Goal: Task Accomplishment & Management: Use online tool/utility

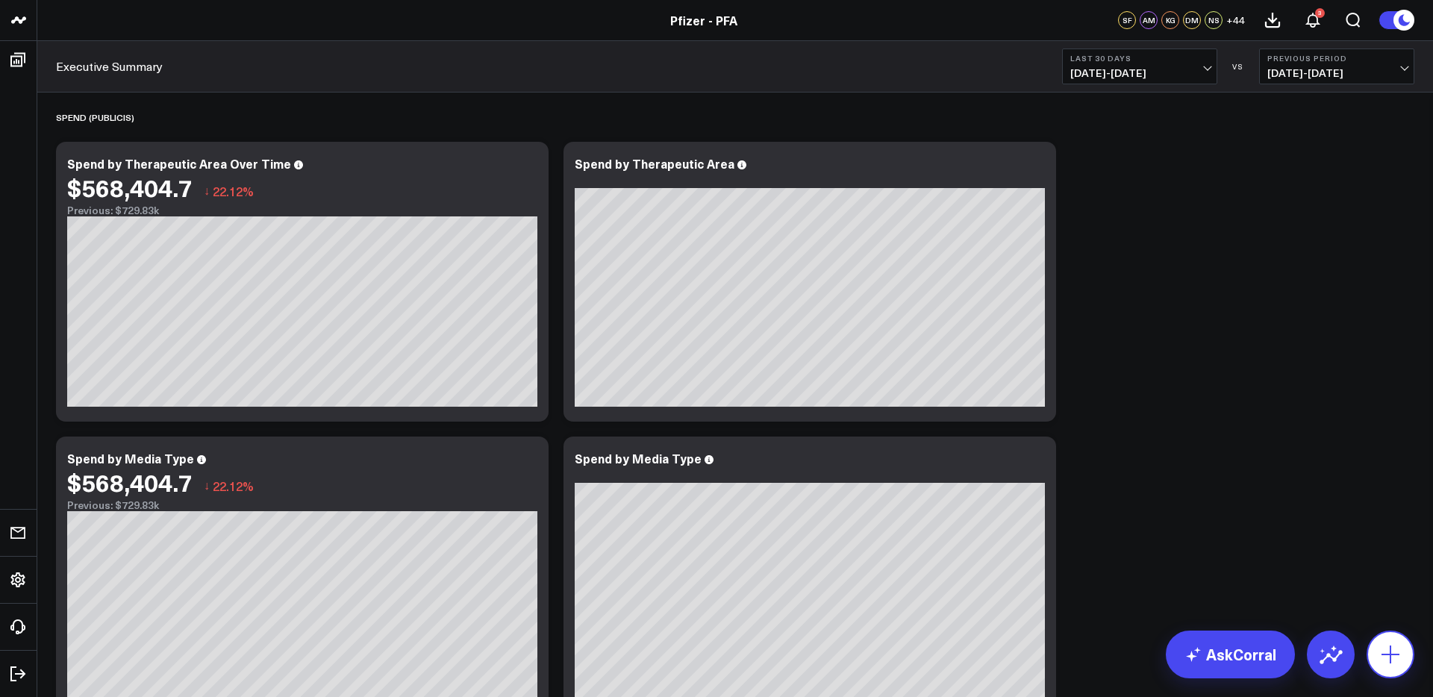
click at [1392, 650] on icon at bounding box center [1391, 655] width 24 height 24
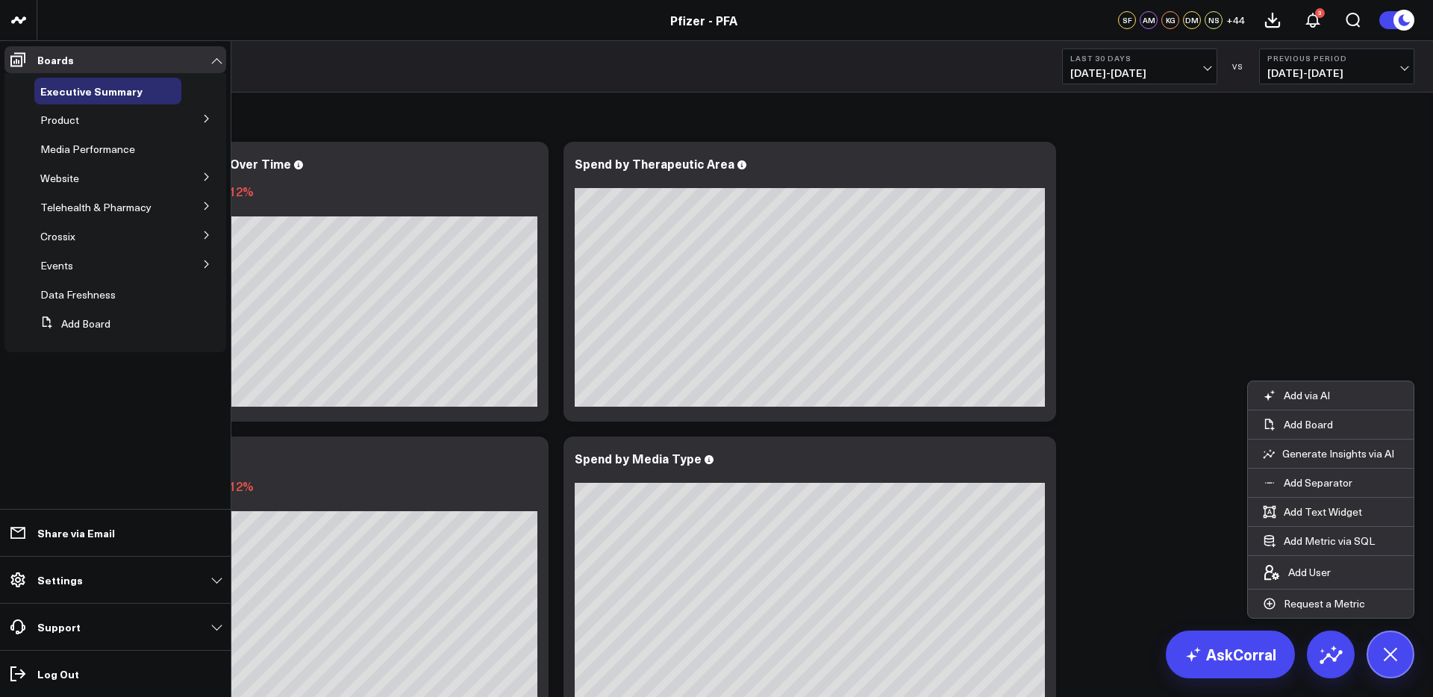
click at [206, 206] on icon at bounding box center [206, 206] width 9 height 9
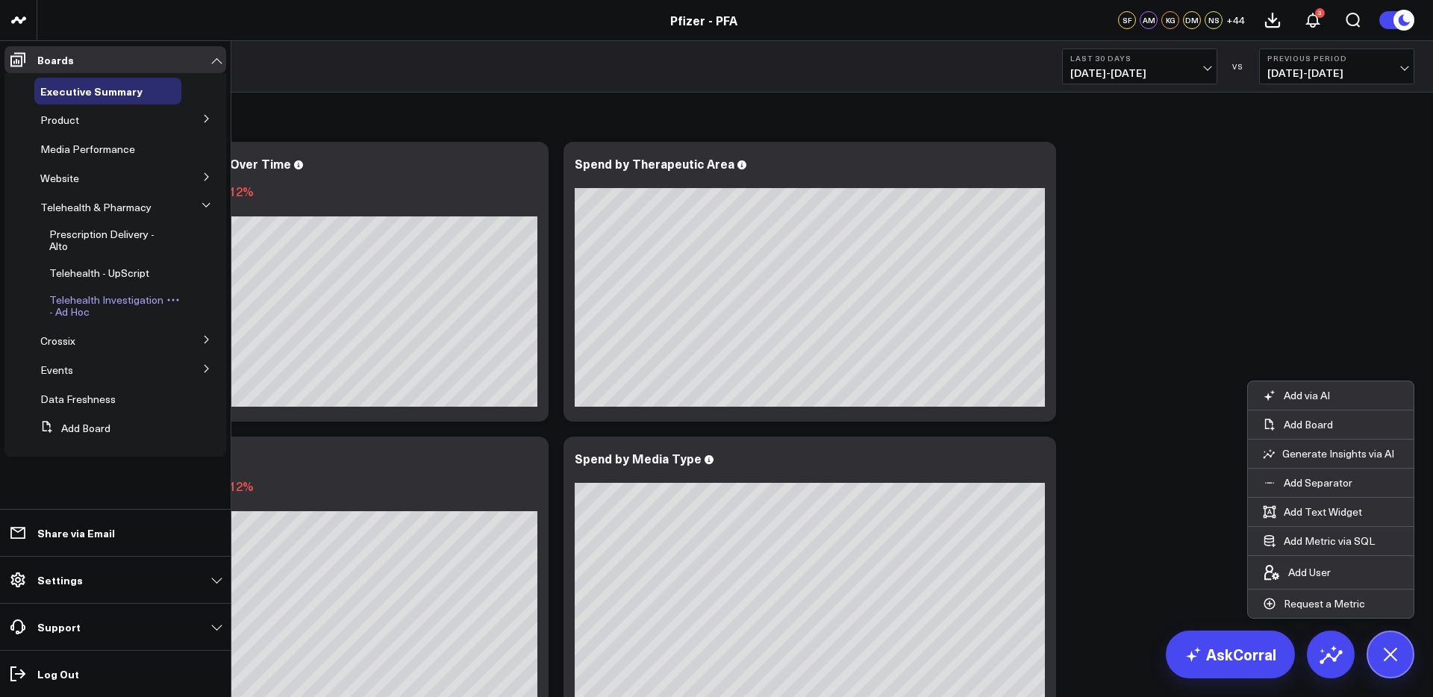
click at [116, 301] on span "Telehealth Investigation - Ad Hoc" at bounding box center [106, 306] width 114 height 26
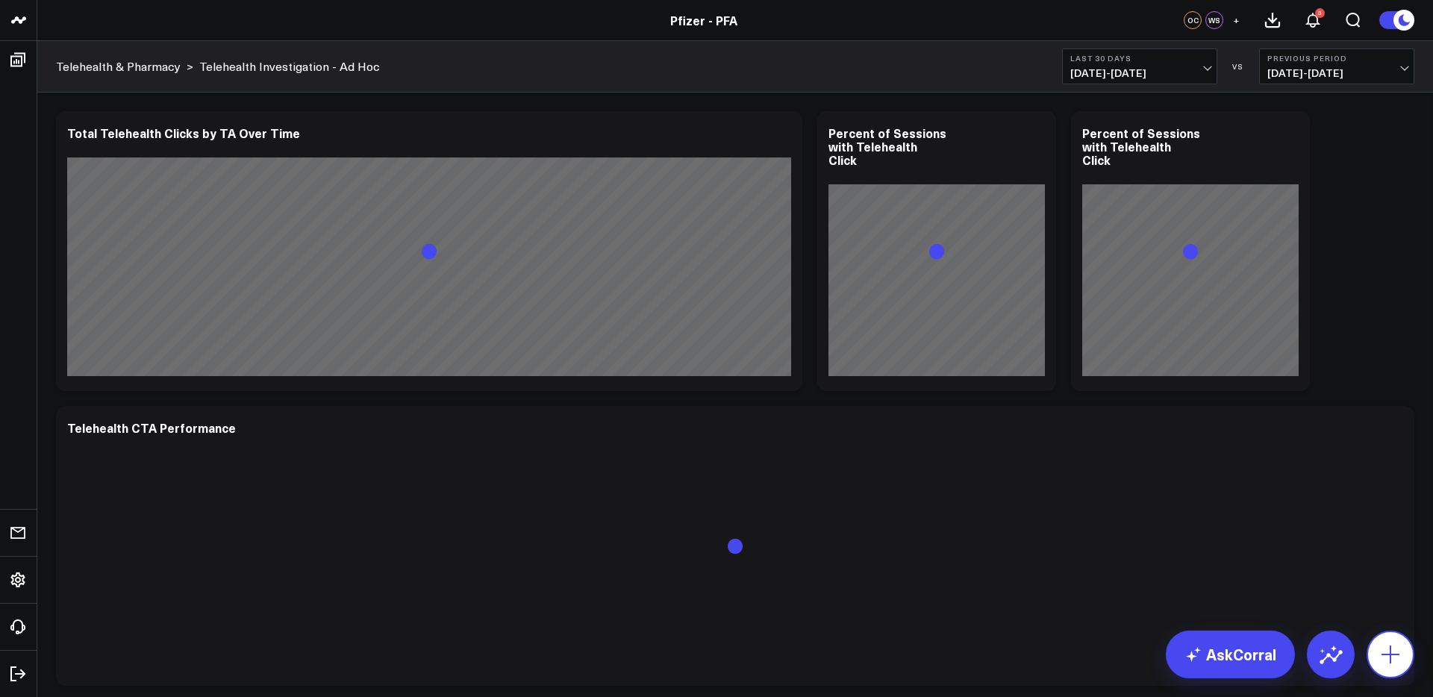
click at [1387, 657] on icon at bounding box center [1391, 655] width 24 height 24
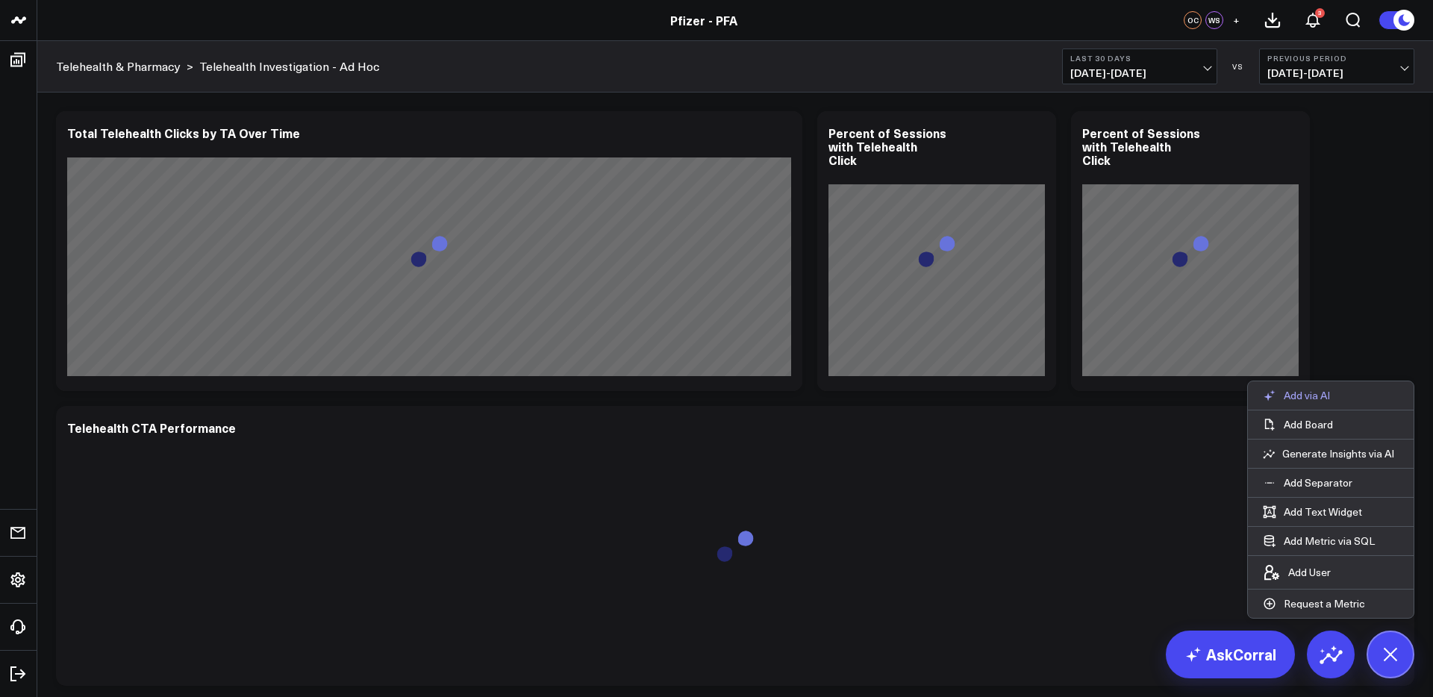
click at [1312, 399] on p "Add via AI" at bounding box center [1307, 395] width 46 height 13
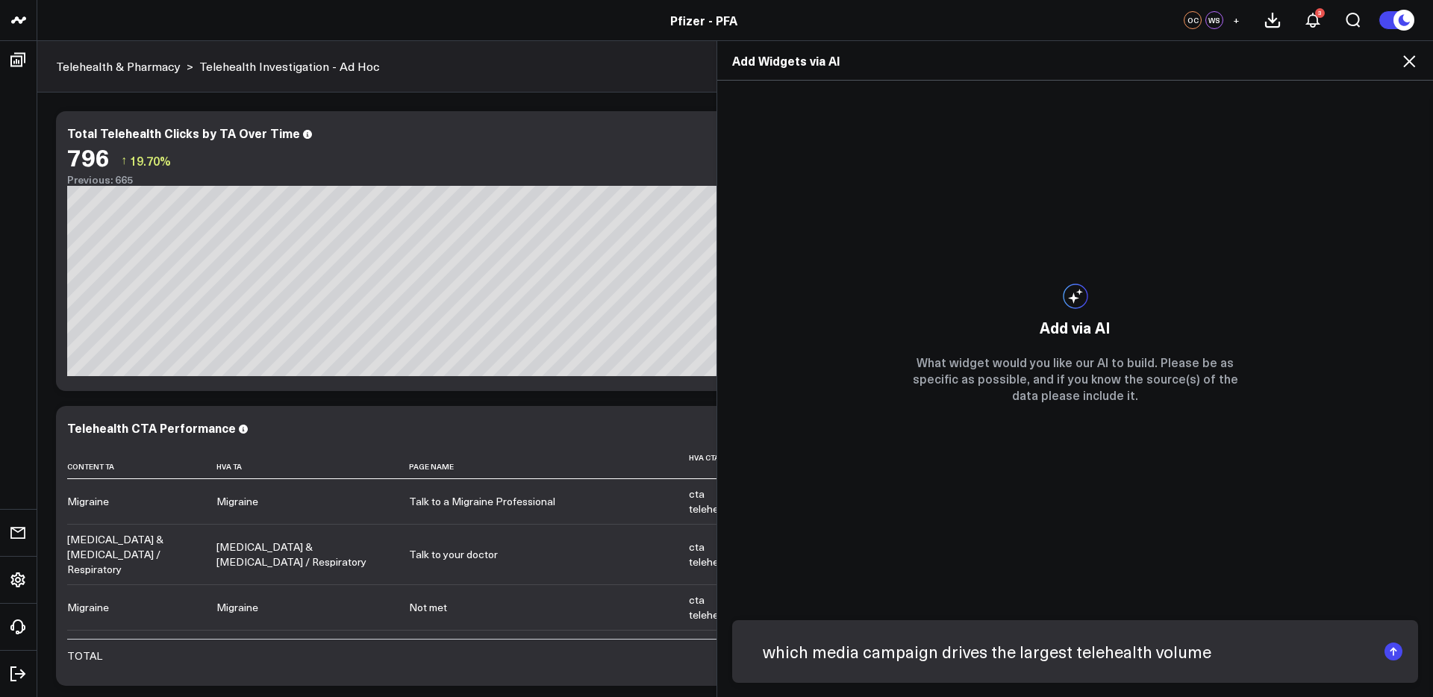
type input "which media campaign drives the largest telehealth volume?"
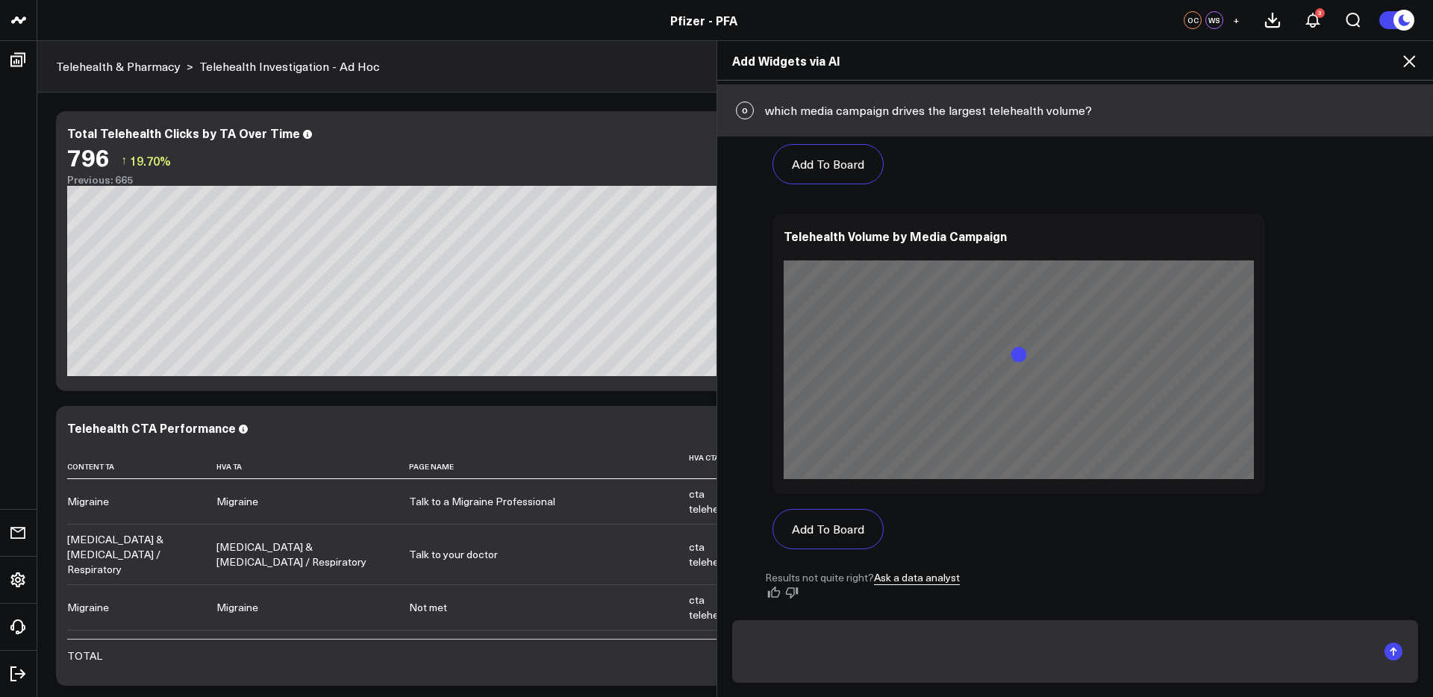
scroll to position [737, 0]
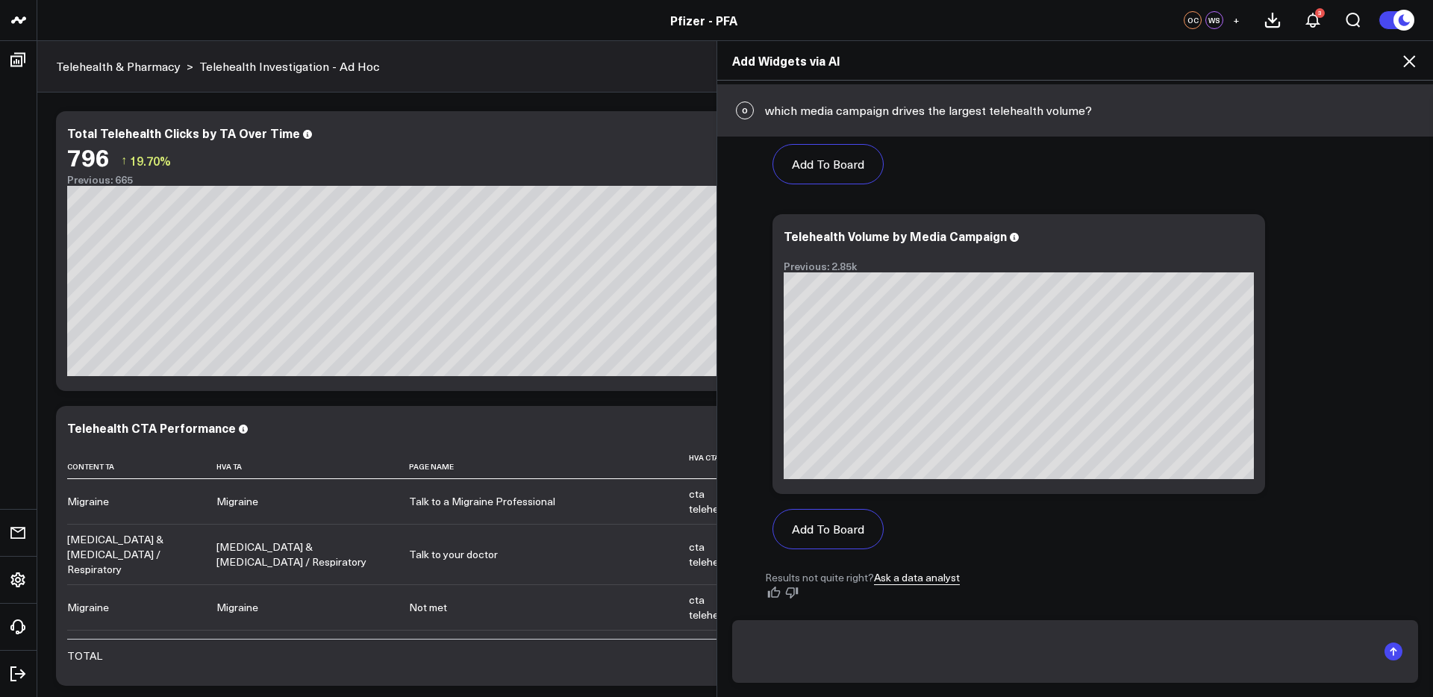
drag, startPoint x: 1406, startPoint y: 57, endPoint x: 614, endPoint y: 96, distance: 792.2
click at [1405, 57] on use at bounding box center [1409, 61] width 12 height 12
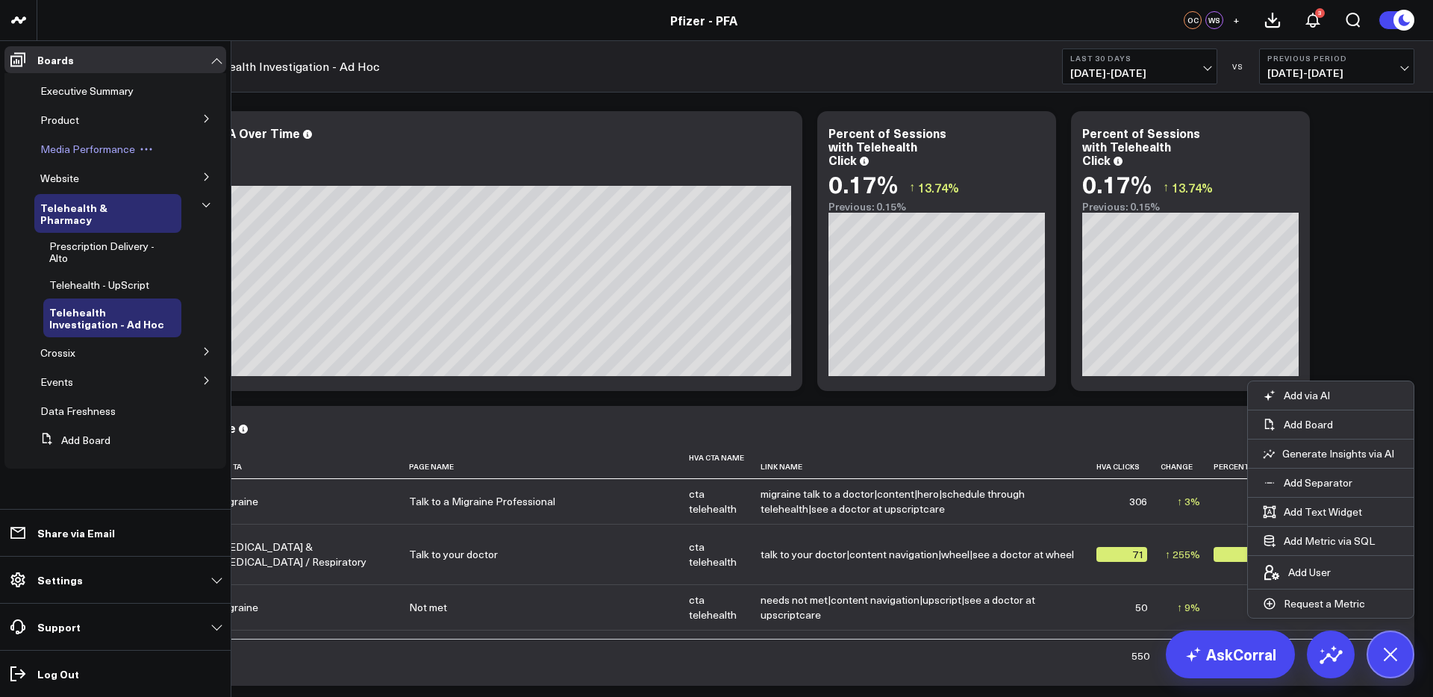
click at [94, 148] on span "Media Performance" at bounding box center [87, 149] width 95 height 14
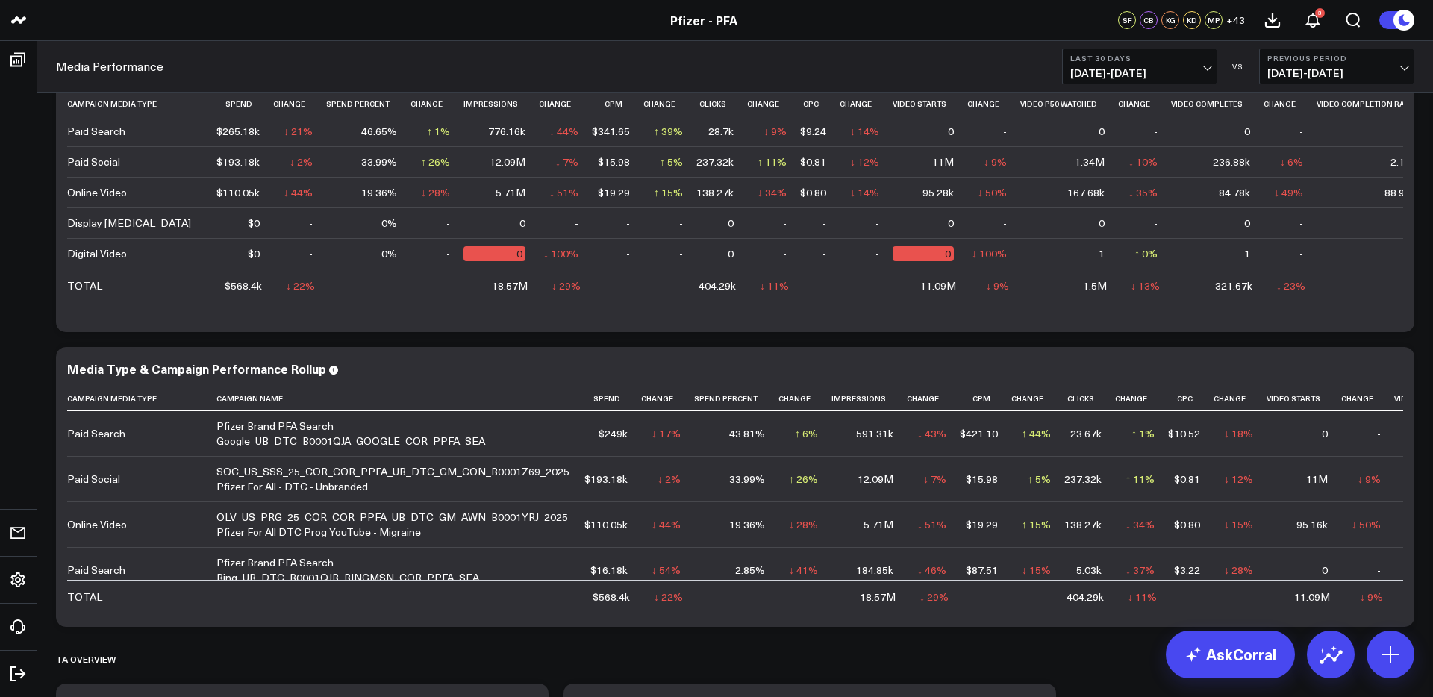
scroll to position [1028, 0]
click at [1397, 369] on icon at bounding box center [1394, 370] width 18 height 18
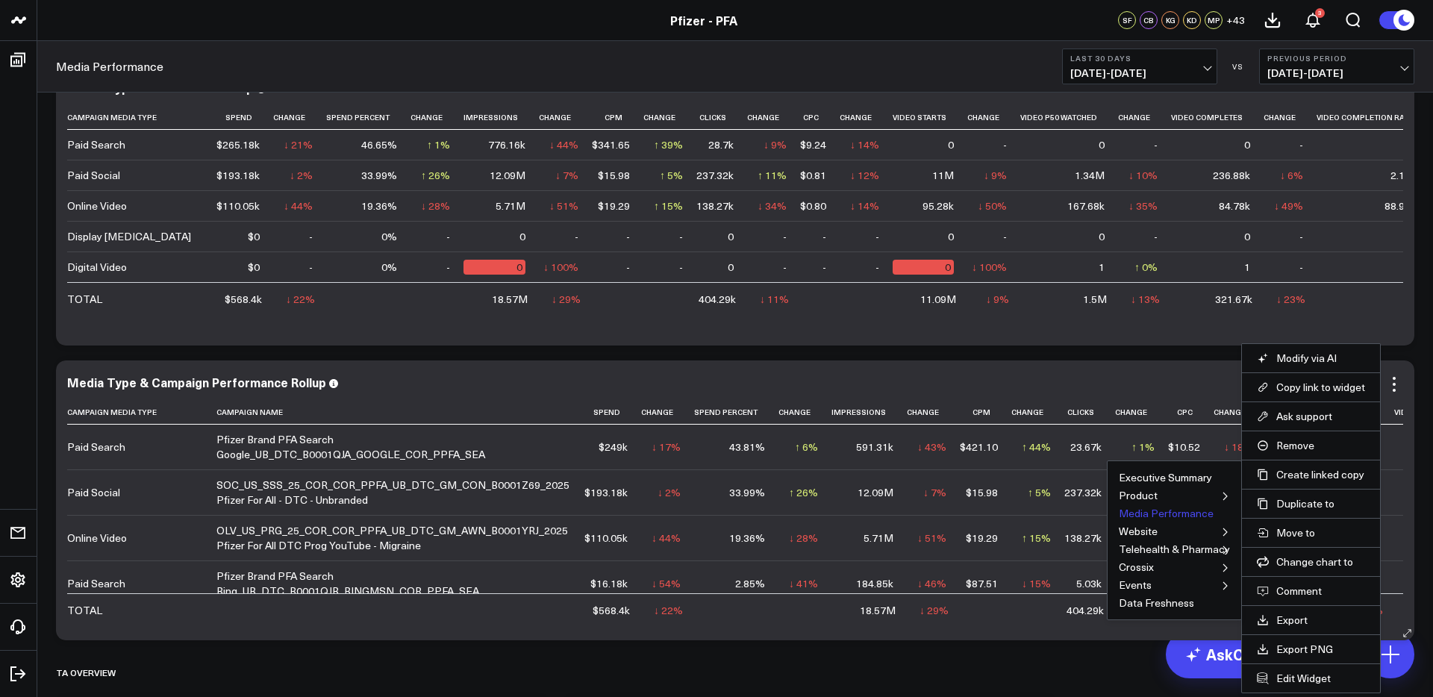
scroll to position [1015, 0]
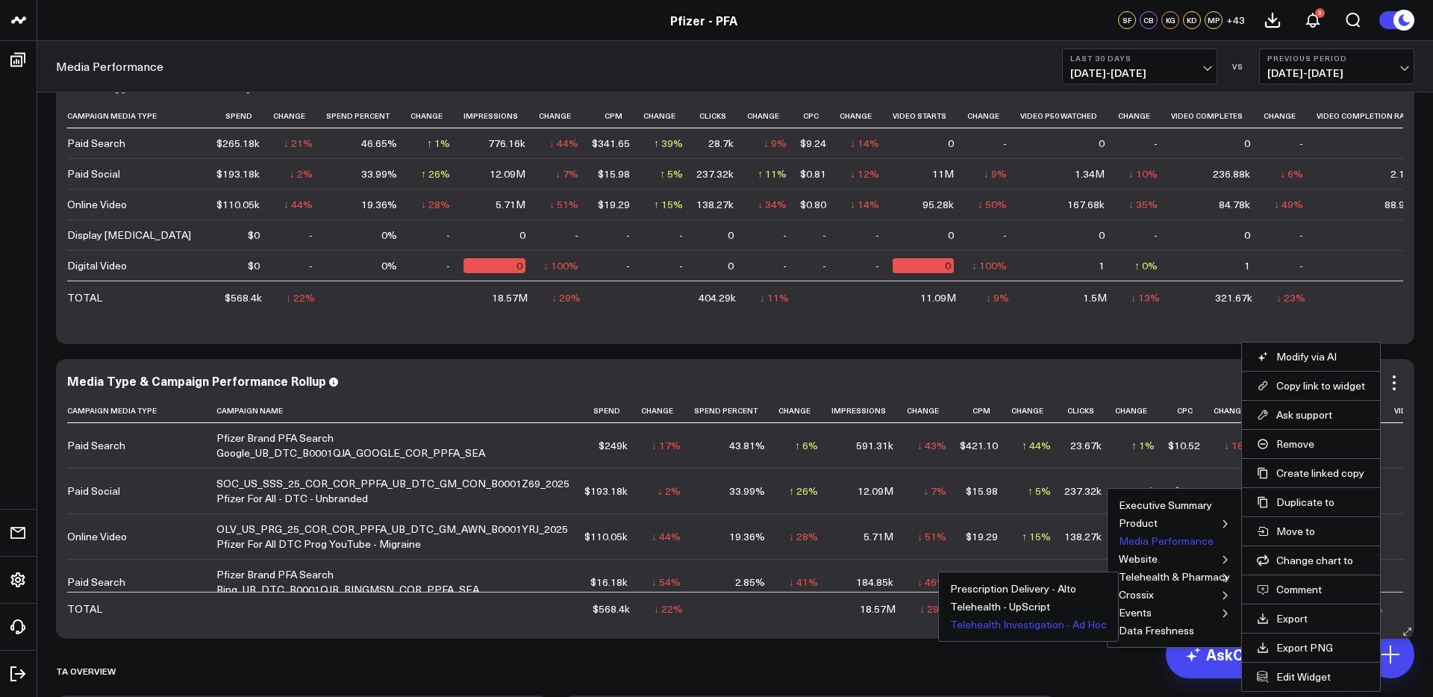
click at [1030, 629] on button "Telehealth Investigation - Ad Hoc" at bounding box center [1028, 625] width 157 height 10
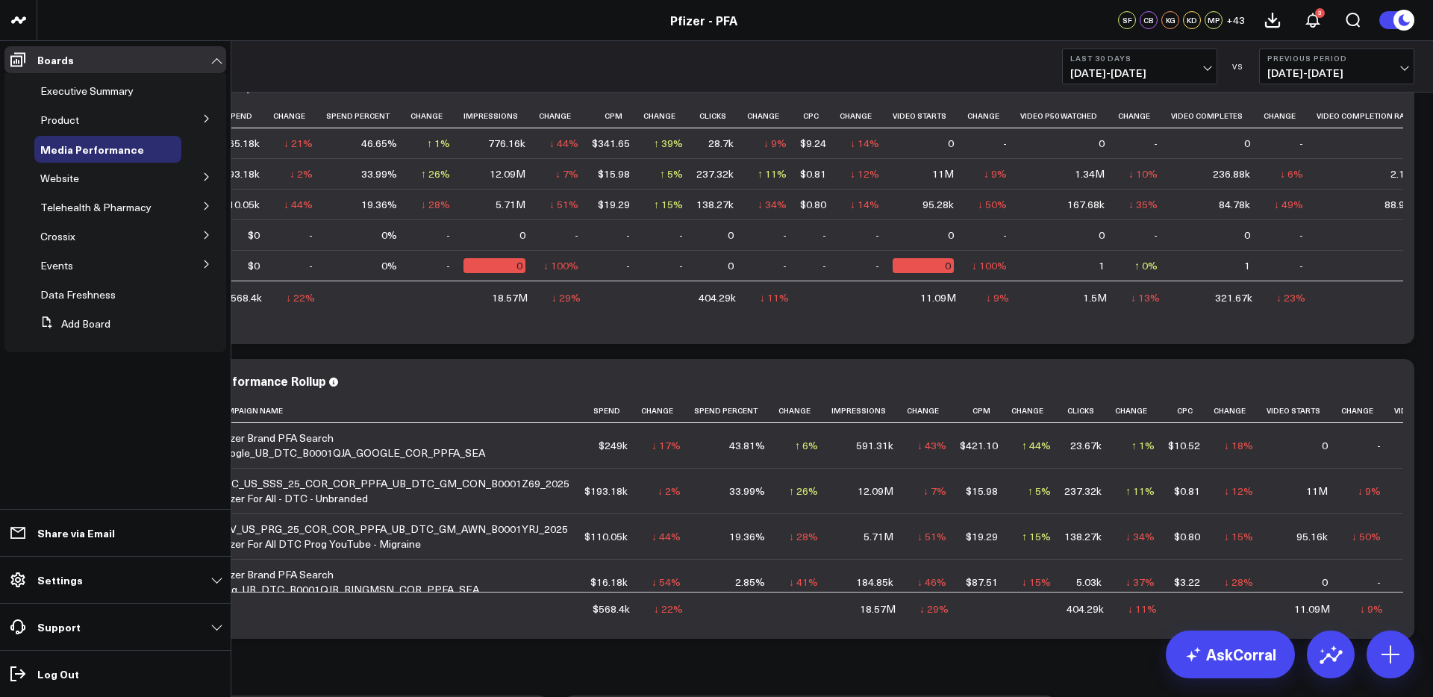
click at [200, 202] on button at bounding box center [206, 205] width 39 height 22
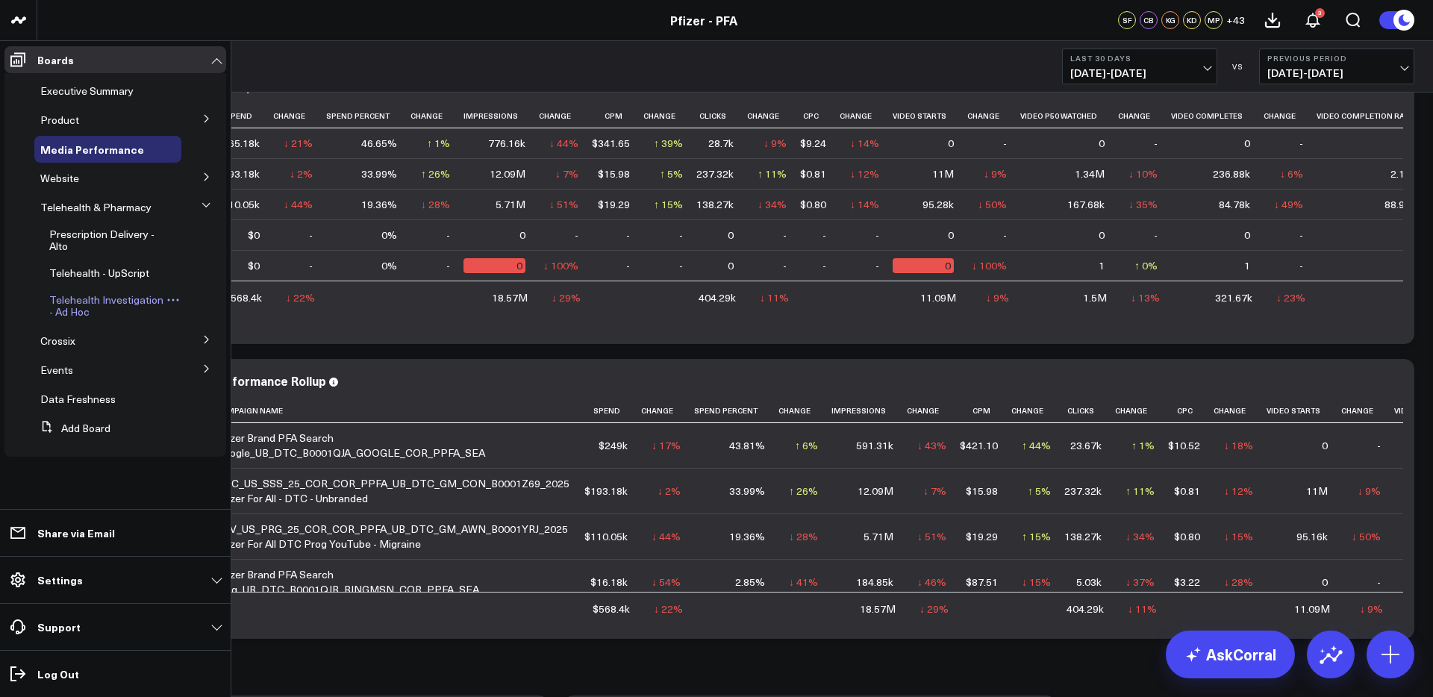
drag, startPoint x: 81, startPoint y: 310, endPoint x: 94, endPoint y: 306, distance: 13.9
click at [81, 308] on span "Telehealth Investigation - Ad Hoc" at bounding box center [106, 306] width 114 height 26
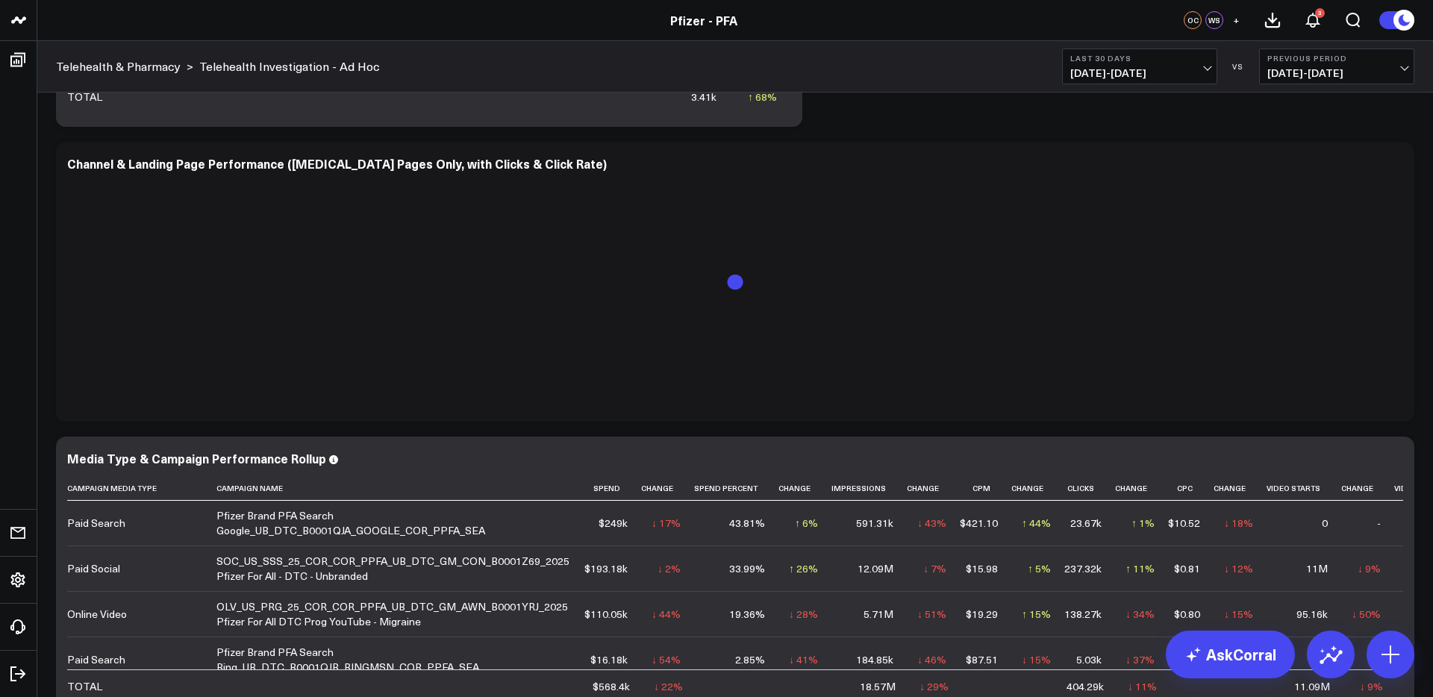
scroll to position [1749, 0]
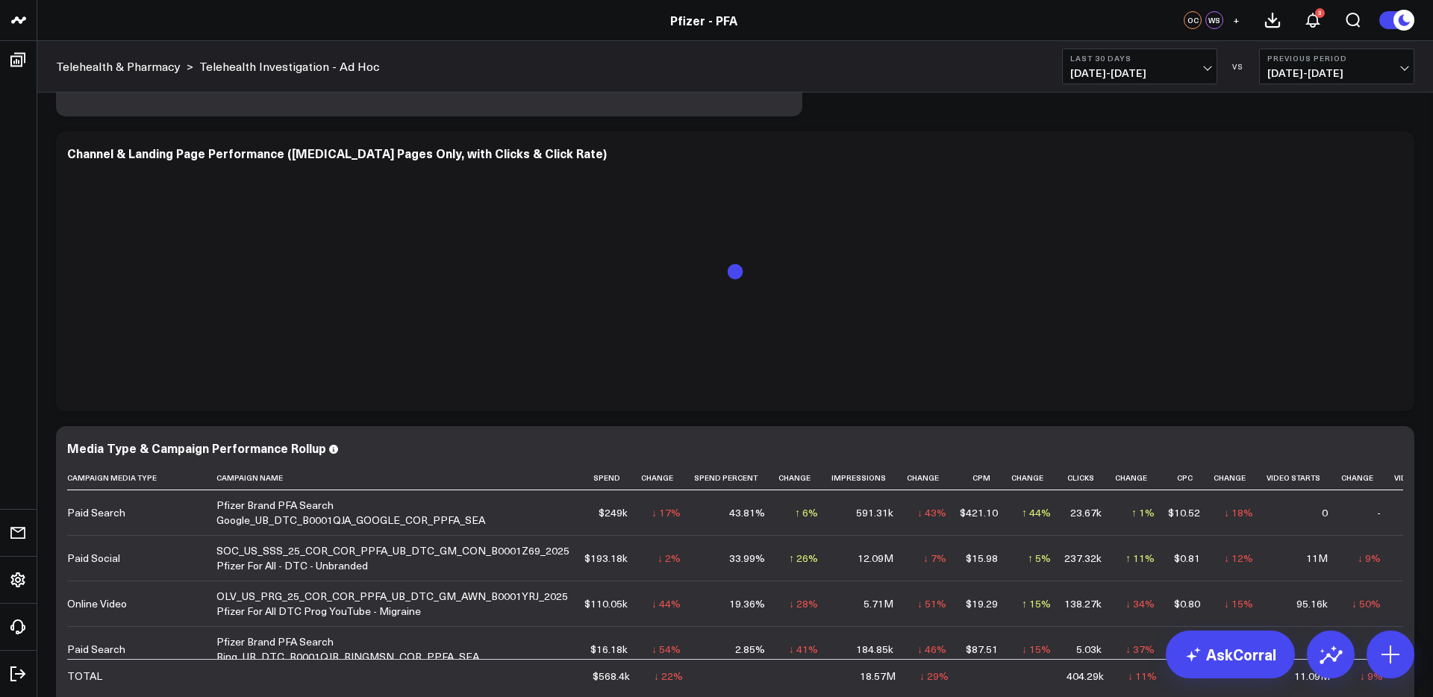
click at [1149, 59] on b "Last 30 Days" at bounding box center [1139, 58] width 139 height 9
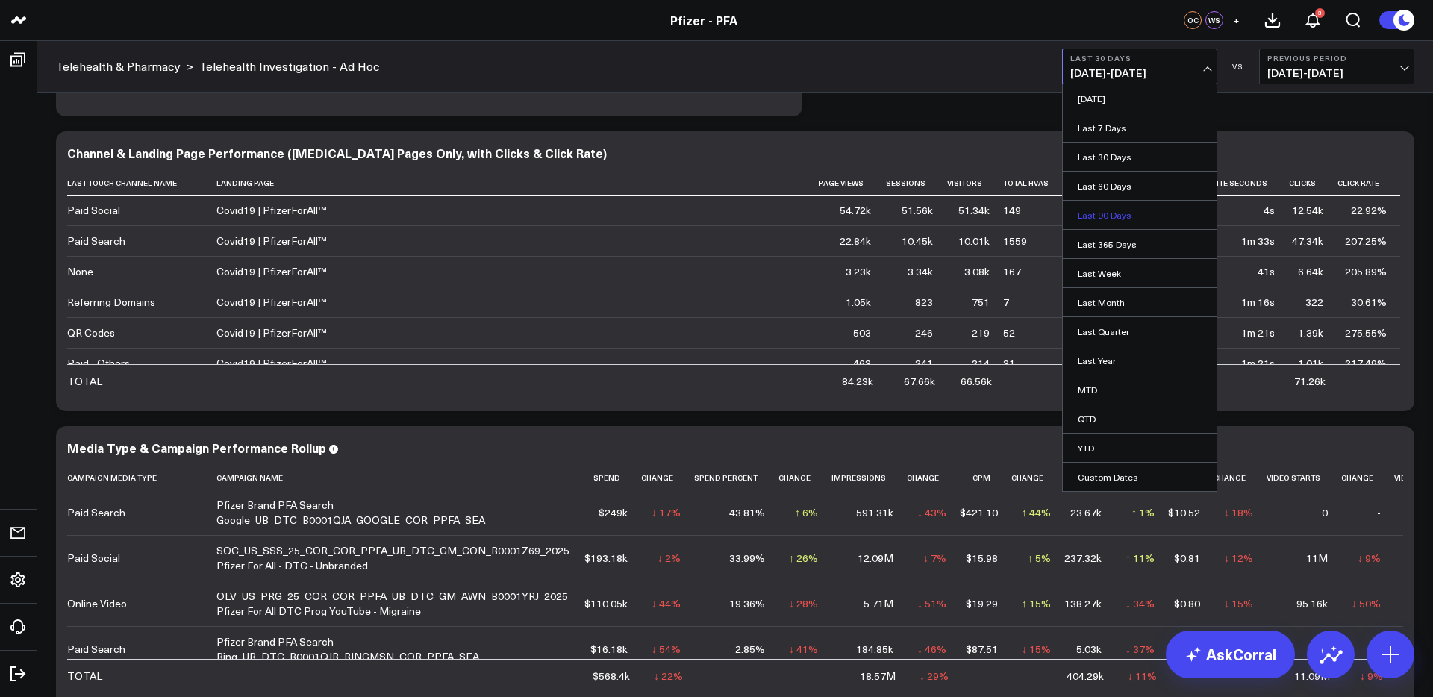
click at [1115, 213] on link "Last 90 Days" at bounding box center [1140, 215] width 154 height 28
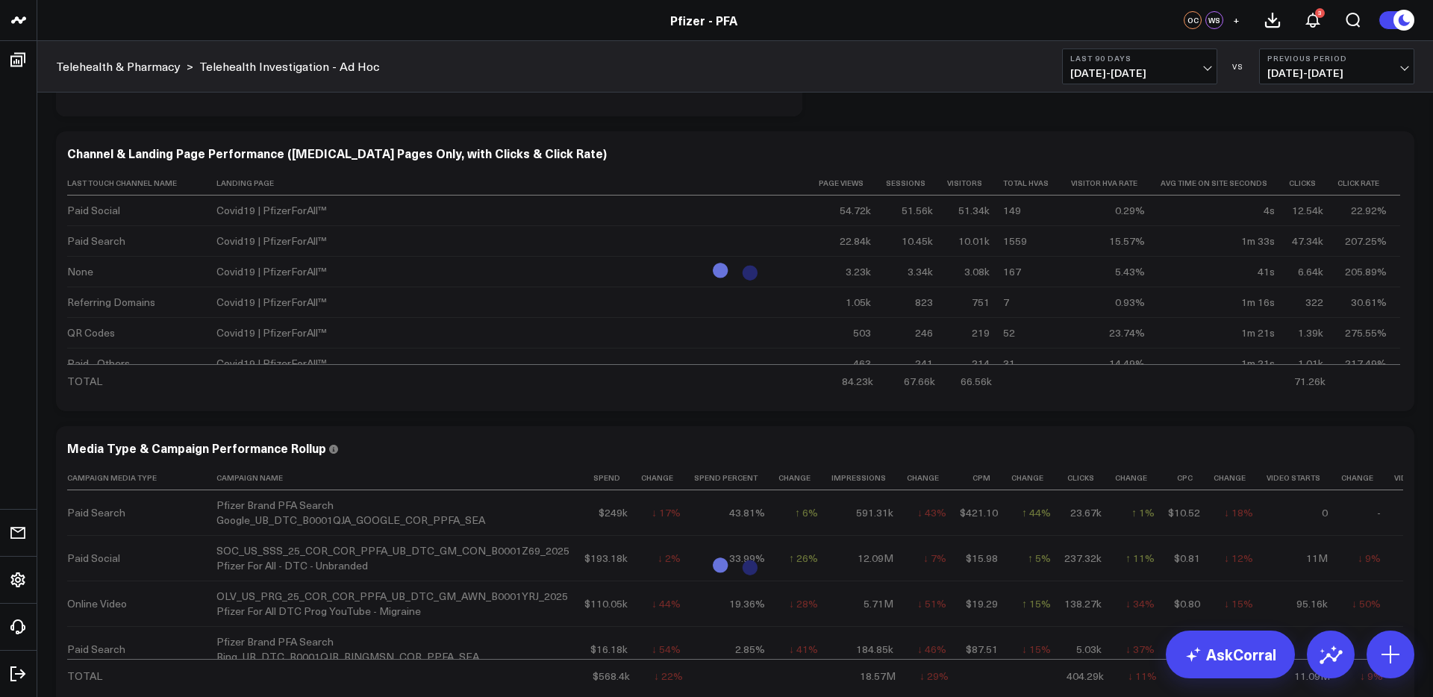
click at [1153, 80] on button "Last 90 Days 05/21/25 - 08/18/25" at bounding box center [1139, 67] width 155 height 36
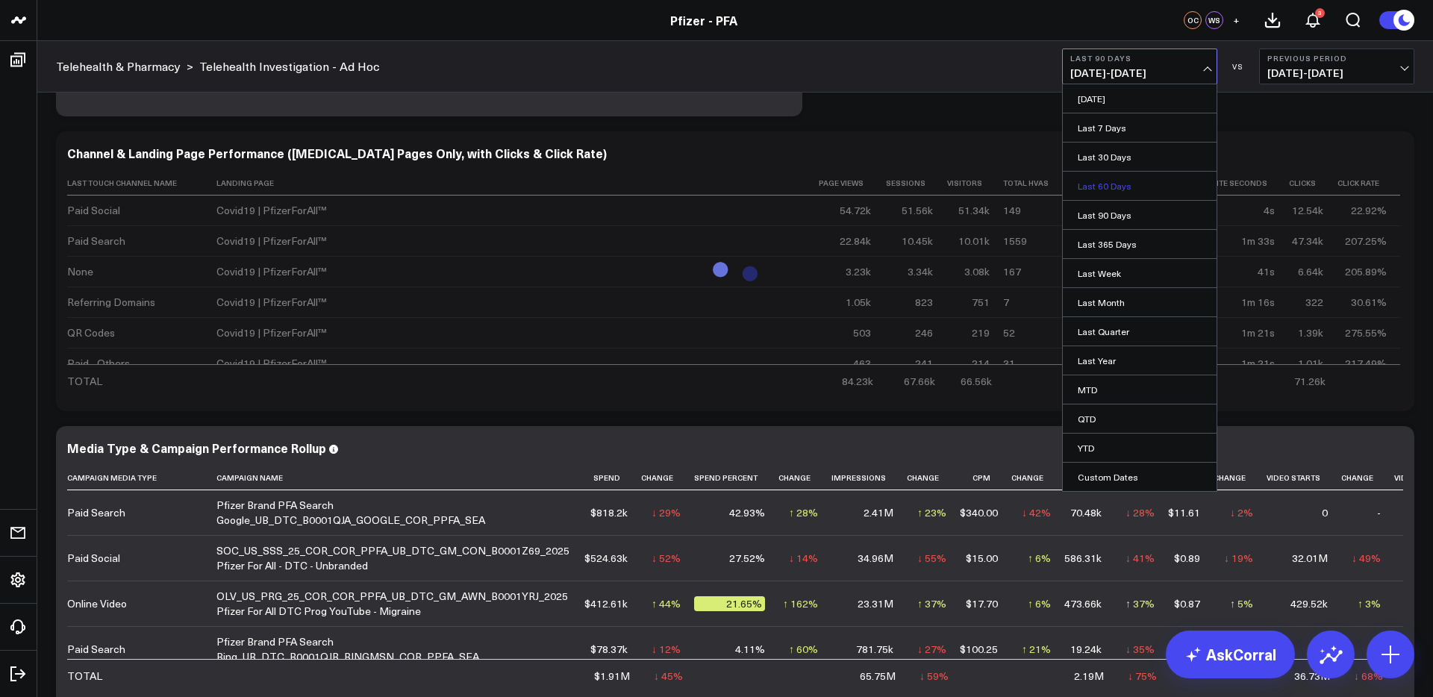
click at [1113, 185] on link "Last 60 Days" at bounding box center [1140, 186] width 154 height 28
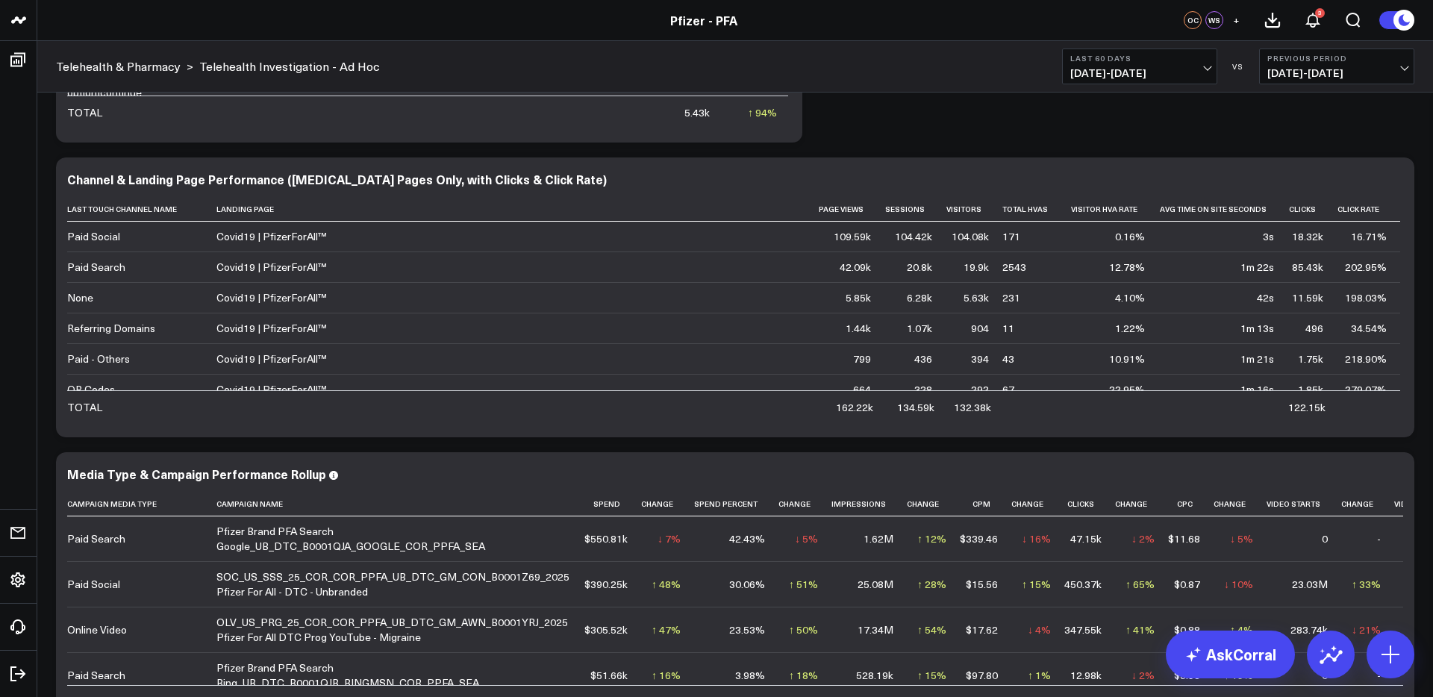
scroll to position [1727, 0]
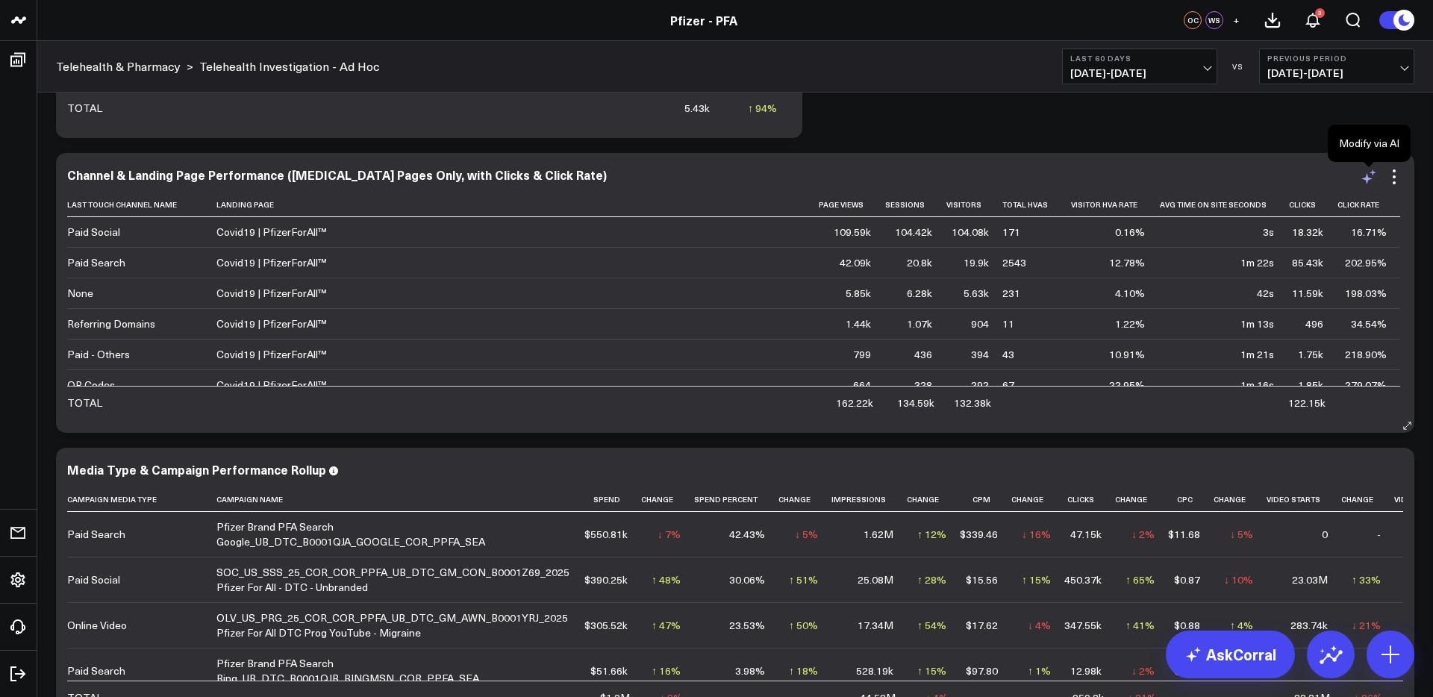
click at [1369, 178] on icon at bounding box center [1367, 178] width 11 height 11
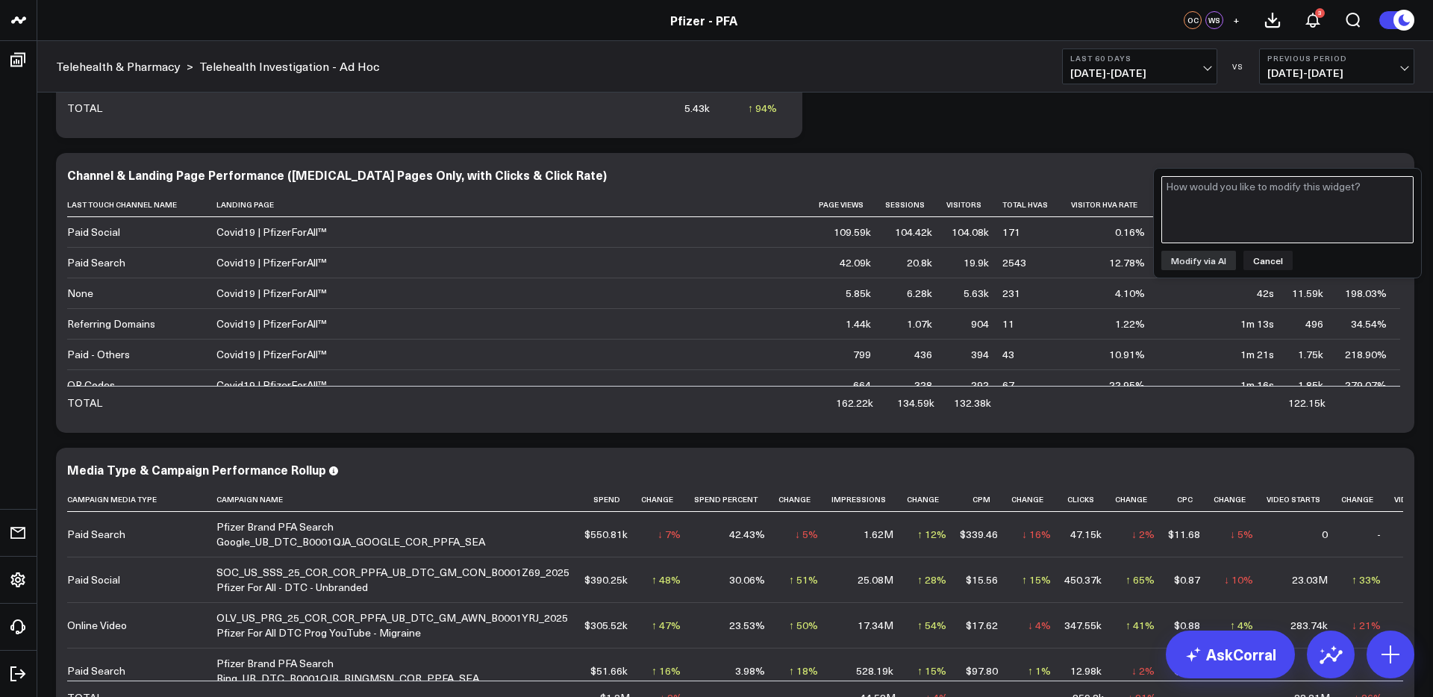
click at [1280, 217] on textarea at bounding box center [1287, 209] width 252 height 67
type textarea "add column for telehealth clicks"
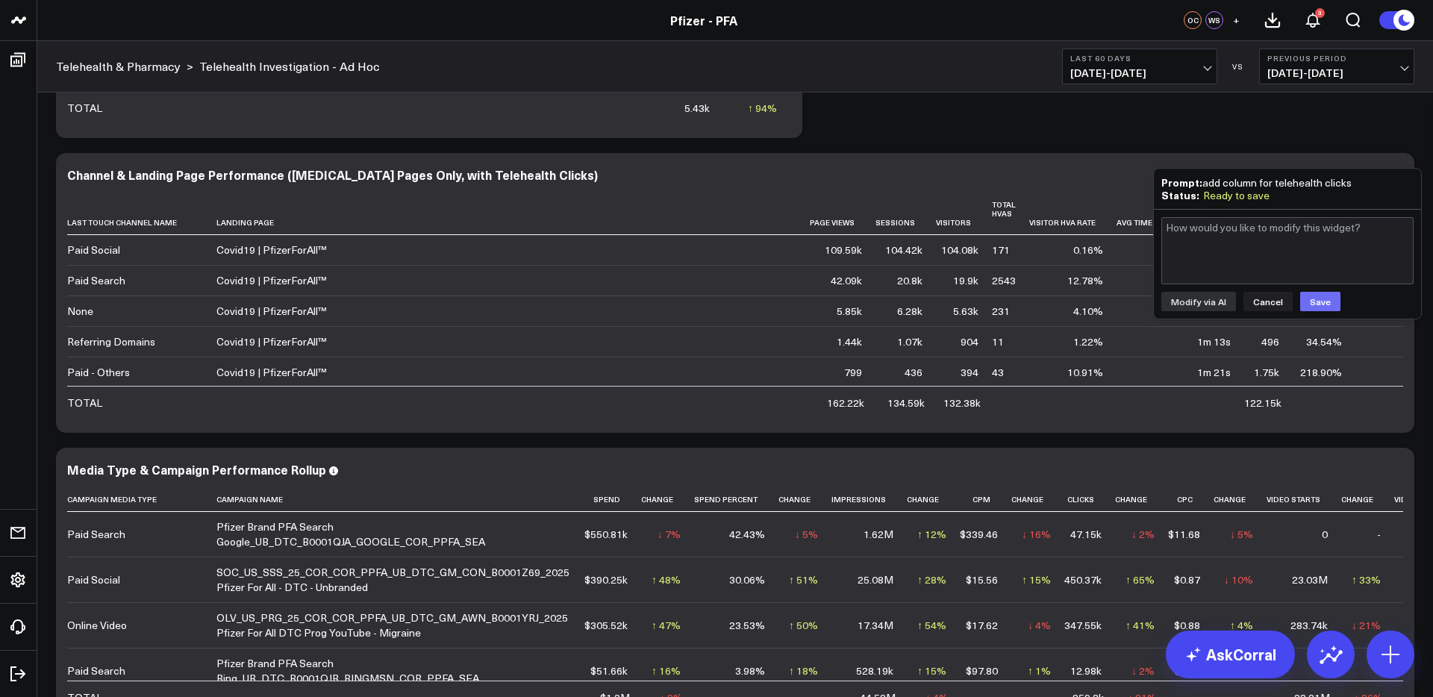
click at [1320, 302] on button "Save" at bounding box center [1320, 301] width 40 height 19
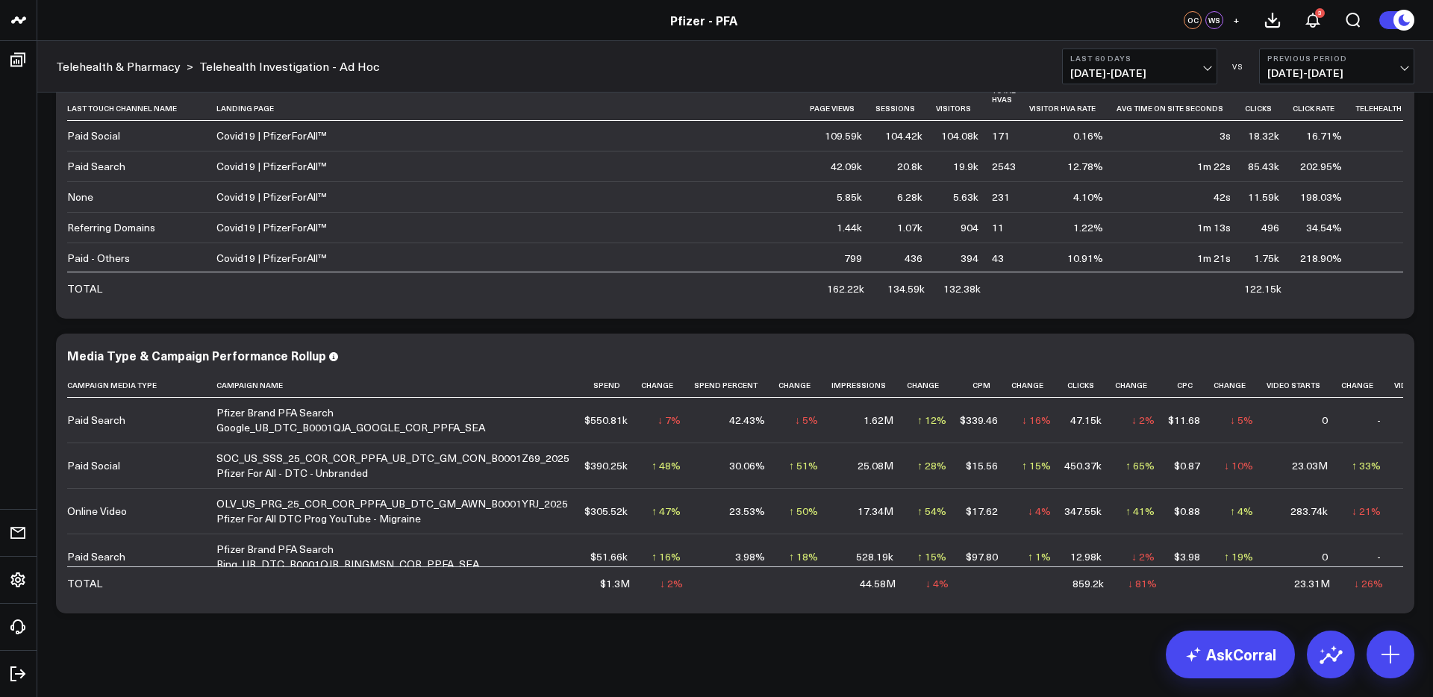
scroll to position [1855, 0]
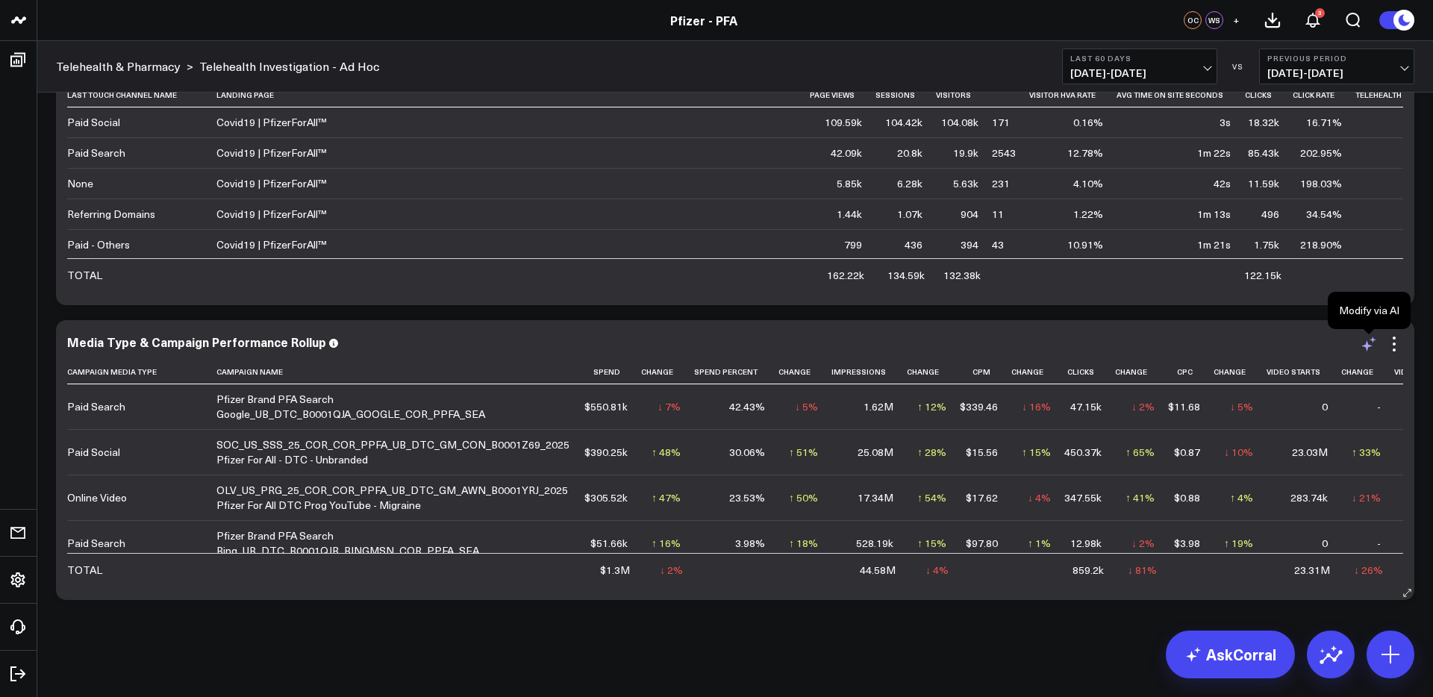
click at [1363, 347] on icon at bounding box center [1369, 344] width 18 height 18
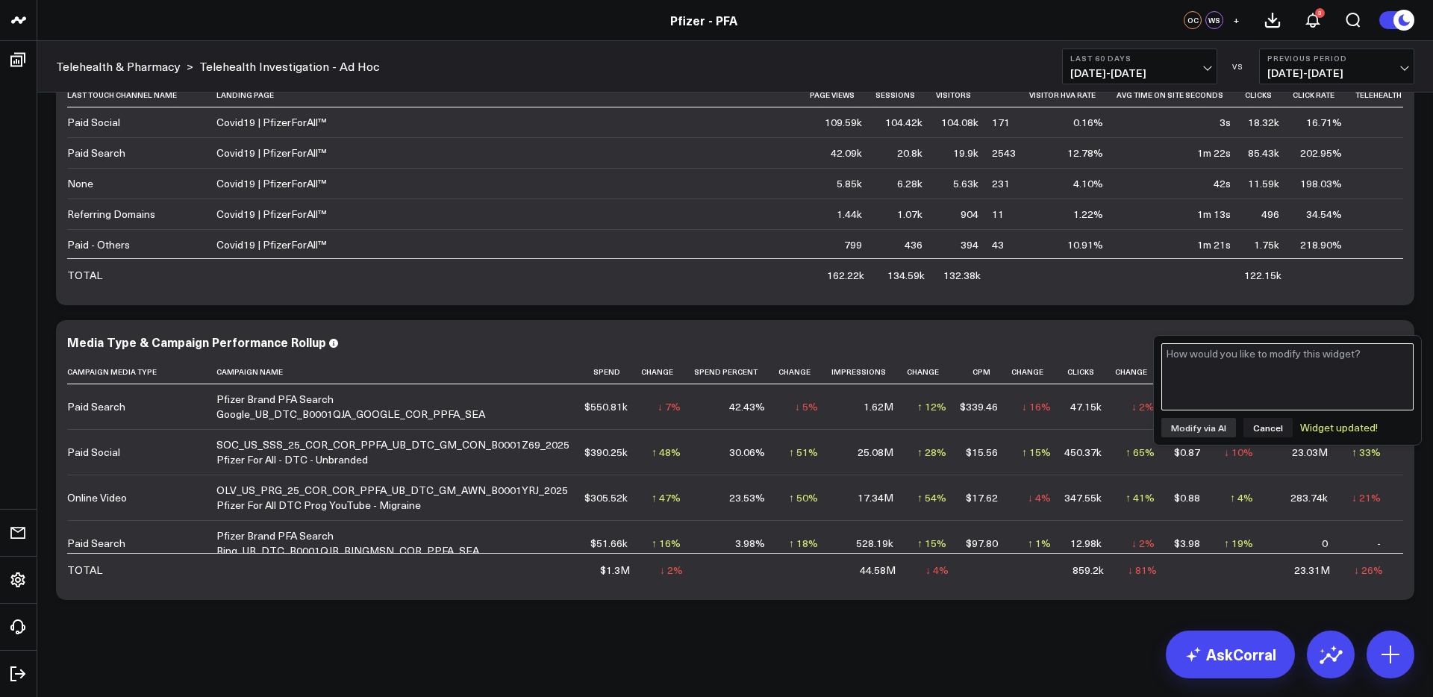
click at [1335, 365] on textarea at bounding box center [1287, 376] width 252 height 67
click at [1242, 359] on textarea "add column for tlehealth clicks" at bounding box center [1287, 376] width 252 height 67
type textarea "add column for telehealth clicks"
drag, startPoint x: 1305, startPoint y: 352, endPoint x: 1123, endPoint y: 356, distance: 182.2
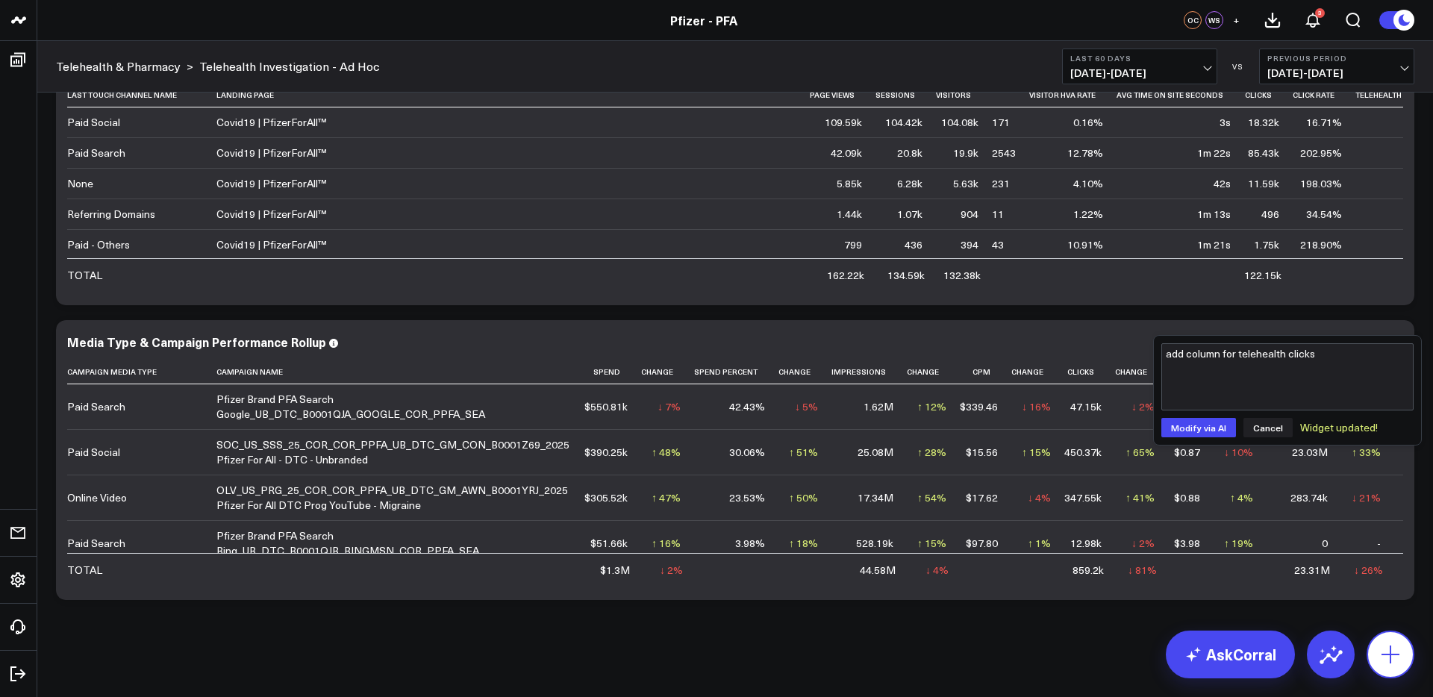
click at [1400, 665] on icon at bounding box center [1391, 655] width 24 height 24
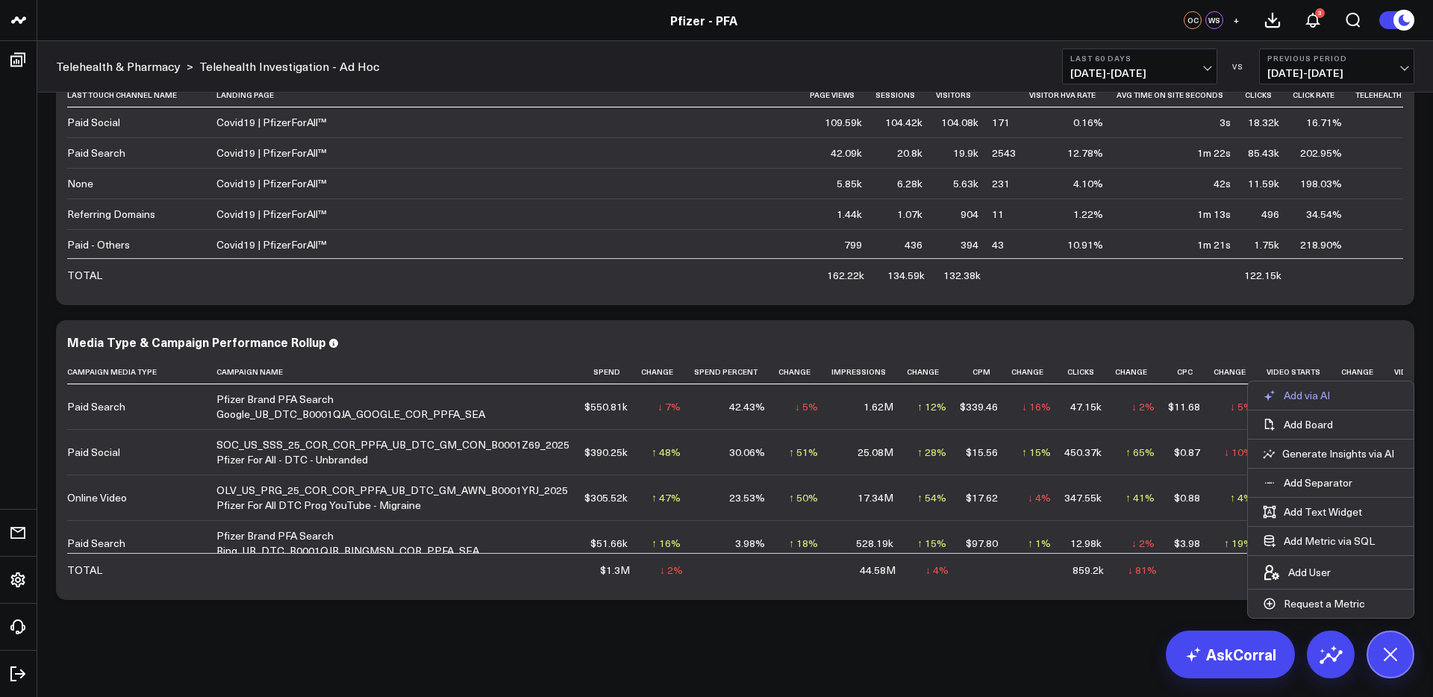
click at [1307, 393] on p "Add via AI" at bounding box center [1307, 395] width 46 height 13
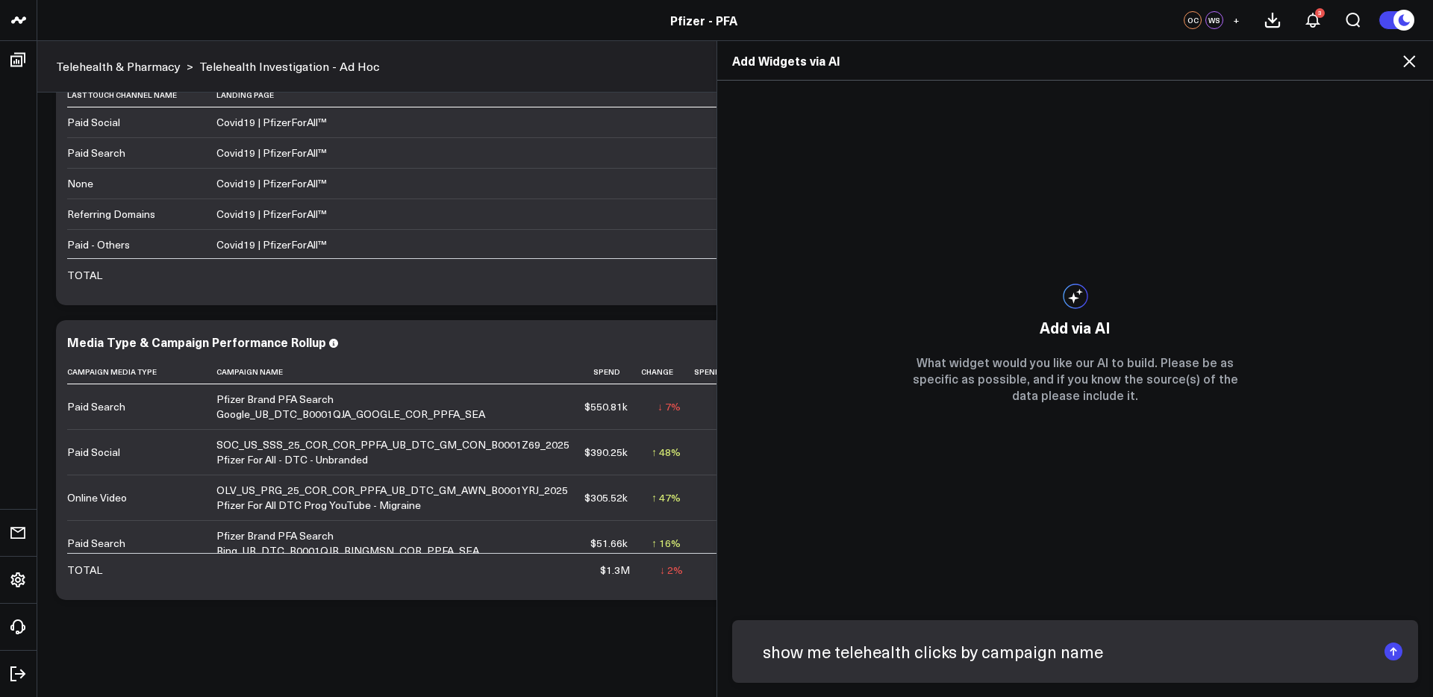
click at [978, 657] on input "show me telehealth clicks by campaign name" at bounding box center [1062, 651] width 629 height 39
type input "show me telehealth clicks by media campaign name"
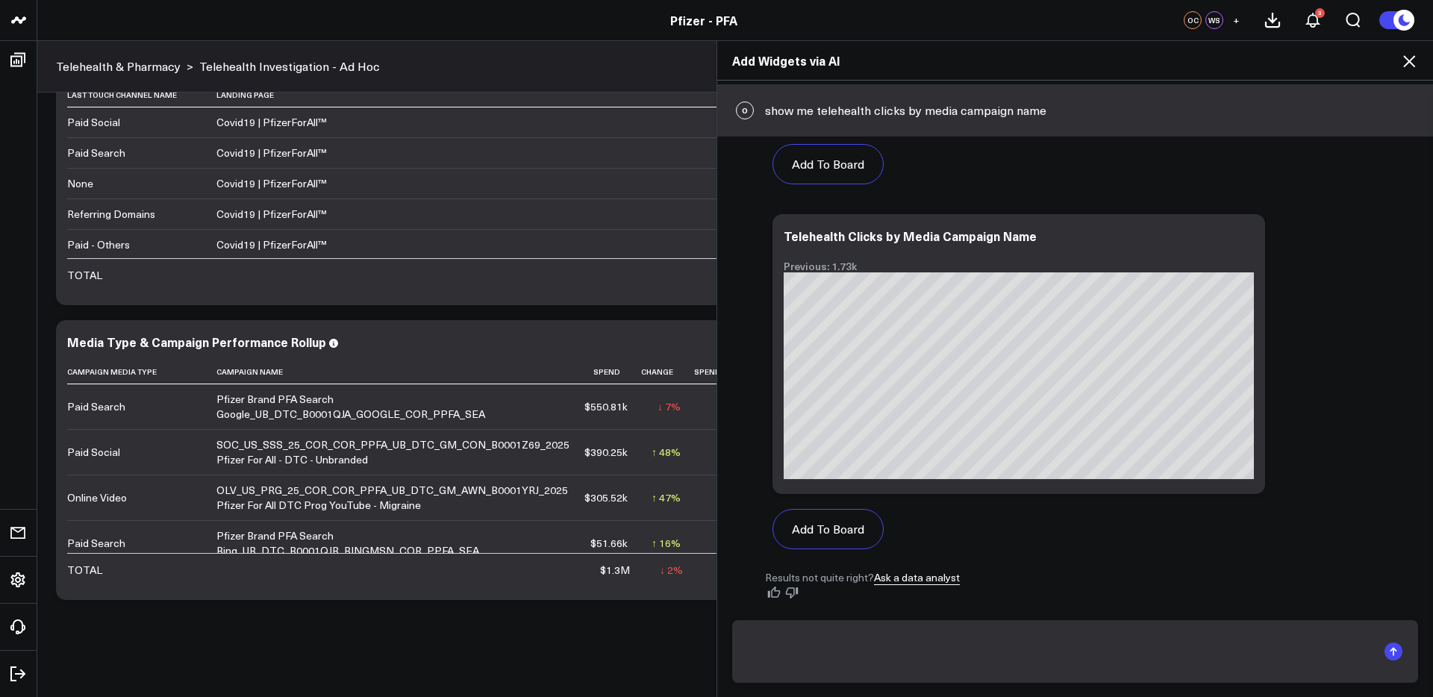
scroll to position [737, 0]
click at [855, 534] on button "Add To Board" at bounding box center [828, 529] width 111 height 40
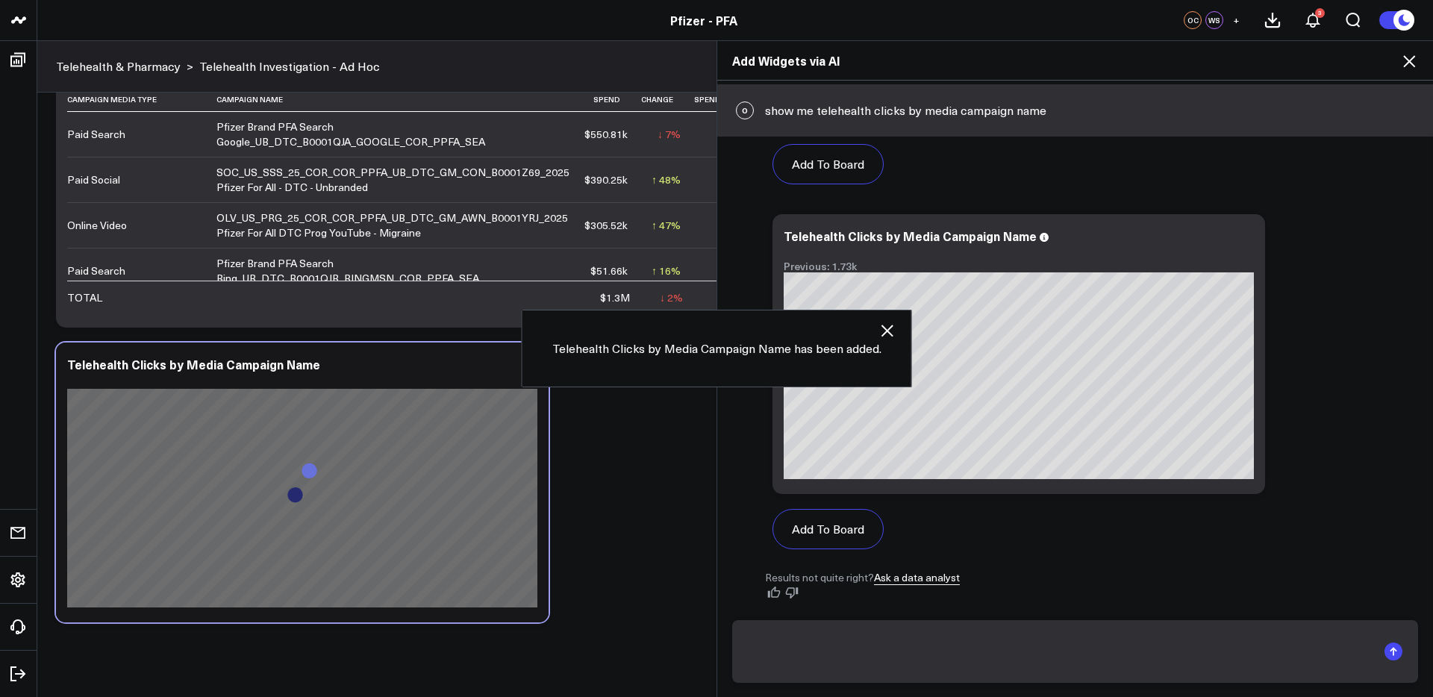
scroll to position [2150, 0]
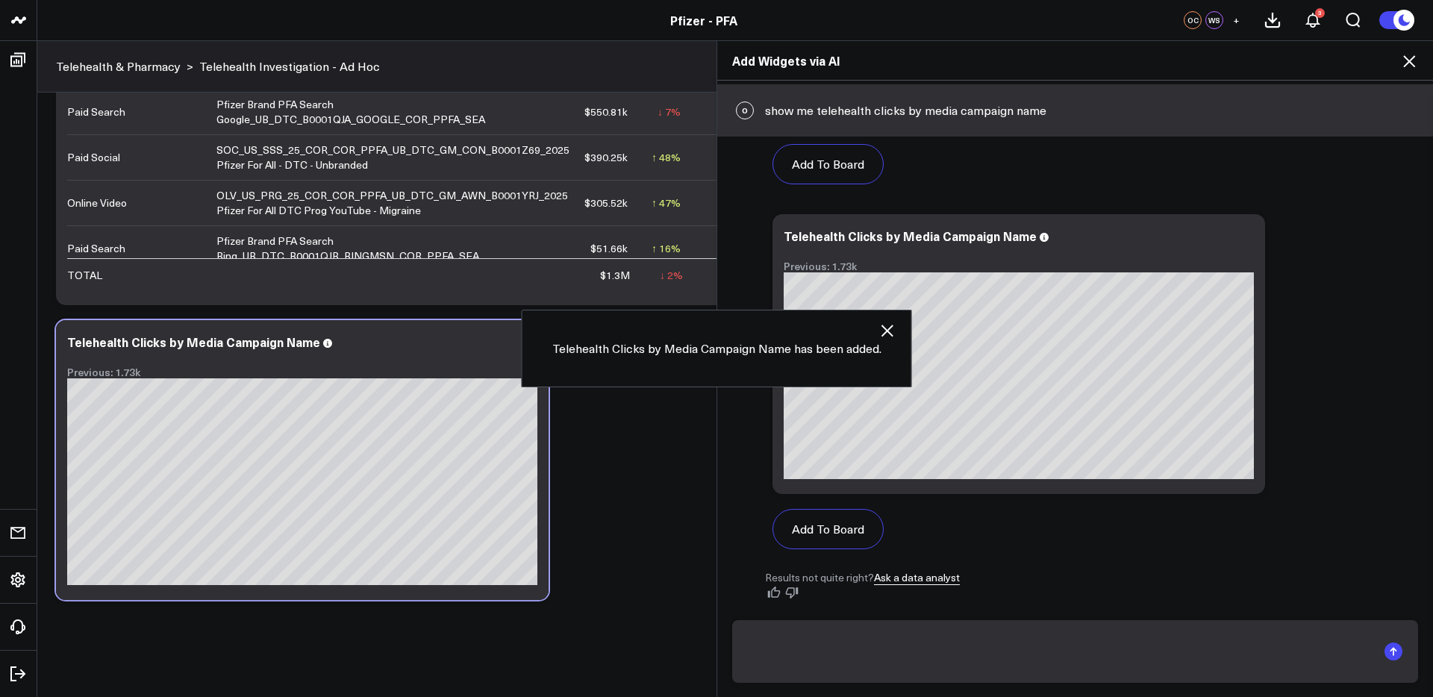
click at [1415, 60] on icon at bounding box center [1409, 61] width 18 height 18
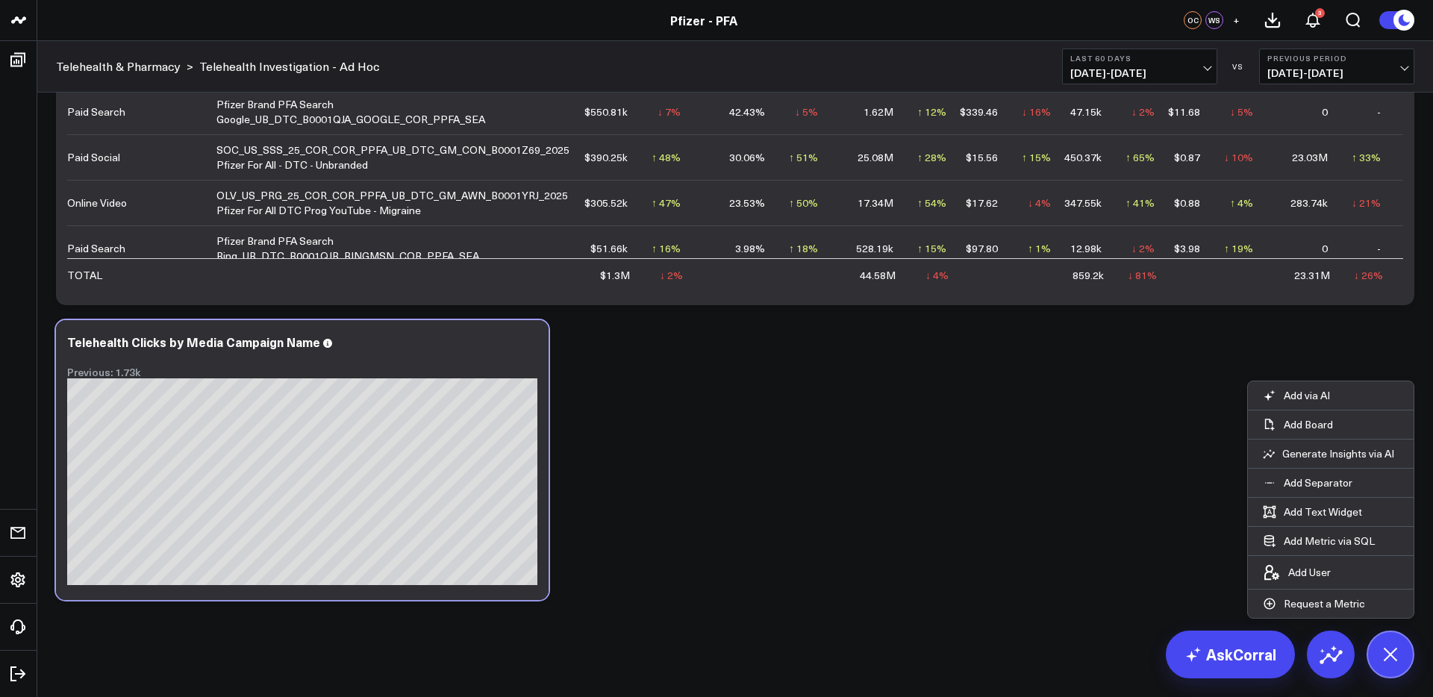
drag, startPoint x: 1380, startPoint y: 645, endPoint x: 978, endPoint y: 488, distance: 431.8
click at [1362, 636] on div "AskCorral Add via AI Add Board Generate Insights via AI Add Separator Add Text …" at bounding box center [1290, 655] width 249 height 48
click at [537, 344] on icon at bounding box center [529, 344] width 18 height 18
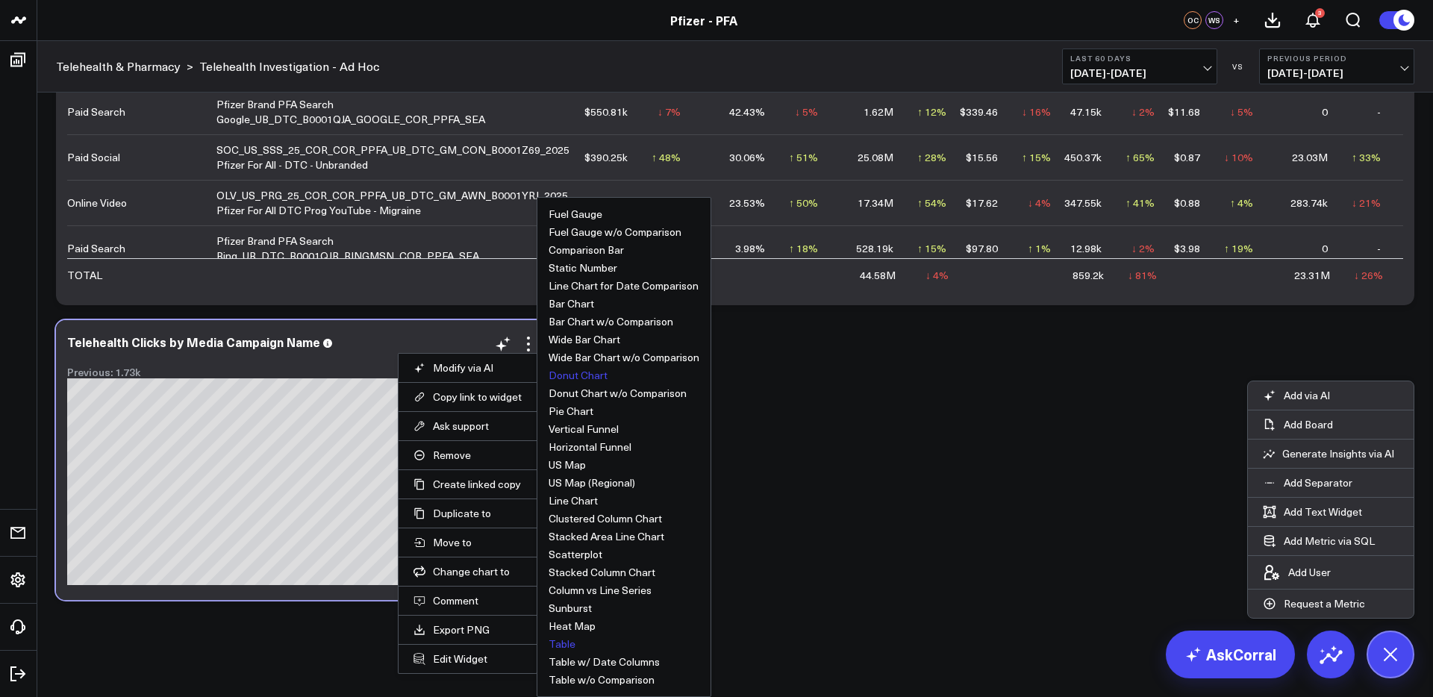
click at [567, 640] on button "Table" at bounding box center [562, 644] width 27 height 10
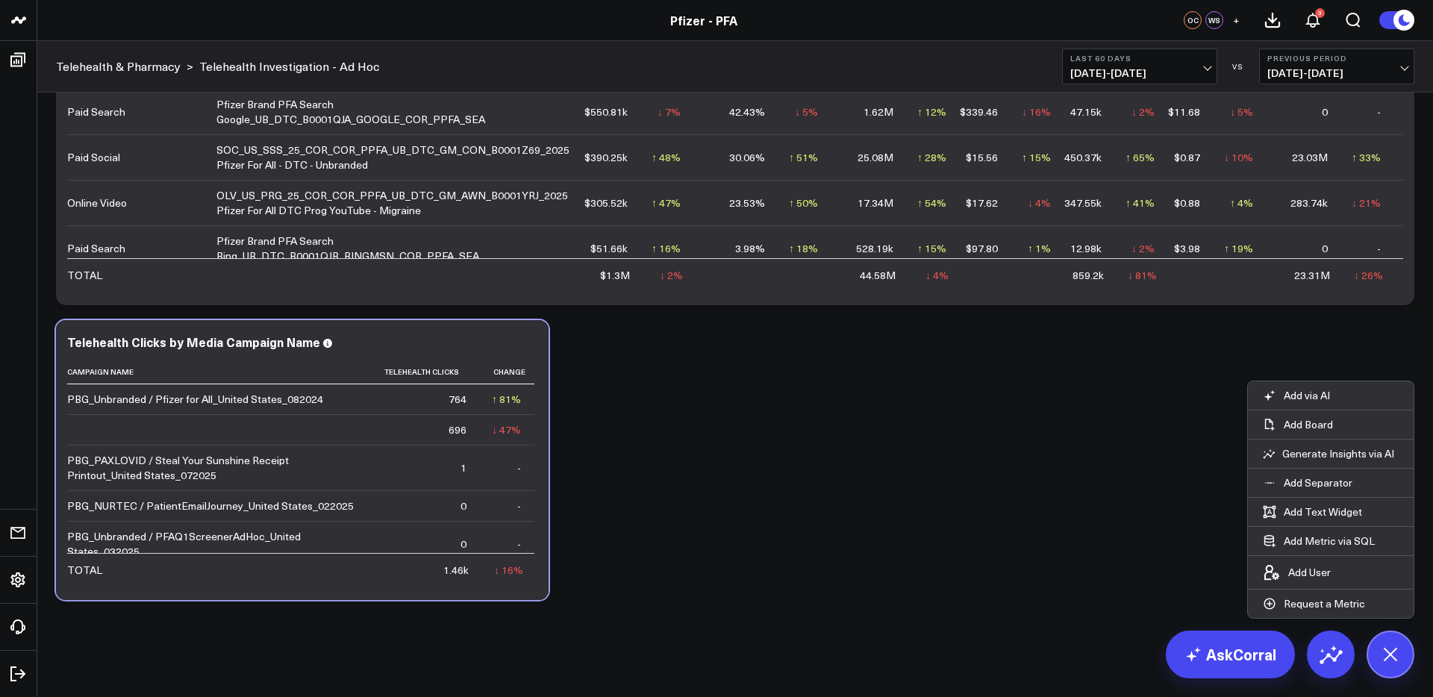
drag, startPoint x: 1392, startPoint y: 653, endPoint x: 1120, endPoint y: 614, distance: 275.2
click at [1392, 653] on icon at bounding box center [1390, 654] width 34 height 34
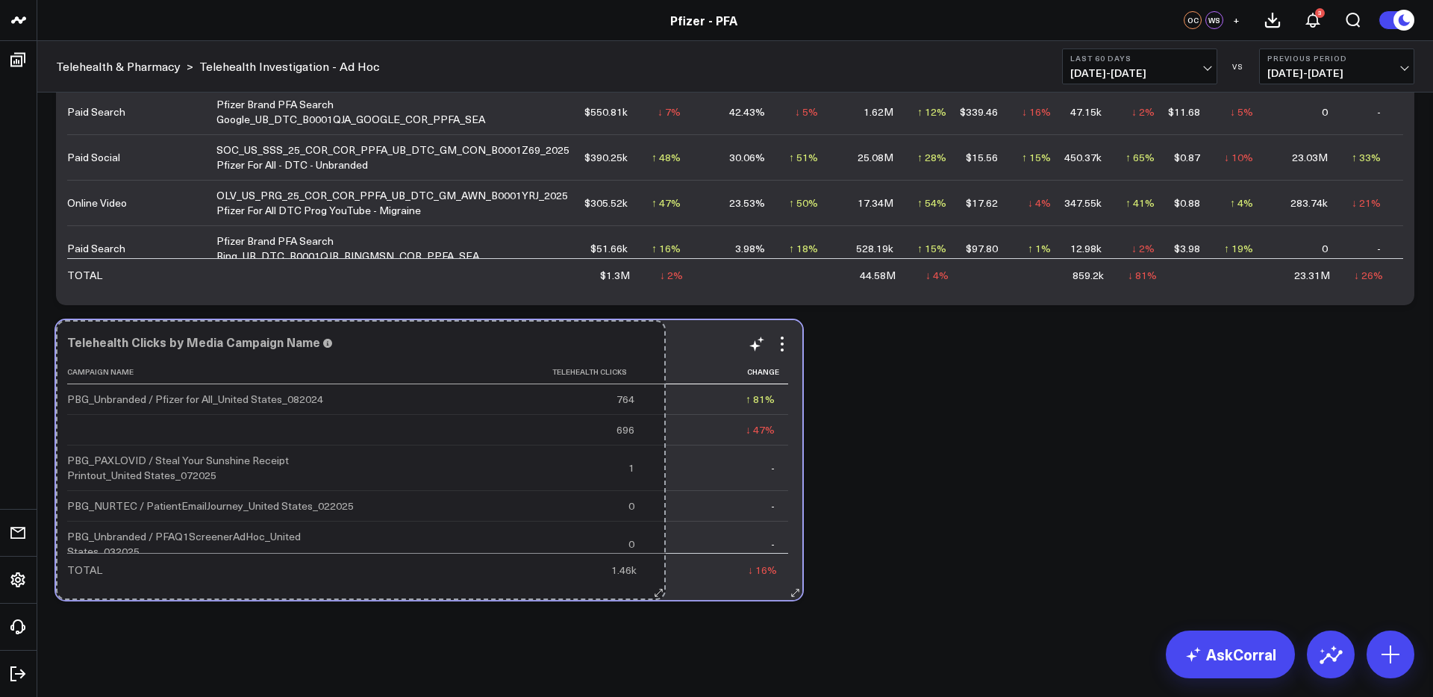
drag, startPoint x: 543, startPoint y: 596, endPoint x: 660, endPoint y: 563, distance: 121.9
click at [660, 563] on div "Telehealth Clicks by Media Campaign Name Campaign Name Telehealth Clicks Change…" at bounding box center [429, 460] width 746 height 280
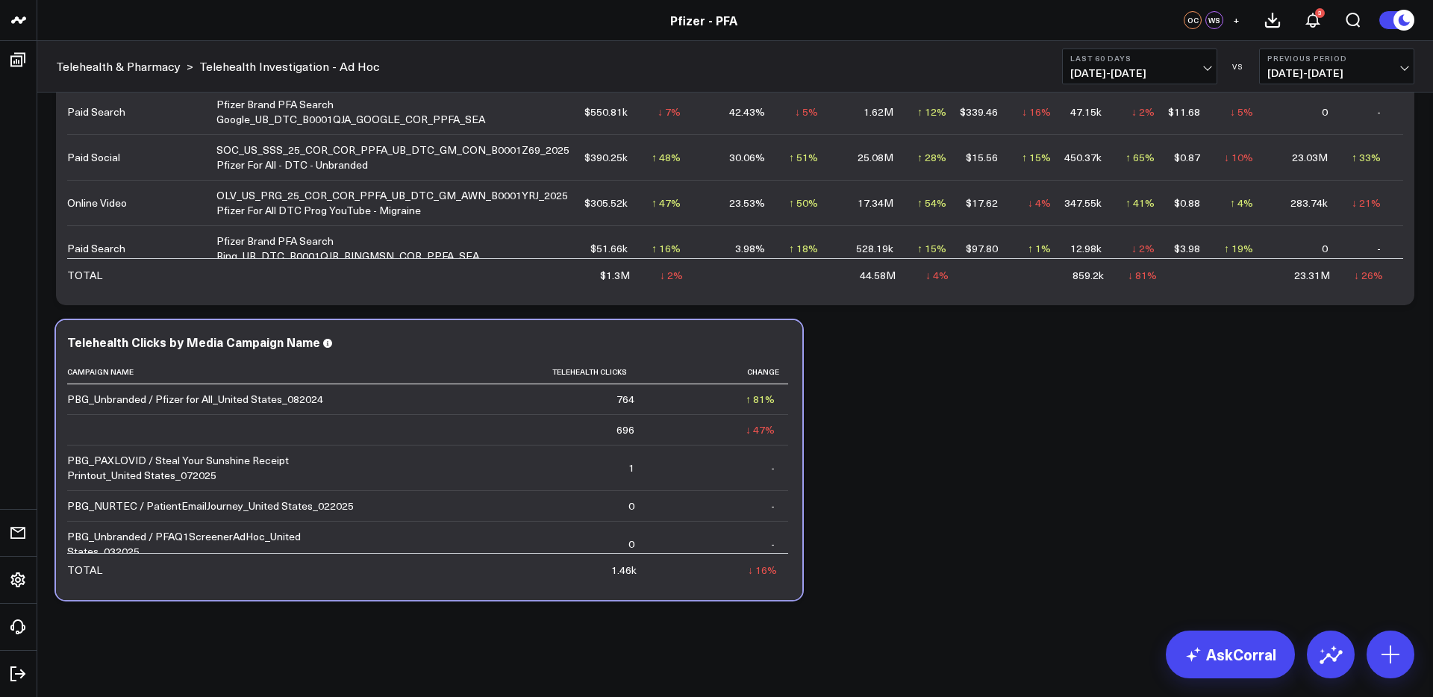
click at [1116, 70] on span "06/20/25 - 08/18/25" at bounding box center [1139, 73] width 139 height 12
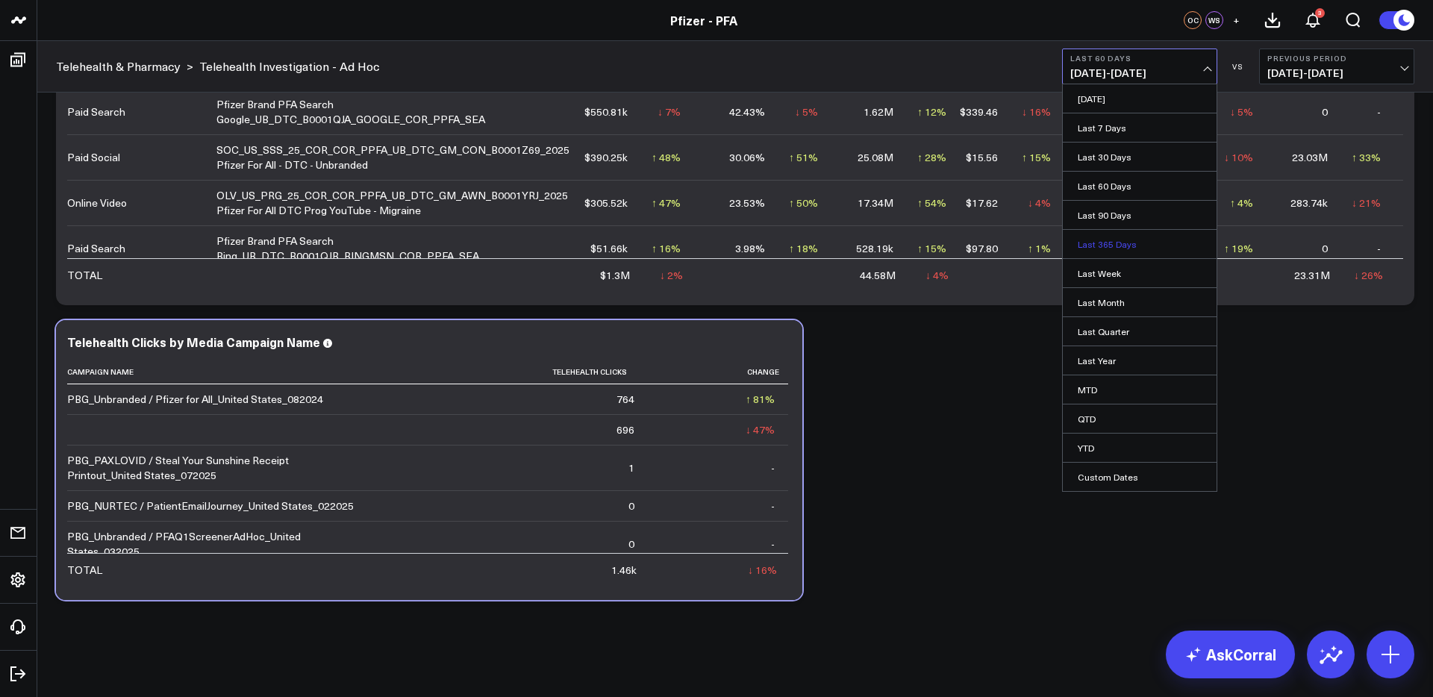
click at [1108, 240] on link "Last 365 Days" at bounding box center [1140, 244] width 154 height 28
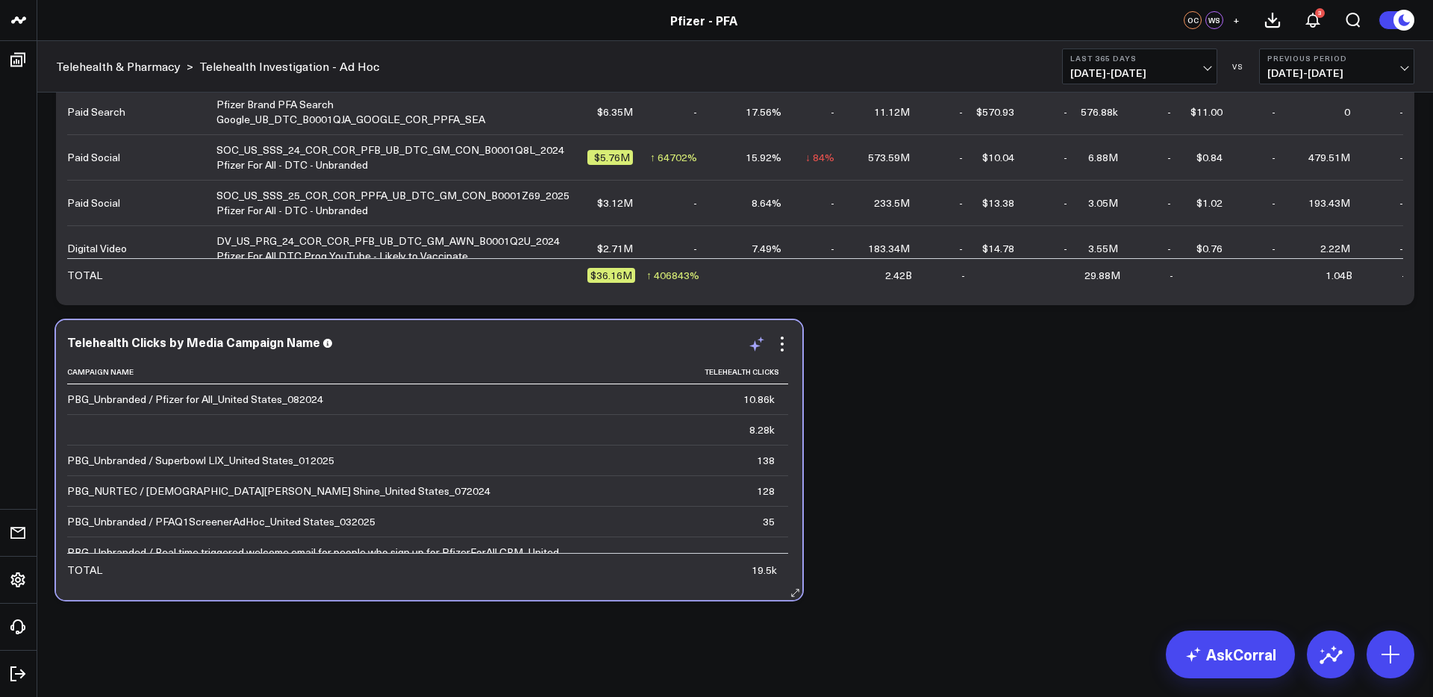
click at [756, 344] on icon at bounding box center [757, 344] width 18 height 18
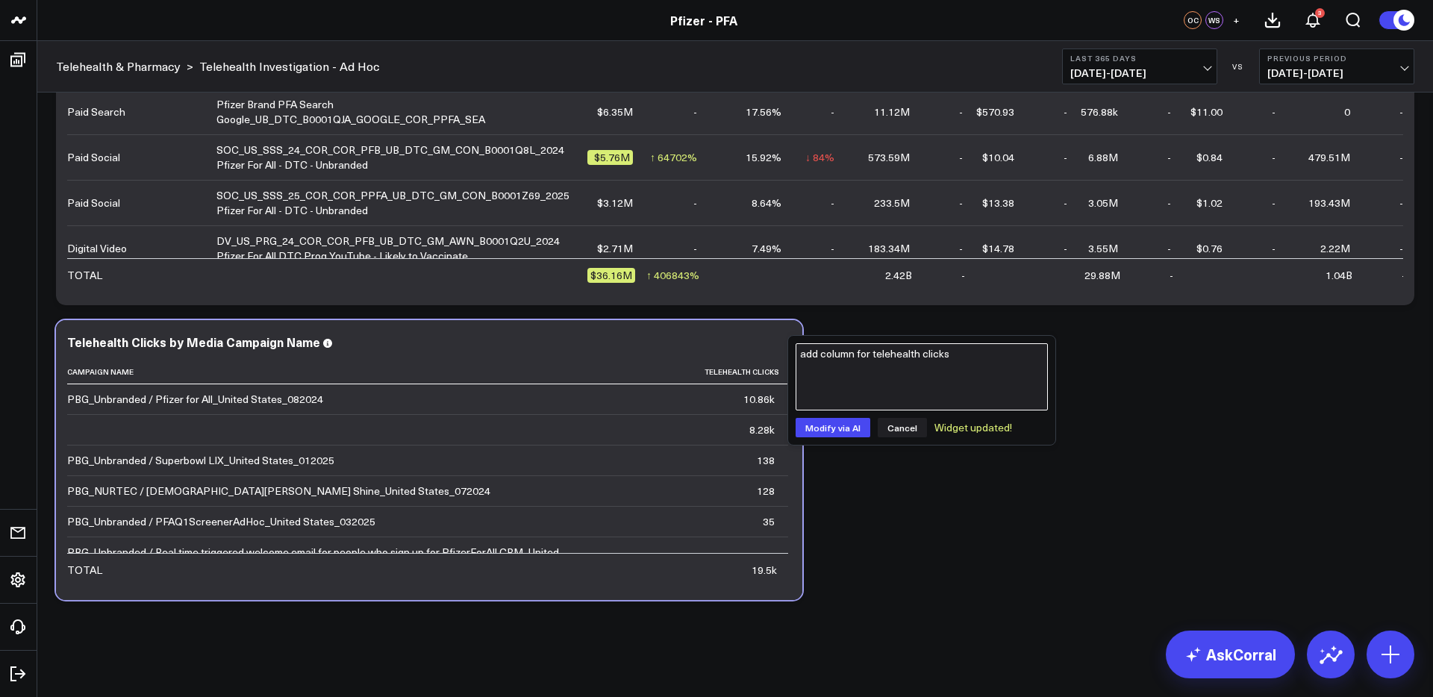
click at [839, 367] on textarea "add column for telehealth clicks" at bounding box center [922, 376] width 252 height 67
drag, startPoint x: 974, startPoint y: 357, endPoint x: 874, endPoint y: 358, distance: 100.0
click at [874, 358] on textarea "add column for telehealth clicks" at bounding box center [922, 376] width 252 height 67
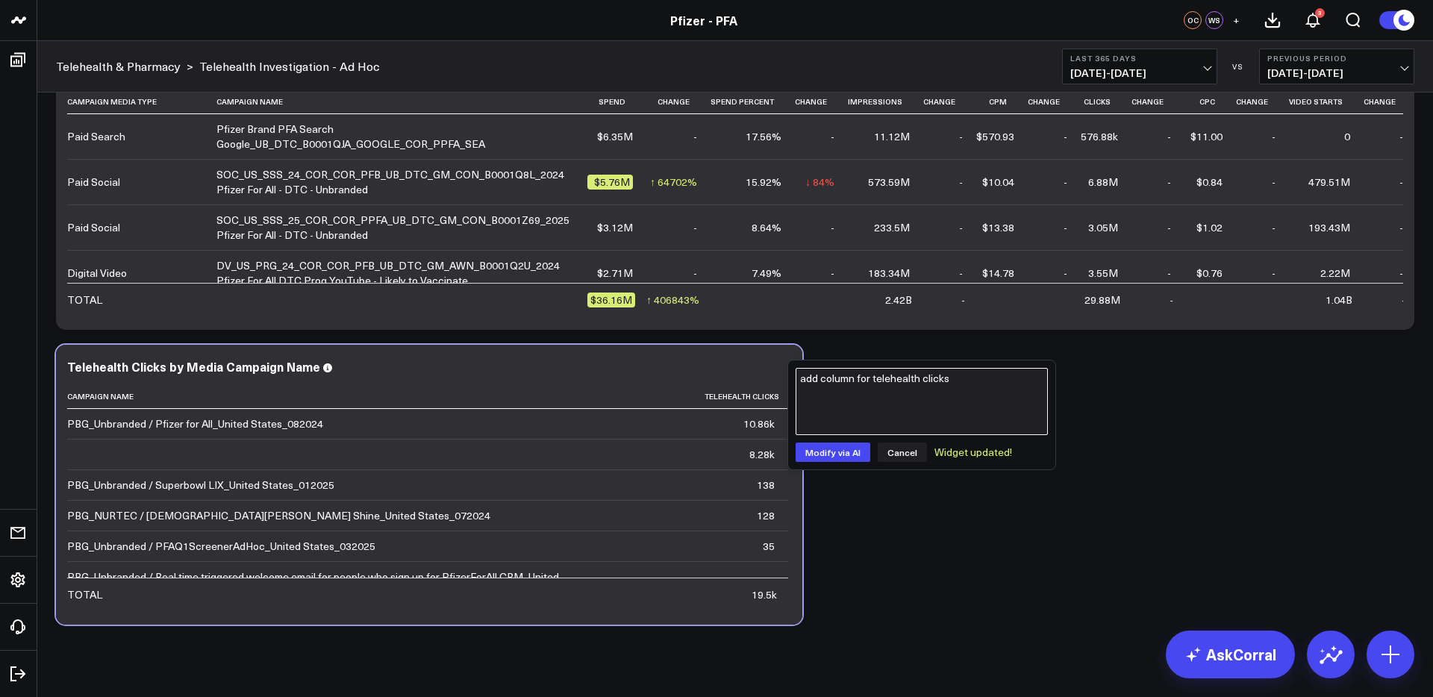
scroll to position [2150, 0]
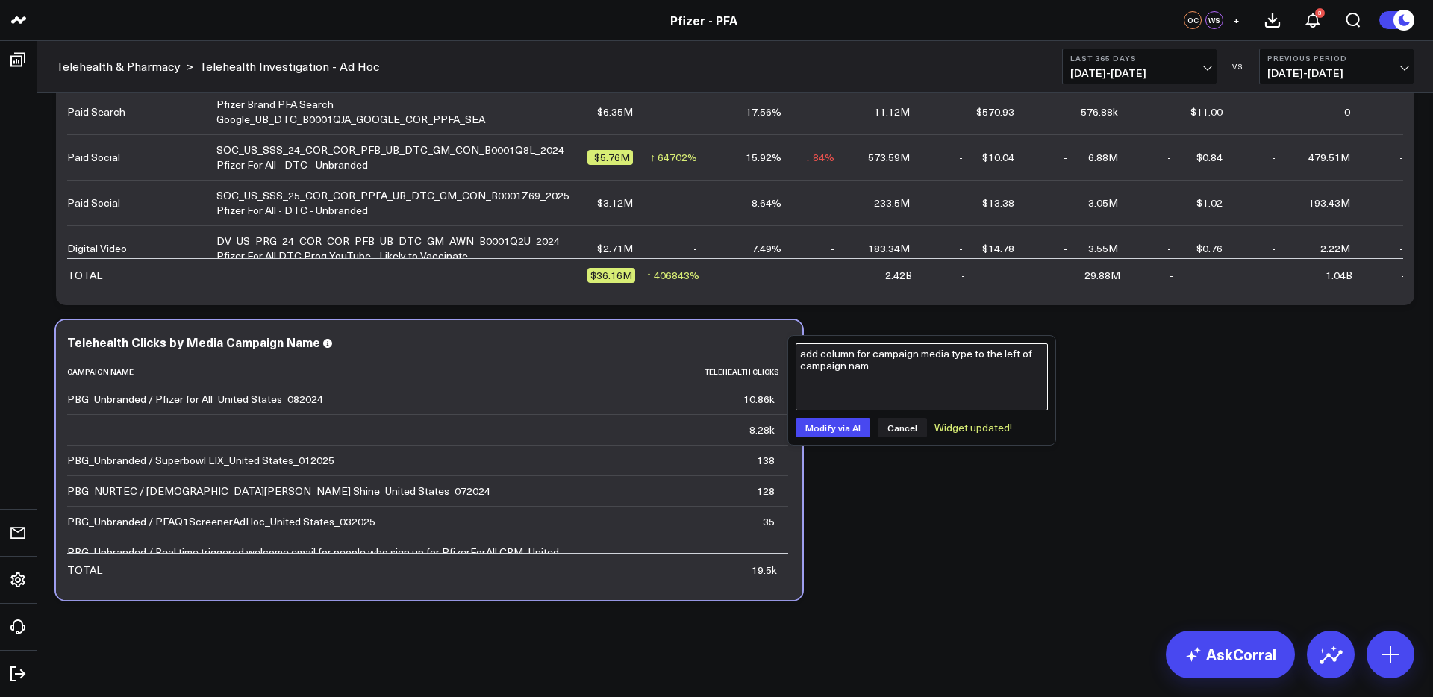
type textarea "add column for campaign media type to the left of campaign name"
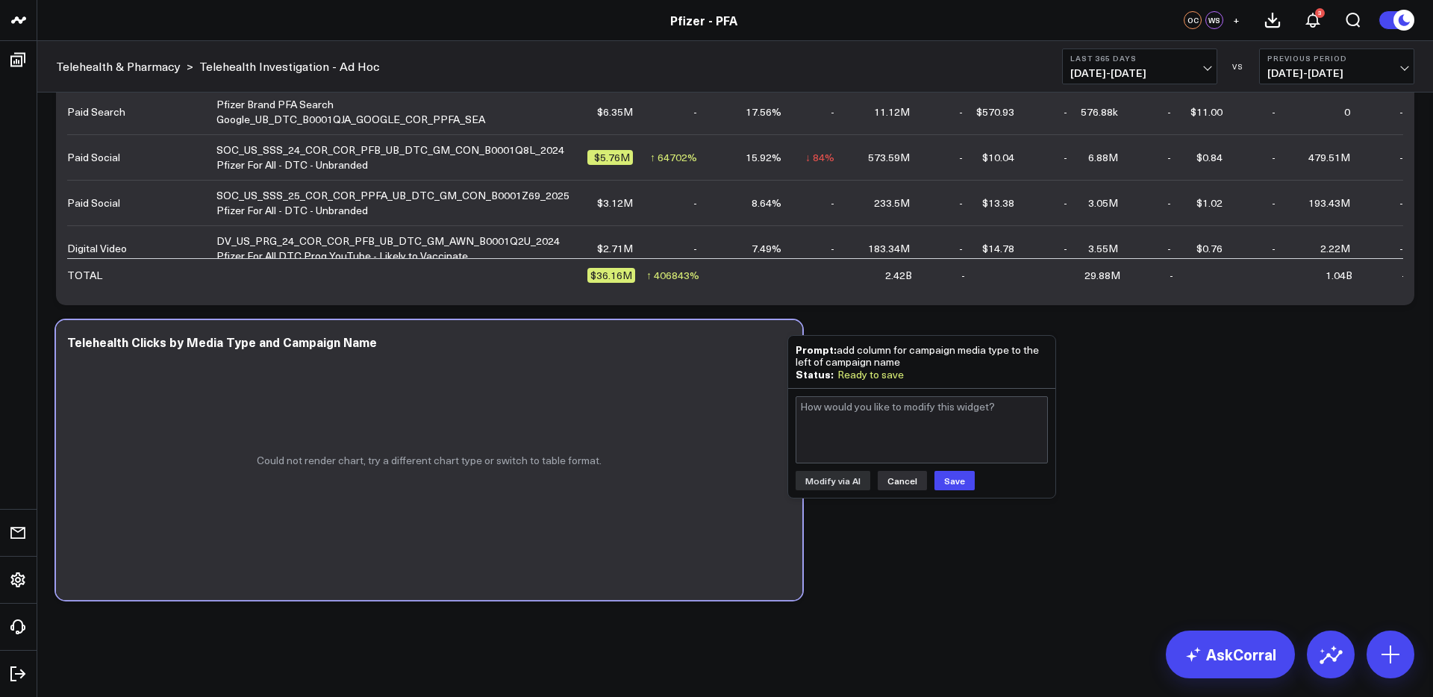
click at [905, 484] on button "Cancel" at bounding box center [902, 480] width 49 height 19
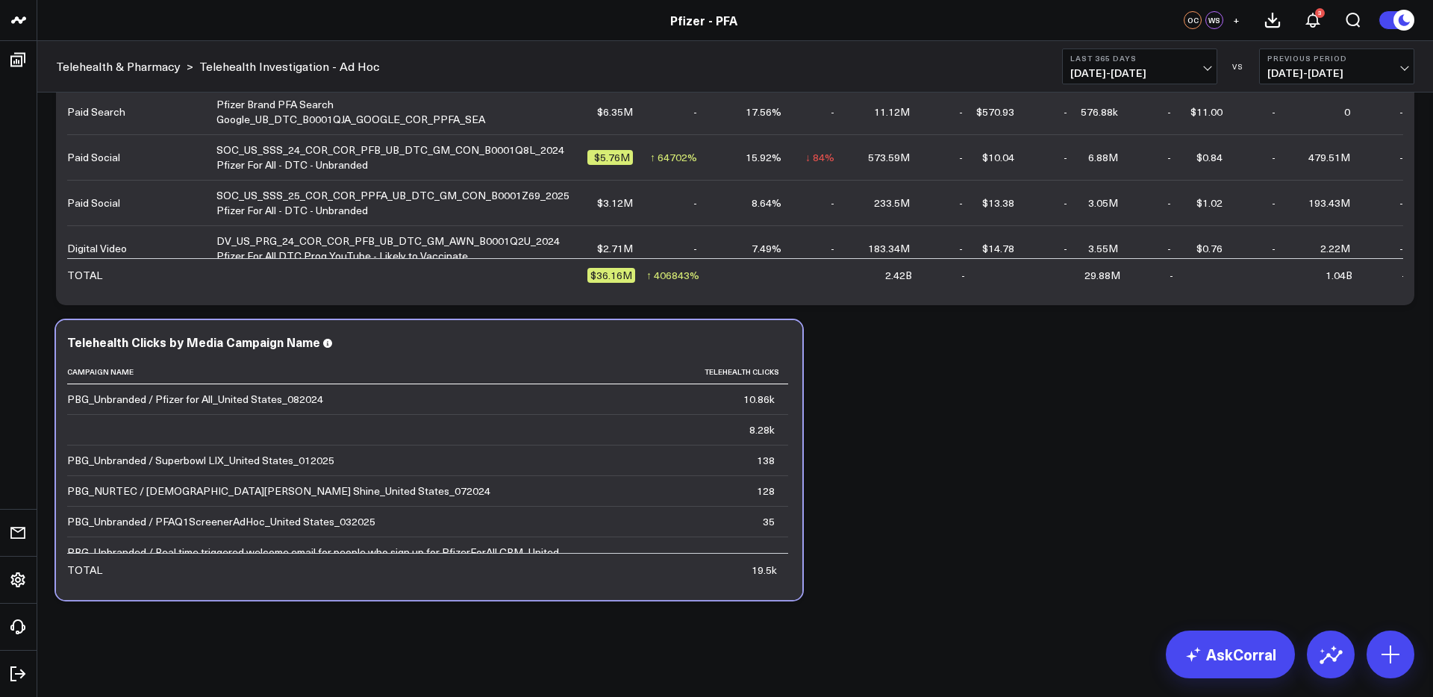
drag, startPoint x: 917, startPoint y: 472, endPoint x: 905, endPoint y: 474, distance: 12.9
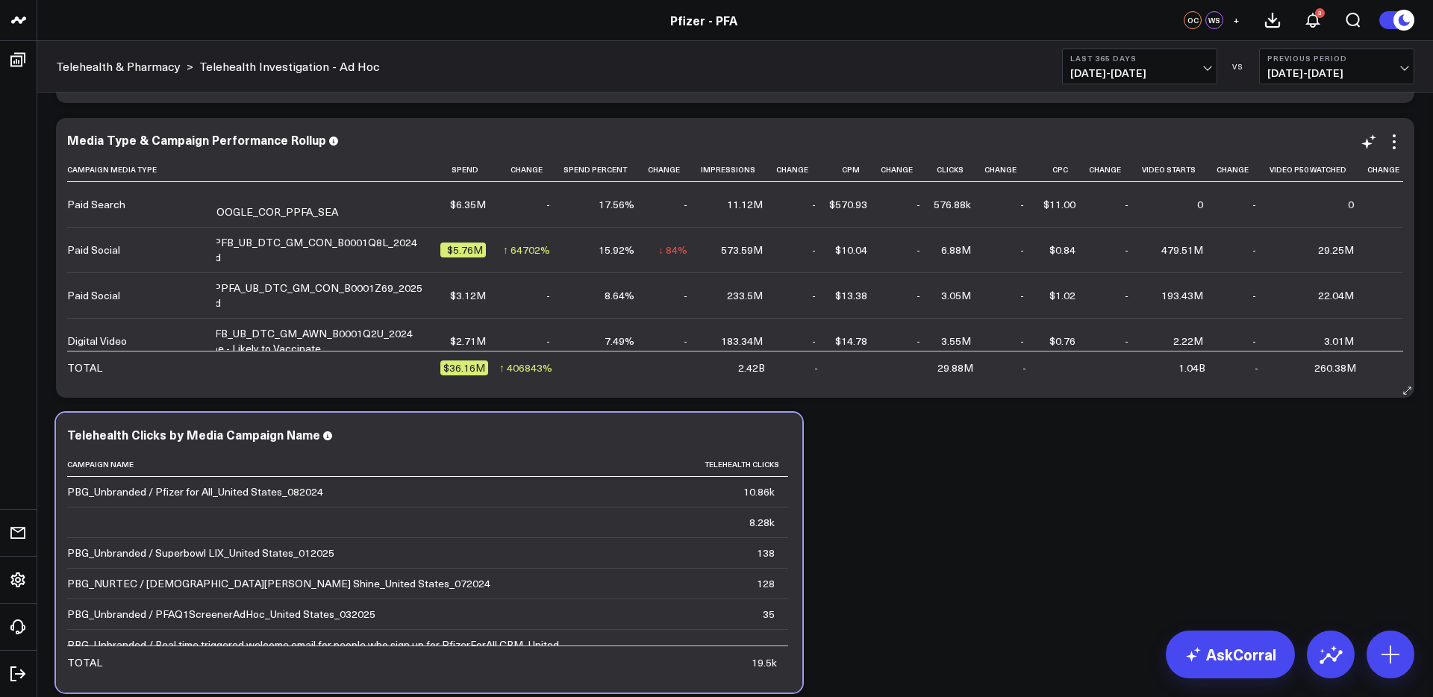
scroll to position [0, 0]
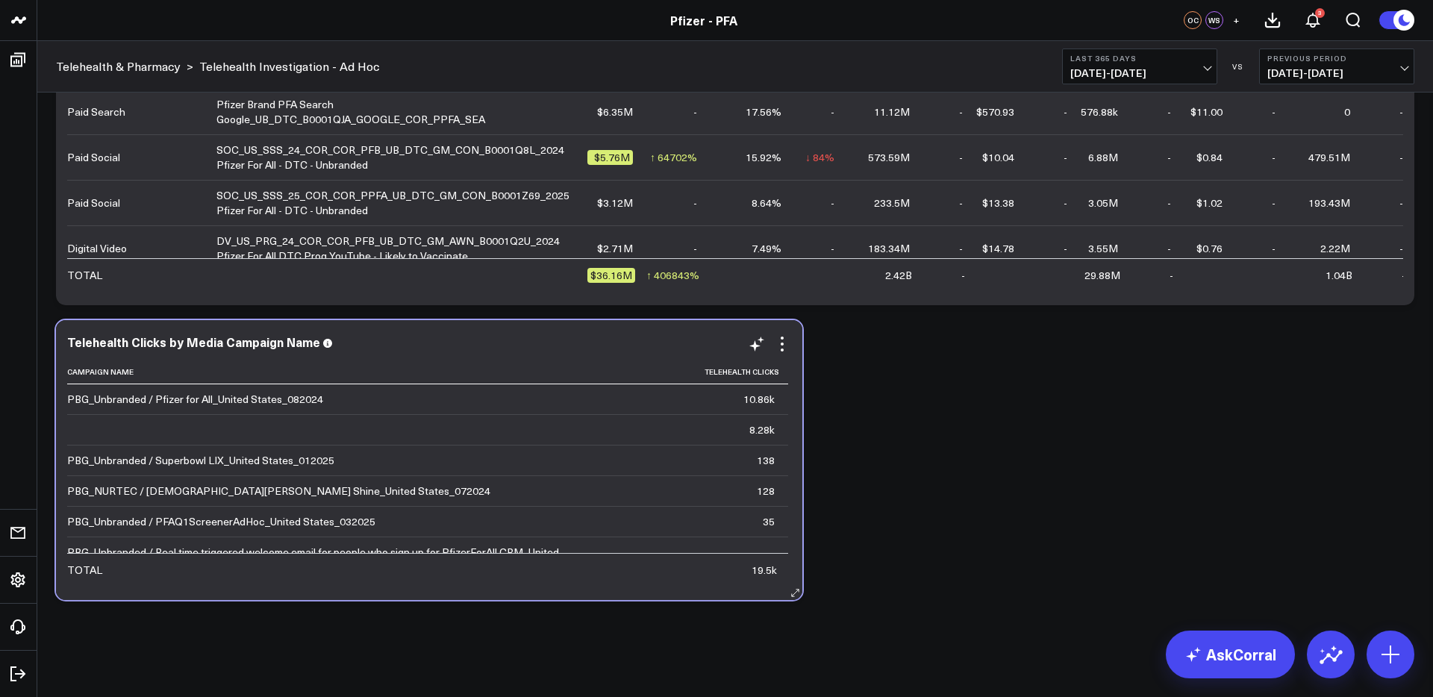
scroll to position [2136, 0]
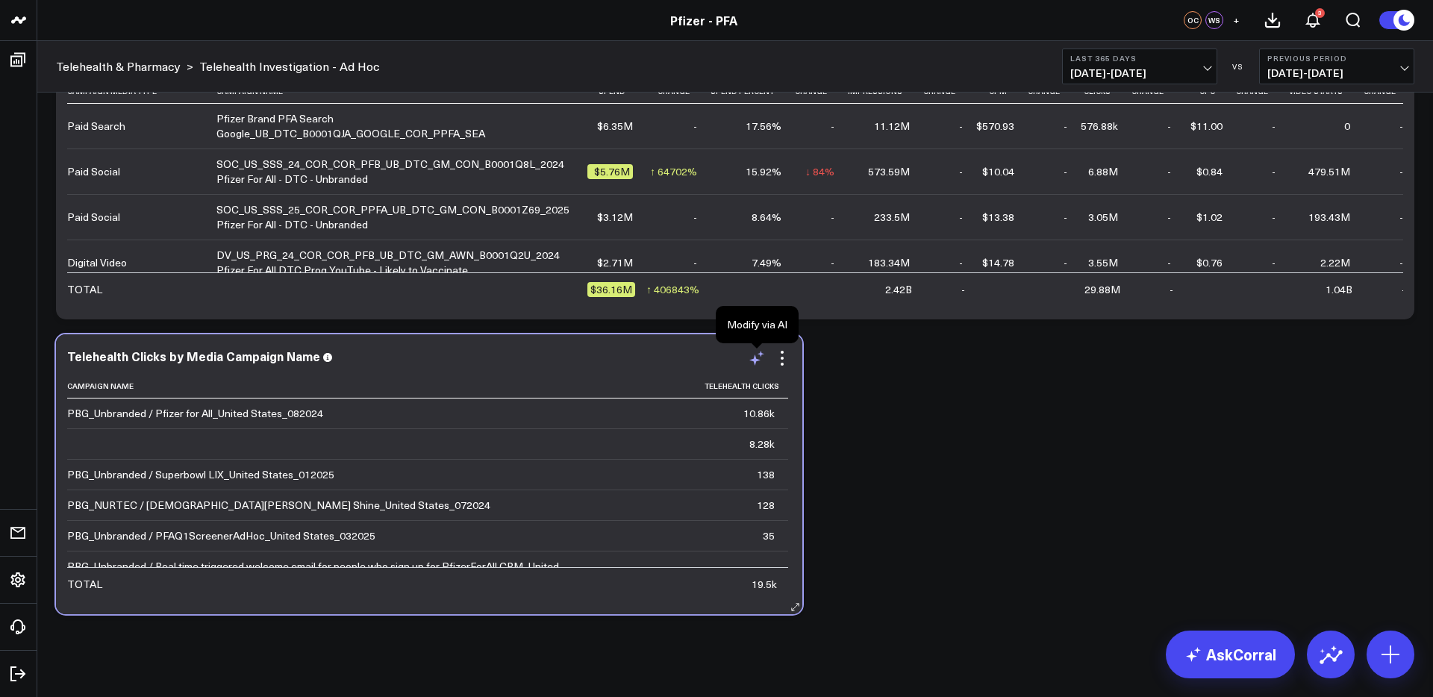
click at [760, 361] on icon at bounding box center [757, 358] width 18 height 18
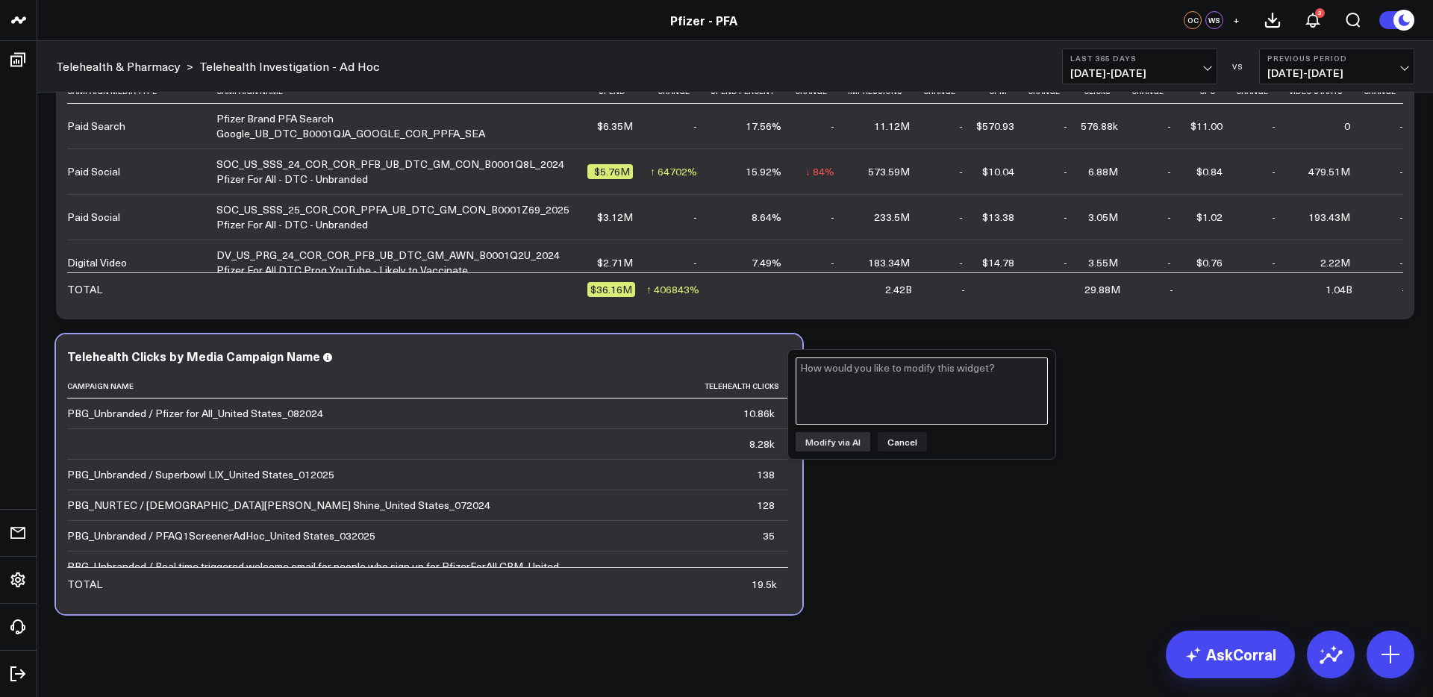
click at [891, 384] on textarea at bounding box center [922, 391] width 252 height 67
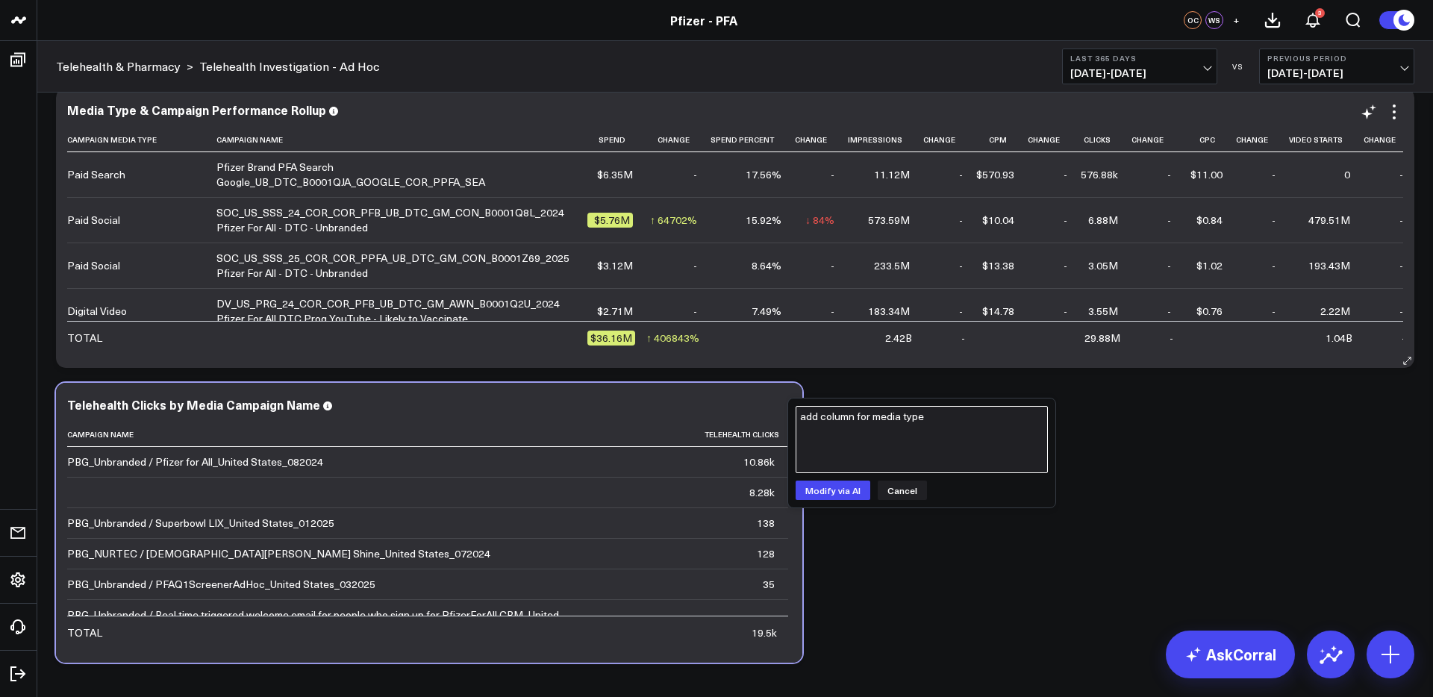
scroll to position [2096, 0]
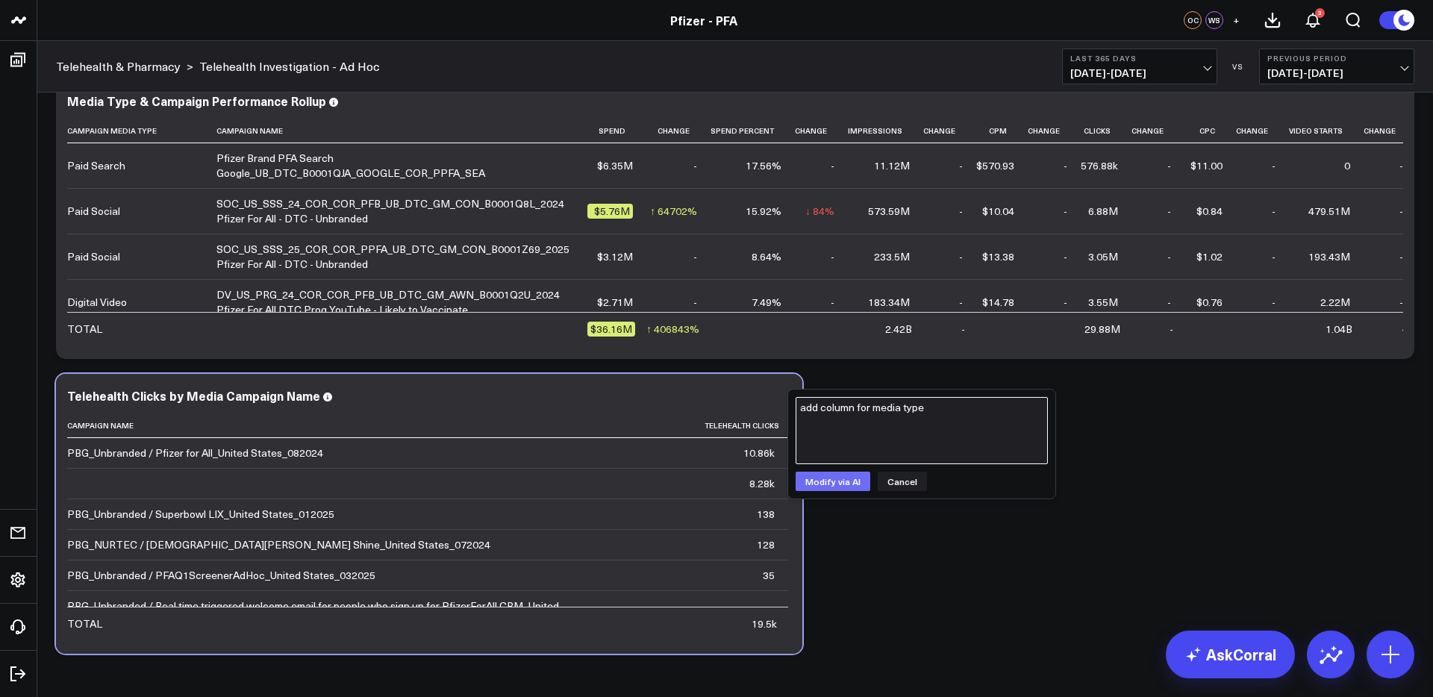
type textarea "add column for media type"
click at [832, 486] on button "Modify via AI" at bounding box center [833, 481] width 75 height 19
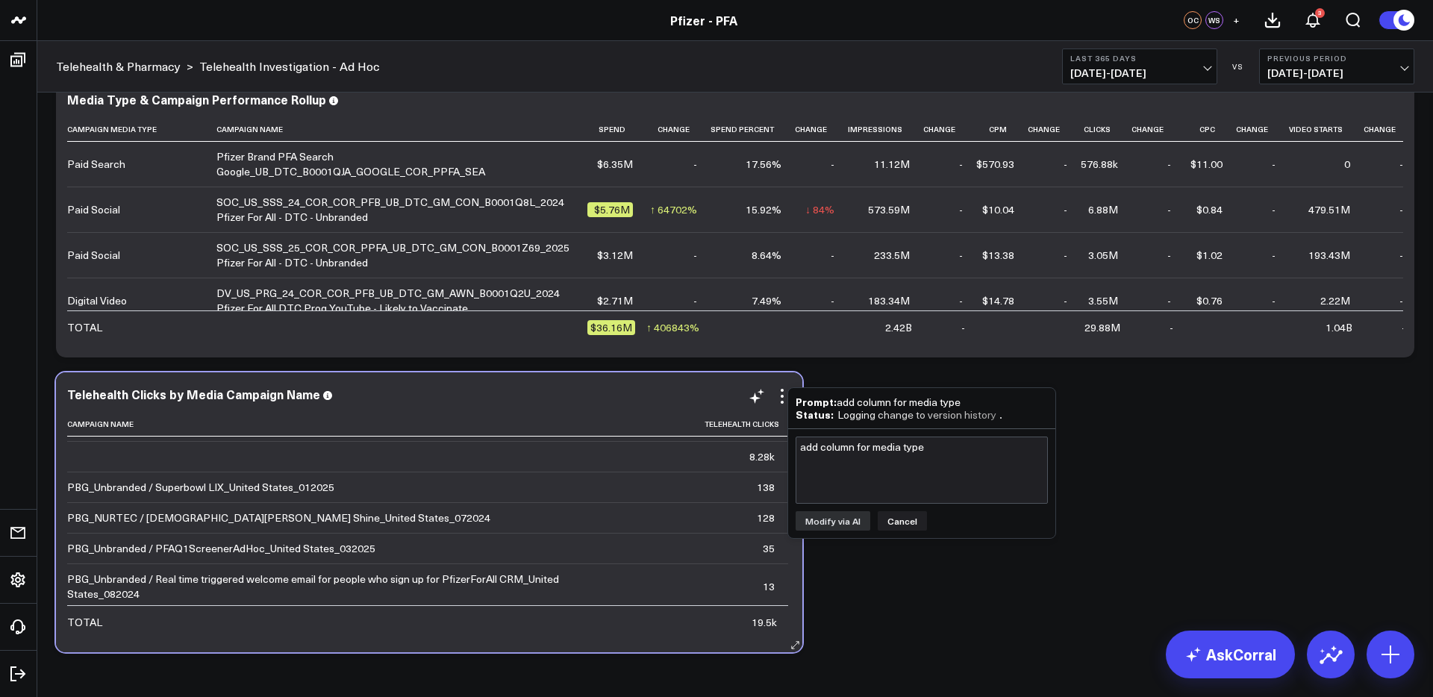
scroll to position [0, 0]
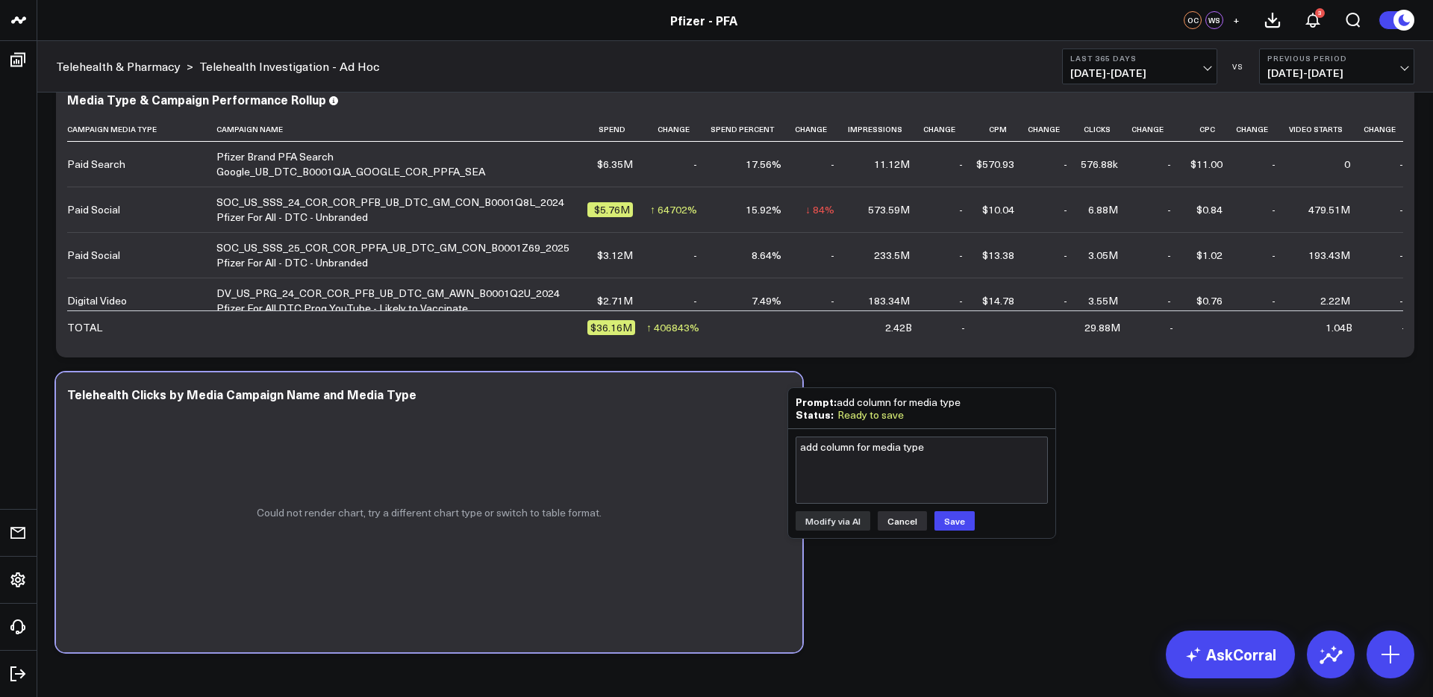
click at [898, 523] on button "Cancel" at bounding box center [902, 520] width 49 height 19
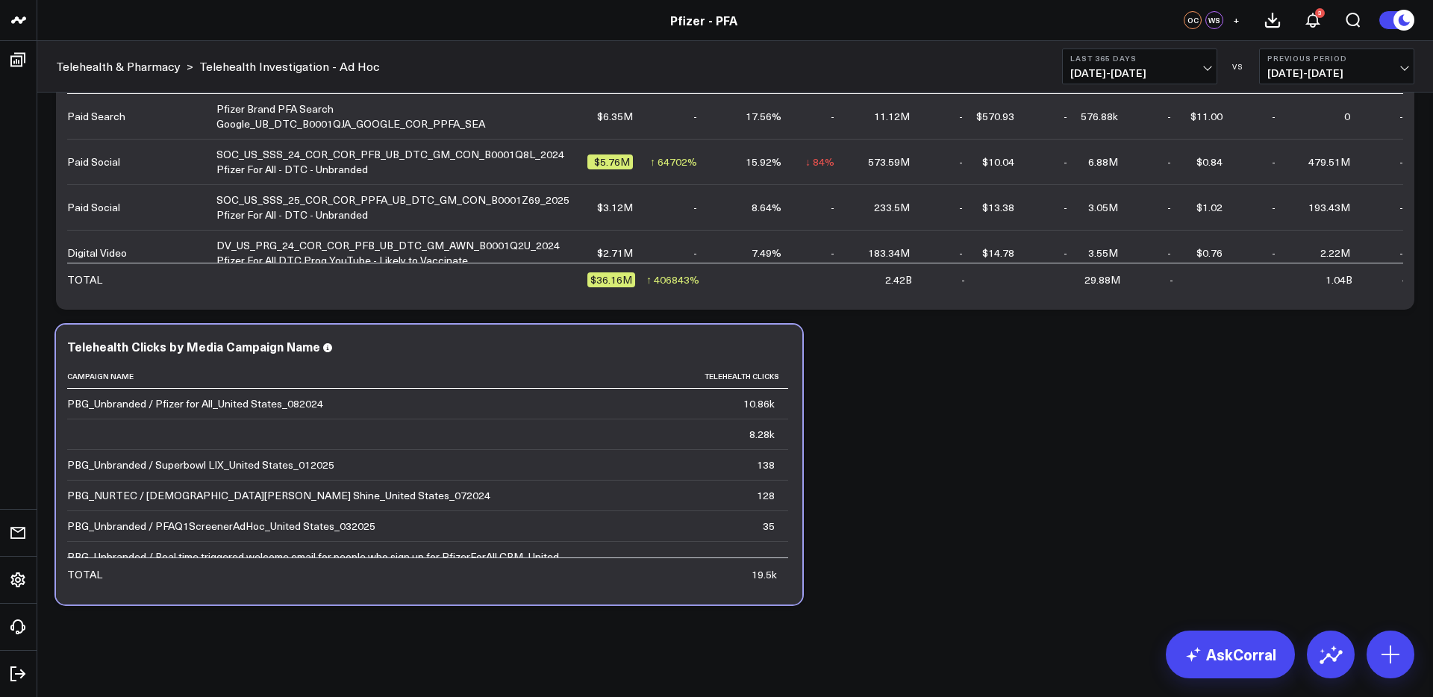
scroll to position [2150, 0]
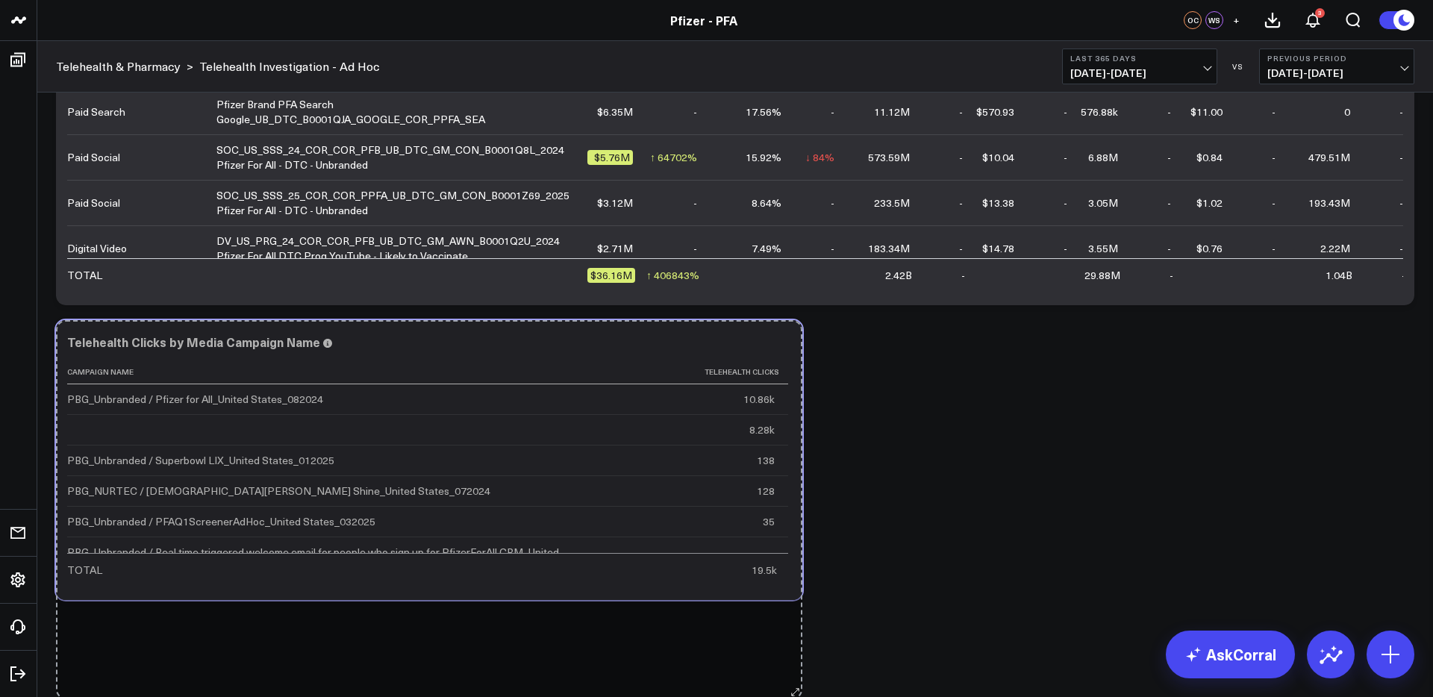
drag, startPoint x: 792, startPoint y: 597, endPoint x: 792, endPoint y: 696, distance: 99.3
drag, startPoint x: 790, startPoint y: 594, endPoint x: 803, endPoint y: 671, distance: 78.1
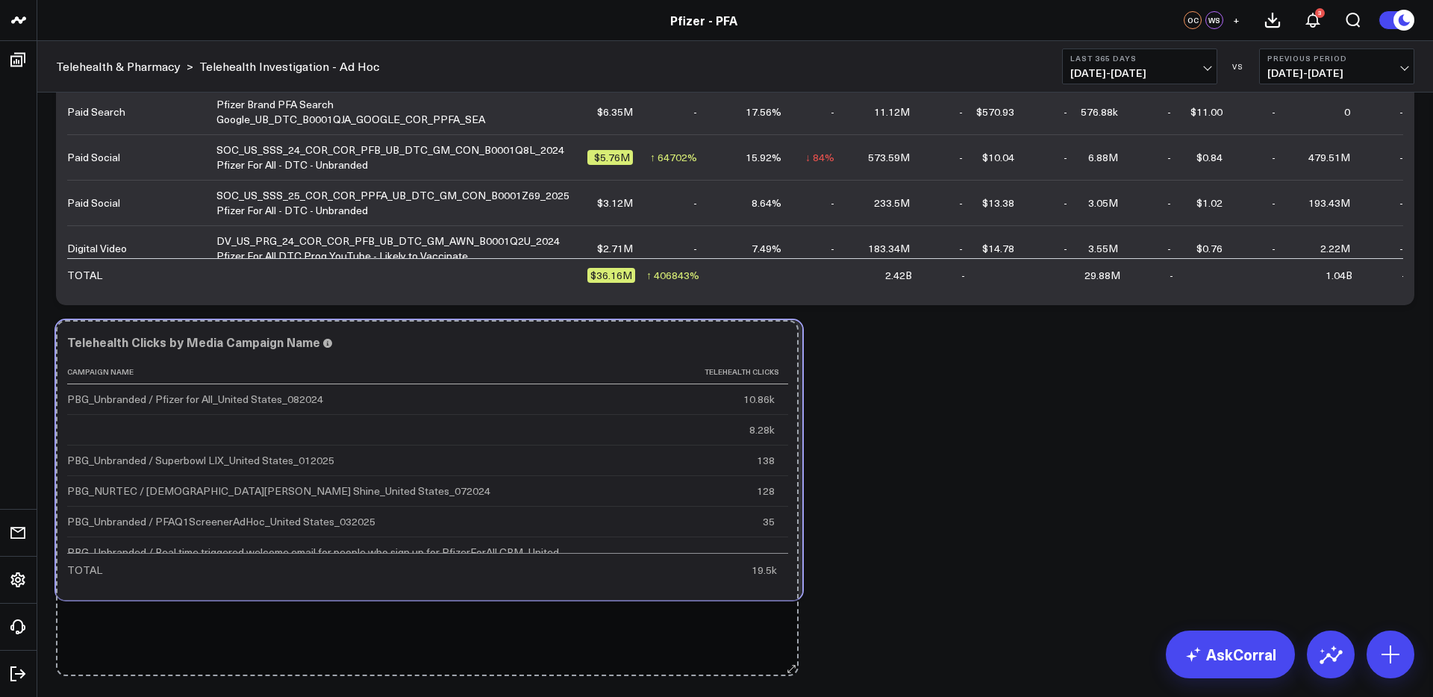
drag, startPoint x: 797, startPoint y: 593, endPoint x: 793, endPoint y: 669, distance: 76.2
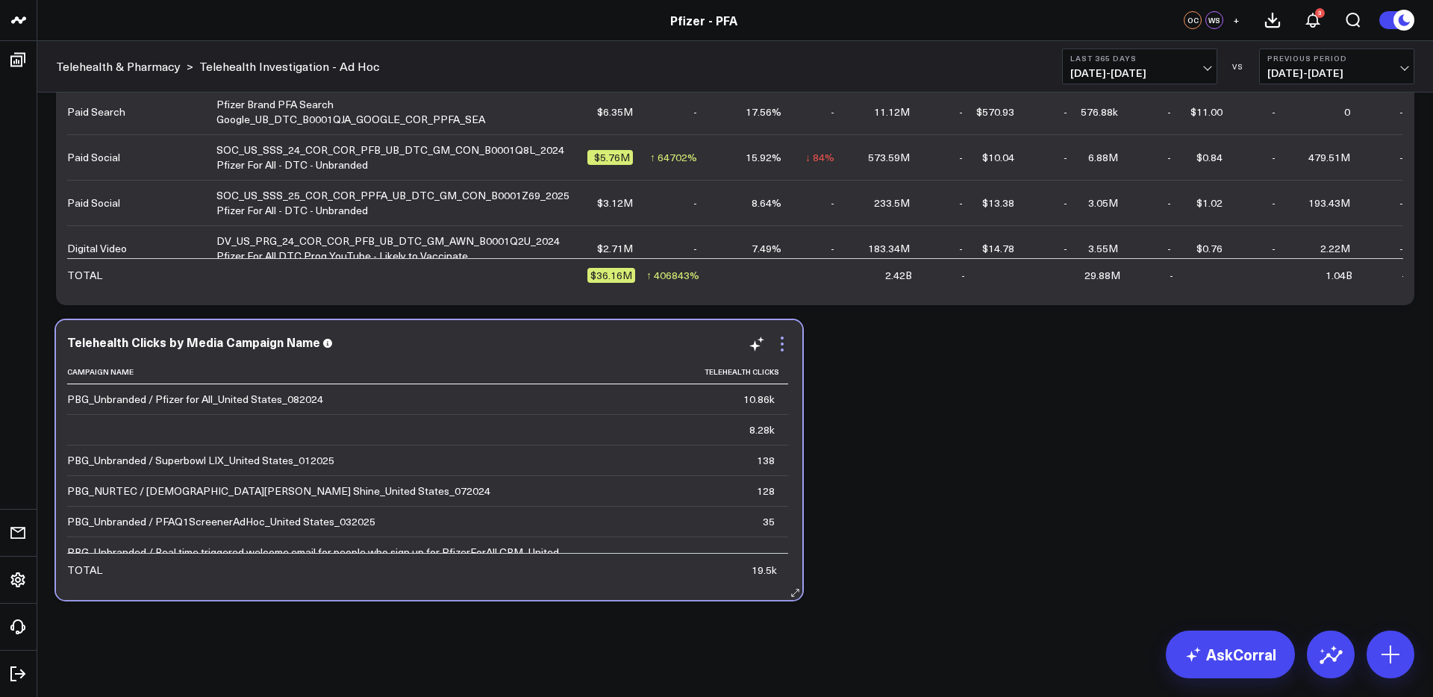
click at [782, 342] on icon at bounding box center [782, 344] width 18 height 18
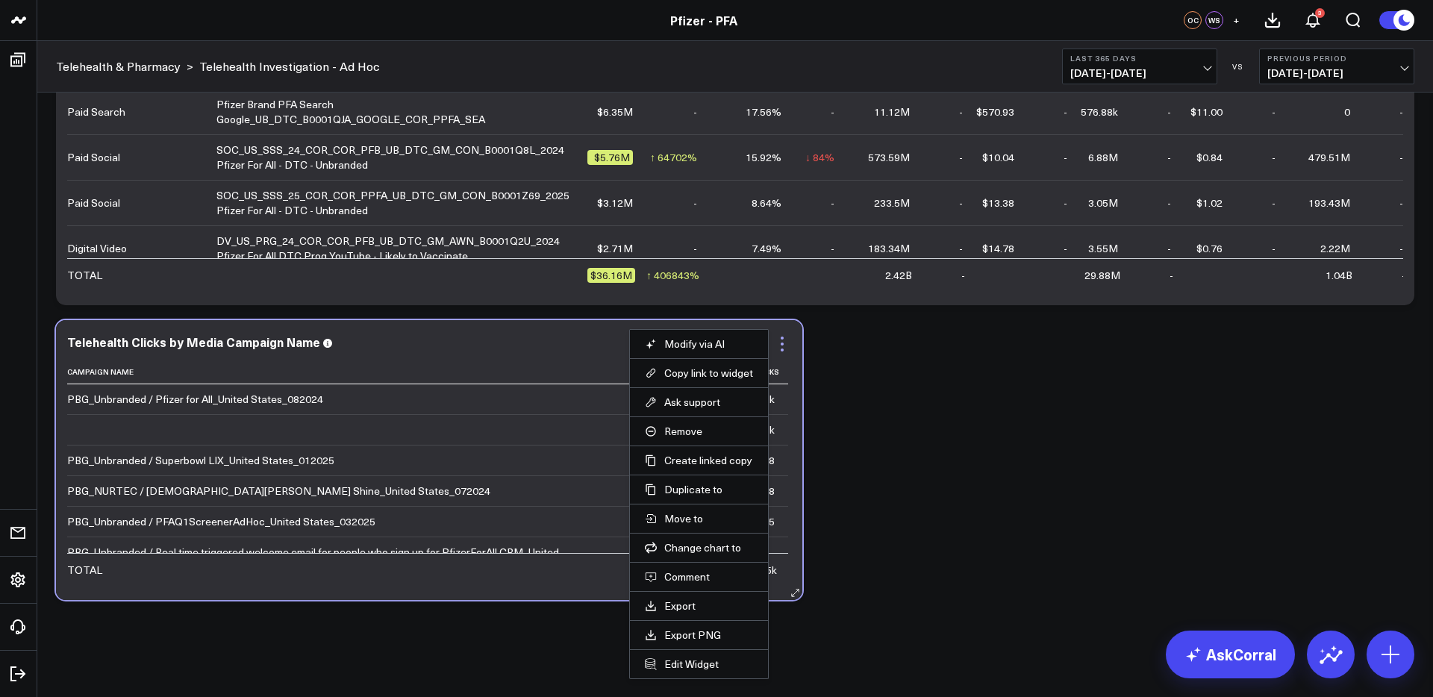
click at [788, 337] on icon at bounding box center [782, 344] width 18 height 18
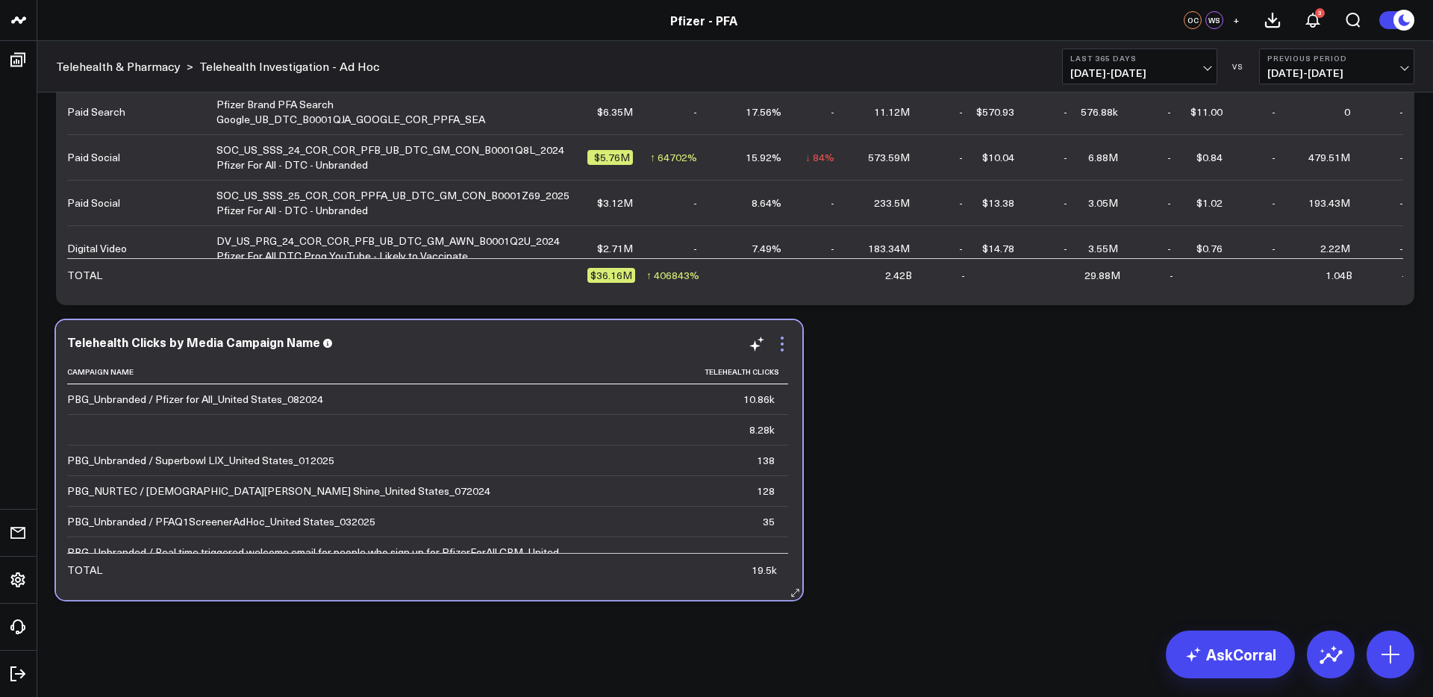
click at [785, 346] on icon at bounding box center [782, 344] width 18 height 18
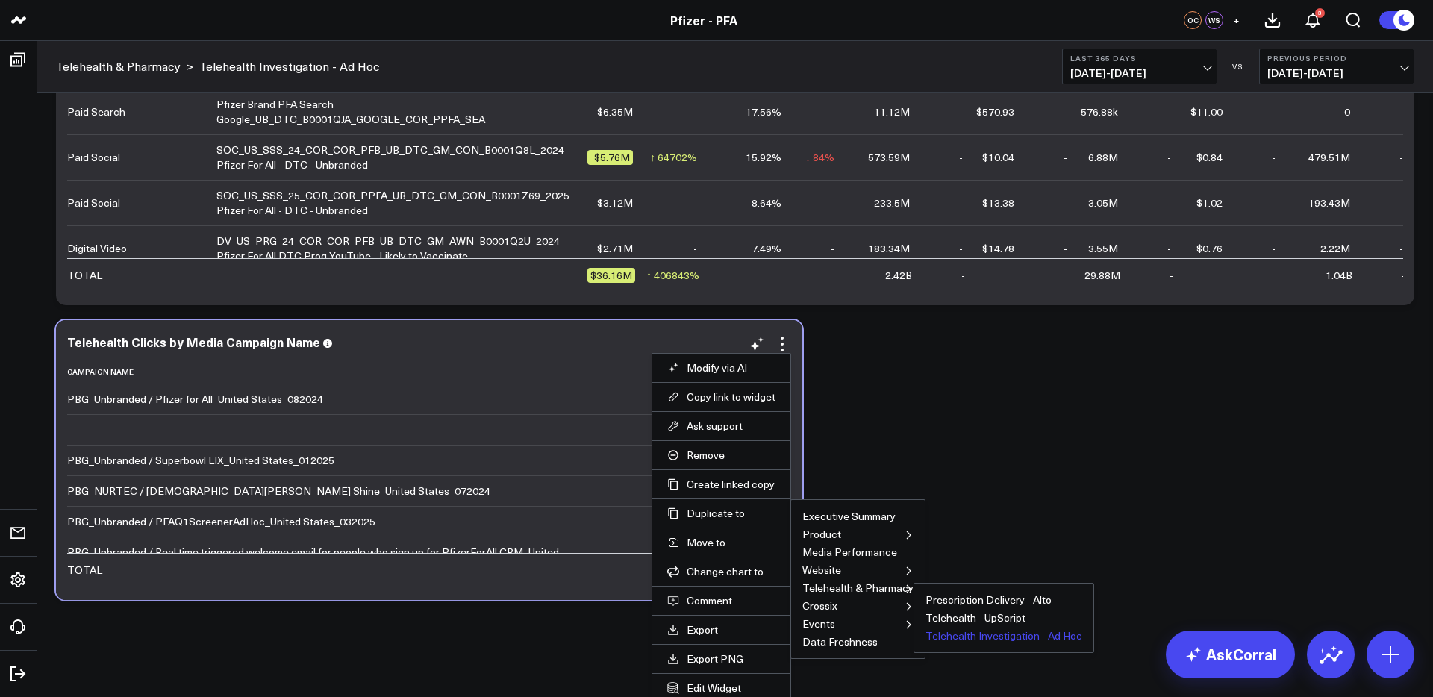
click at [971, 638] on button "Telehealth Investigation - Ad Hoc" at bounding box center [1004, 636] width 157 height 10
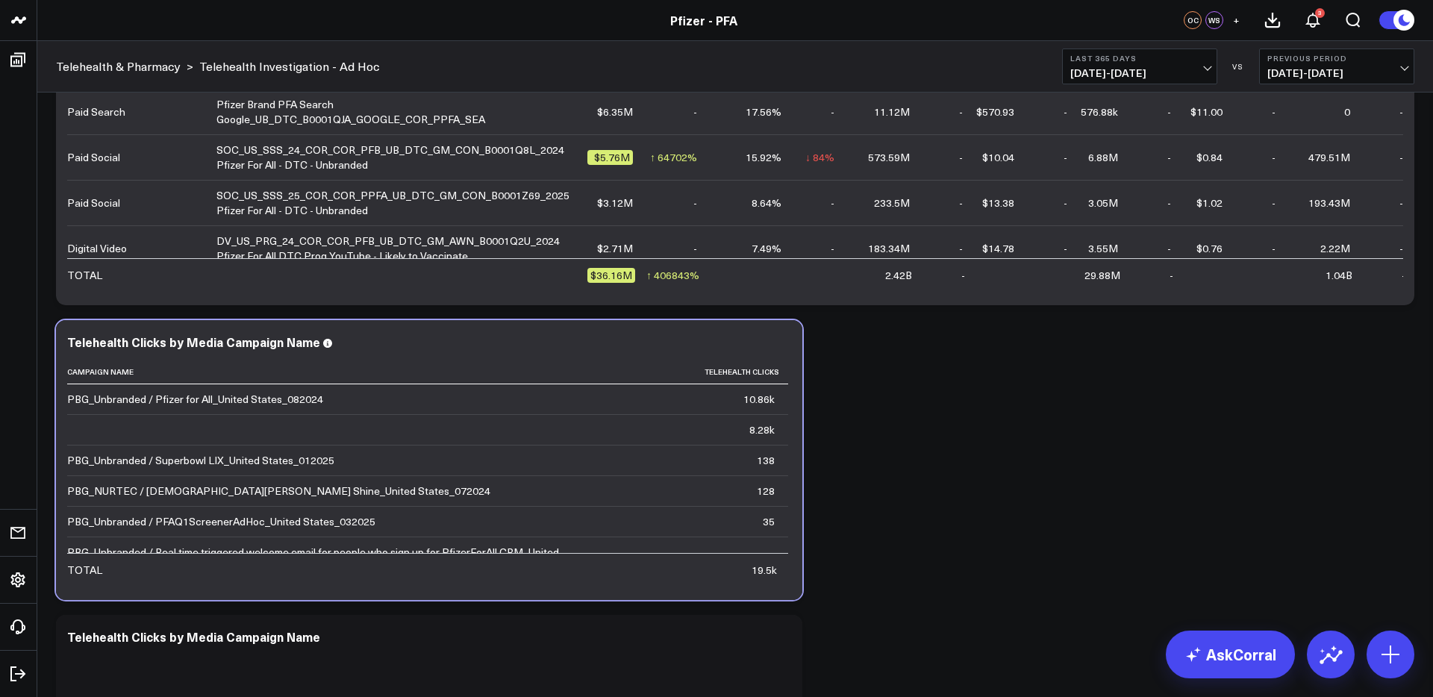
scroll to position [2445, 0]
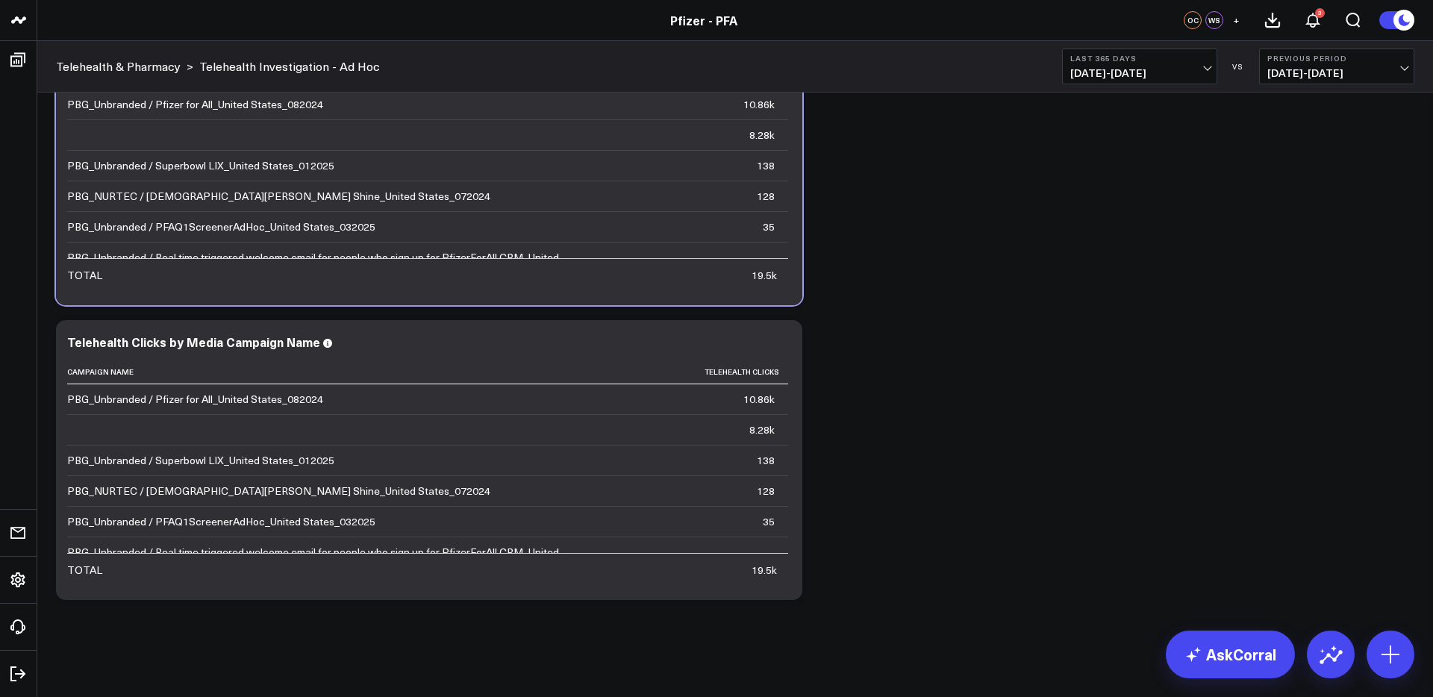
click at [760, 345] on icon at bounding box center [757, 344] width 18 height 18
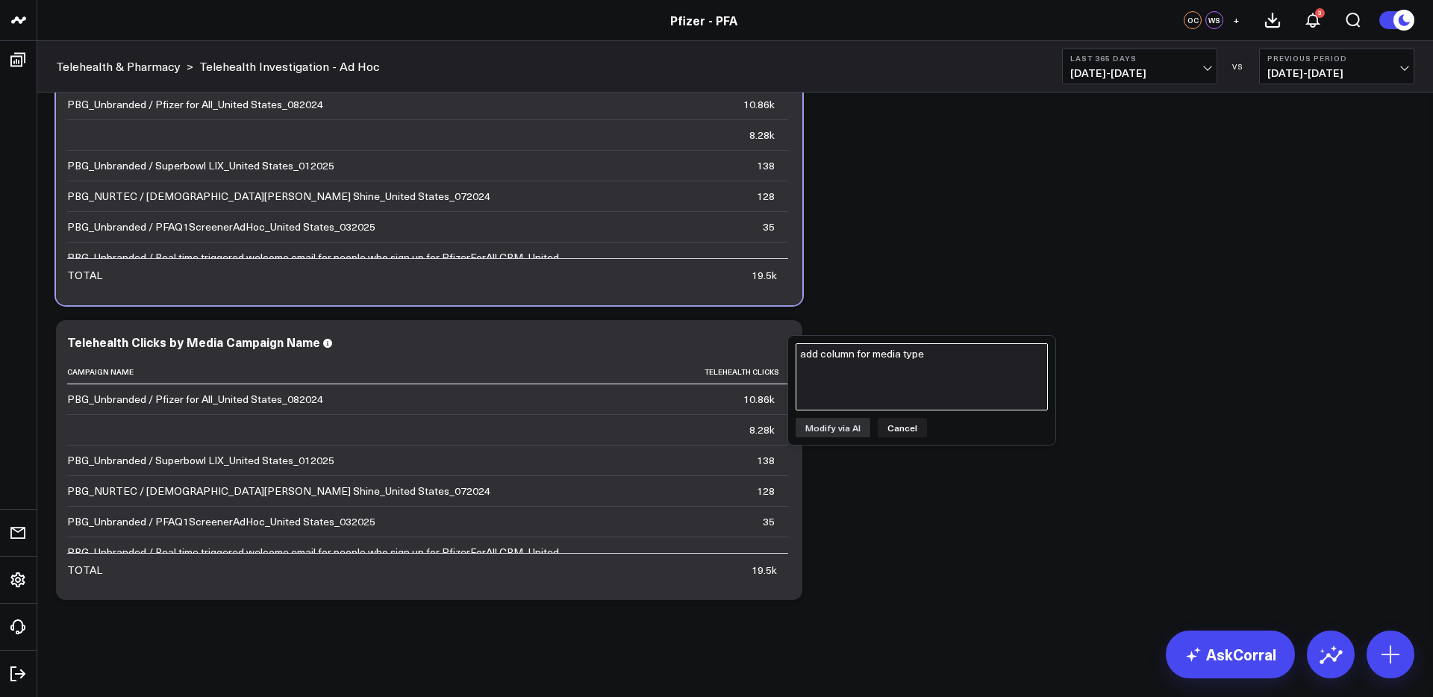
click at [894, 364] on textarea "add column for media type" at bounding box center [922, 376] width 252 height 67
type textarea "filter to COVID-19 only"
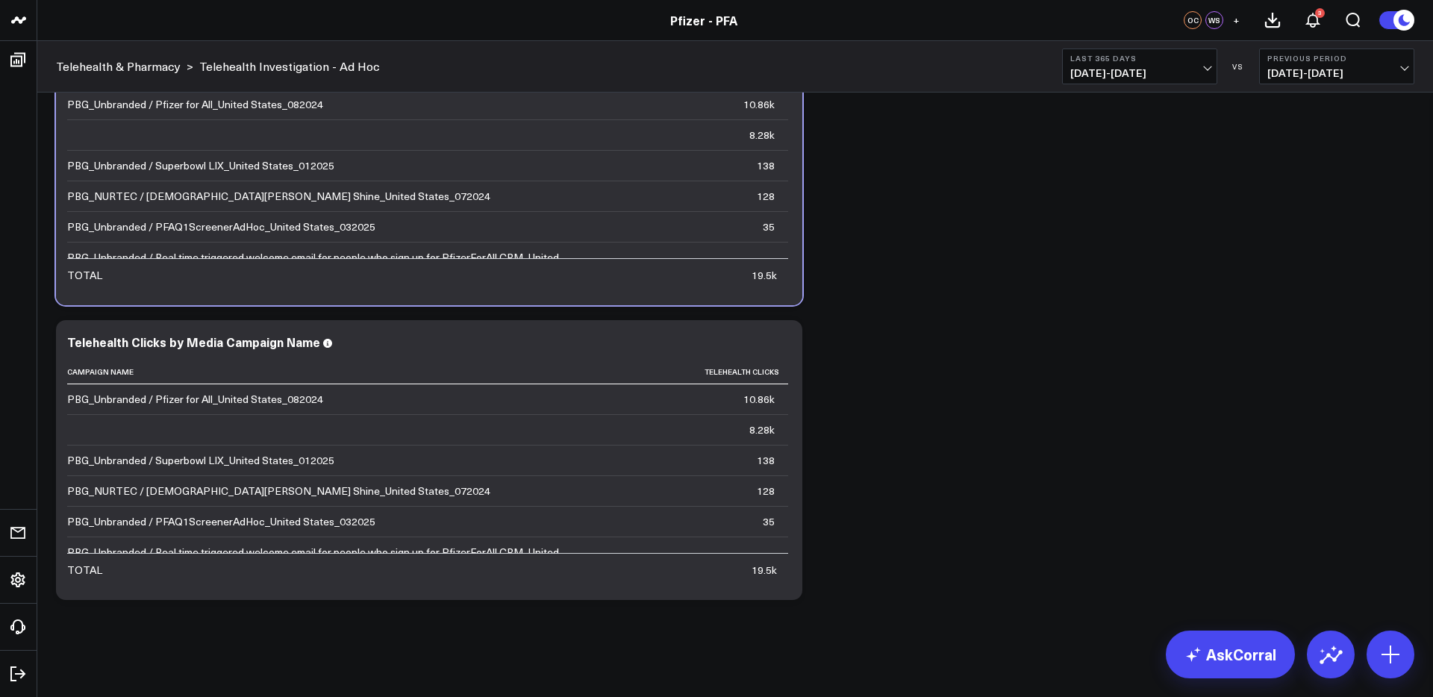
click at [761, 347] on icon at bounding box center [757, 344] width 18 height 18
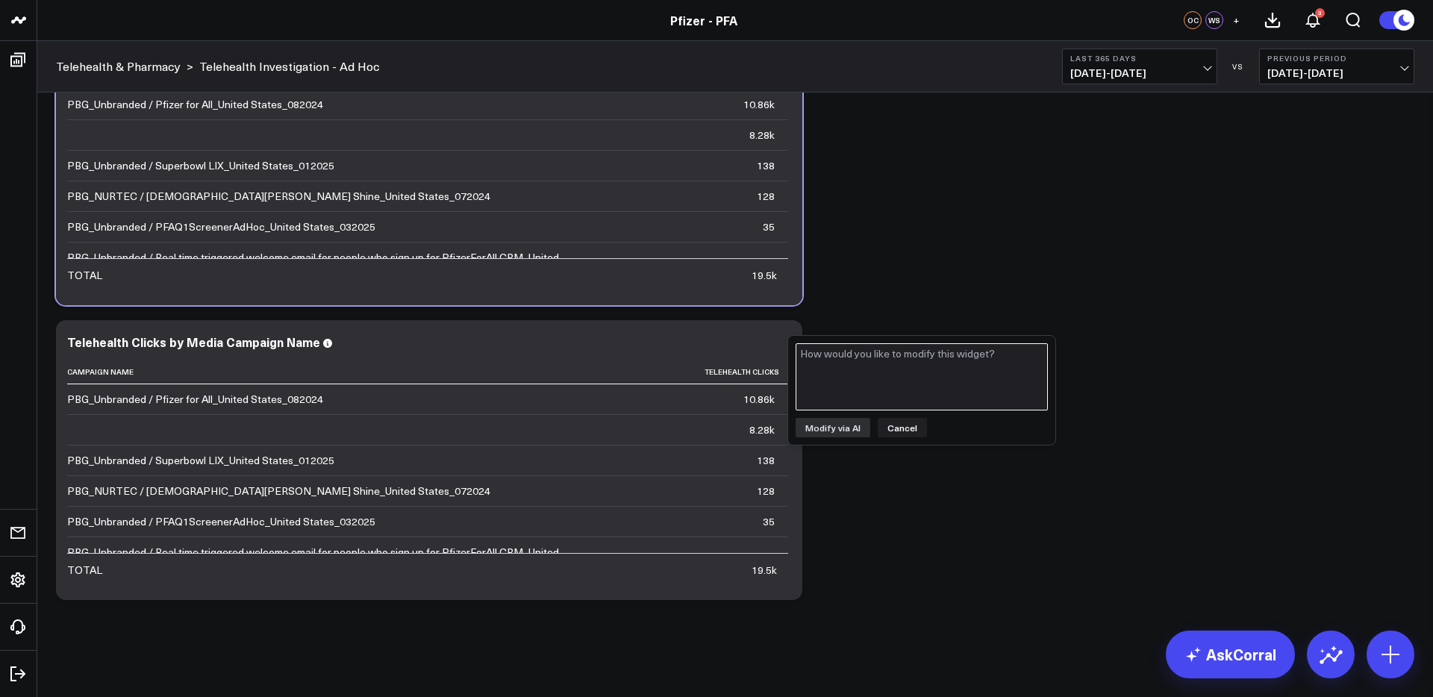
click at [882, 374] on textarea at bounding box center [922, 376] width 252 height 67
type textarea "filter to COVID-19 only"
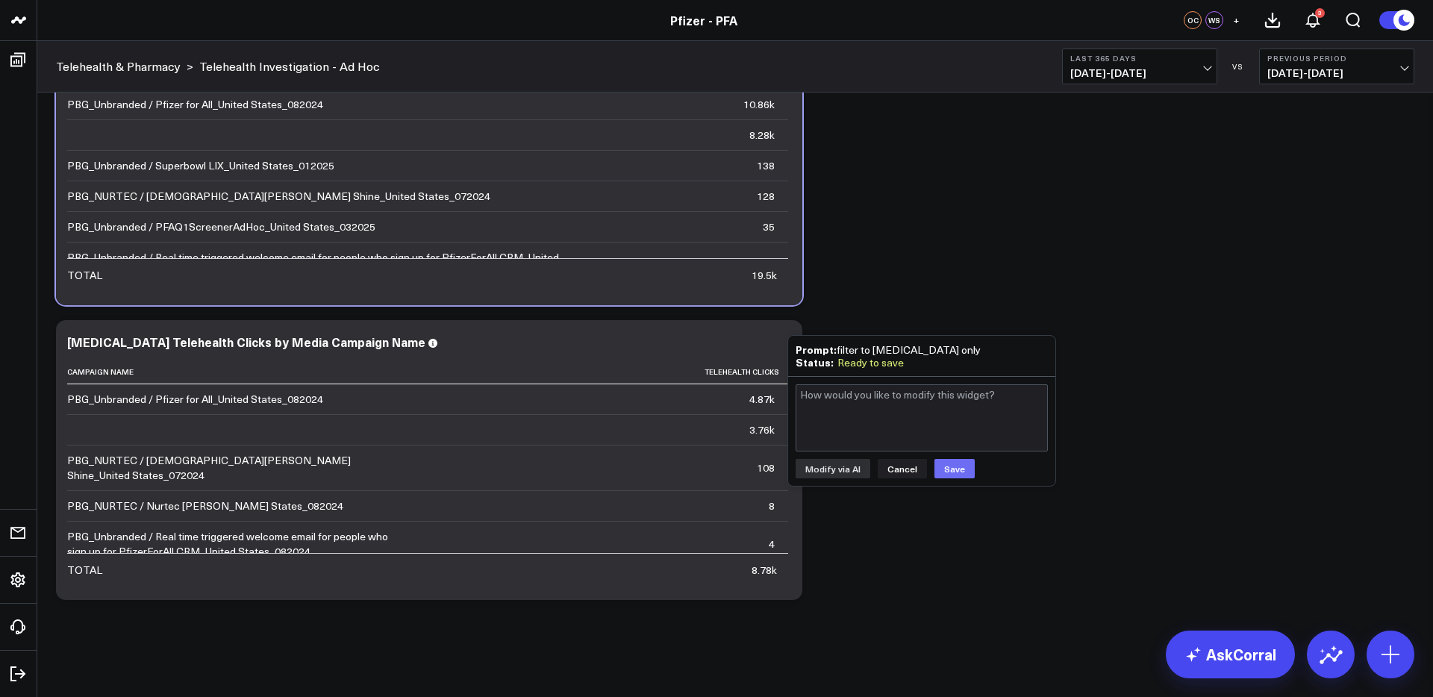
click at [949, 470] on button "Save" at bounding box center [955, 468] width 40 height 19
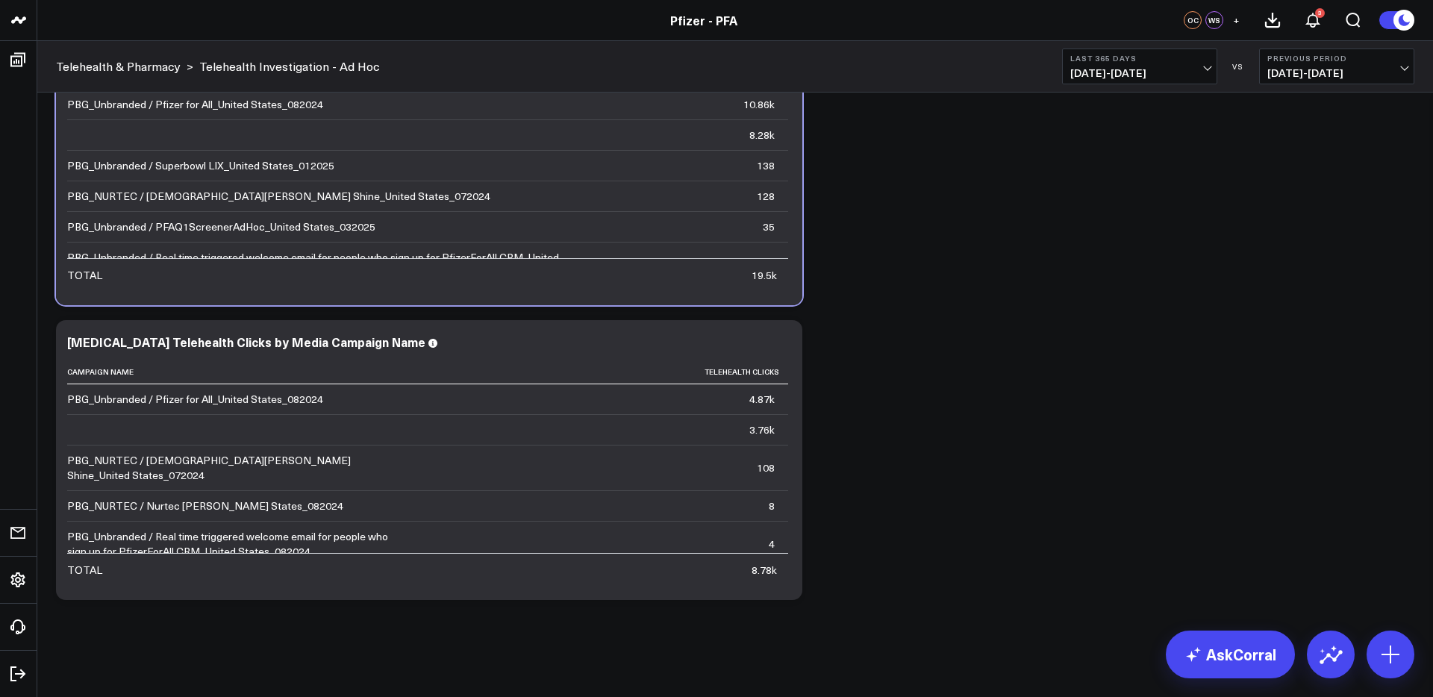
click at [779, 349] on icon at bounding box center [782, 344] width 18 height 18
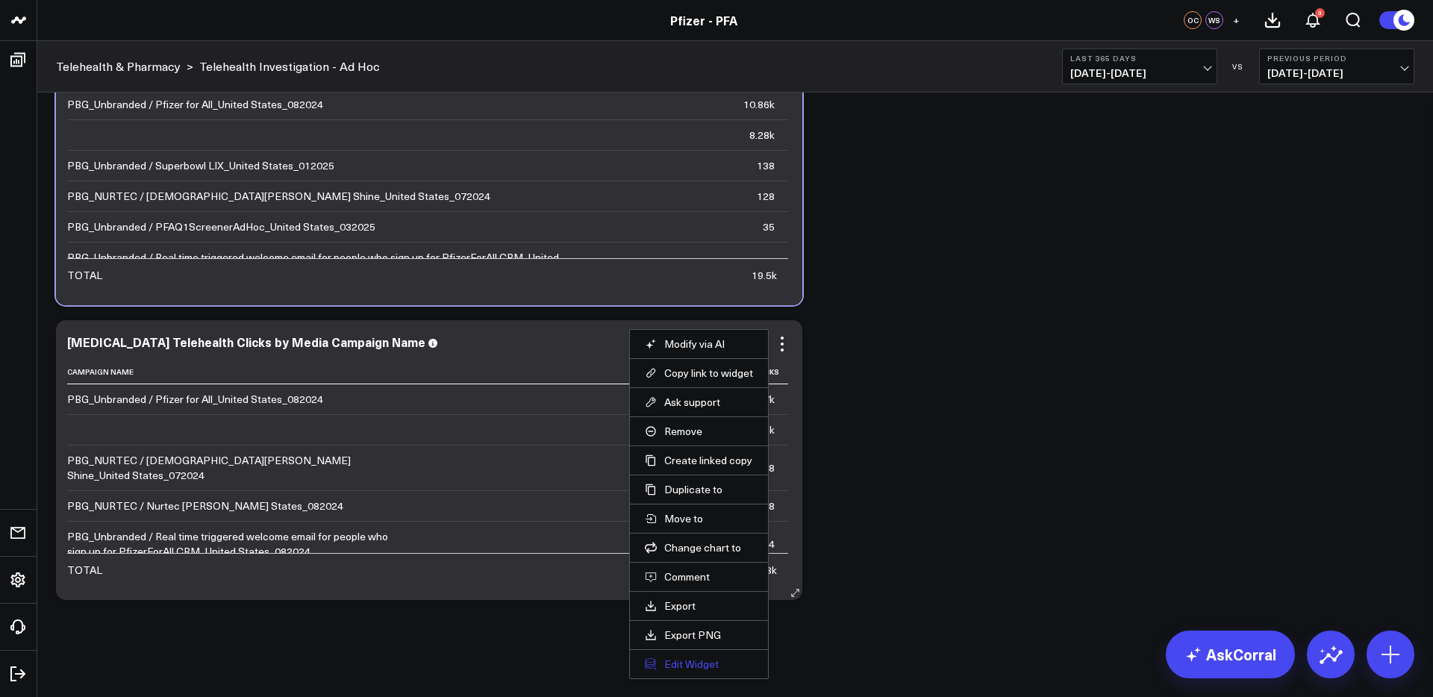
click at [698, 665] on button "Edit Widget" at bounding box center [699, 664] width 108 height 13
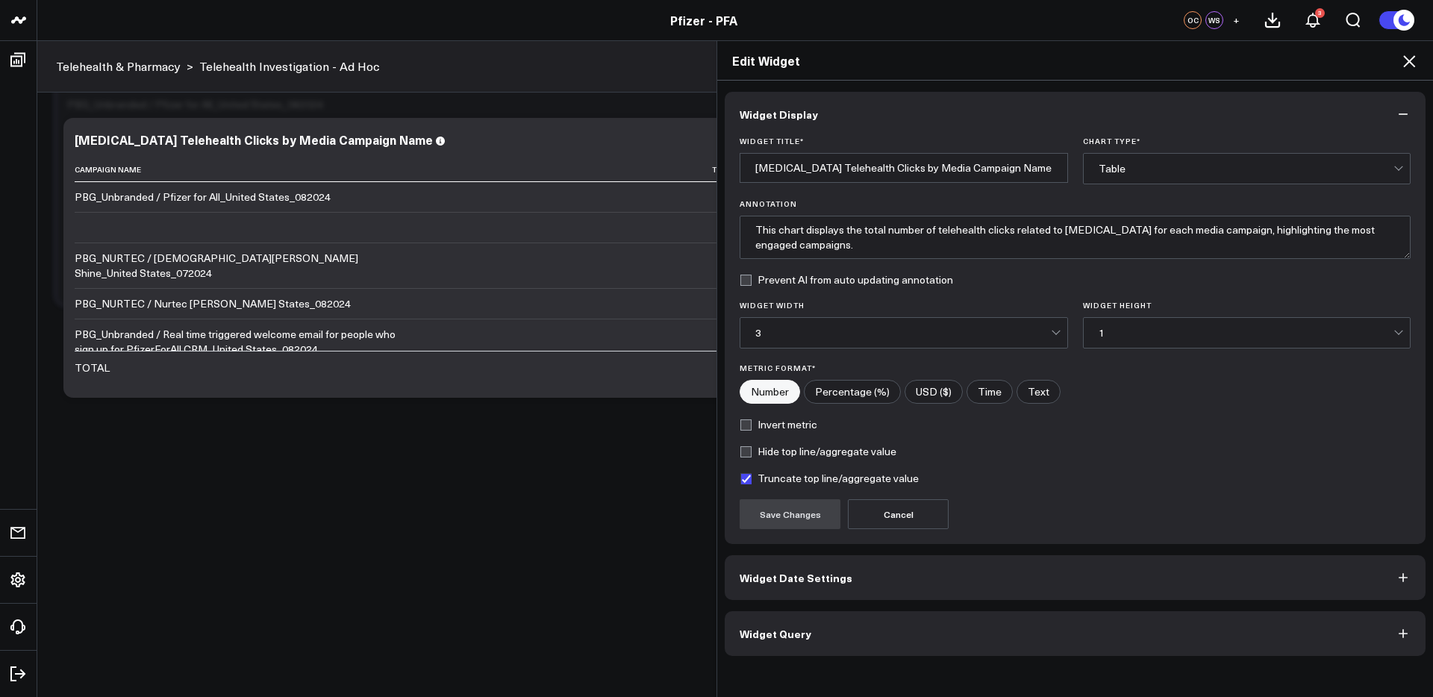
click at [995, 637] on button "Widget Query" at bounding box center [1075, 633] width 701 height 45
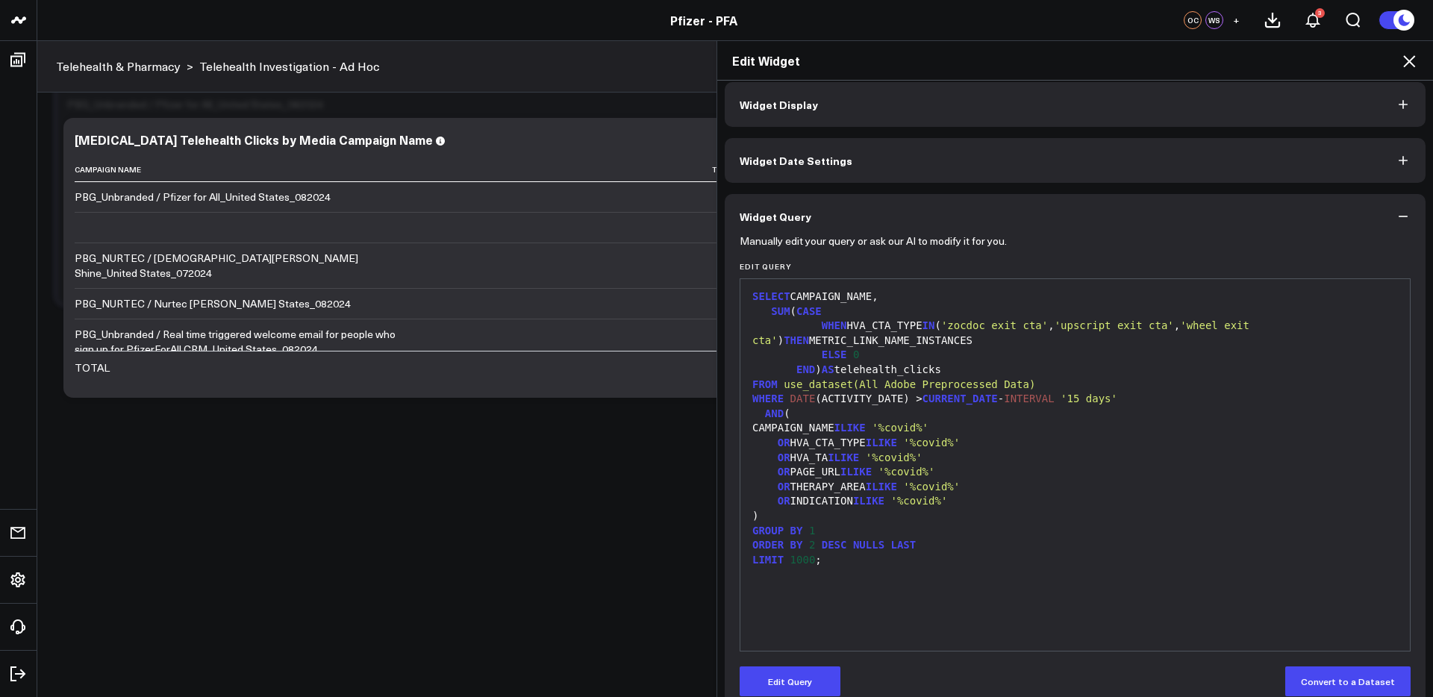
scroll to position [11, 0]
click at [788, 673] on button "Edit Query" at bounding box center [790, 680] width 101 height 30
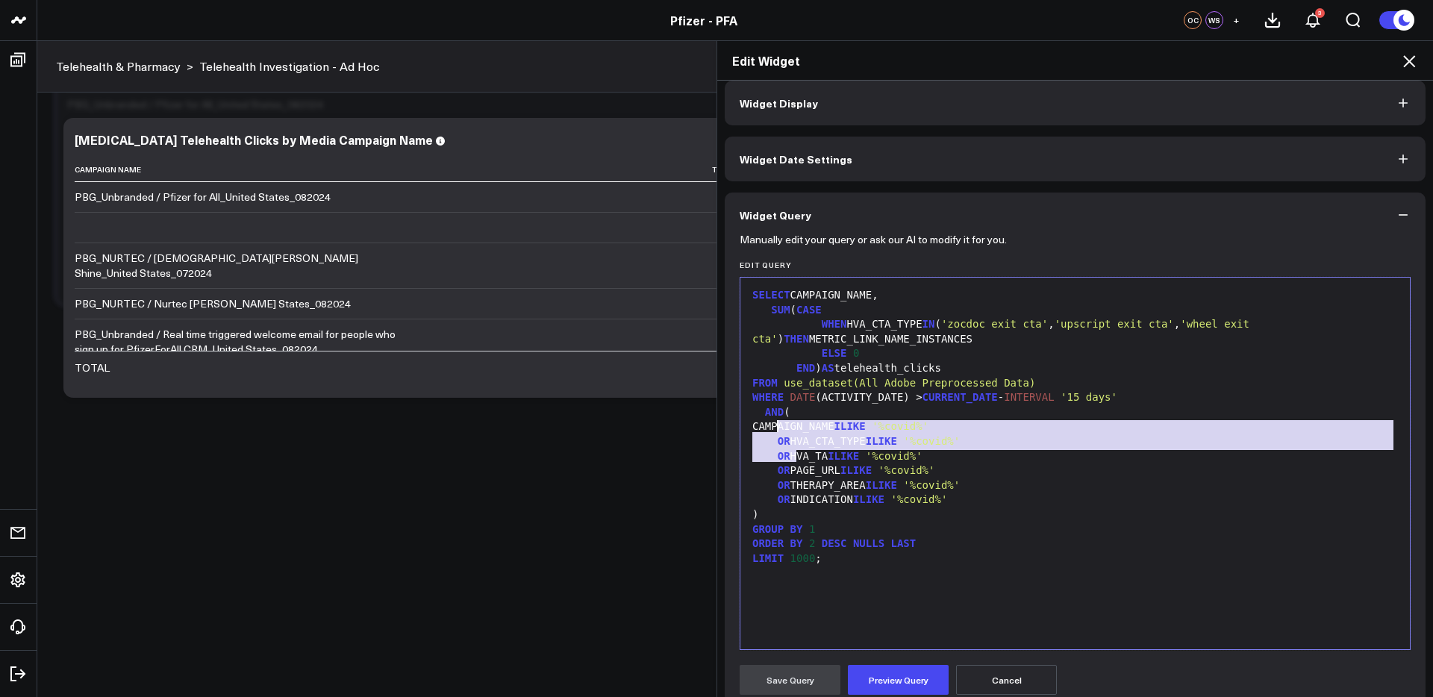
drag, startPoint x: 796, startPoint y: 457, endPoint x: 776, endPoint y: 423, distance: 38.8
click at [776, 423] on div "SELECT CAMPAIGN_NAME, SUM ( CASE WHEN HVA_CTA_TYPE IN ( 'zocdoc exit cta' , 'up…" at bounding box center [1075, 463] width 655 height 357
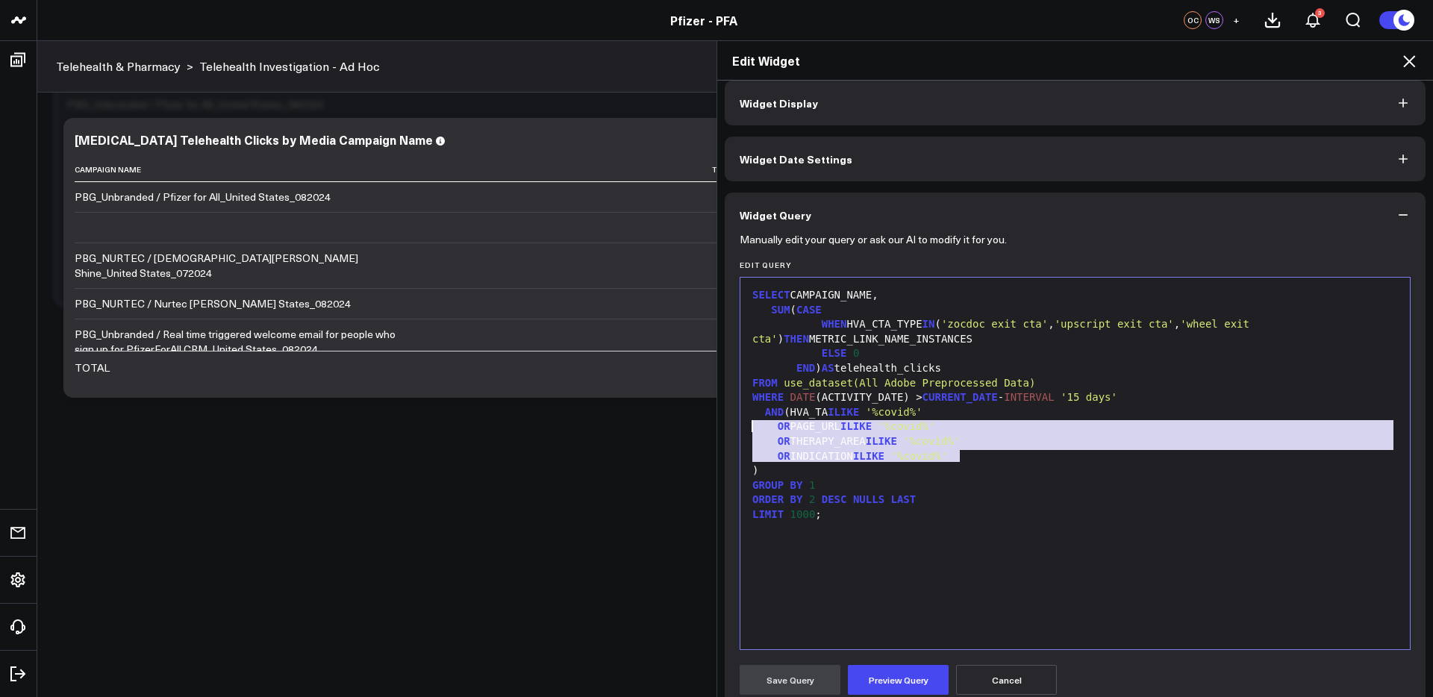
drag, startPoint x: 864, startPoint y: 449, endPoint x: 755, endPoint y: 425, distance: 111.4
click at [755, 425] on div "SELECT CAMPAIGN_NAME, SUM ( CASE WHEN HVA_CTA_TYPE IN ( 'zocdoc exit cta' , 'up…" at bounding box center [1075, 463] width 655 height 357
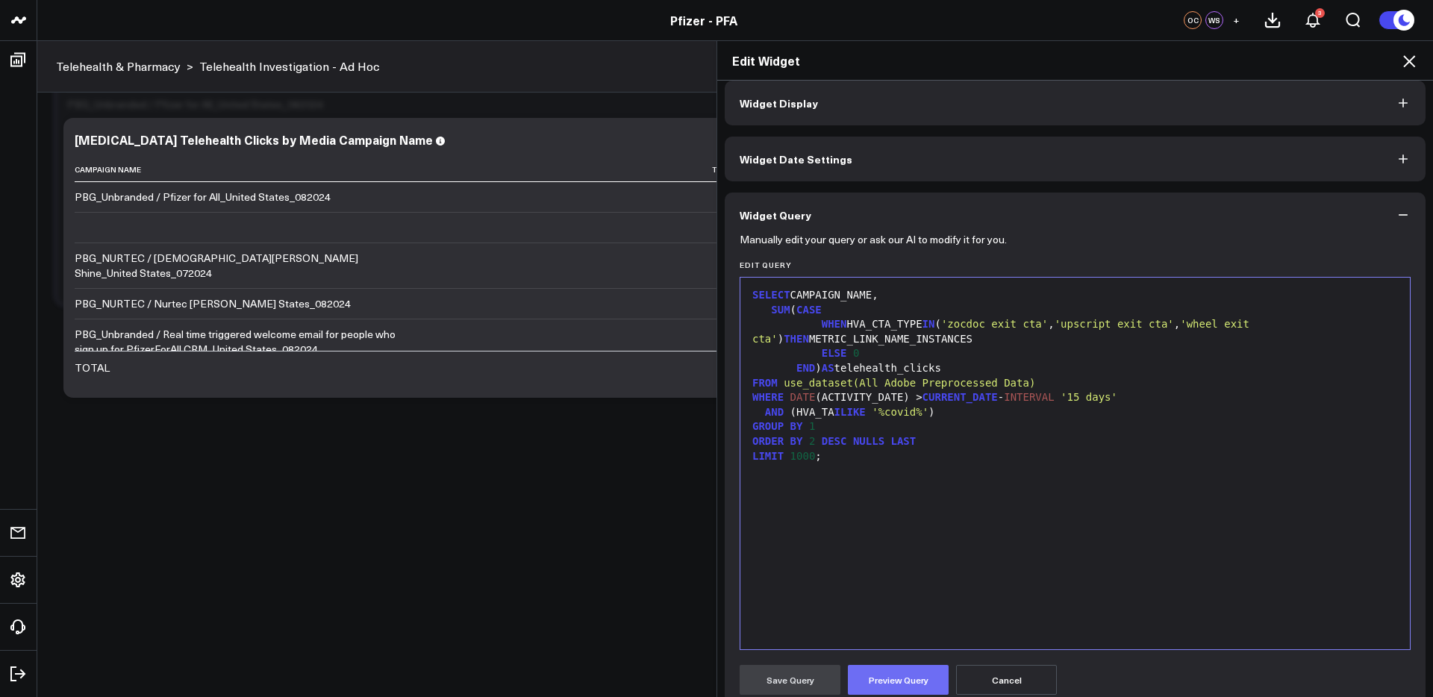
click at [904, 672] on button "Preview Query" at bounding box center [898, 680] width 101 height 30
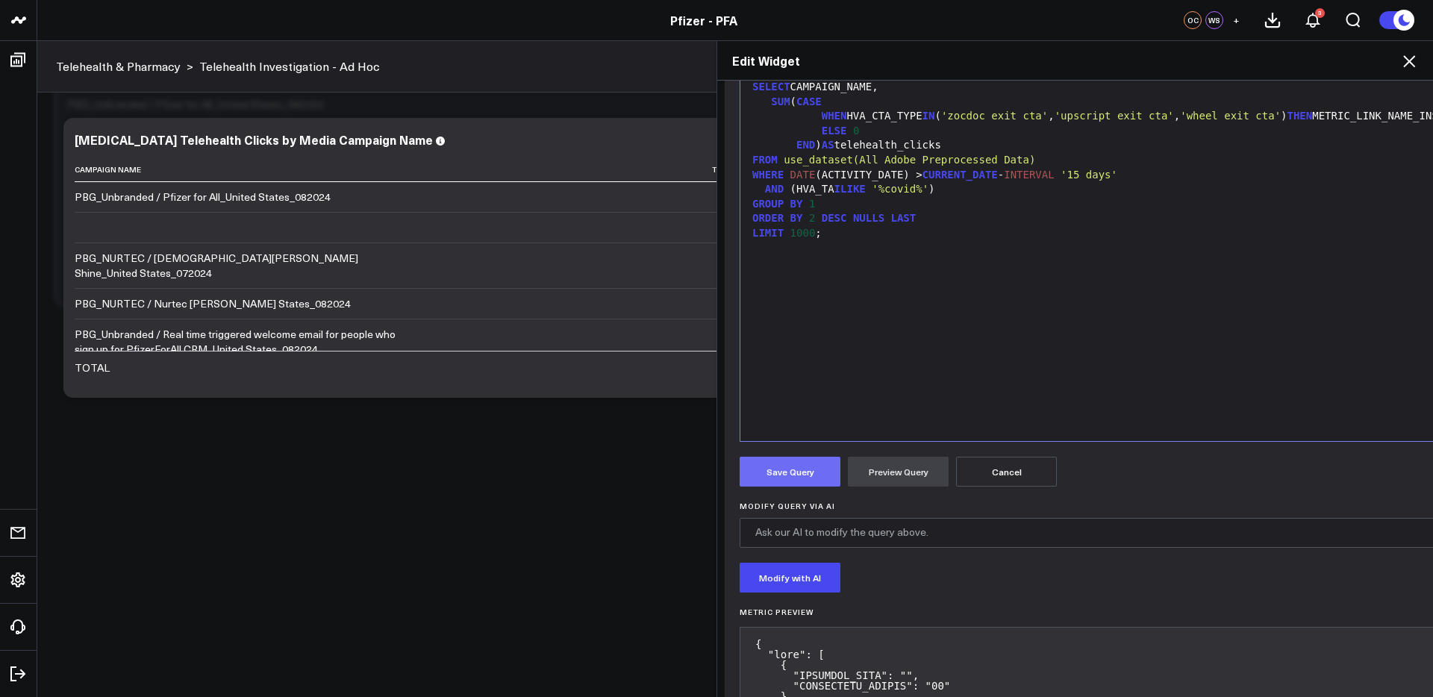
click at [776, 474] on button "Save Query" at bounding box center [790, 472] width 101 height 30
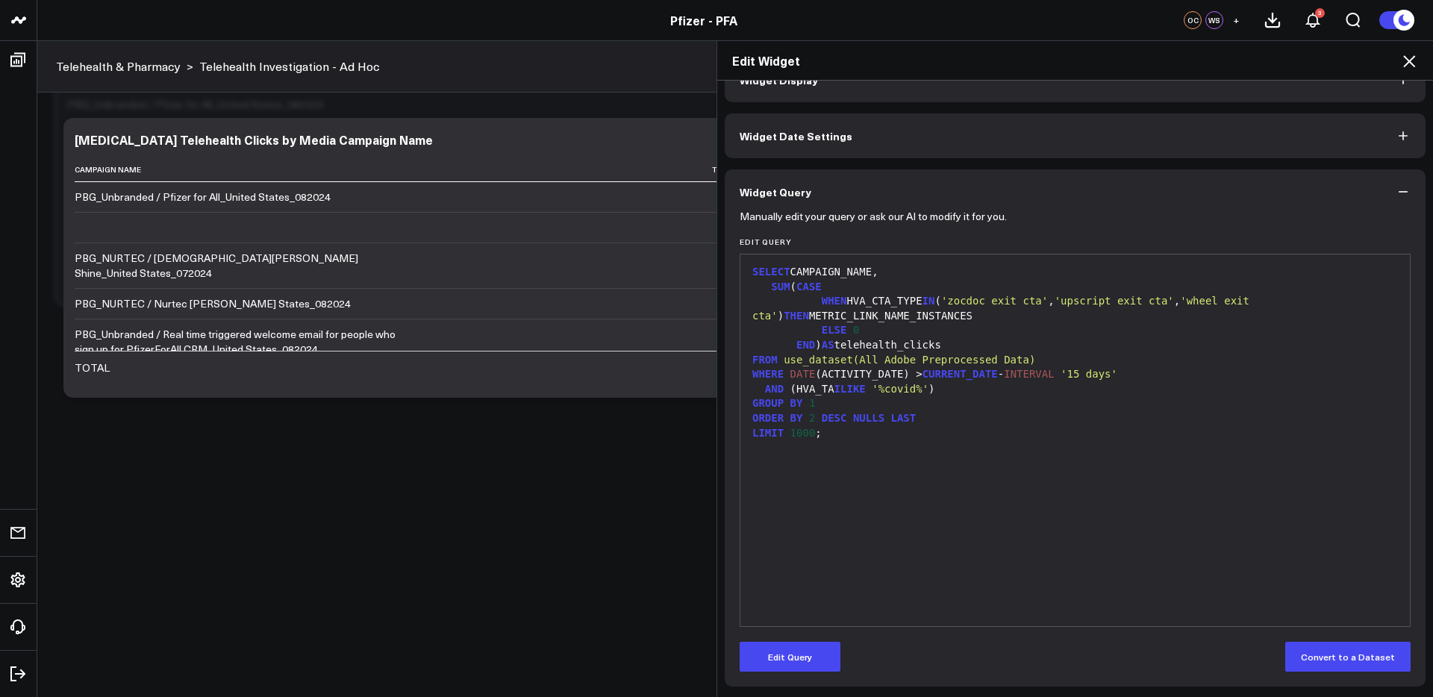
scroll to position [34, 0]
click at [1409, 61] on icon at bounding box center [1409, 61] width 12 height 12
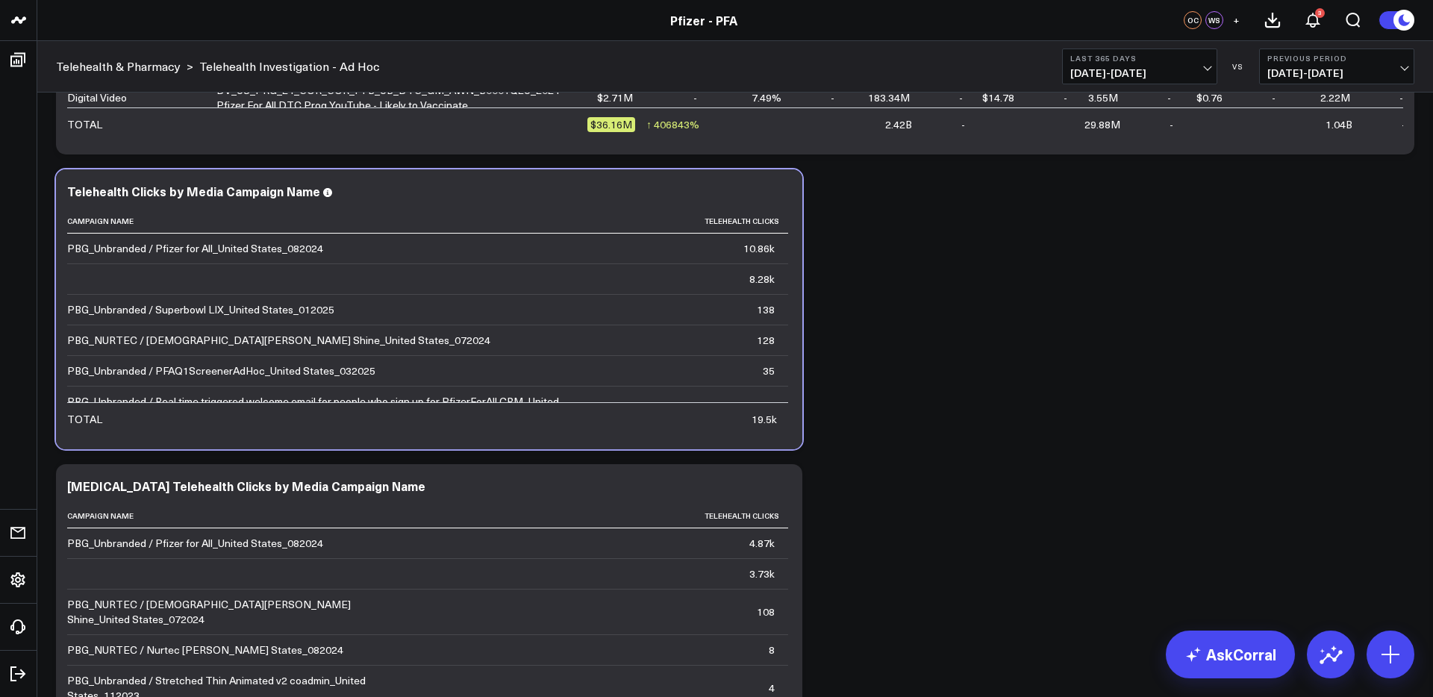
scroll to position [2304, 0]
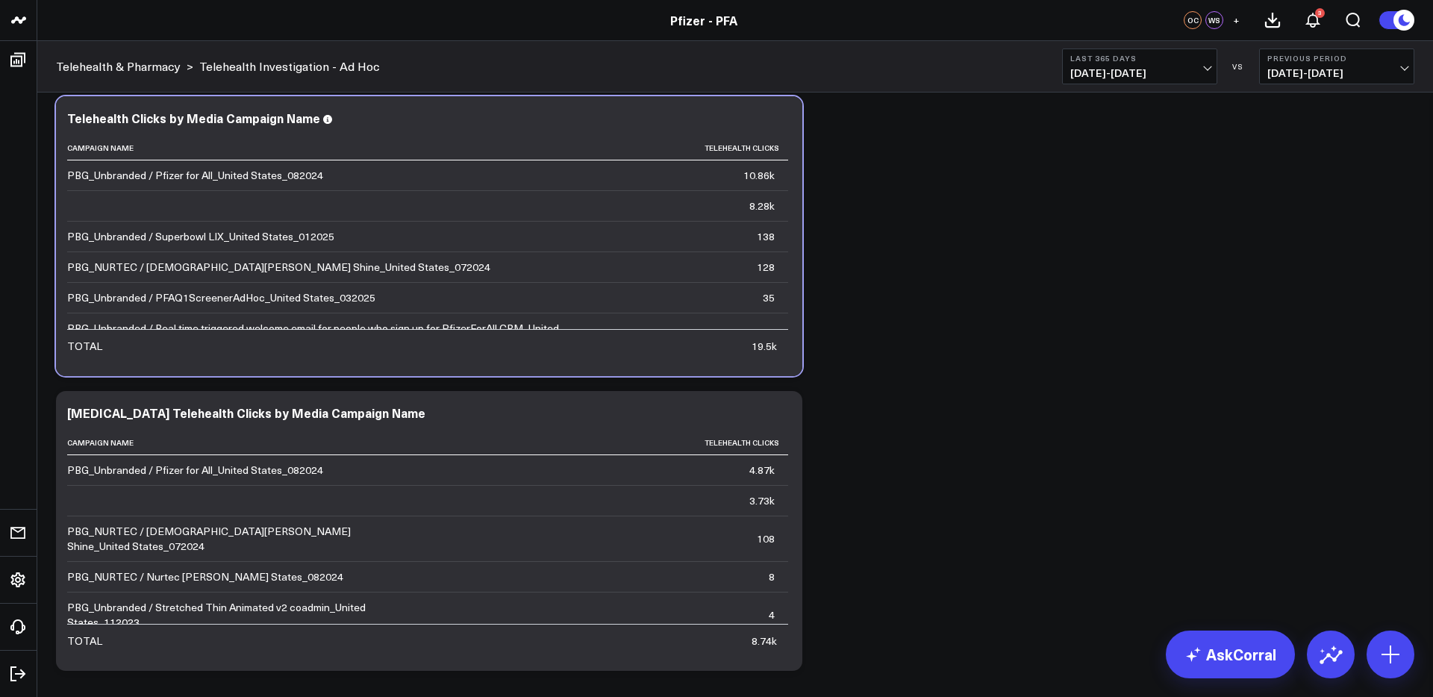
scroll to position [2372, 0]
click at [1403, 10] on use at bounding box center [1404, 20] width 21 height 21
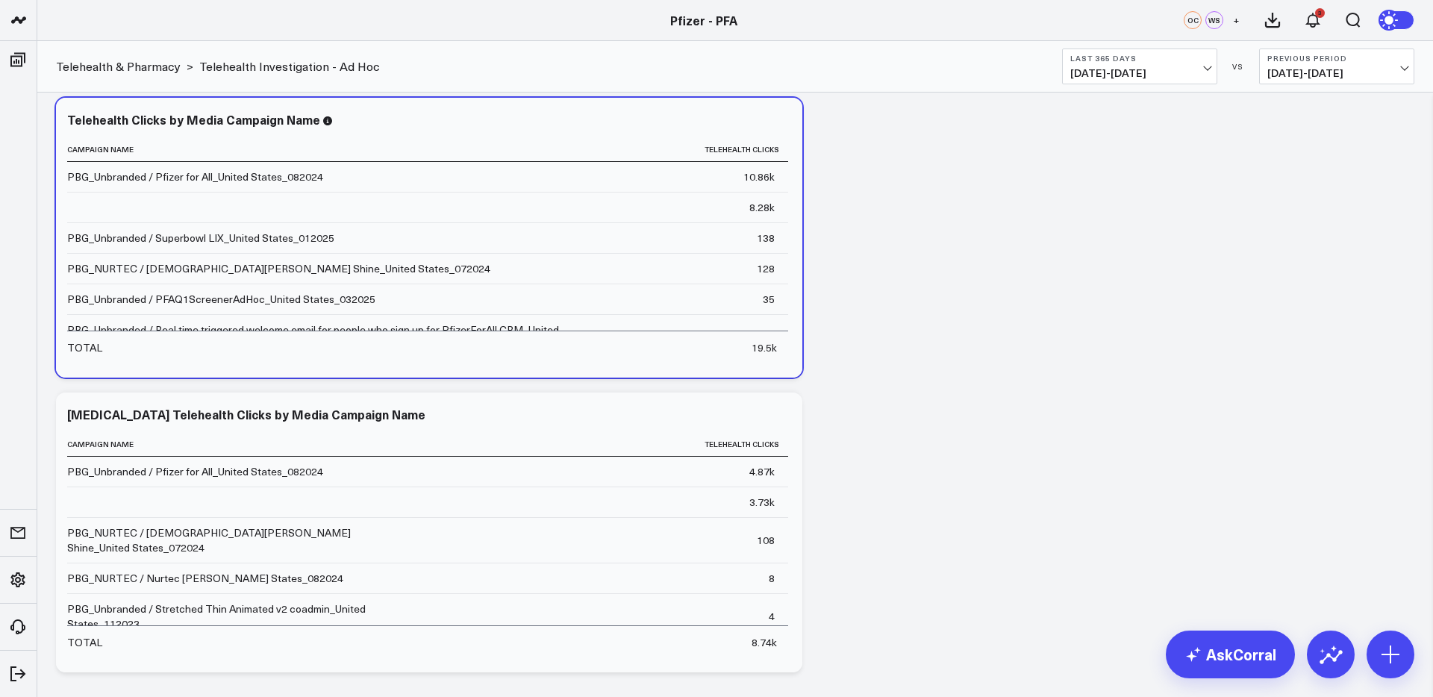
drag, startPoint x: 887, startPoint y: 528, endPoint x: 880, endPoint y: 522, distance: 9.5
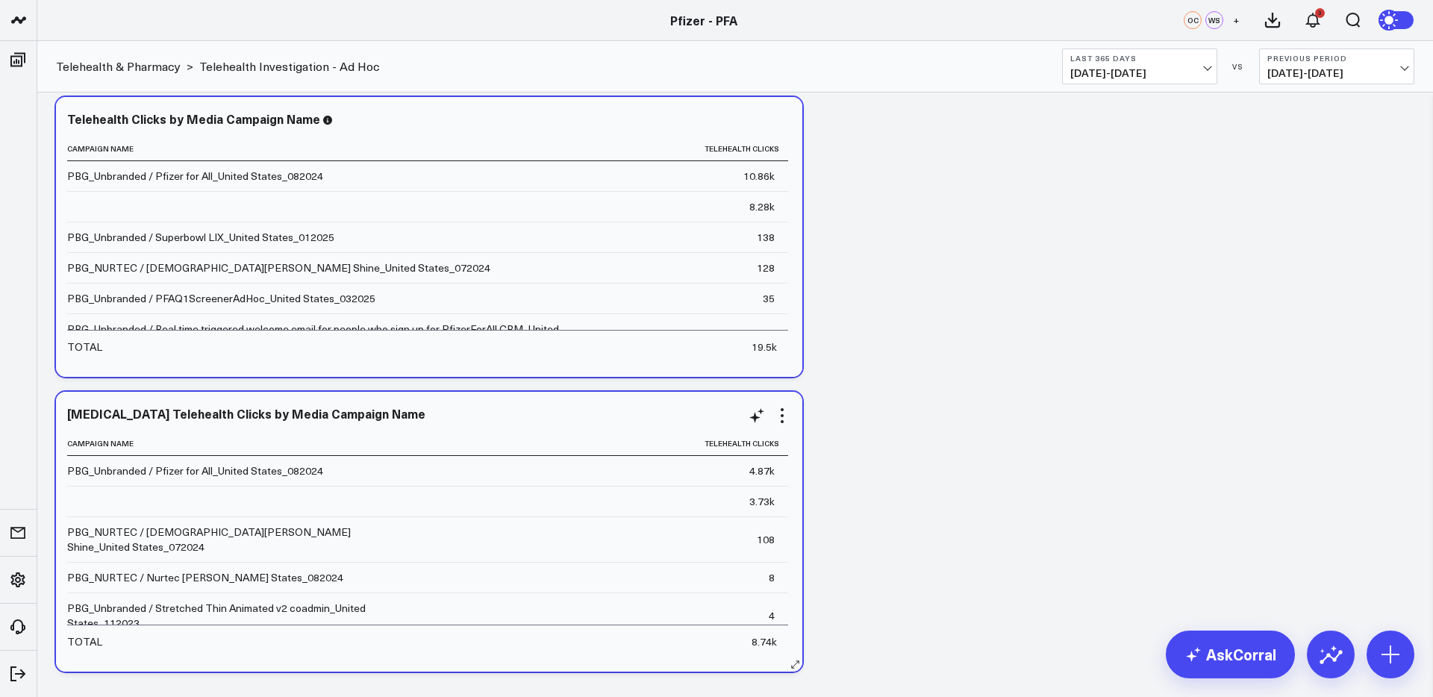
click at [659, 422] on div "COVID-19 Telehealth Clicks by Media Campaign Name" at bounding box center [429, 415] width 724 height 17
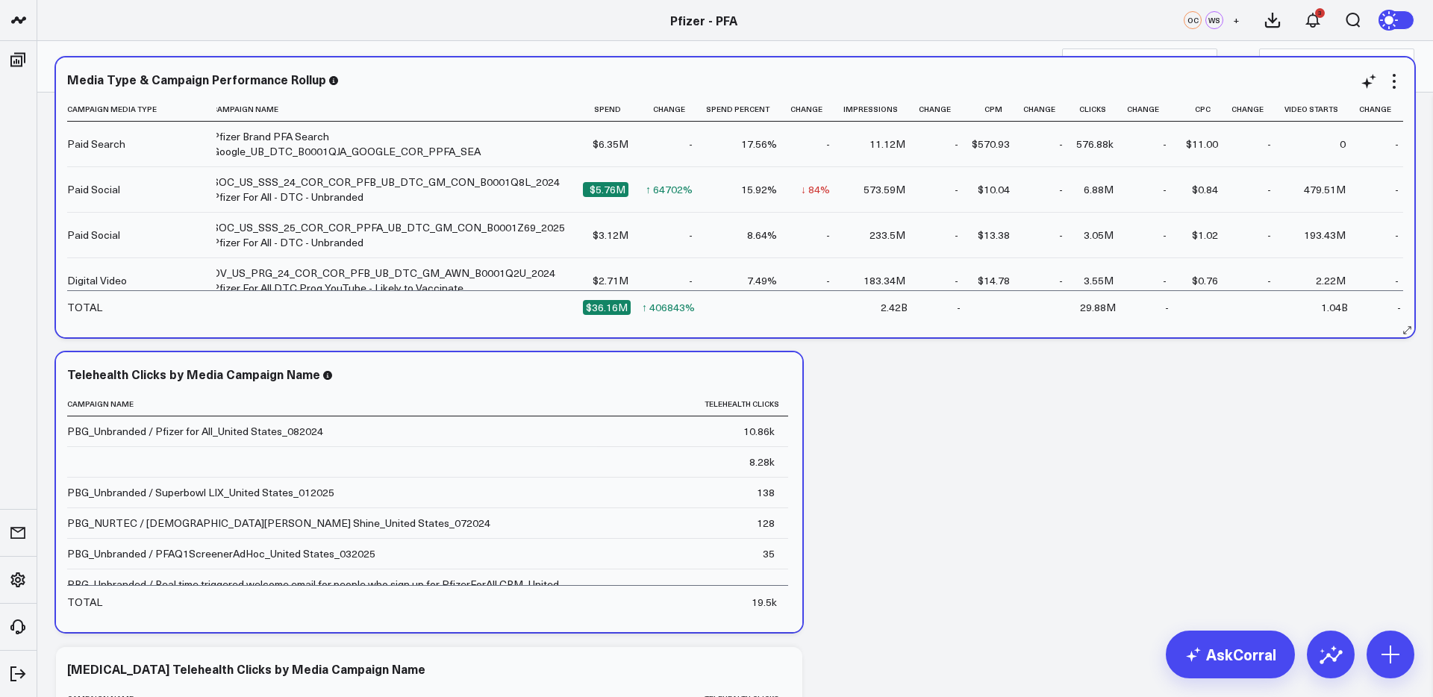
scroll to position [0, 620]
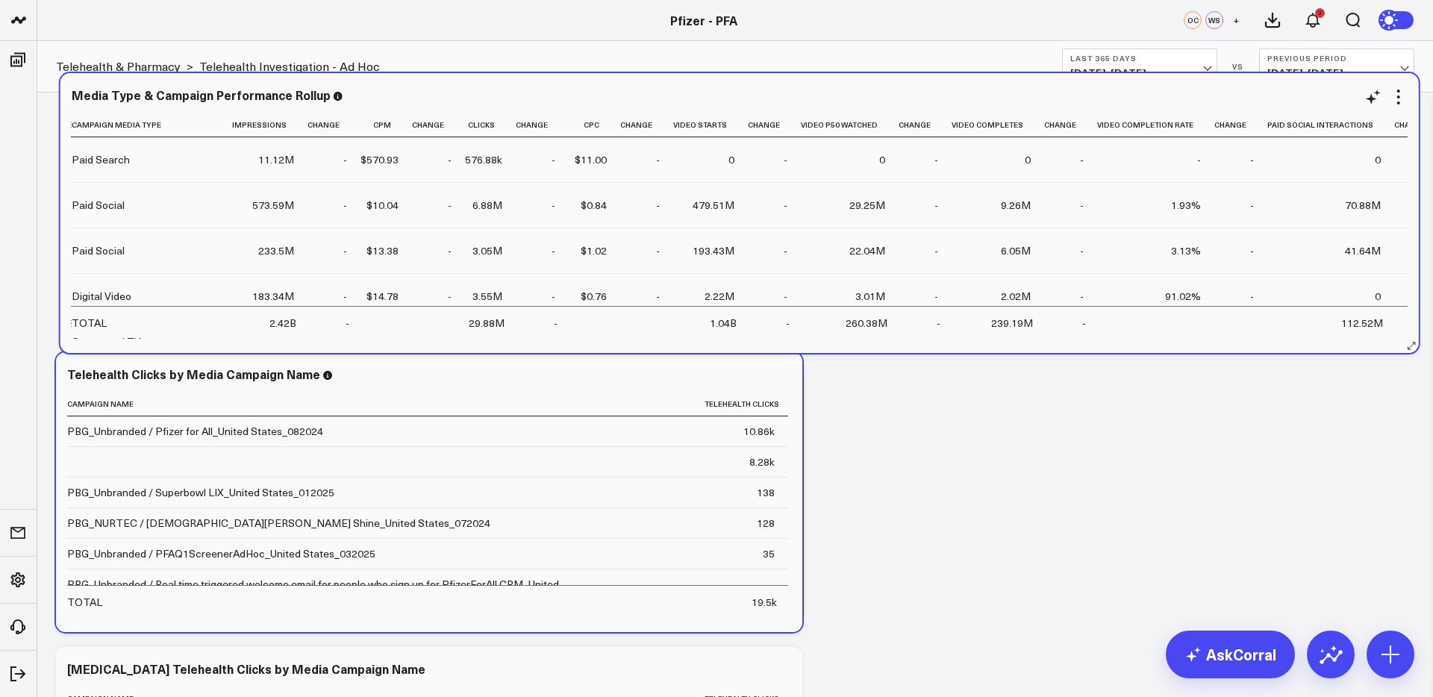
drag, startPoint x: 1050, startPoint y: 329, endPoint x: 1054, endPoint y: 345, distance: 16.1
click at [1054, 345] on div "Media Type & Campaign Performance Rollup Campaign Media Type Campaign Name Spen…" at bounding box center [739, 213] width 1359 height 280
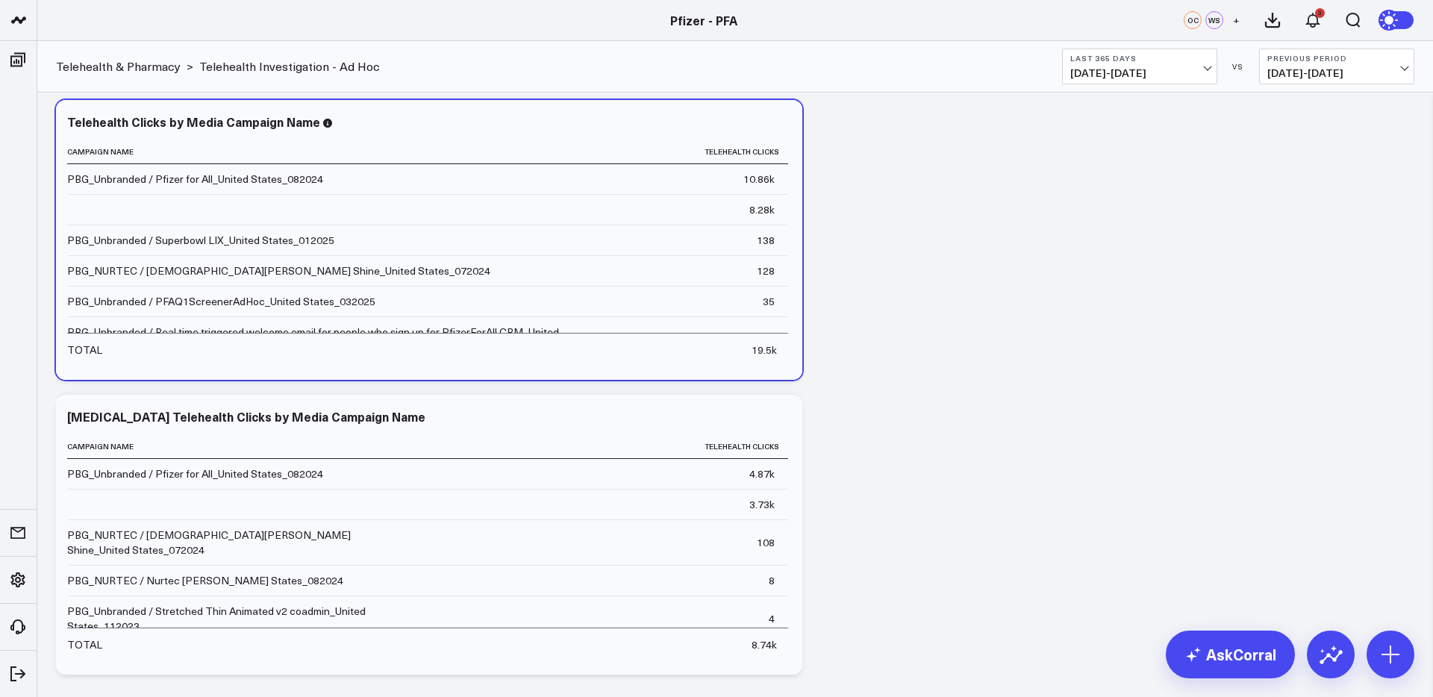
scroll to position [2366, 0]
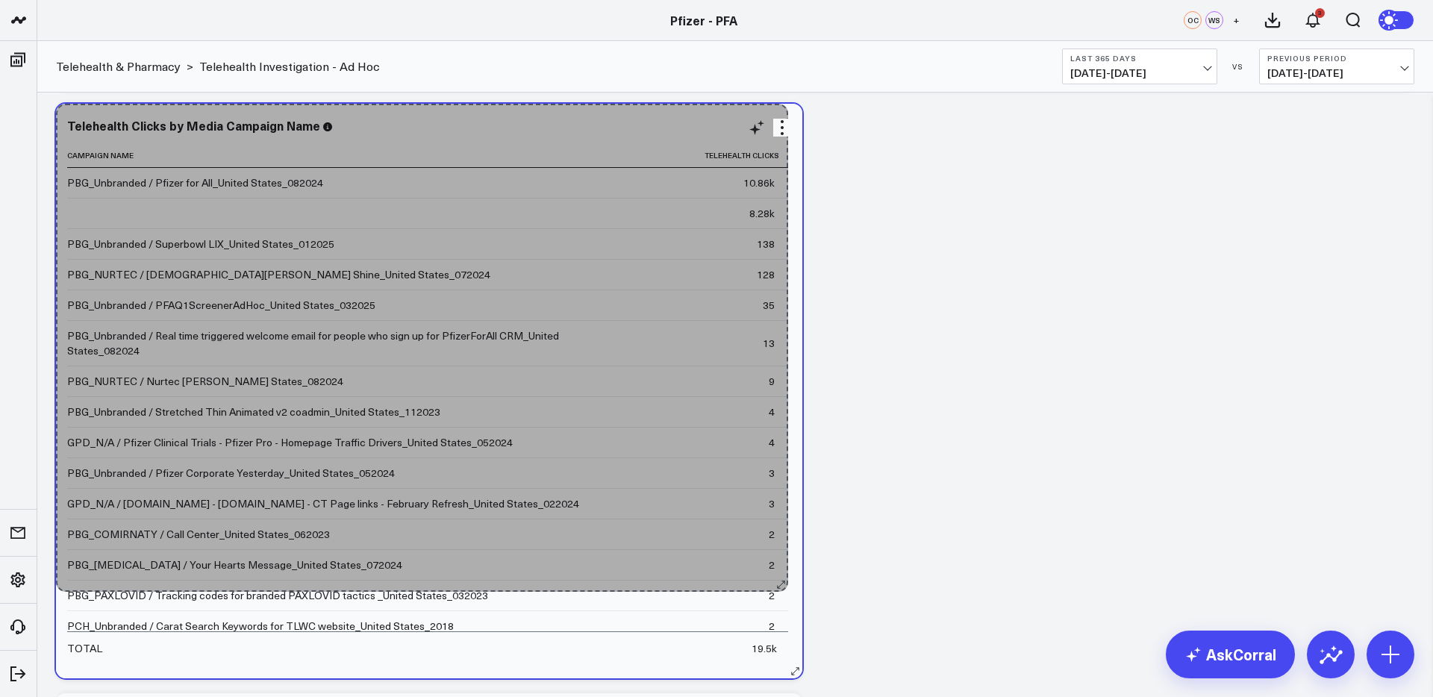
drag, startPoint x: 795, startPoint y: 378, endPoint x: 785, endPoint y: 581, distance: 204.0
click at [781, 586] on div "Telehealth Clicks by Media Campaign Name Campaign Name Telehealth Clicks PBG_Un…" at bounding box center [429, 391] width 746 height 575
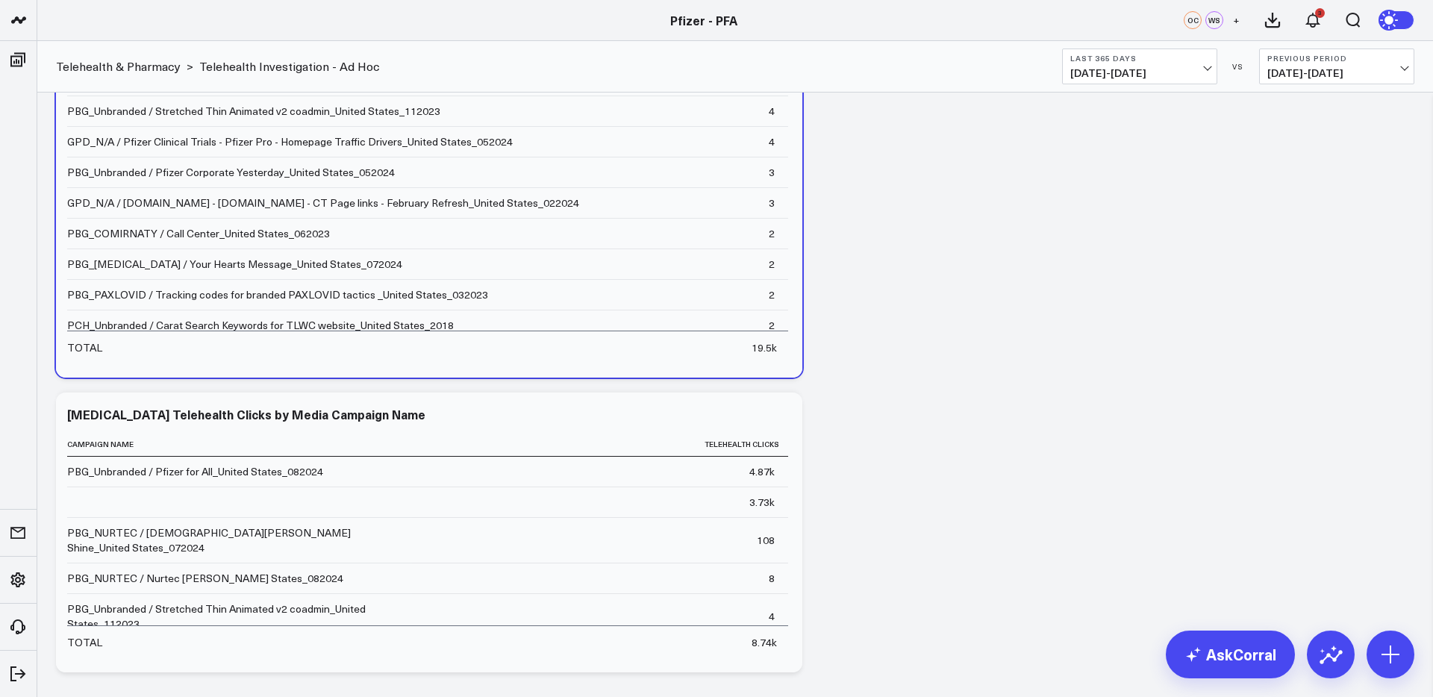
scroll to position [2739, 0]
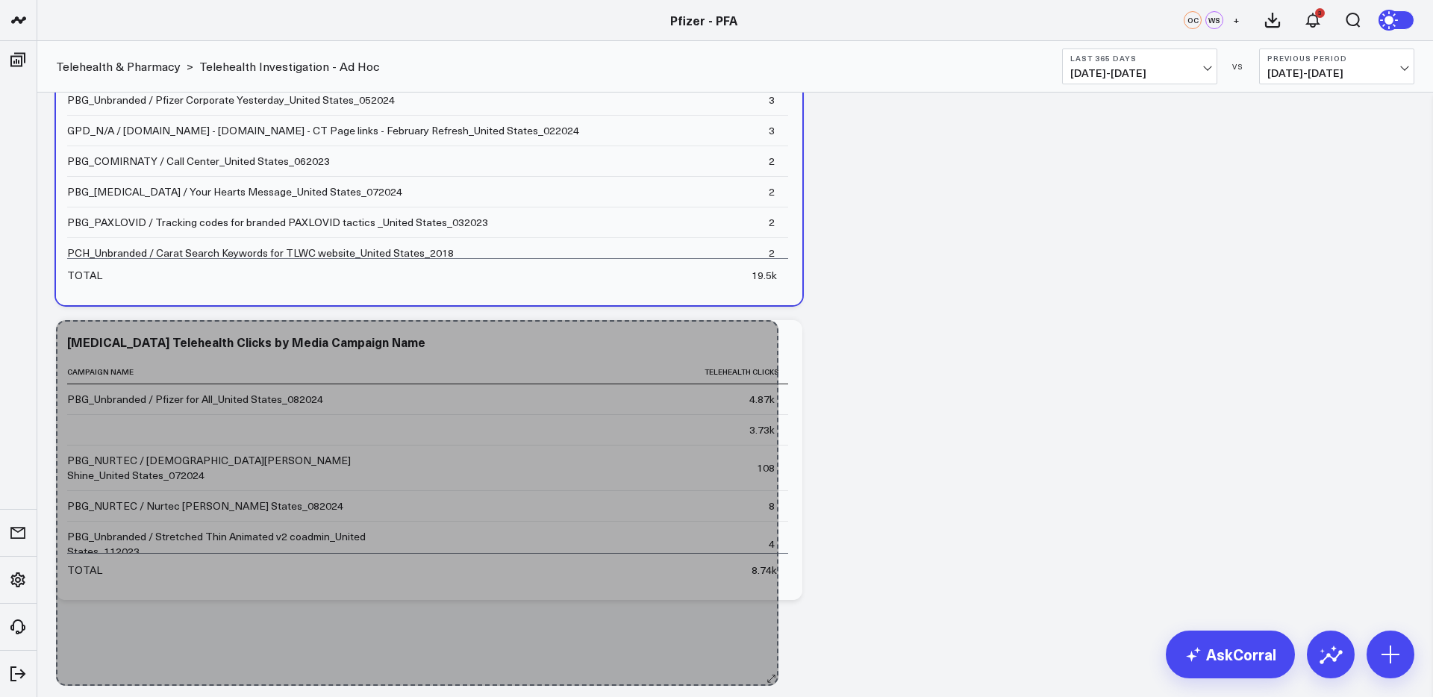
drag, startPoint x: 796, startPoint y: 588, endPoint x: 772, endPoint y: 673, distance: 87.7
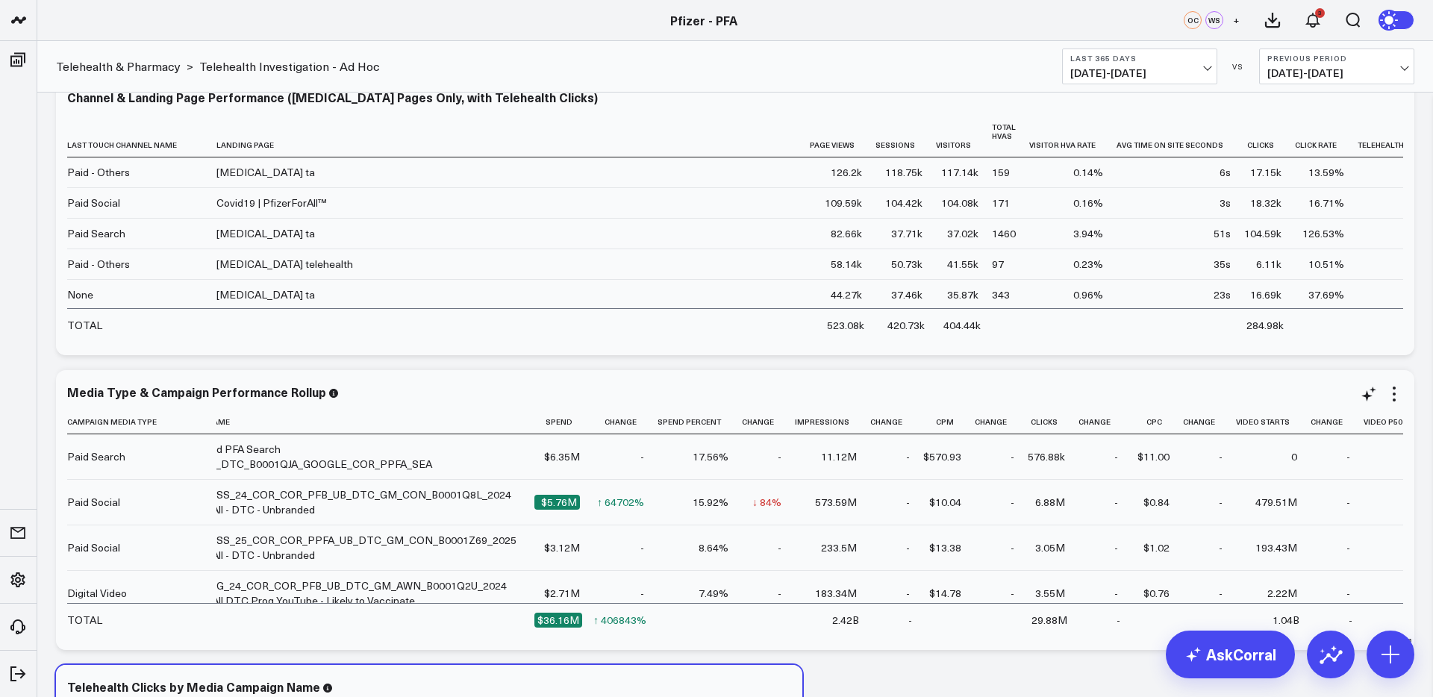
scroll to position [0, 0]
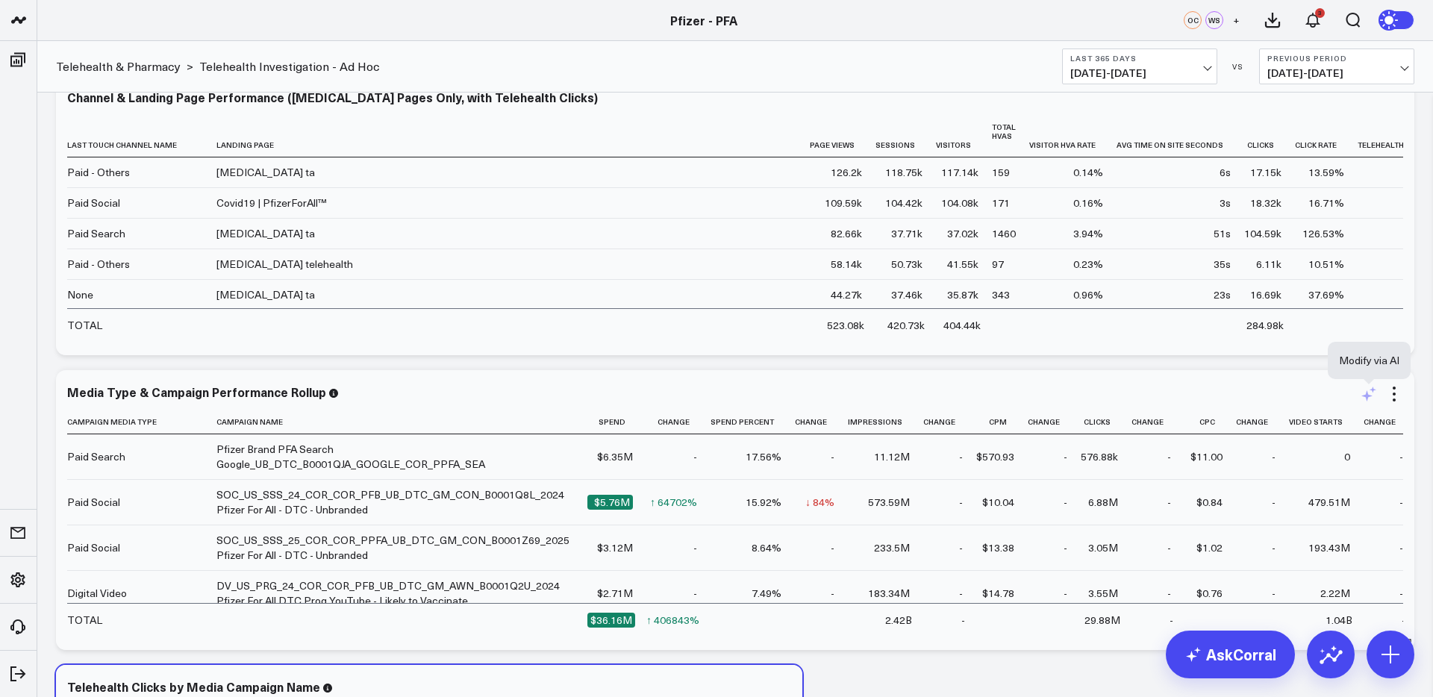
click at [1376, 400] on icon at bounding box center [1369, 394] width 18 height 18
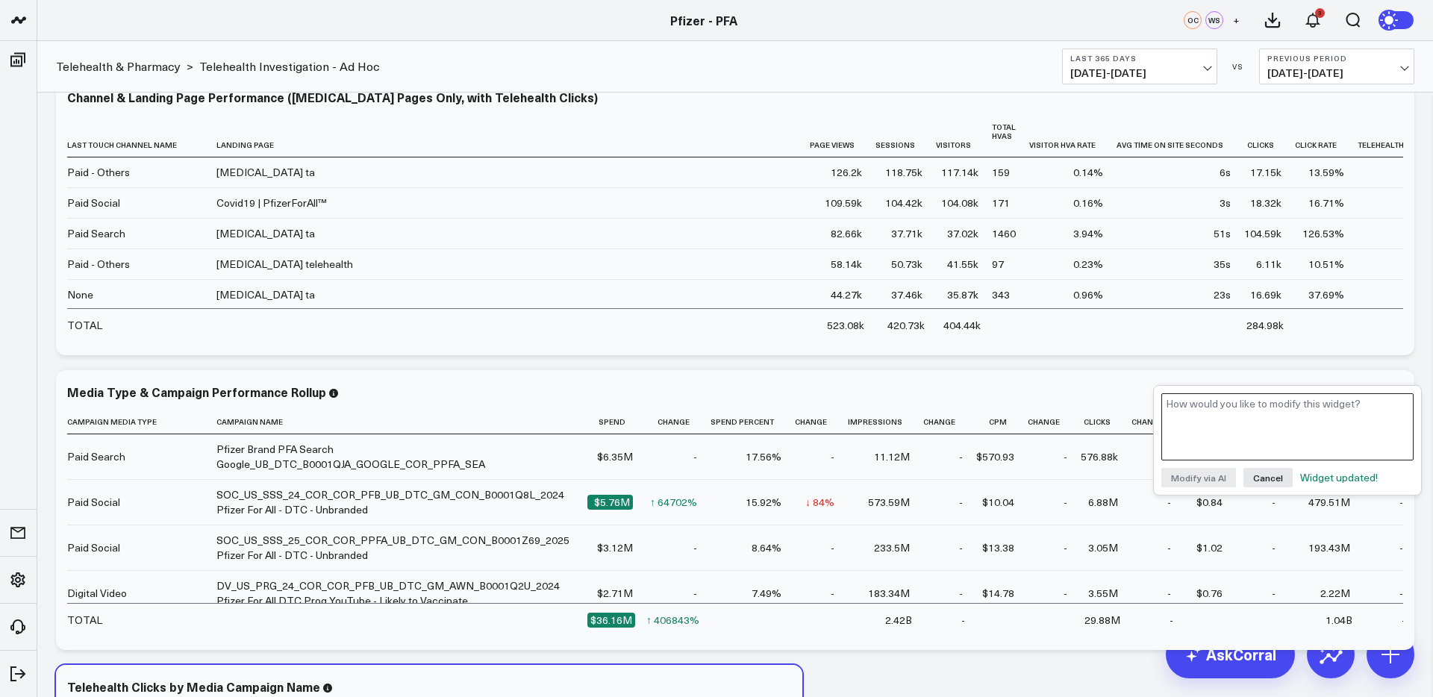
click at [1324, 417] on textarea at bounding box center [1287, 426] width 252 height 67
type textarea "add a column for telehealth clicks to the left of Spend"
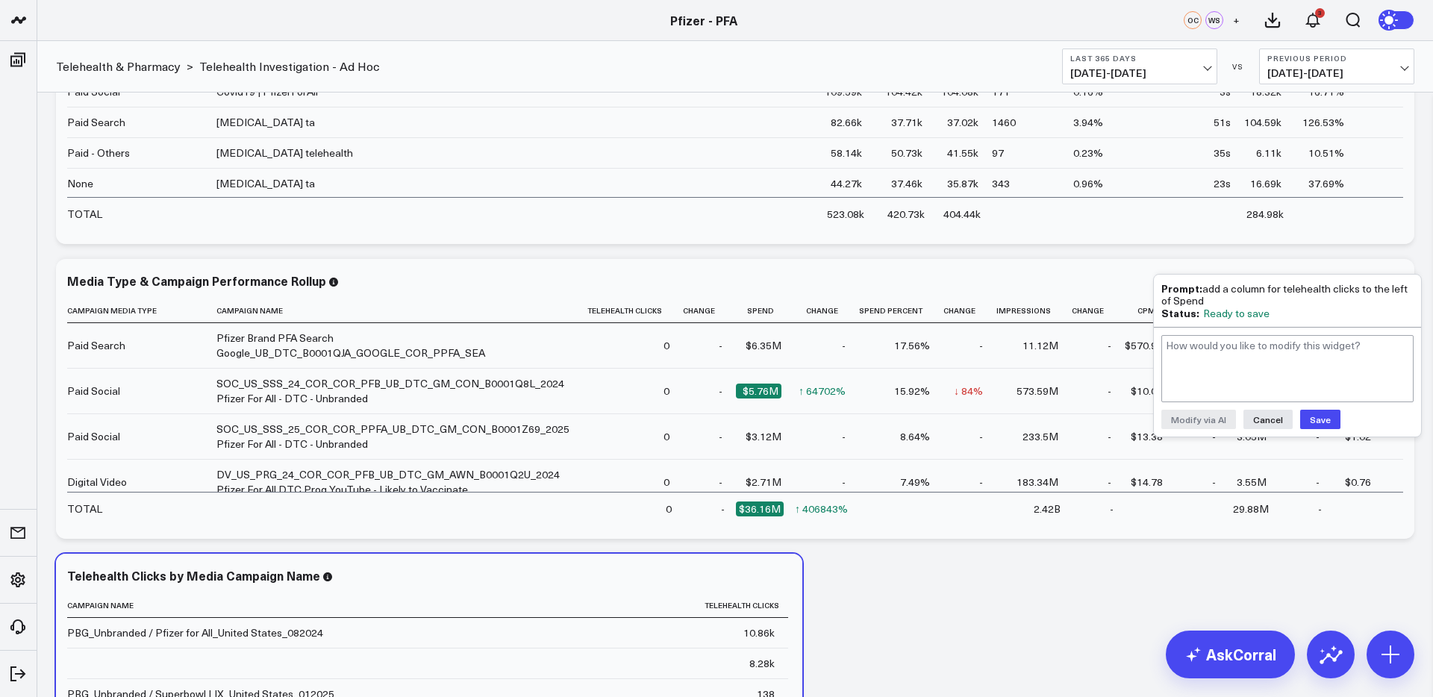
click at [1320, 422] on button "Save" at bounding box center [1320, 419] width 40 height 19
click at [662, 311] on icon at bounding box center [668, 310] width 12 height 9
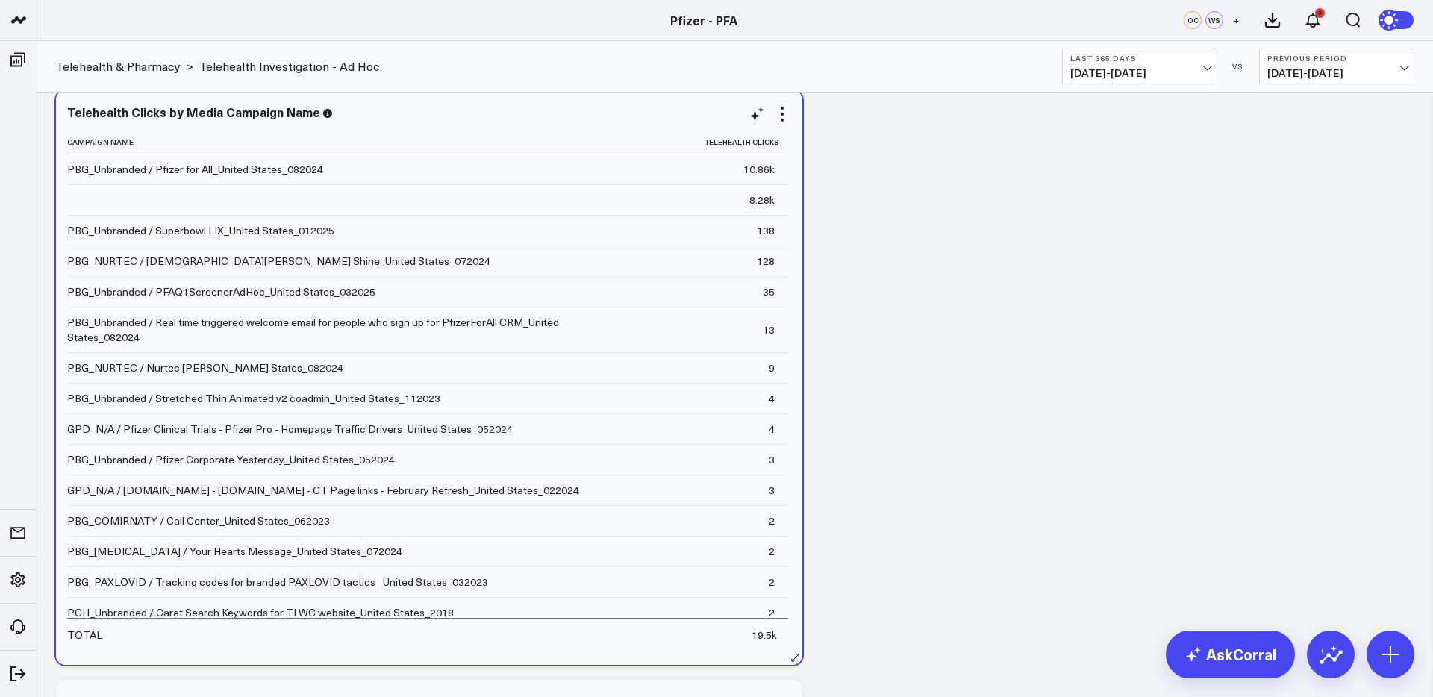
scroll to position [2375, 0]
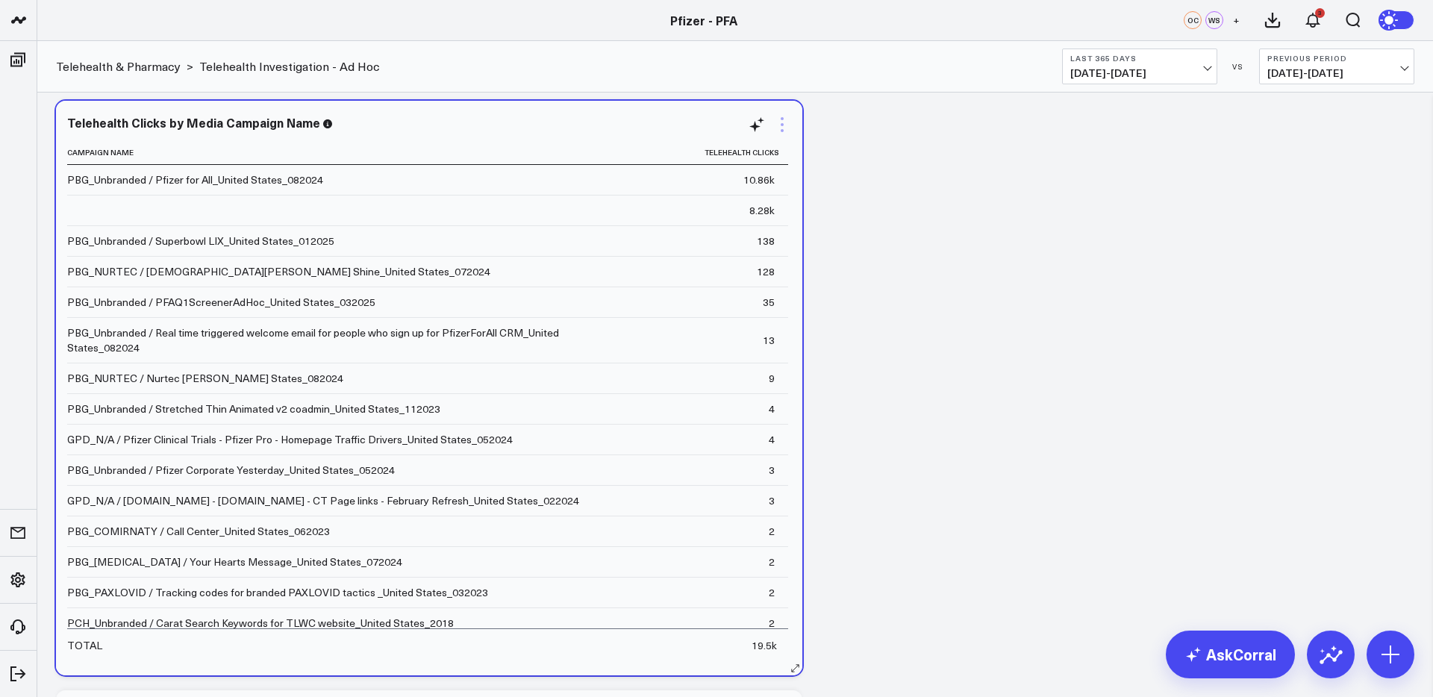
scroll to position [2374, 0]
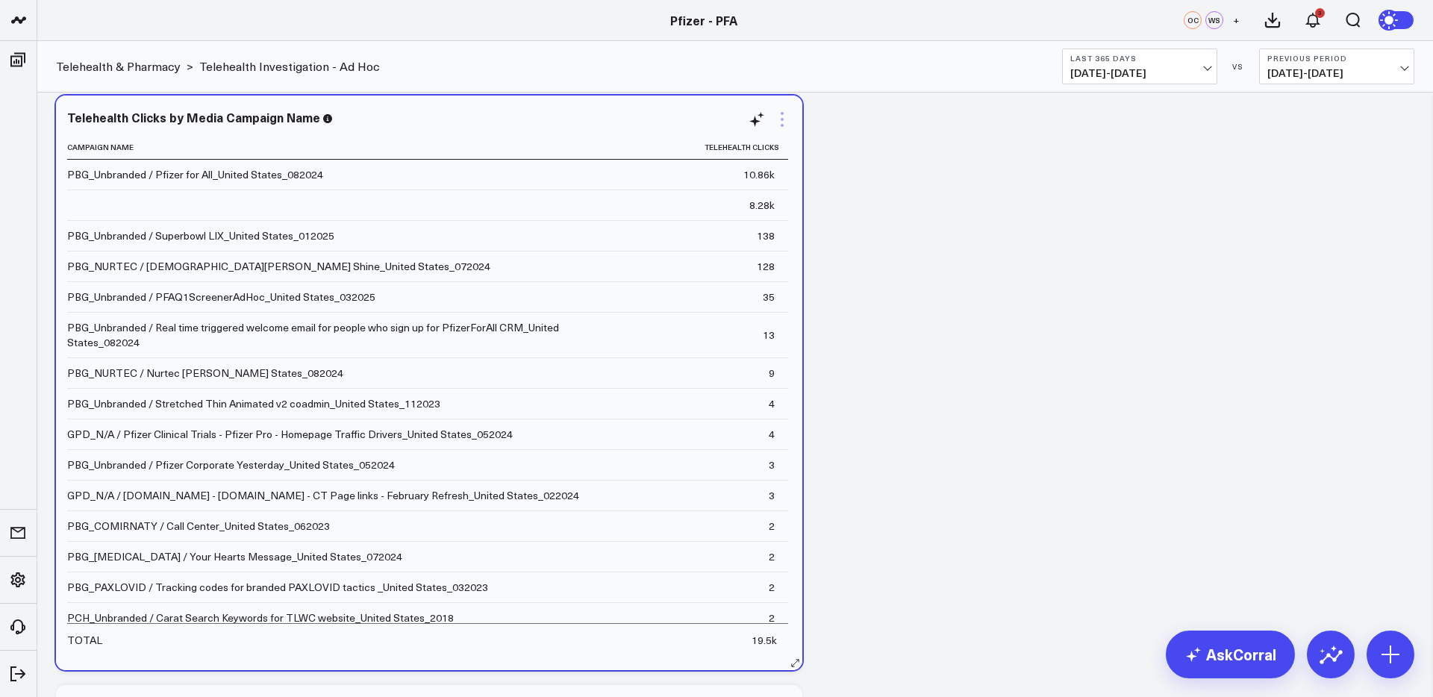
click at [782, 122] on icon at bounding box center [782, 119] width 18 height 18
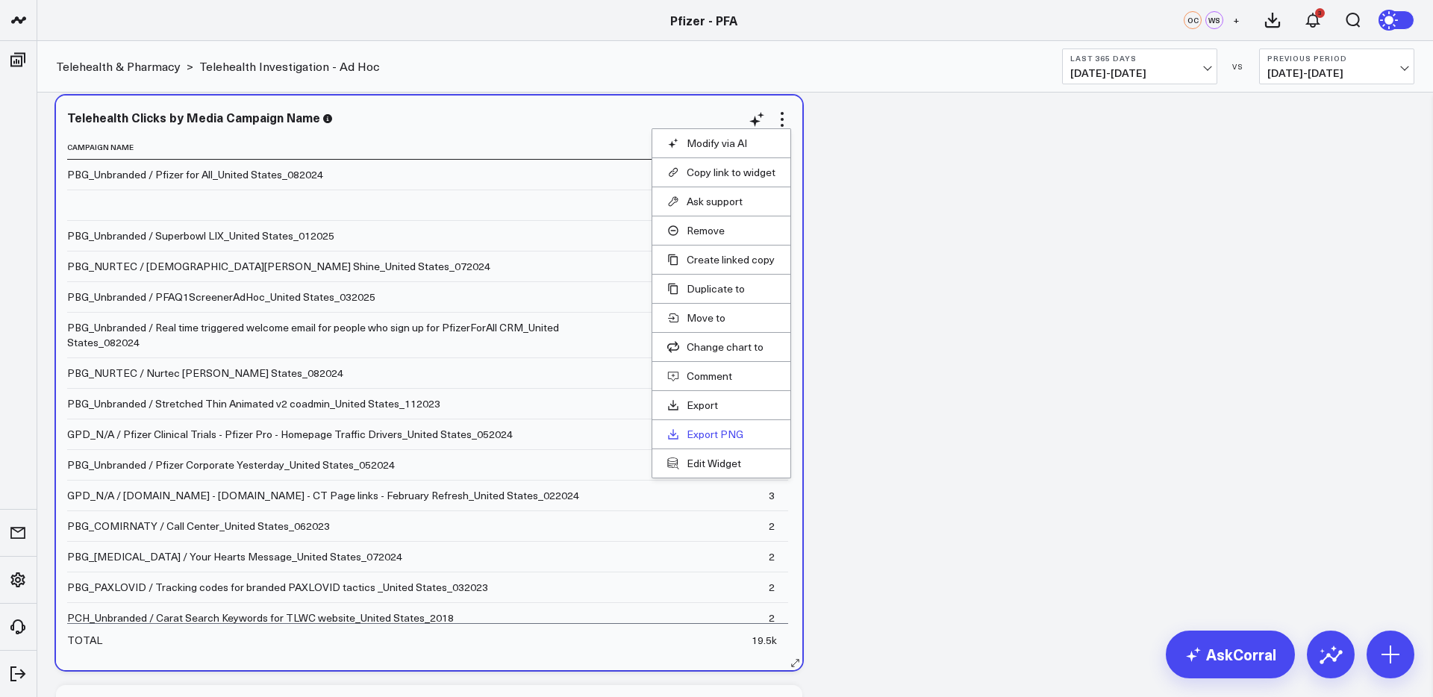
click at [712, 434] on link "Export PNG" at bounding box center [721, 434] width 108 height 13
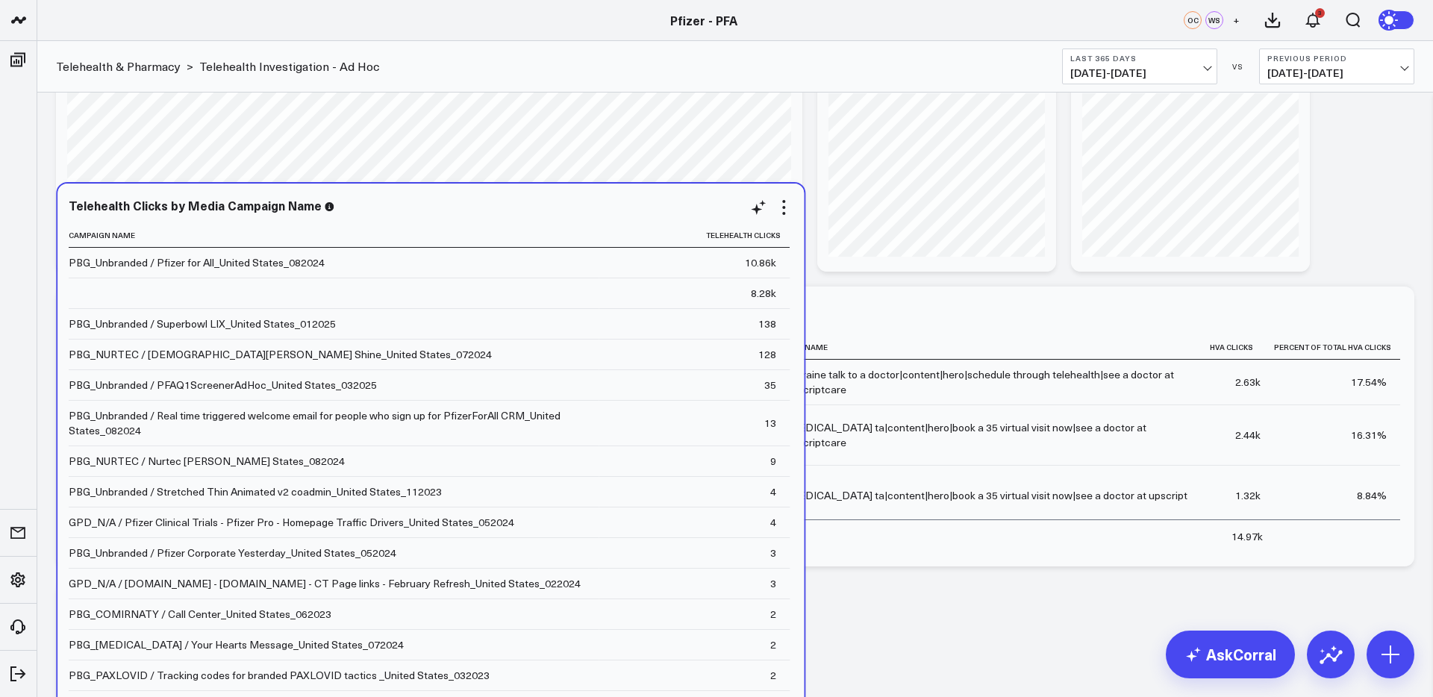
scroll to position [0, 0]
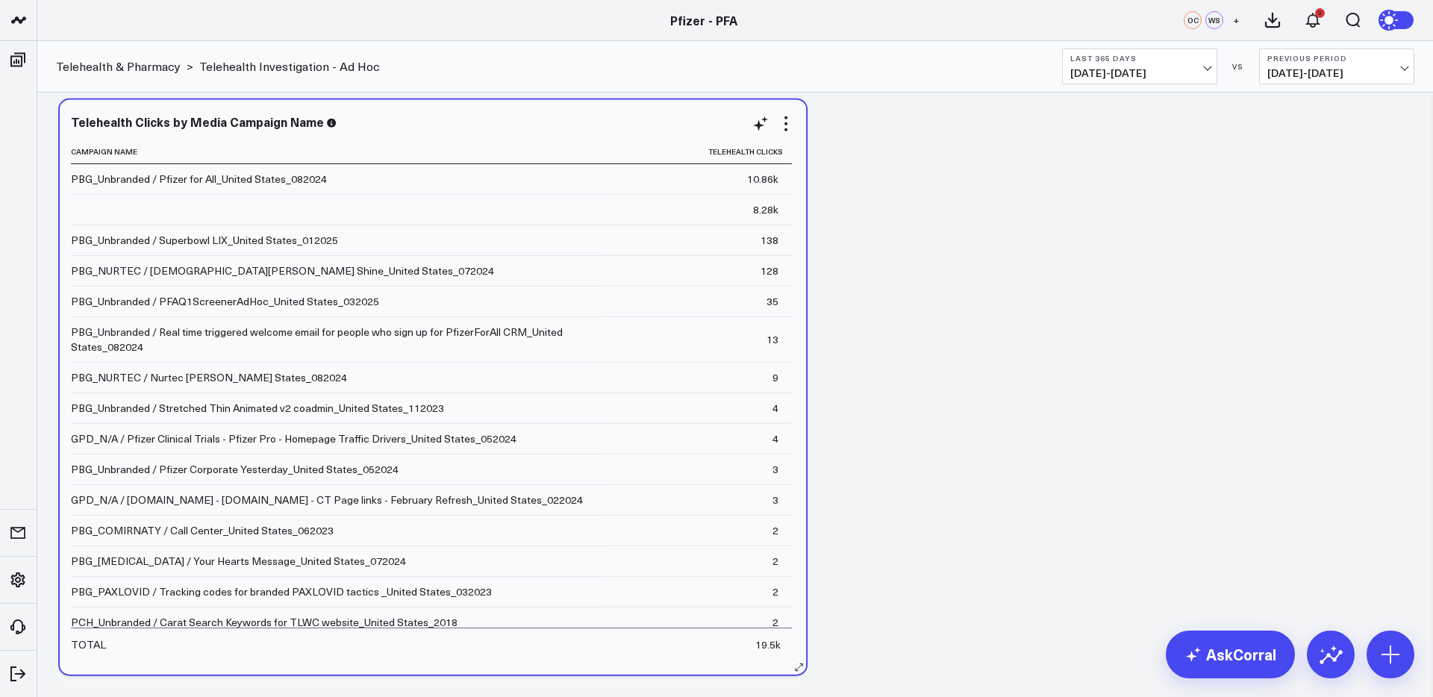
drag, startPoint x: 412, startPoint y: 193, endPoint x: 416, endPoint y: 131, distance: 62.1
click at [416, 131] on div "Telehealth Clicks by Media Campaign Name" at bounding box center [433, 123] width 724 height 17
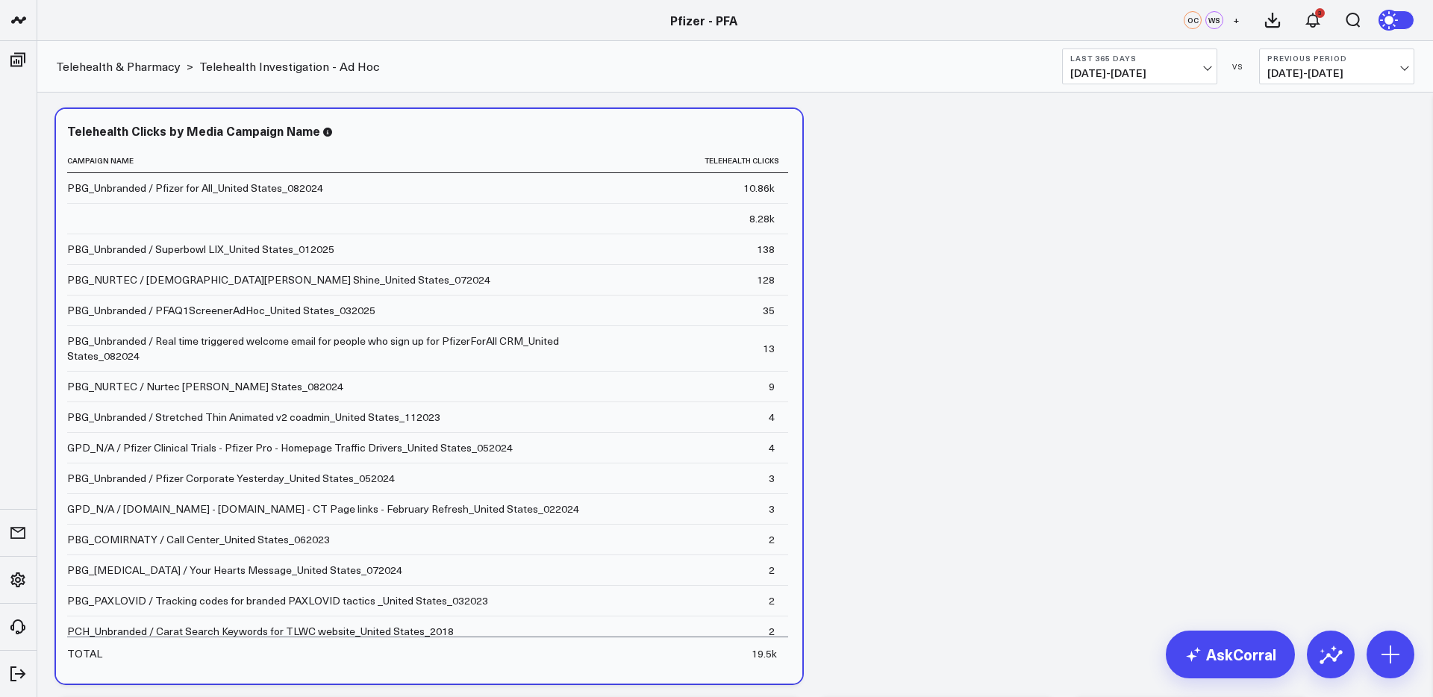
scroll to position [55, 0]
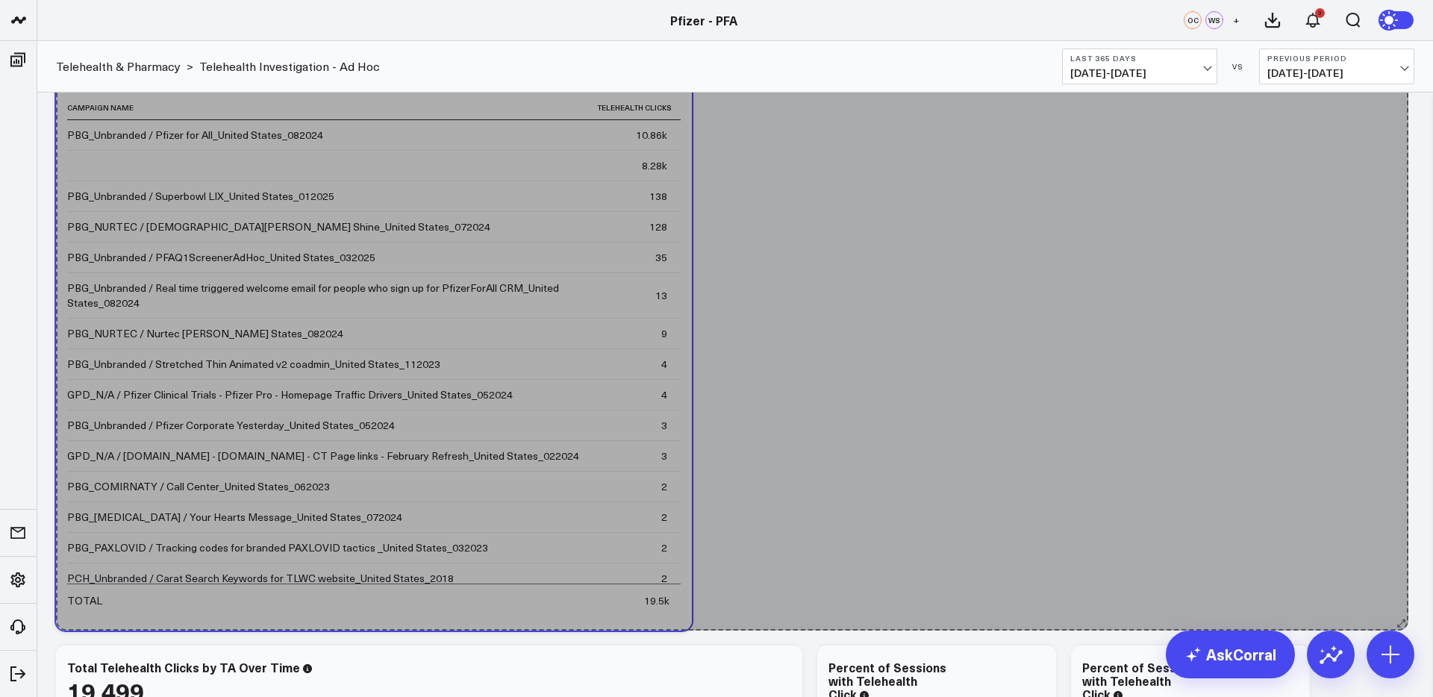
drag, startPoint x: 793, startPoint y: 621, endPoint x: 1400, endPoint y: 621, distance: 606.1
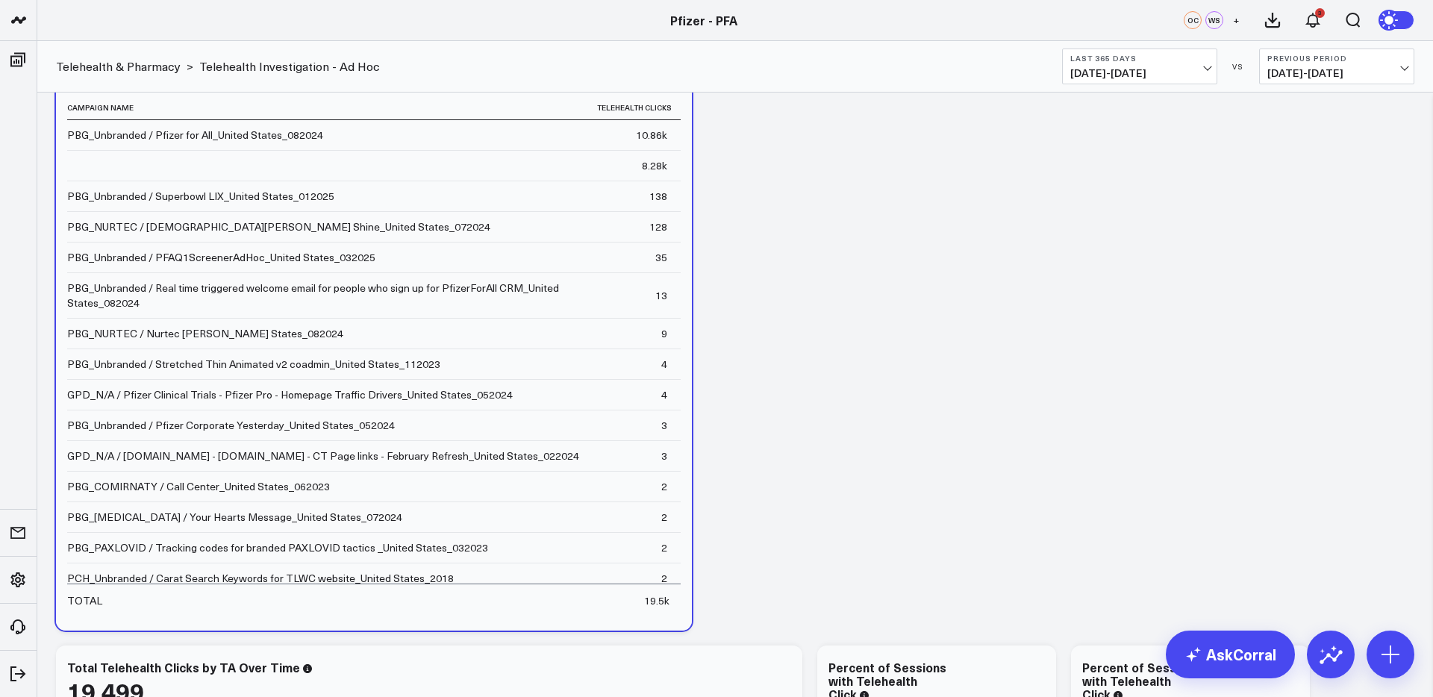
scroll to position [0, 0]
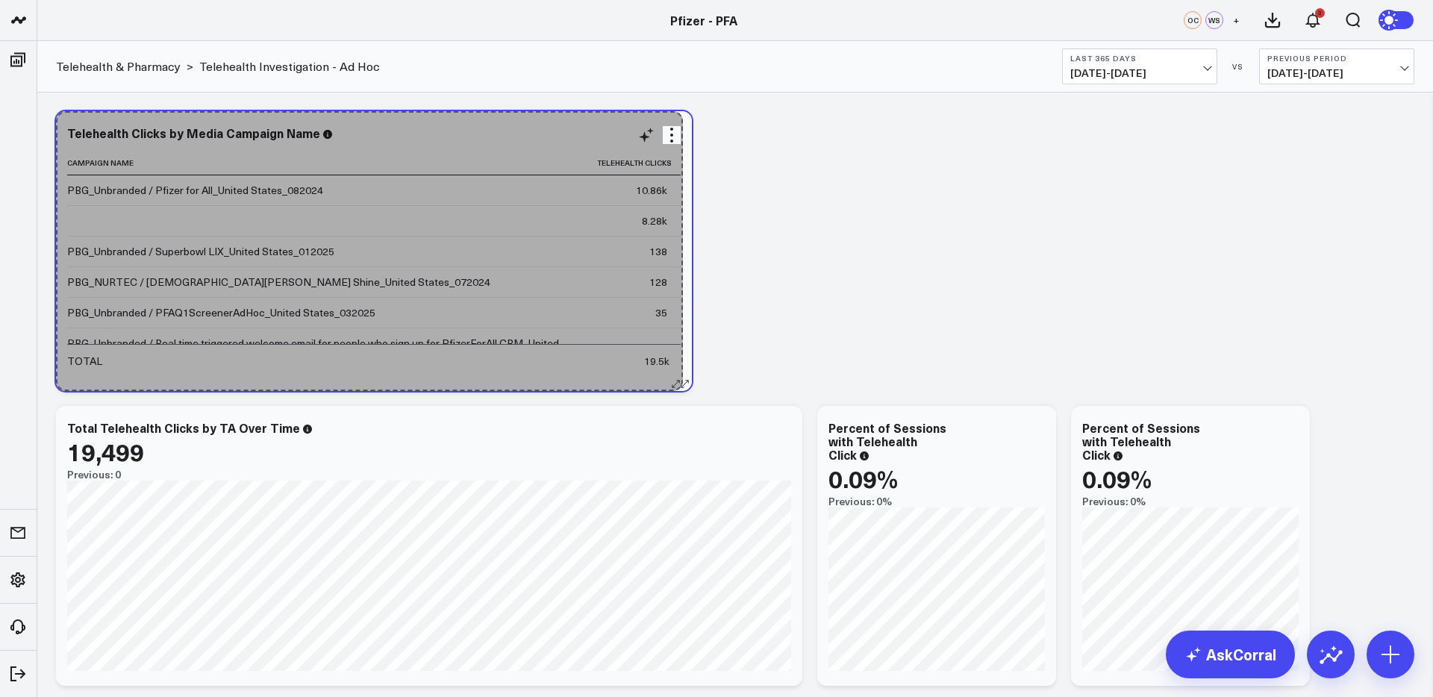
drag, startPoint x: 681, startPoint y: 674, endPoint x: 678, endPoint y: 299, distance: 375.5
click at [678, 299] on div "Telehealth Clicks by Media Campaign Name Campaign Name Telehealth Clicks PBG_Un…" at bounding box center [374, 251] width 636 height 280
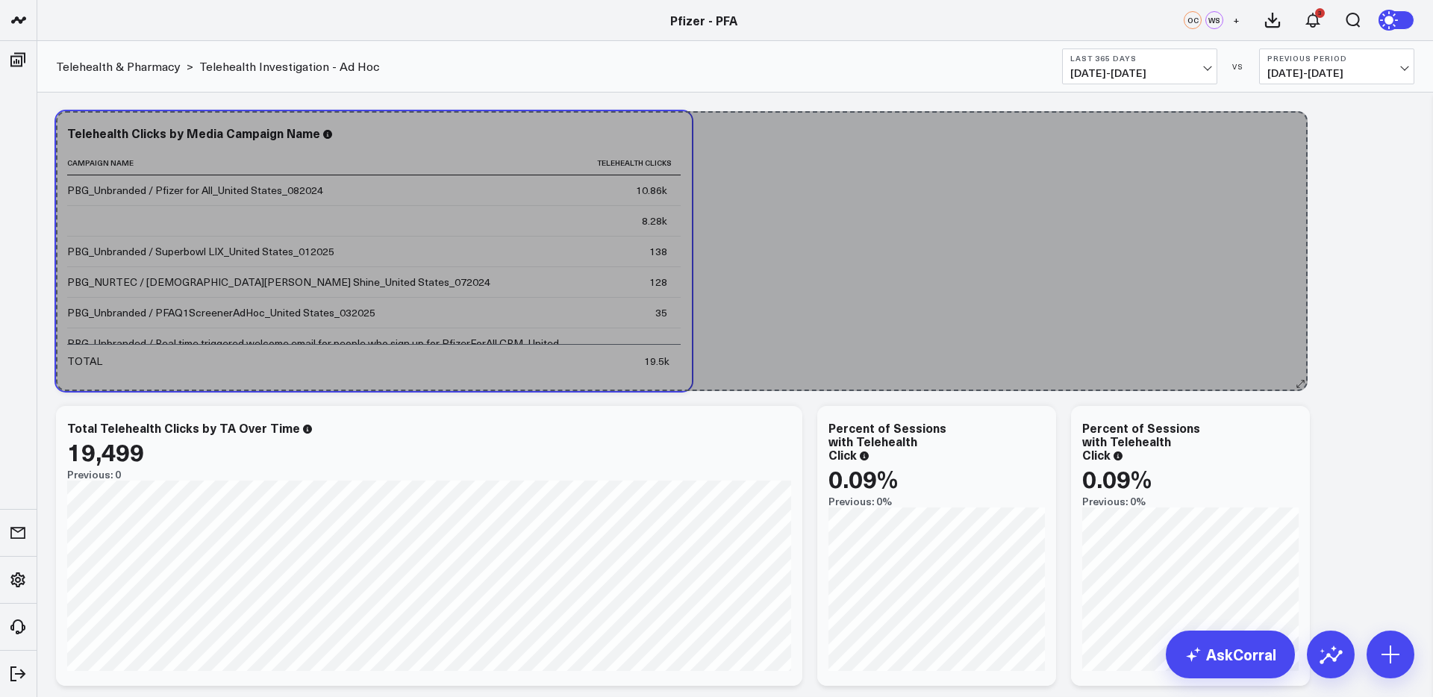
drag, startPoint x: 675, startPoint y: 385, endPoint x: 1297, endPoint y: 378, distance: 621.8
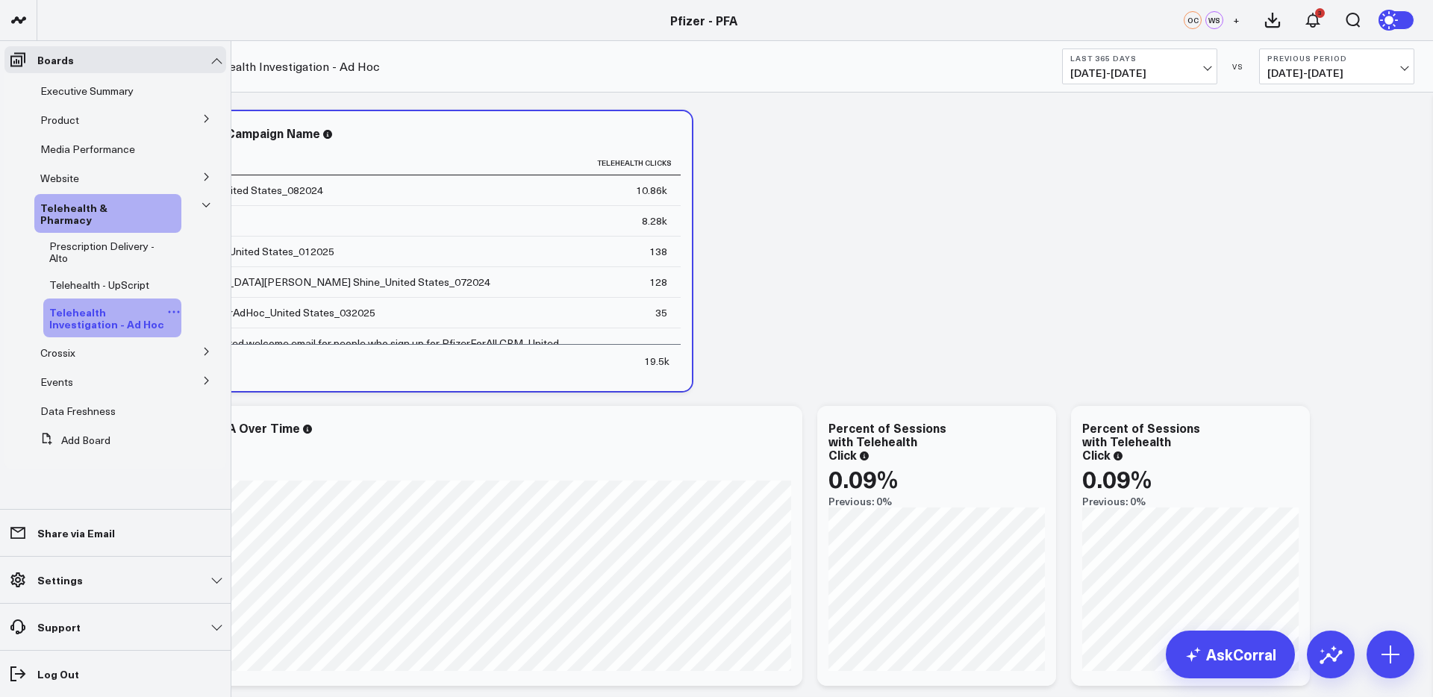
click at [167, 305] on icon at bounding box center [173, 311] width 13 height 13
click at [169, 311] on icon at bounding box center [169, 312] width 2 height 2
click at [254, 352] on button "Edit Permissions" at bounding box center [245, 348] width 121 height 29
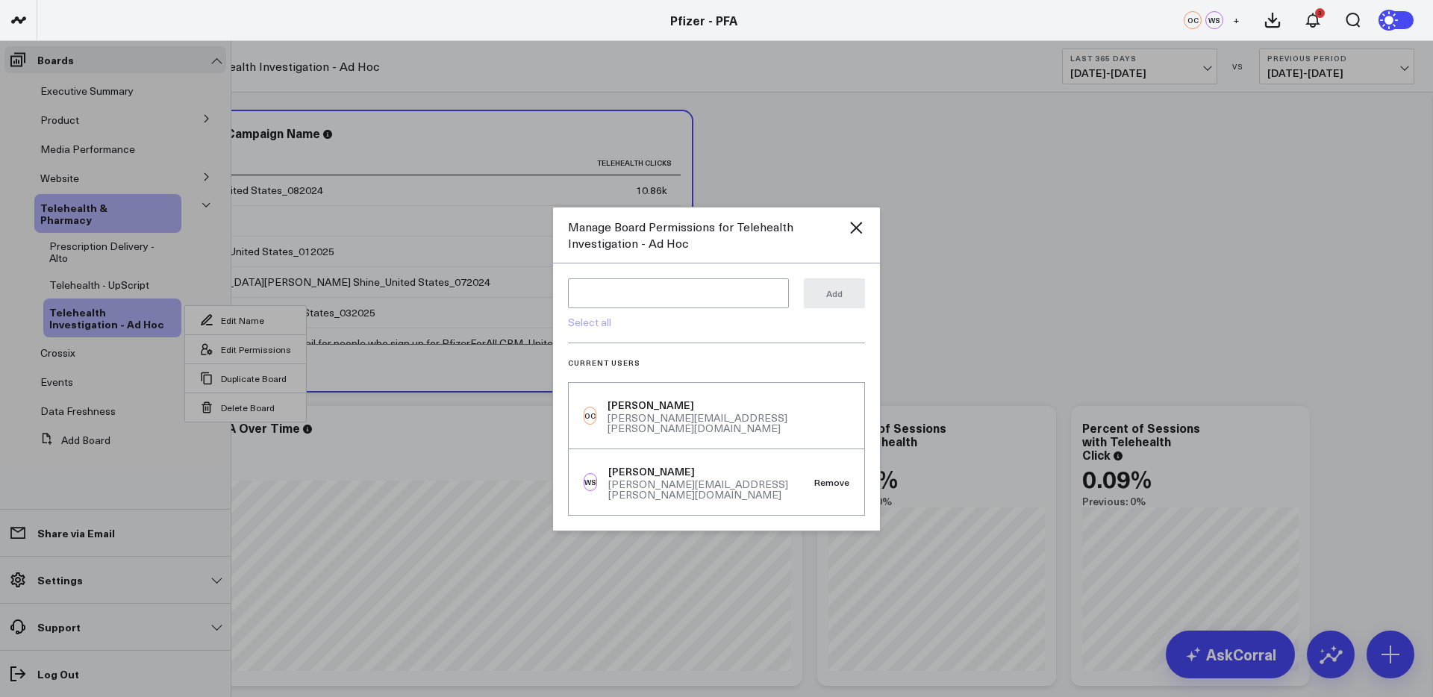
click at [593, 329] on link "Select all" at bounding box center [589, 322] width 43 height 14
type textarea "@Corral Support @Cam Burton @Katie Giesecke @Kendall Daly @Michael Phifer @Kate…"
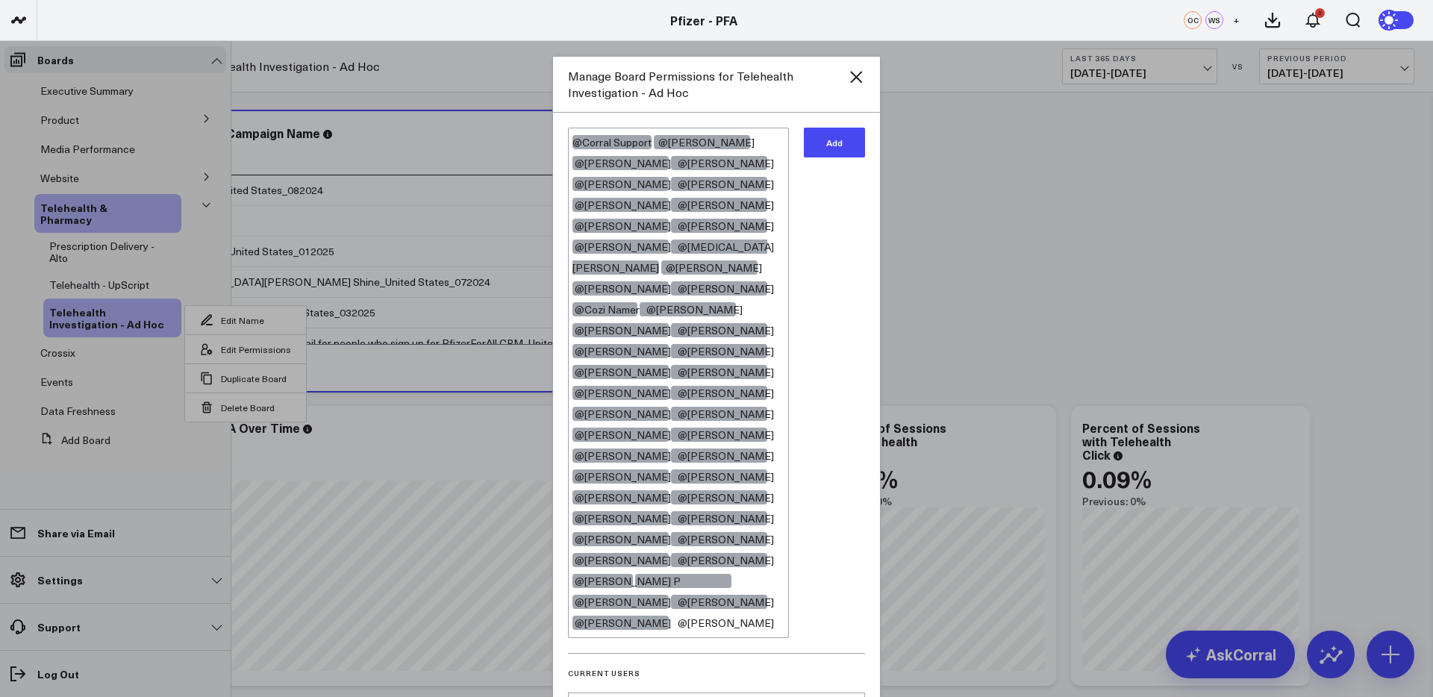
click at [843, 140] on button "Add" at bounding box center [834, 143] width 61 height 30
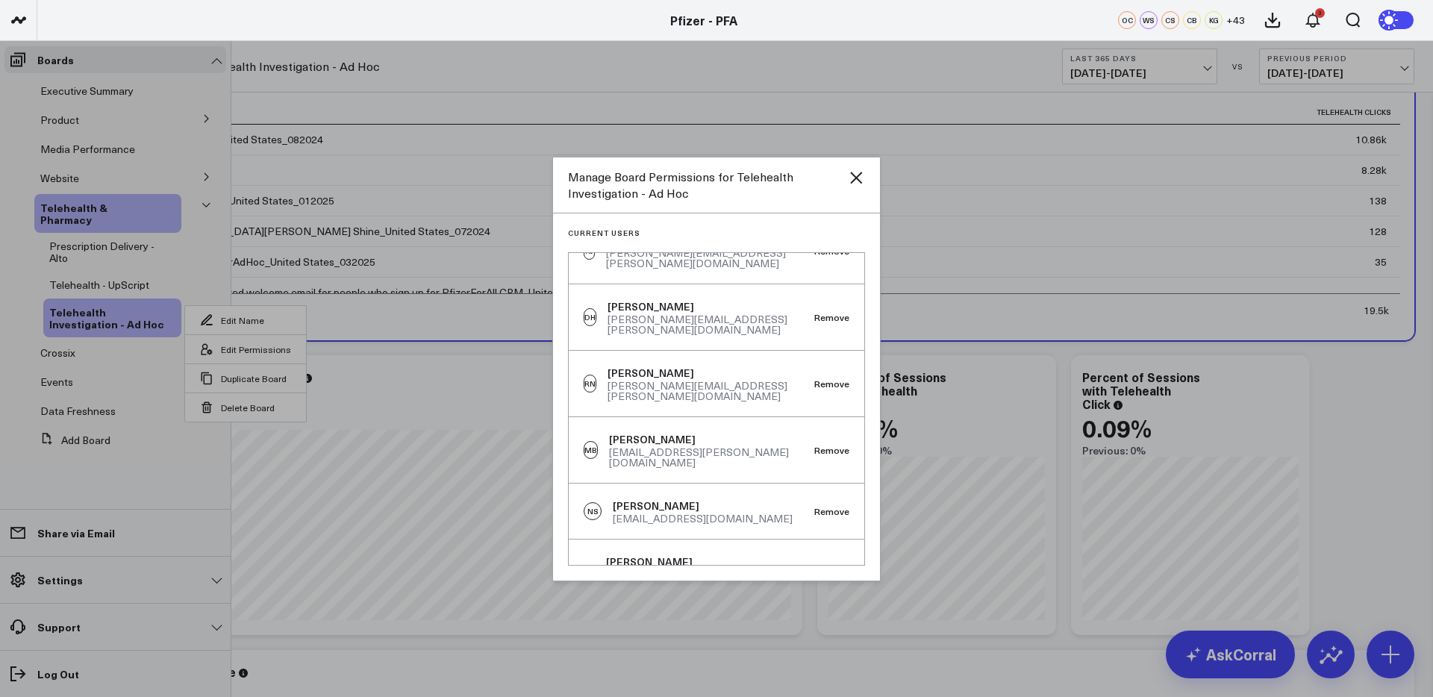
scroll to position [60, 0]
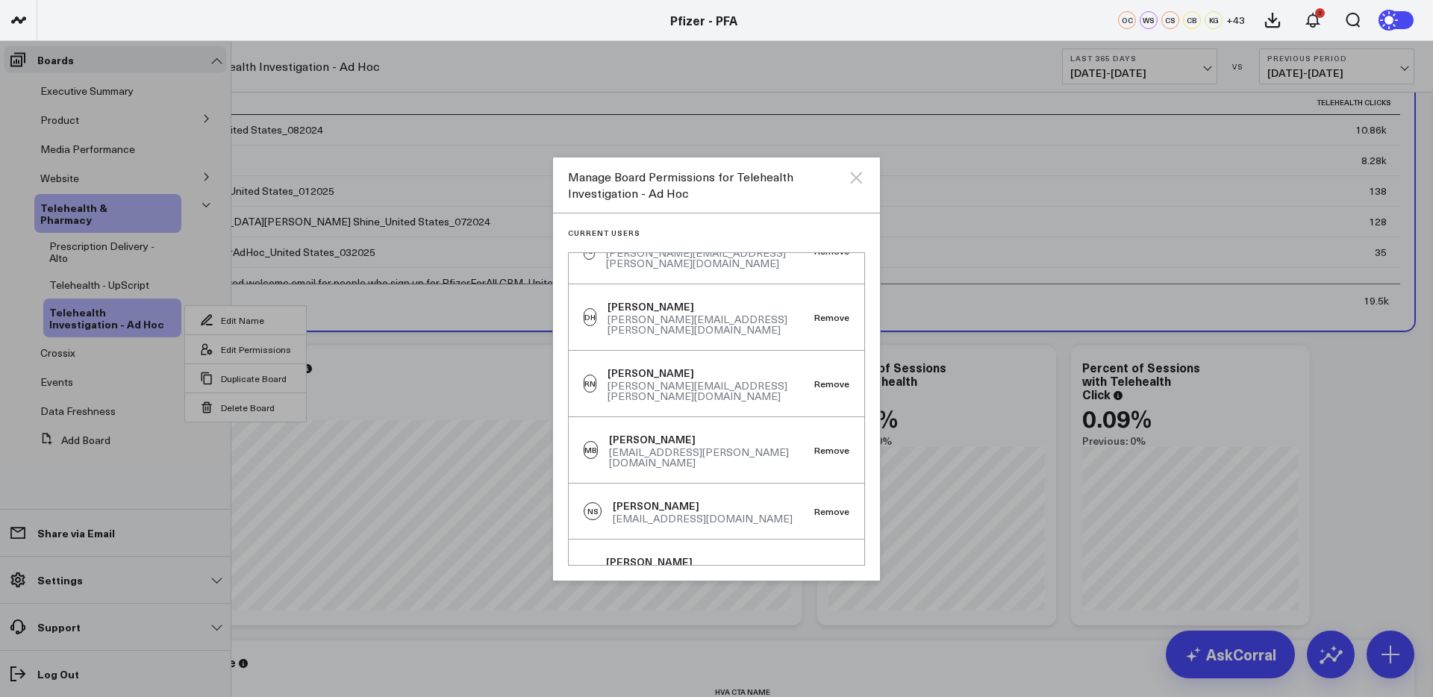
click at [858, 179] on icon at bounding box center [856, 178] width 12 height 12
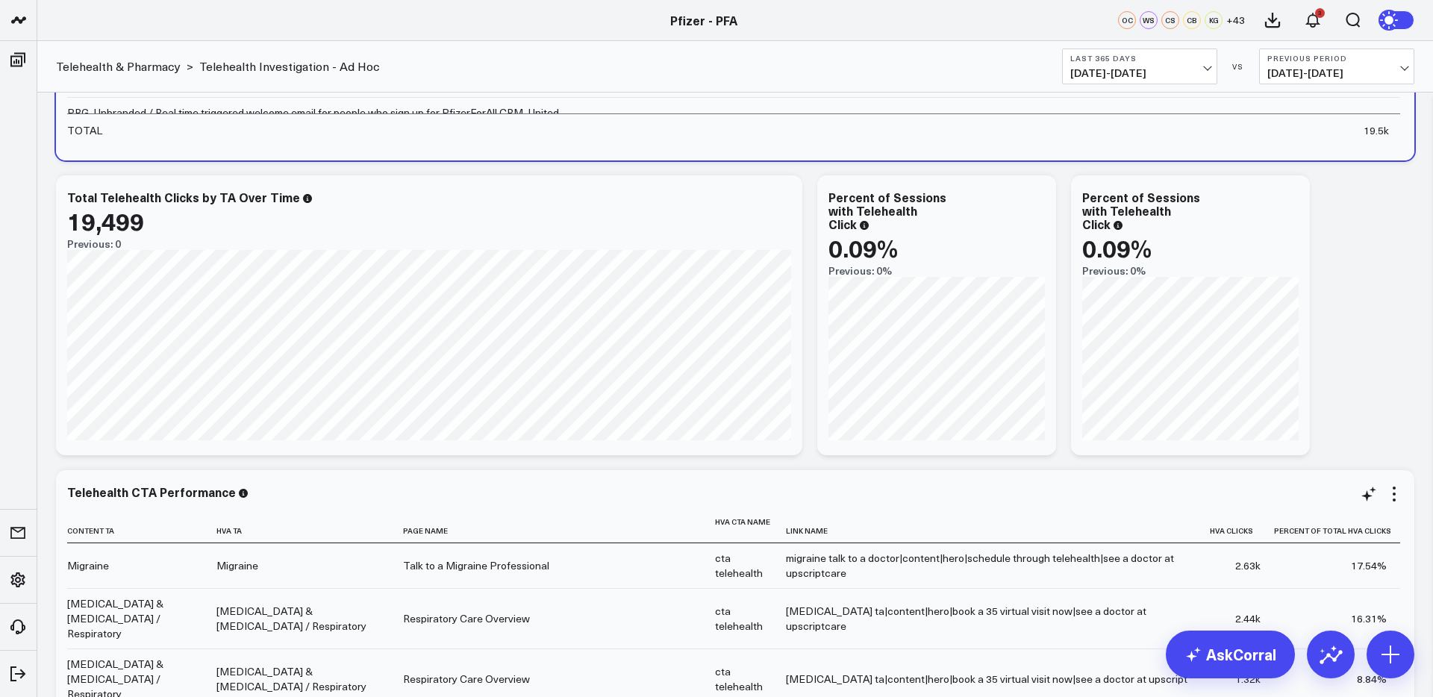
scroll to position [230, 0]
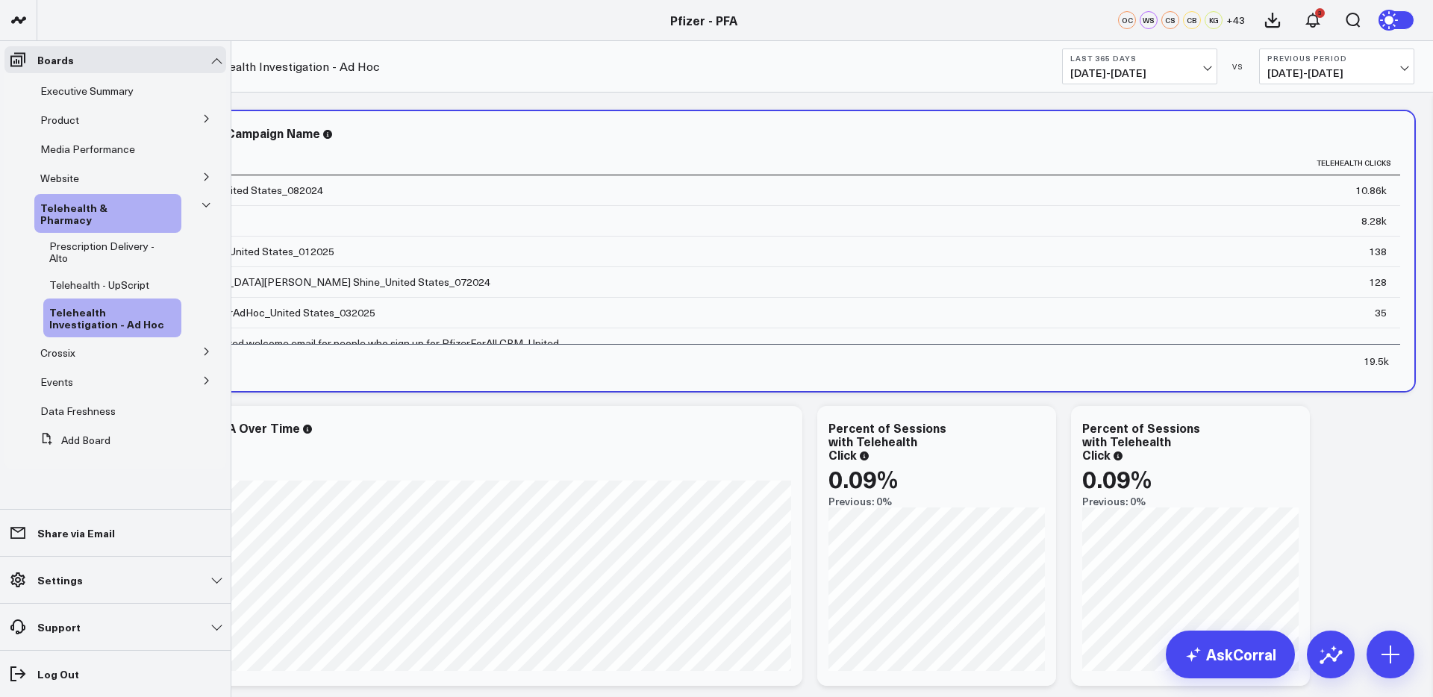
click at [205, 117] on icon at bounding box center [206, 118] width 9 height 9
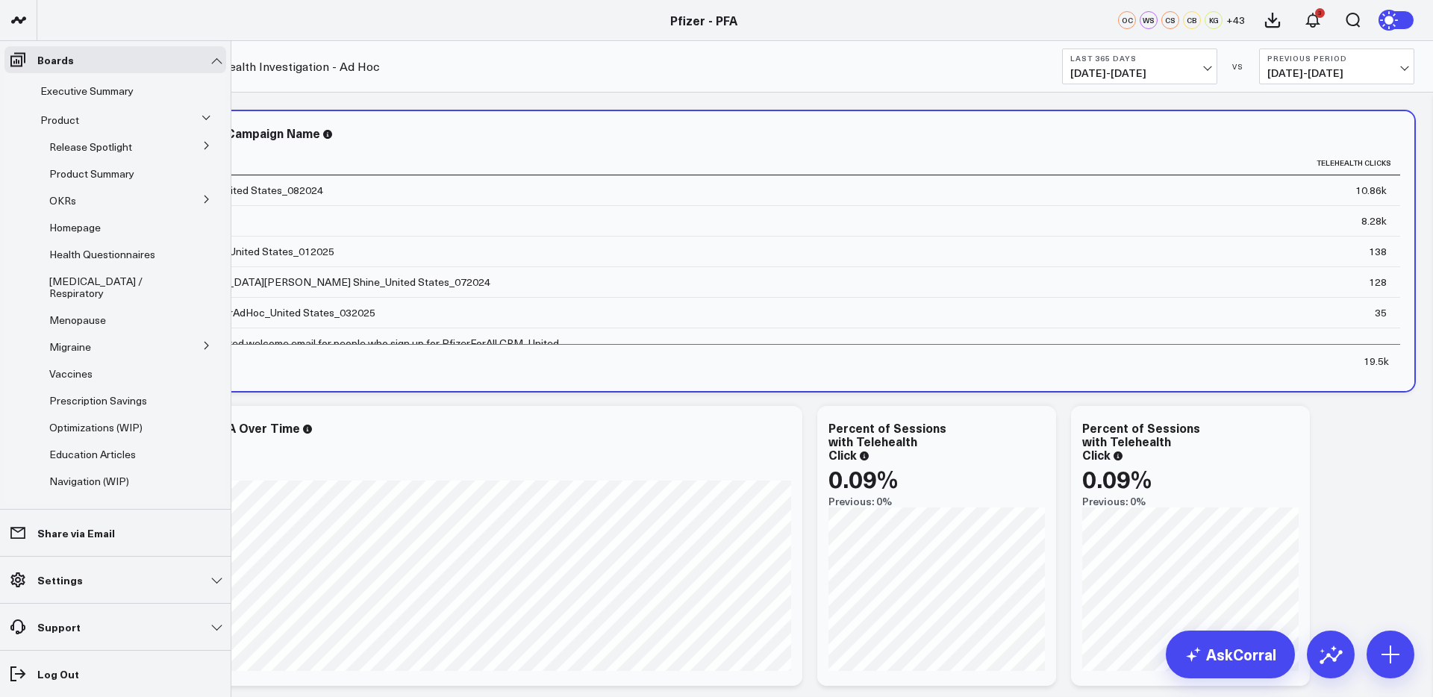
click at [202, 201] on icon at bounding box center [206, 199] width 9 height 9
click at [94, 278] on span "5.3 Release OKRs" at bounding box center [100, 281] width 84 height 14
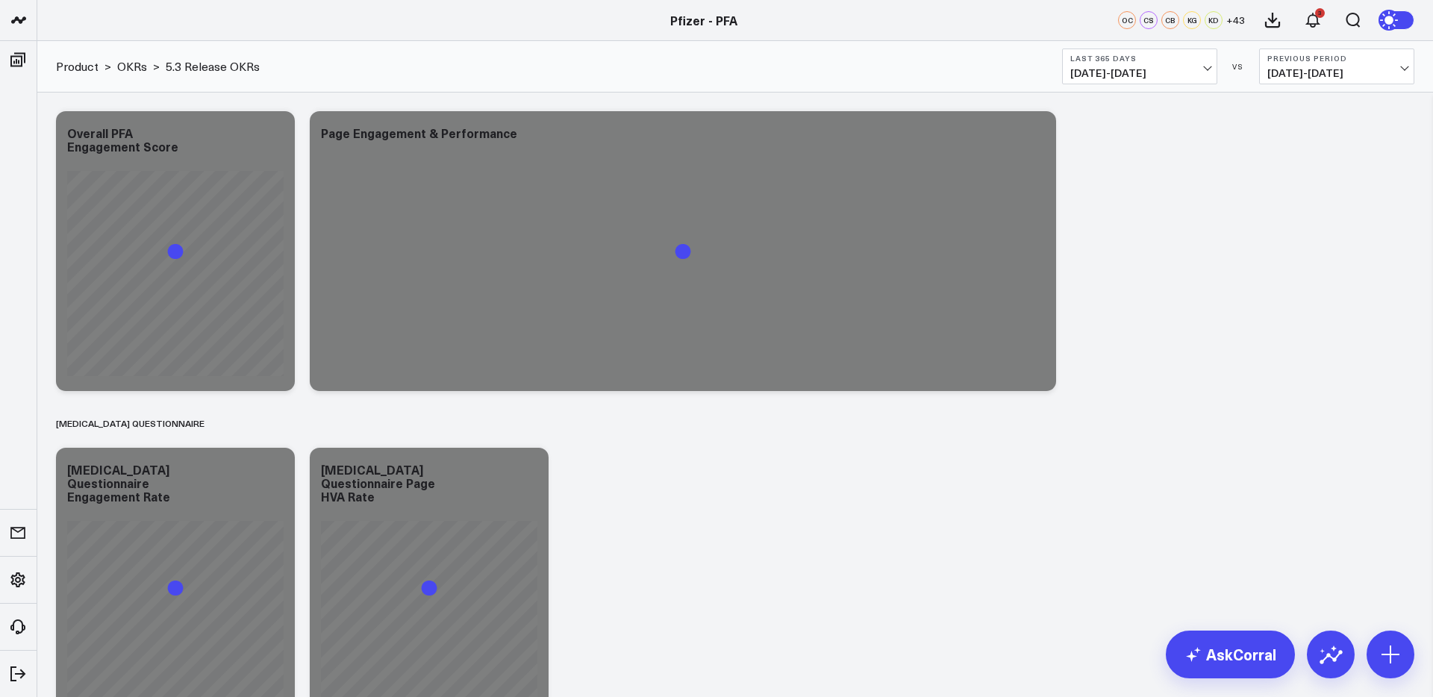
click at [1119, 72] on span "[DATE] - [DATE]" at bounding box center [1139, 73] width 139 height 12
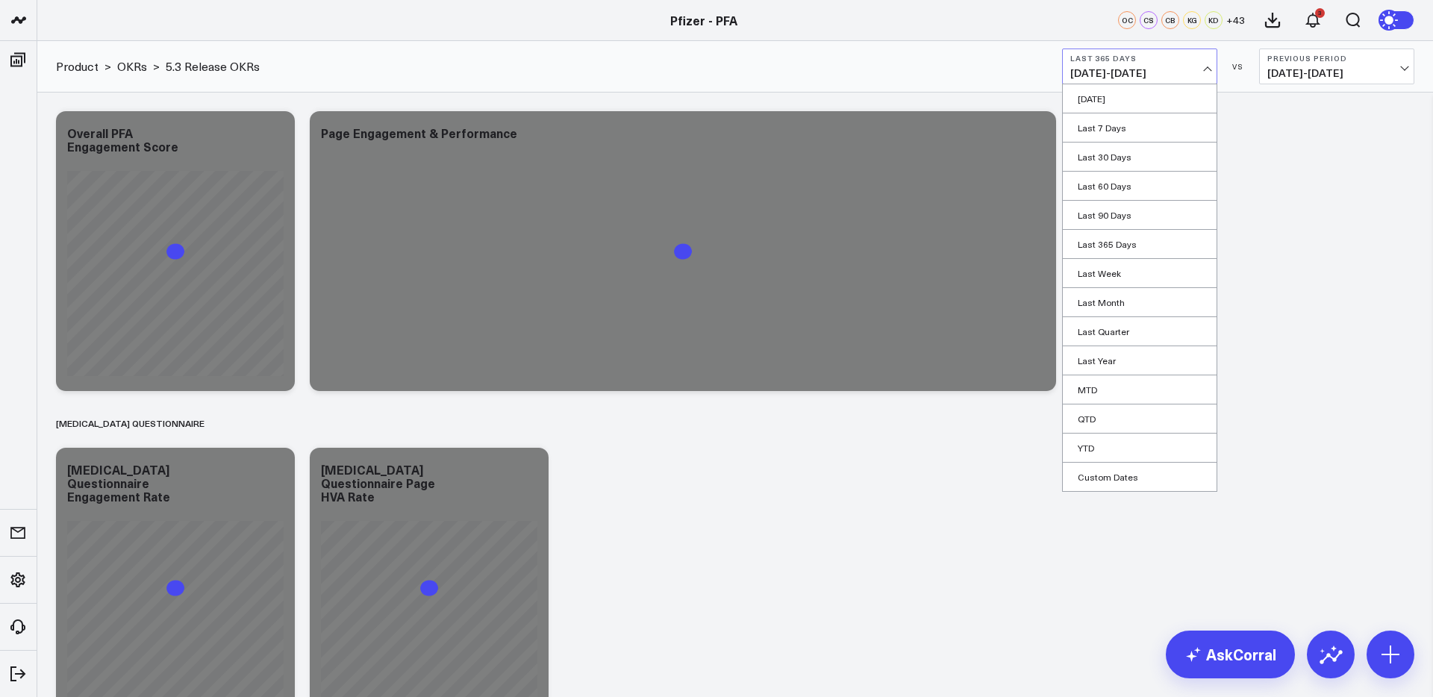
drag, startPoint x: 1114, startPoint y: 475, endPoint x: 1132, endPoint y: 446, distance: 34.8
click at [1114, 474] on link "Custom Dates" at bounding box center [1140, 477] width 154 height 28
select select "7"
select select "2025"
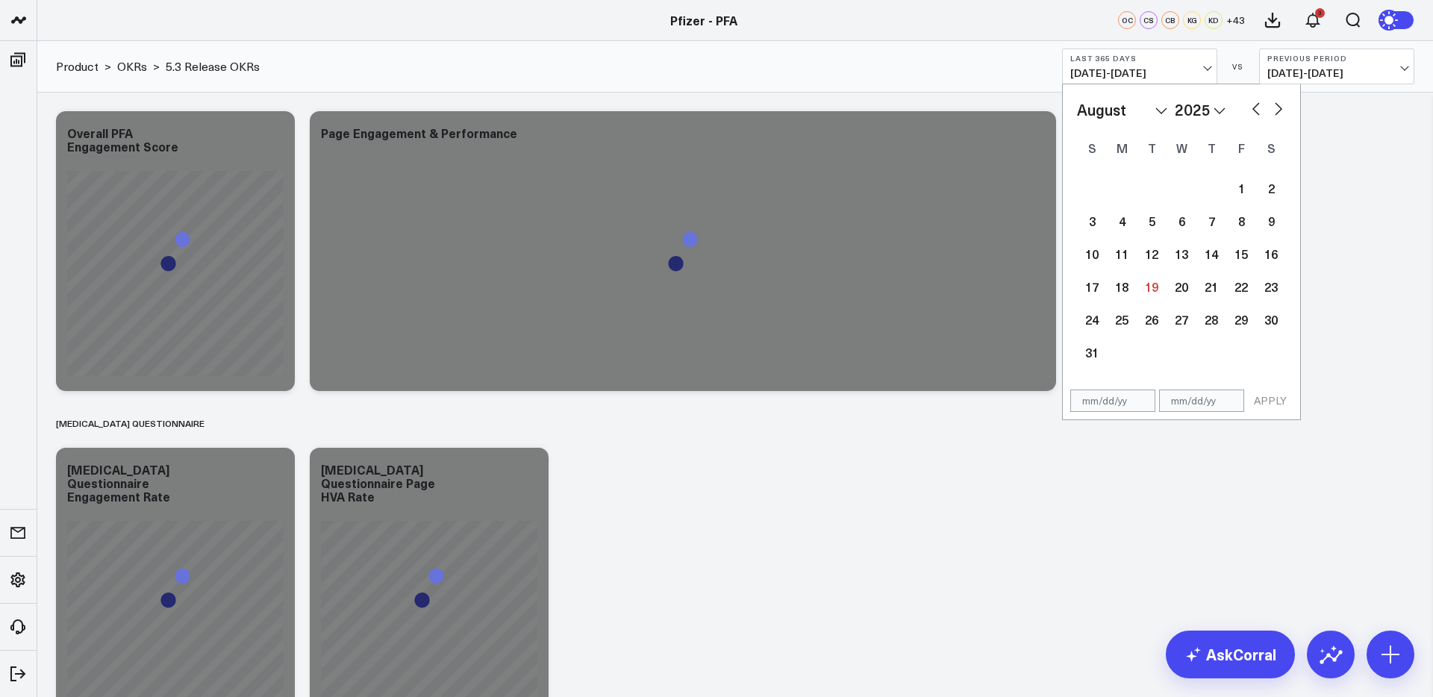
click at [1255, 110] on button "button" at bounding box center [1256, 108] width 15 height 18
select select "5"
select select "2025"
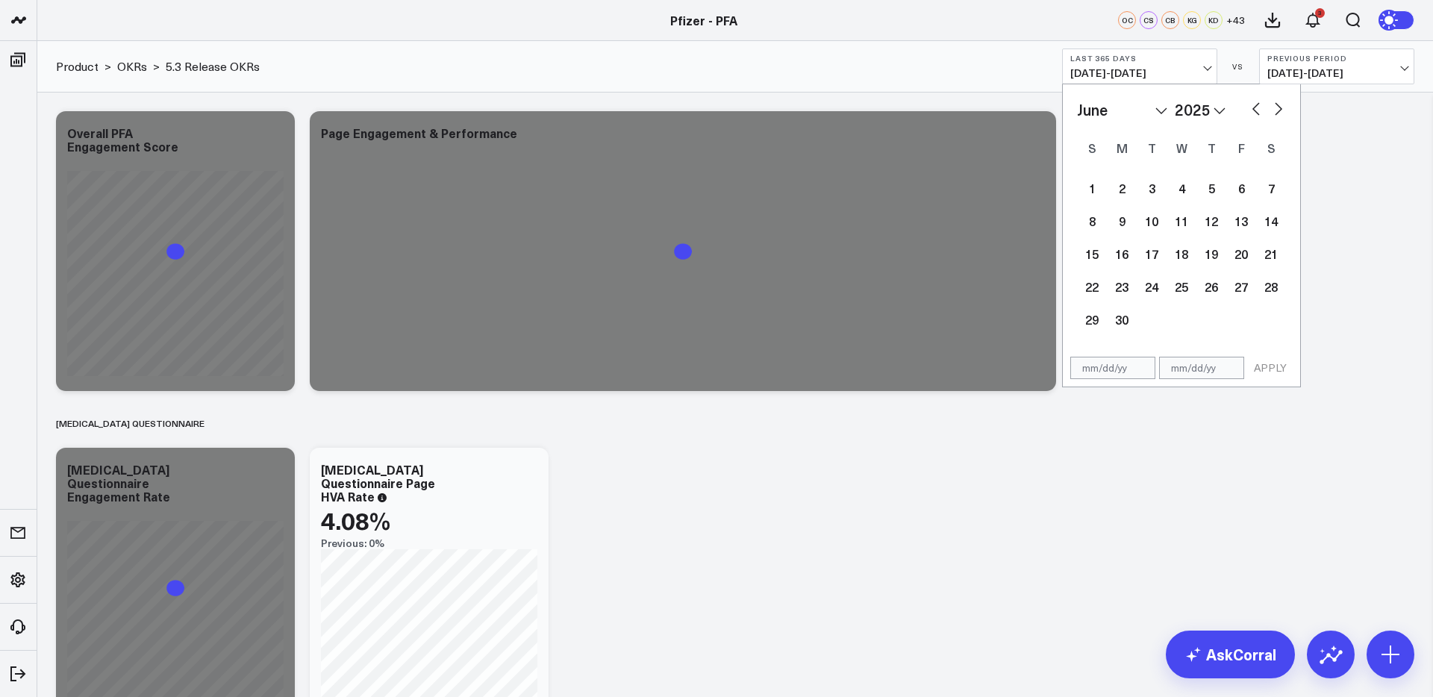
click at [1255, 110] on button "button" at bounding box center [1256, 108] width 15 height 18
select select "4"
select select "2025"
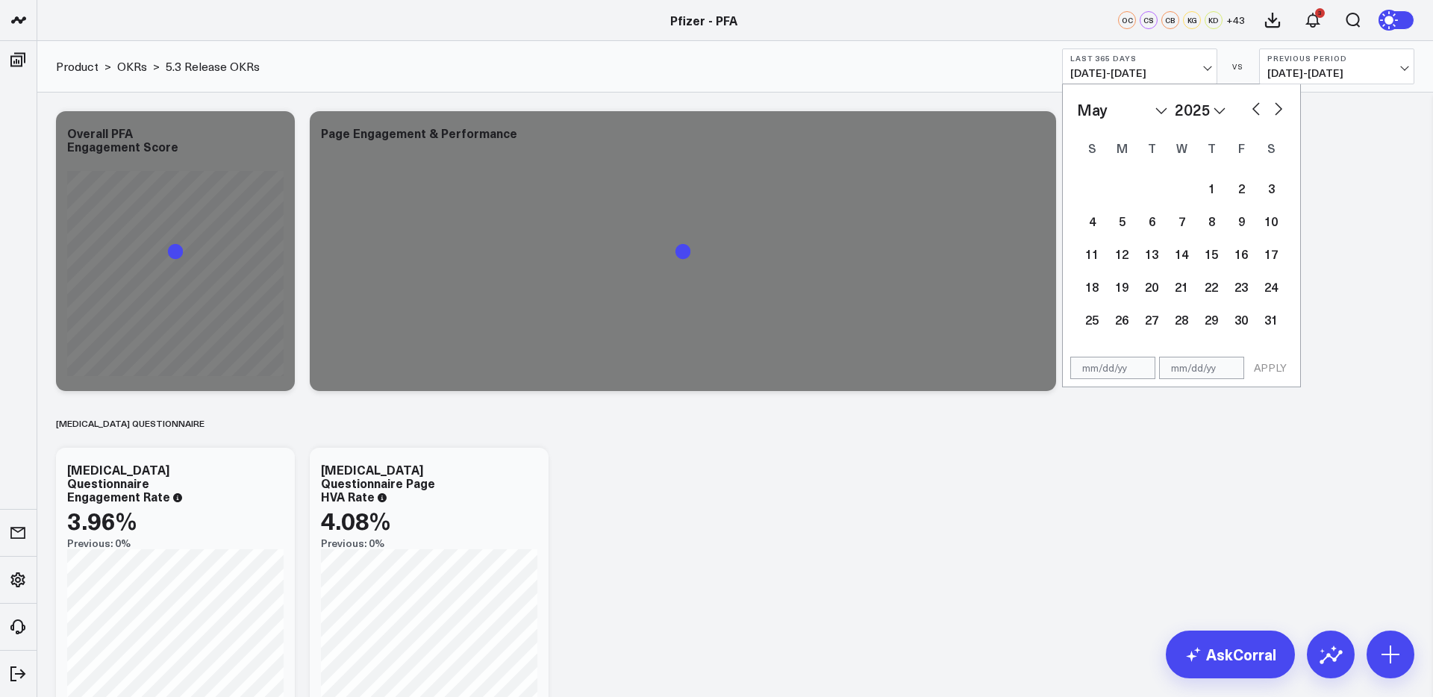
click at [1263, 106] on button "button" at bounding box center [1256, 108] width 15 height 18
select select "3"
select select "2025"
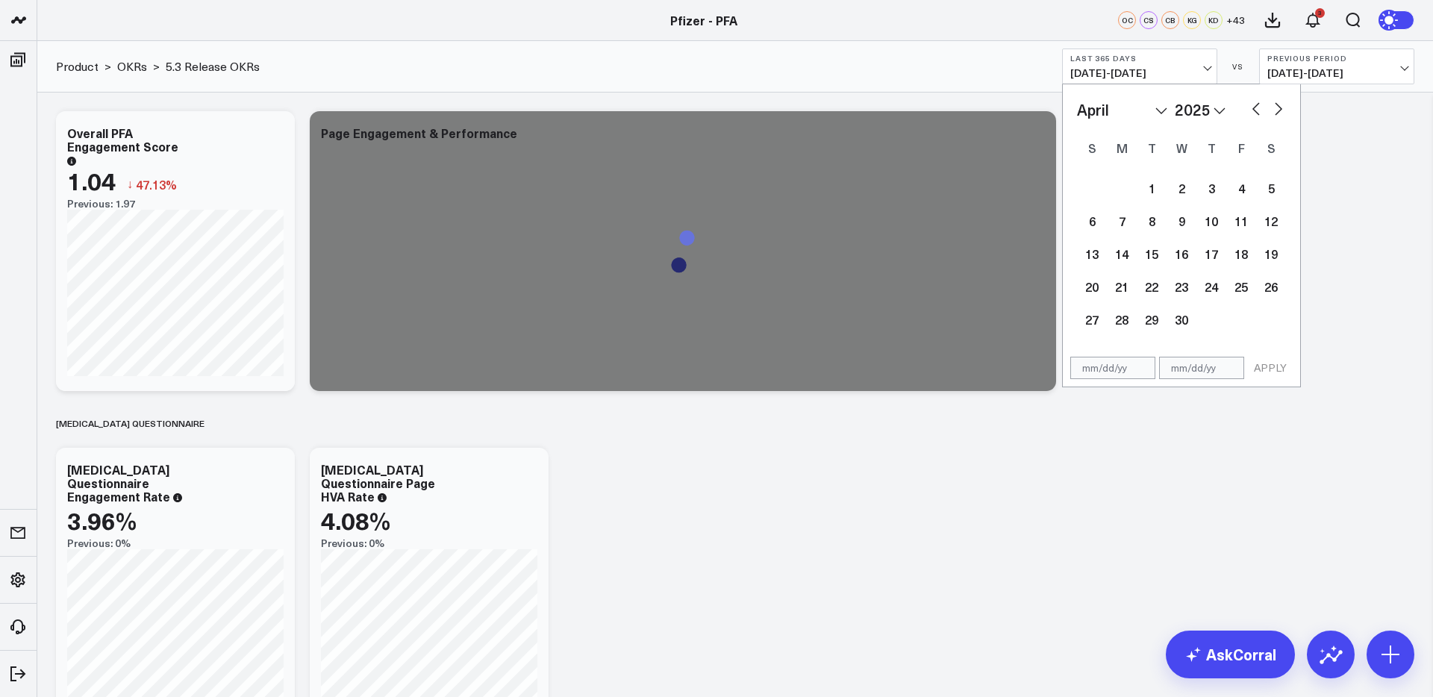
click at [1263, 107] on button "button" at bounding box center [1256, 108] width 15 height 18
select select "2"
select select "2025"
click at [1263, 107] on button "button" at bounding box center [1256, 108] width 15 height 18
select select "1"
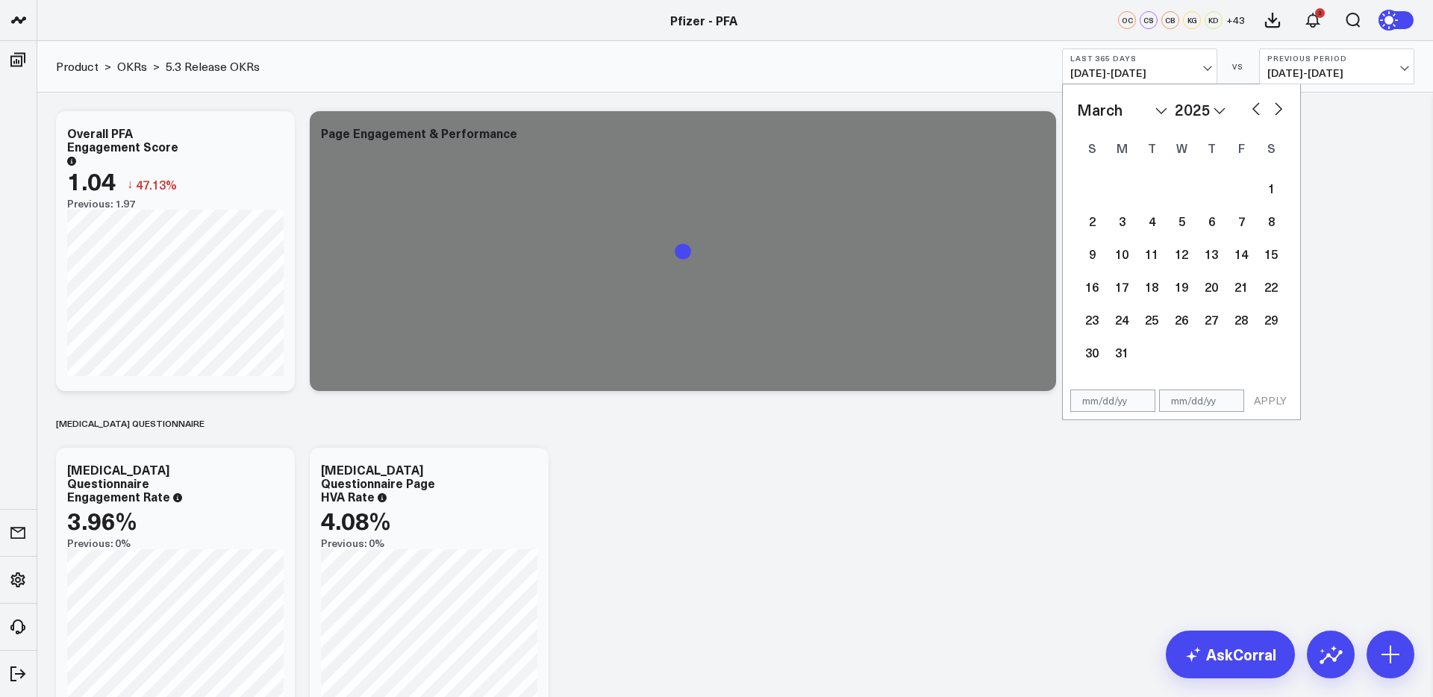
select select "2025"
click at [1179, 78] on span "08/19/24 - 08/18/25" at bounding box center [1139, 73] width 139 height 12
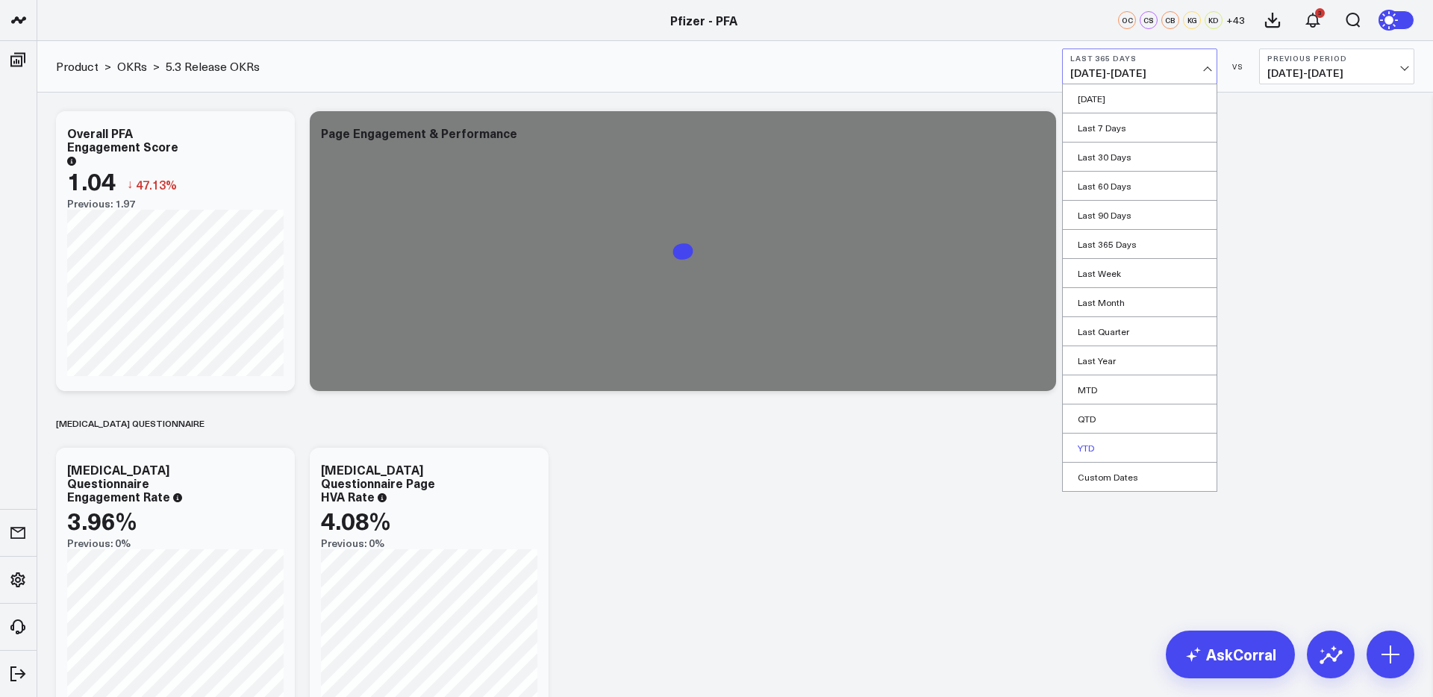
click at [1091, 449] on link "YTD" at bounding box center [1140, 448] width 154 height 28
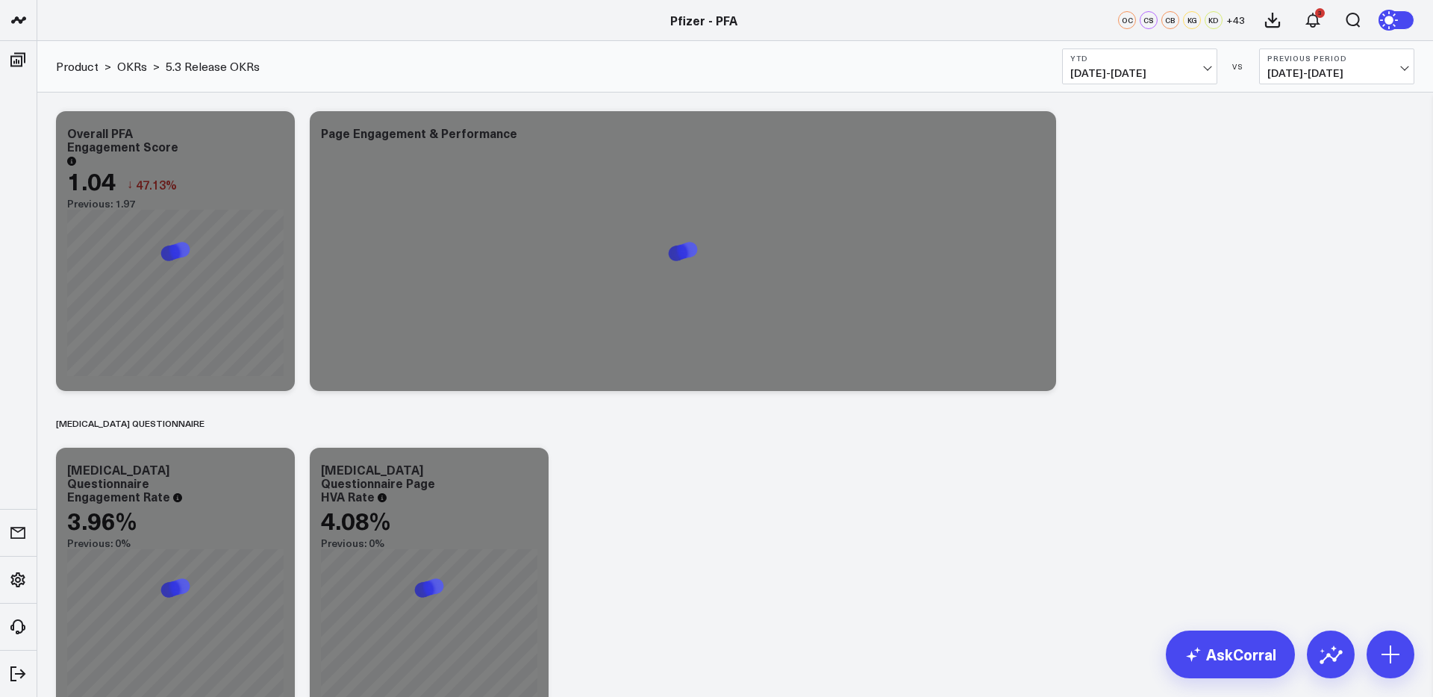
click at [1173, 67] on span "01/01/25 - 08/18/25" at bounding box center [1139, 73] width 139 height 12
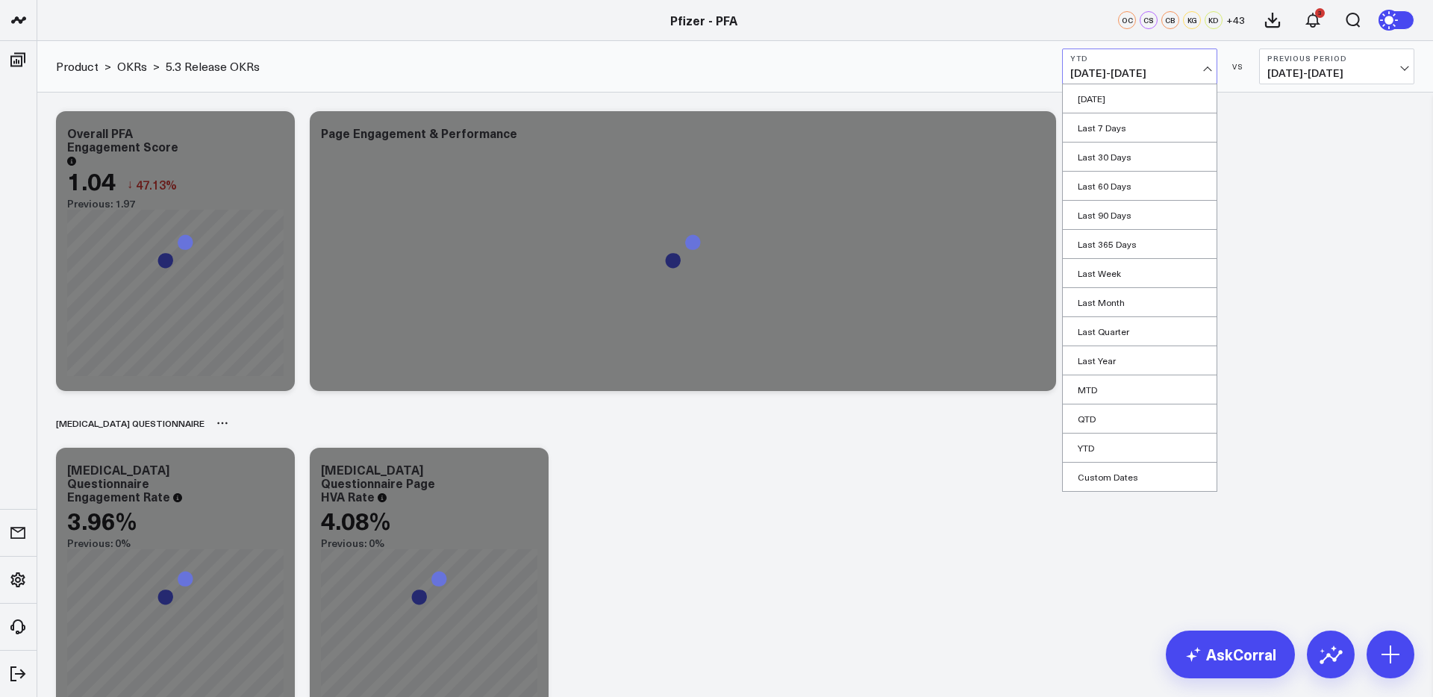
drag, startPoint x: 1114, startPoint y: 481, endPoint x: 1133, endPoint y: 437, distance: 47.1
click at [1114, 481] on link "Custom Dates" at bounding box center [1140, 477] width 154 height 28
select select "7"
select select "2025"
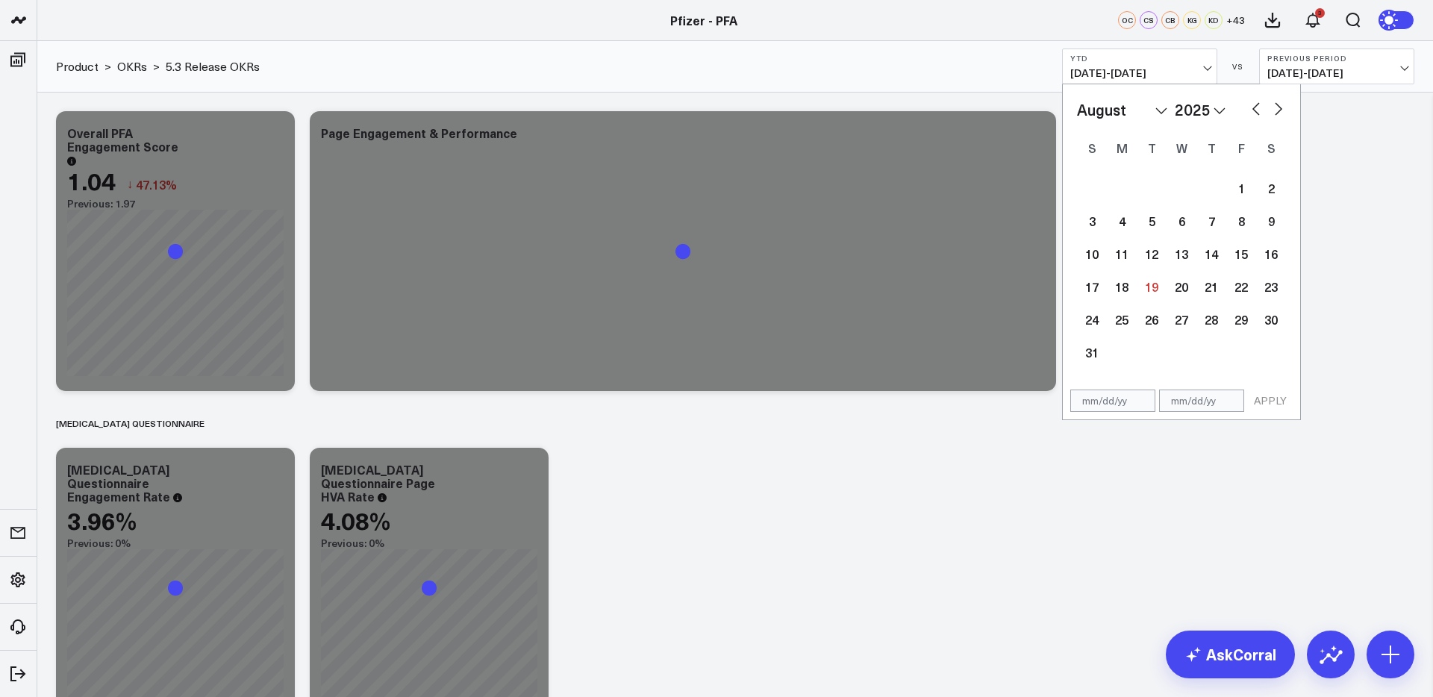
click at [1254, 107] on button "button" at bounding box center [1256, 108] width 15 height 18
select select "5"
select select "2025"
click at [1254, 107] on button "button" at bounding box center [1256, 108] width 15 height 18
select select "4"
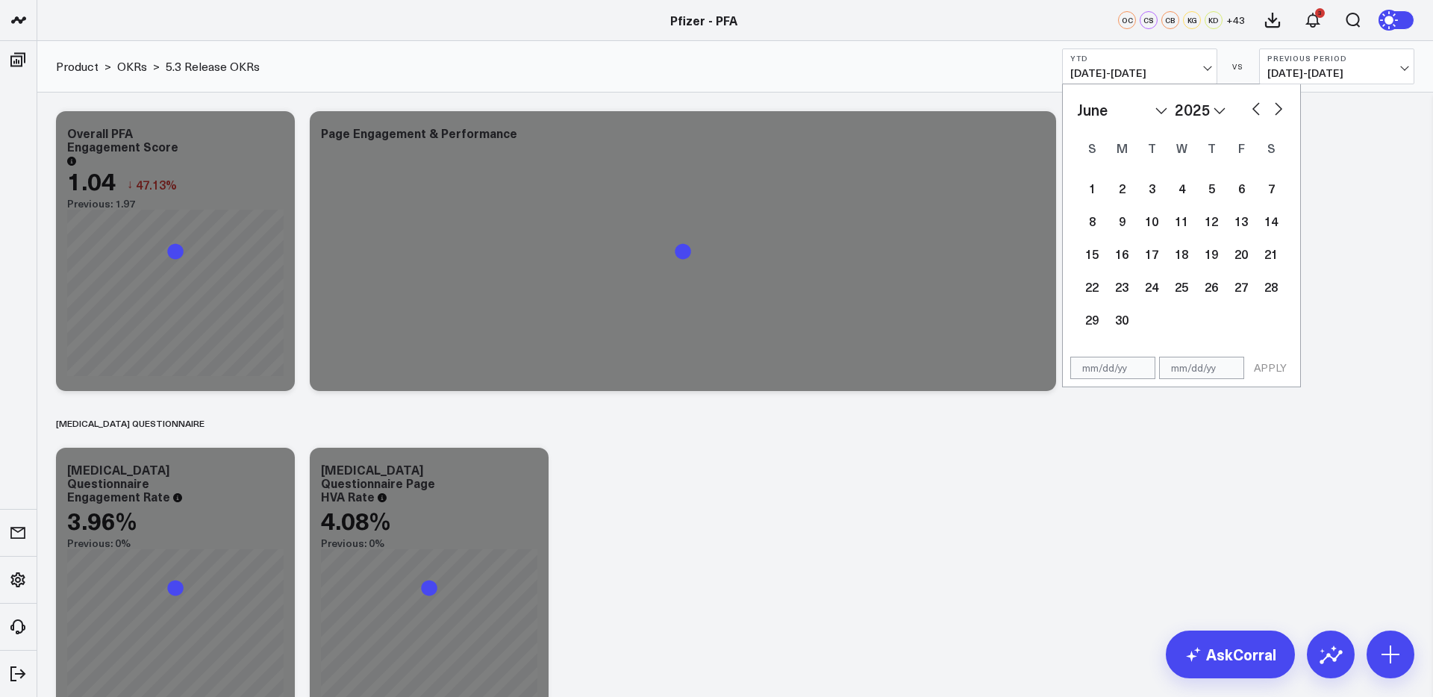
select select "2025"
click at [1254, 107] on button "button" at bounding box center [1256, 108] width 15 height 18
select select "3"
select select "2025"
click at [1254, 107] on button "button" at bounding box center [1256, 108] width 15 height 18
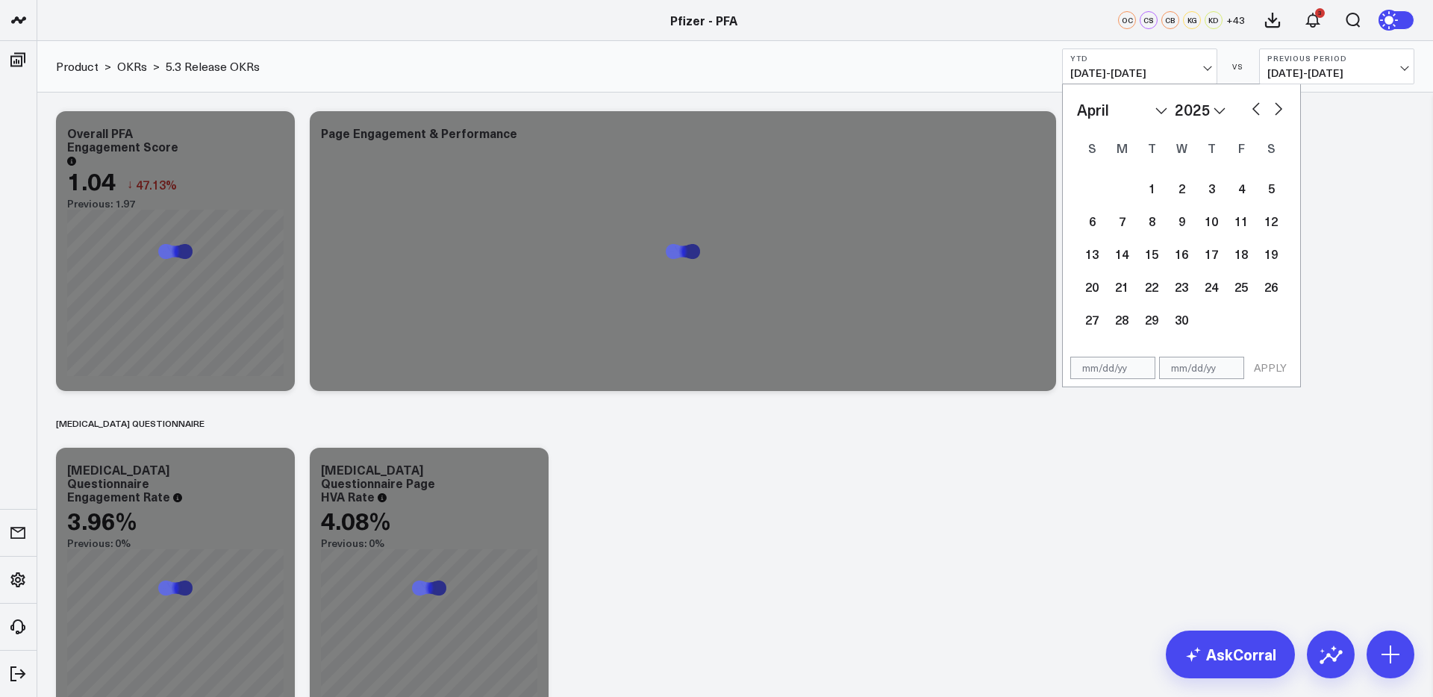
select select "2"
select select "2025"
click at [1254, 107] on button "button" at bounding box center [1256, 108] width 15 height 18
select select "1"
select select "2025"
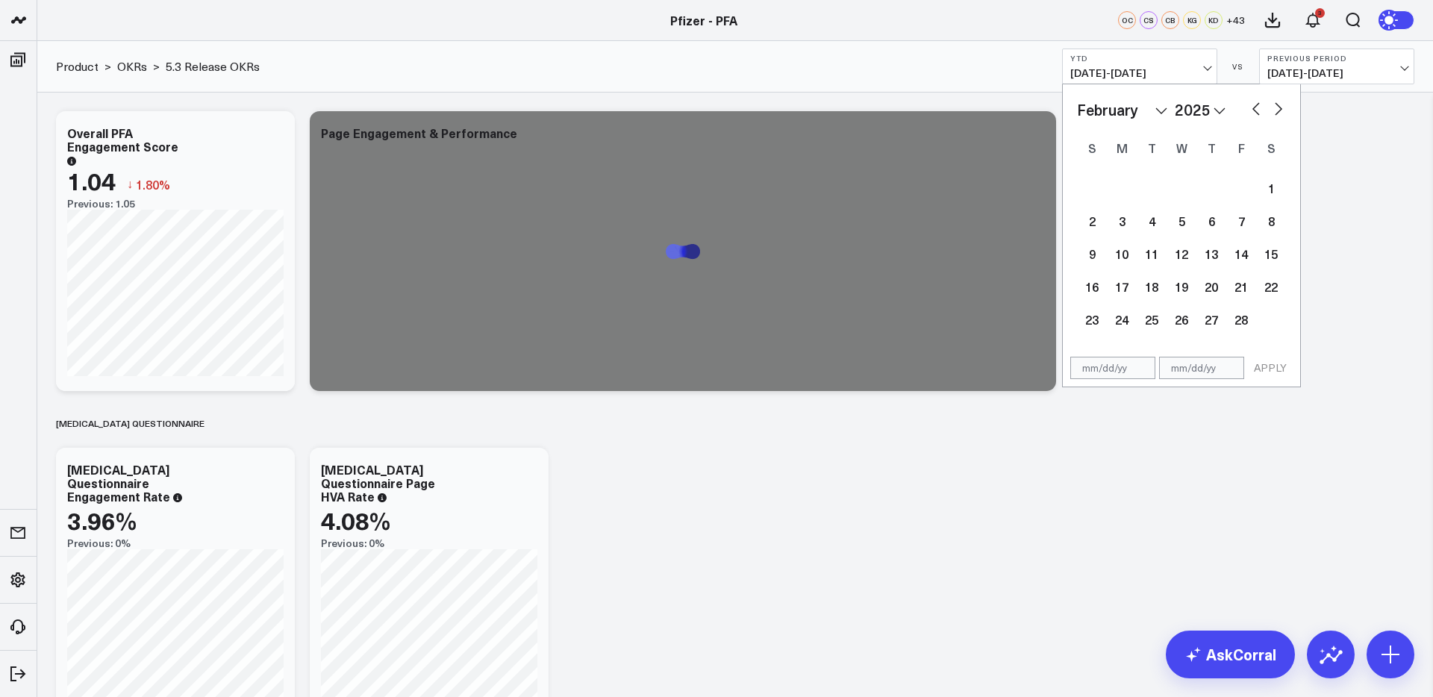
click at [1254, 107] on button "button" at bounding box center [1256, 108] width 15 height 18
select select "2025"
click at [1254, 107] on button "button" at bounding box center [1256, 108] width 15 height 18
select select "11"
select select "2024"
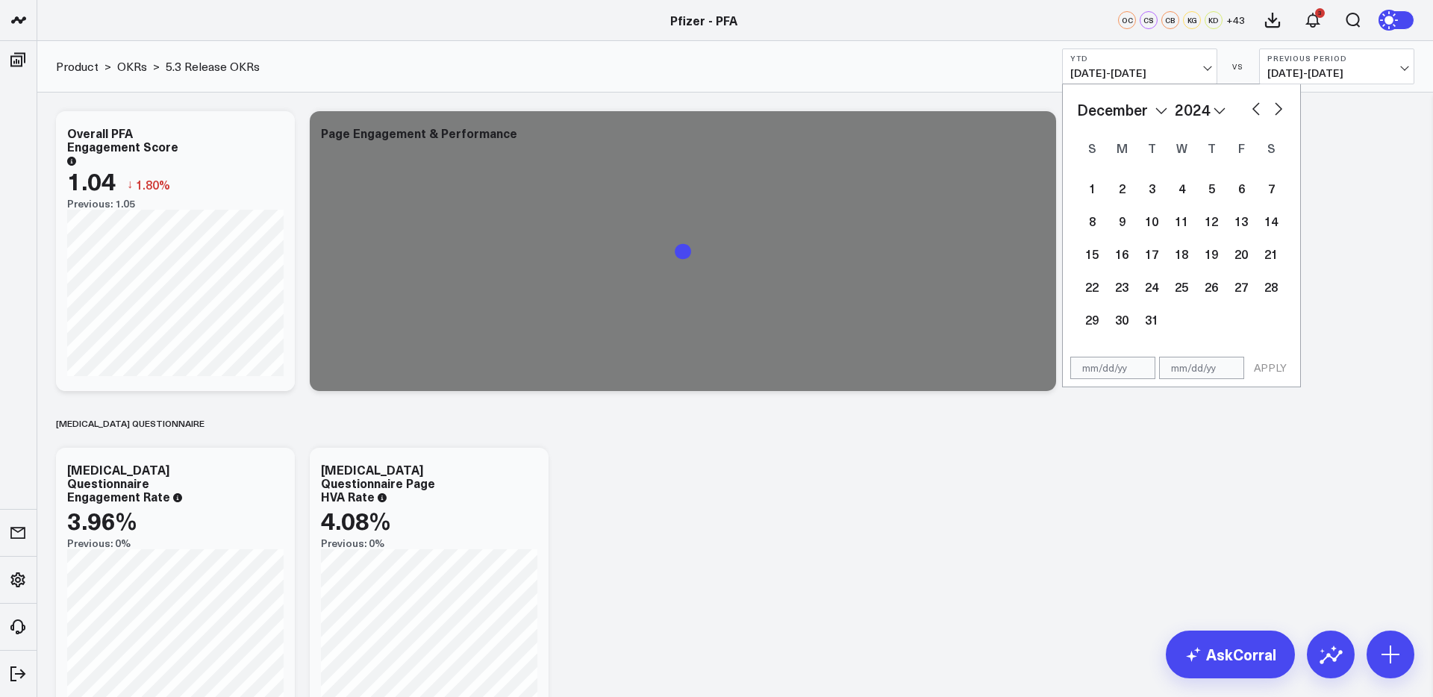
click at [1275, 107] on button "button" at bounding box center [1278, 108] width 15 height 18
select select "2025"
click at [1183, 188] on div "1" at bounding box center [1182, 188] width 30 height 30
type input "01/01/25"
select select "2025"
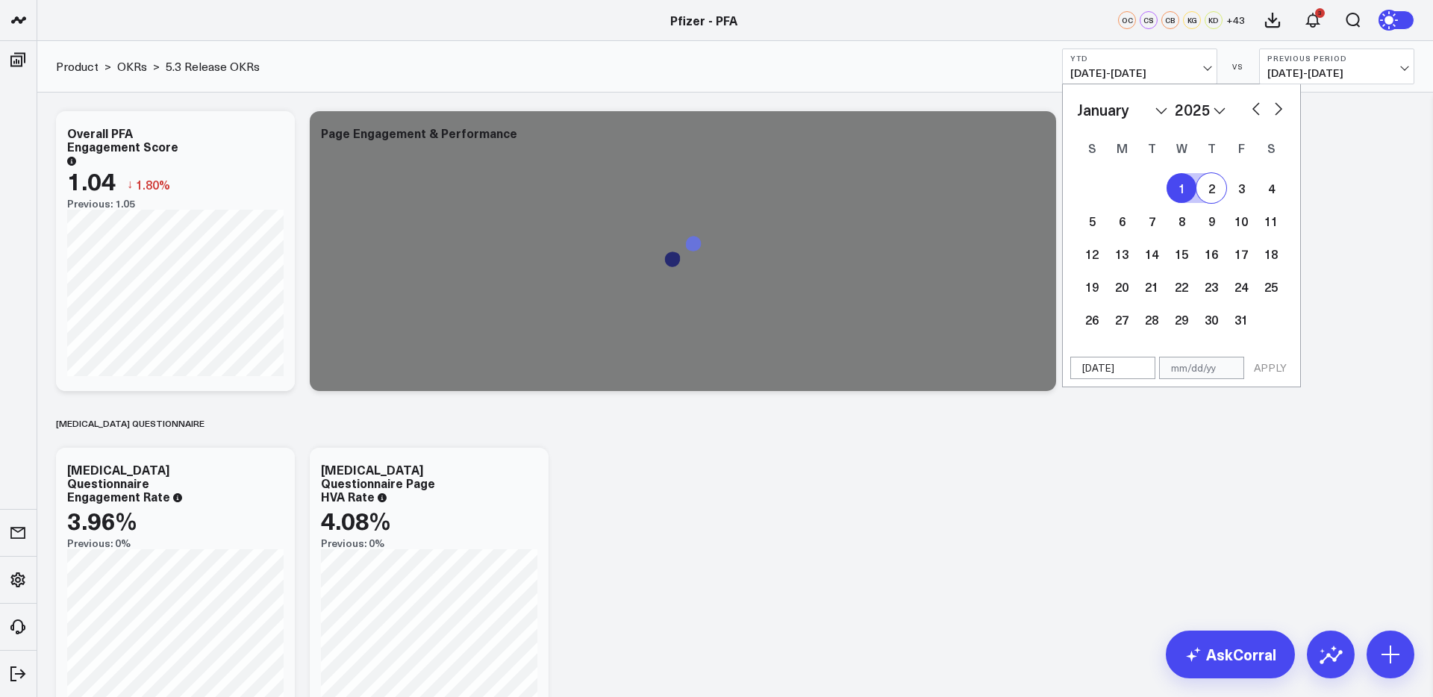
click at [1282, 109] on button "button" at bounding box center [1278, 108] width 15 height 18
select select "1"
select select "2025"
click at [1282, 109] on button "button" at bounding box center [1278, 108] width 15 height 18
select select "2"
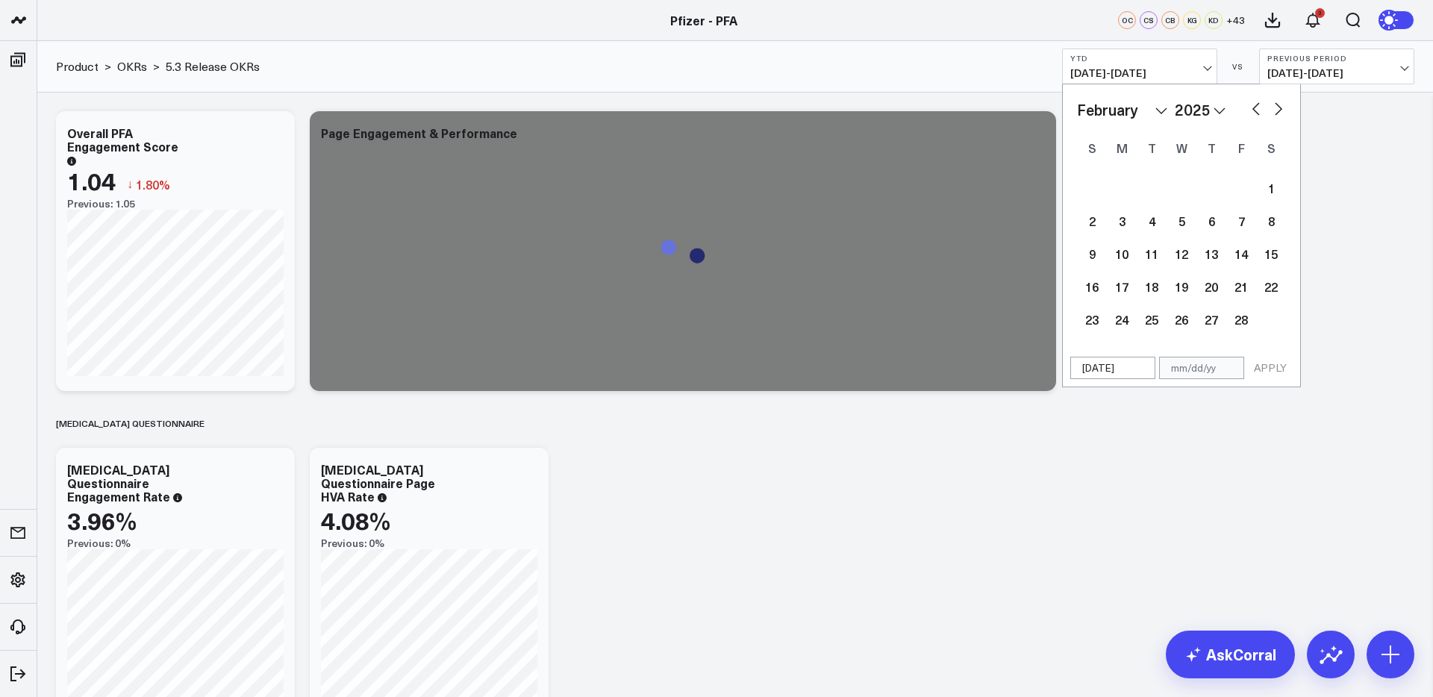
select select "2025"
click at [1282, 109] on button "button" at bounding box center [1278, 108] width 15 height 18
select select "5"
select select "2025"
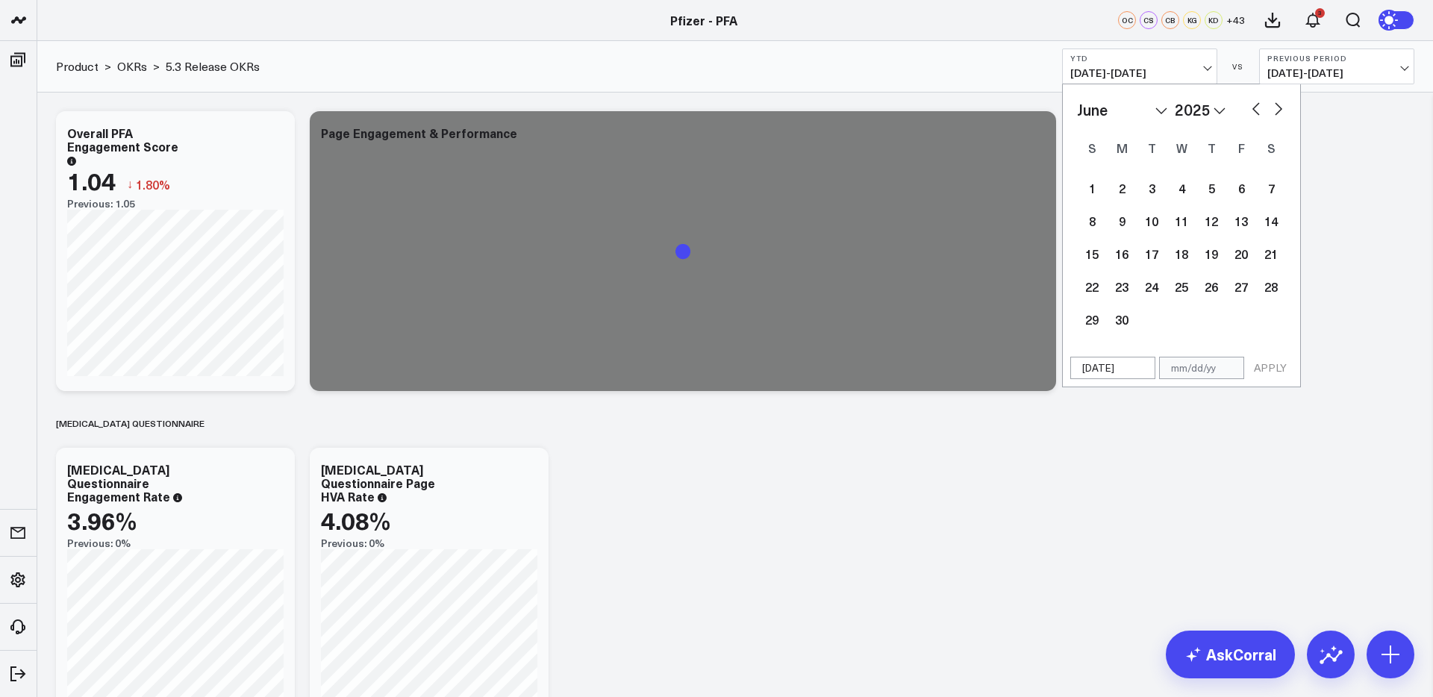
click at [1282, 109] on button "button" at bounding box center [1278, 108] width 15 height 18
select select "6"
select select "2025"
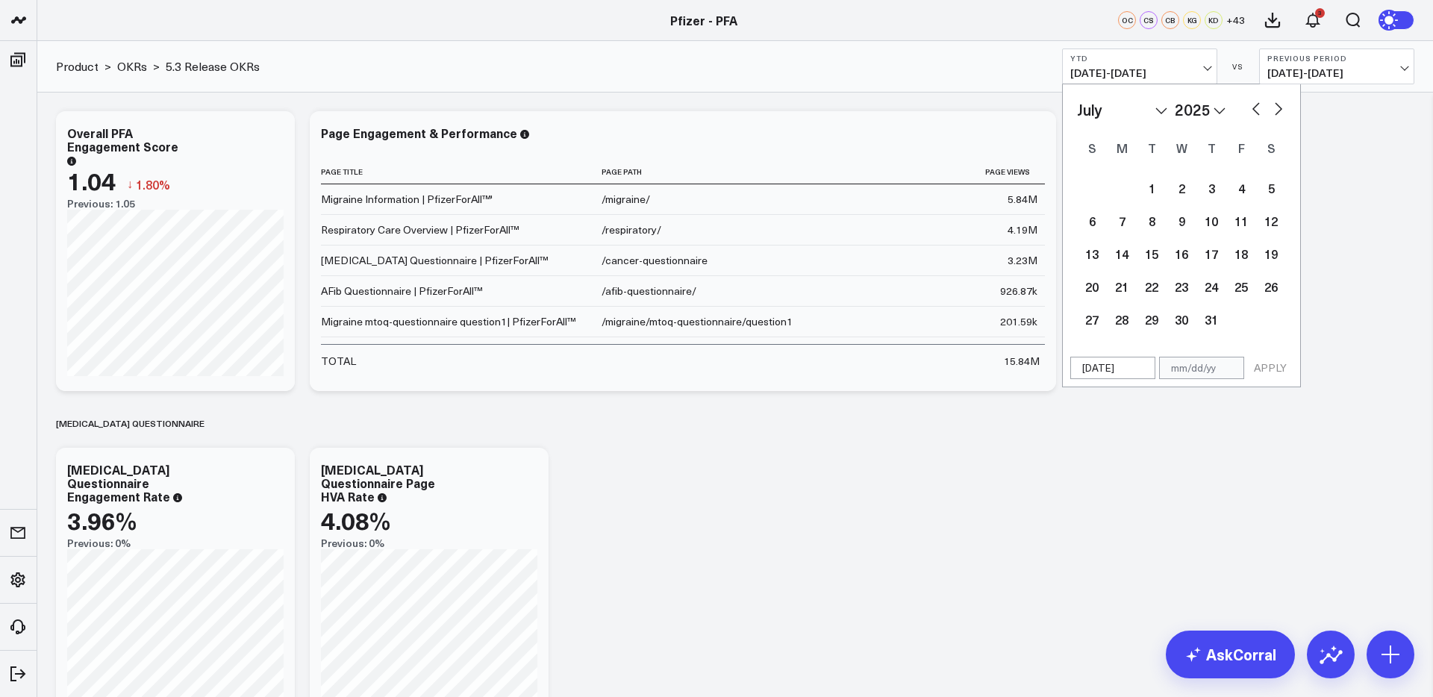
click at [1251, 109] on button "button" at bounding box center [1256, 108] width 15 height 18
select select "5"
select select "2025"
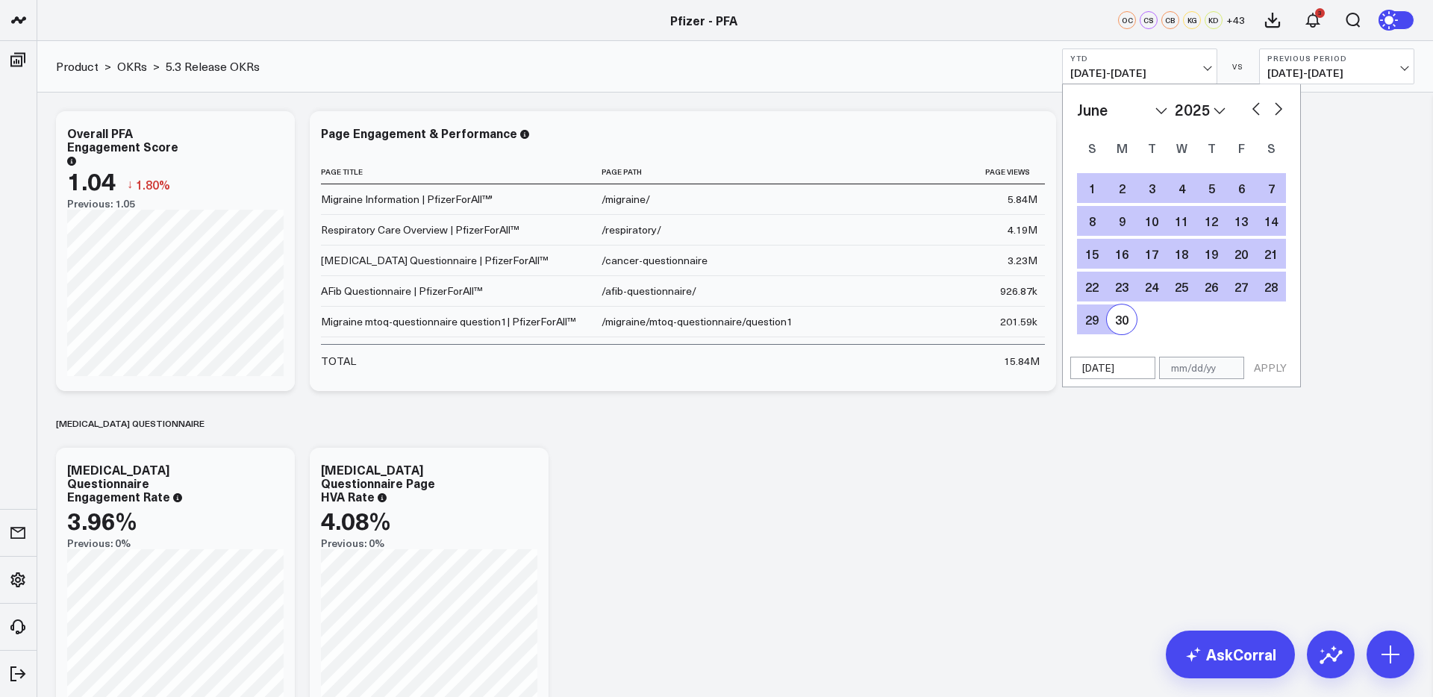
click at [1136, 320] on div "30" at bounding box center [1122, 320] width 30 height 30
type input "06/30/25"
select select "5"
select select "2025"
click at [1268, 367] on button "APPLY" at bounding box center [1270, 368] width 45 height 22
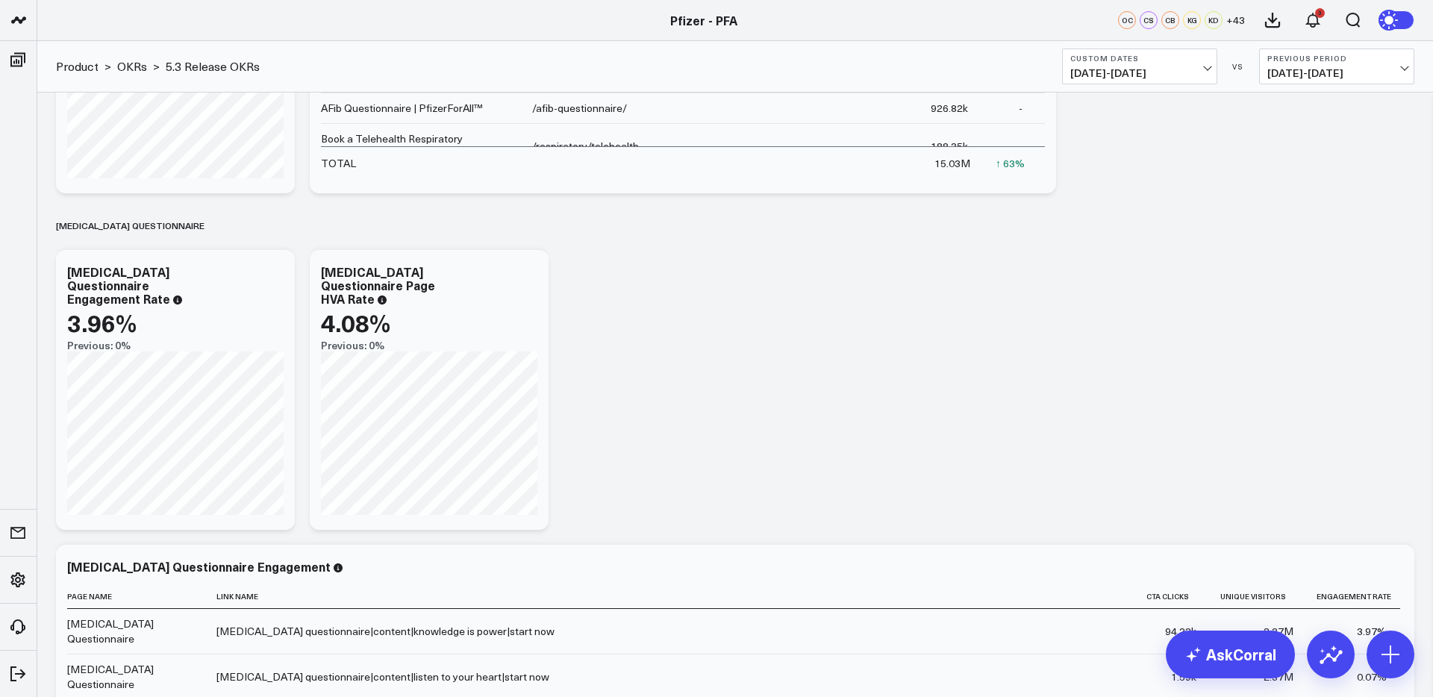
scroll to position [201, 0]
click at [1111, 64] on button "Custom Dates 01/01/25 - 06/30/25" at bounding box center [1139, 67] width 155 height 36
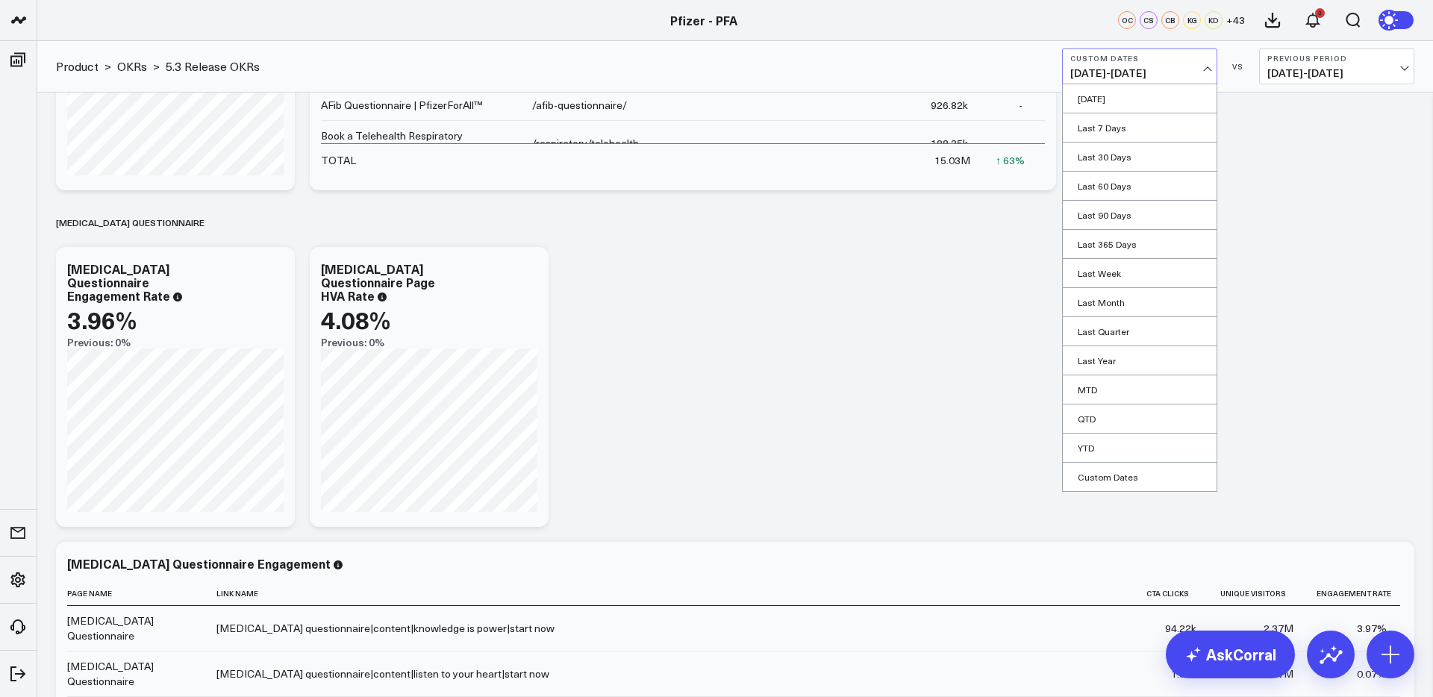
drag, startPoint x: 1109, startPoint y: 481, endPoint x: 1151, endPoint y: 441, distance: 58.1
click at [1110, 481] on link "Custom Dates" at bounding box center [1140, 477] width 154 height 28
select select "7"
select select "2025"
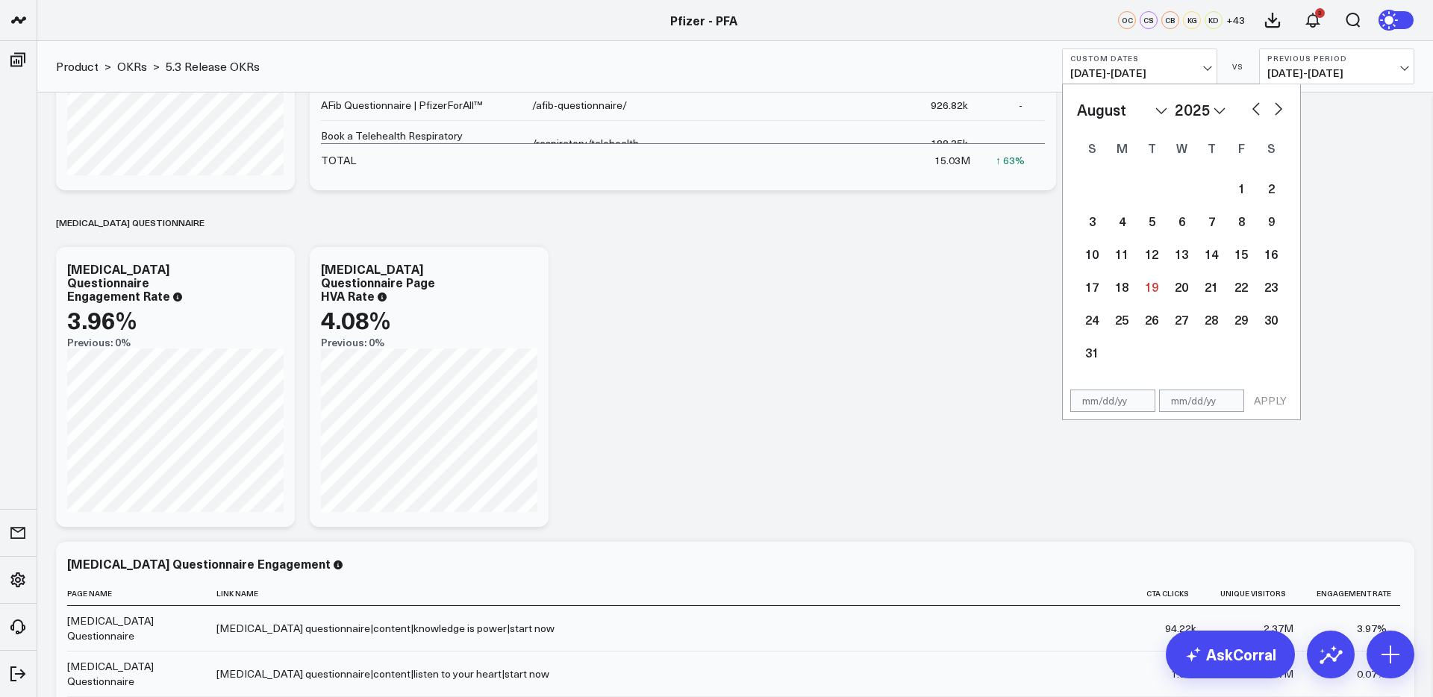
click at [1255, 102] on button "button" at bounding box center [1256, 108] width 15 height 18
select select "6"
select select "2025"
click at [1255, 102] on button "button" at bounding box center [1256, 108] width 15 height 18
select select "4"
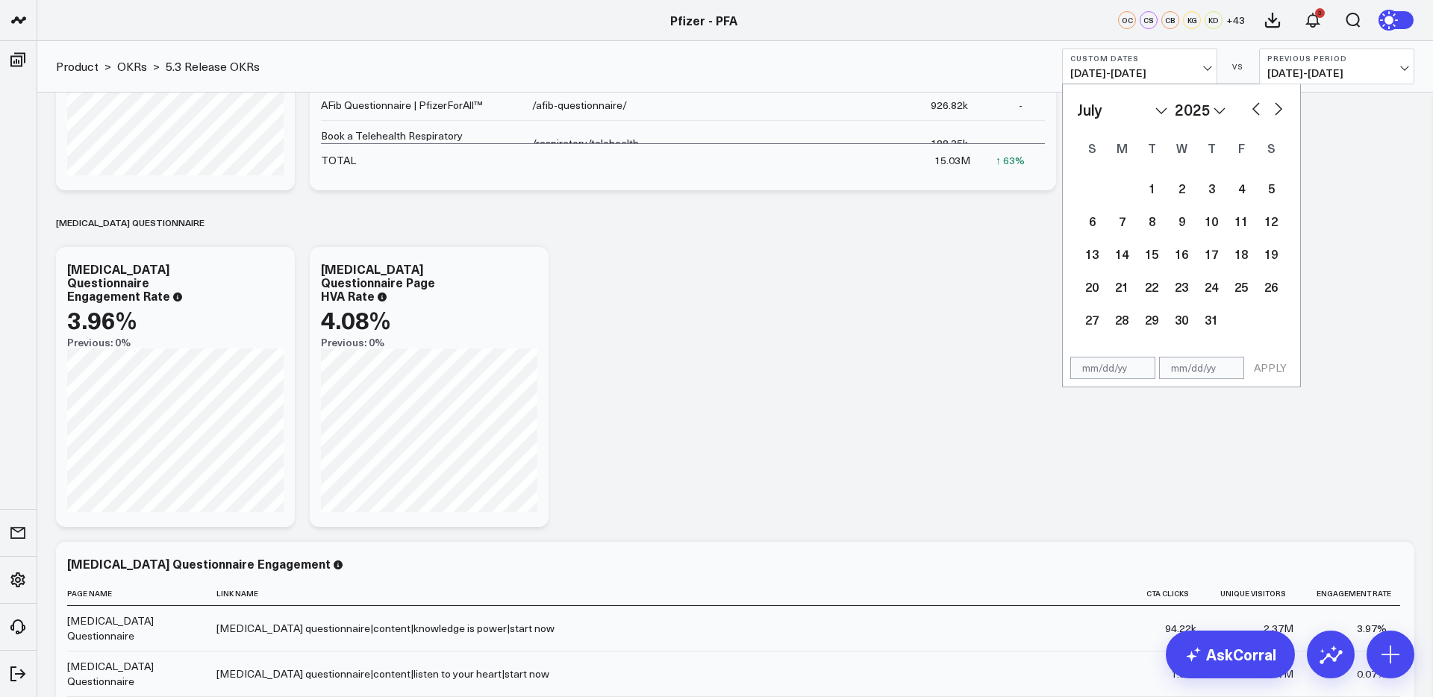
select select "2025"
click at [1255, 102] on button "button" at bounding box center [1256, 108] width 15 height 18
select select "3"
select select "2025"
click at [1255, 102] on button "button" at bounding box center [1256, 108] width 15 height 18
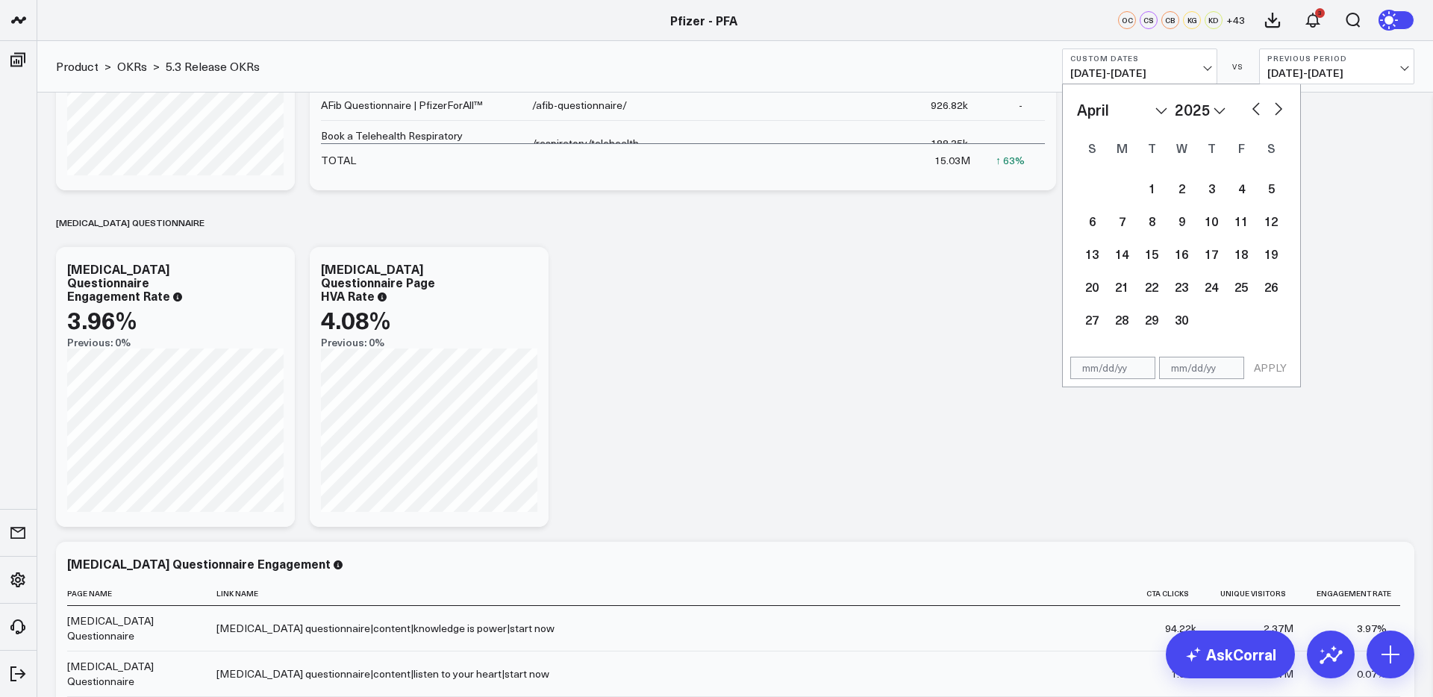
select select "2"
select select "2025"
click at [1255, 102] on button "button" at bounding box center [1256, 108] width 15 height 18
select select "1"
select select "2025"
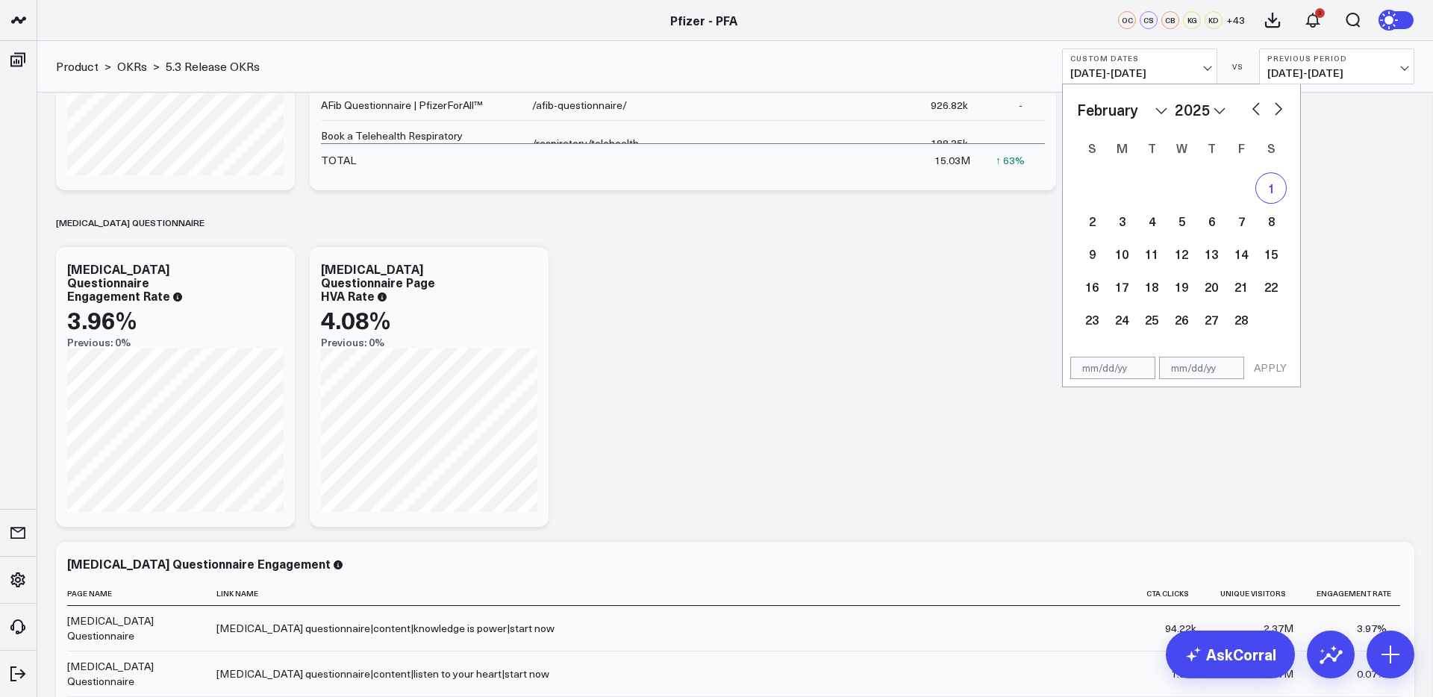
click at [1270, 185] on div "1" at bounding box center [1271, 188] width 30 height 30
type input "02/01/25"
select select "1"
select select "2025"
click at [1272, 114] on button "button" at bounding box center [1278, 108] width 15 height 18
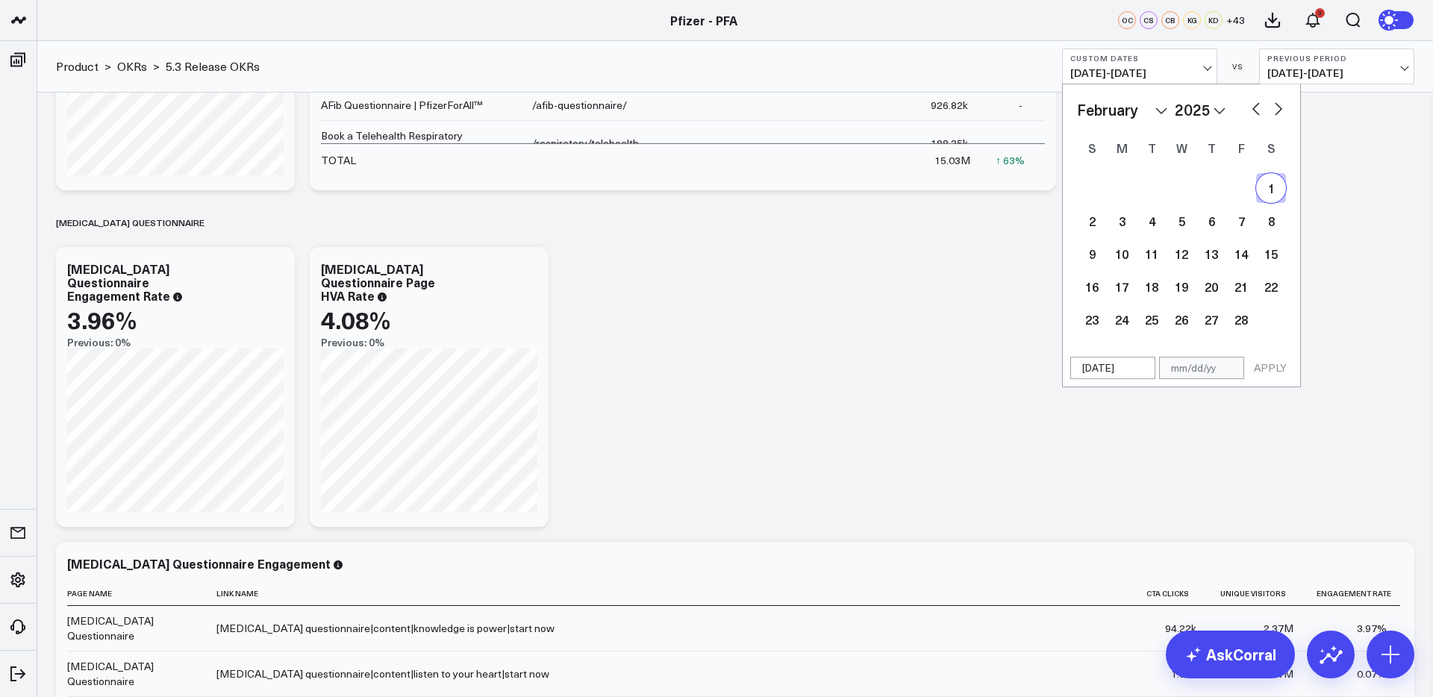
select select "2"
select select "2025"
click at [1275, 111] on button "button" at bounding box center [1278, 108] width 15 height 18
select select "3"
select select "2025"
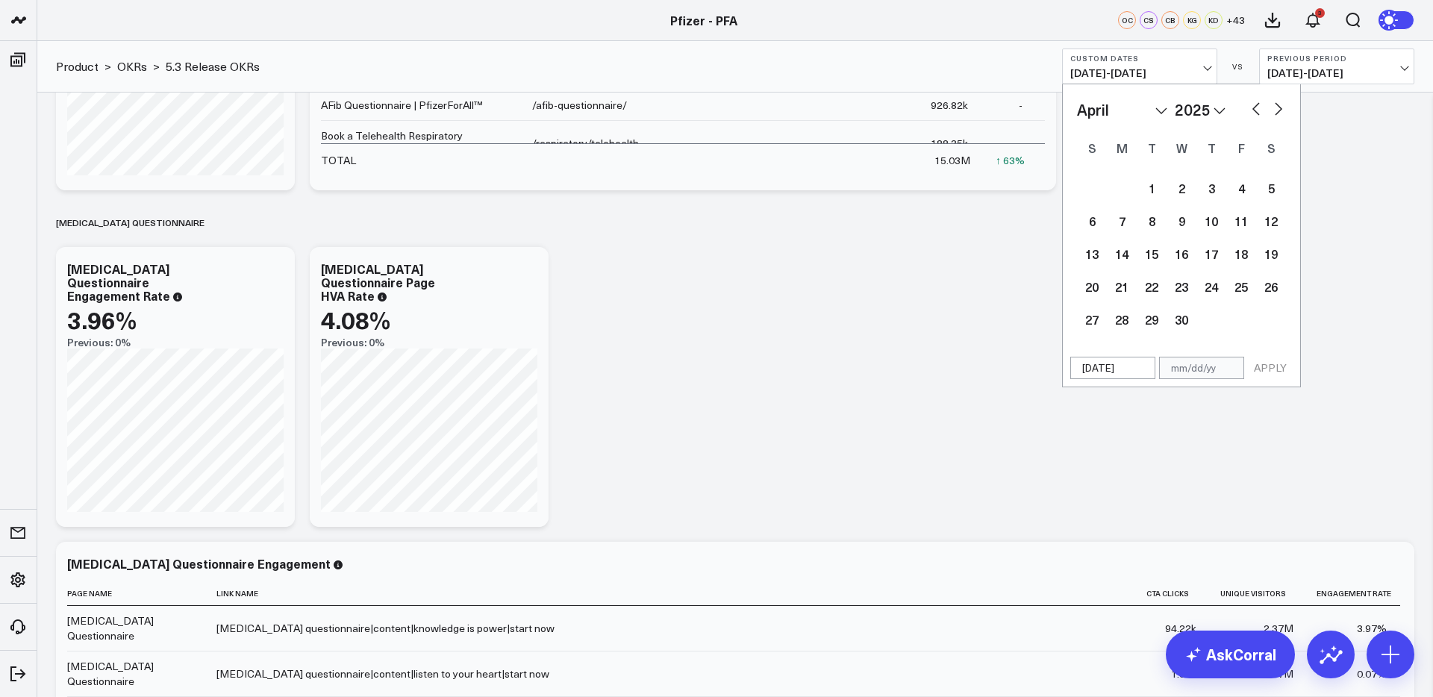
click at [1275, 111] on button "button" at bounding box center [1278, 108] width 15 height 18
select select "4"
select select "2025"
click at [1275, 111] on button "button" at bounding box center [1278, 108] width 15 height 18
select select "5"
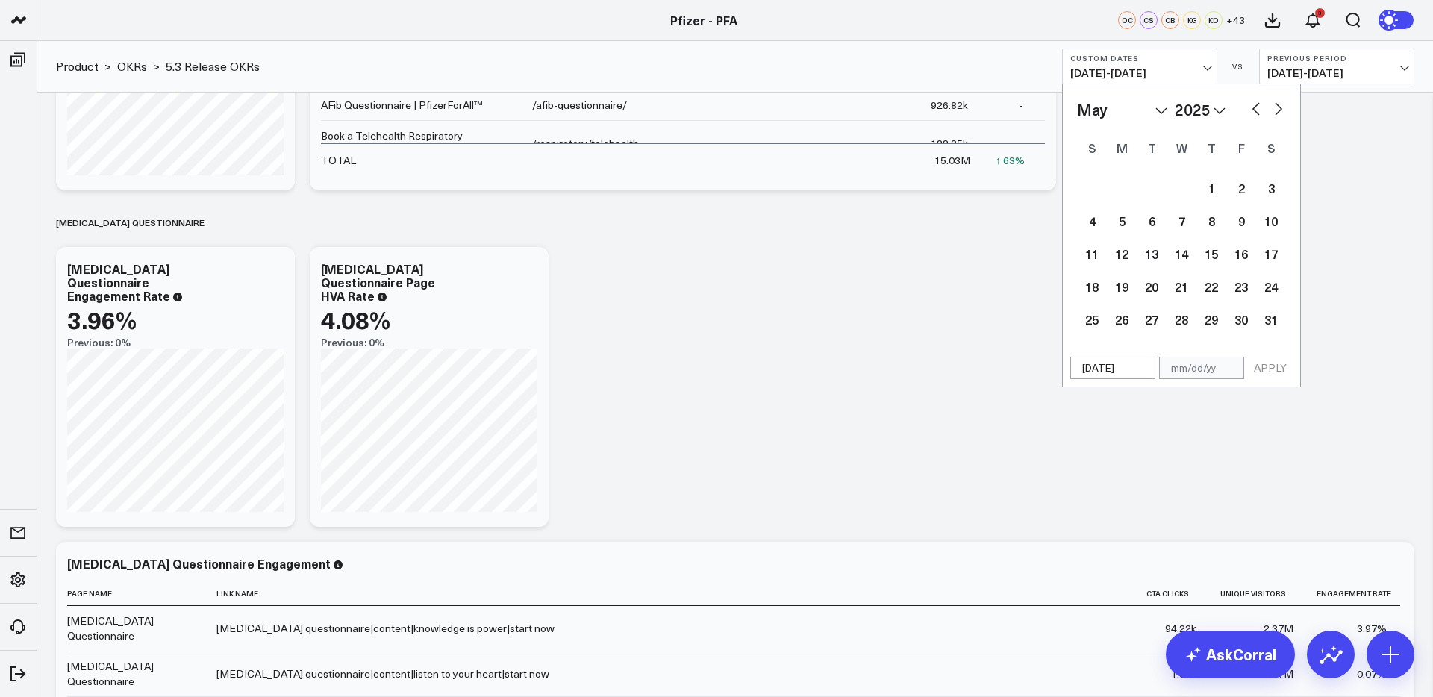
select select "2025"
click at [1275, 111] on button "button" at bounding box center [1278, 108] width 15 height 18
select select "6"
select select "2025"
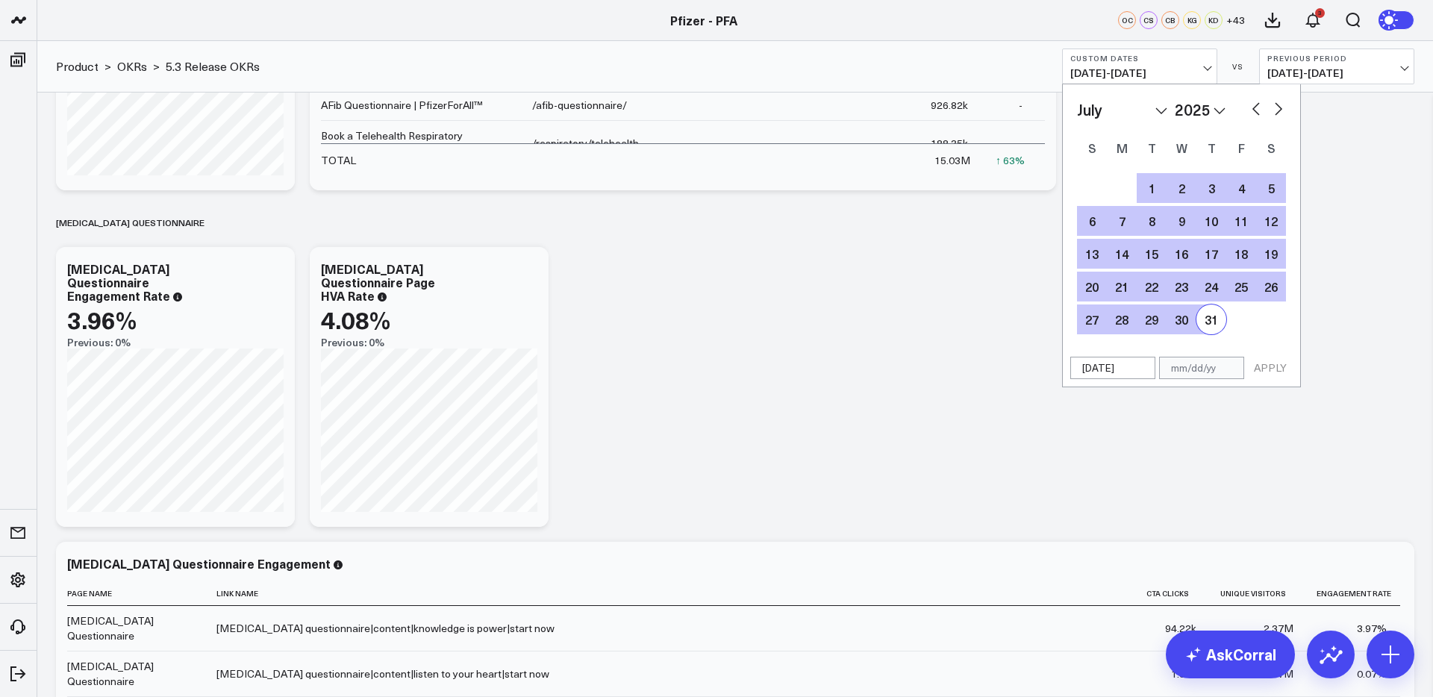
click at [1215, 318] on div "31" at bounding box center [1212, 320] width 30 height 30
type input "07/31/25"
select select "6"
select select "2025"
click at [1262, 374] on button "APPLY" at bounding box center [1270, 368] width 45 height 22
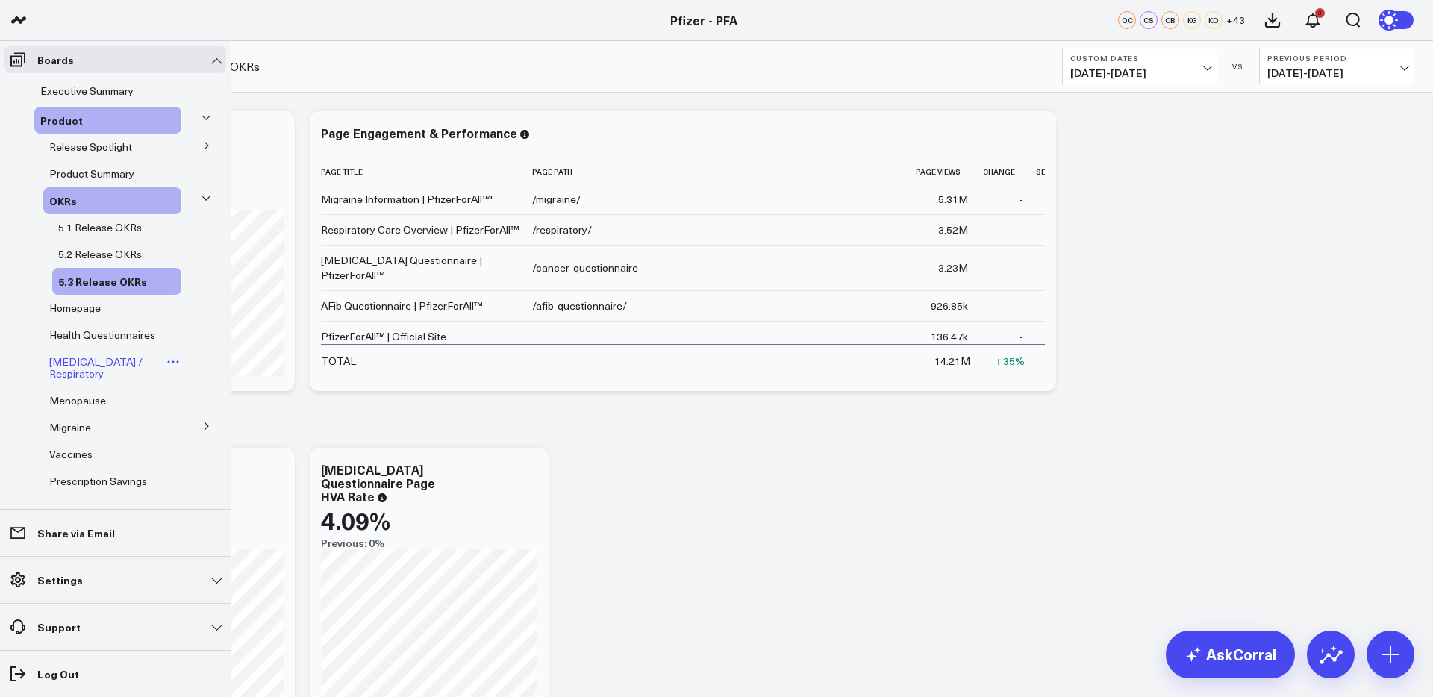
click at [75, 379] on span "[MEDICAL_DATA] / Respiratory" at bounding box center [95, 368] width 93 height 26
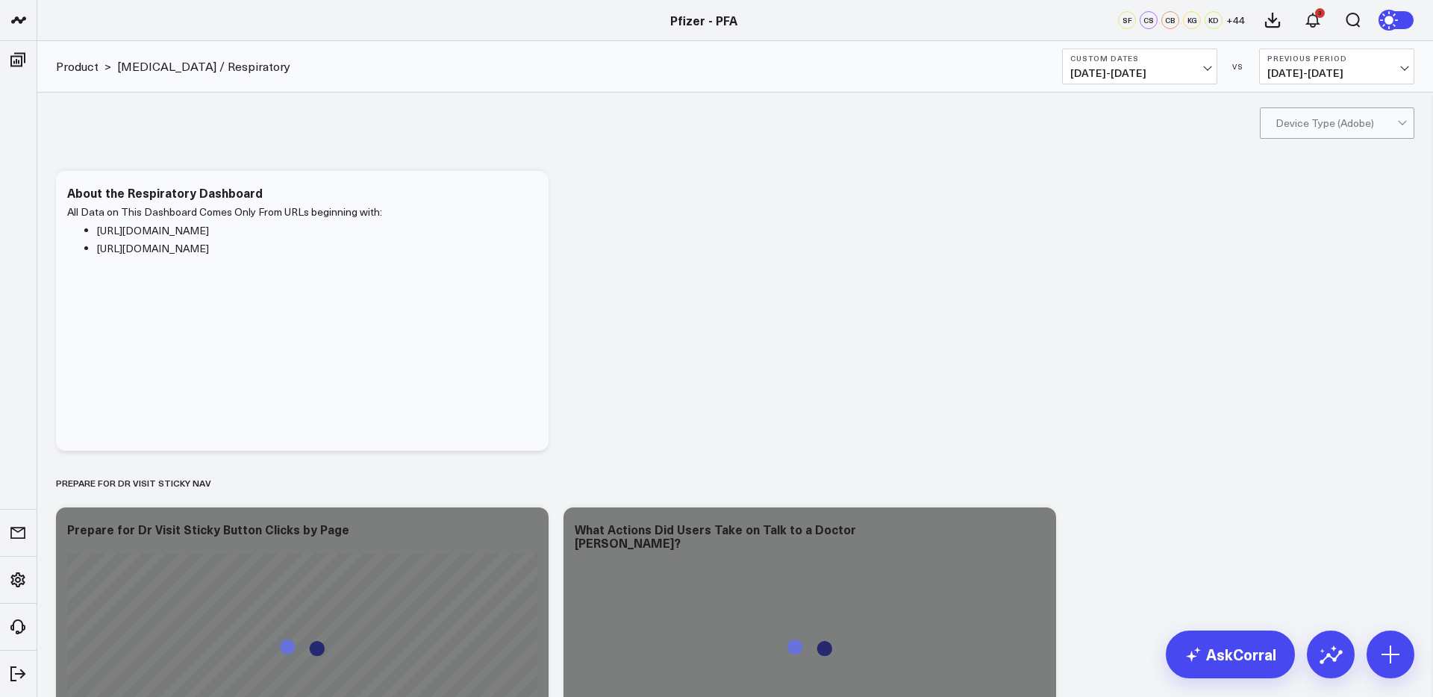
click at [1153, 71] on span "02/01/25 - 07/31/25" at bounding box center [1139, 73] width 139 height 12
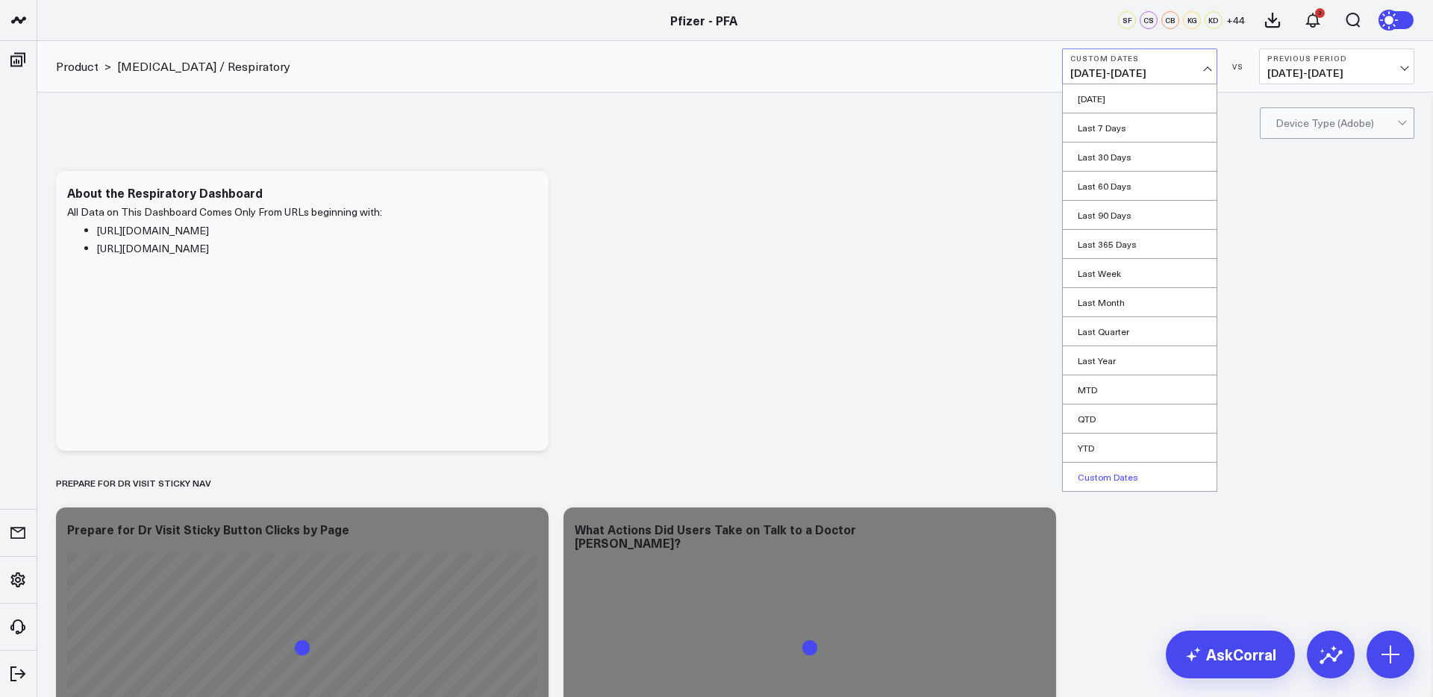
click at [1120, 478] on link "Custom Dates" at bounding box center [1140, 477] width 154 height 28
select select "7"
select select "2025"
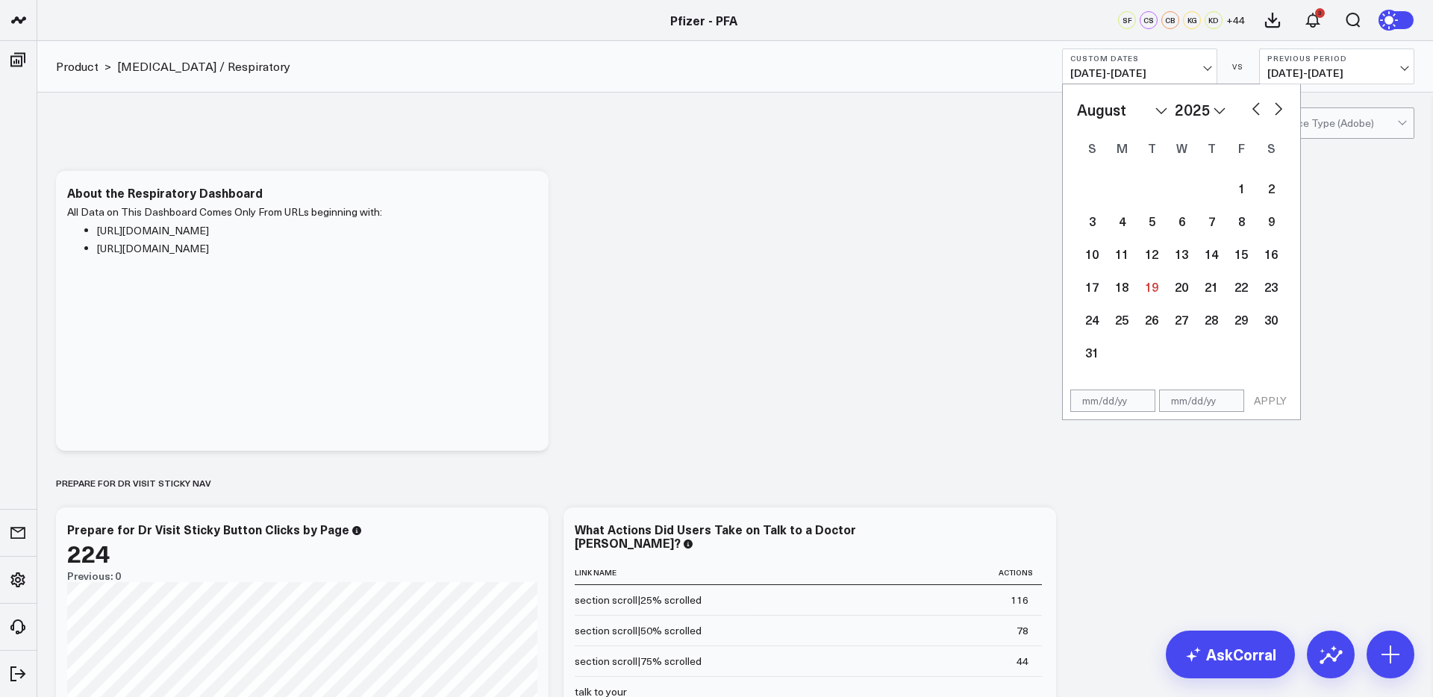
click at [1256, 112] on button "button" at bounding box center [1256, 108] width 15 height 18
select select "6"
select select "2025"
click at [1256, 112] on button "button" at bounding box center [1256, 108] width 15 height 18
select select "5"
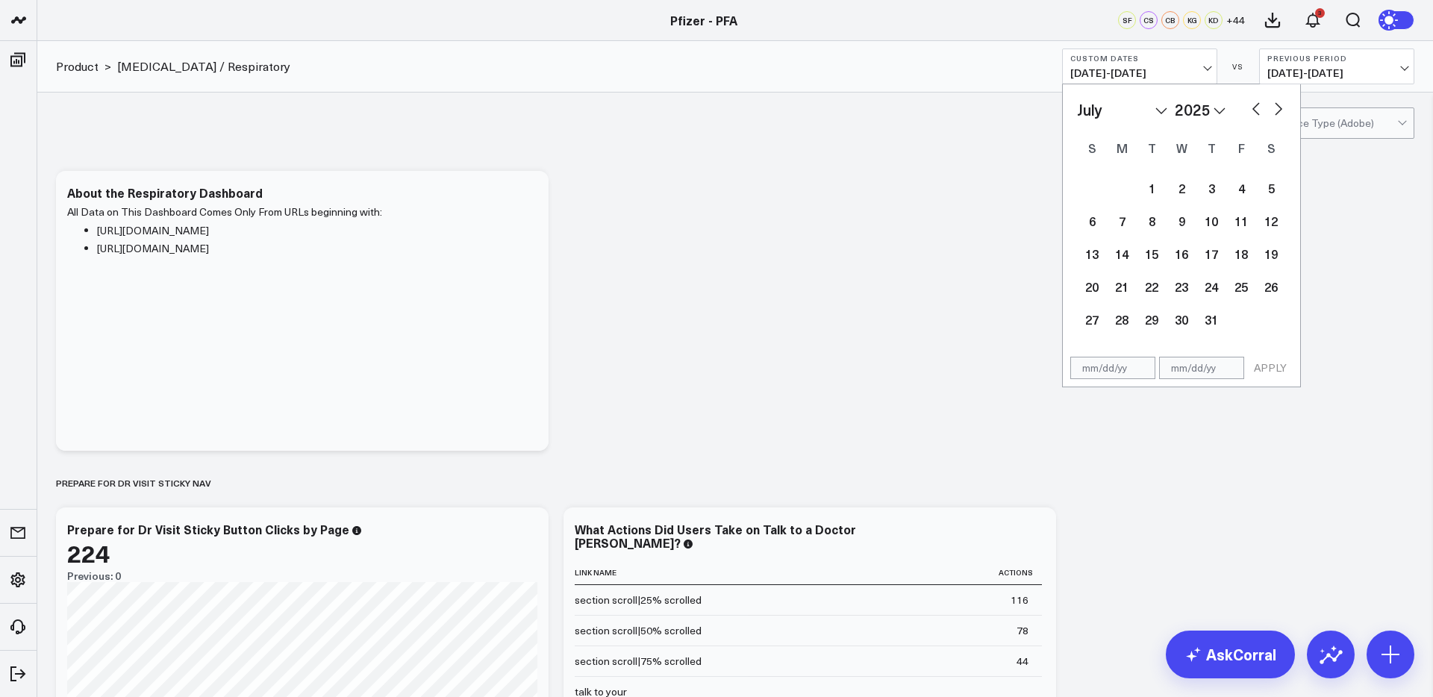
select select "2025"
click at [1256, 112] on button "button" at bounding box center [1256, 108] width 15 height 18
select select "4"
select select "2025"
click at [1273, 110] on button "button" at bounding box center [1278, 108] width 15 height 18
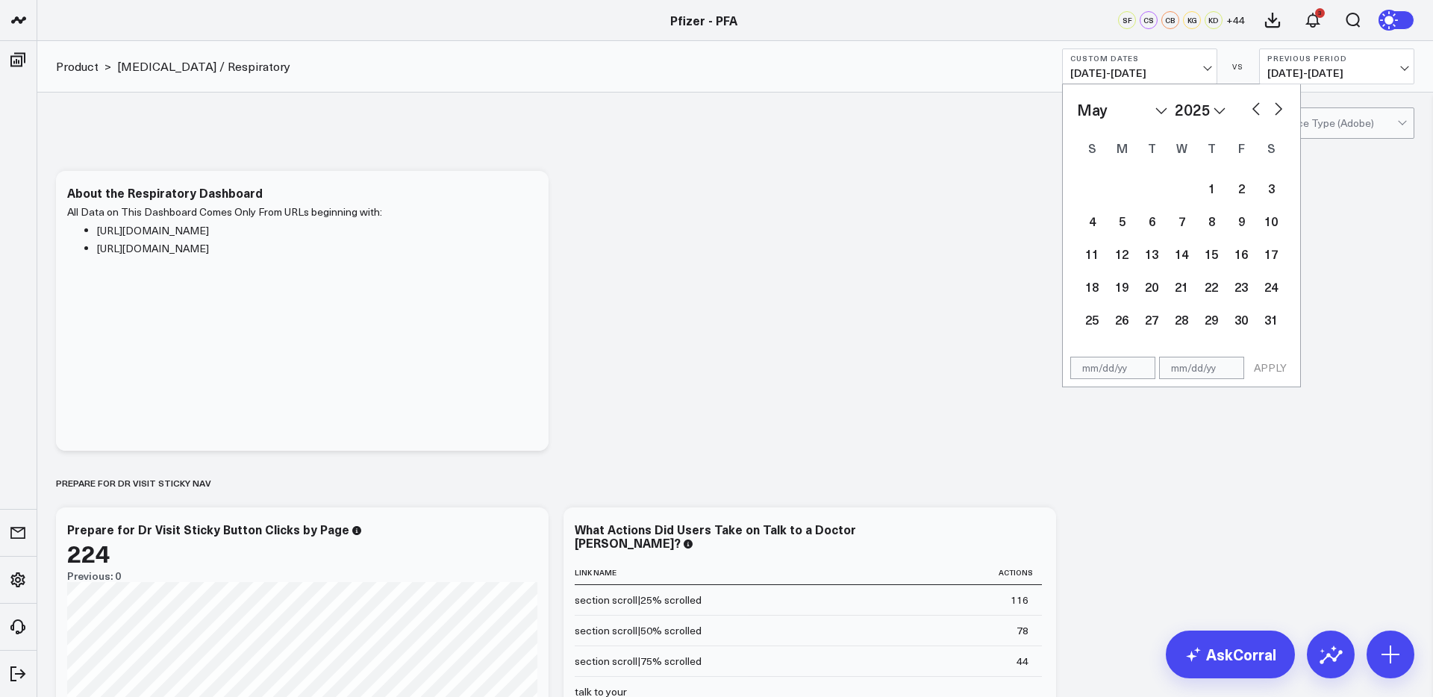
select select "5"
select select "2025"
drag, startPoint x: 1188, startPoint y: 222, endPoint x: 1262, endPoint y: 142, distance: 108.9
click at [1196, 212] on div "1 2 3 4 5 6 7 8 9 10 11 12 13 14 15 16 17 18 19 20 21 22 23 24 25 26 27 28 29 30" at bounding box center [1181, 254] width 209 height 164
click at [1185, 213] on div "11" at bounding box center [1182, 221] width 30 height 30
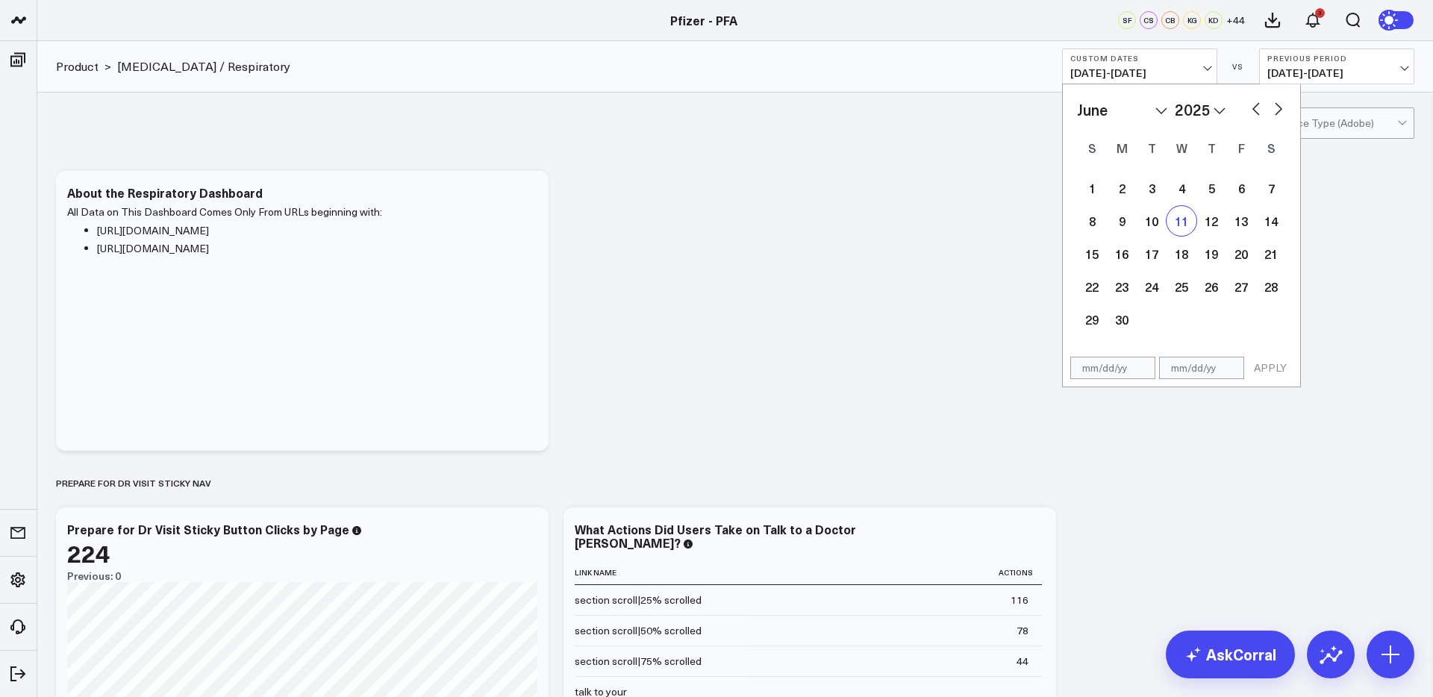
type input "[DATE]"
select select "5"
select select "2025"
click at [1279, 111] on button "button" at bounding box center [1278, 108] width 15 height 18
select select "6"
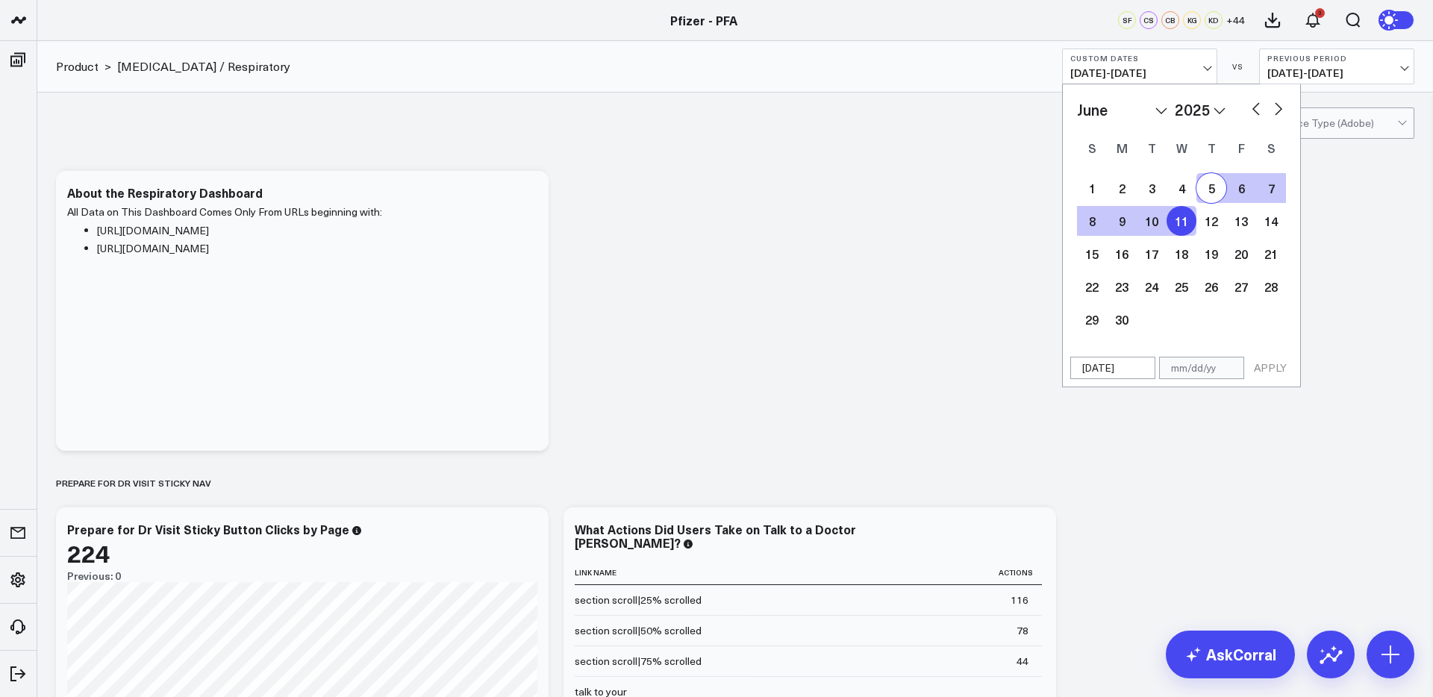
select select "2025"
click at [1279, 111] on button "button" at bounding box center [1278, 108] width 15 height 18
select select "7"
select select "2025"
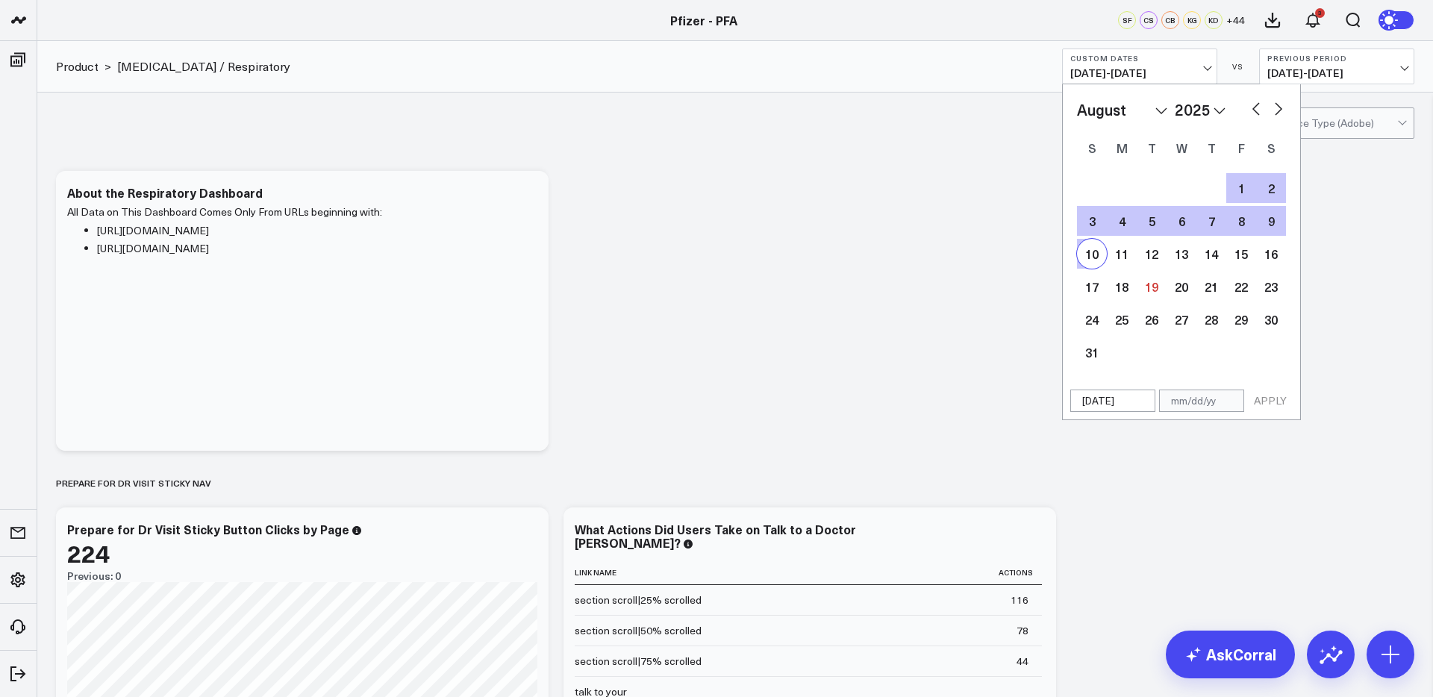
click at [1094, 252] on div "10" at bounding box center [1092, 254] width 30 height 30
type input "08/10/25"
select select "7"
select select "2025"
click at [1278, 398] on button "APPLY" at bounding box center [1270, 401] width 45 height 22
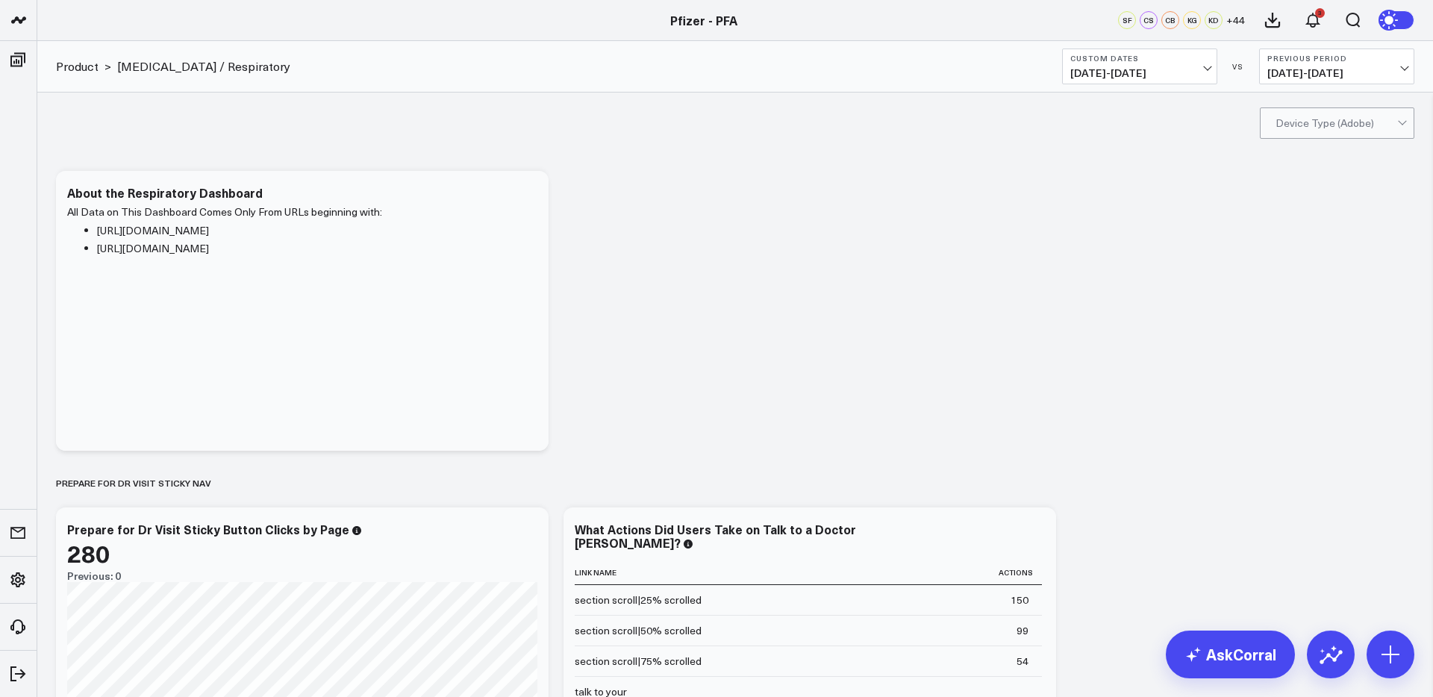
drag, startPoint x: 1153, startPoint y: 63, endPoint x: 1163, endPoint y: 81, distance: 19.7
click at [1154, 63] on button "Custom Dates 06/11/25 - 08/10/25" at bounding box center [1139, 67] width 155 height 36
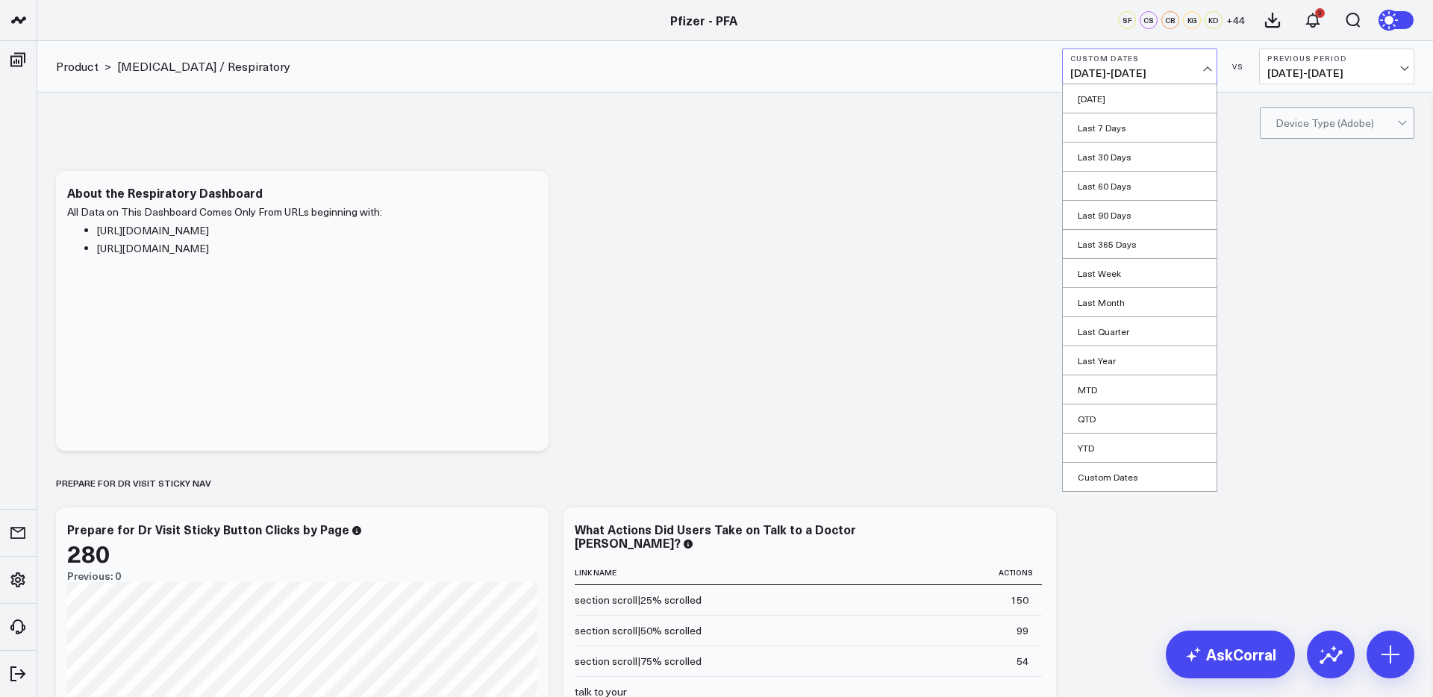
click at [1165, 73] on span "06/11/25 - 08/10/25" at bounding box center [1139, 73] width 139 height 12
drag, startPoint x: 1108, startPoint y: 478, endPoint x: 1170, endPoint y: 461, distance: 64.5
click at [1108, 478] on link "Custom Dates" at bounding box center [1140, 477] width 154 height 28
select select "7"
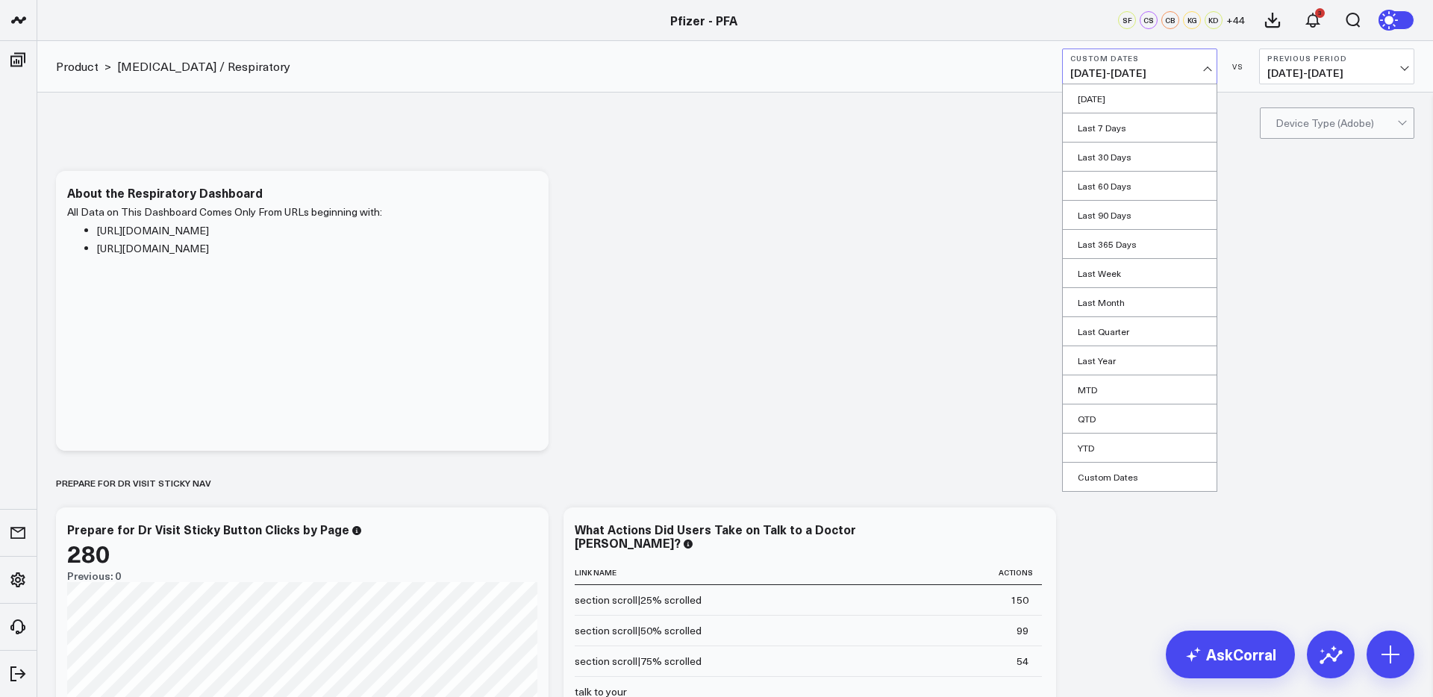
select select "2025"
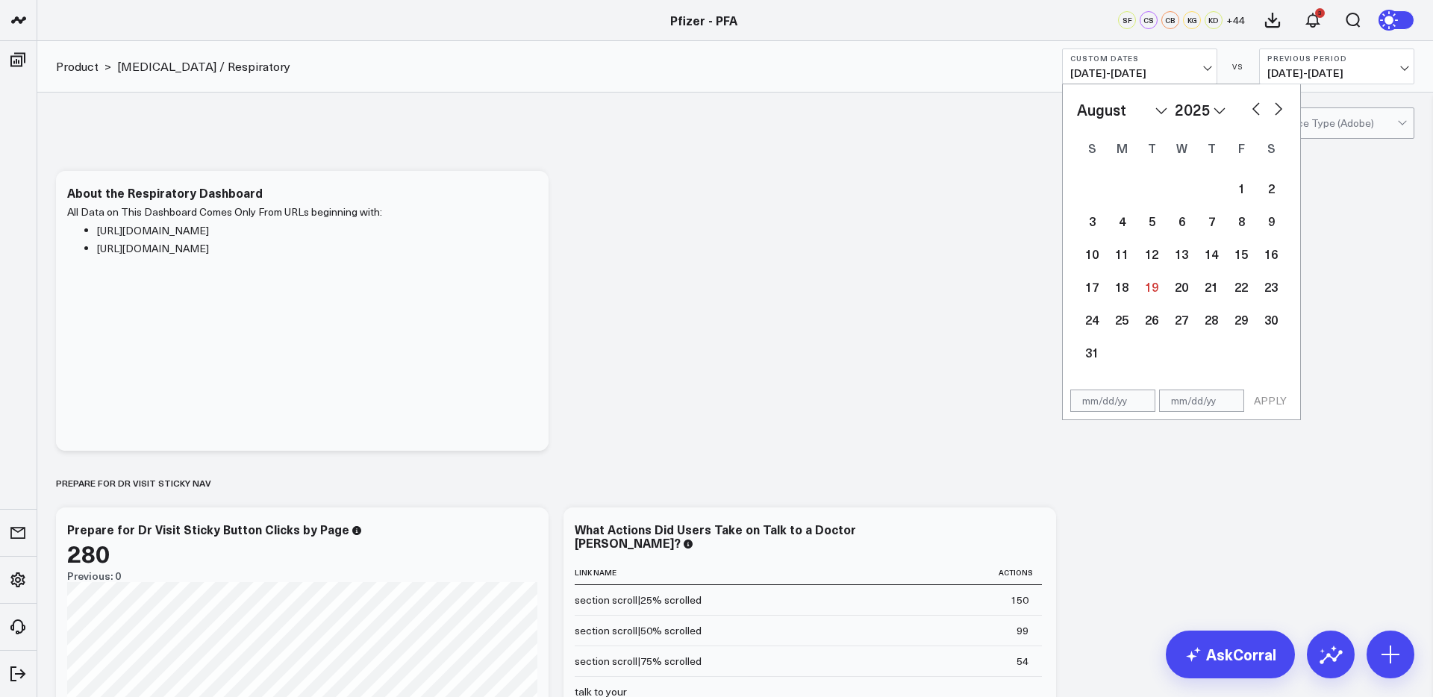
click at [1256, 109] on button "button" at bounding box center [1256, 108] width 15 height 18
select select "6"
select select "2025"
click at [1256, 109] on button "button" at bounding box center [1256, 108] width 15 height 18
select select "5"
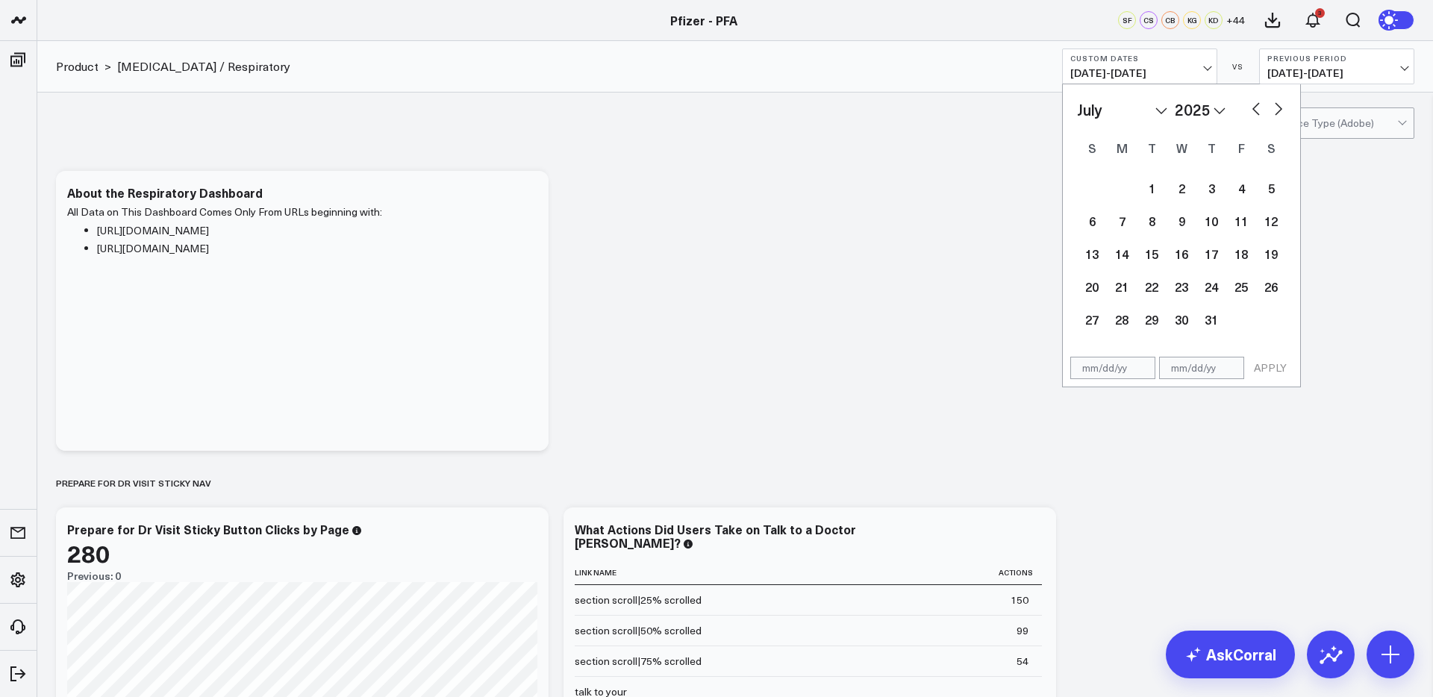
select select "2025"
click at [1185, 225] on div "11" at bounding box center [1182, 221] width 30 height 30
type input "06/11/25"
select select "5"
select select "2025"
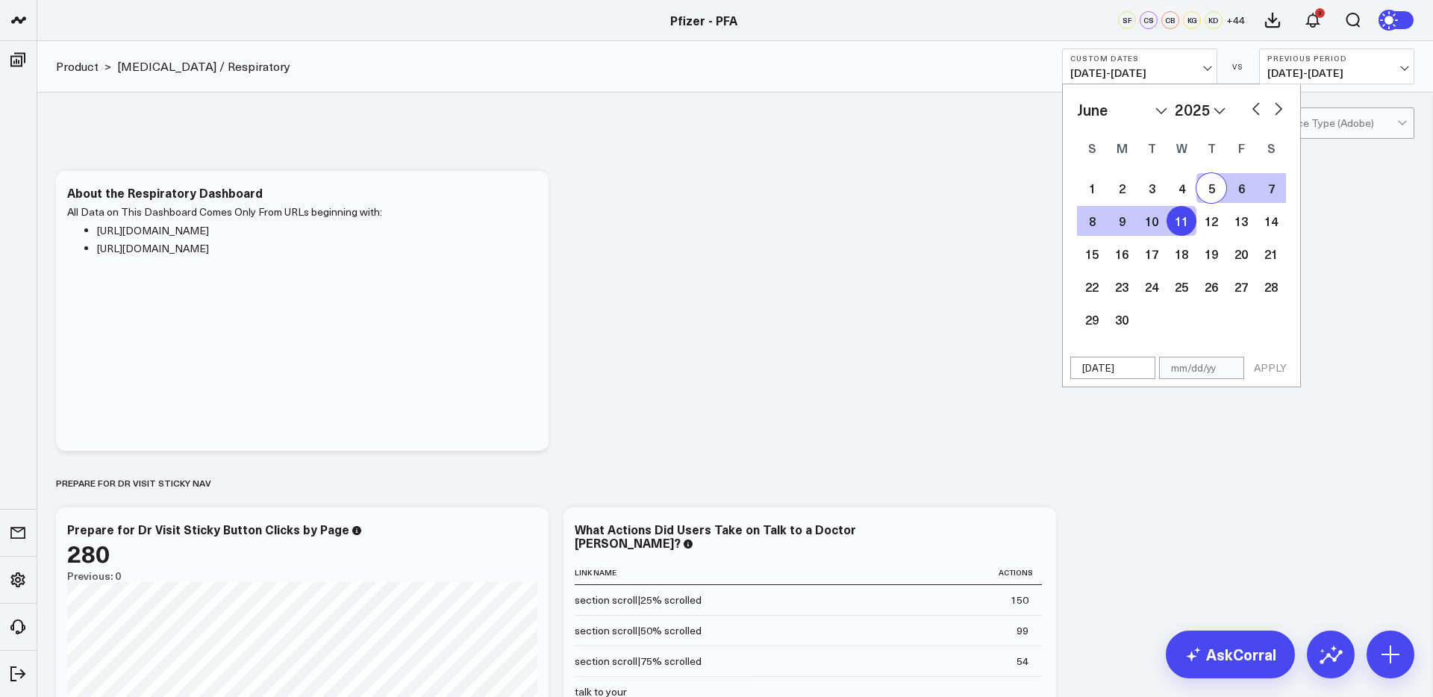
click at [1282, 105] on button "button" at bounding box center [1278, 108] width 15 height 18
select select "6"
select select "2025"
click at [1282, 106] on button "button" at bounding box center [1278, 108] width 15 height 18
select select "7"
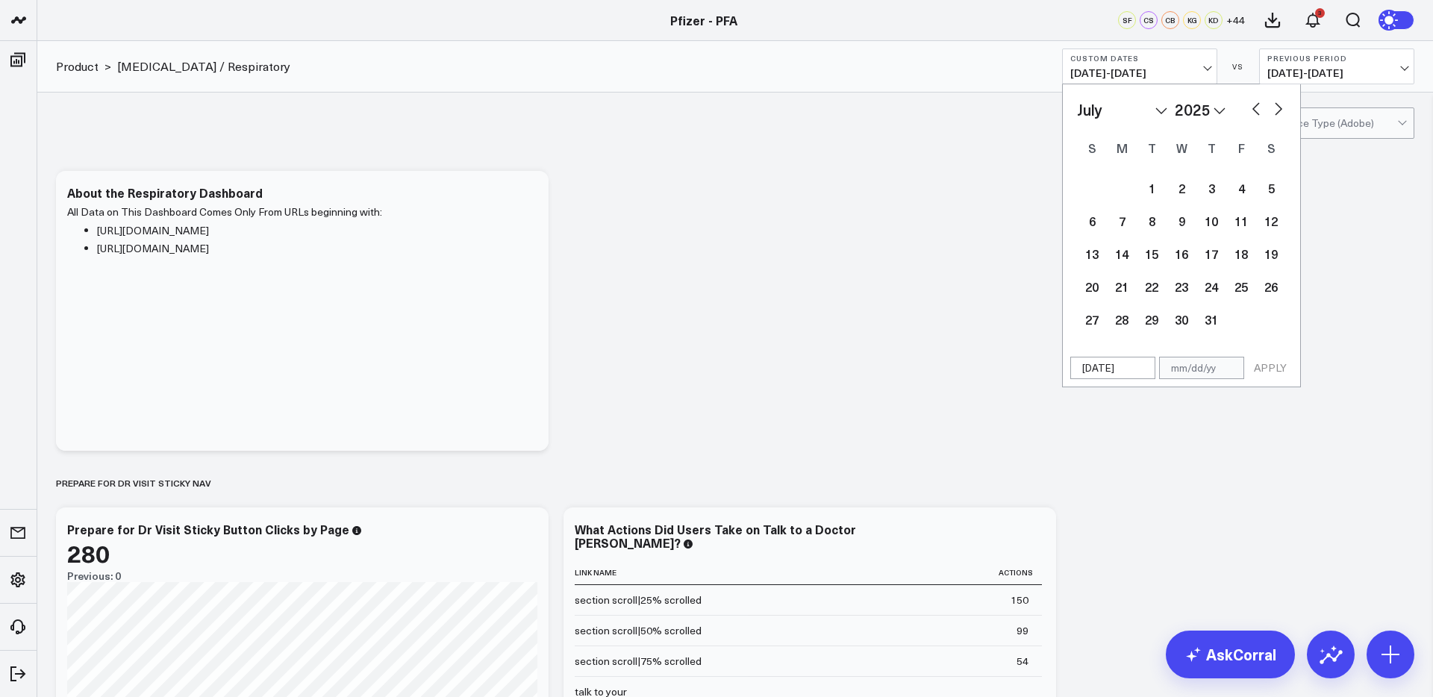
select select "2025"
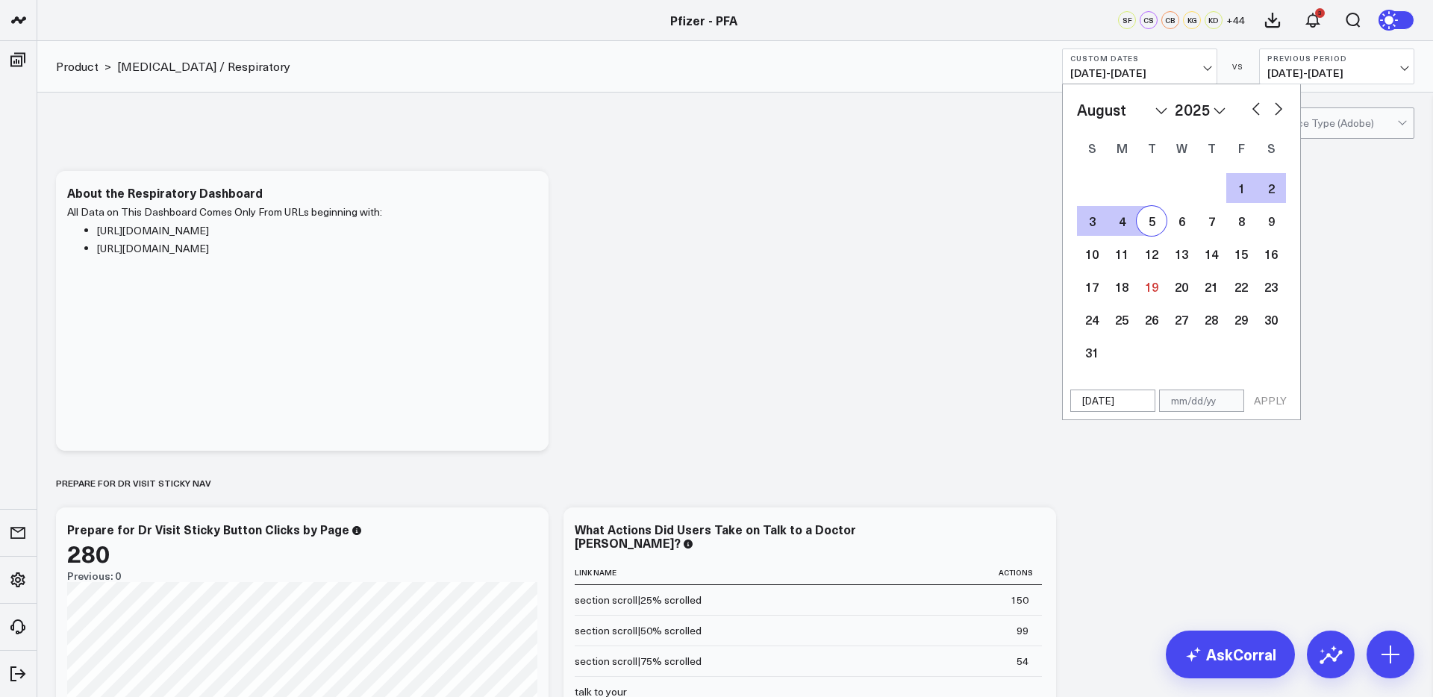
click at [1154, 231] on div "5" at bounding box center [1152, 221] width 30 height 30
type input "08/05/25"
select select "7"
select select "2025"
click at [1262, 399] on button "APPLY" at bounding box center [1270, 401] width 45 height 22
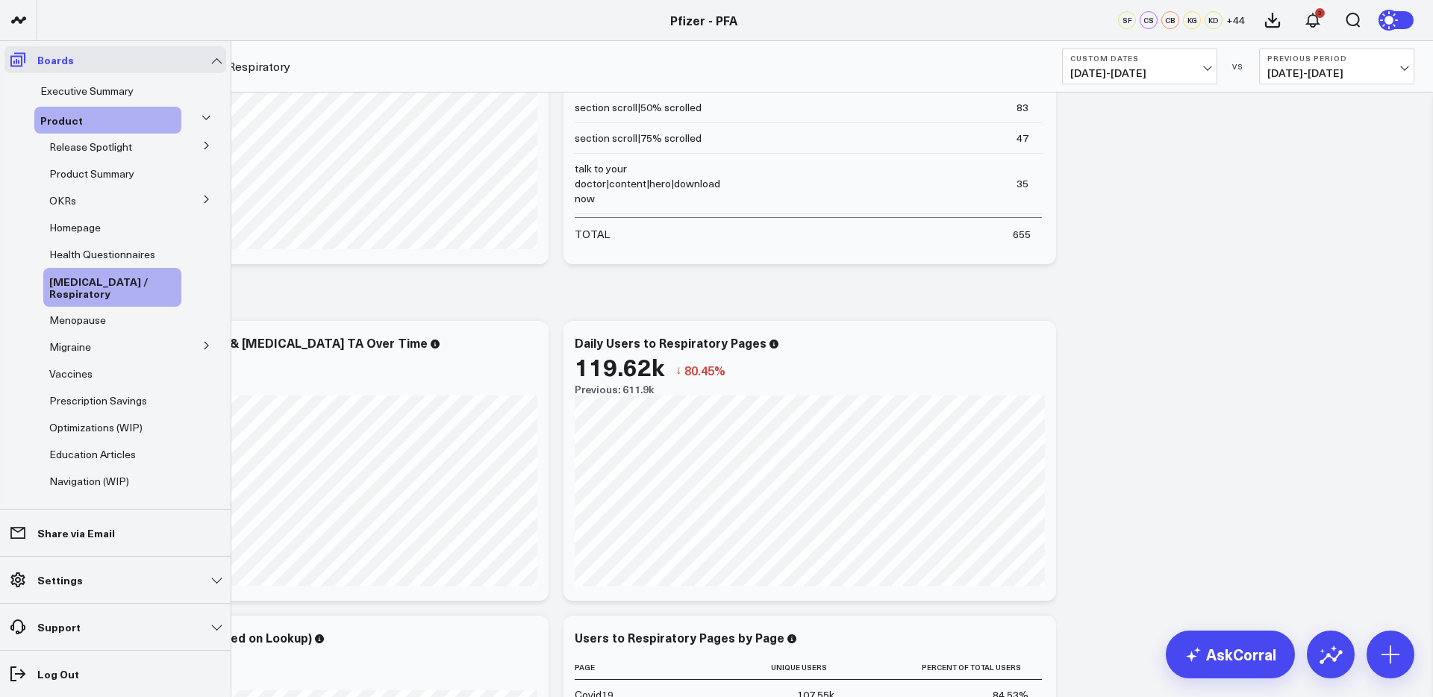
scroll to position [525, 0]
click at [202, 202] on icon at bounding box center [206, 199] width 9 height 9
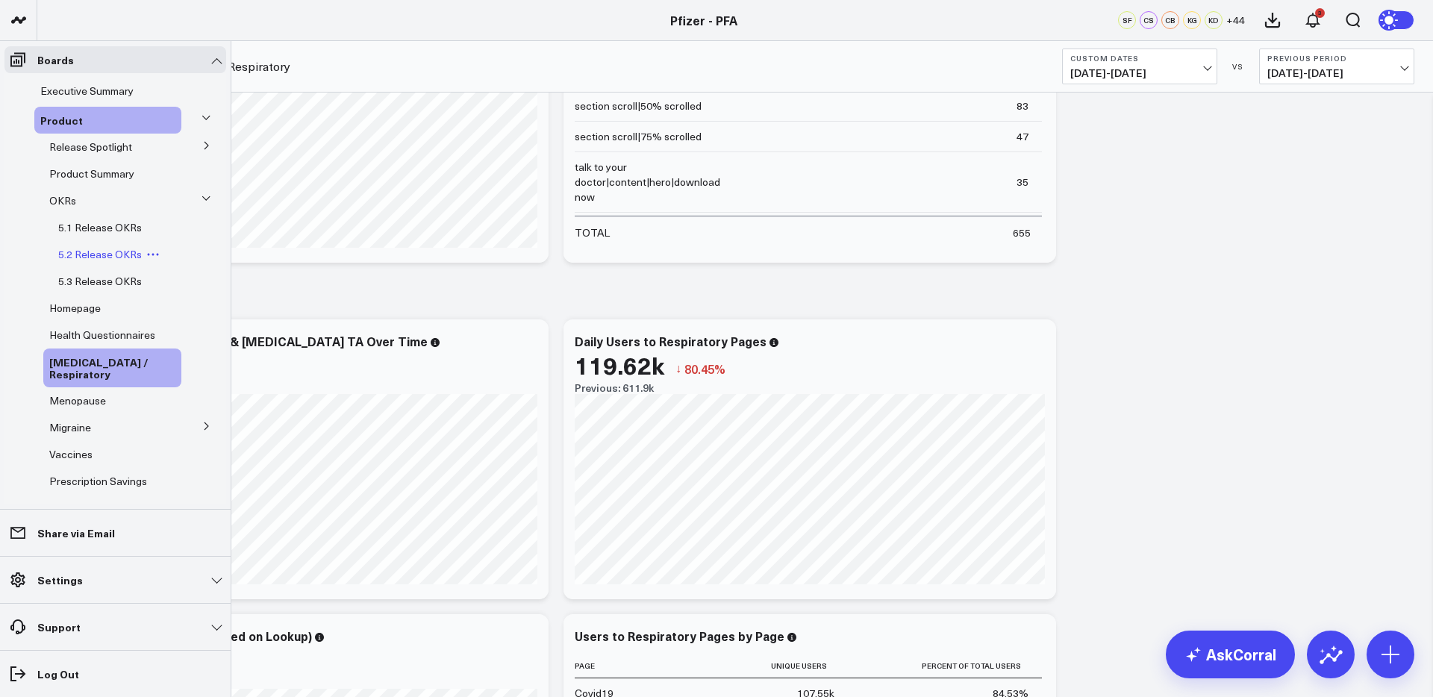
click at [103, 251] on span "5.2 Release OKRs" at bounding box center [100, 254] width 84 height 14
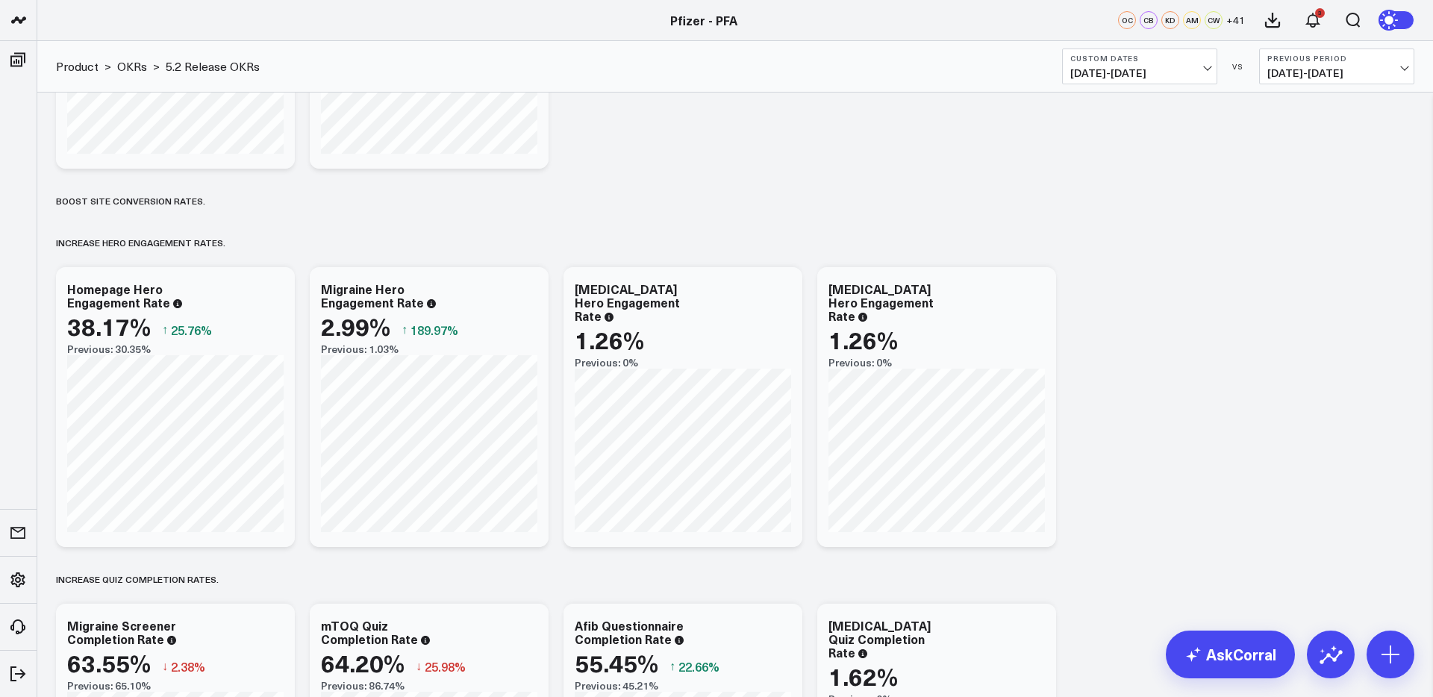
scroll to position [299, 0]
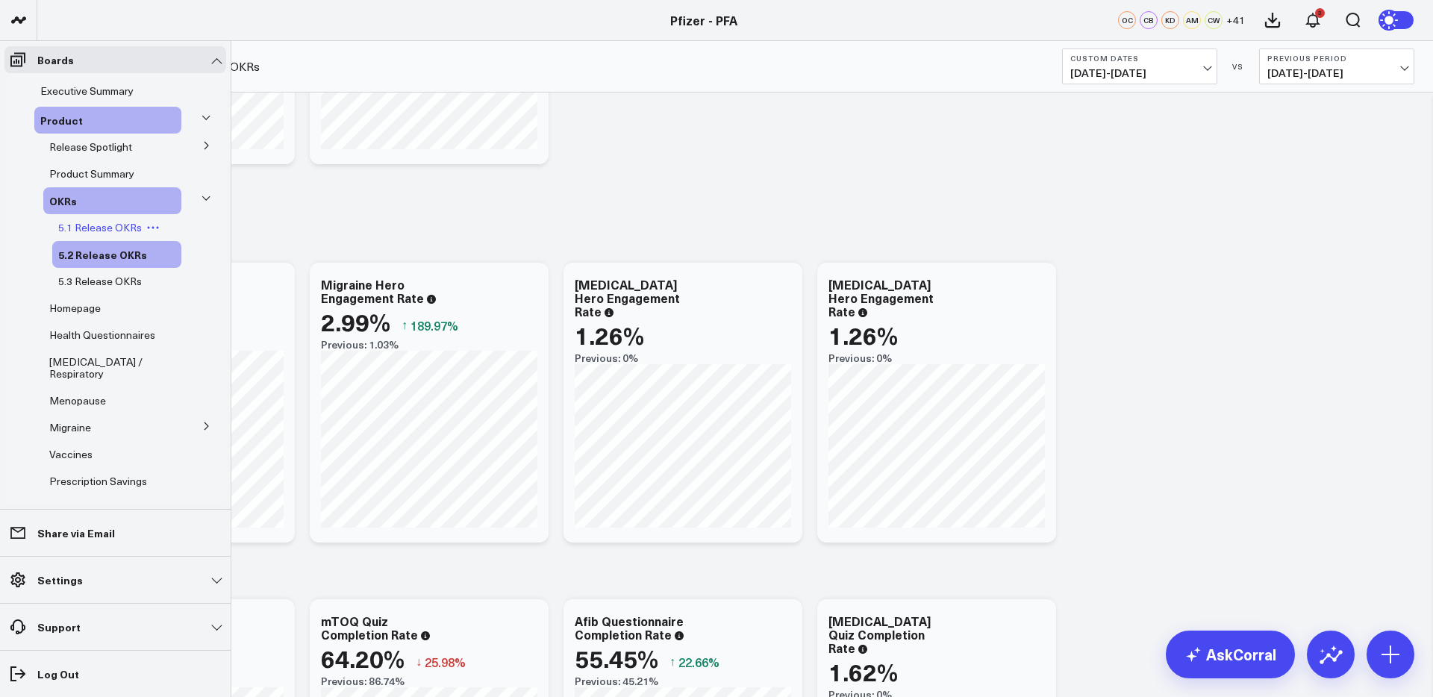
drag, startPoint x: 84, startPoint y: 231, endPoint x: 122, endPoint y: 231, distance: 37.3
click at [85, 231] on span "5.1 Release OKRs" at bounding box center [100, 227] width 84 height 14
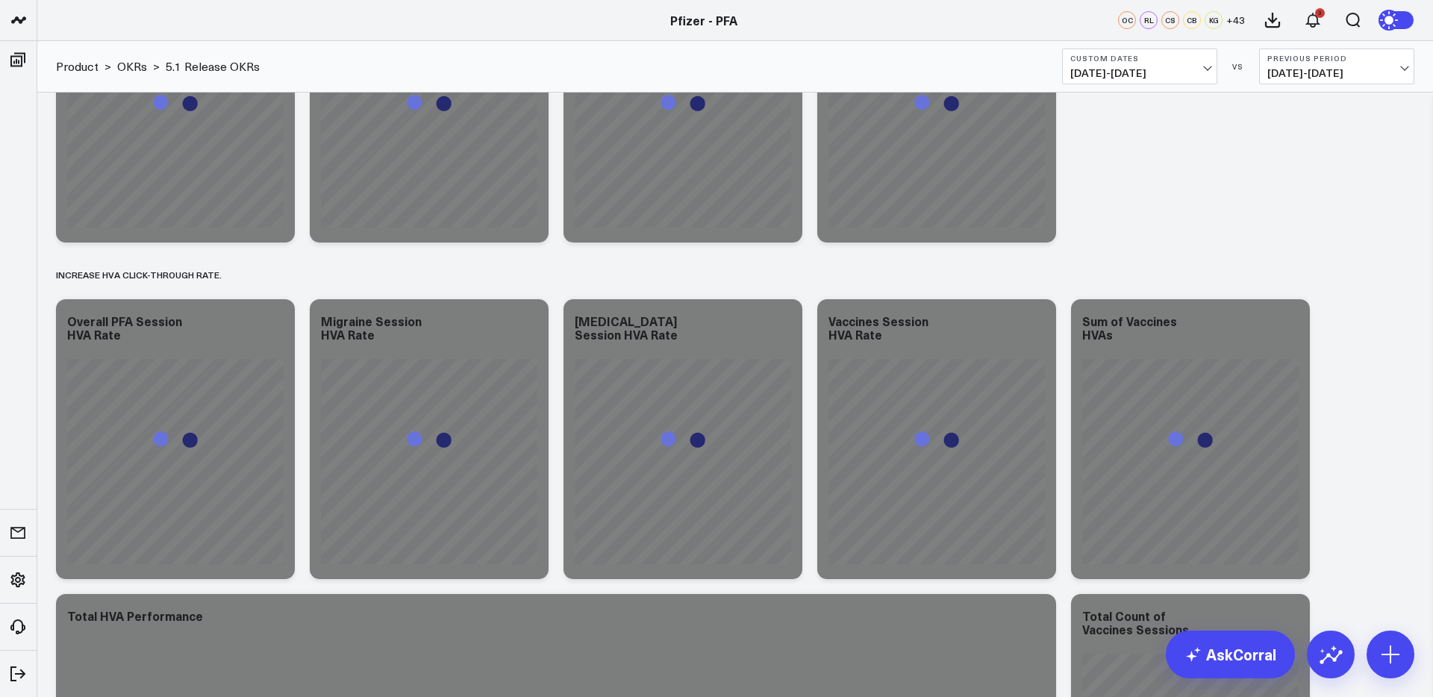
scroll to position [601, 0]
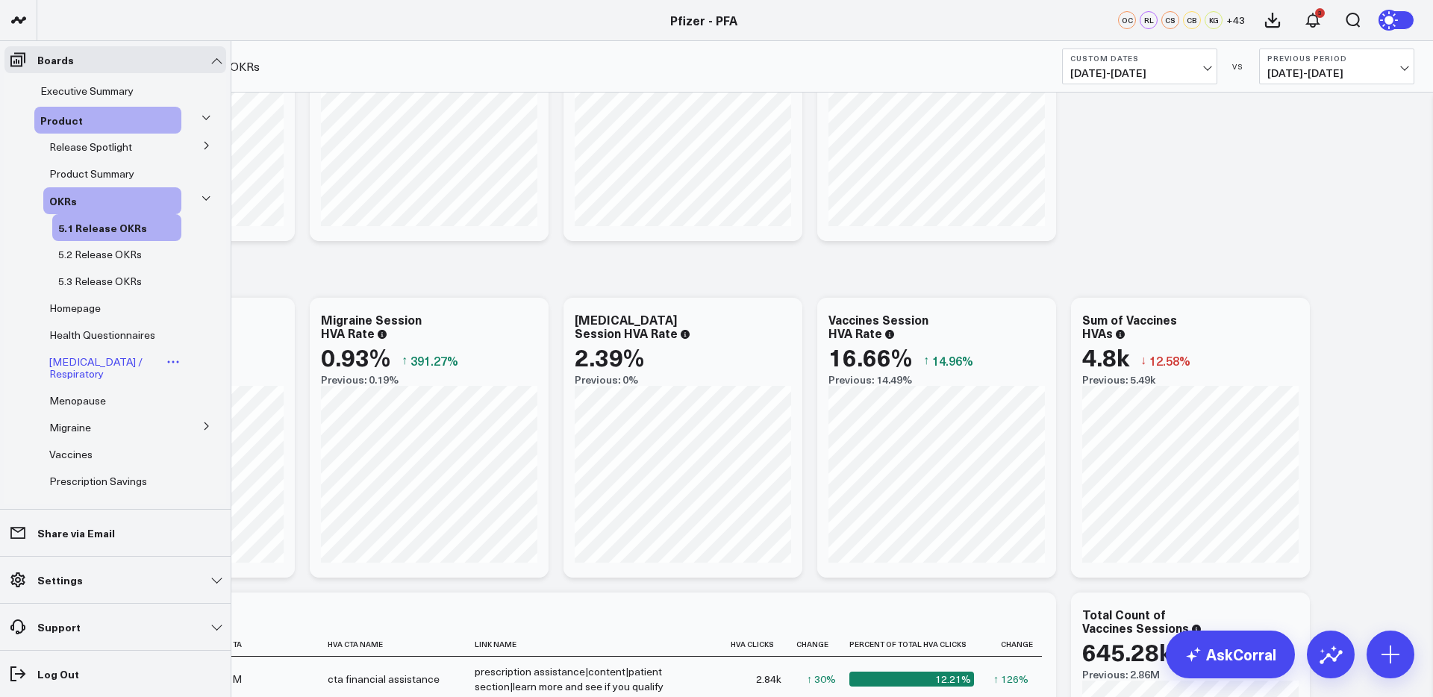
click at [76, 375] on span "[MEDICAL_DATA] / Respiratory" at bounding box center [95, 368] width 93 height 26
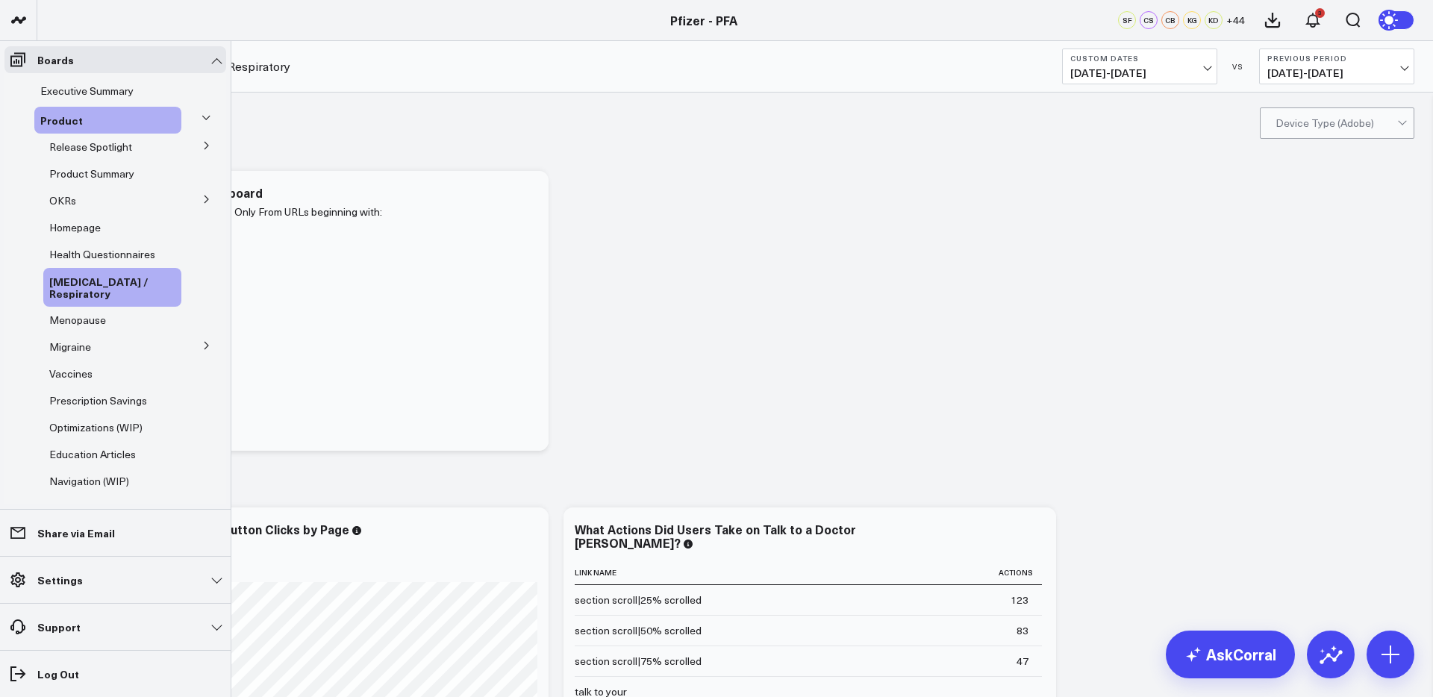
drag, startPoint x: 200, startPoint y: 146, endPoint x: 186, endPoint y: 154, distance: 16.0
click at [205, 146] on icon at bounding box center [207, 145] width 4 height 7
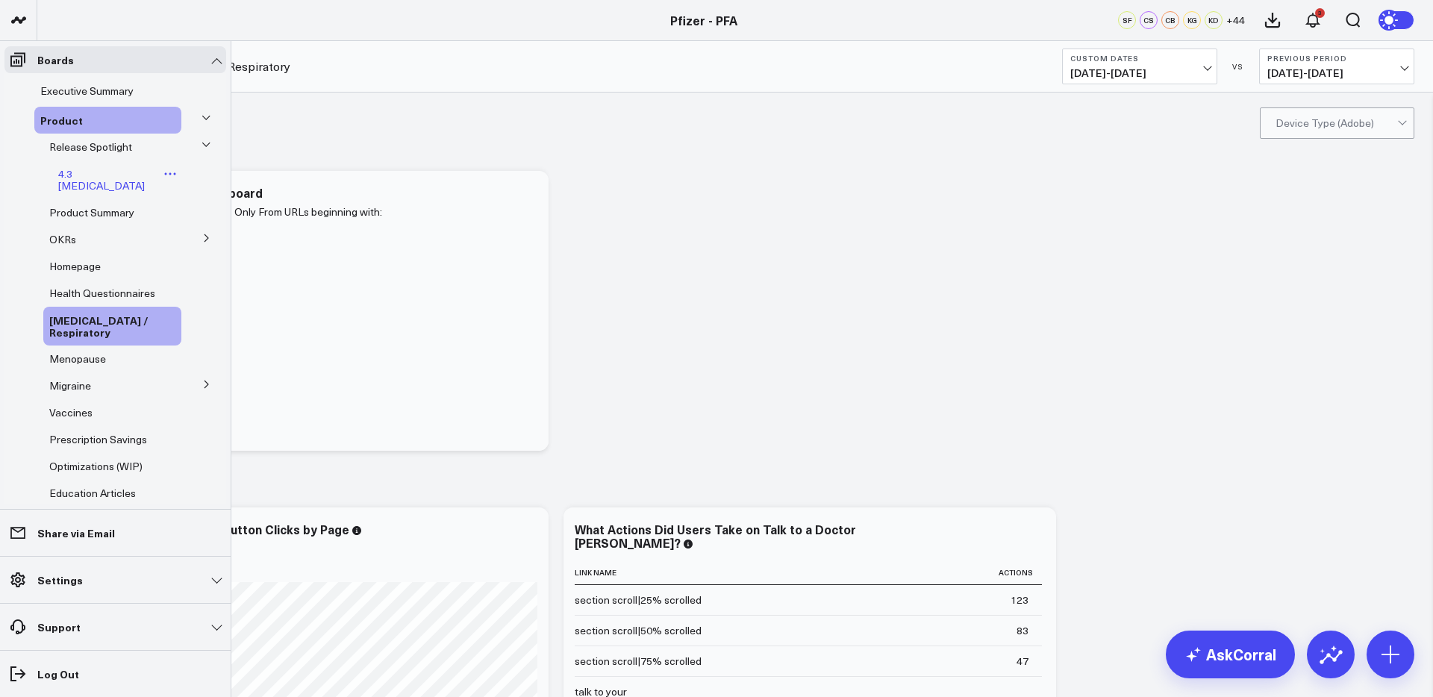
click at [90, 176] on span "4.3 [MEDICAL_DATA]" at bounding box center [101, 179] width 87 height 26
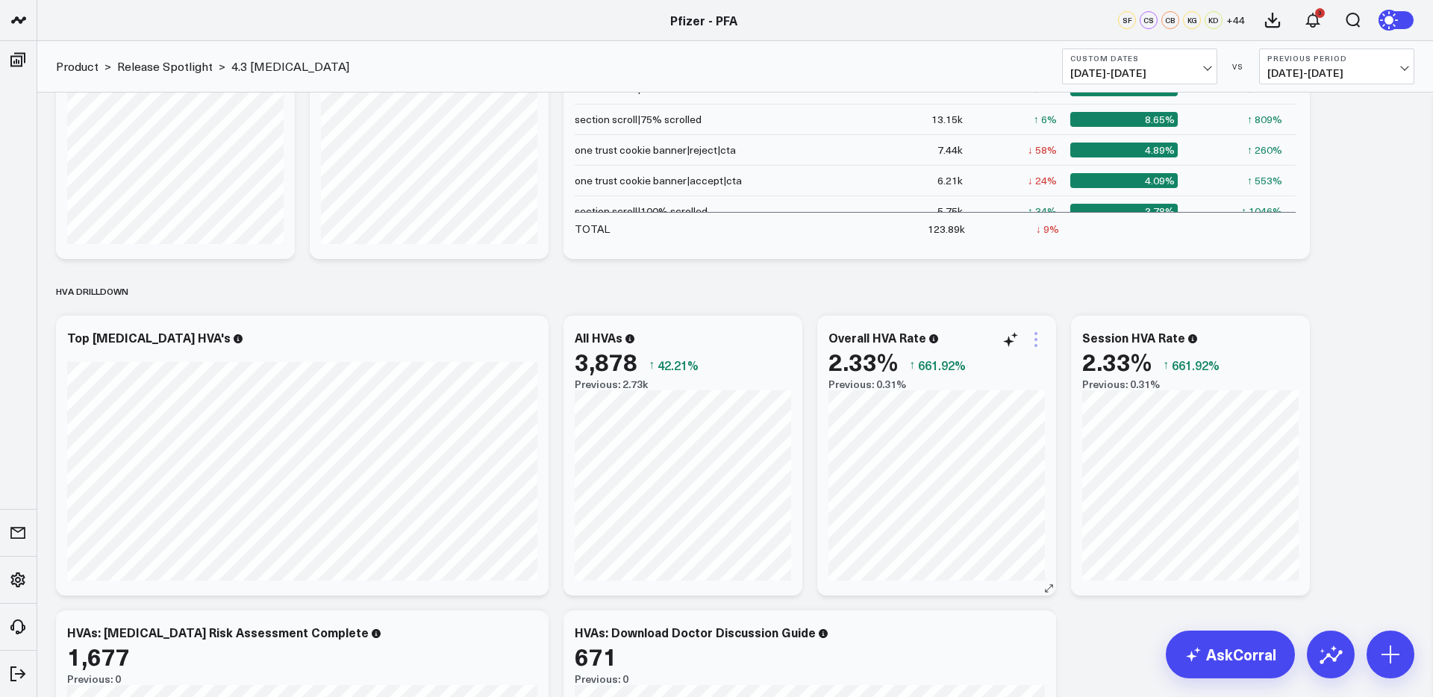
scroll to position [1709, 0]
click at [1035, 343] on icon at bounding box center [1036, 339] width 18 height 18
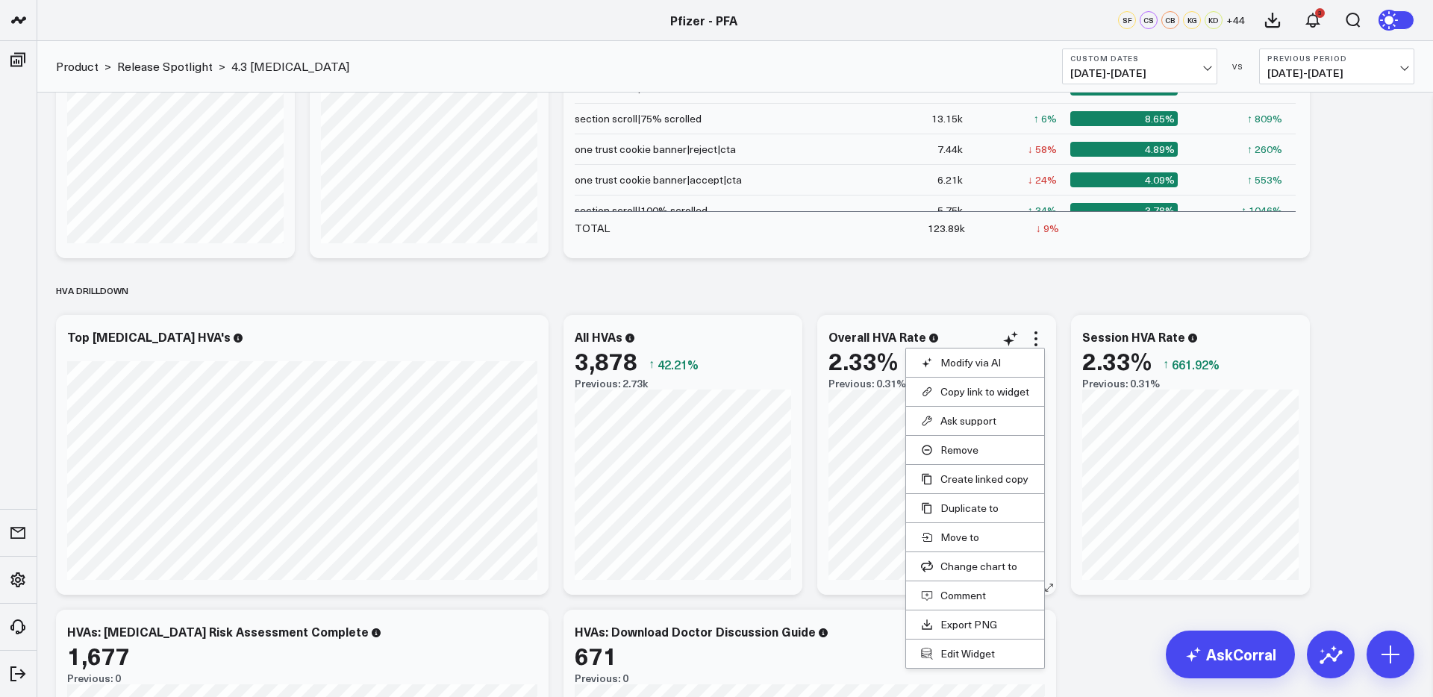
click at [948, 661] on li "Edit Widget" at bounding box center [975, 653] width 138 height 29
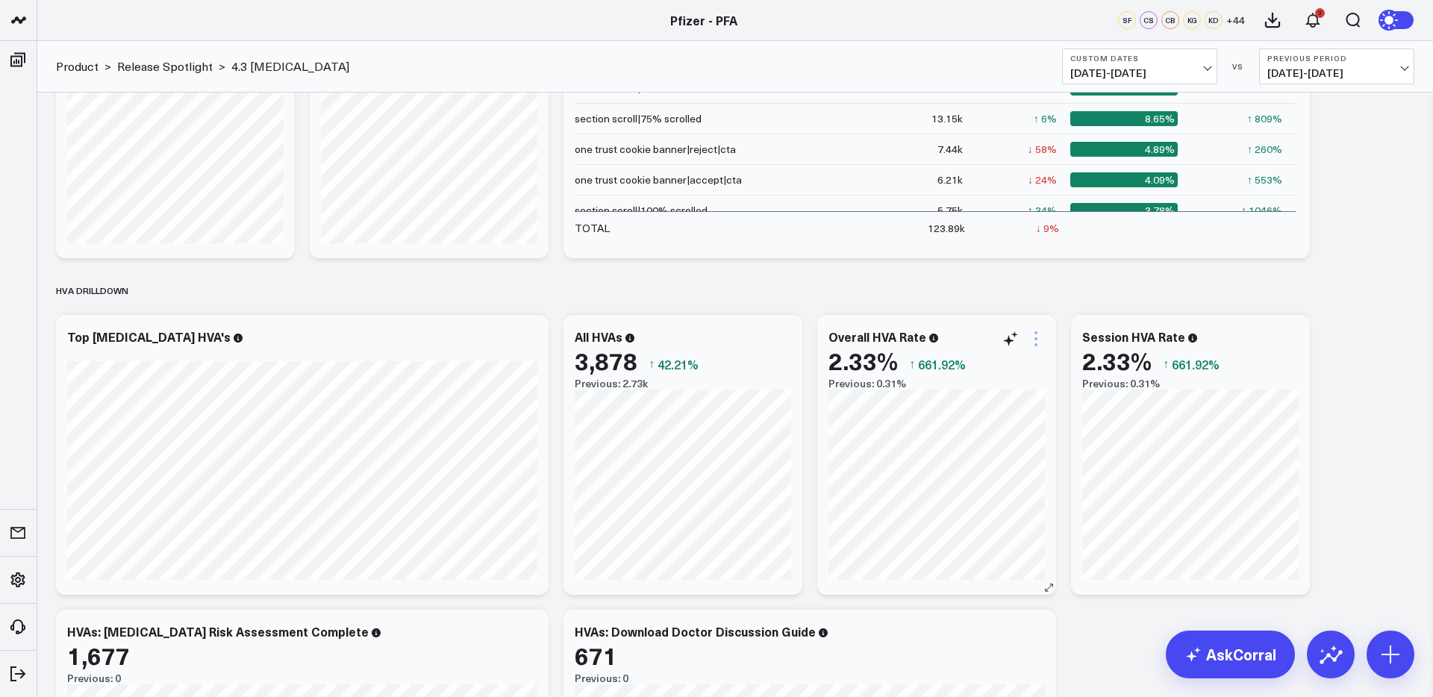
click at [1036, 337] on icon at bounding box center [1036, 338] width 3 height 3
click at [961, 652] on button "Edit Widget" at bounding box center [975, 653] width 108 height 13
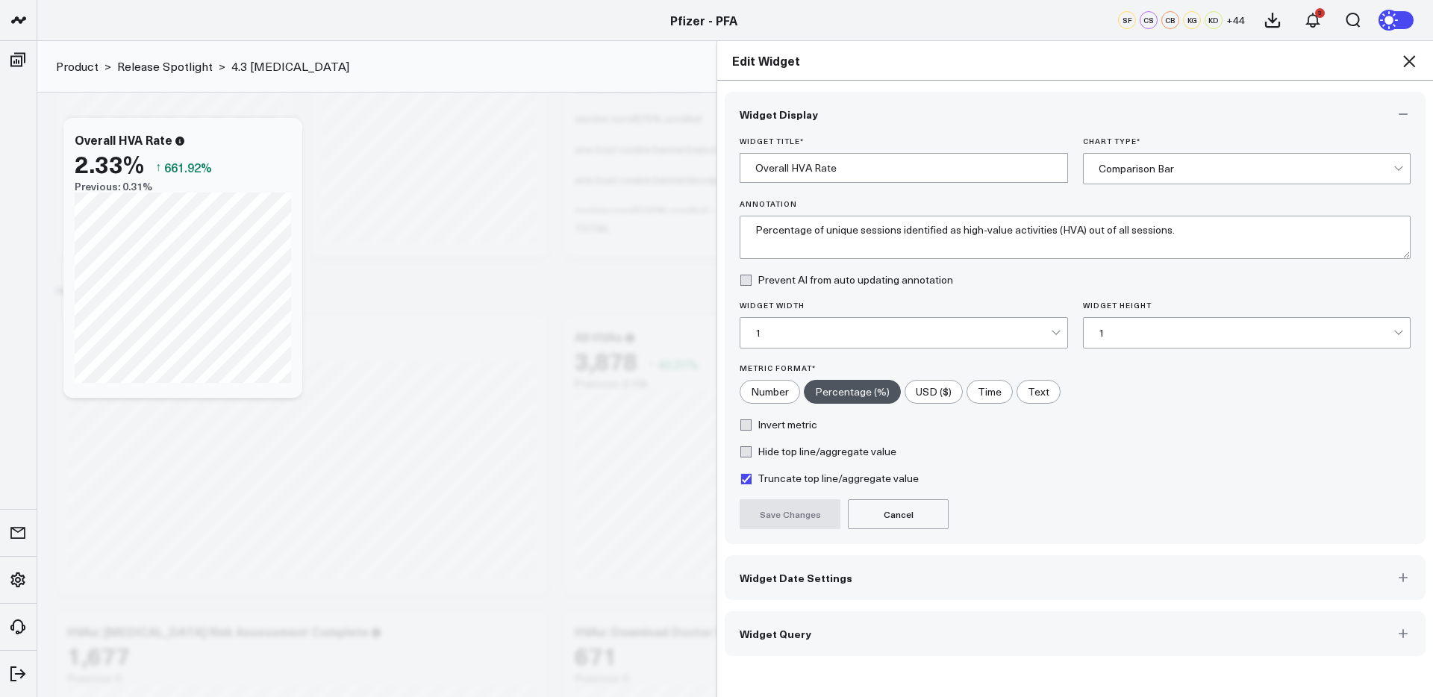
click at [1023, 634] on button "Widget Query" at bounding box center [1075, 633] width 701 height 45
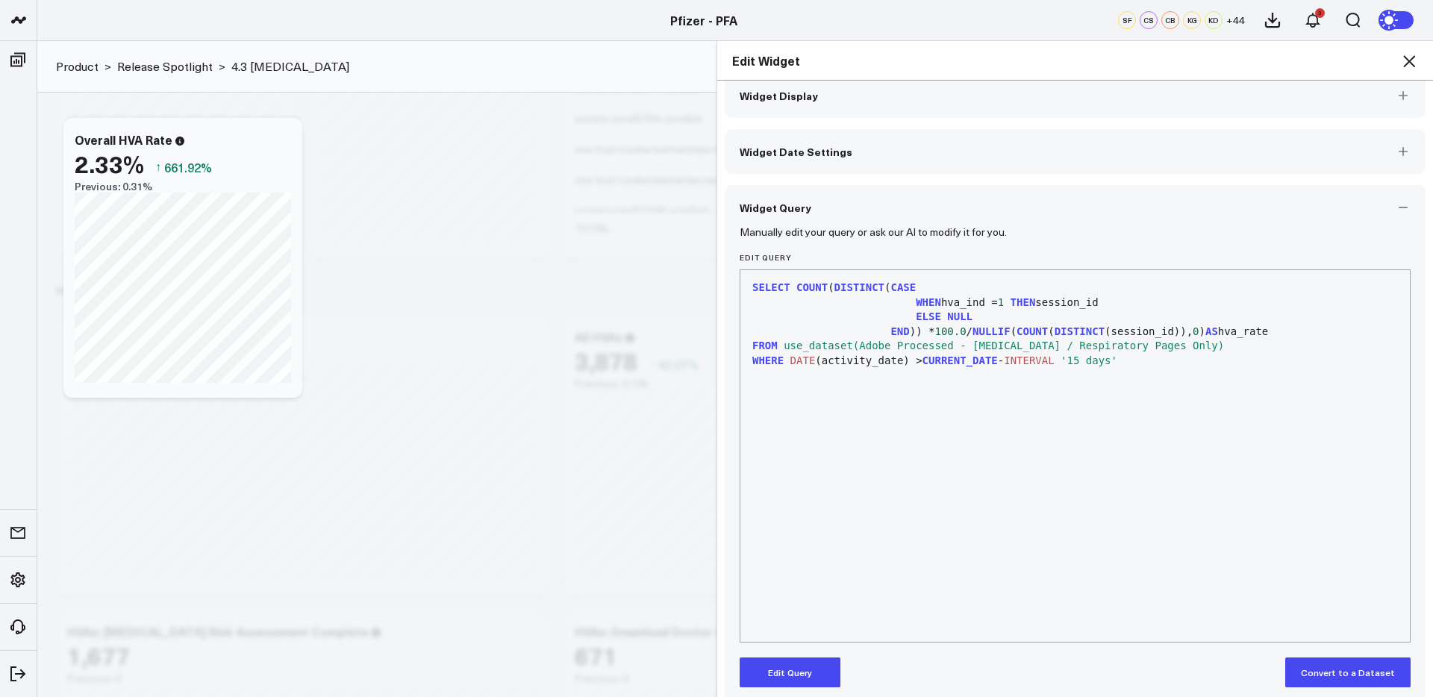
scroll to position [34, 0]
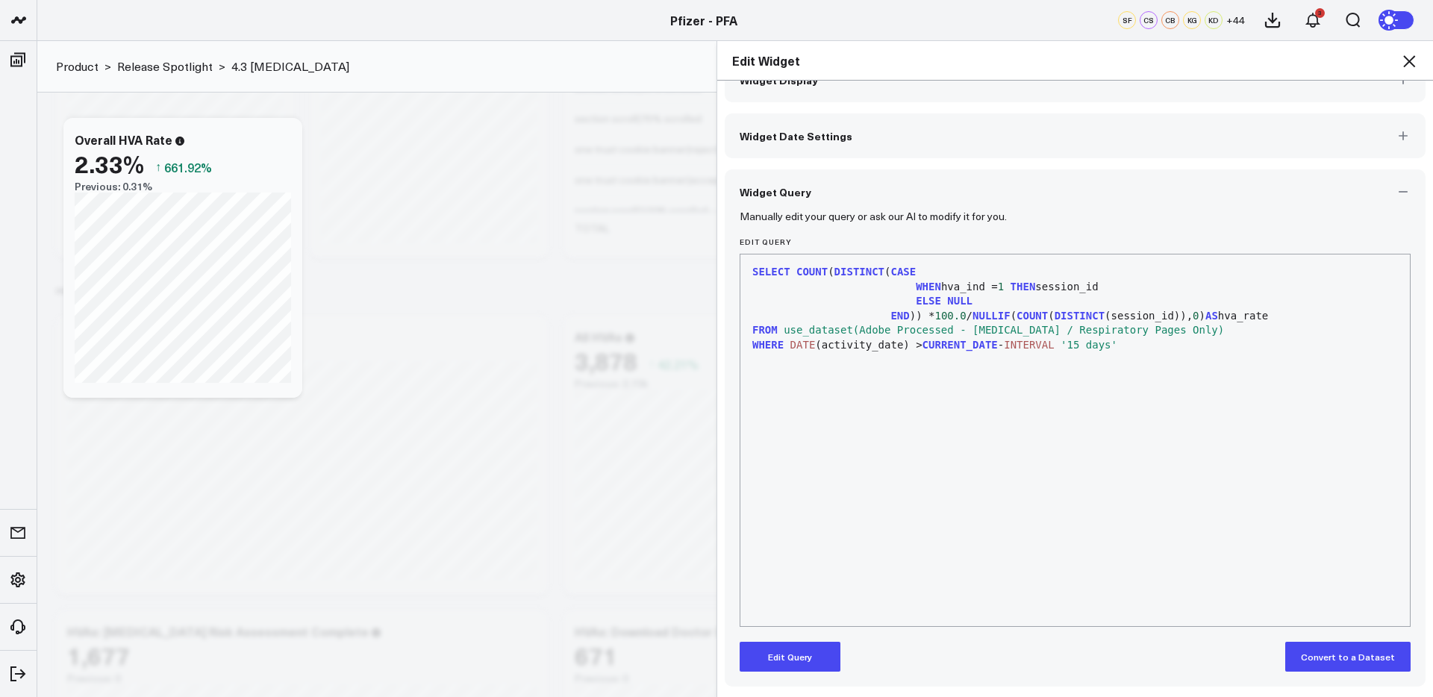
click at [1403, 60] on icon at bounding box center [1409, 61] width 18 height 18
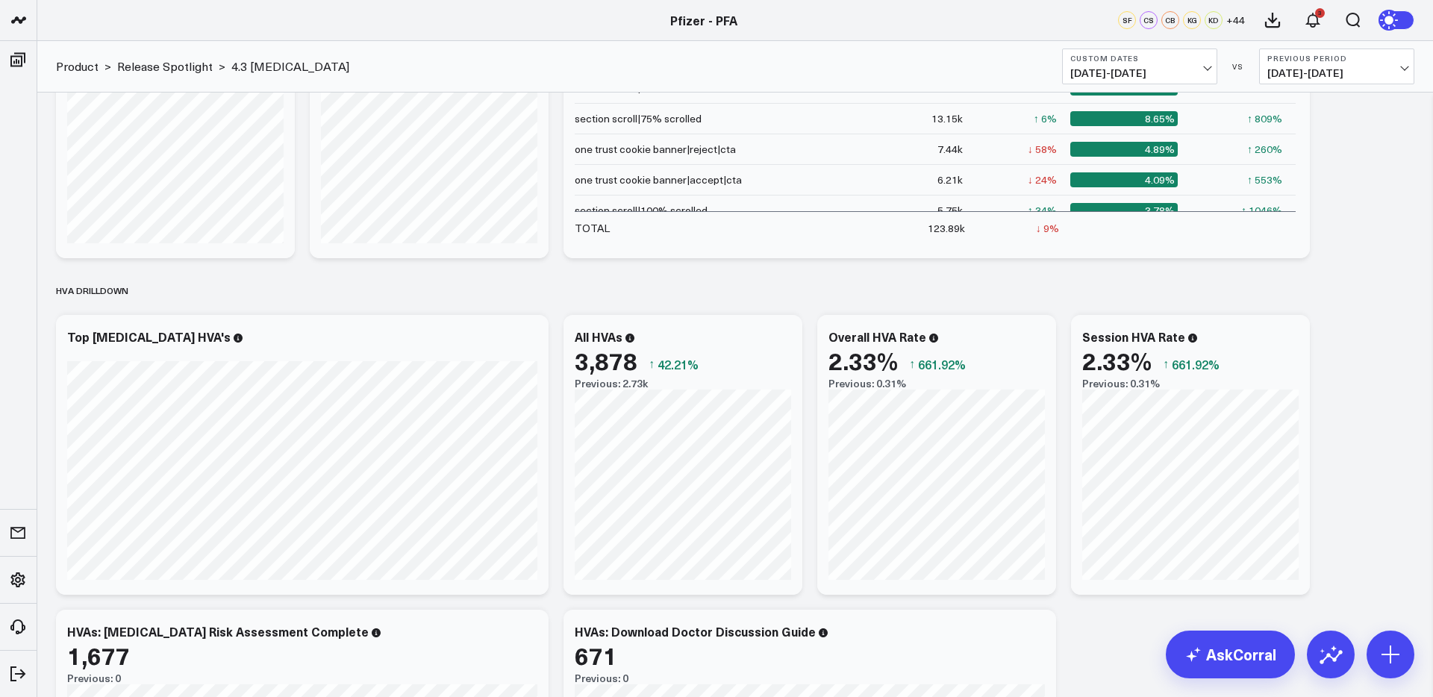
click at [1126, 72] on span "[DATE] - [DATE]" at bounding box center [1139, 73] width 139 height 12
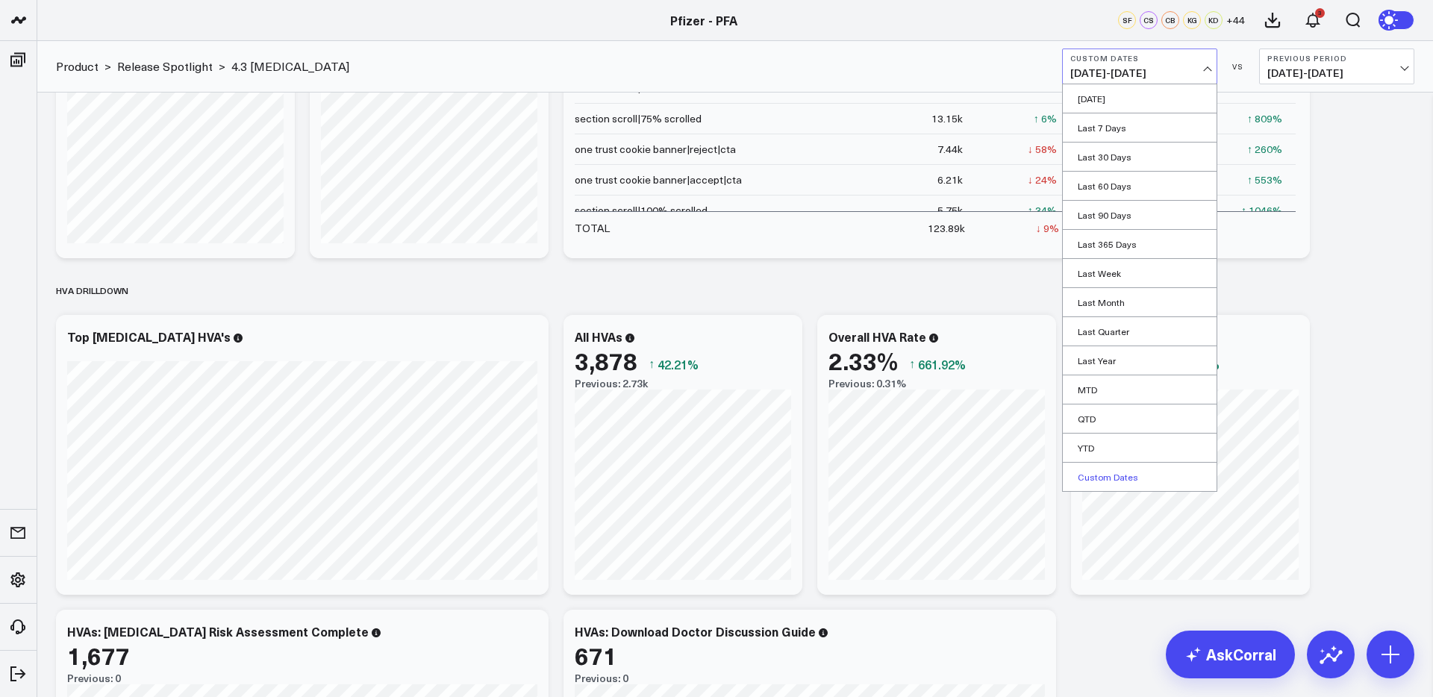
click at [1111, 475] on link "Custom Dates" at bounding box center [1140, 477] width 154 height 28
select select "7"
select select "2025"
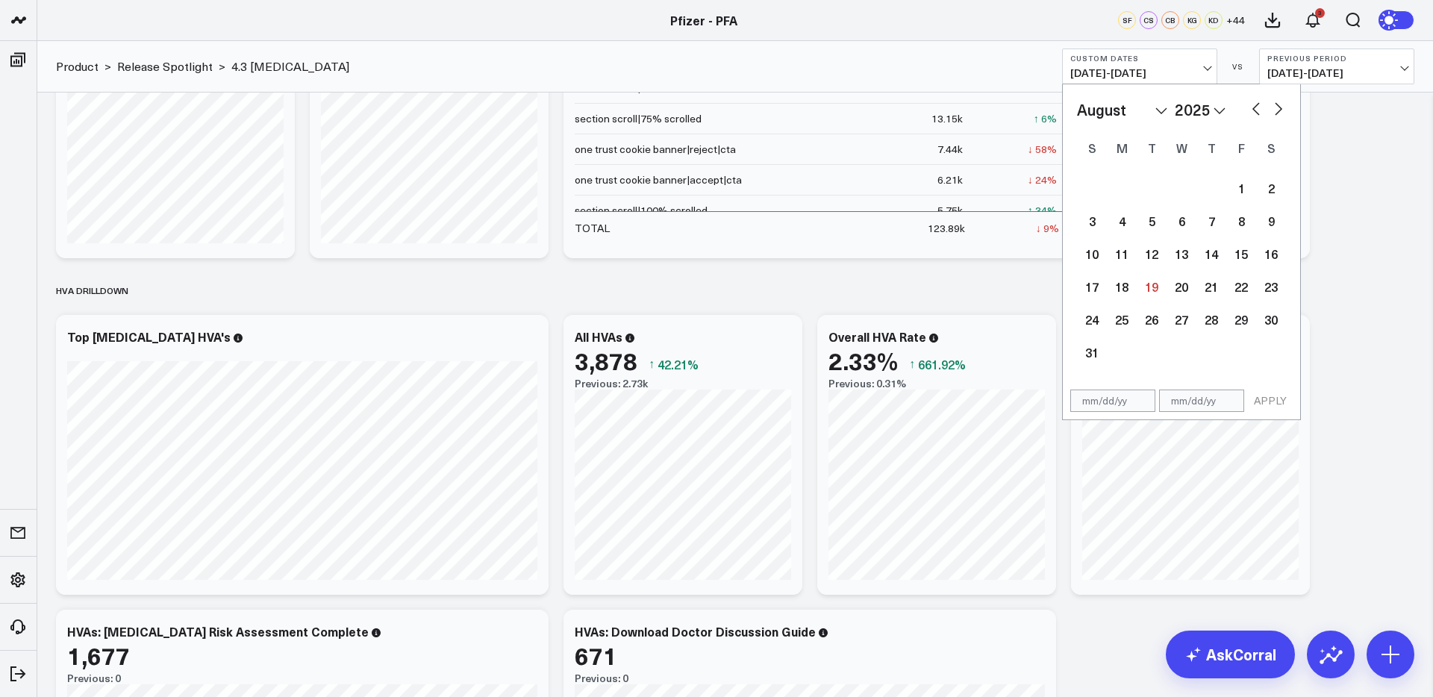
click at [1257, 107] on button "button" at bounding box center [1256, 108] width 15 height 18
select select "6"
select select "2025"
click at [1257, 107] on button "button" at bounding box center [1256, 108] width 15 height 18
select select "5"
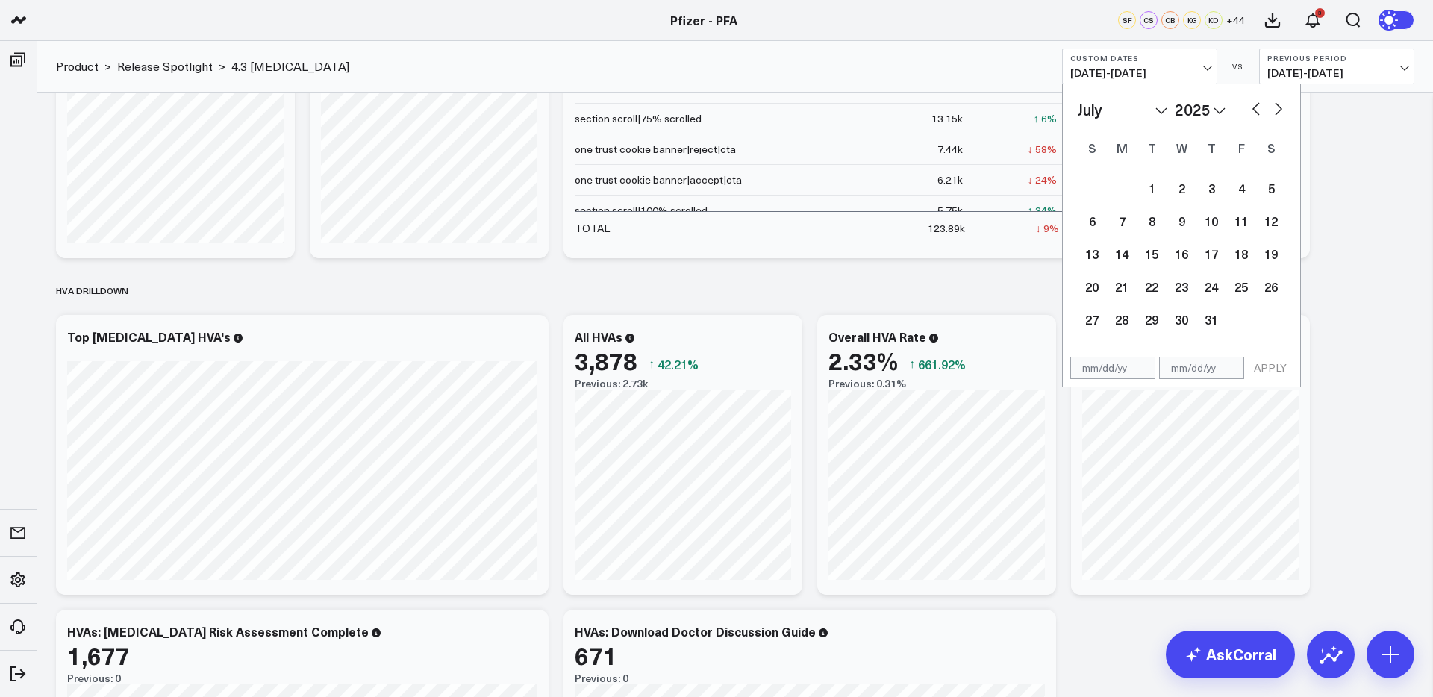
select select "2025"
click at [1257, 107] on button "button" at bounding box center [1256, 108] width 15 height 18
select select "4"
select select "2025"
click at [1257, 107] on button "button" at bounding box center [1256, 108] width 15 height 18
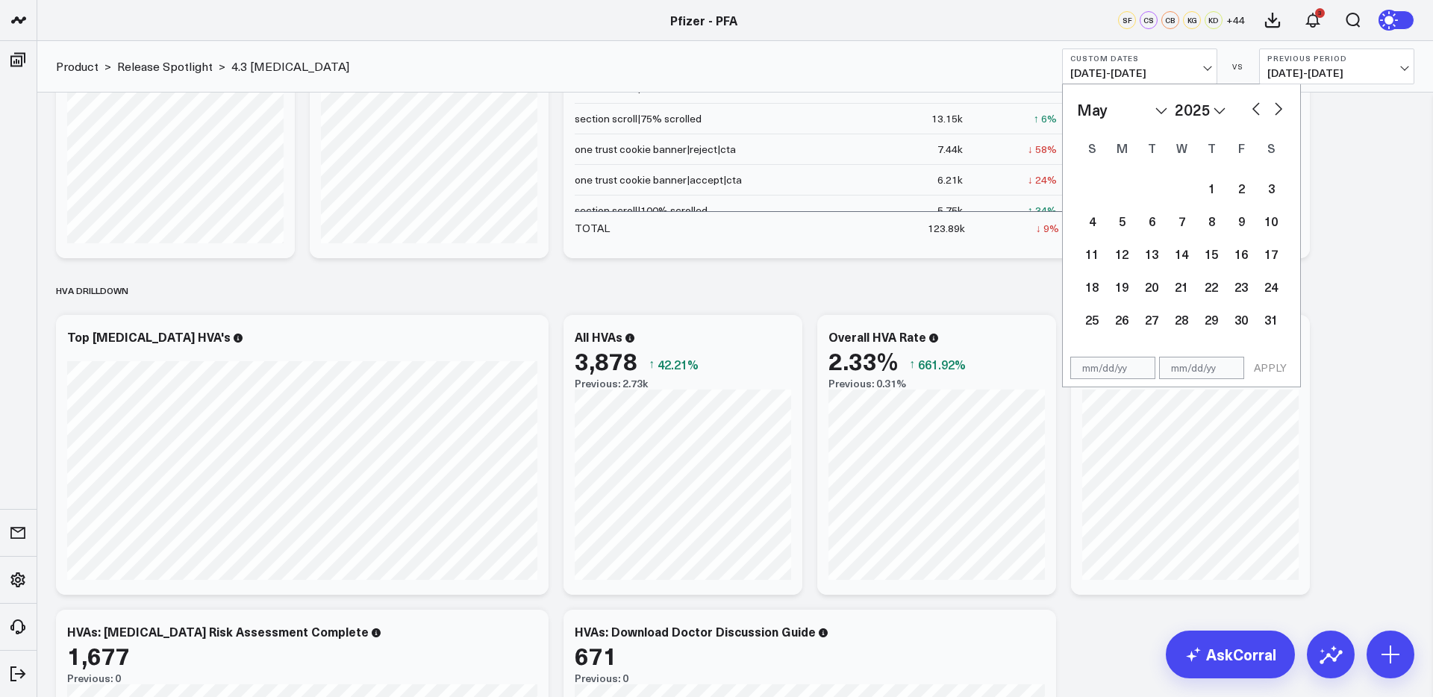
select select "3"
select select "2025"
click at [1235, 220] on div "11" at bounding box center [1241, 221] width 30 height 30
type input "[DATE]"
select select "3"
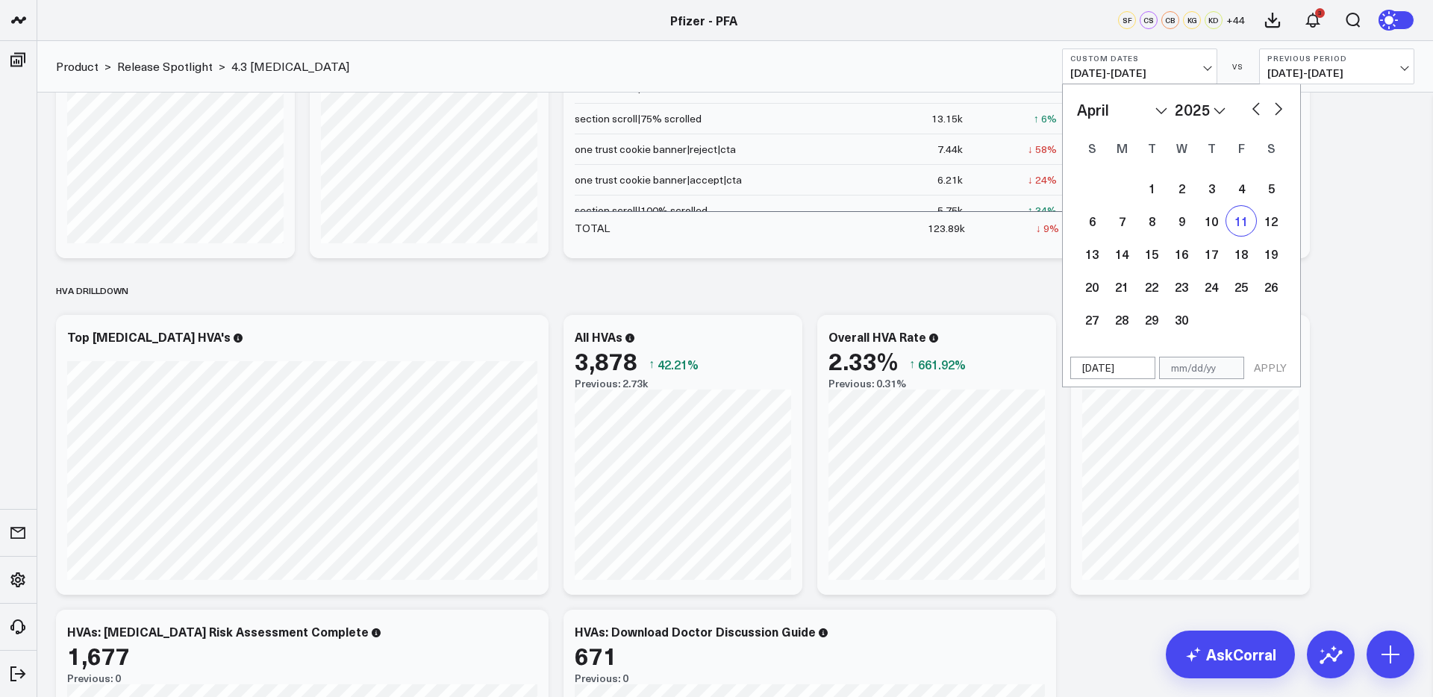
select select "2025"
click at [1275, 107] on button "button" at bounding box center [1278, 108] width 15 height 18
select select "4"
select select "2025"
click at [1275, 107] on button "button" at bounding box center [1278, 108] width 15 height 18
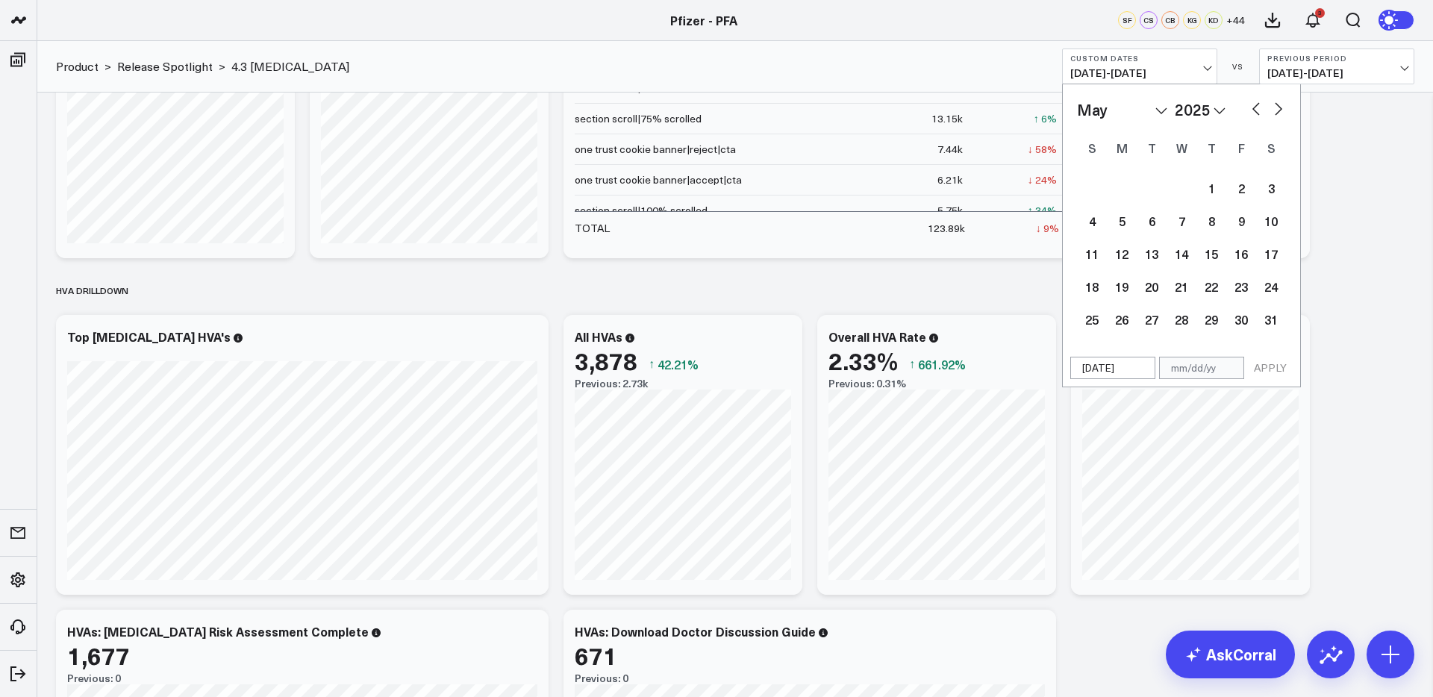
select select "5"
select select "2025"
click at [1159, 222] on div "10" at bounding box center [1152, 221] width 30 height 30
type input "[DATE]"
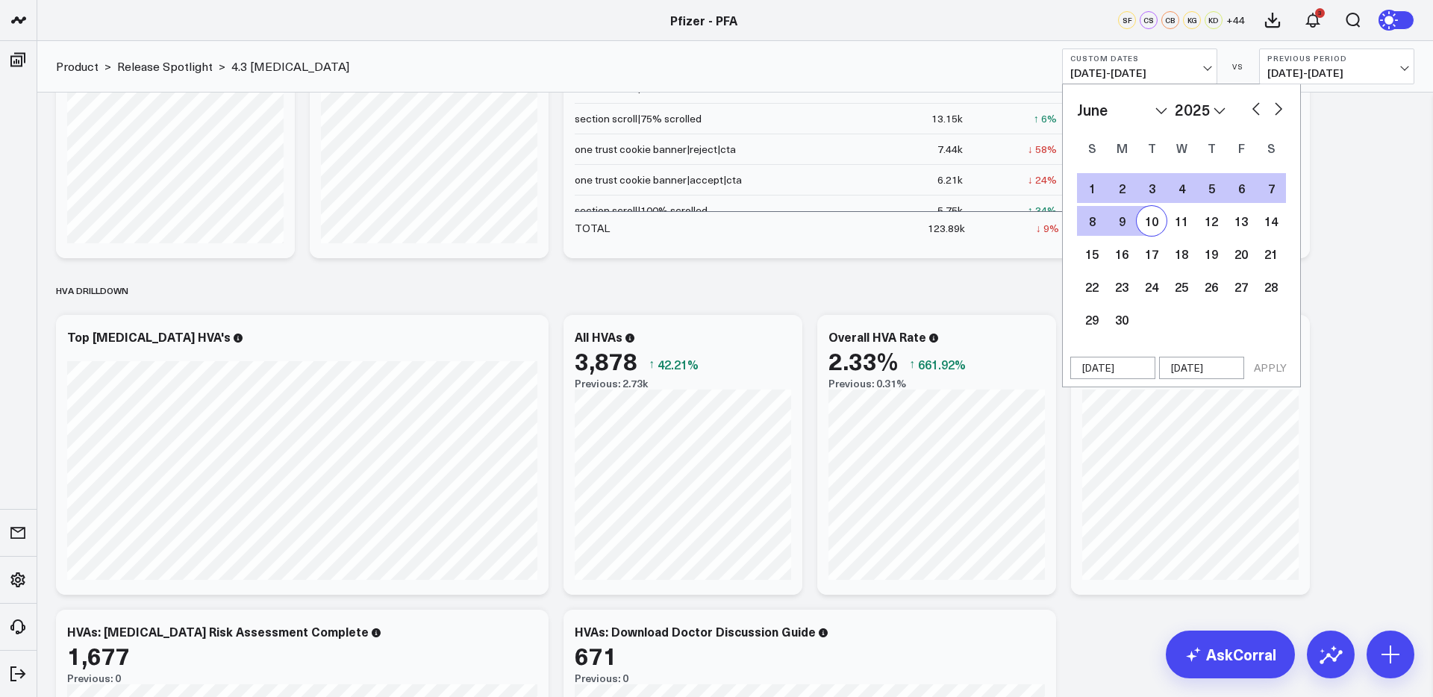
select select "5"
select select "2025"
click at [1265, 372] on button "APPLY" at bounding box center [1270, 368] width 45 height 22
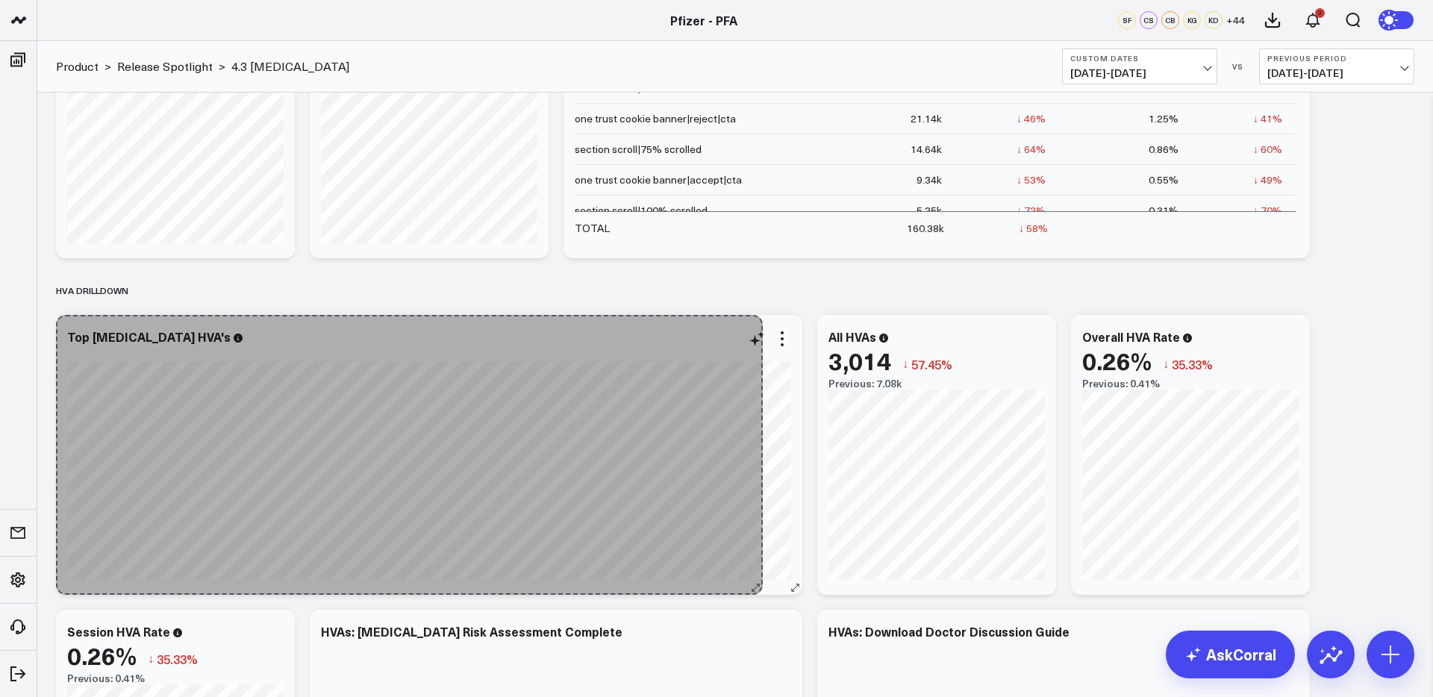
drag, startPoint x: 540, startPoint y: 589, endPoint x: 755, endPoint y: 584, distance: 214.3
click at [755, 584] on div "Top [MEDICAL_DATA] HVA's So sorry. The query returned no results. Ask a Data An…" at bounding box center [429, 455] width 746 height 280
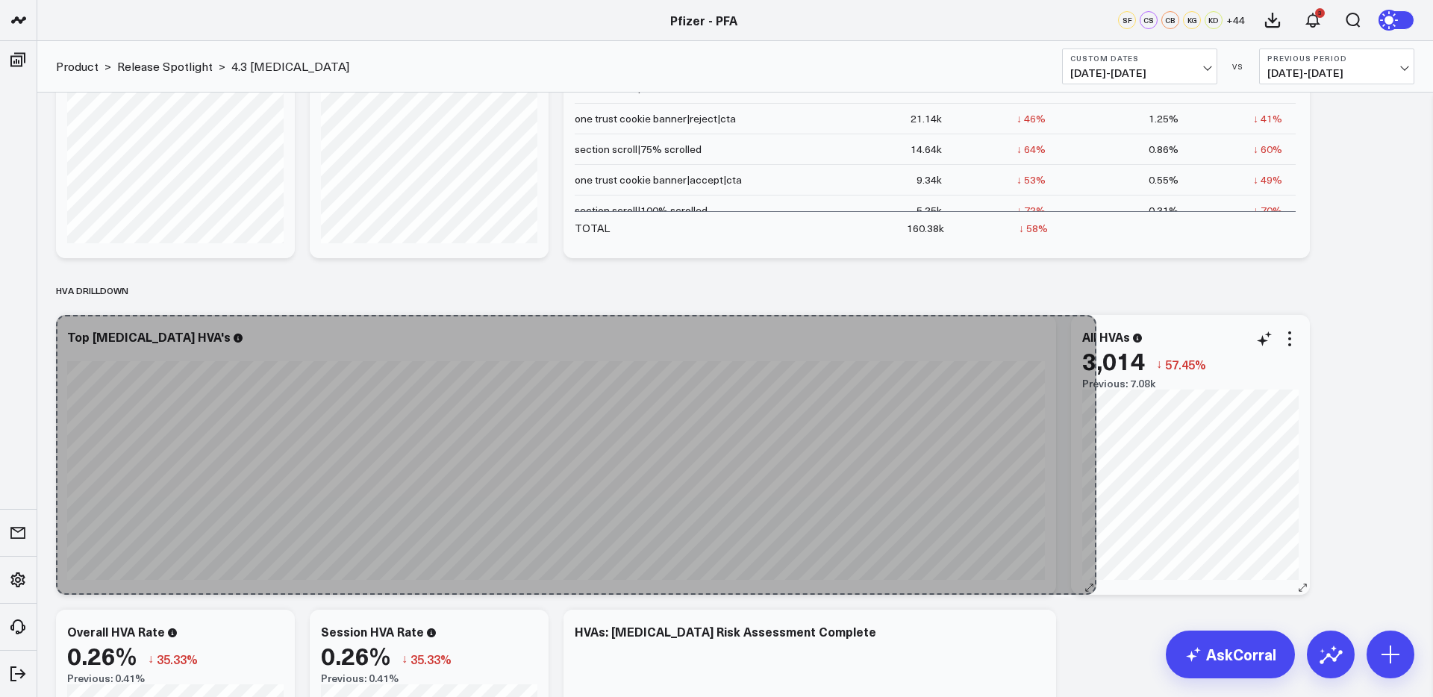
drag, startPoint x: 795, startPoint y: 590, endPoint x: 1089, endPoint y: 581, distance: 294.2
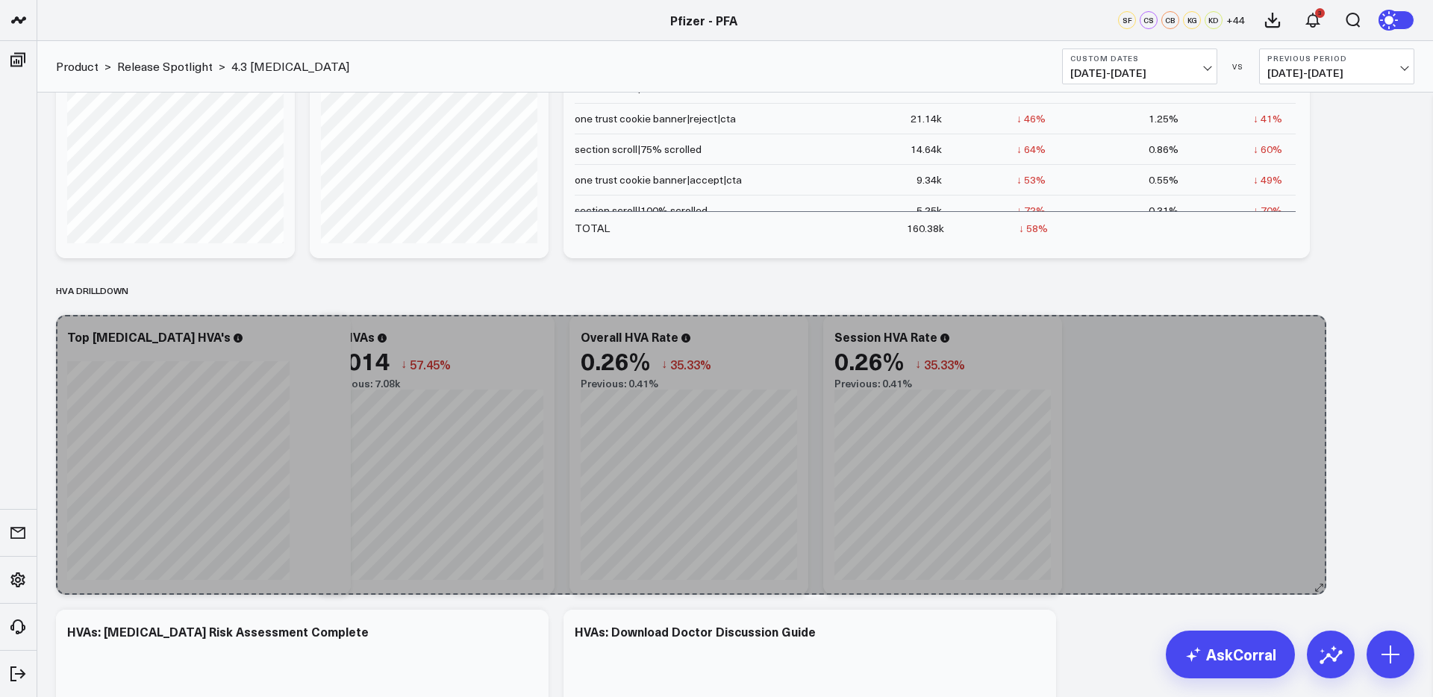
drag, startPoint x: 1047, startPoint y: 586, endPoint x: 1317, endPoint y: 573, distance: 270.6
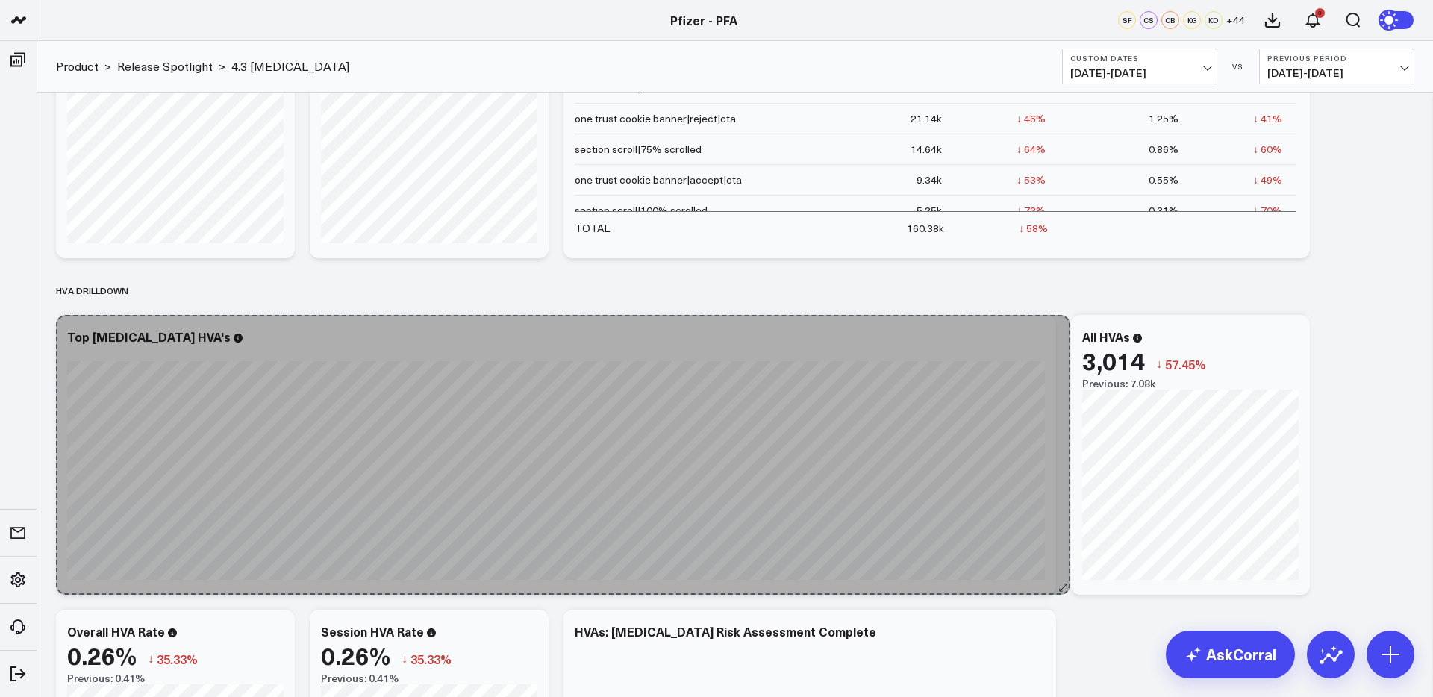
drag, startPoint x: 290, startPoint y: 587, endPoint x: 1060, endPoint y: 566, distance: 769.9
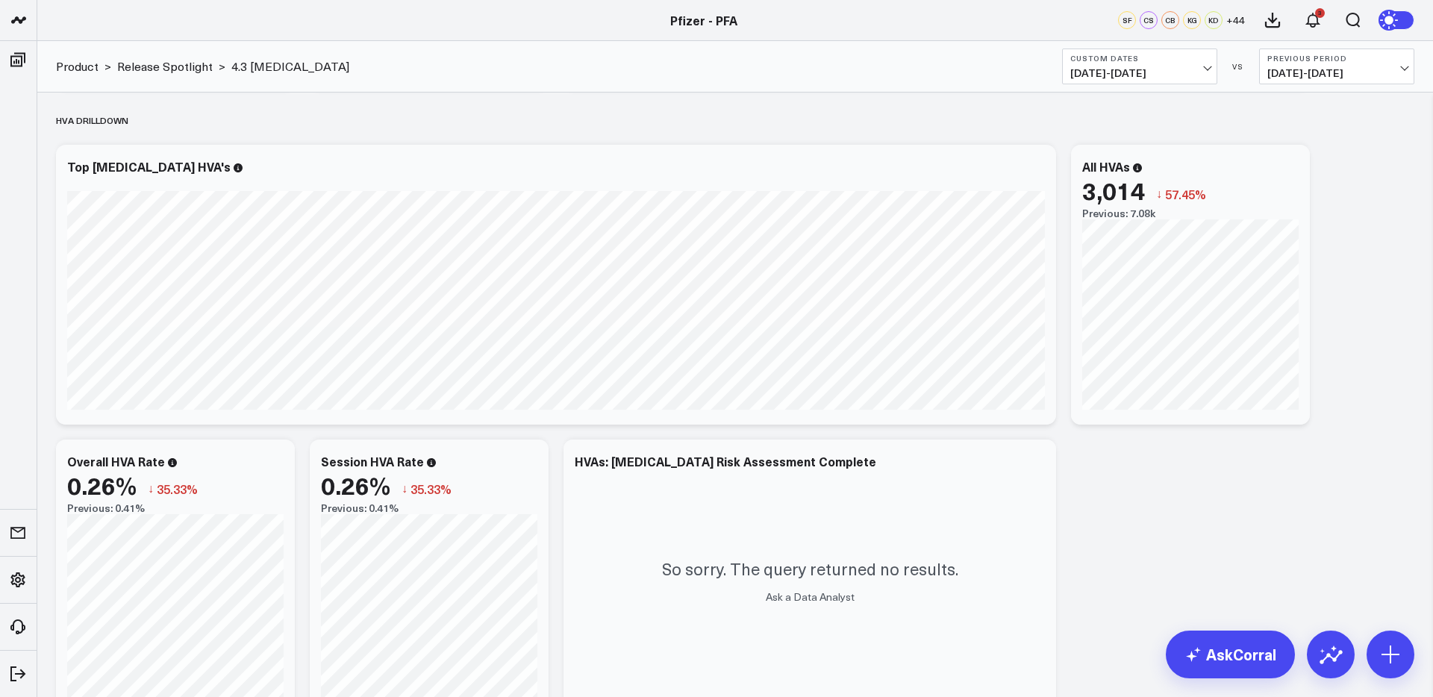
scroll to position [1880, 0]
click at [1175, 75] on span "[DATE] - [DATE]" at bounding box center [1139, 73] width 139 height 12
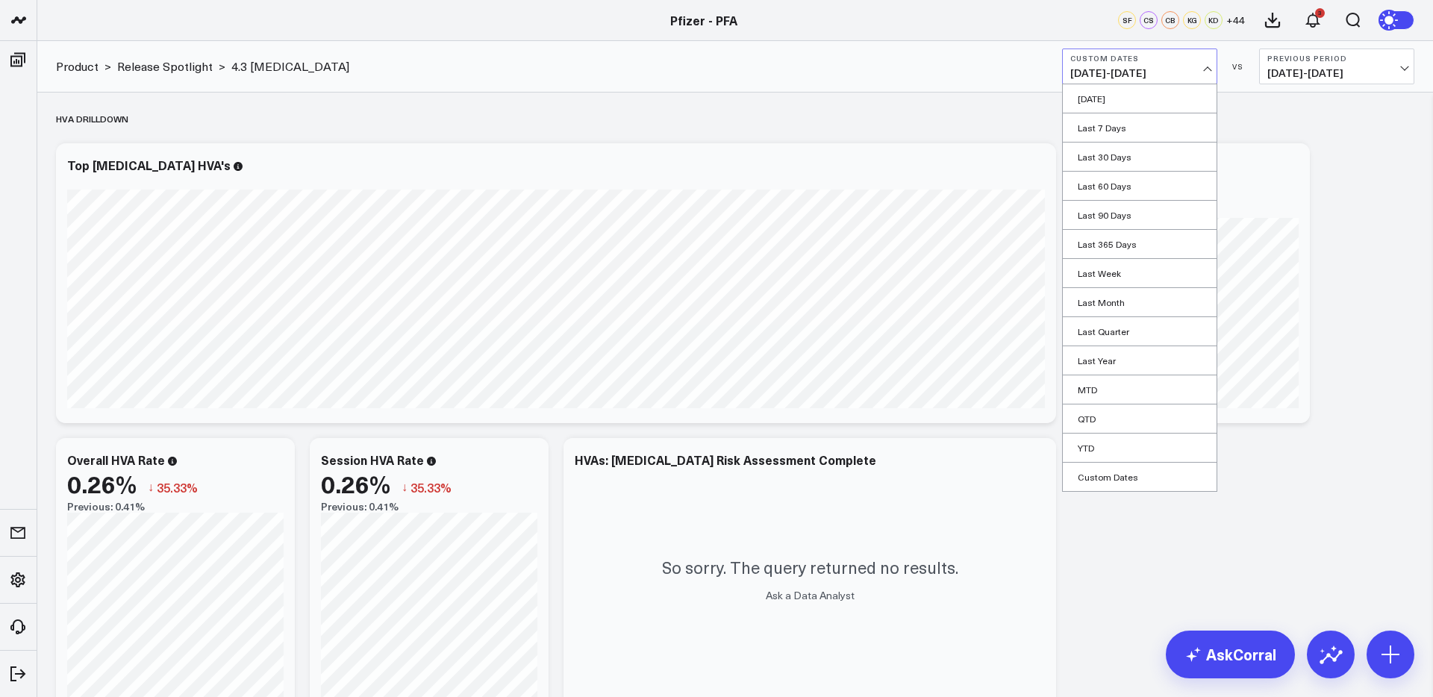
drag, startPoint x: 1107, startPoint y: 475, endPoint x: 1108, endPoint y: 467, distance: 9.0
click at [1107, 475] on link "Custom Dates" at bounding box center [1140, 477] width 154 height 28
select select "7"
select select "2025"
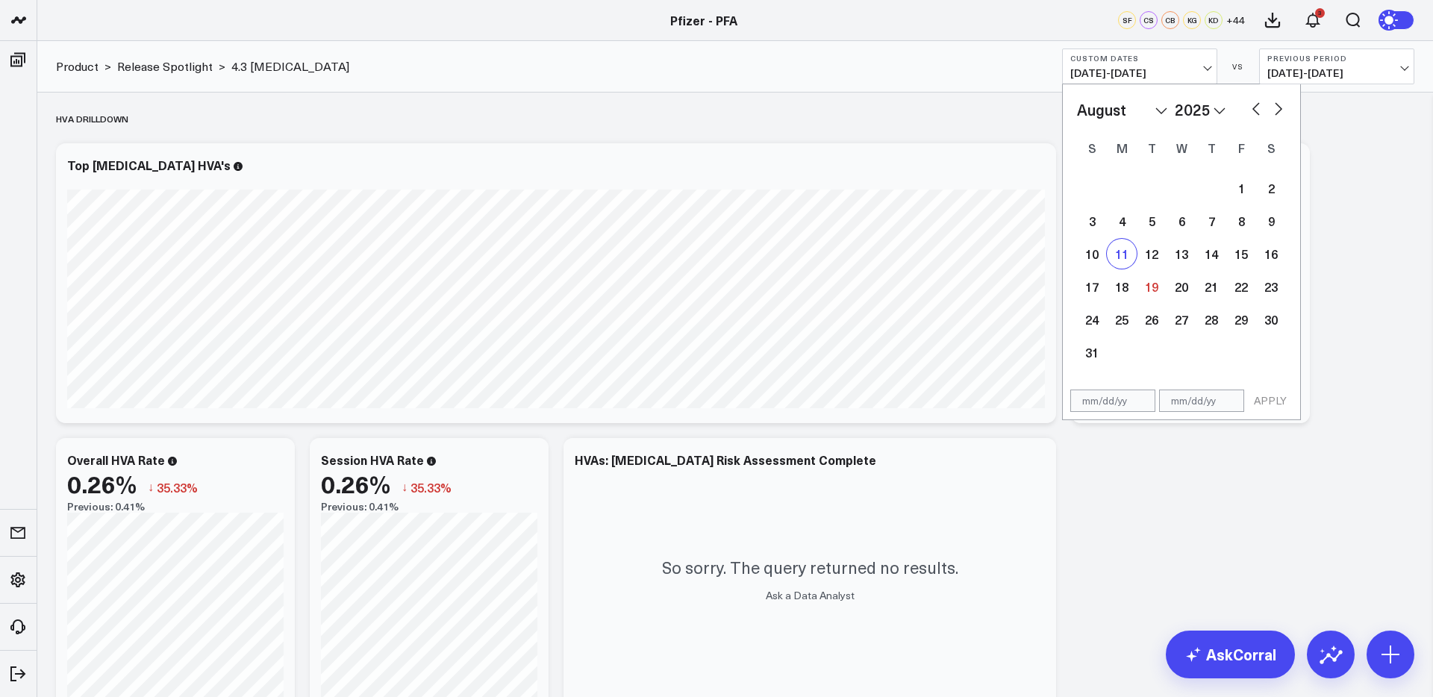
click at [1118, 258] on div "11" at bounding box center [1122, 254] width 30 height 30
type input "08/11/25"
select select "7"
select select "2025"
click at [1256, 112] on button "button" at bounding box center [1256, 108] width 15 height 18
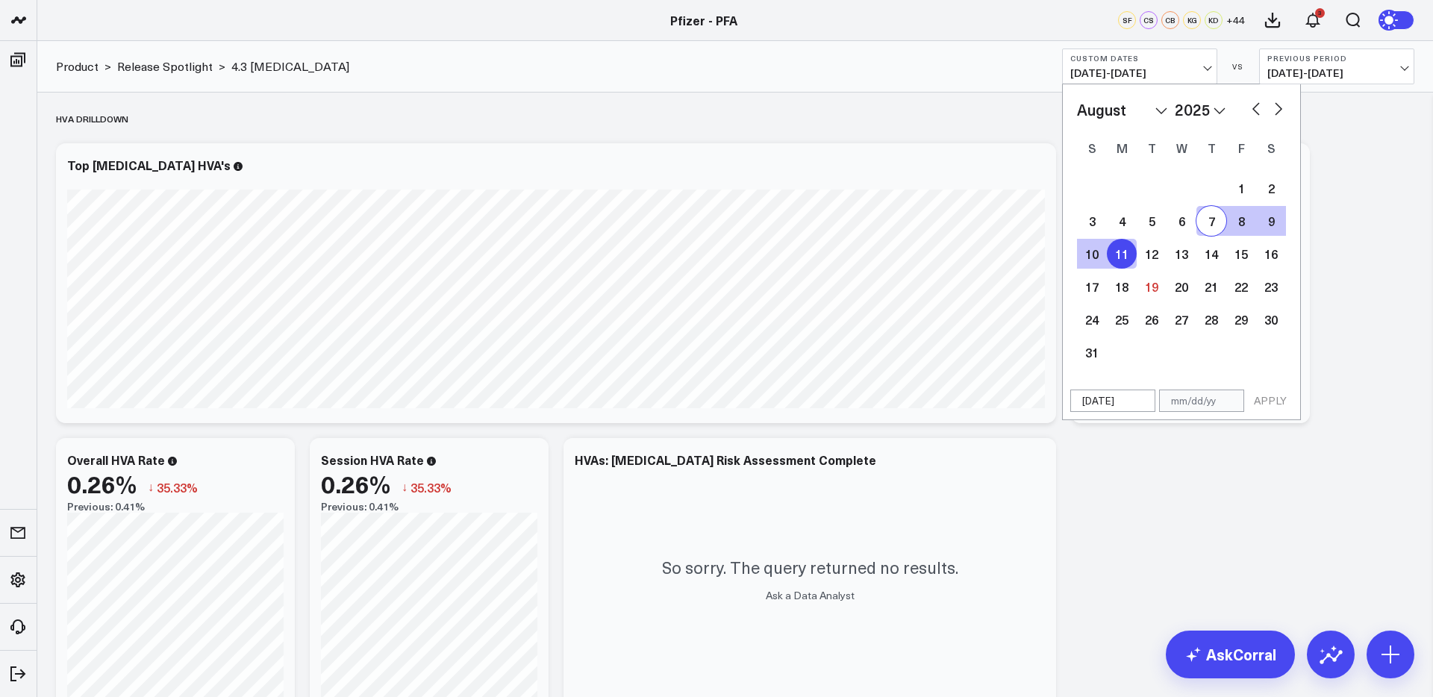
select select "6"
select select "2025"
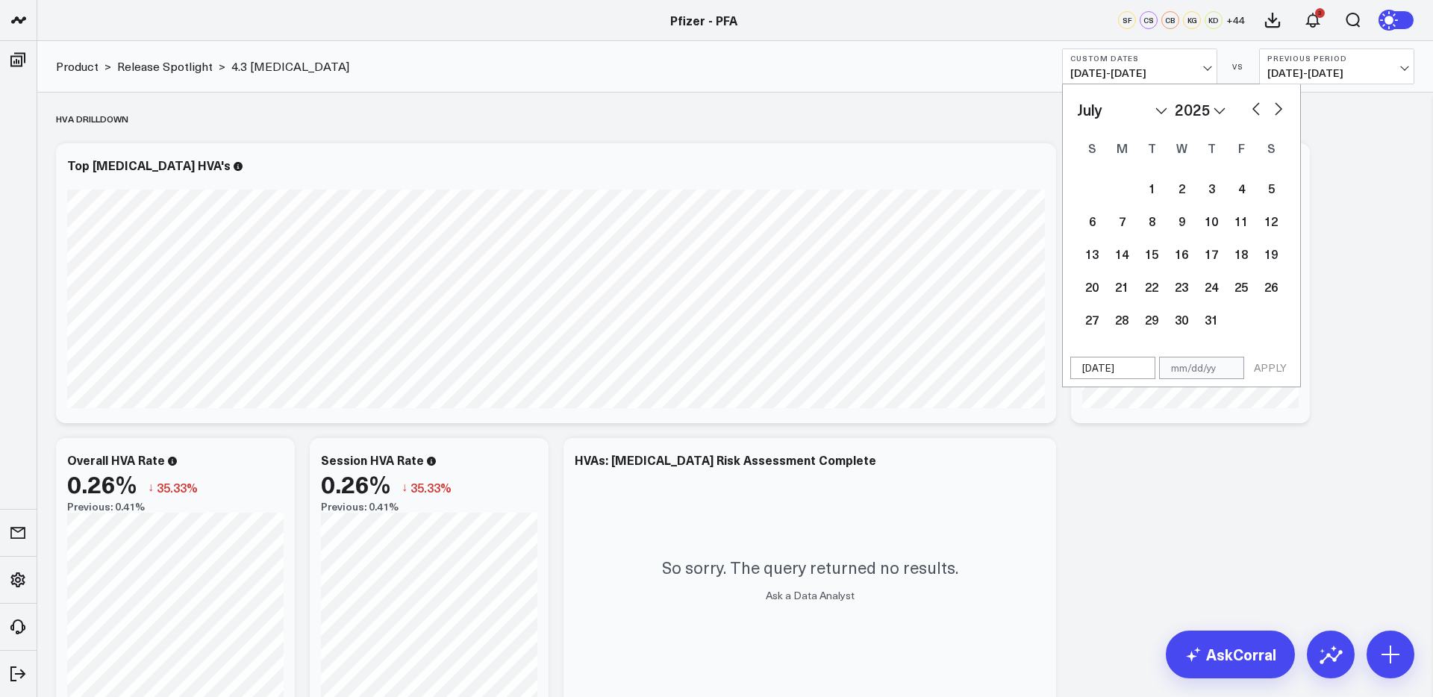
click at [1256, 112] on button "button" at bounding box center [1256, 108] width 15 height 18
select select "5"
select select "2025"
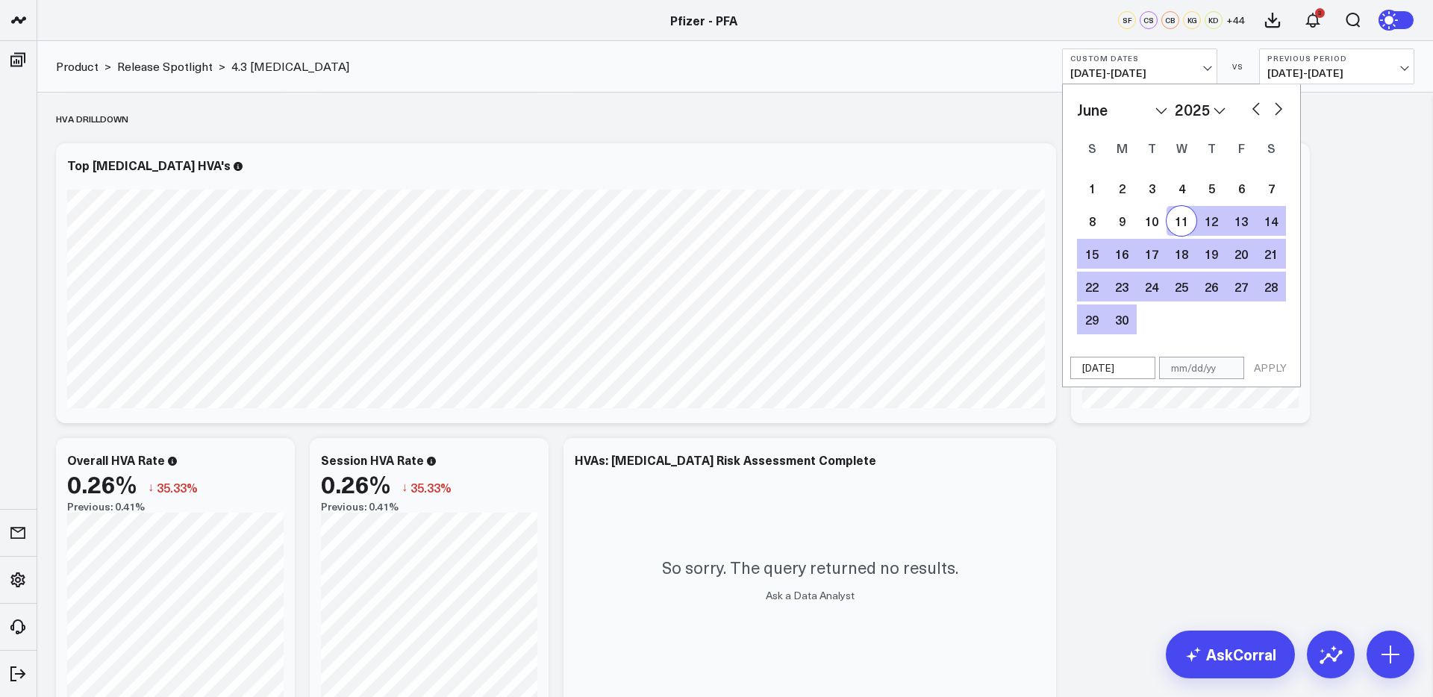
click at [1185, 222] on div "11" at bounding box center [1182, 221] width 30 height 30
type input "06/11/25"
type input "08/11/25"
select select "5"
select select "2025"
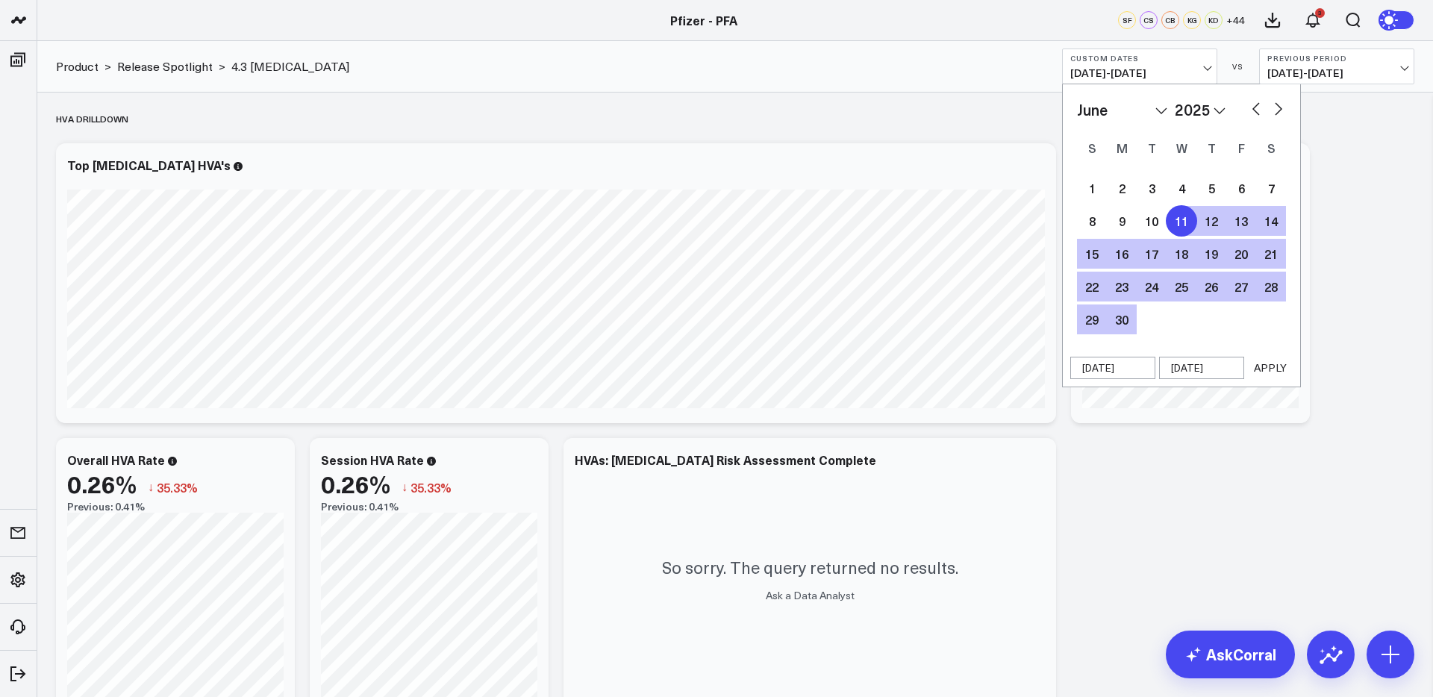
click at [1181, 220] on div "11" at bounding box center [1182, 221] width 30 height 30
select select "5"
select select "2025"
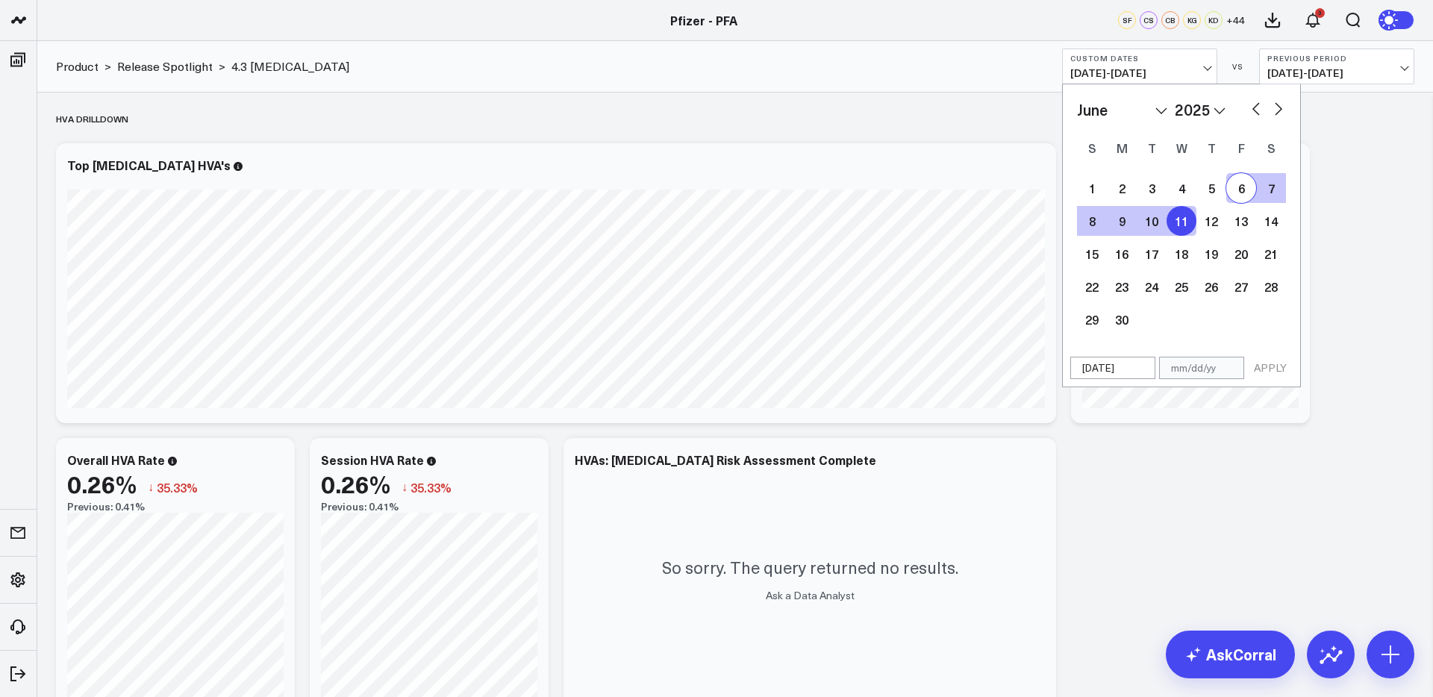
click at [1277, 107] on button "button" at bounding box center [1278, 108] width 15 height 18
select select "6"
select select "2025"
click at [1277, 107] on button "button" at bounding box center [1278, 108] width 15 height 18
select select "7"
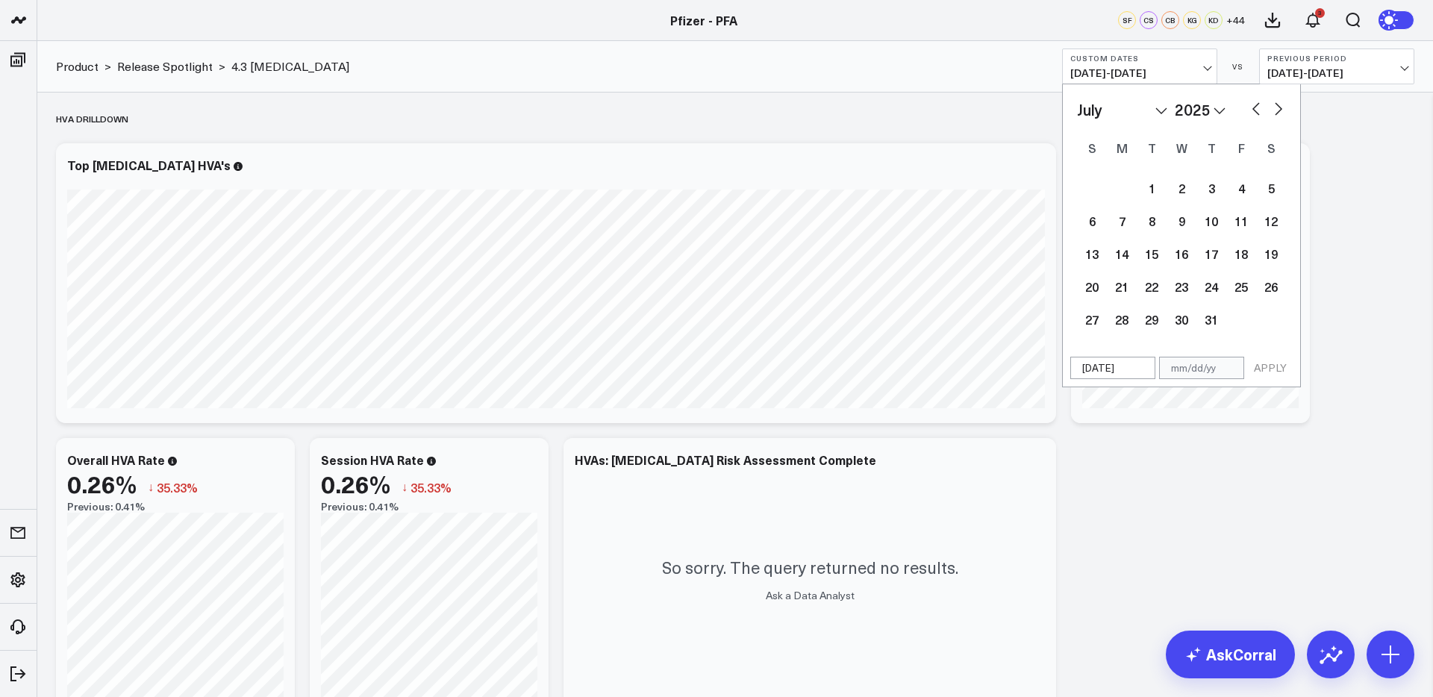
select select "2025"
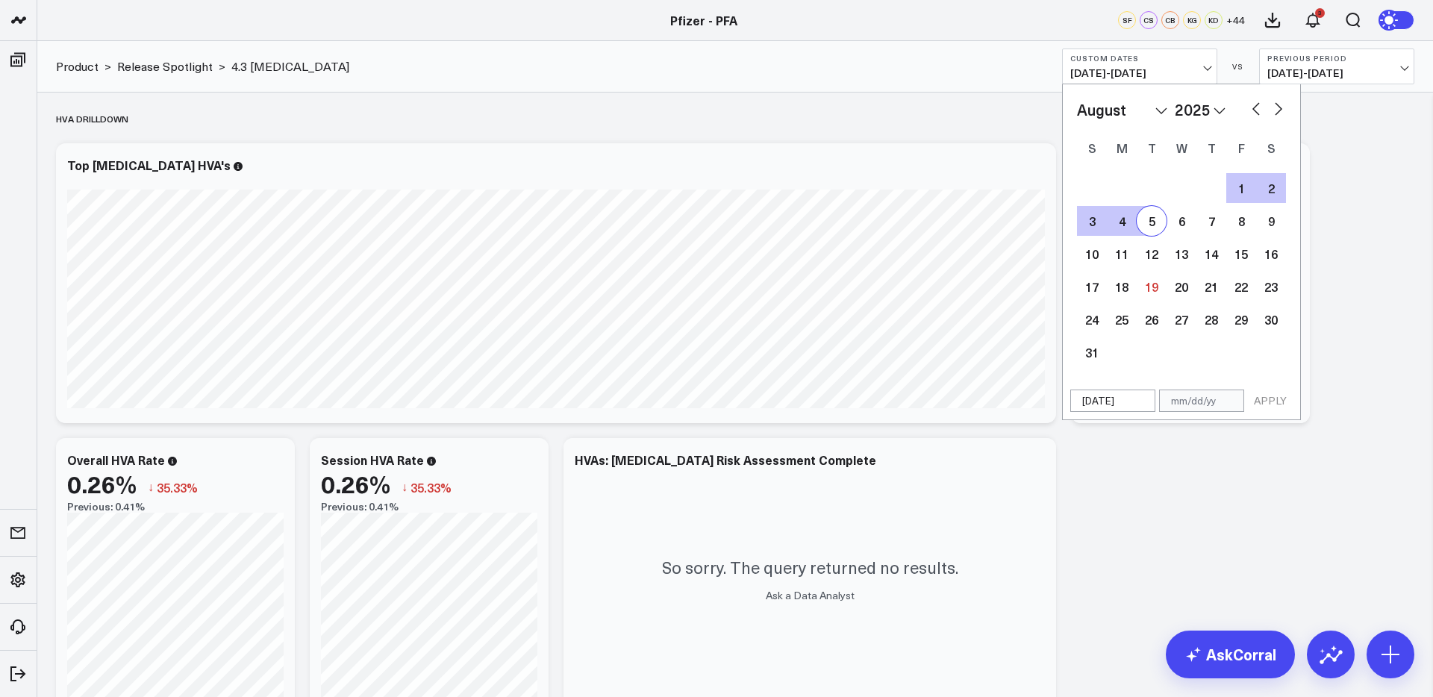
click at [1152, 228] on div "5" at bounding box center [1152, 221] width 30 height 30
type input "08/05/25"
select select "7"
select select "2025"
click at [1271, 404] on button "APPLY" at bounding box center [1270, 401] width 45 height 22
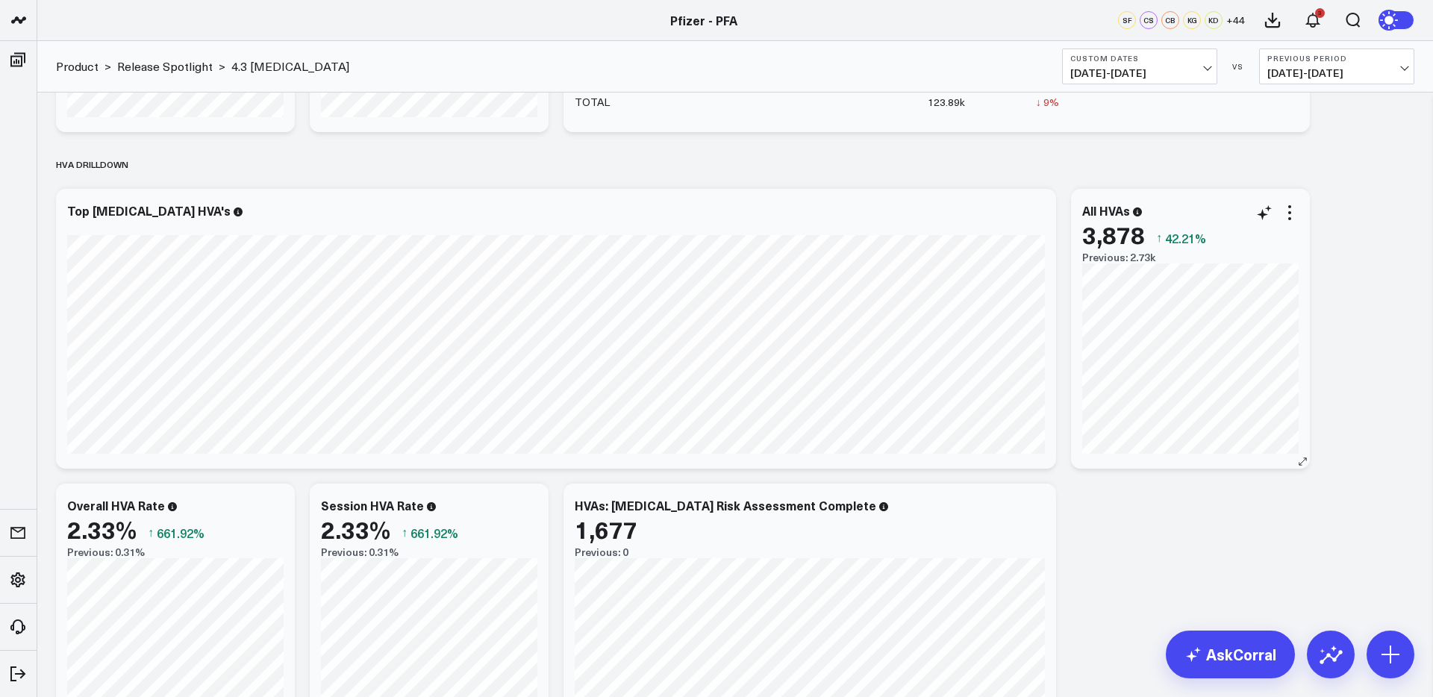
scroll to position [1833, 0]
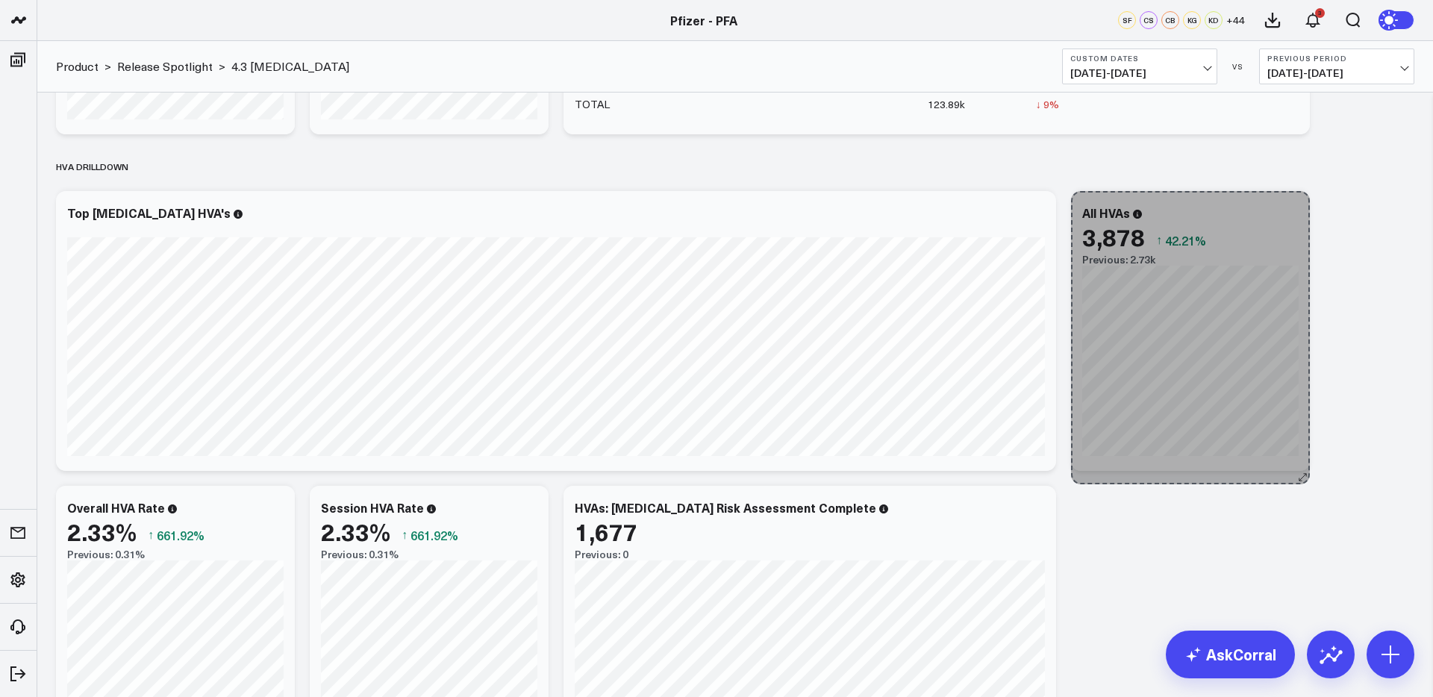
drag, startPoint x: 1297, startPoint y: 462, endPoint x: 1208, endPoint y: 475, distance: 90.6
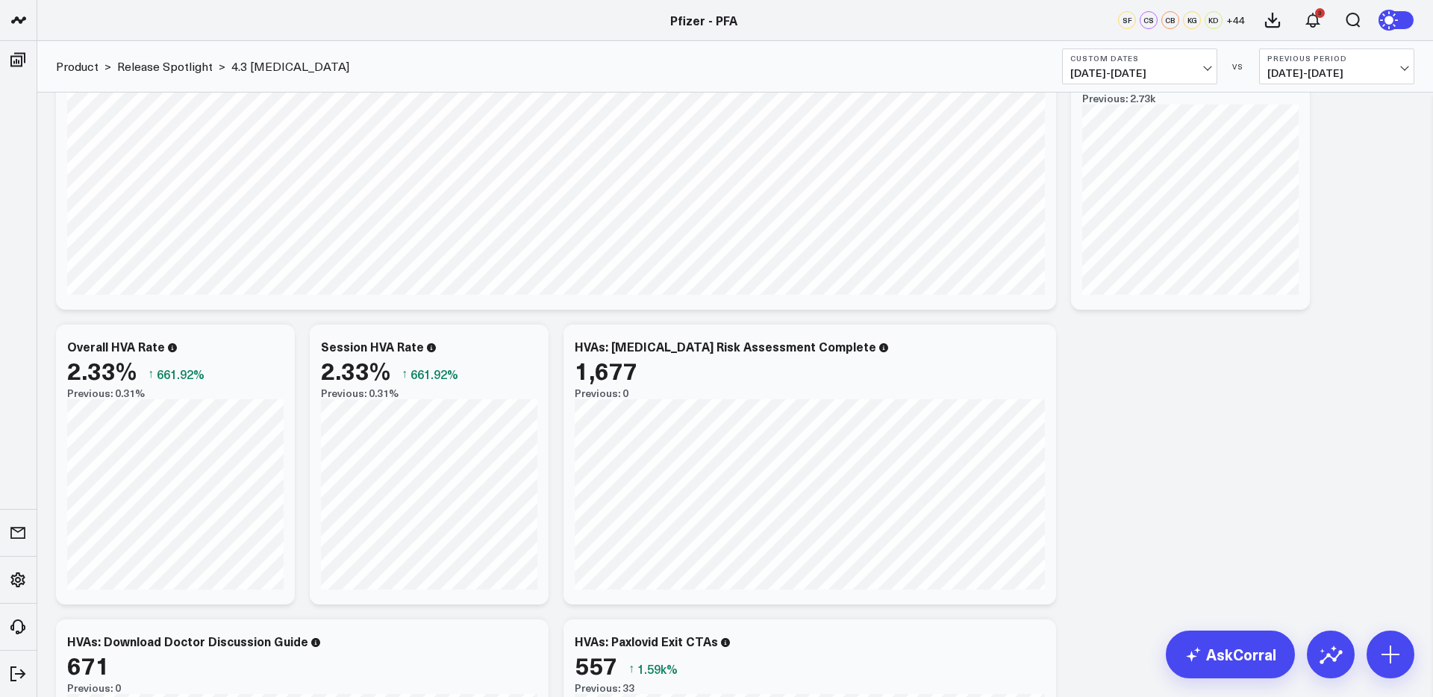
scroll to position [1991, 0]
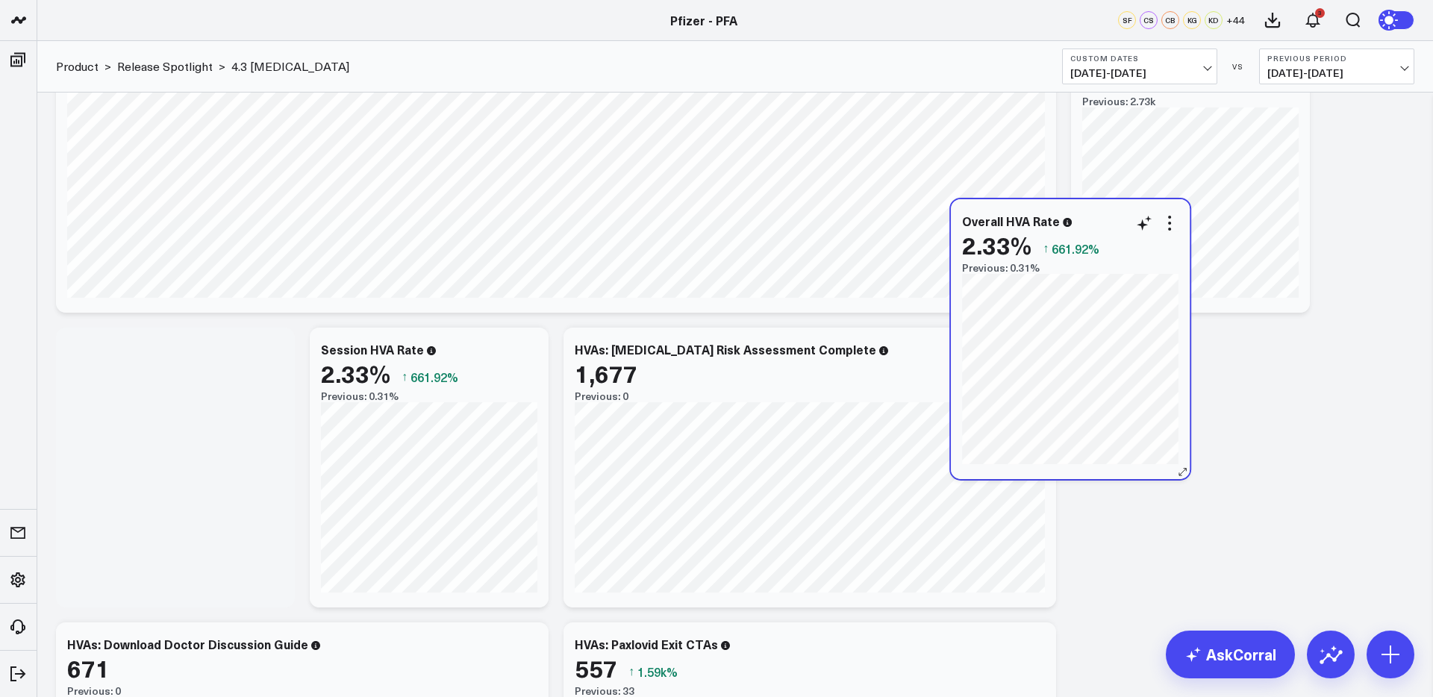
drag, startPoint x: 208, startPoint y: 343, endPoint x: 1103, endPoint y: 214, distance: 904.2
click at [1103, 214] on div "Overall HVA Rate" at bounding box center [1070, 220] width 216 height 13
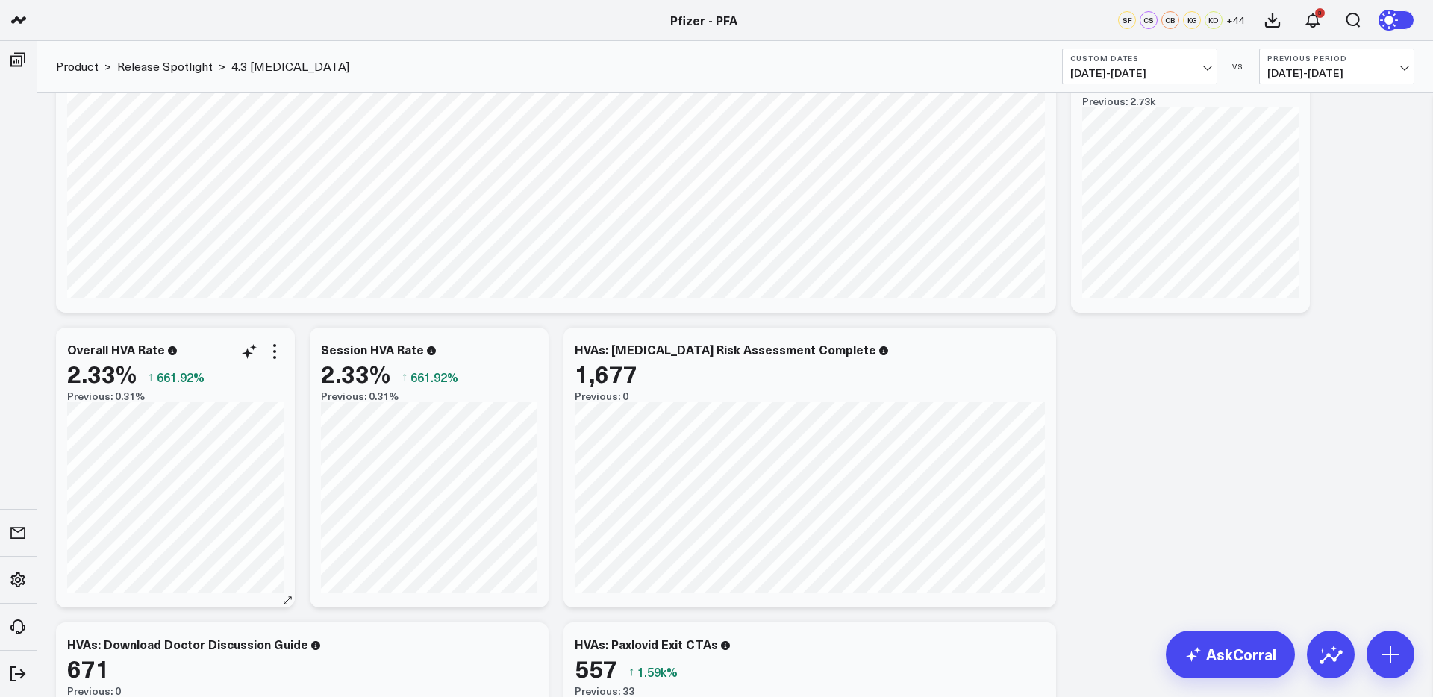
scroll to position [1874, 0]
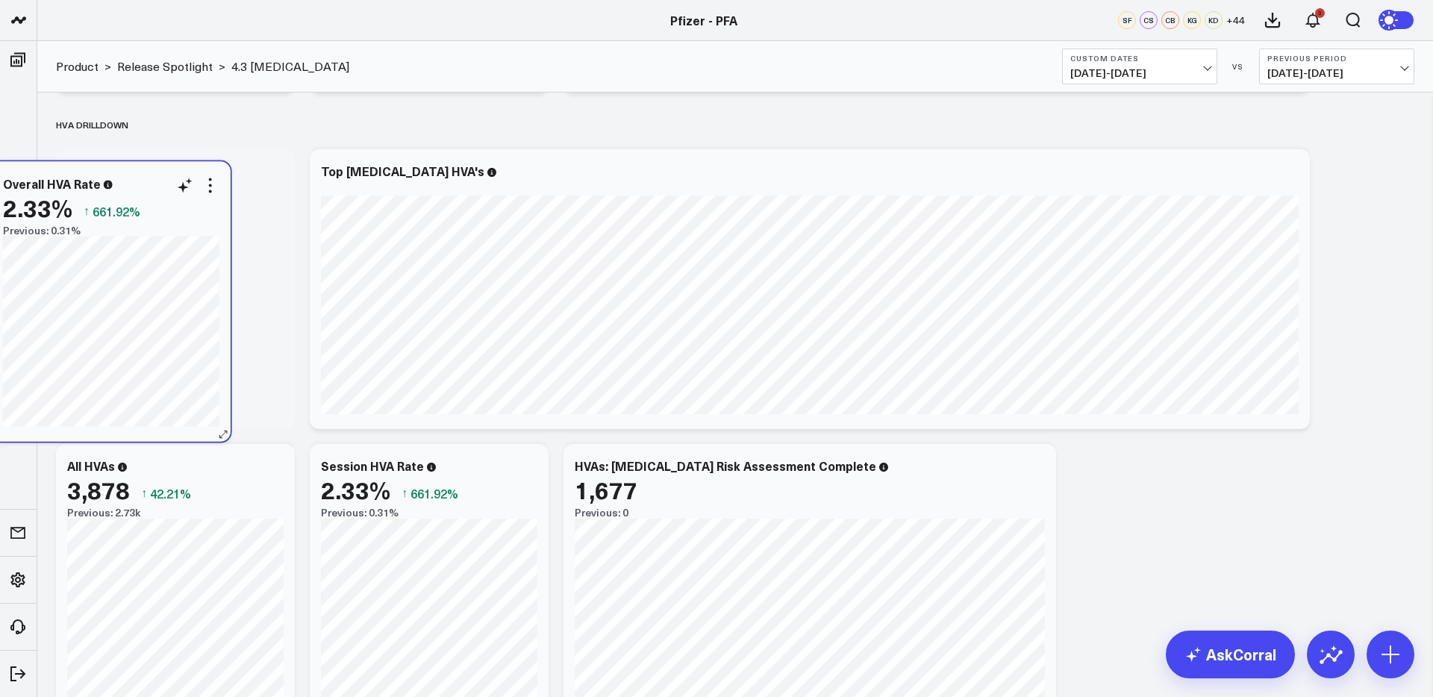
drag, startPoint x: 216, startPoint y: 455, endPoint x: 165, endPoint y: 178, distance: 281.7
click at [165, 178] on div "Overall HVA Rate" at bounding box center [111, 183] width 216 height 13
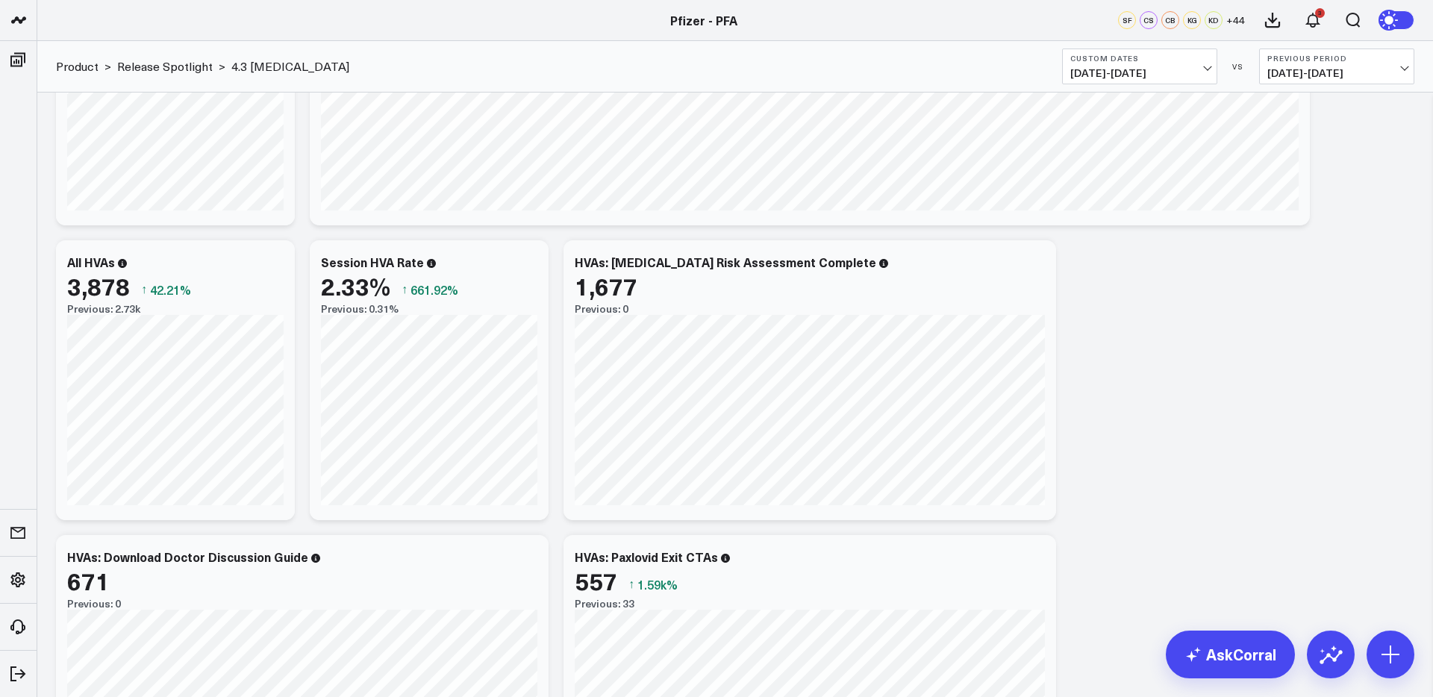
scroll to position [2080, 0]
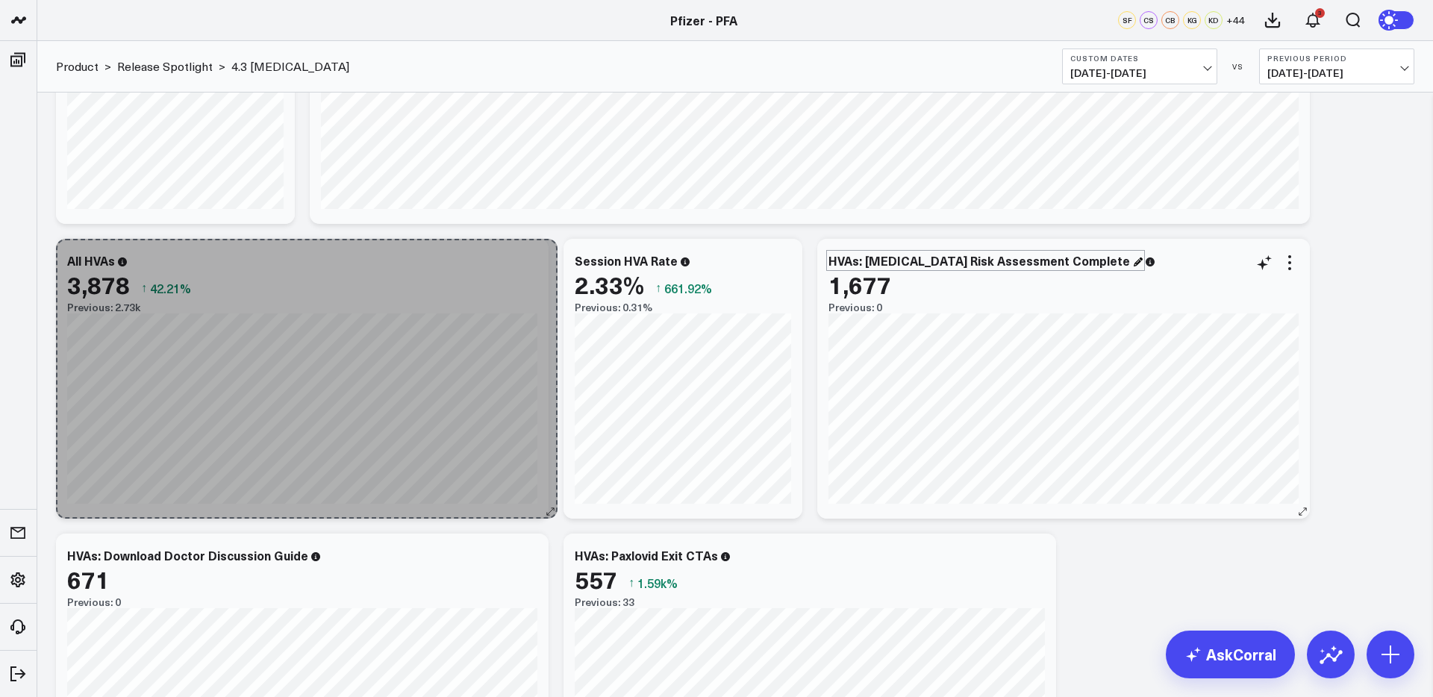
drag, startPoint x: 287, startPoint y: 509, endPoint x: 549, endPoint y: 461, distance: 267.2
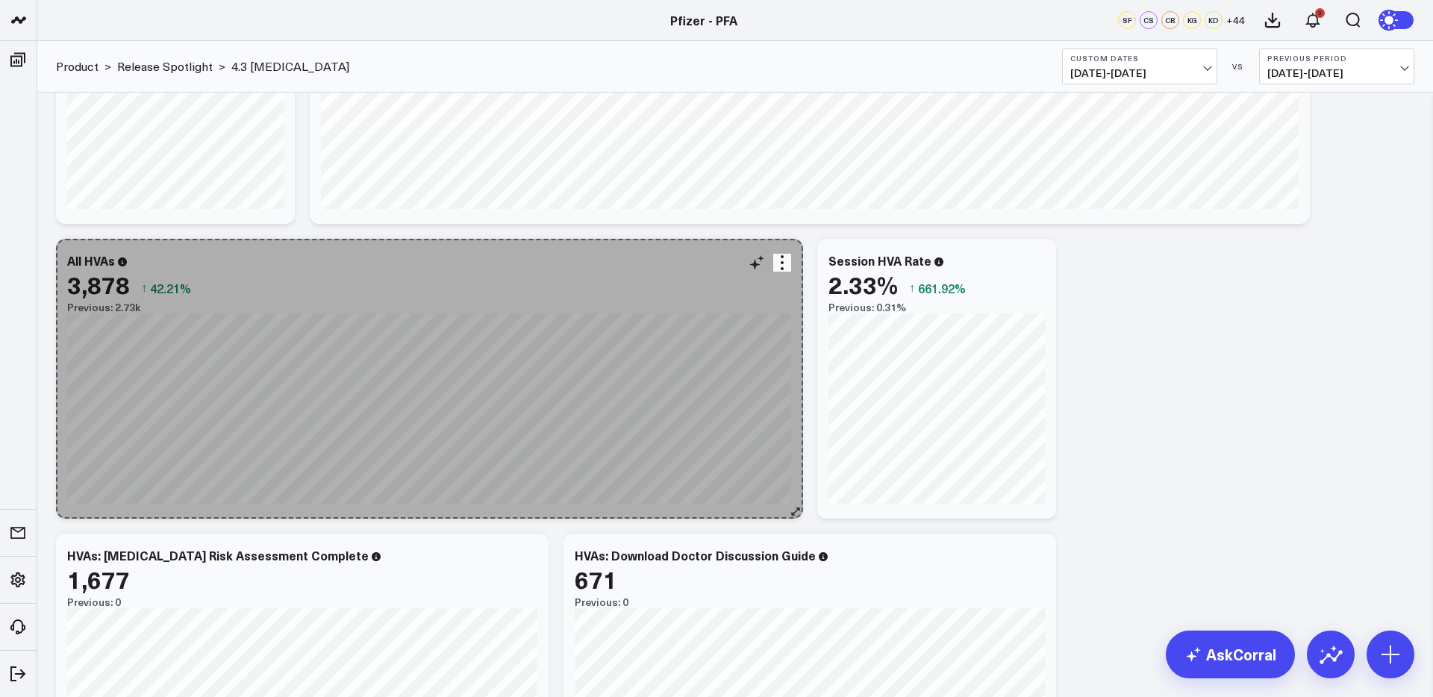
drag, startPoint x: 540, startPoint y: 508, endPoint x: 794, endPoint y: 499, distance: 254.7
click at [794, 499] on div "All HVAs 3,878 ↑ 42.21% Previous: 2.73k [#fff fontSize:14px lineHeight:16px]202…" at bounding box center [429, 379] width 746 height 280
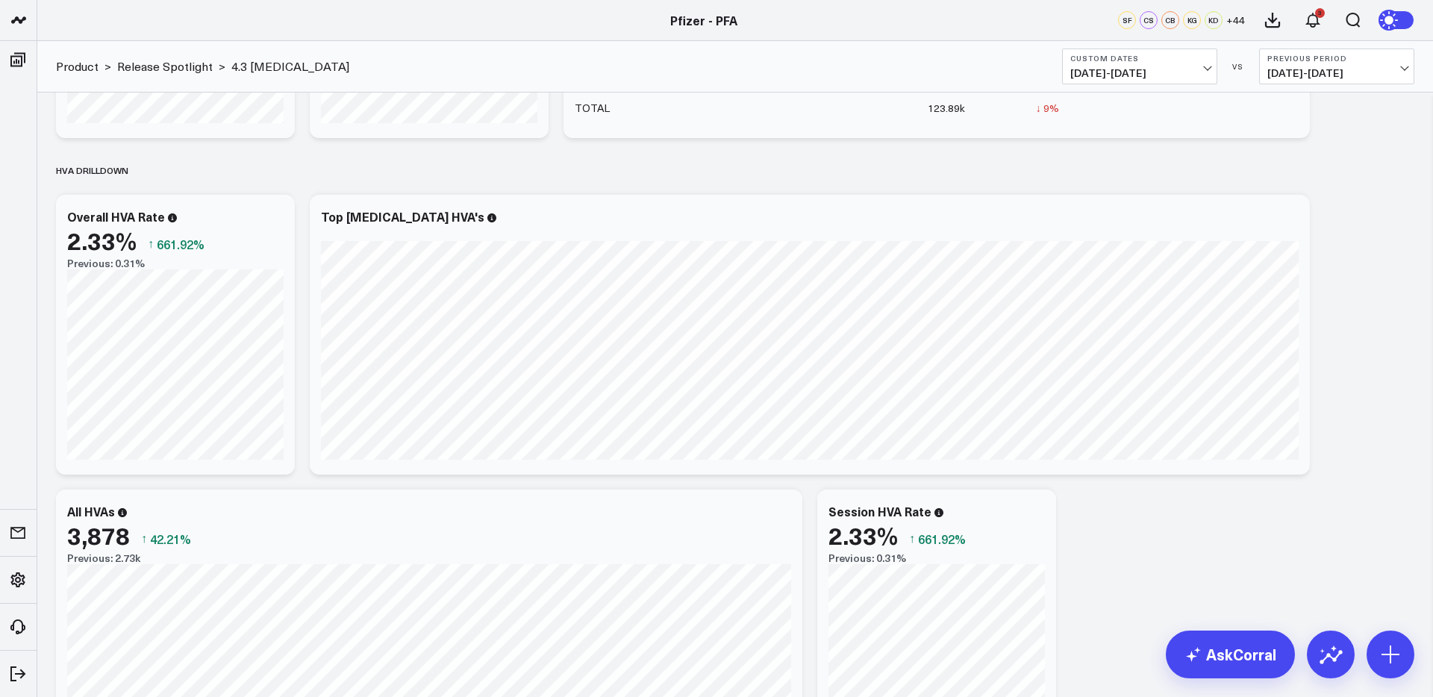
scroll to position [1803, 0]
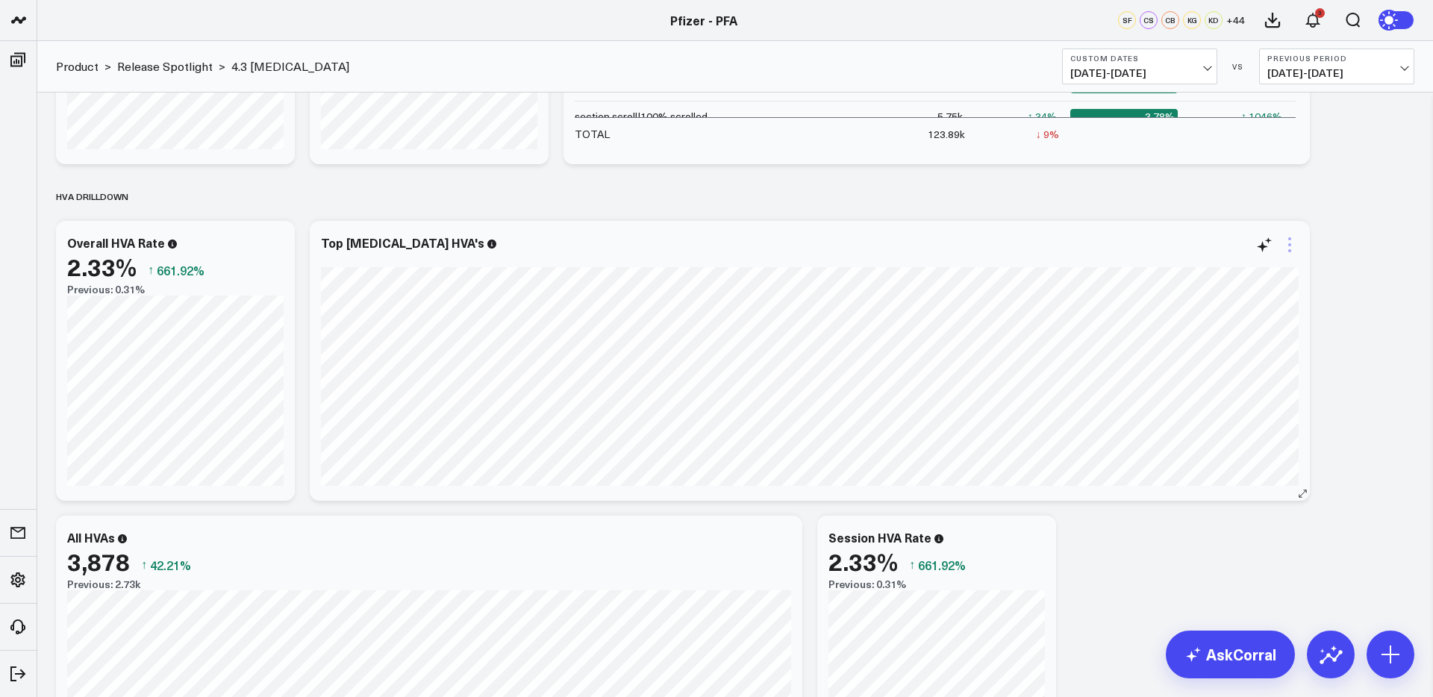
click at [1285, 245] on icon at bounding box center [1290, 245] width 18 height 18
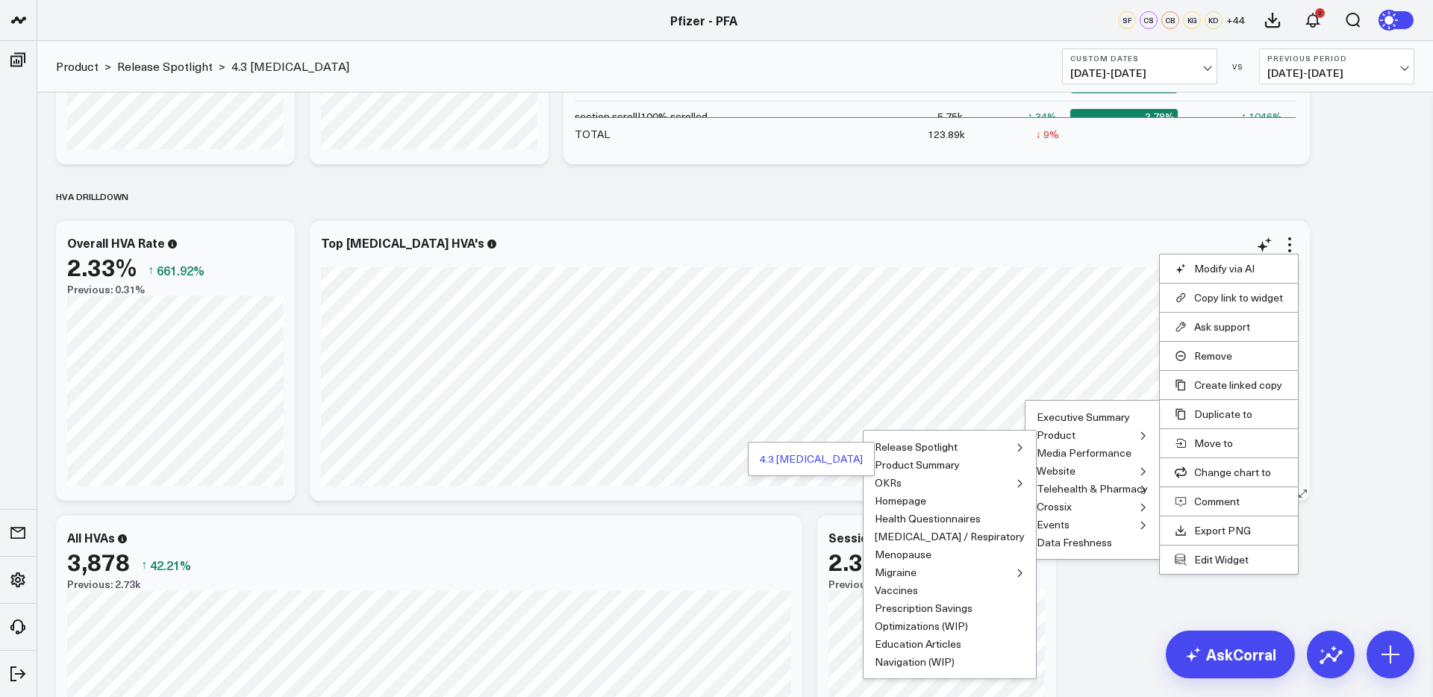
click at [853, 460] on button "4.3 [MEDICAL_DATA]" at bounding box center [811, 459] width 103 height 10
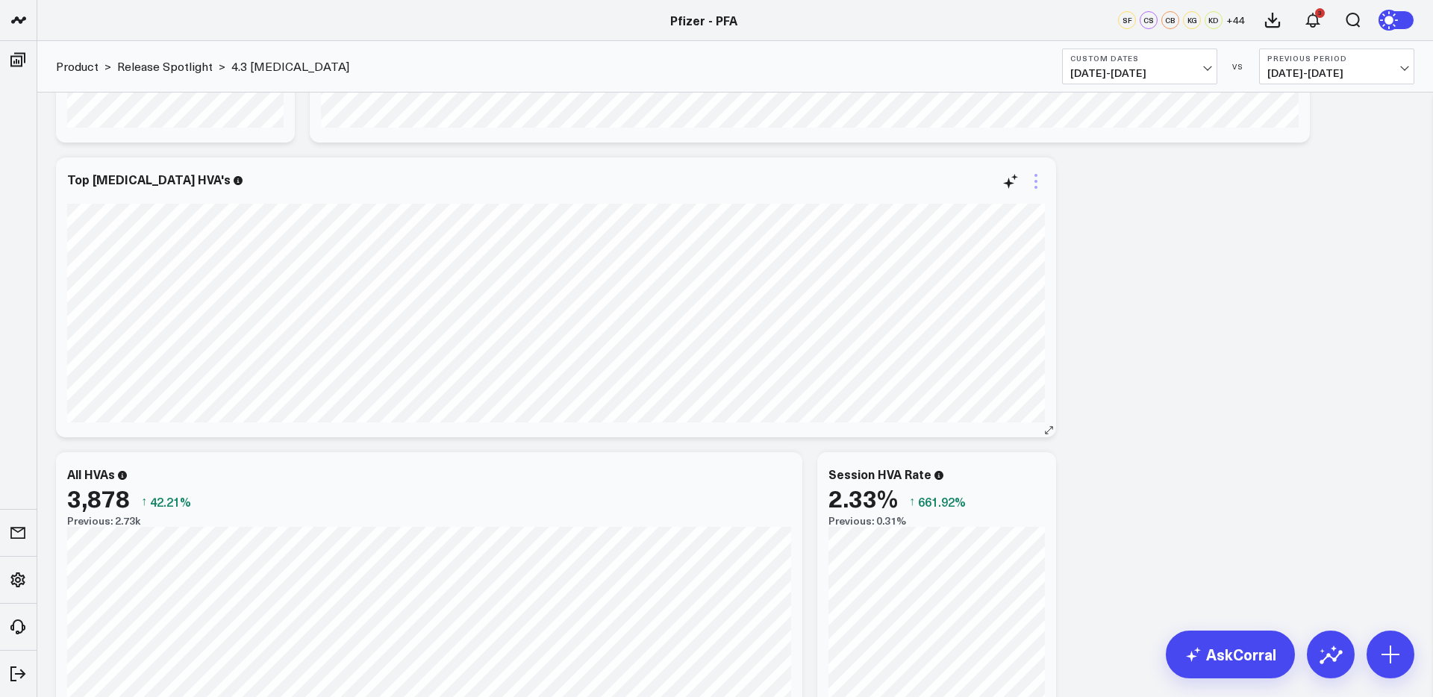
click at [1035, 182] on icon at bounding box center [1036, 181] width 3 height 3
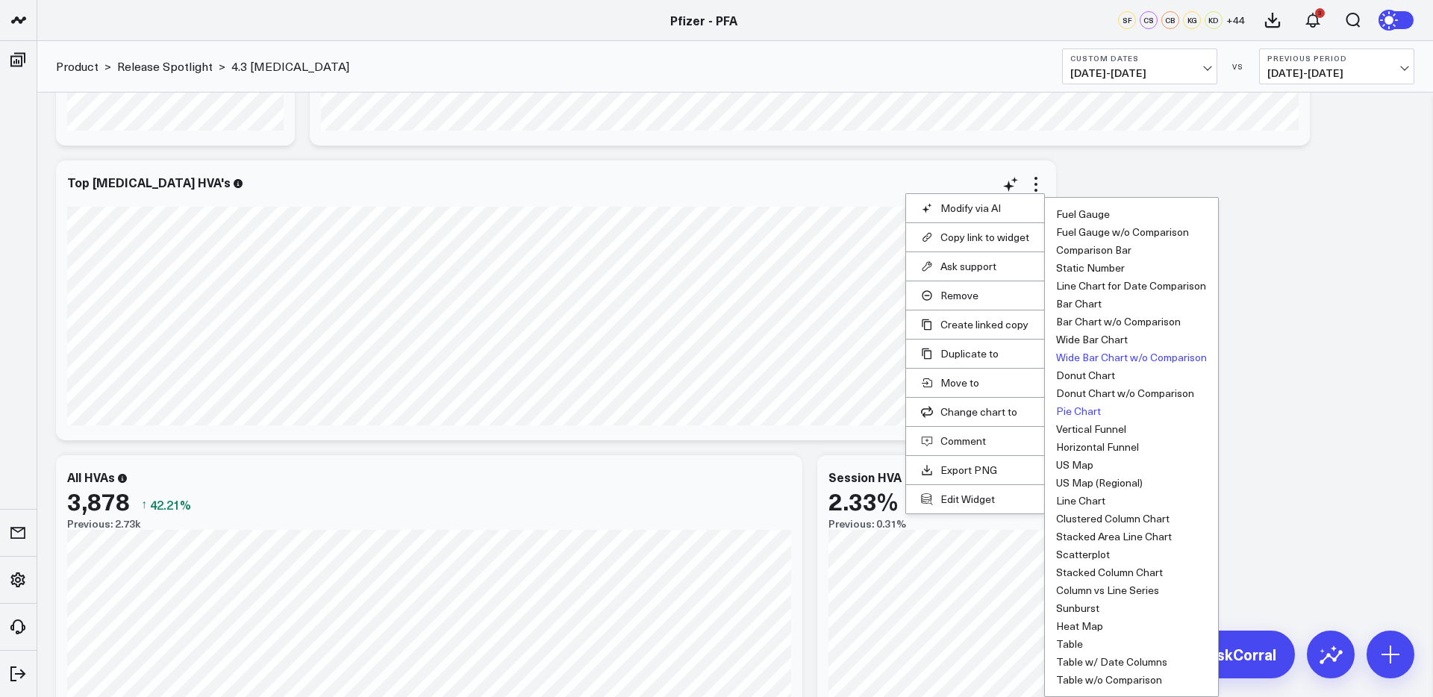
click at [1085, 411] on button "Pie Chart" at bounding box center [1078, 411] width 45 height 10
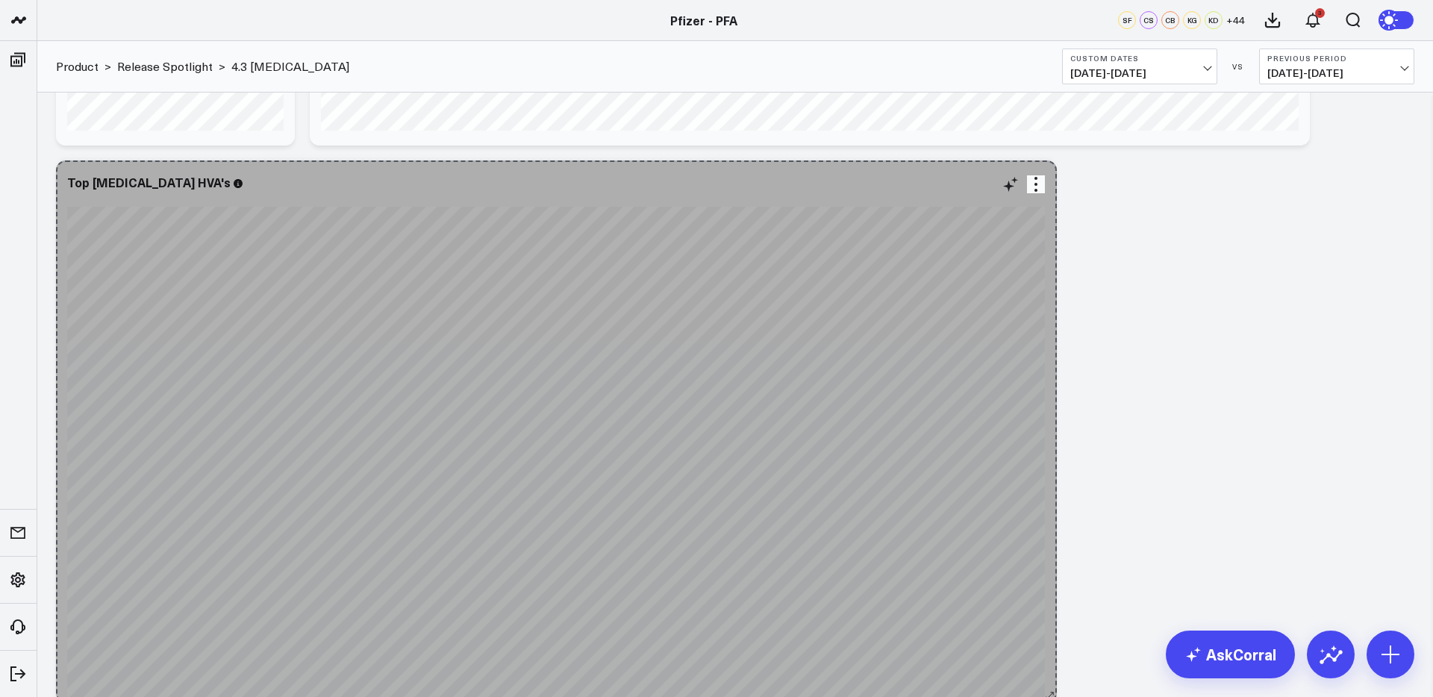
drag, startPoint x: 1053, startPoint y: 434, endPoint x: 1053, endPoint y: 696, distance: 262.8
click at [1053, 696] on div "Top COVID-19 HVA's [fontSize:14px lineHeight:16px][/]: [fontSize:14px lineHeigh…" at bounding box center [556, 447] width 1000 height 575
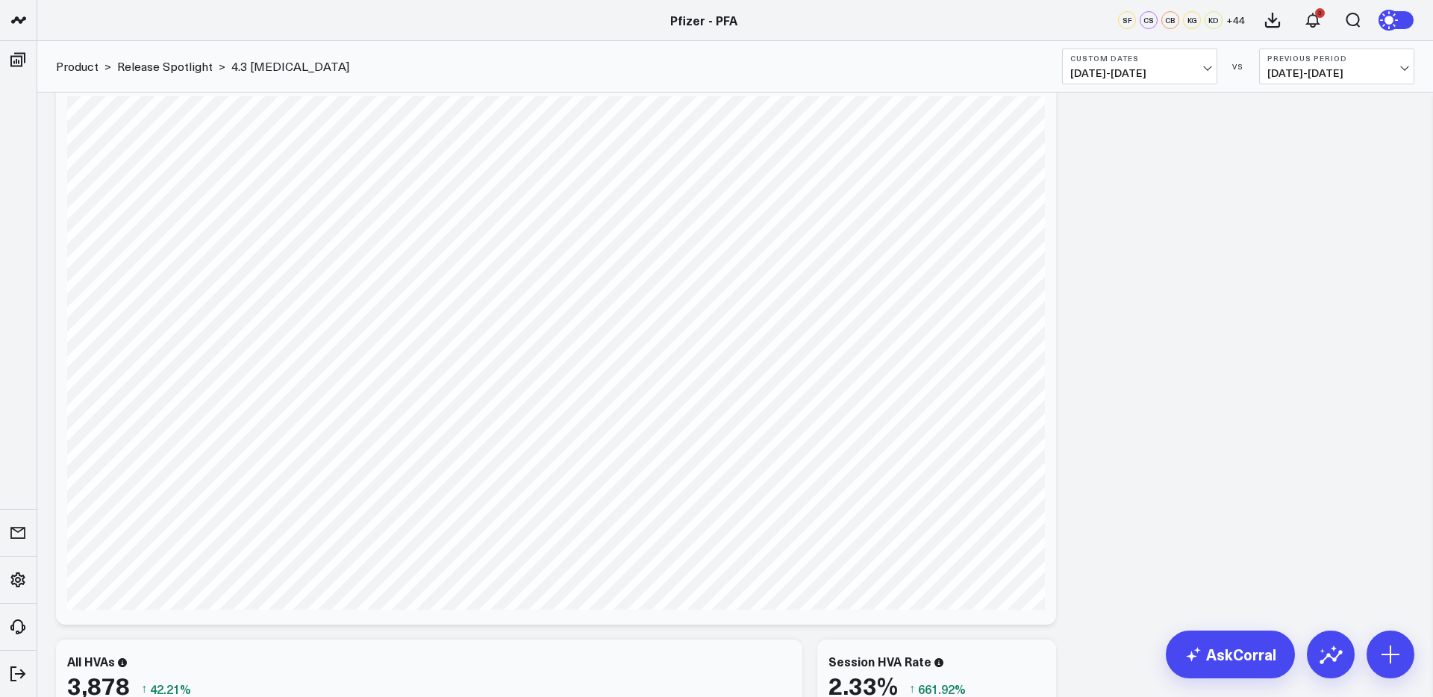
scroll to position [2264, 0]
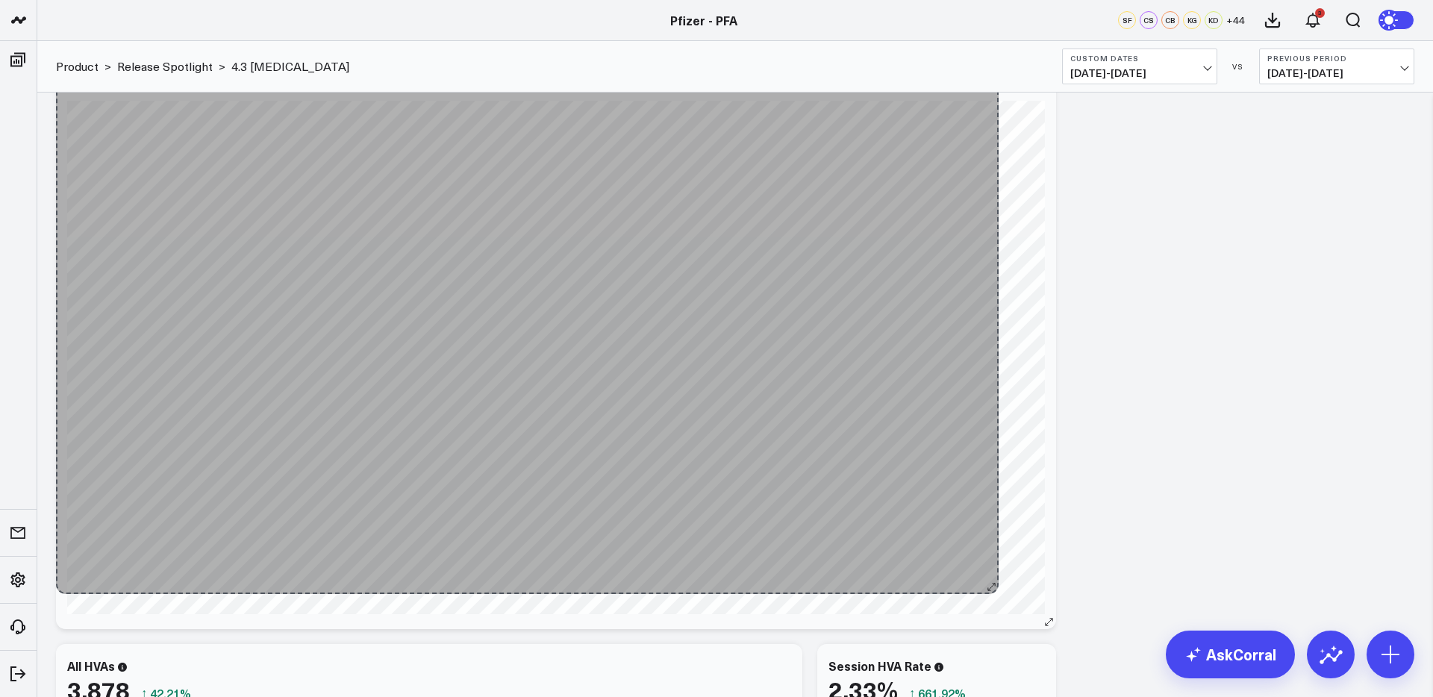
click at [985, 582] on div "Top COVID-19 HVA's [fontSize:14px lineHeight:16px][/]: [fontSize:14px lineHeigh…" at bounding box center [556, 341] width 1000 height 575
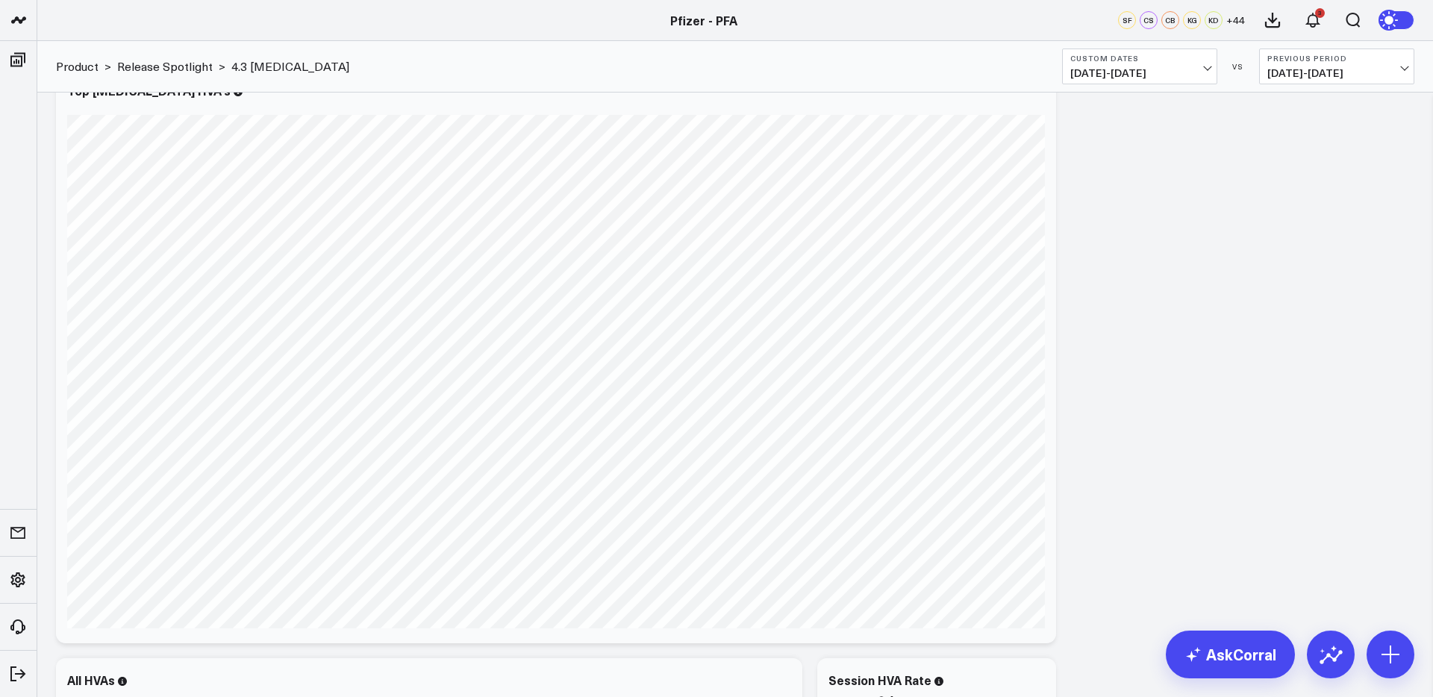
scroll to position [2236, 0]
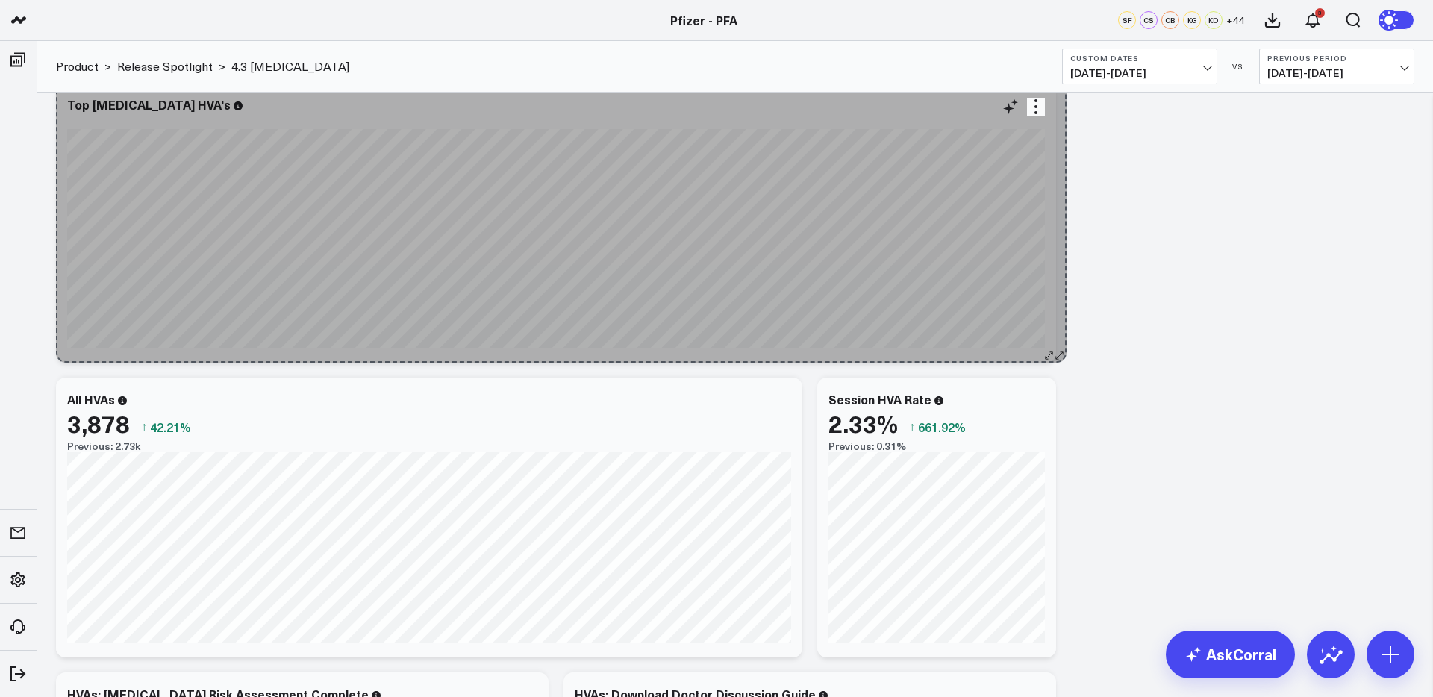
drag, startPoint x: 1045, startPoint y: 648, endPoint x: 1055, endPoint y: 290, distance: 357.7
click at [1055, 290] on div "Top COVID-19 HVA's [fontSize:14px lineHeight:16px][/]: [fontSize:14px lineHeigh…" at bounding box center [556, 223] width 1000 height 280
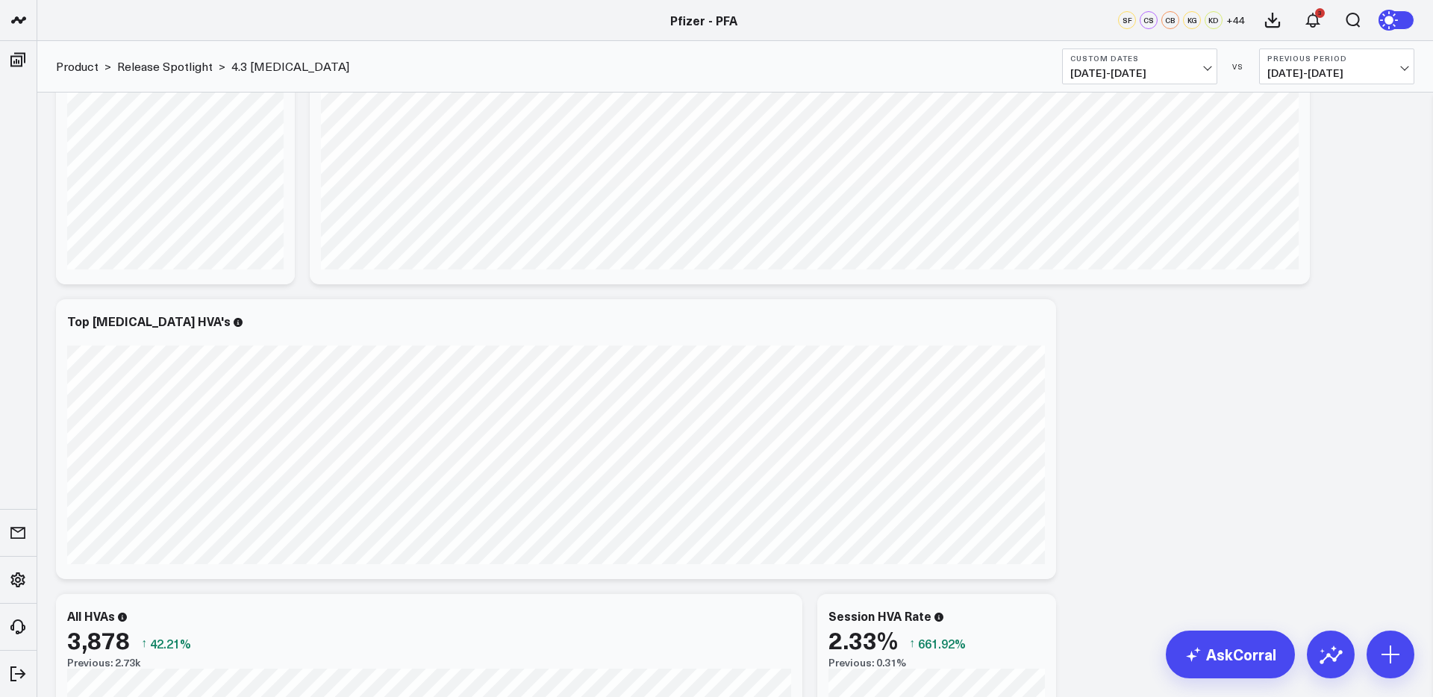
scroll to position [2036, 0]
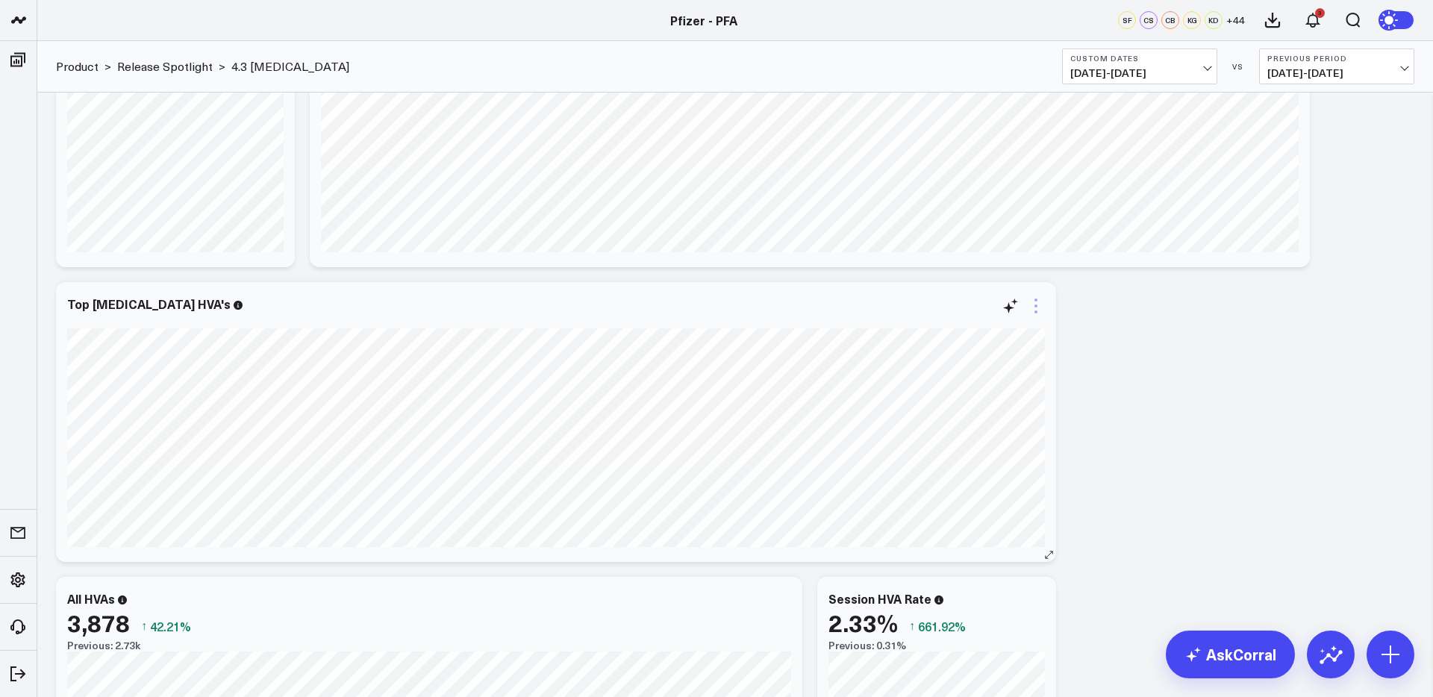
click at [1035, 308] on icon at bounding box center [1036, 306] width 18 height 18
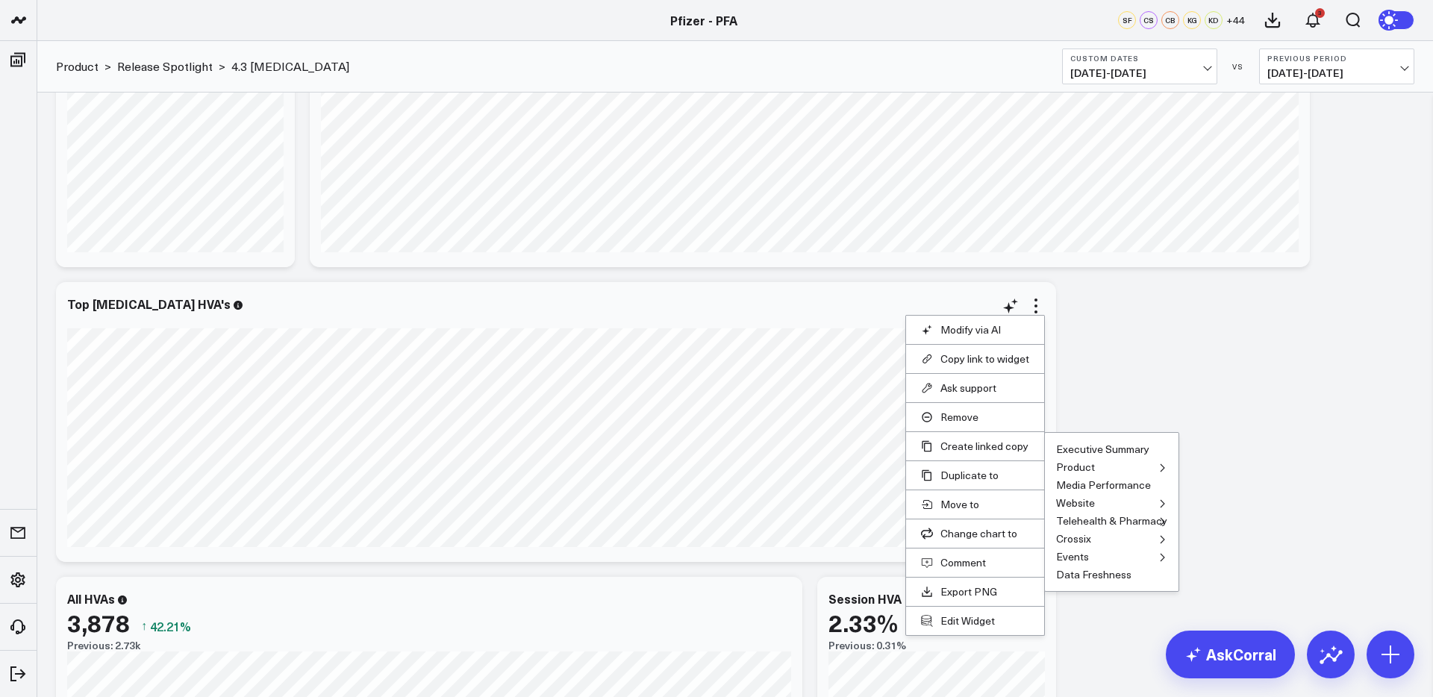
scroll to position [2033, 0]
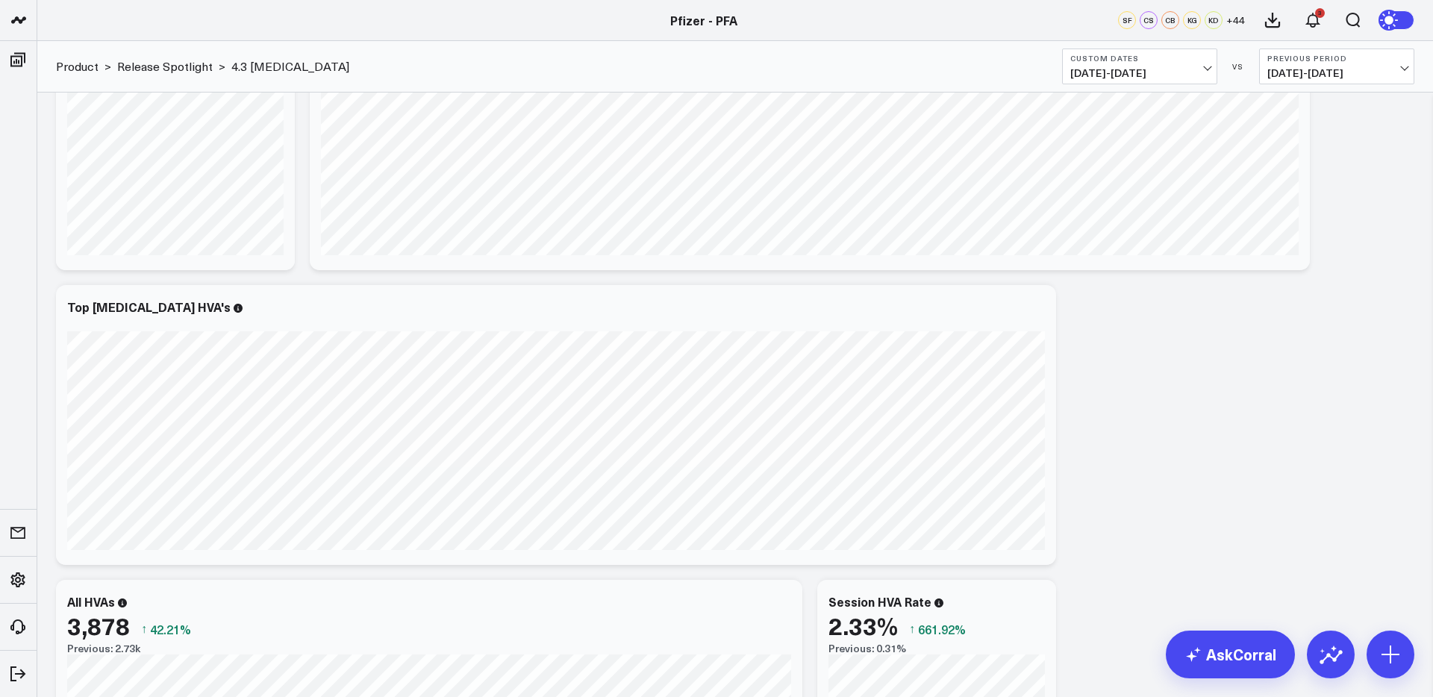
click at [0, 0] on button "Table" at bounding box center [0, 0] width 0 height 0
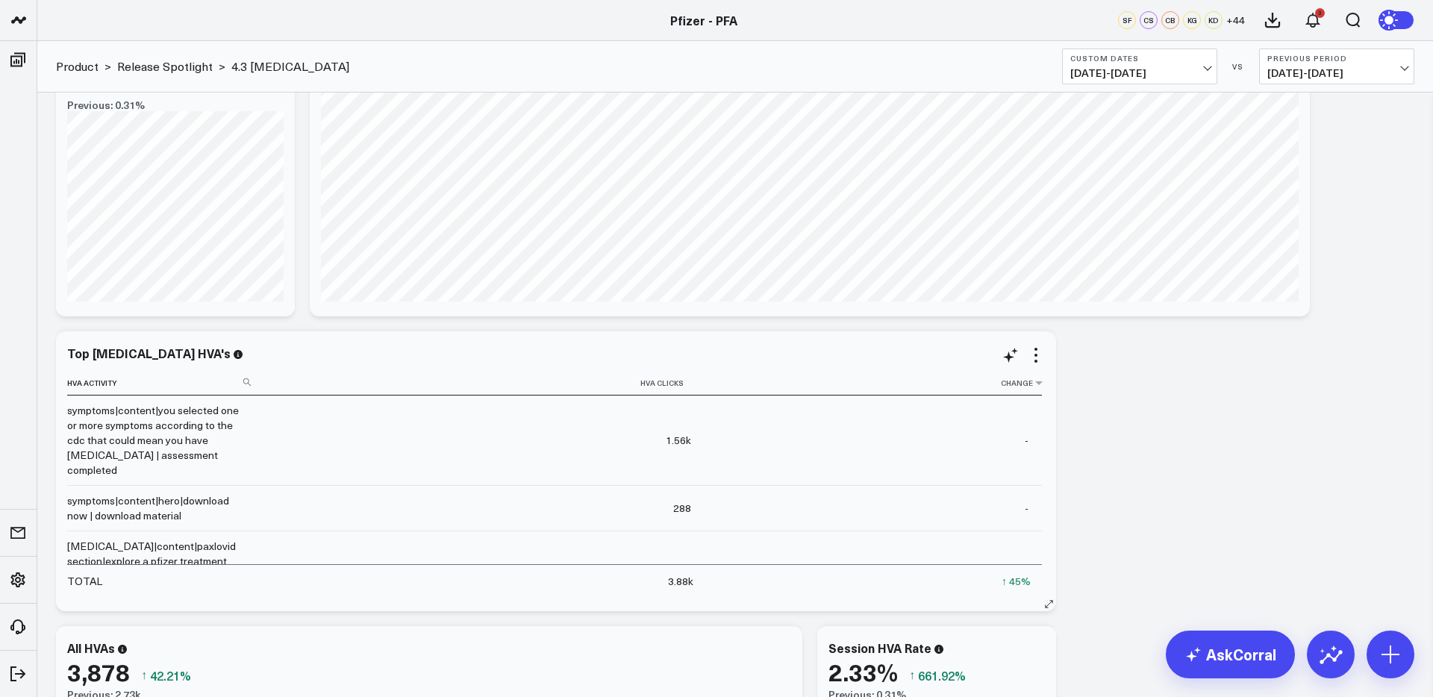
scroll to position [1983, 0]
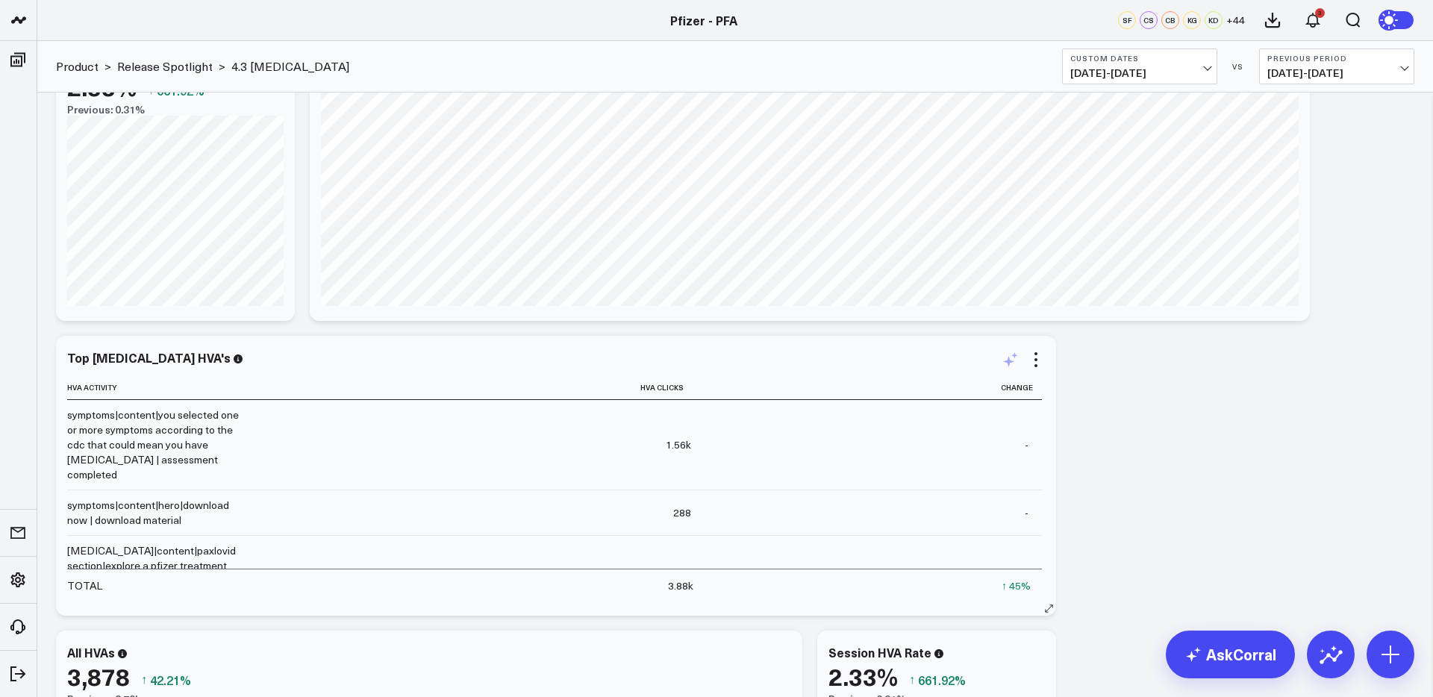
click at [1011, 358] on icon at bounding box center [1011, 360] width 18 height 18
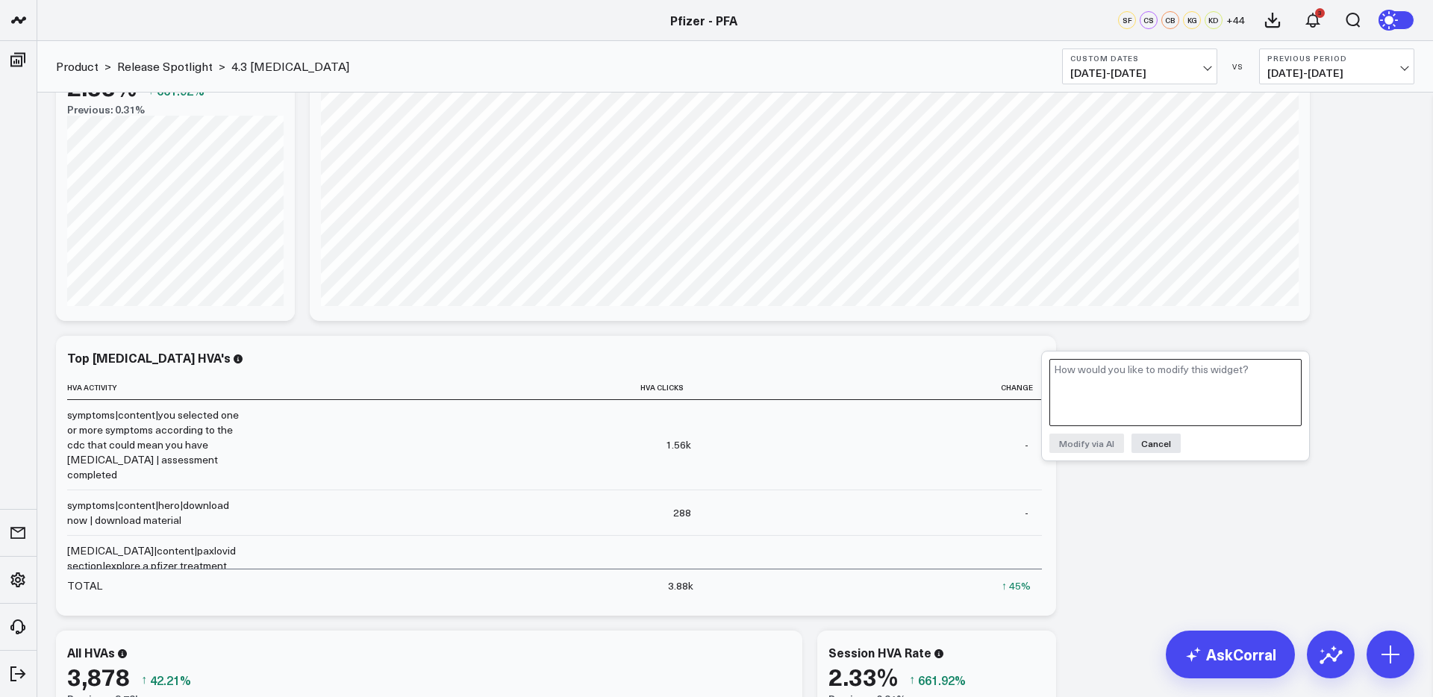
click at [1110, 386] on textarea at bounding box center [1176, 392] width 252 height 67
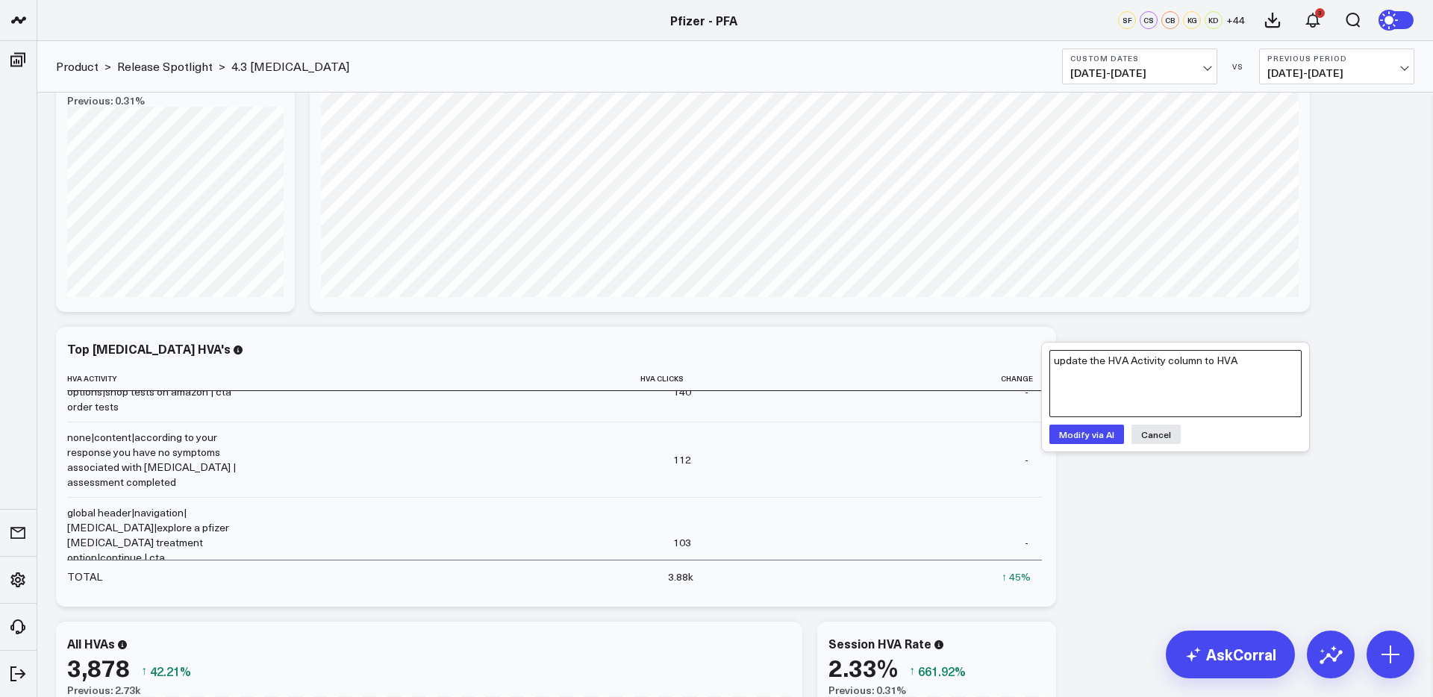
scroll to position [1993, 0]
type textarea "update the HVA Activity column to HVA CTA Type instead"
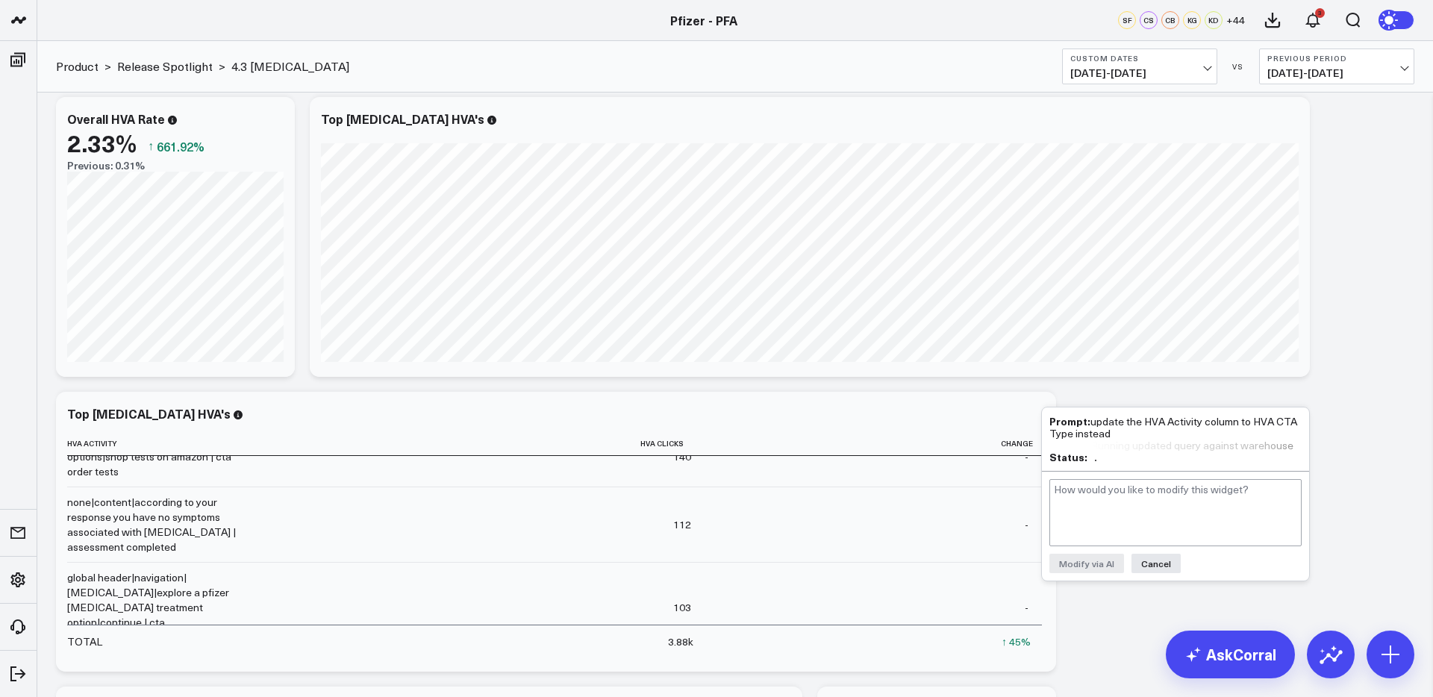
scroll to position [1928, 0]
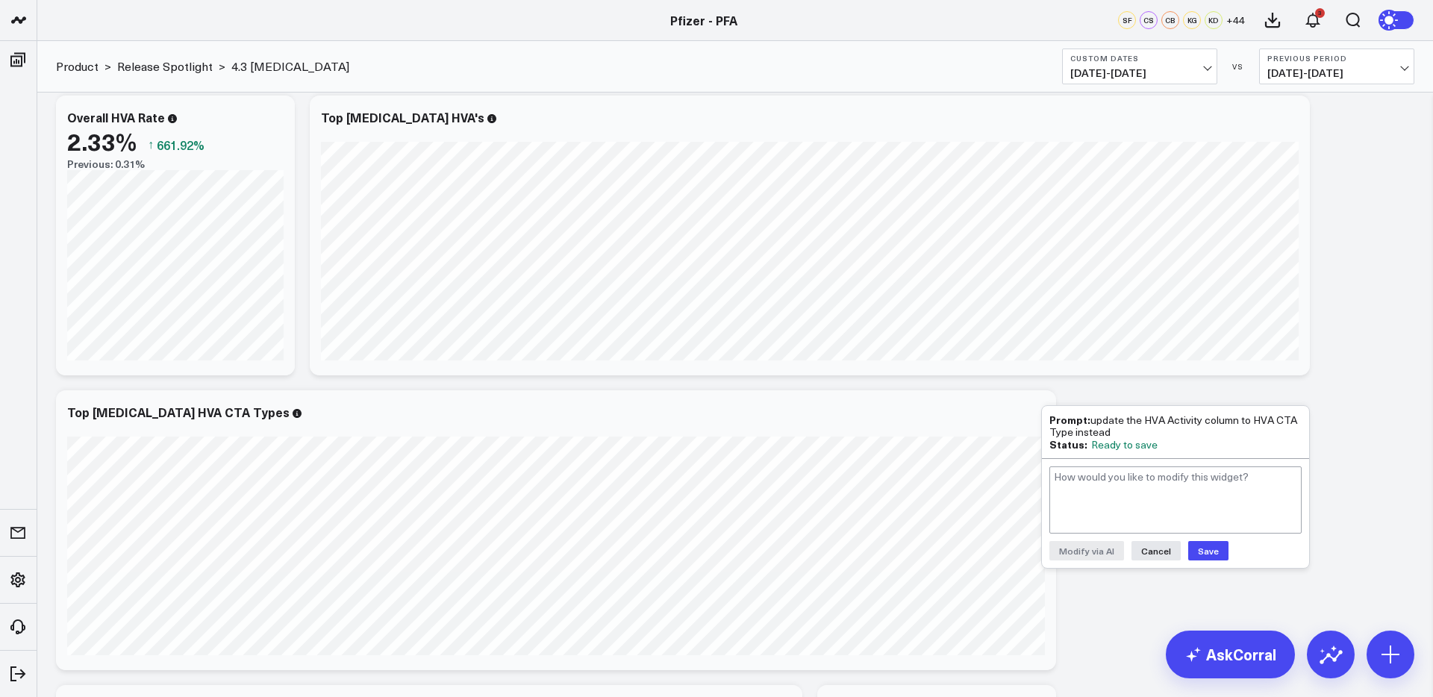
click at [1206, 552] on button "Save" at bounding box center [1208, 550] width 40 height 19
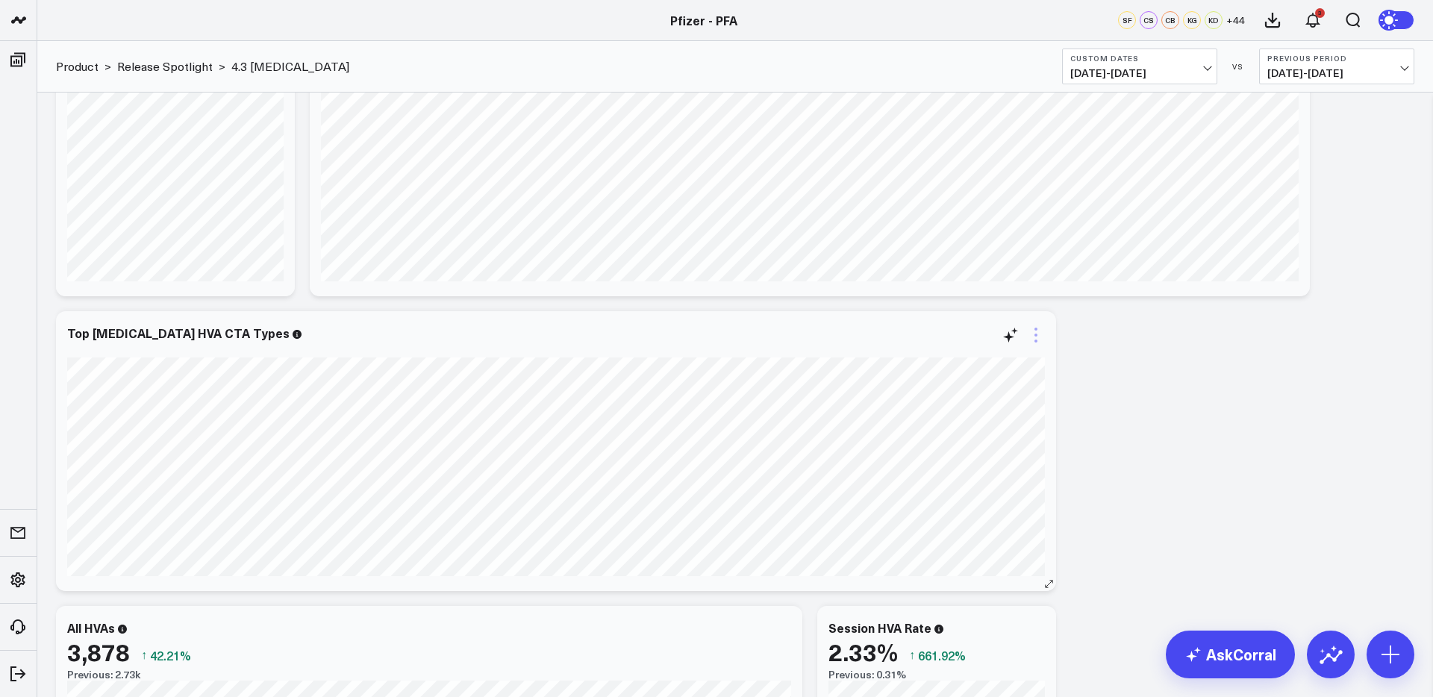
click at [1040, 340] on icon at bounding box center [1036, 335] width 18 height 18
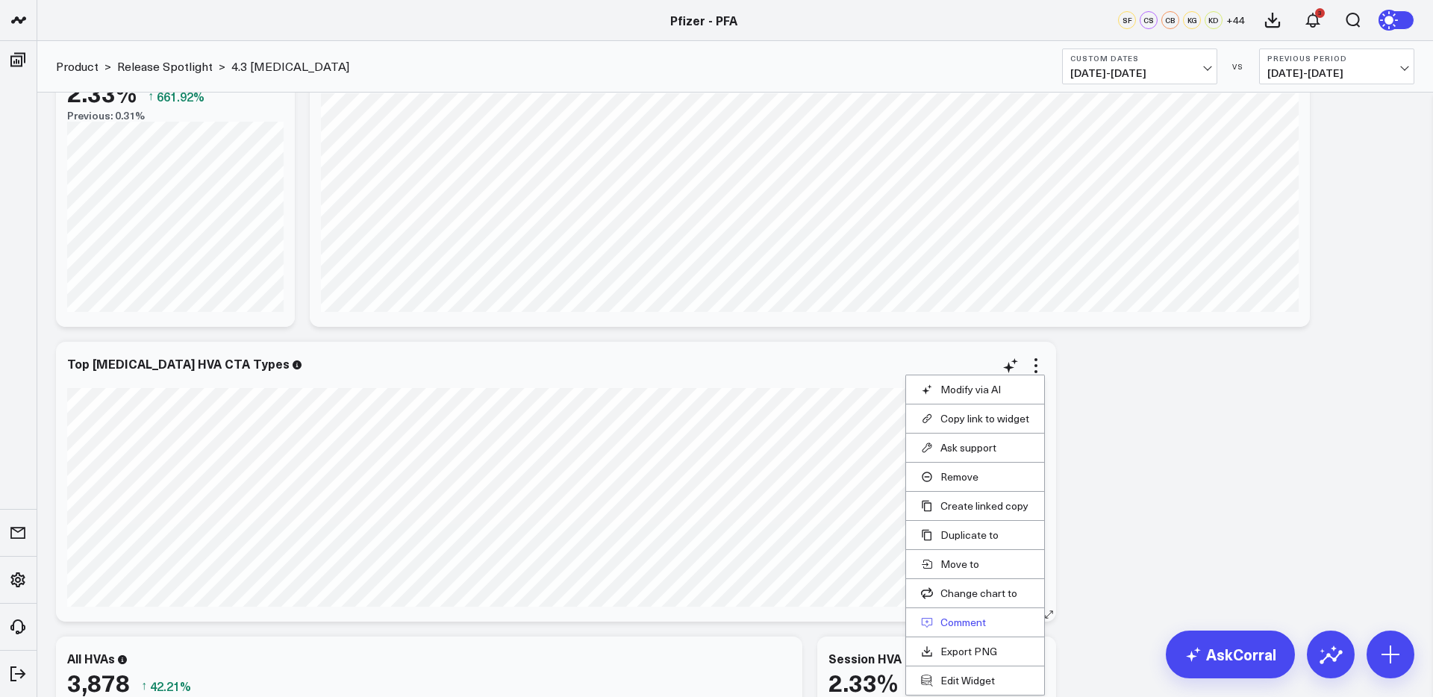
scroll to position [1950, 0]
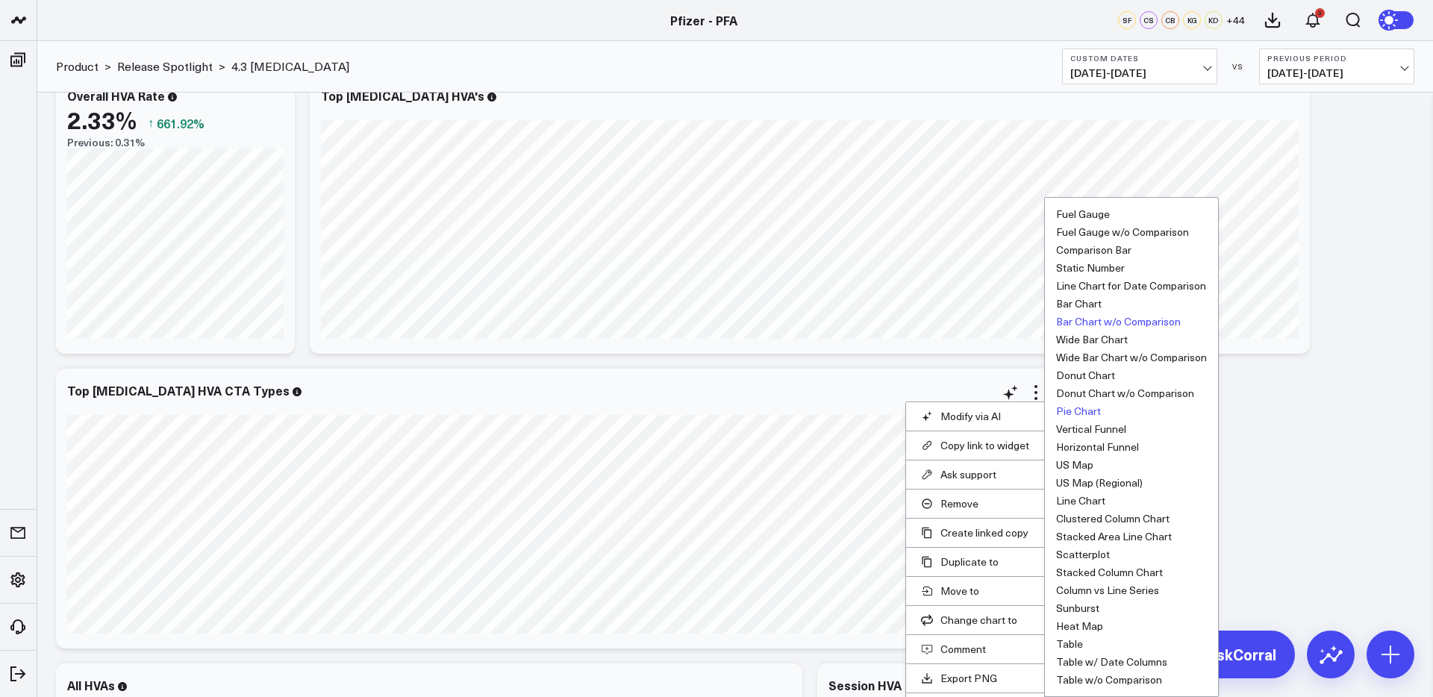
click at [1087, 410] on button "Pie Chart" at bounding box center [1078, 411] width 45 height 10
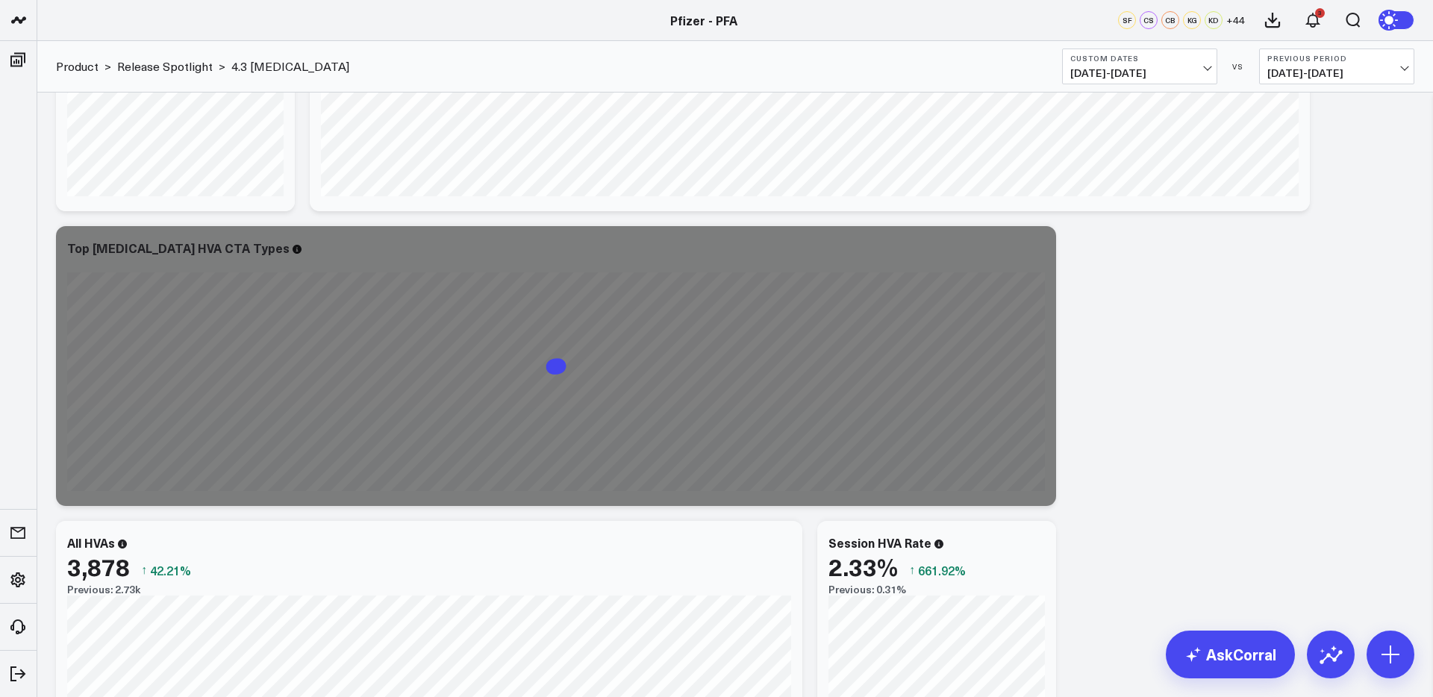
scroll to position [2142, 0]
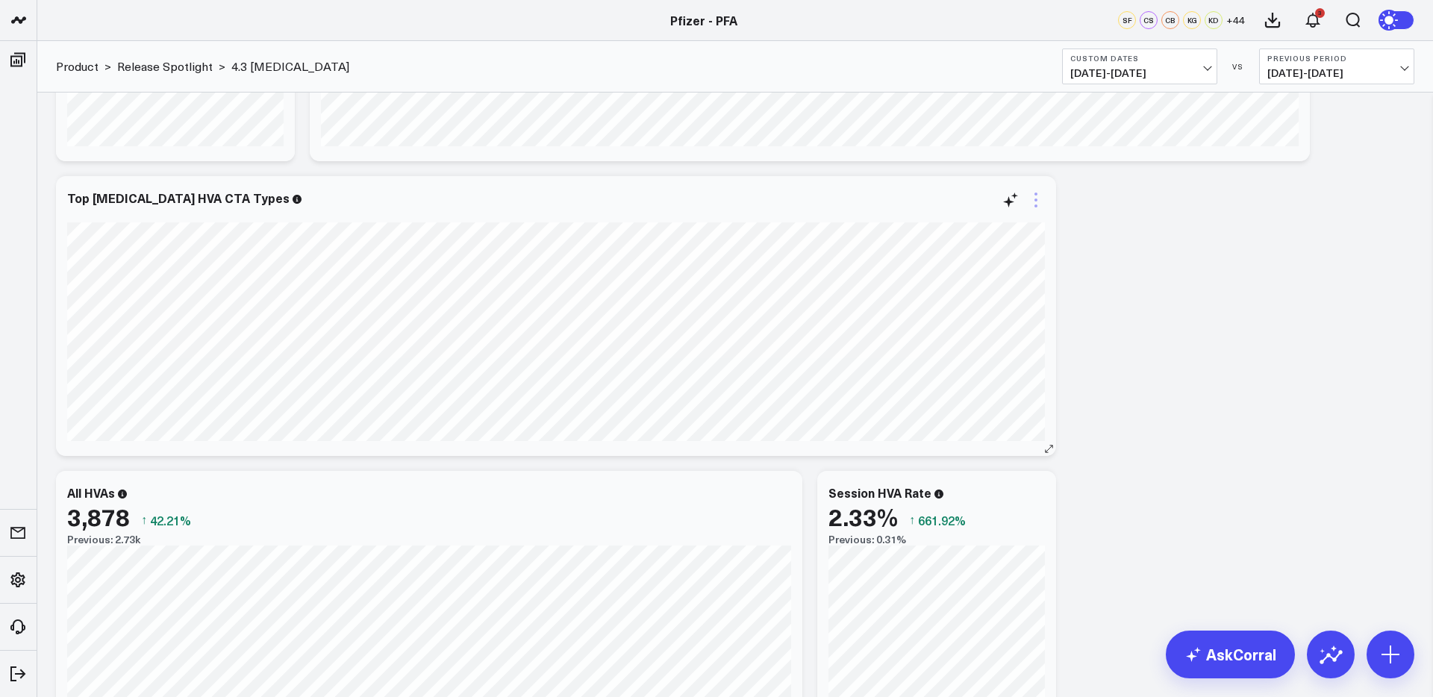
click at [1038, 200] on icon at bounding box center [1036, 200] width 18 height 18
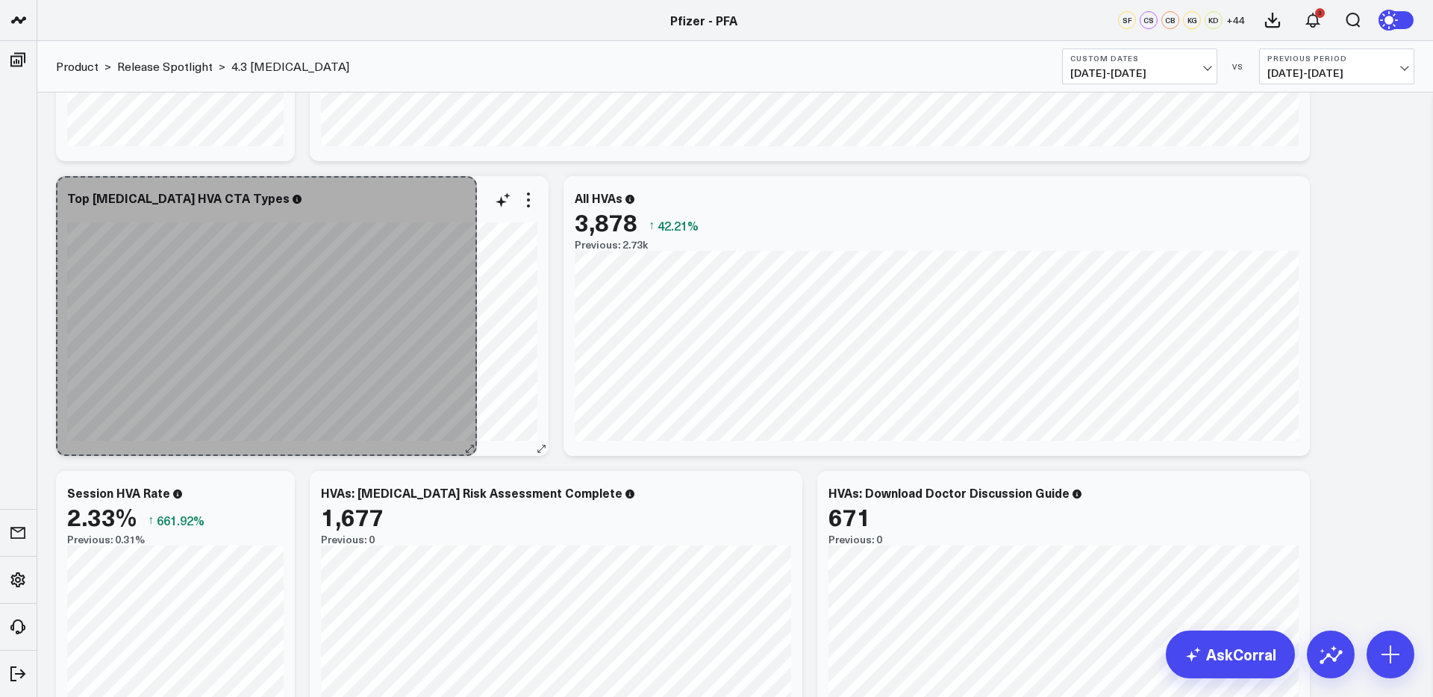
click at [471, 423] on div "Top COVID-19 HVA CTA Types [fontSize:14px lineHeight:16px][/]: [fontSize:14px l…" at bounding box center [302, 316] width 493 height 280
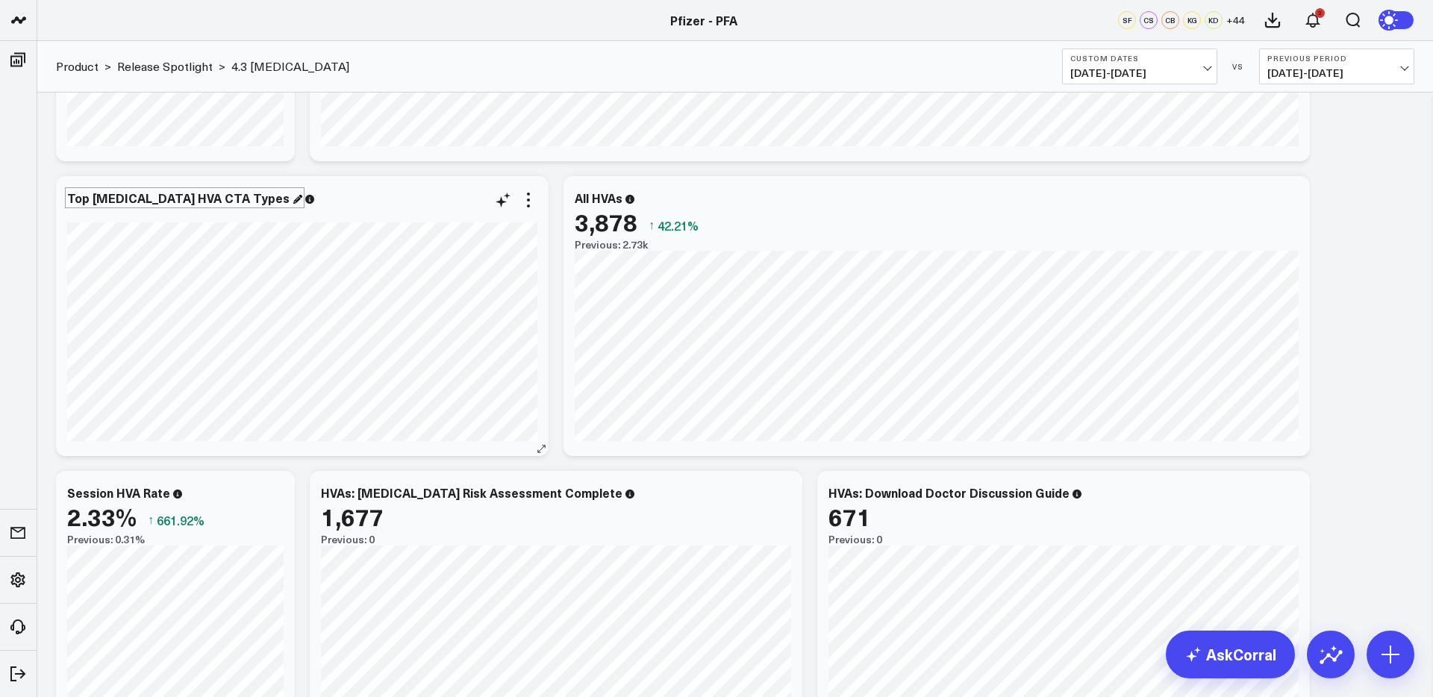
click at [195, 199] on div "Top COVID-19 HVA CTA Types" at bounding box center [184, 198] width 235 height 16
drag, startPoint x: 228, startPoint y: 200, endPoint x: 170, endPoint y: 202, distance: 57.5
click at [170, 202] on div "Top COVID-19 HVA CTA Types" at bounding box center [184, 198] width 235 height 16
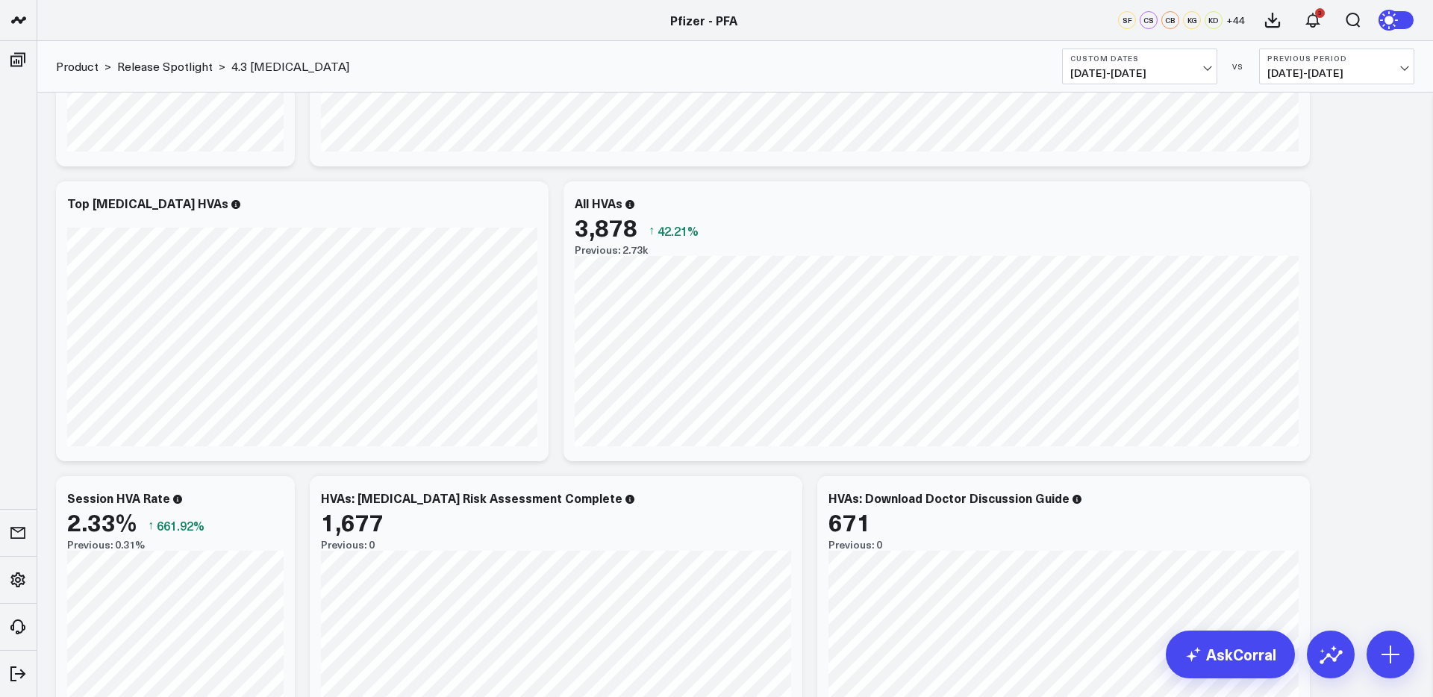
click at [530, 205] on icon at bounding box center [529, 205] width 18 height 18
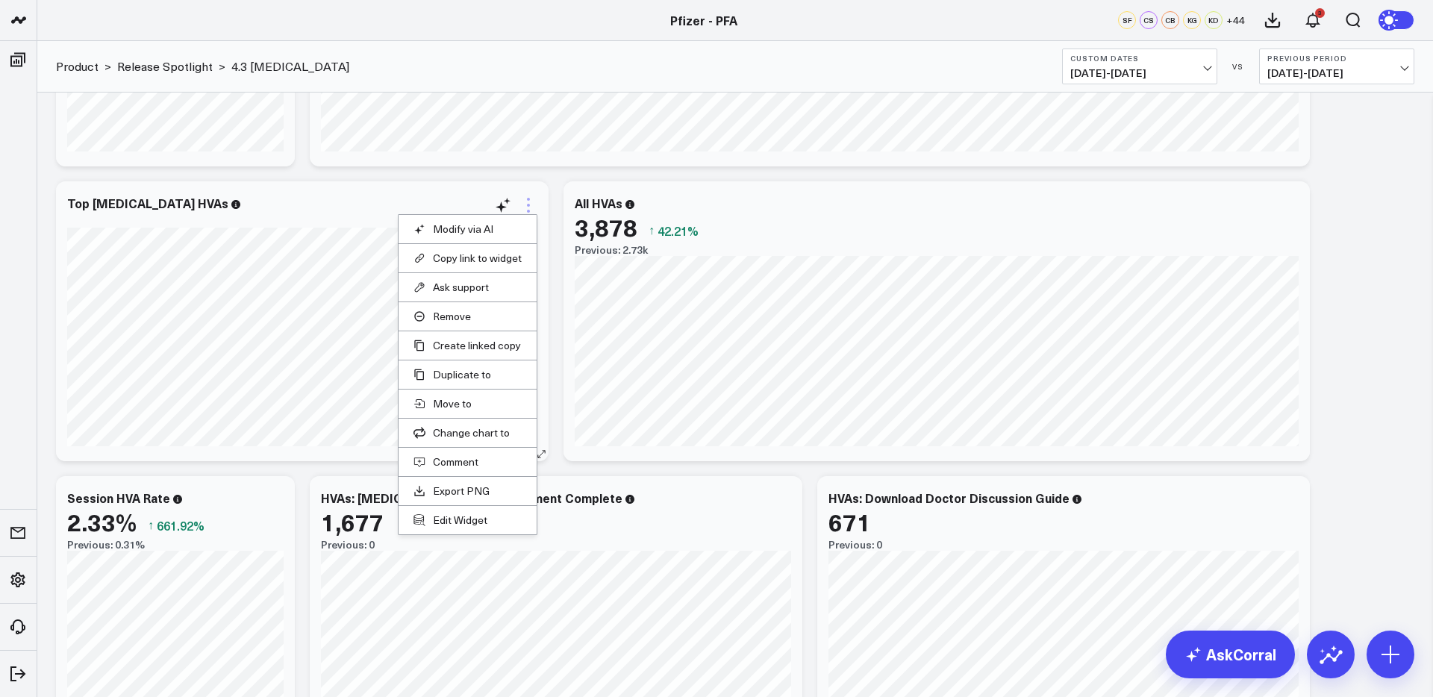
click at [531, 204] on icon at bounding box center [529, 205] width 18 height 18
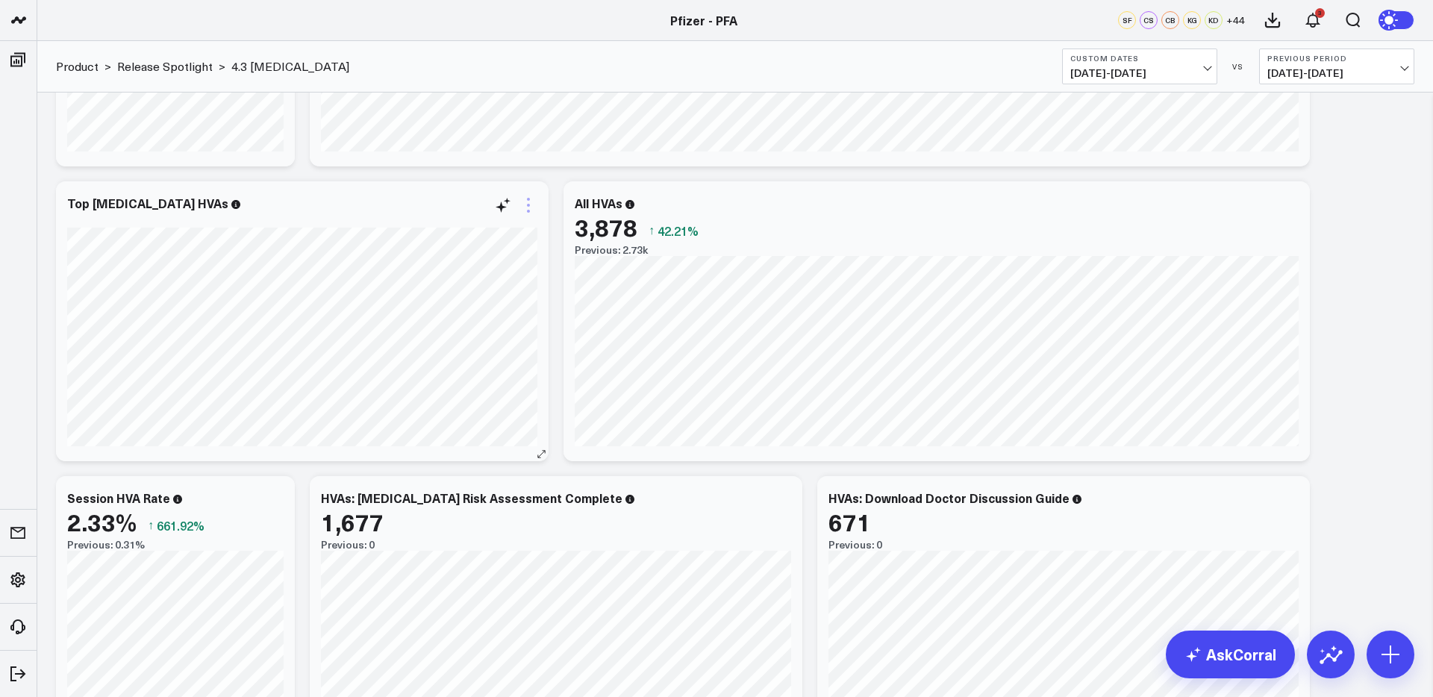
click at [528, 209] on icon at bounding box center [529, 205] width 18 height 18
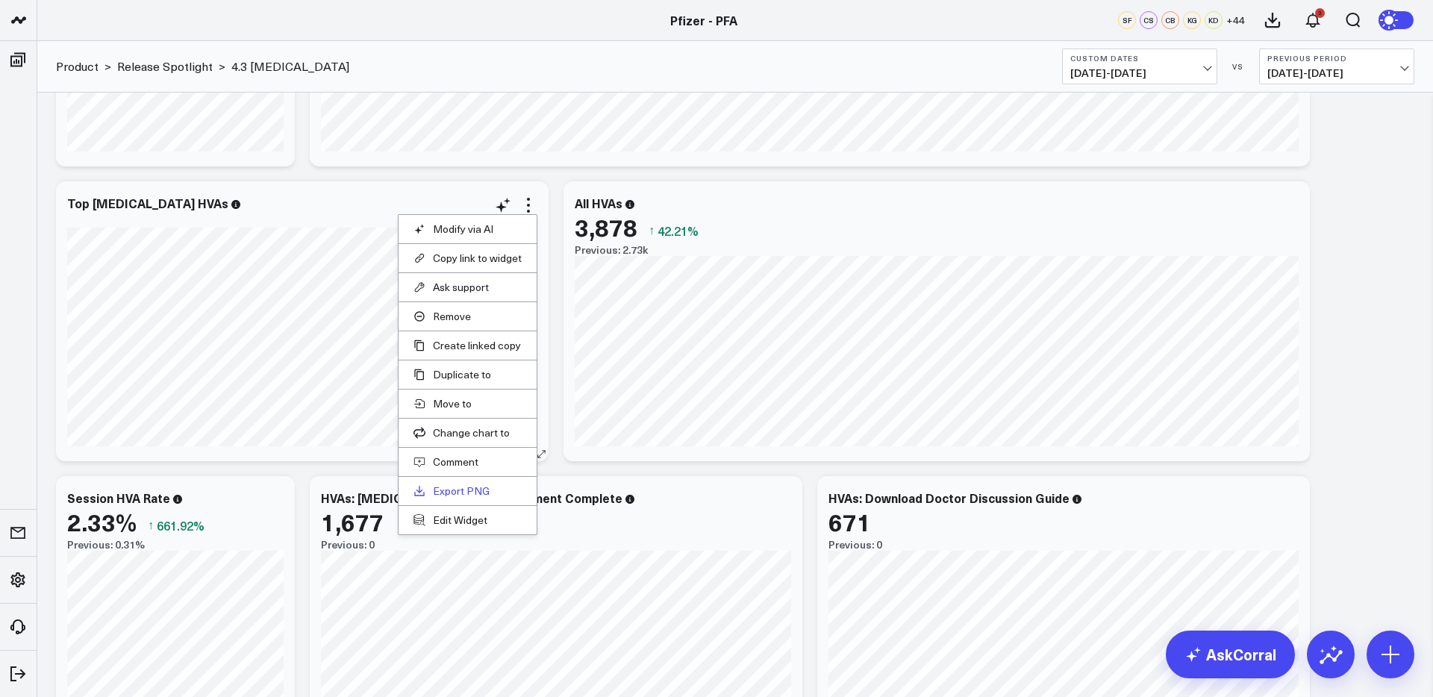
click at [464, 493] on link "Export PNG" at bounding box center [468, 490] width 108 height 13
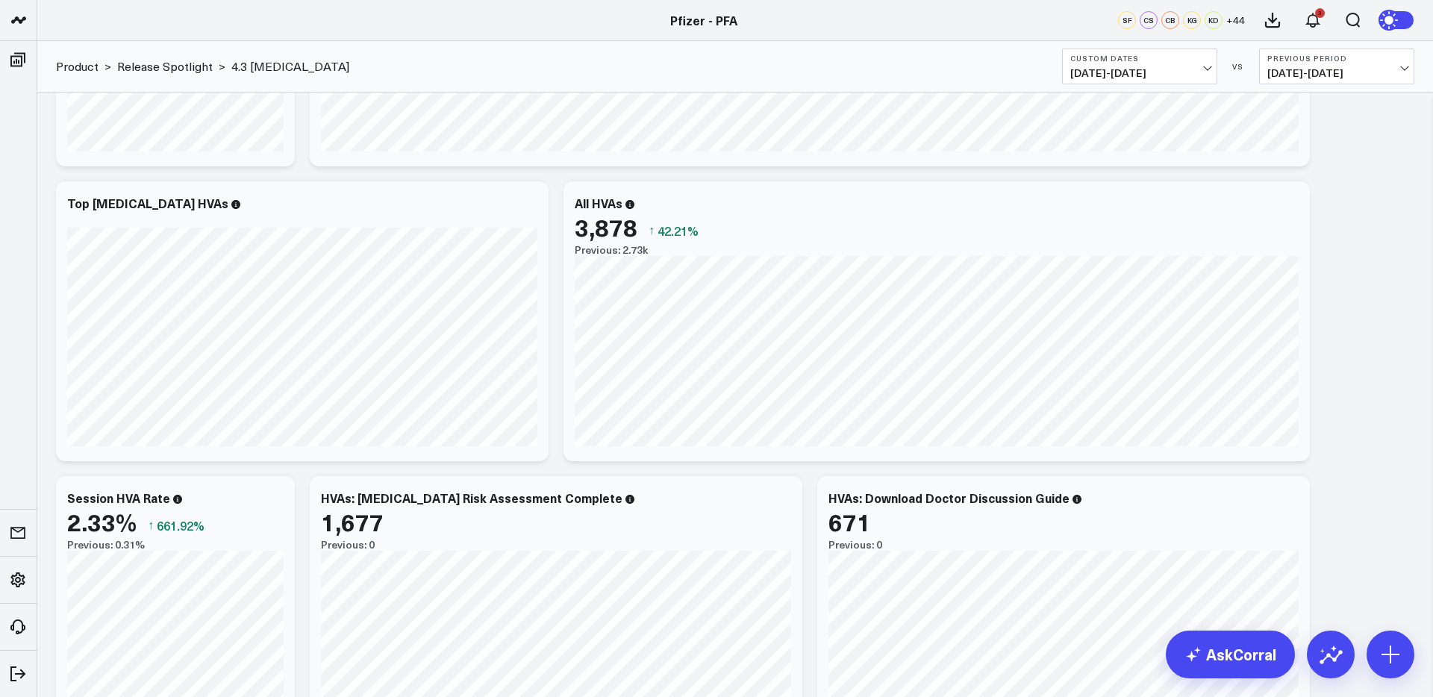
scroll to position [2136, 0]
click at [1122, 67] on span "[DATE] - [DATE]" at bounding box center [1139, 73] width 139 height 12
drag, startPoint x: 1106, startPoint y: 473, endPoint x: 1115, endPoint y: 455, distance: 19.7
click at [1106, 473] on link "Custom Dates" at bounding box center [1140, 477] width 154 height 28
select select "7"
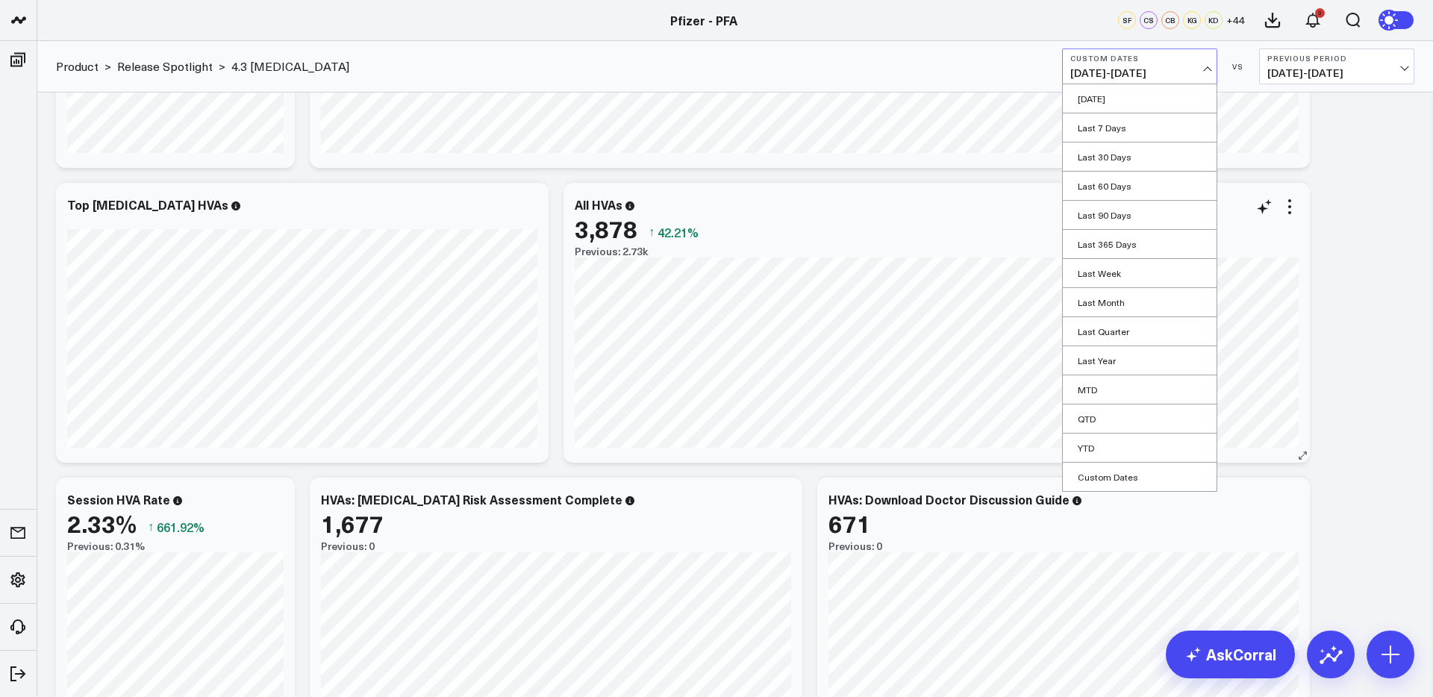
select select "2025"
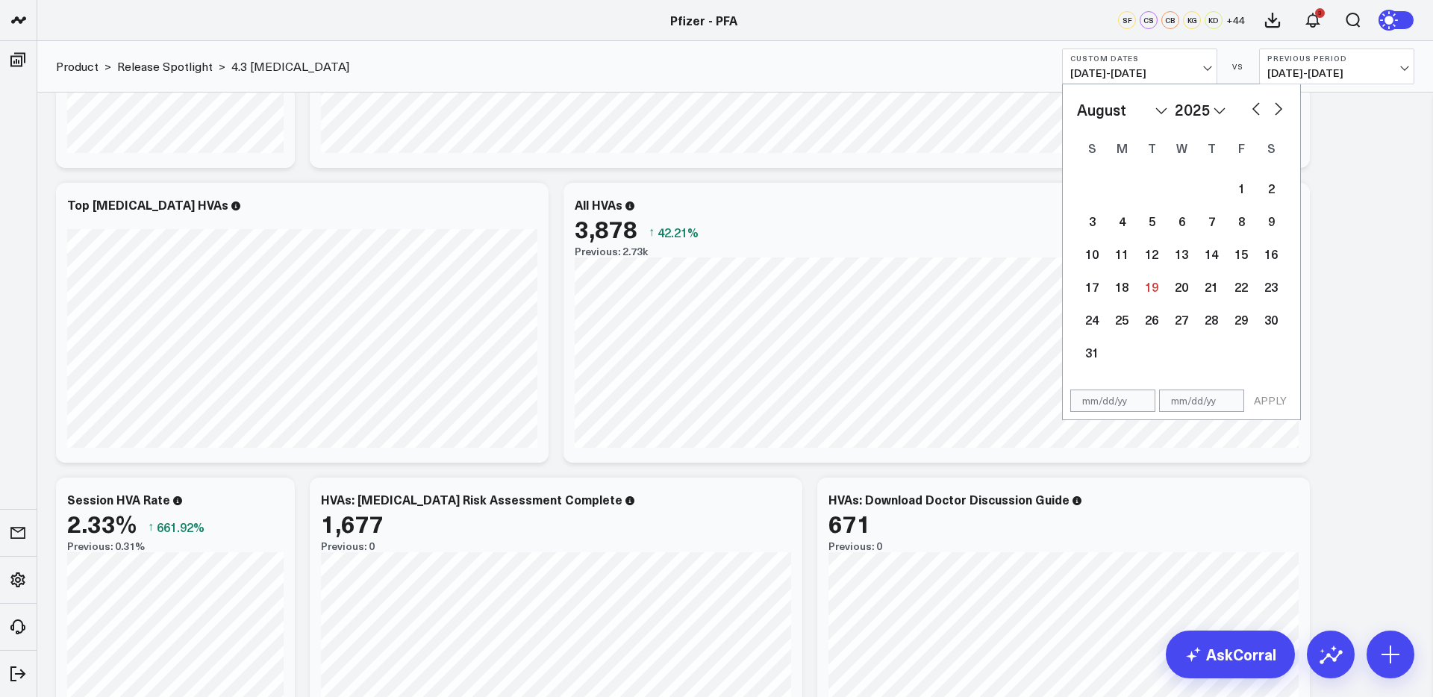
click at [1252, 109] on button "button" at bounding box center [1256, 108] width 15 height 18
select select "5"
select select "2025"
click at [1254, 113] on button "button" at bounding box center [1256, 108] width 15 height 18
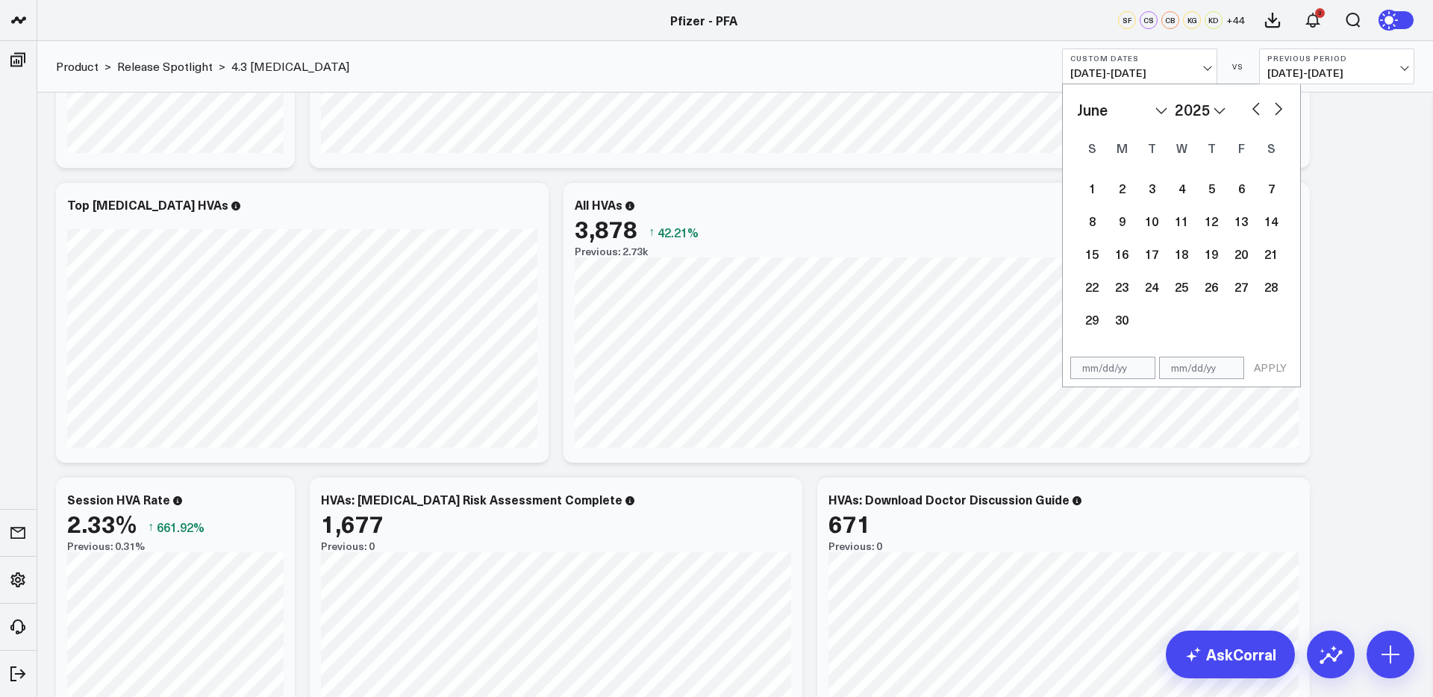
select select "4"
select select "2025"
click at [1254, 113] on button "button" at bounding box center [1256, 108] width 15 height 18
select select "3"
select select "2025"
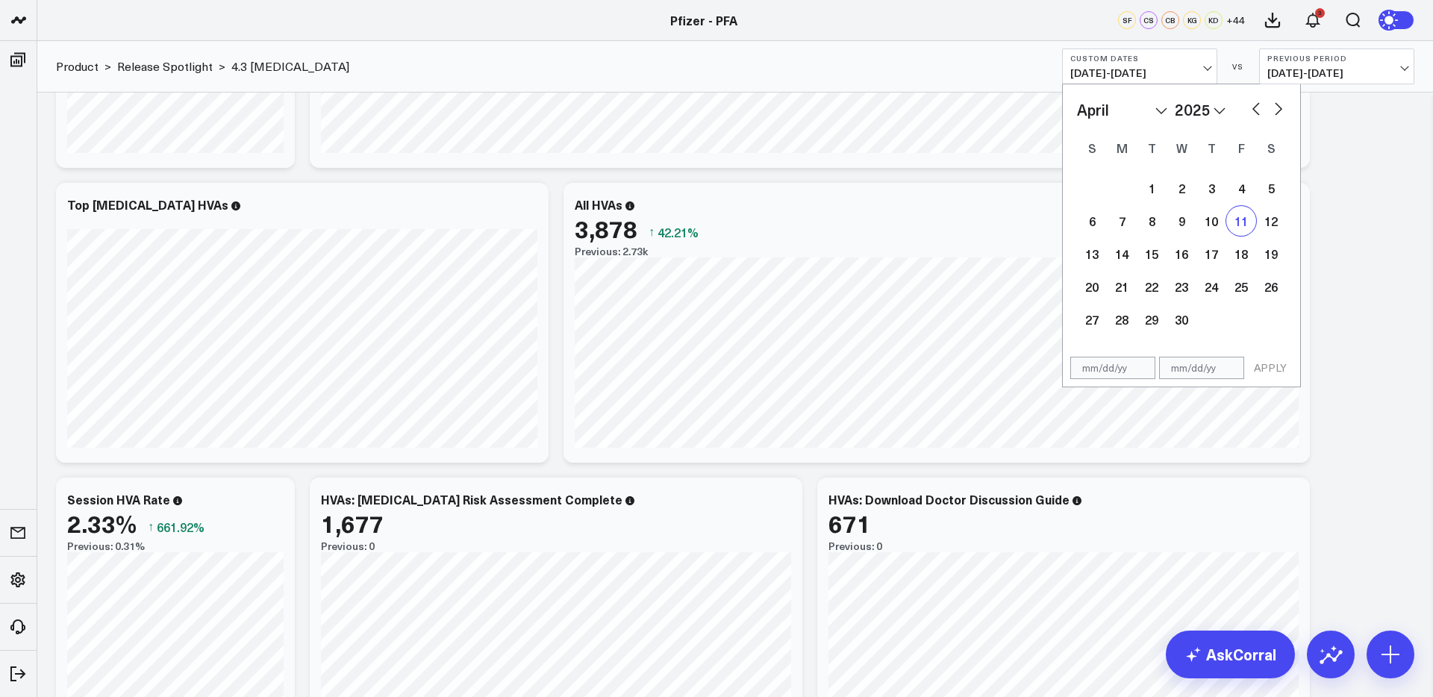
click at [1243, 212] on div "11" at bounding box center [1241, 221] width 30 height 30
type input "04/11/25"
select select "3"
select select "2025"
click at [1278, 102] on button "button" at bounding box center [1278, 108] width 15 height 18
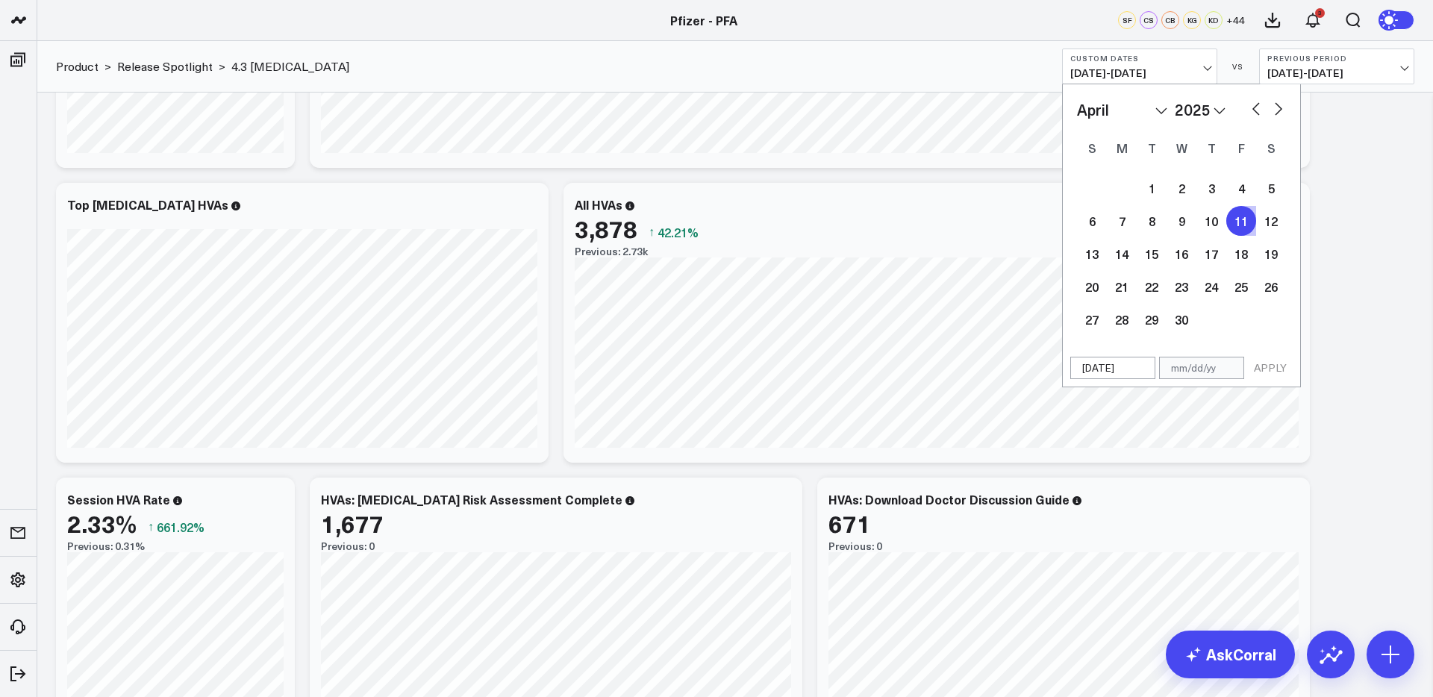
select select "4"
select select "2025"
click at [1278, 102] on button "button" at bounding box center [1278, 108] width 15 height 18
select select "5"
select select "2025"
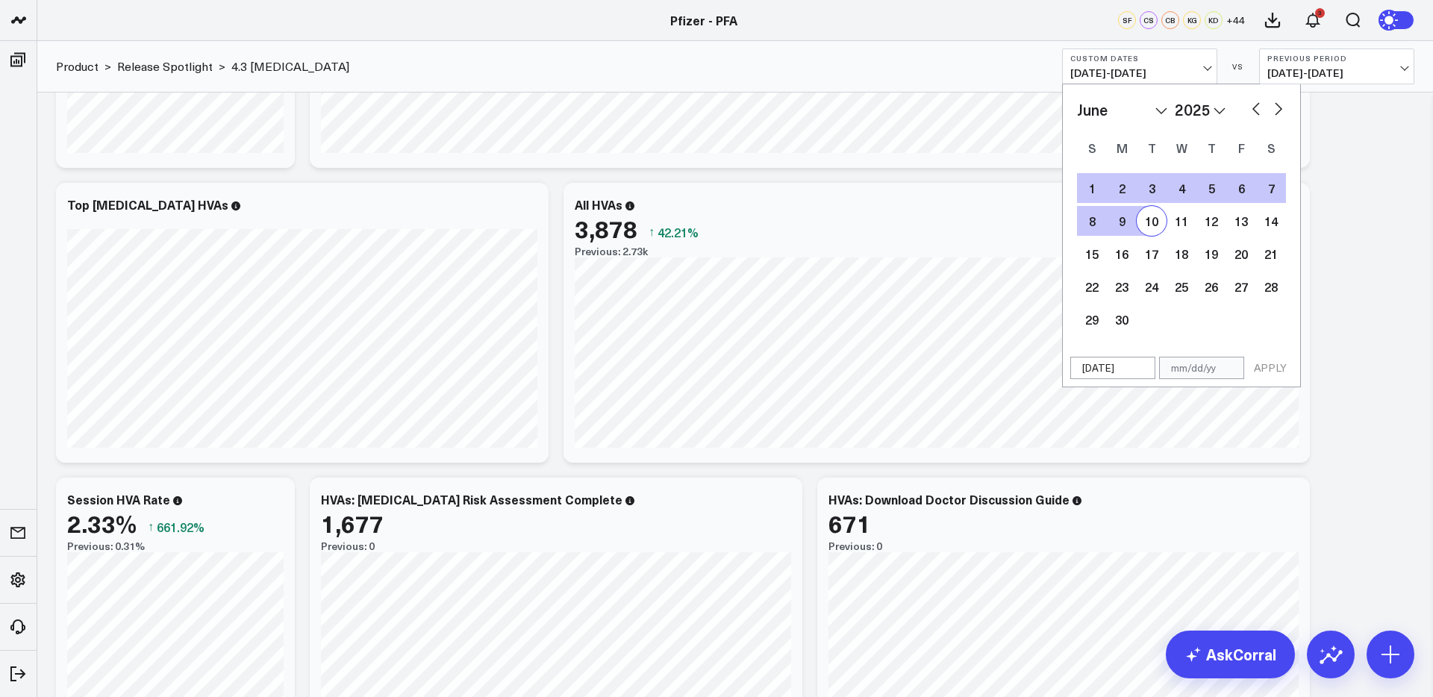
click at [1161, 222] on div "10" at bounding box center [1152, 221] width 30 height 30
type input "[DATE]"
select select "5"
select select "2025"
click at [1278, 372] on button "APPLY" at bounding box center [1270, 368] width 45 height 22
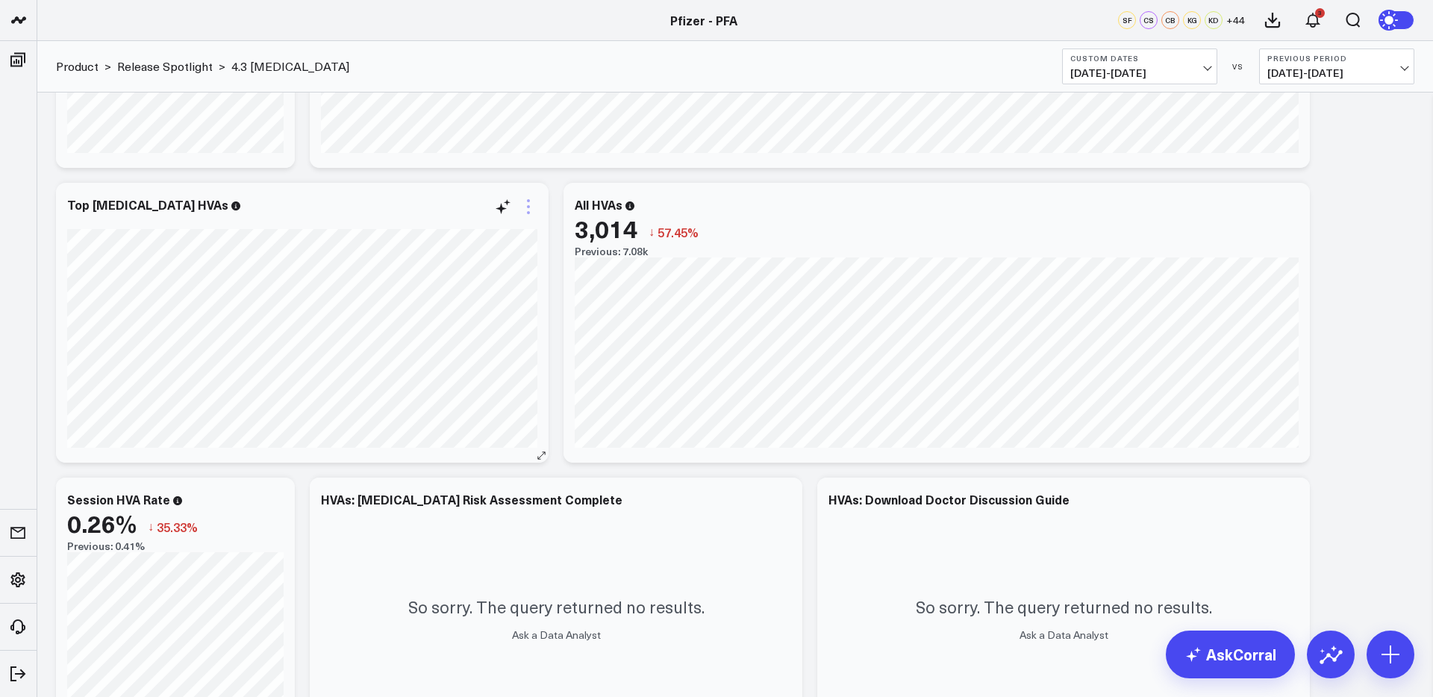
click at [527, 207] on icon at bounding box center [528, 206] width 3 height 3
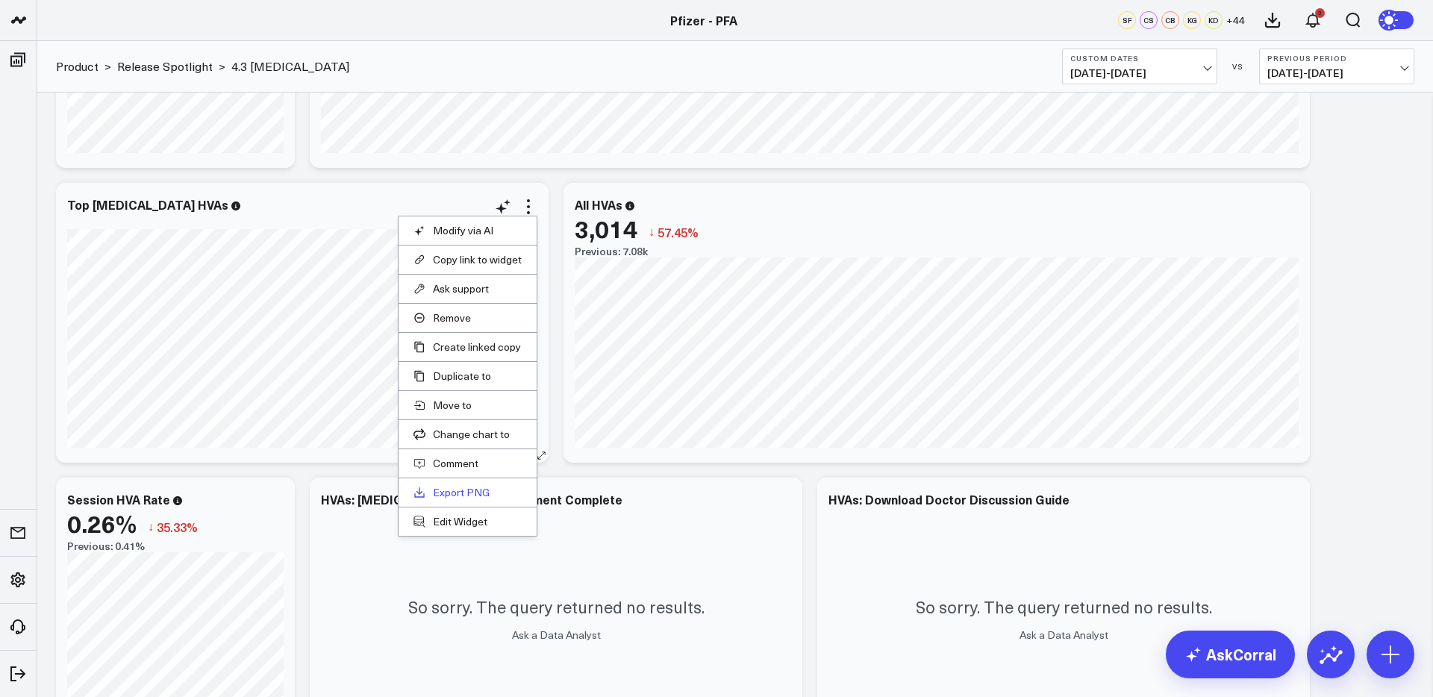
click at [469, 493] on link "Export PNG" at bounding box center [468, 492] width 108 height 13
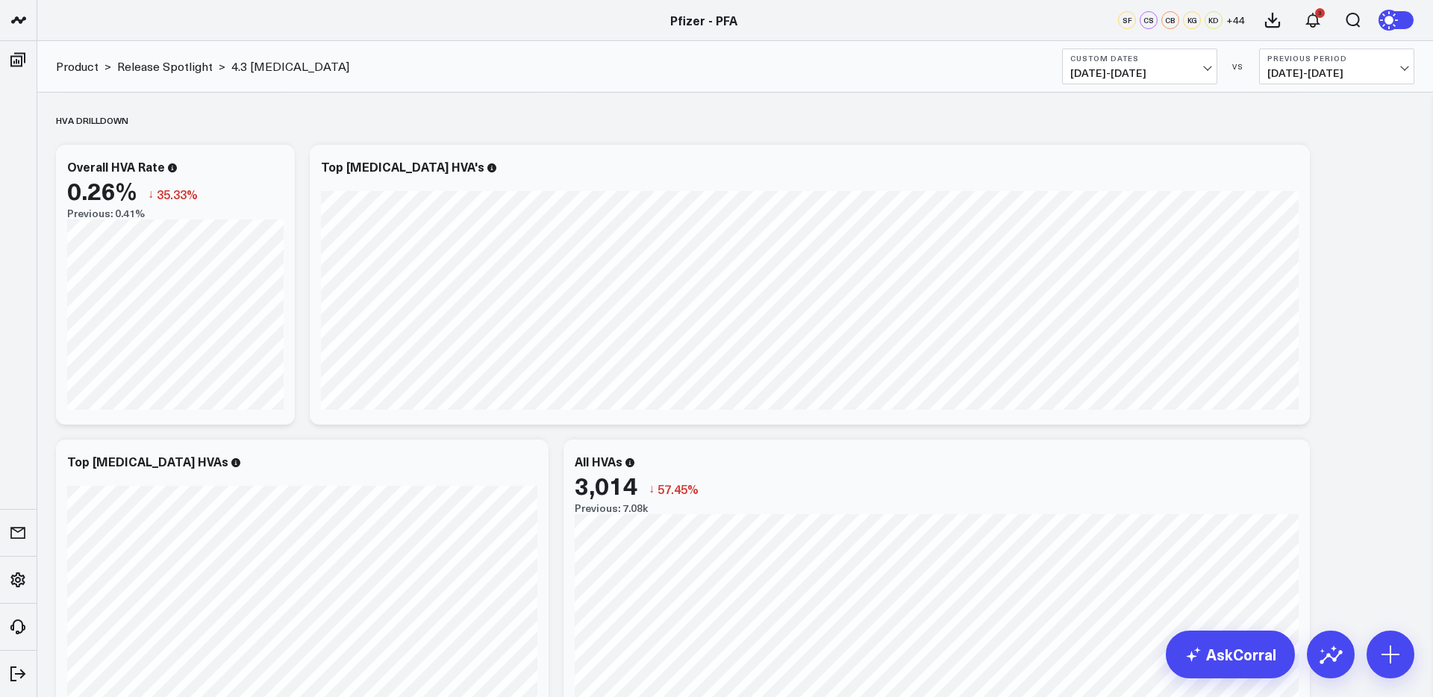
scroll to position [1862, 0]
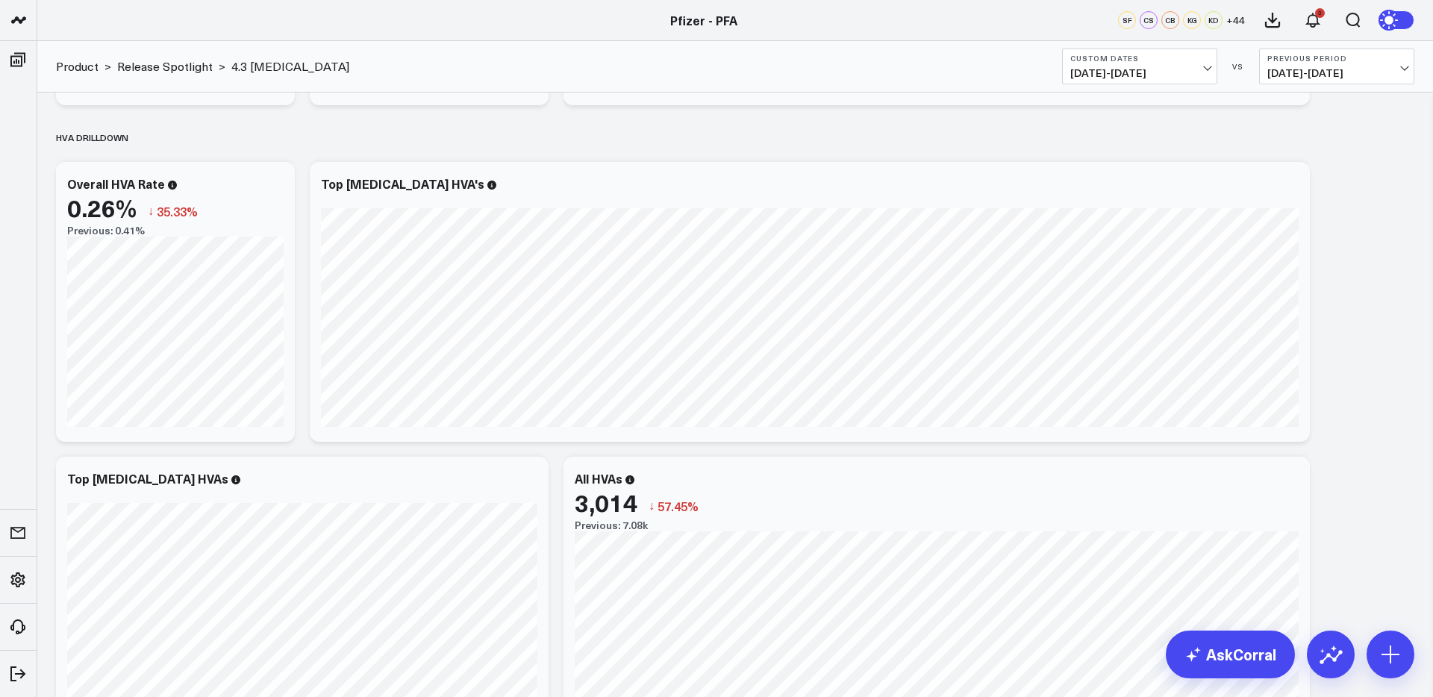
click at [1144, 67] on span "04/11/25 - 06/10/25" at bounding box center [1139, 73] width 139 height 12
drag, startPoint x: 1110, startPoint y: 470, endPoint x: 1120, endPoint y: 432, distance: 39.5
click at [1110, 468] on link "Custom Dates" at bounding box center [1140, 477] width 154 height 28
select select "7"
select select "2025"
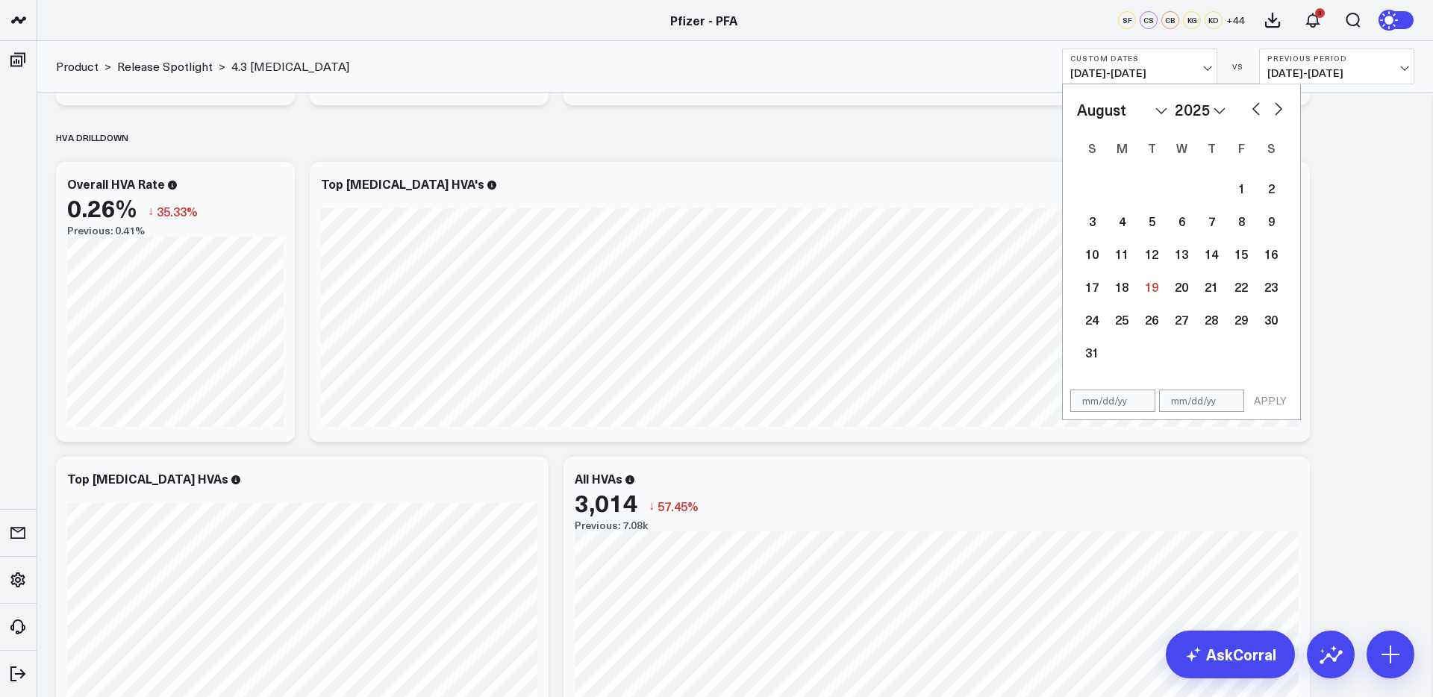
click at [1276, 105] on button "button" at bounding box center [1278, 108] width 15 height 18
select select "8"
select select "2025"
click at [1276, 105] on button "button" at bounding box center [1278, 108] width 15 height 18
select select "9"
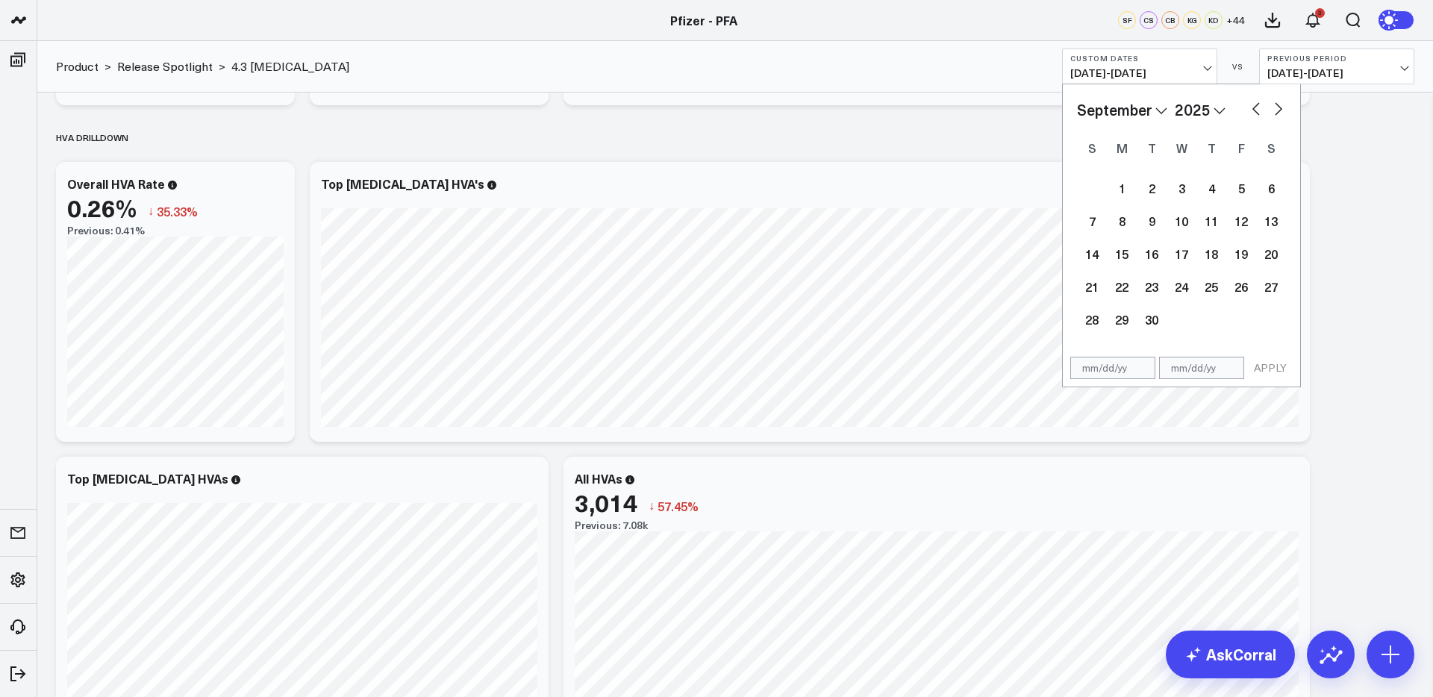
select select "2025"
click at [1276, 105] on button "button" at bounding box center [1278, 108] width 15 height 18
select select "10"
select select "2025"
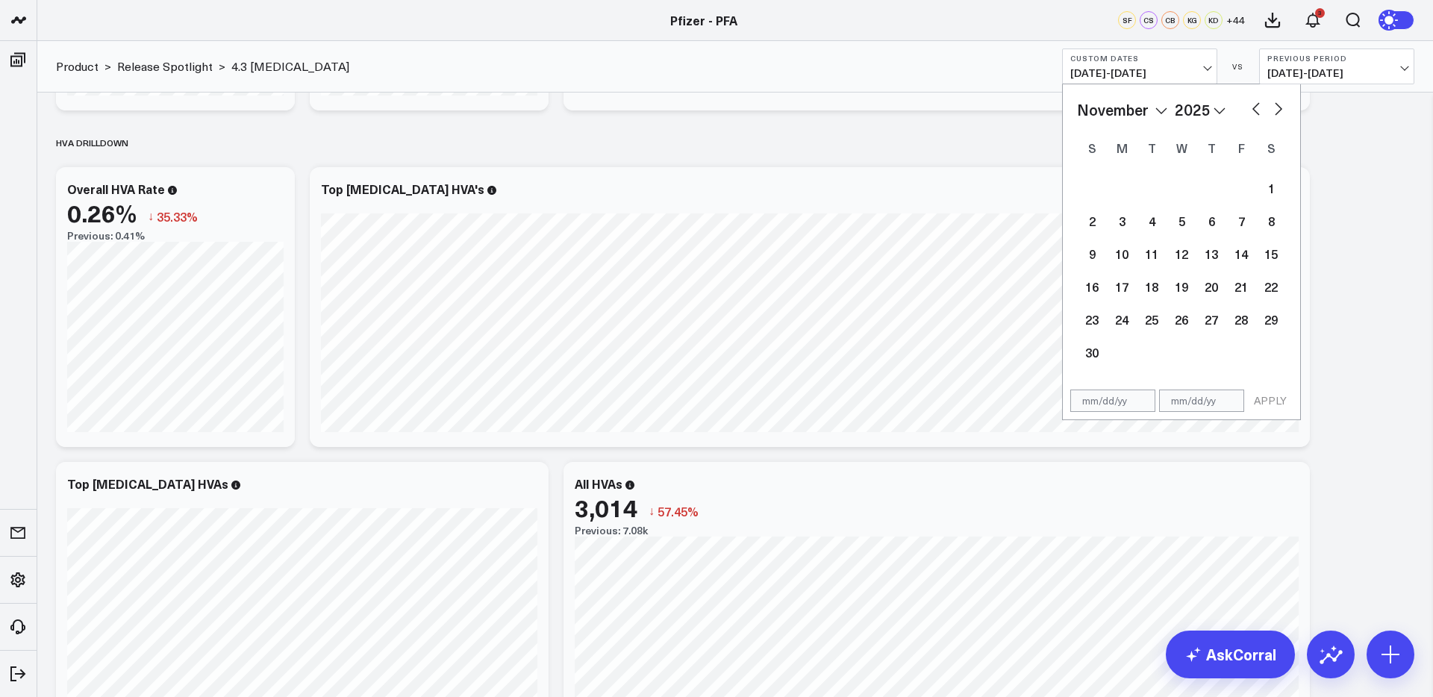
click at [1256, 107] on button "button" at bounding box center [1256, 108] width 15 height 18
select select "9"
select select "2025"
click at [1256, 107] on button "button" at bounding box center [1256, 108] width 15 height 18
select select "8"
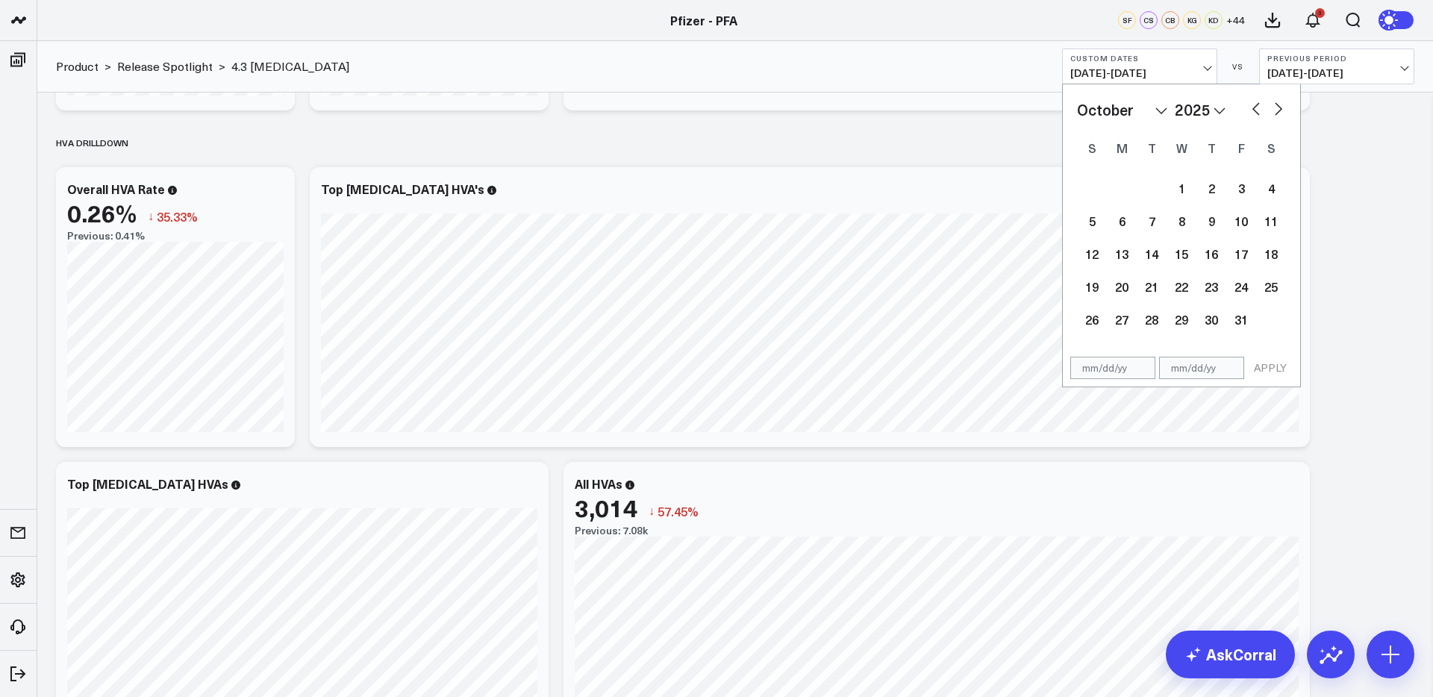
select select "2025"
click at [1256, 107] on button "button" at bounding box center [1256, 108] width 15 height 18
select select "7"
select select "2025"
click at [1256, 107] on button "button" at bounding box center [1256, 108] width 15 height 18
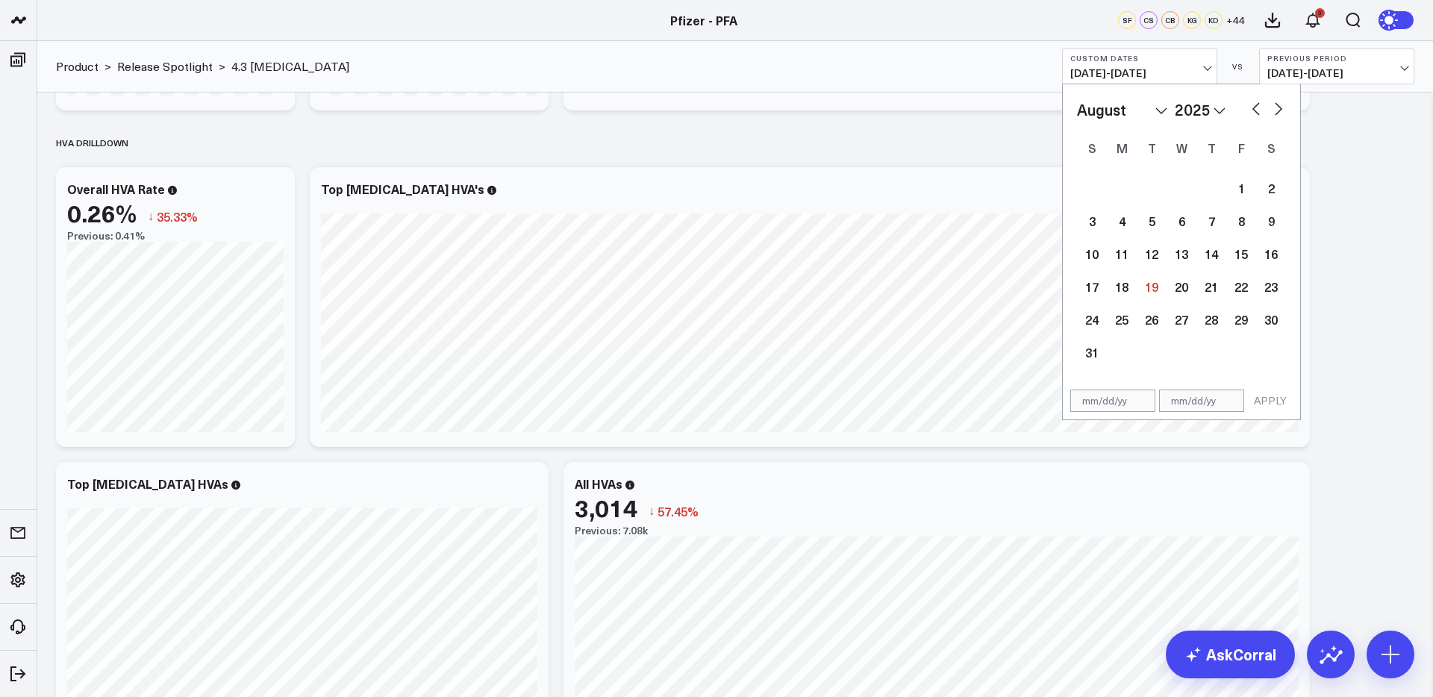
select select "6"
select select "2025"
click at [1256, 107] on button "button" at bounding box center [1256, 108] width 15 height 18
select select "5"
select select "2025"
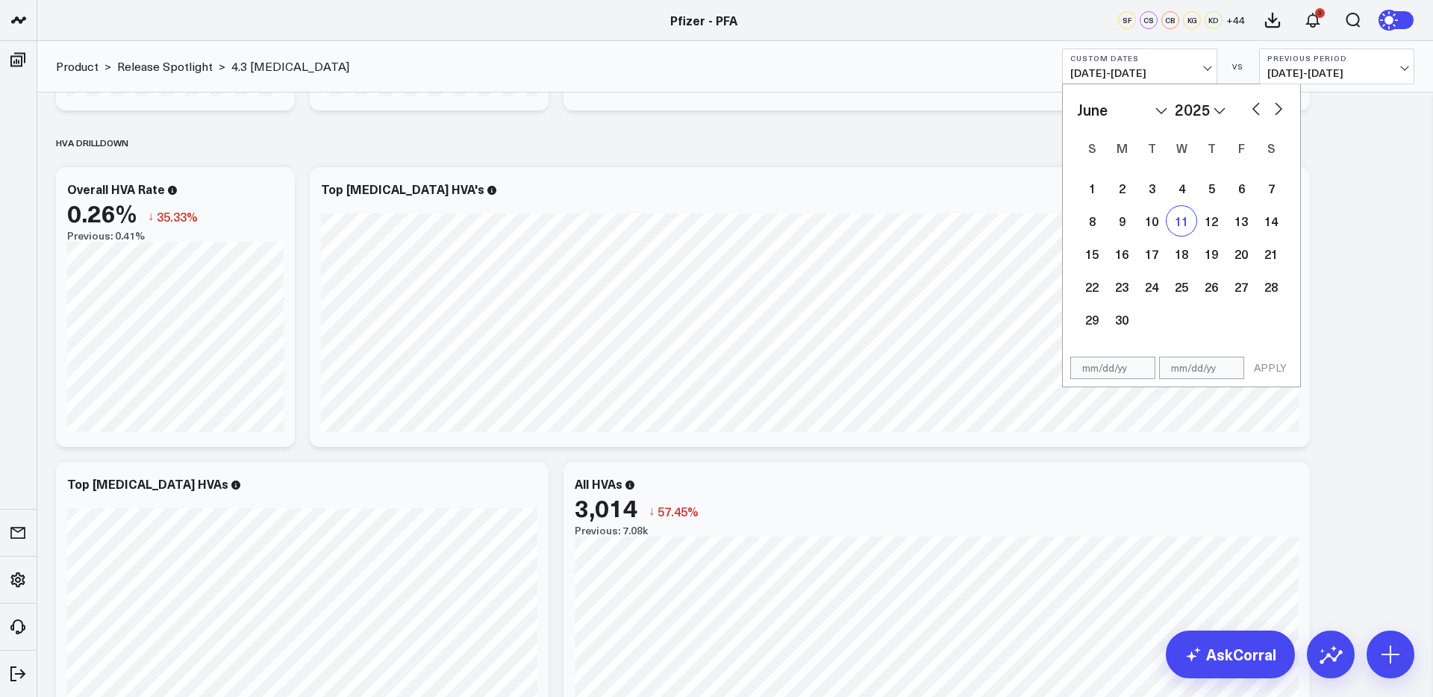
click at [1185, 225] on div "11" at bounding box center [1182, 221] width 30 height 30
type input "[DATE]"
select select "5"
select select "2025"
click at [1275, 110] on button "button" at bounding box center [1278, 108] width 15 height 18
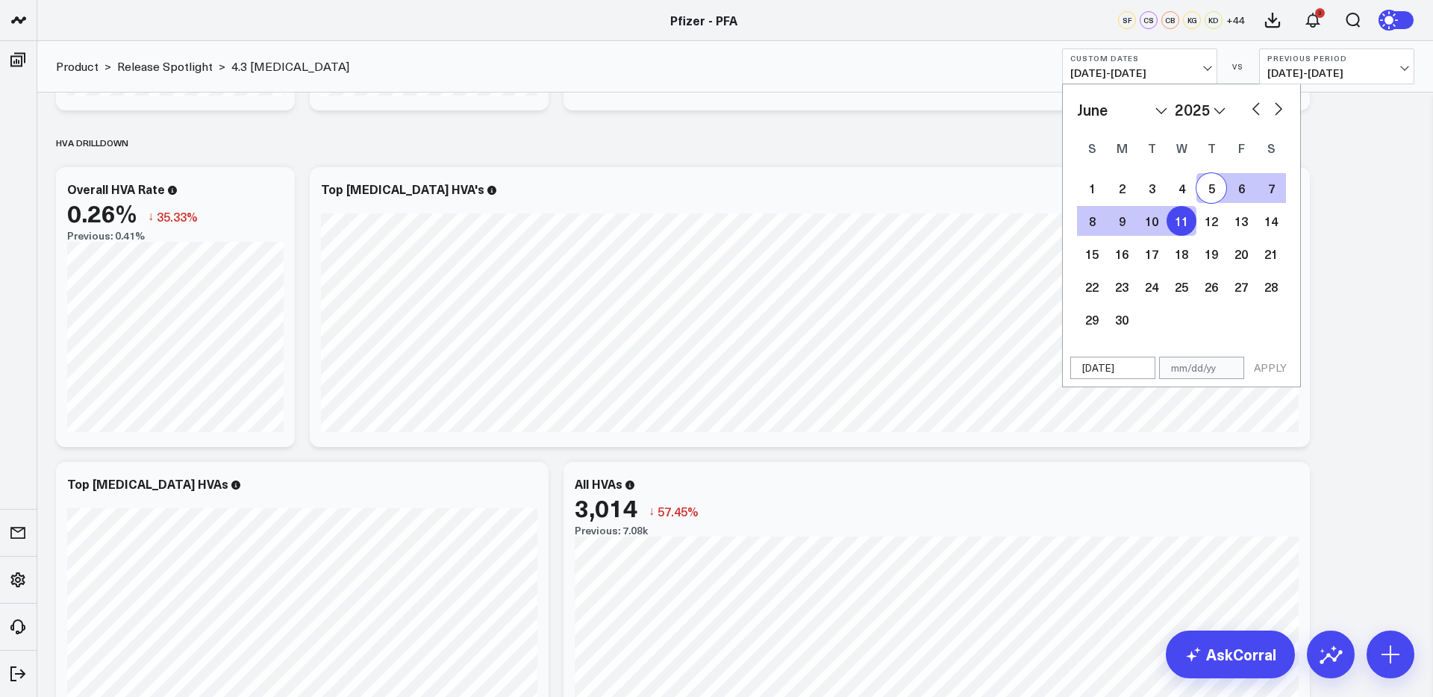
select select "6"
select select "2025"
click at [1275, 110] on button "button" at bounding box center [1278, 108] width 15 height 18
select select "7"
select select "2025"
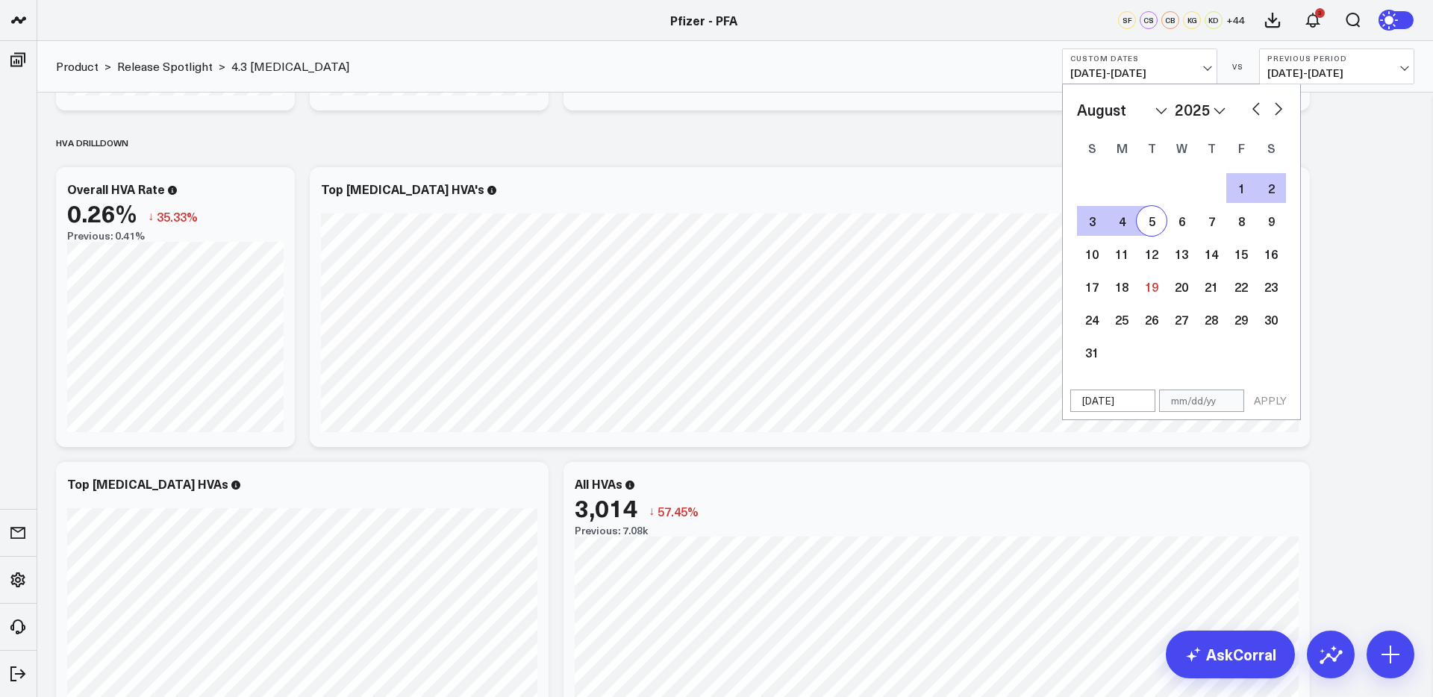
click at [1151, 225] on div "5" at bounding box center [1152, 221] width 30 height 30
type input "08/05/25"
select select "7"
select select "2025"
click at [1277, 402] on button "APPLY" at bounding box center [1270, 401] width 45 height 22
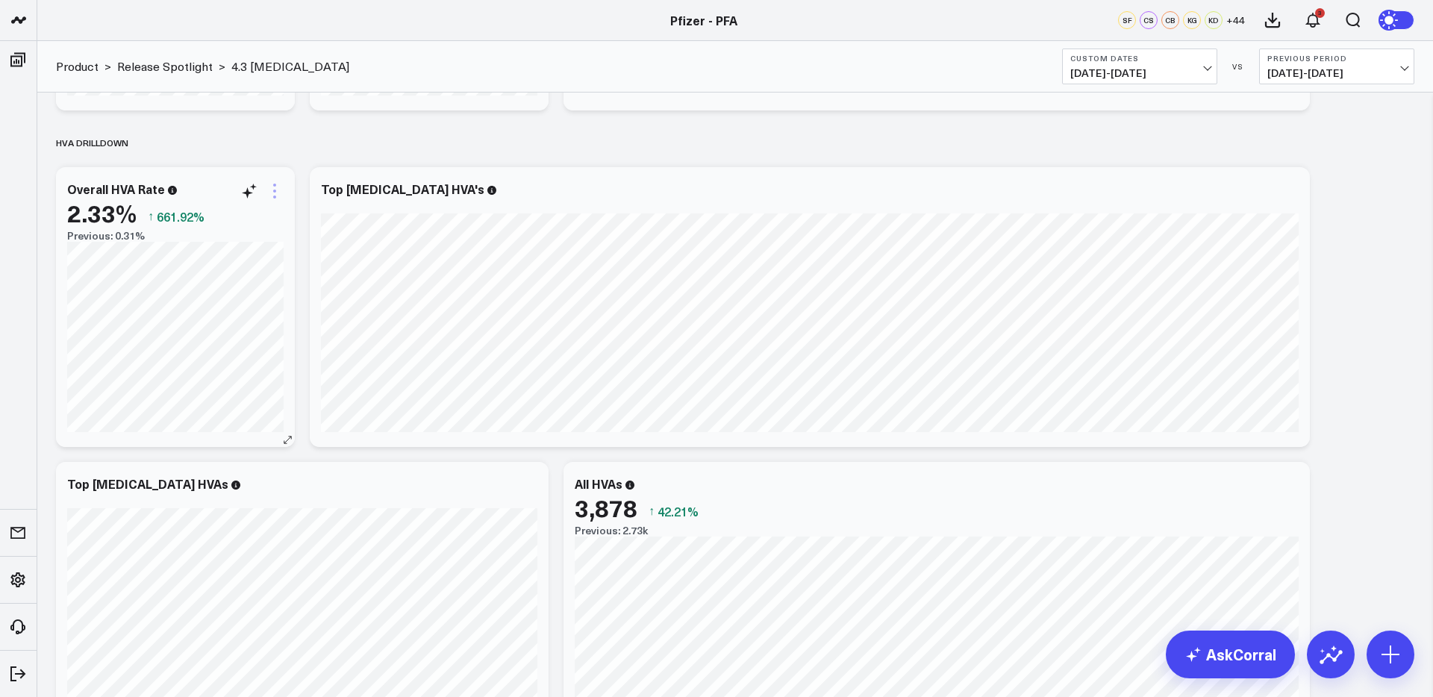
click at [274, 190] on icon at bounding box center [274, 191] width 3 height 3
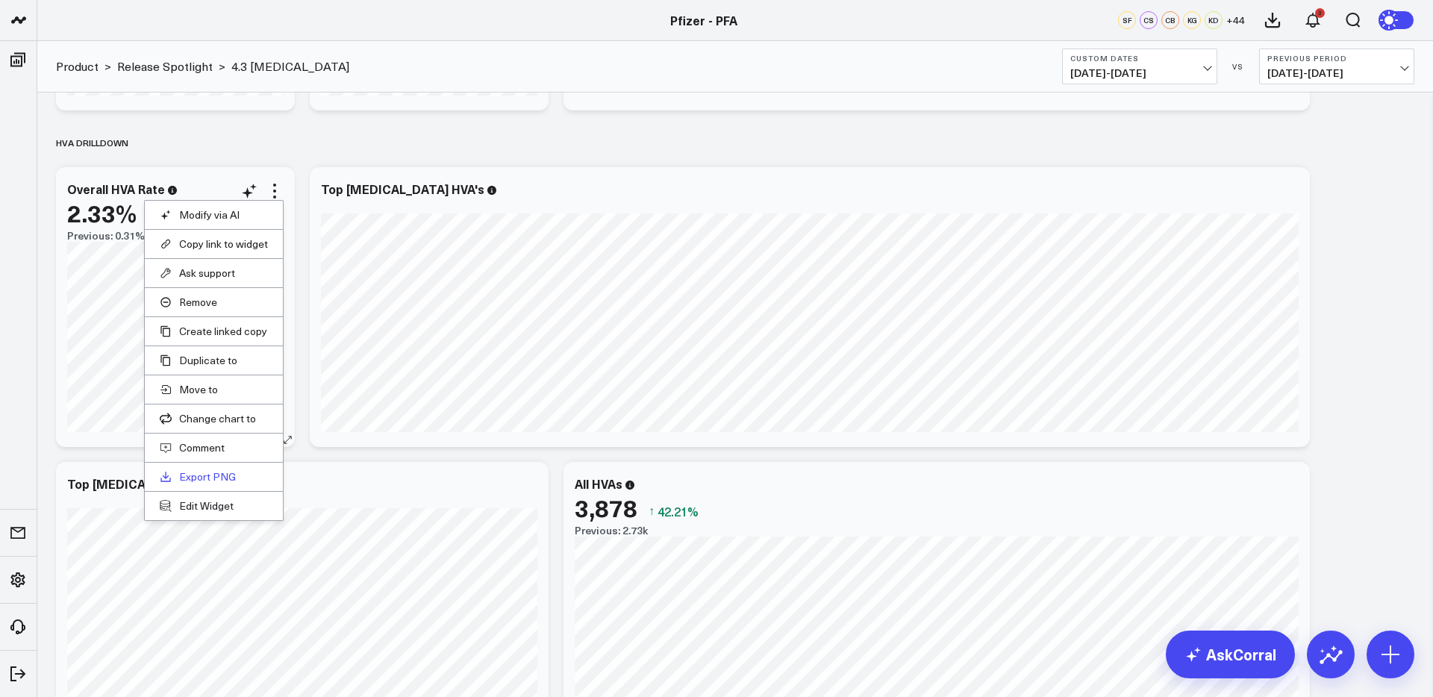
click at [214, 477] on link "Export PNG" at bounding box center [214, 476] width 108 height 13
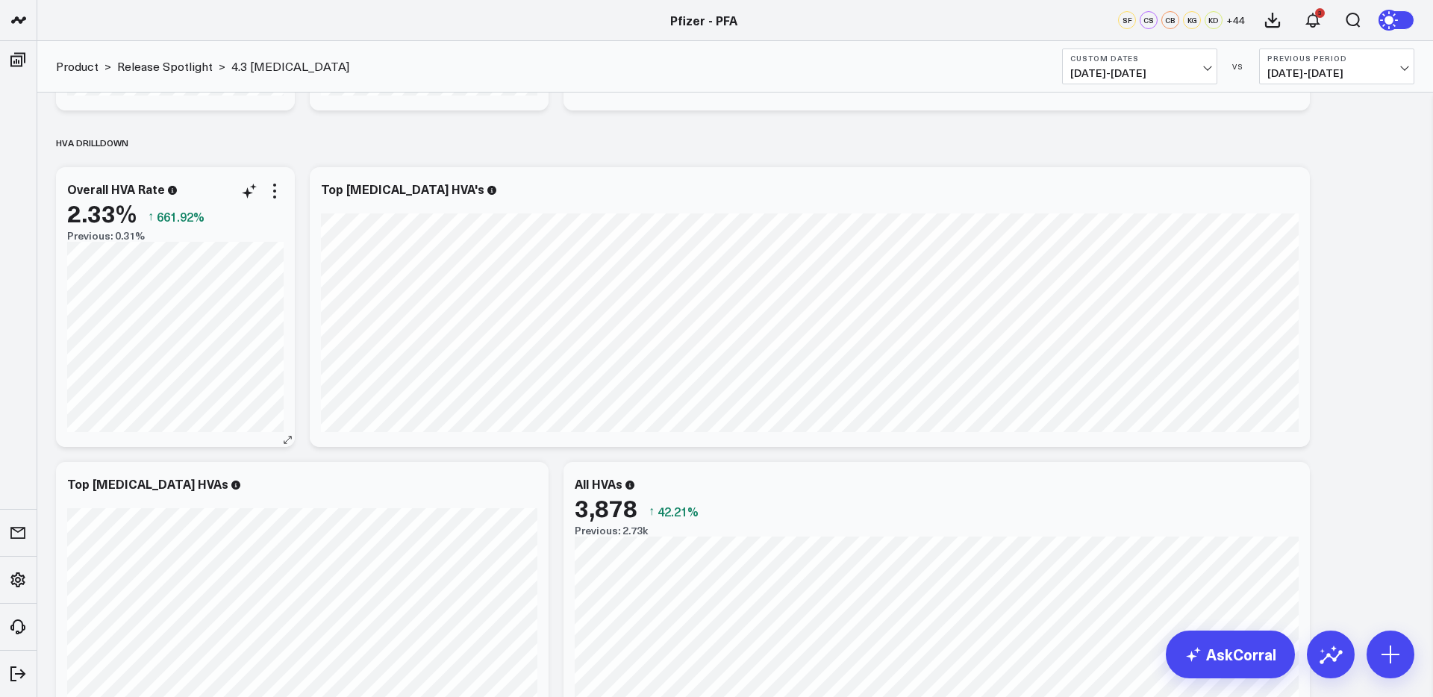
drag, startPoint x: 273, startPoint y: 190, endPoint x: 277, endPoint y: 302, distance: 112.0
click at [273, 190] on icon at bounding box center [275, 191] width 18 height 18
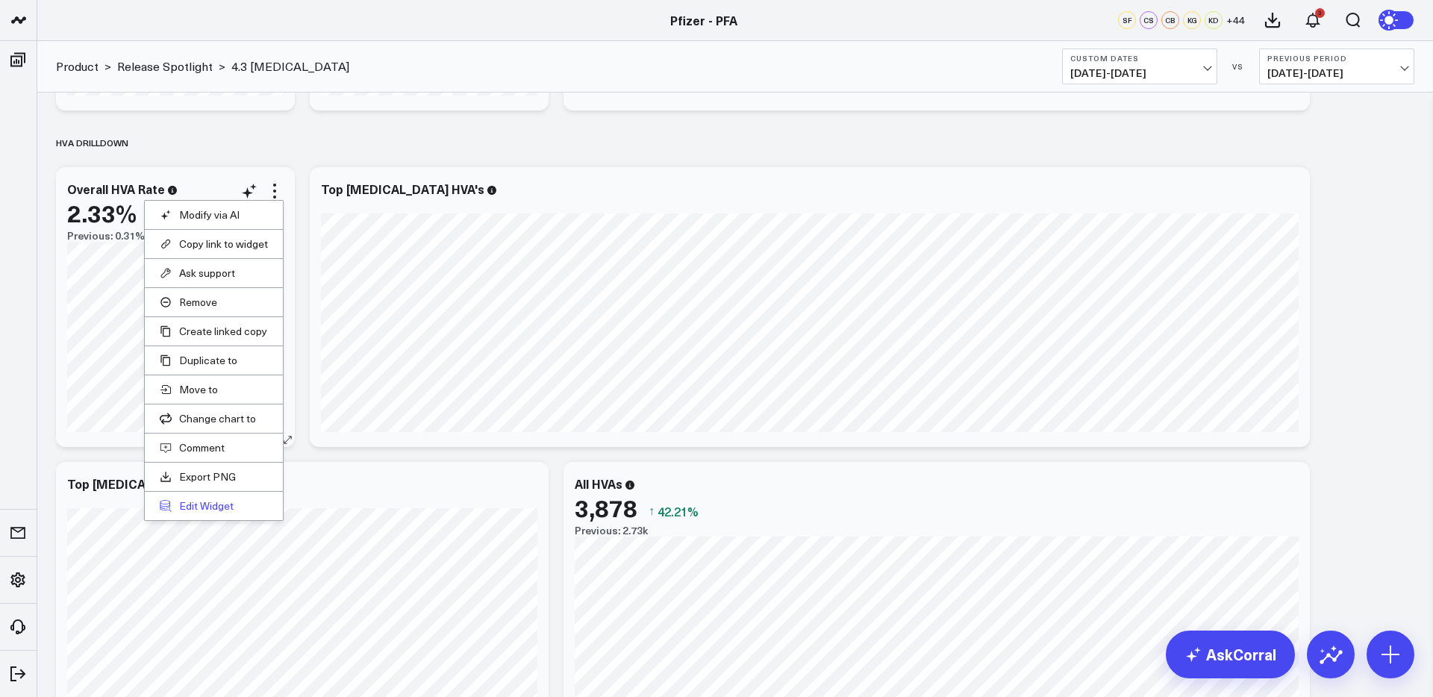
click at [216, 505] on button "Edit Widget" at bounding box center [214, 505] width 108 height 13
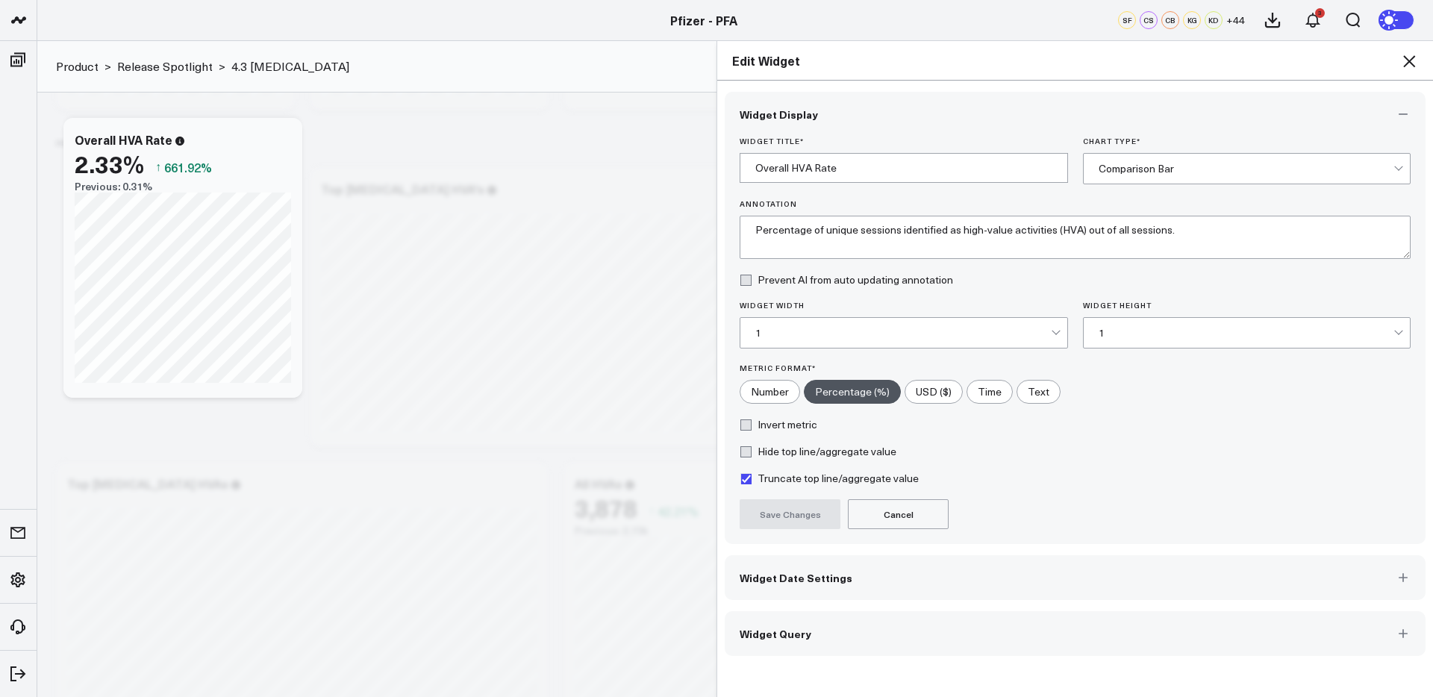
drag, startPoint x: 929, startPoint y: 630, endPoint x: 945, endPoint y: 620, distance: 18.8
click at [929, 629] on button "Widget Query" at bounding box center [1075, 633] width 701 height 45
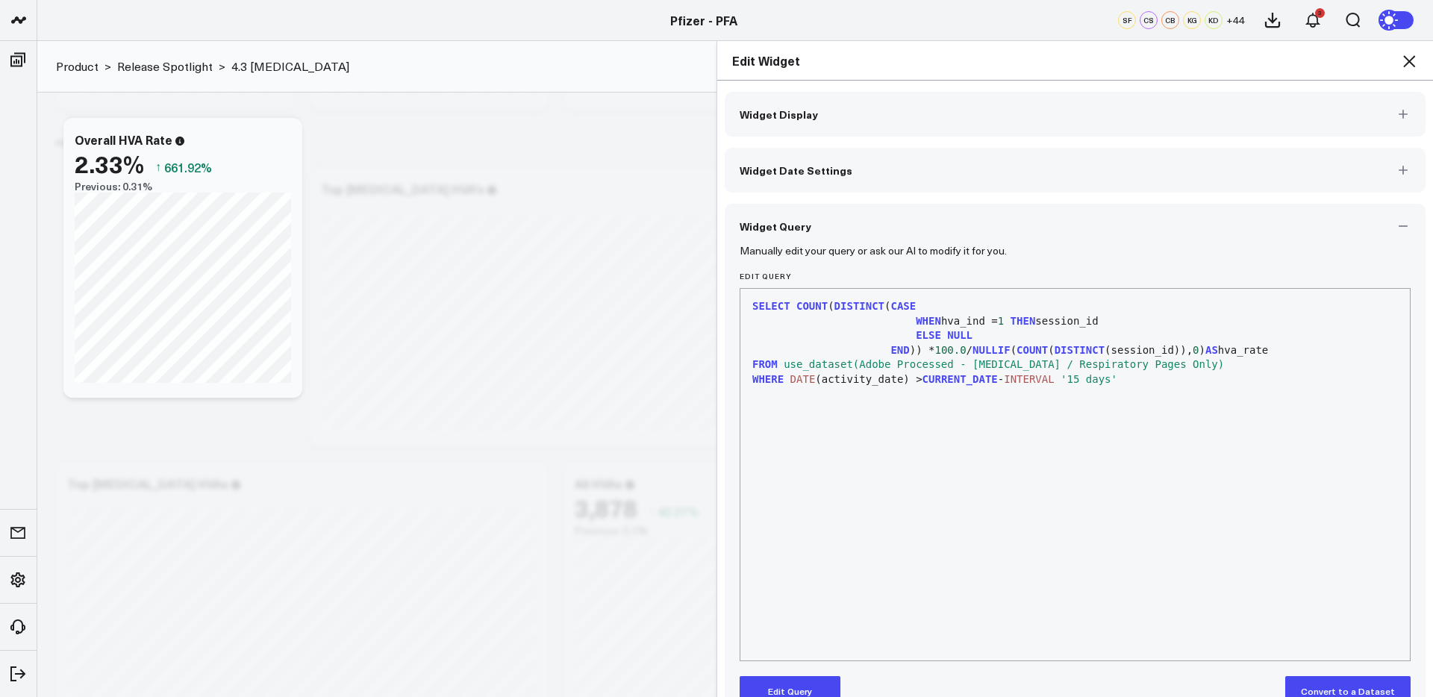
scroll to position [34, 0]
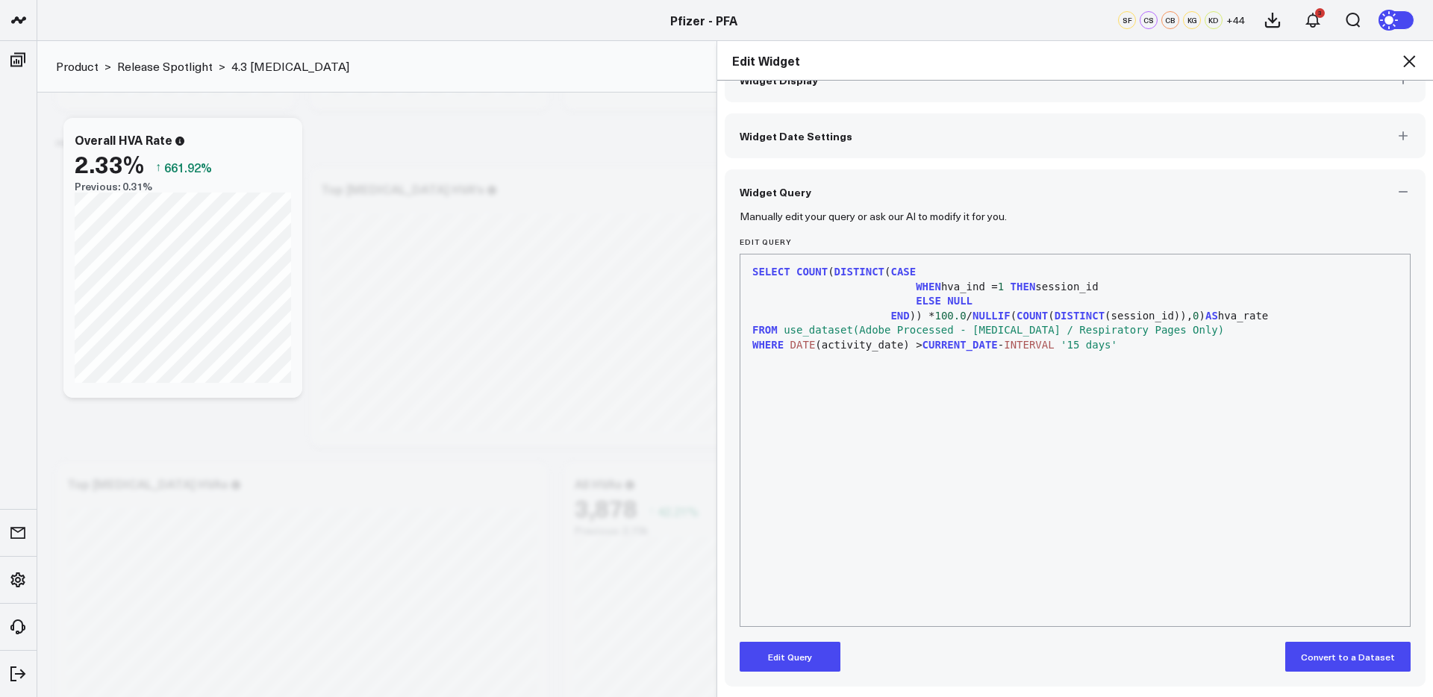
click at [1410, 60] on icon at bounding box center [1409, 61] width 12 height 12
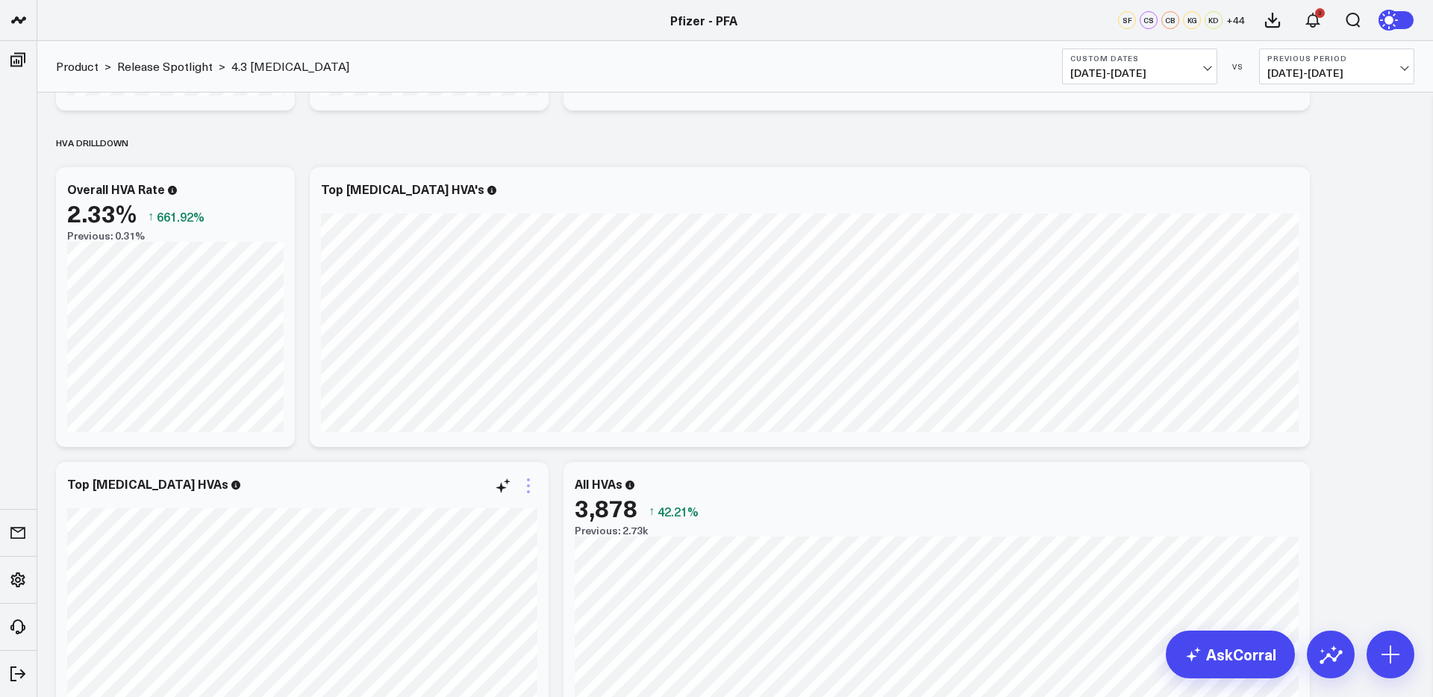
click at [524, 488] on icon at bounding box center [529, 486] width 18 height 18
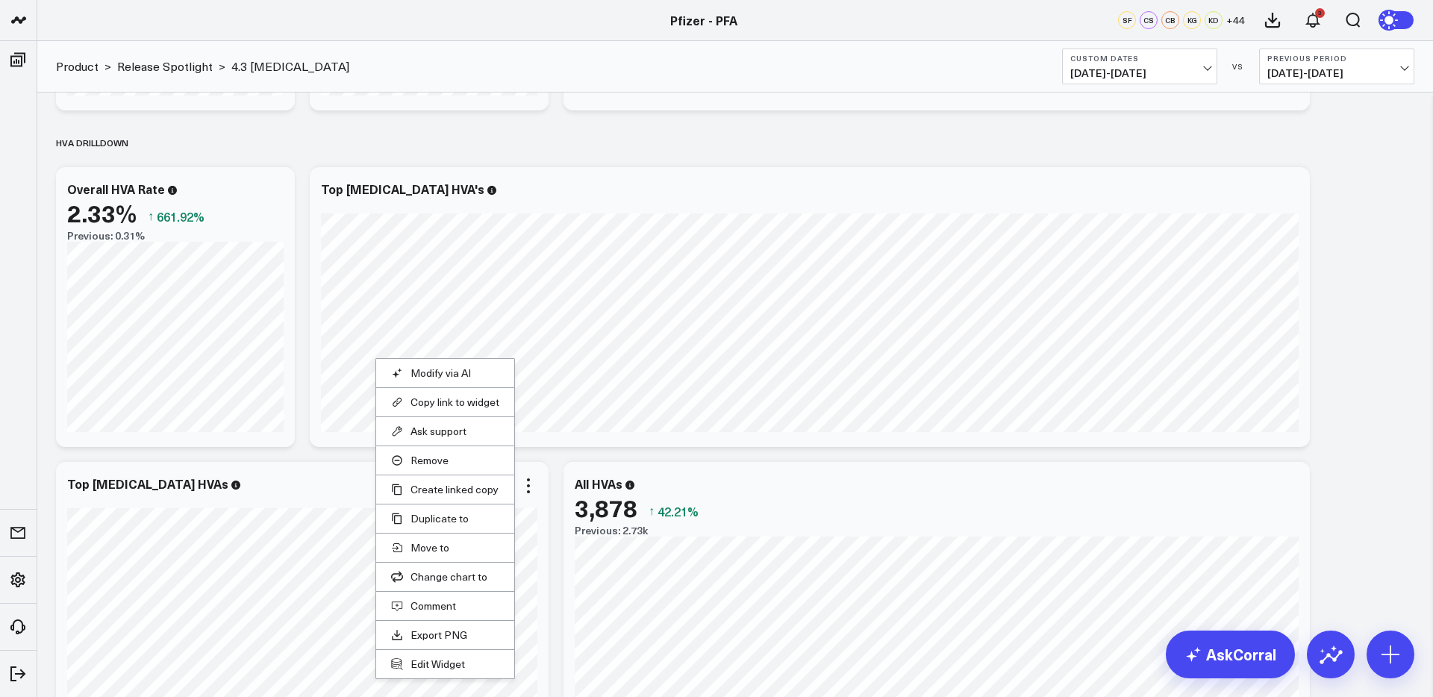
click at [431, 673] on li "Edit Widget" at bounding box center [445, 663] width 138 height 29
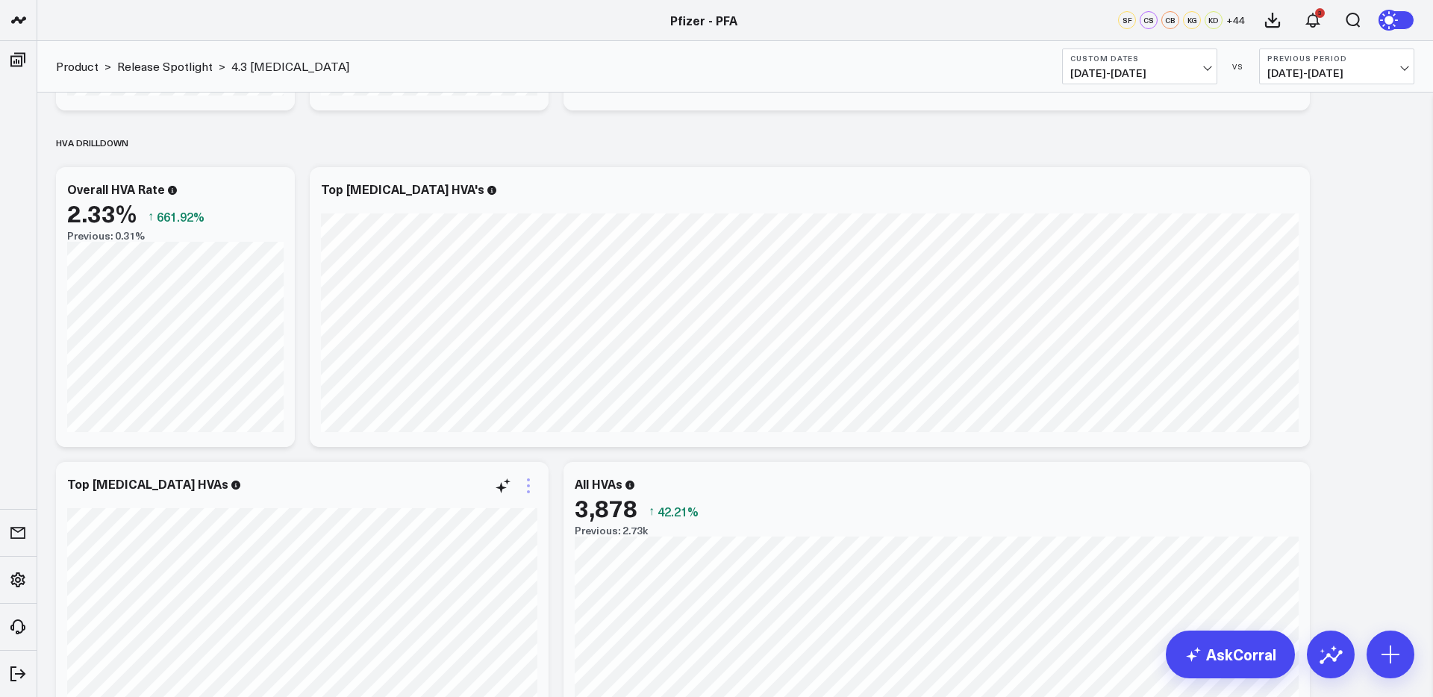
click at [526, 484] on icon at bounding box center [529, 486] width 18 height 18
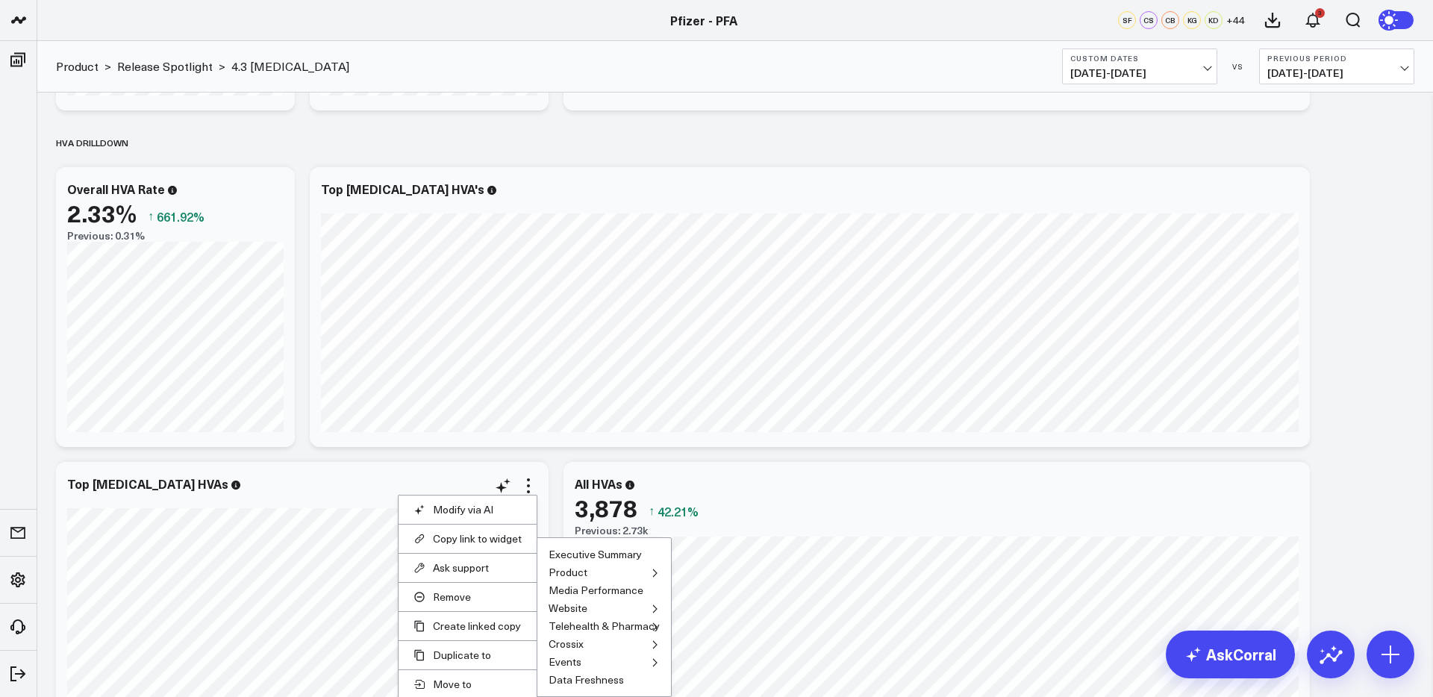
scroll to position [2001, 0]
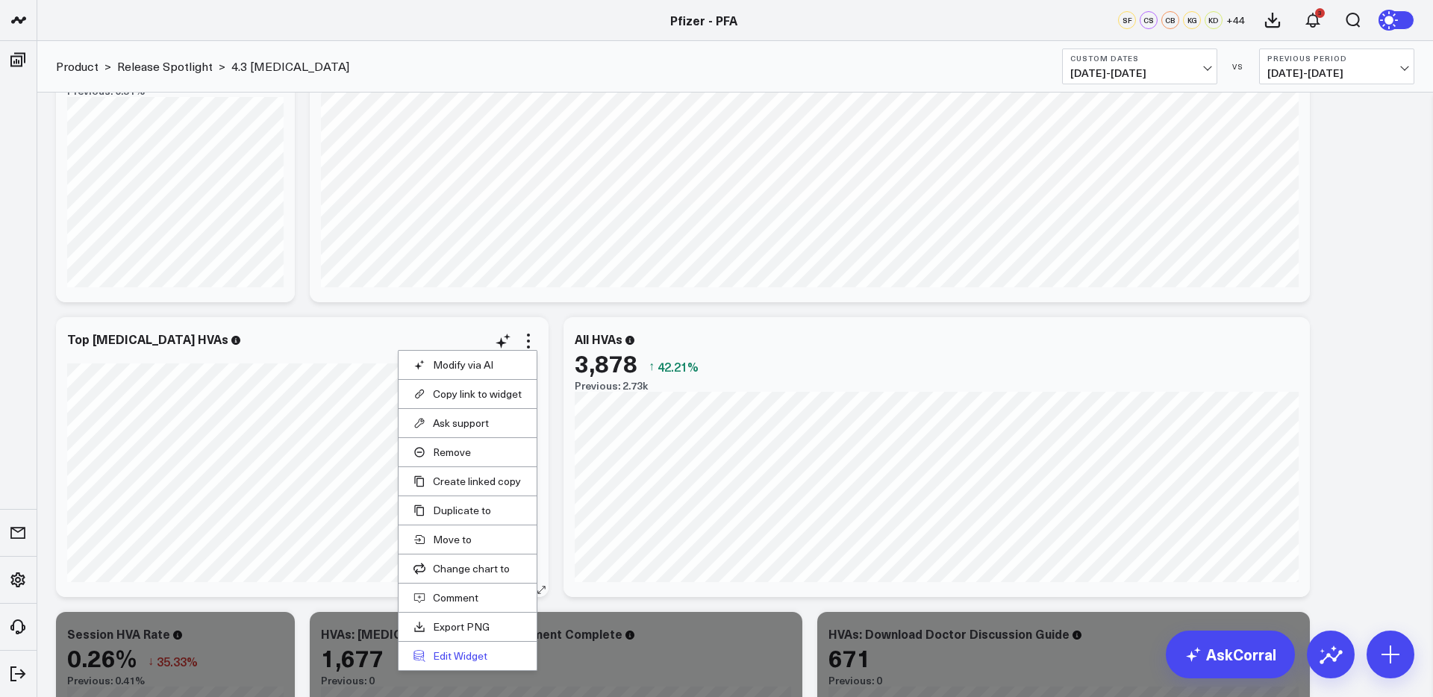
click at [461, 652] on button "Edit Widget" at bounding box center [468, 655] width 108 height 13
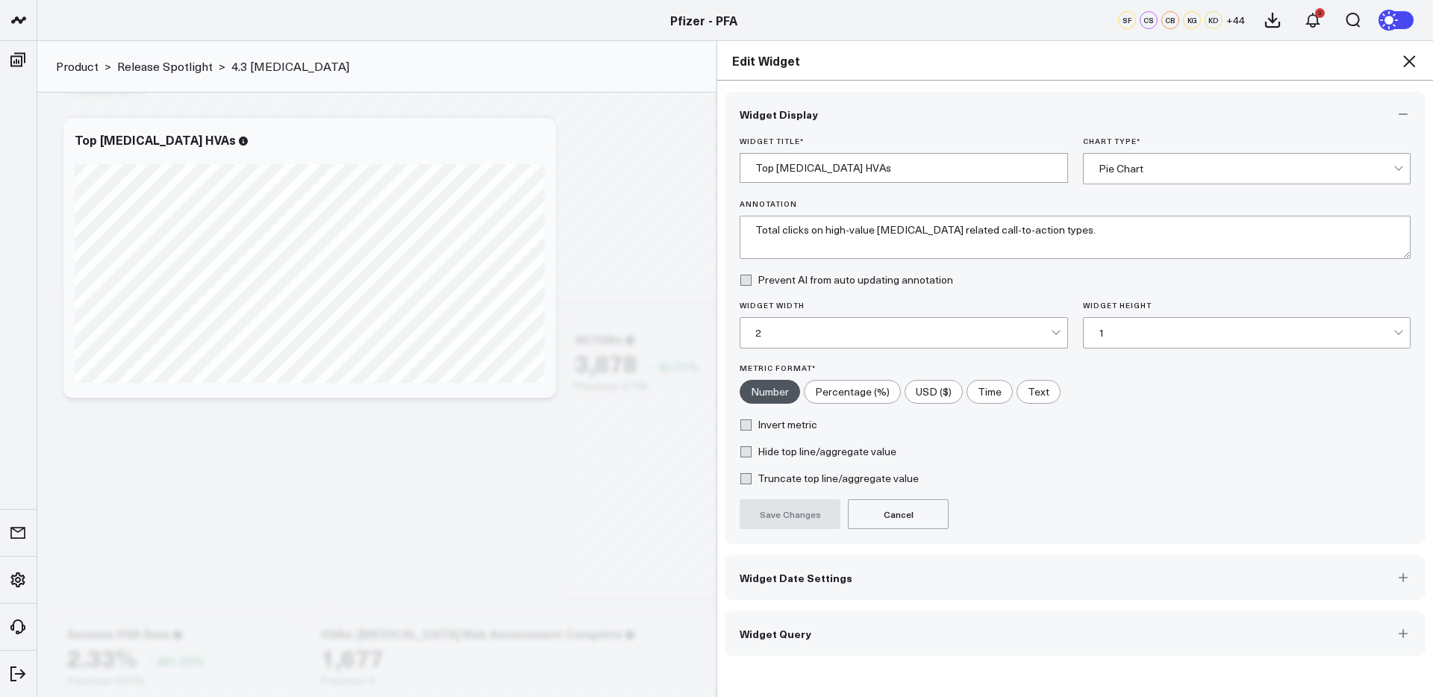
drag, startPoint x: 1042, startPoint y: 632, endPoint x: 1041, endPoint y: 617, distance: 15.7
click at [1042, 632] on button "Widget Query" at bounding box center [1075, 633] width 701 height 45
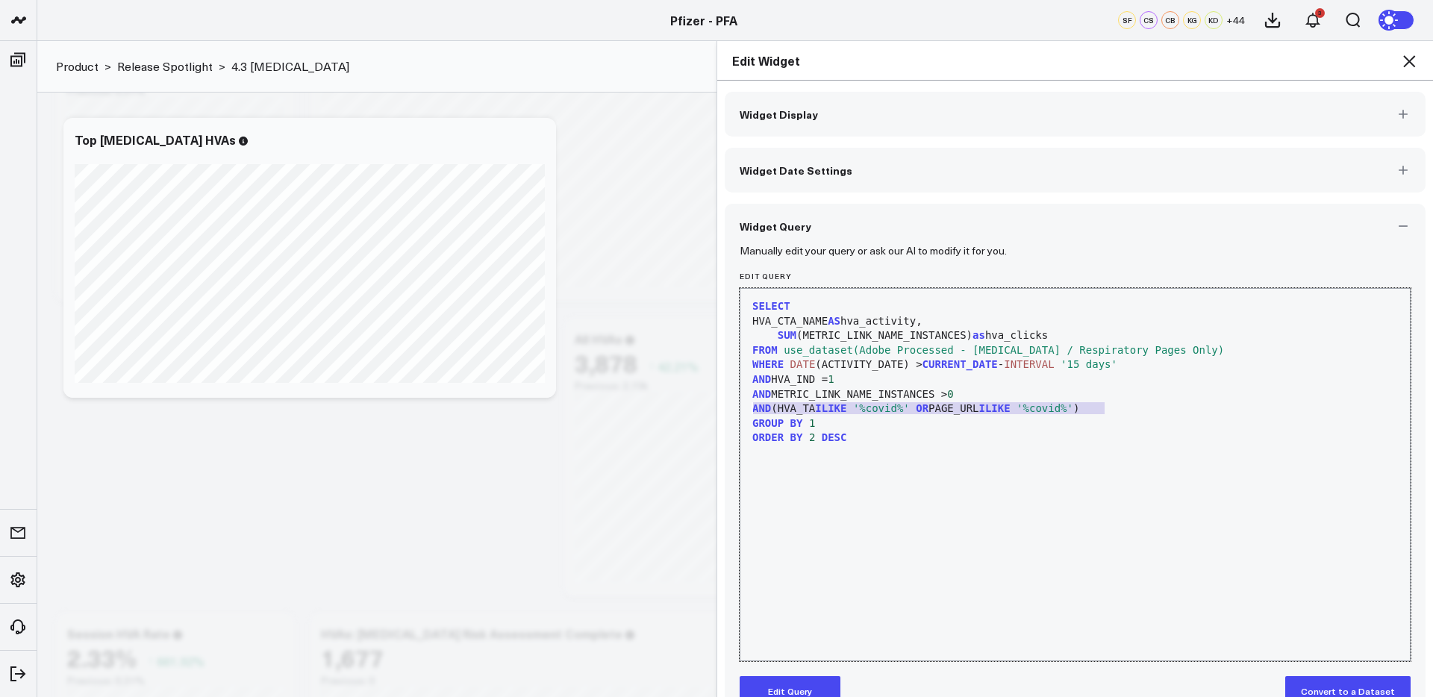
drag, startPoint x: 1027, startPoint y: 416, endPoint x: 740, endPoint y: 403, distance: 287.7
click at [740, 403] on div "99 1 2 3 4 5 6 7 8 9 10 › ⌄ SELECT HVA_CTA_NAME AS hva_activity, SUM (METRIC_LI…" at bounding box center [1075, 474] width 671 height 373
drag, startPoint x: 1403, startPoint y: 58, endPoint x: 1220, endPoint y: 84, distance: 184.7
click at [1403, 58] on icon at bounding box center [1409, 61] width 18 height 18
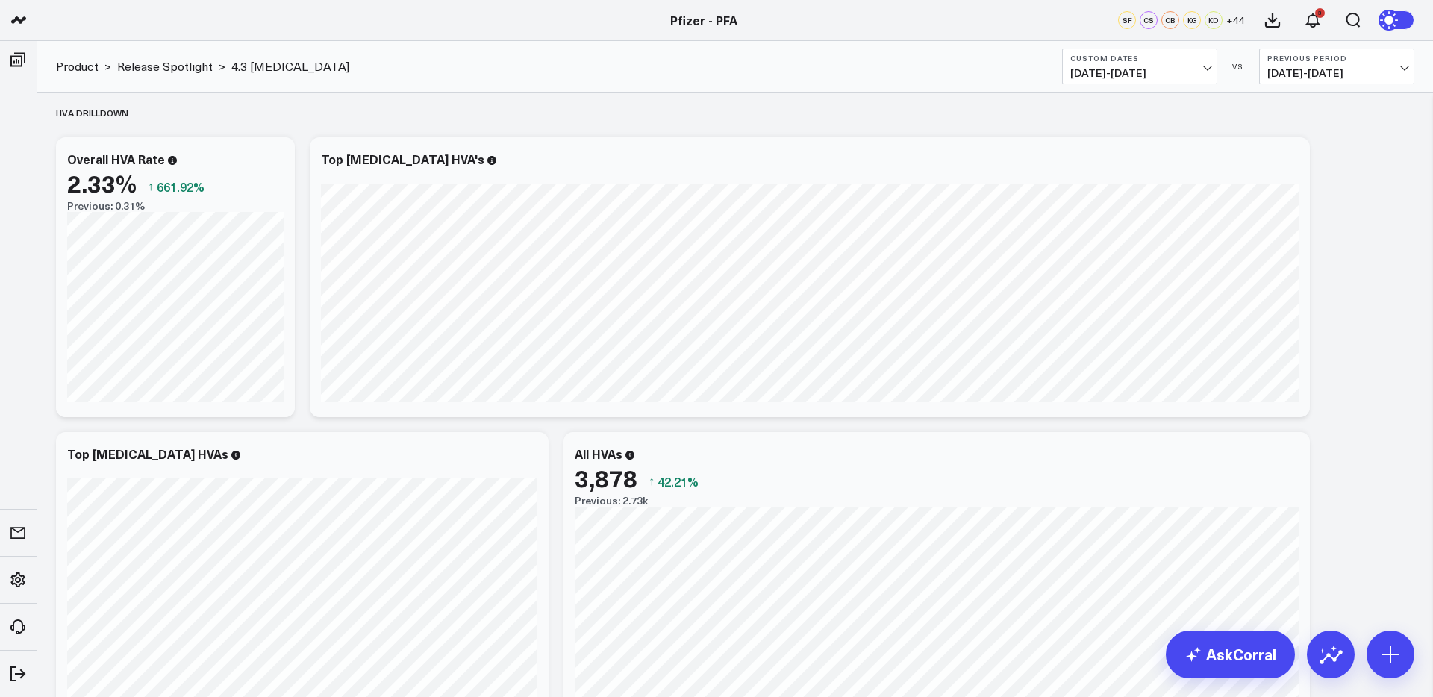
scroll to position [1867, 0]
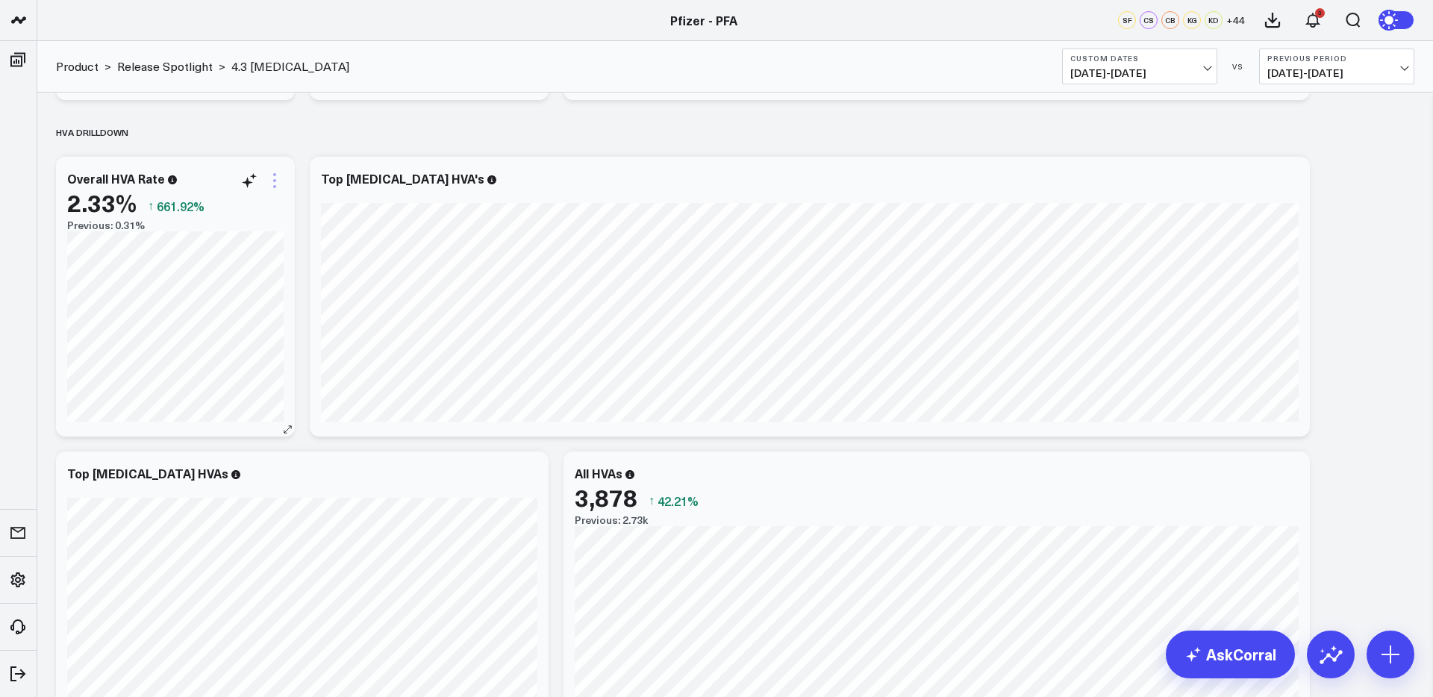
click at [279, 184] on icon at bounding box center [275, 181] width 18 height 18
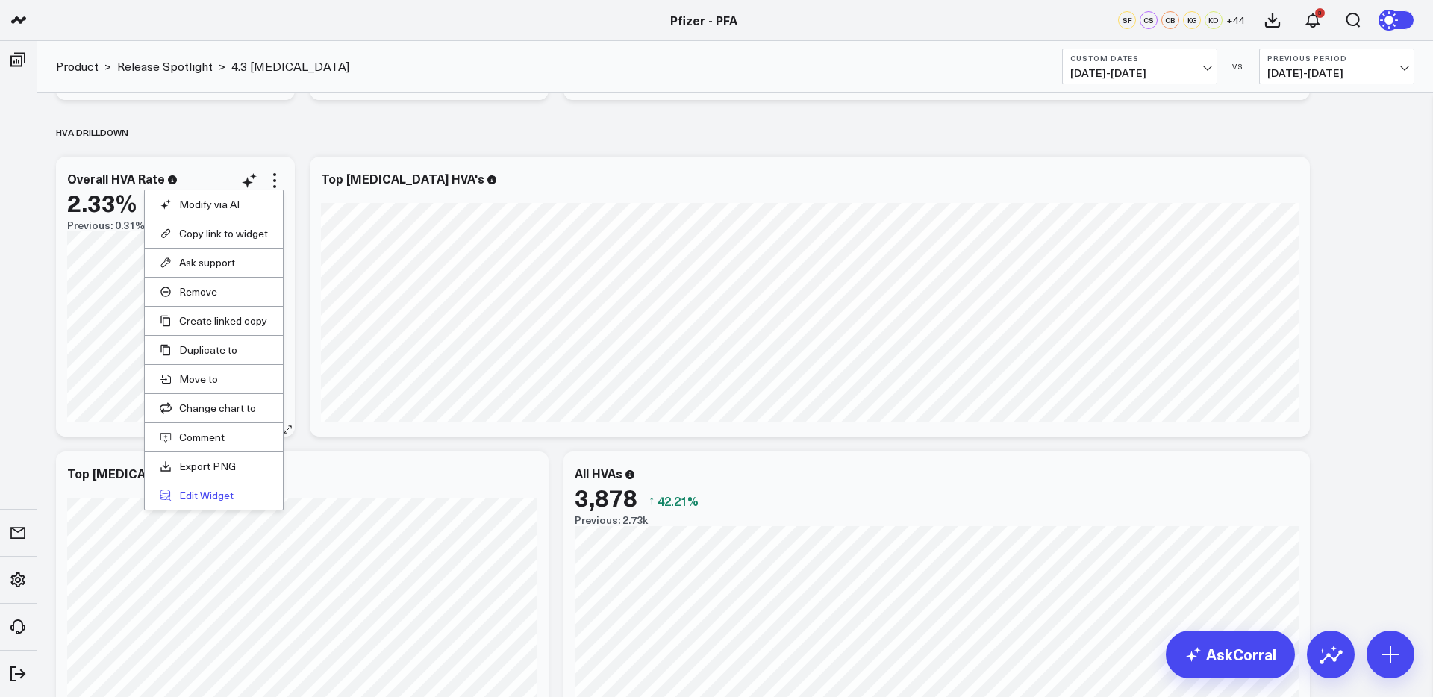
click at [196, 495] on button "Edit Widget" at bounding box center [214, 495] width 108 height 13
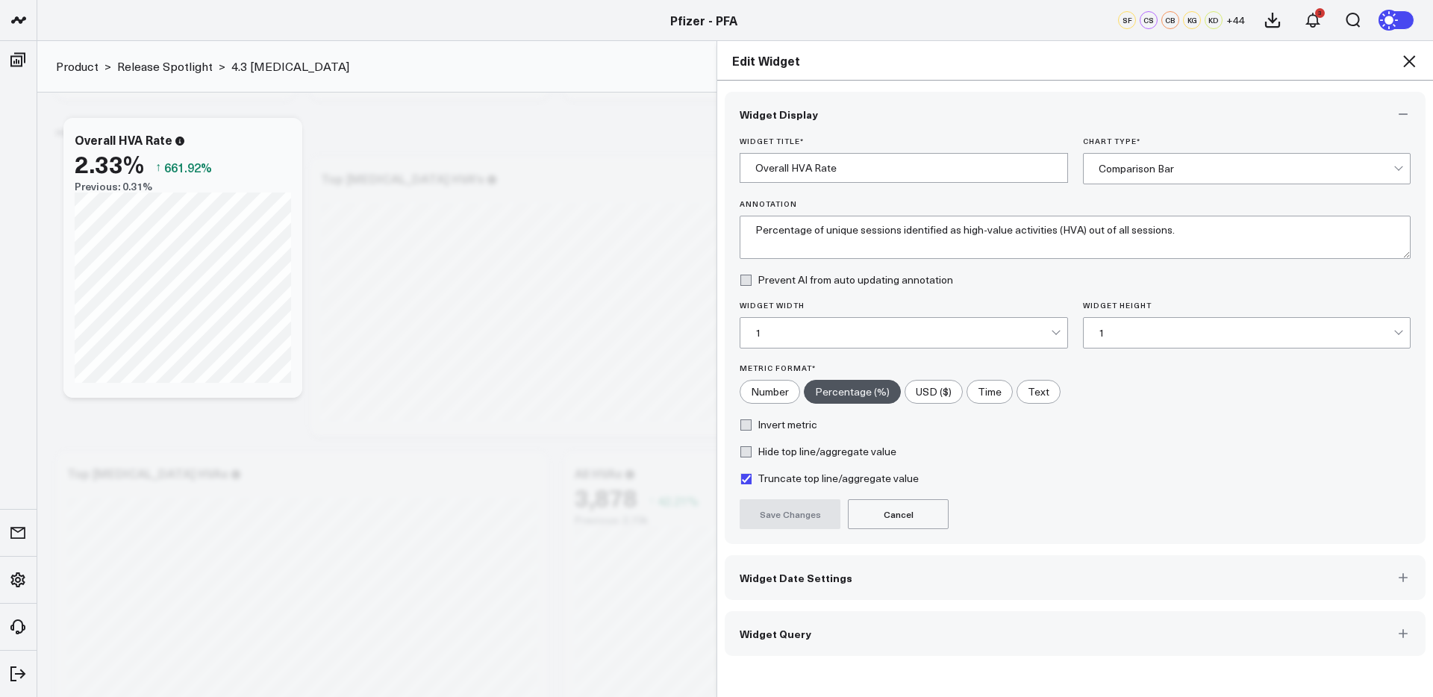
drag, startPoint x: 938, startPoint y: 629, endPoint x: 1016, endPoint y: 526, distance: 130.0
click at [938, 629] on button "Widget Query" at bounding box center [1075, 633] width 701 height 45
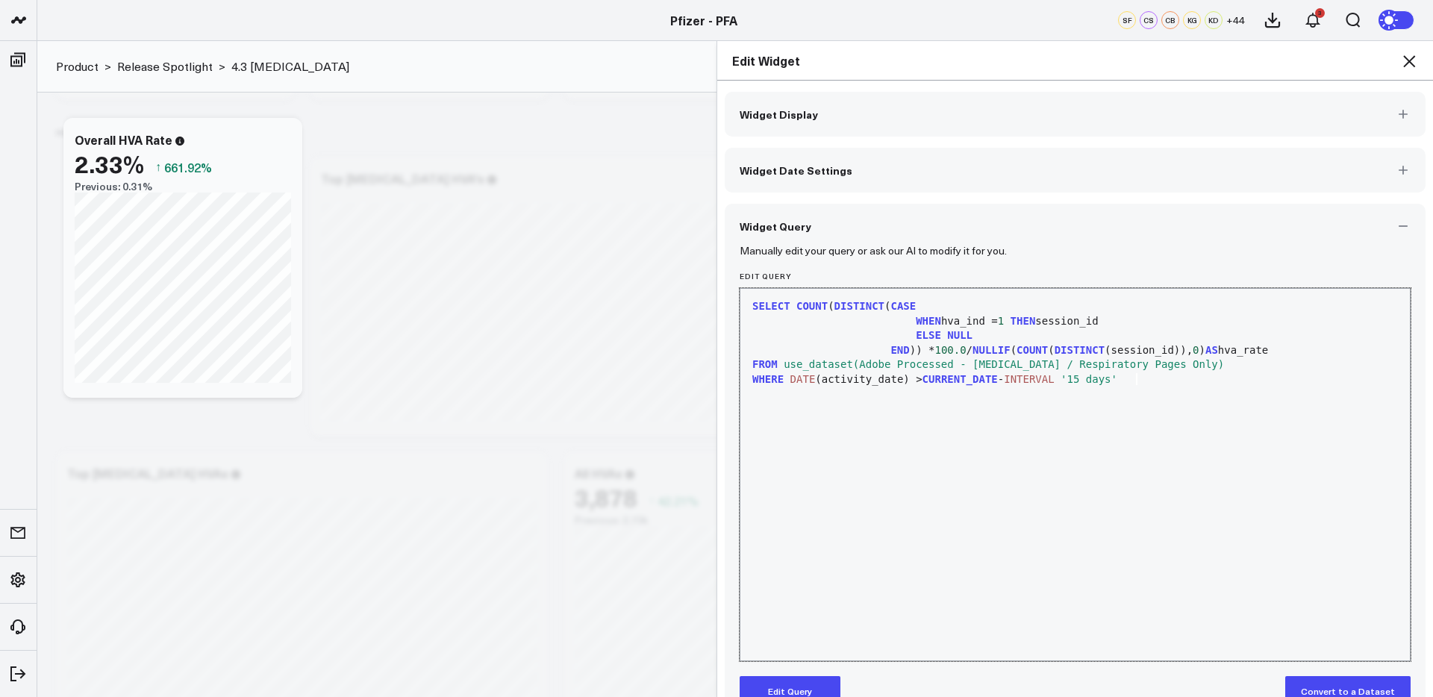
click at [1155, 378] on div "WHERE DATE (activity_date) > CURRENT_DATE - INTERVAL '15 days'" at bounding box center [1075, 379] width 655 height 15
drag, startPoint x: 811, startPoint y: 692, endPoint x: 917, endPoint y: 602, distance: 138.7
click at [813, 690] on button "Edit Query" at bounding box center [790, 691] width 101 height 30
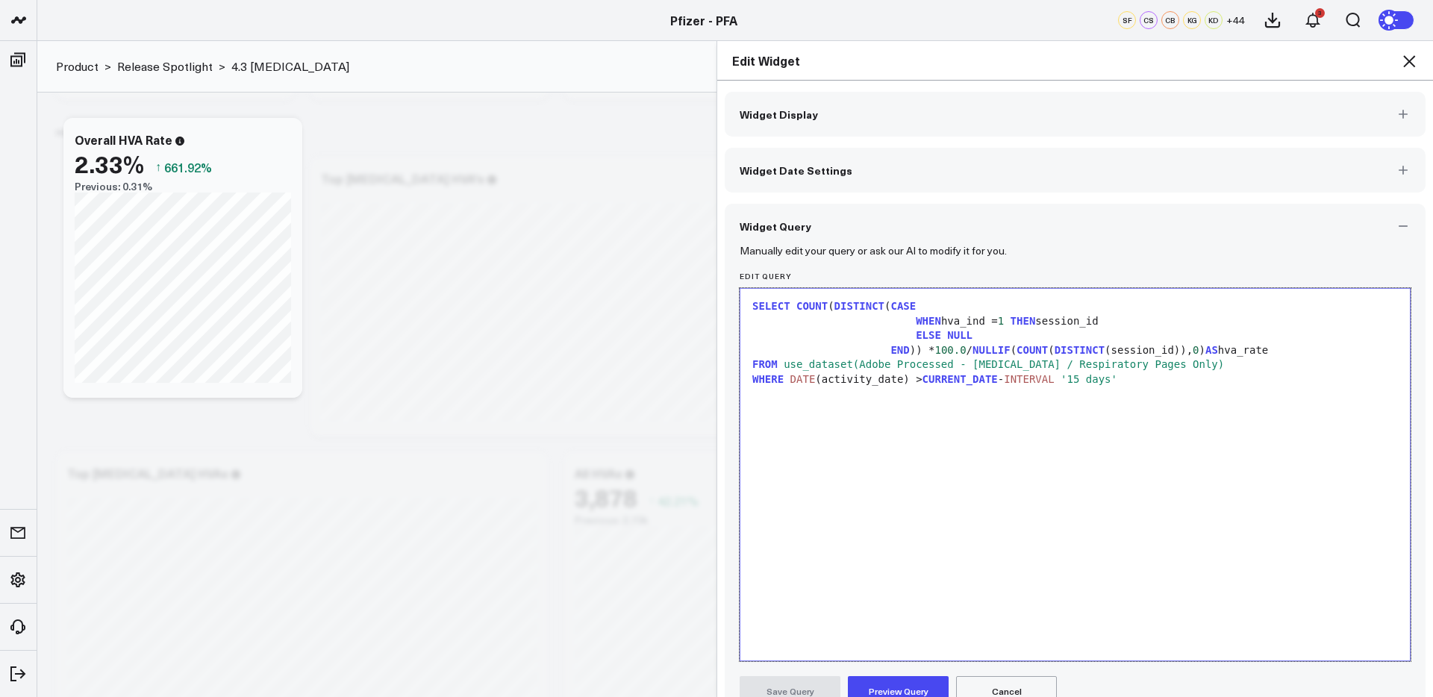
click at [1149, 380] on div "WHERE DATE (activity_date) > CURRENT_DATE - INTERVAL '15 days'" at bounding box center [1075, 379] width 655 height 15
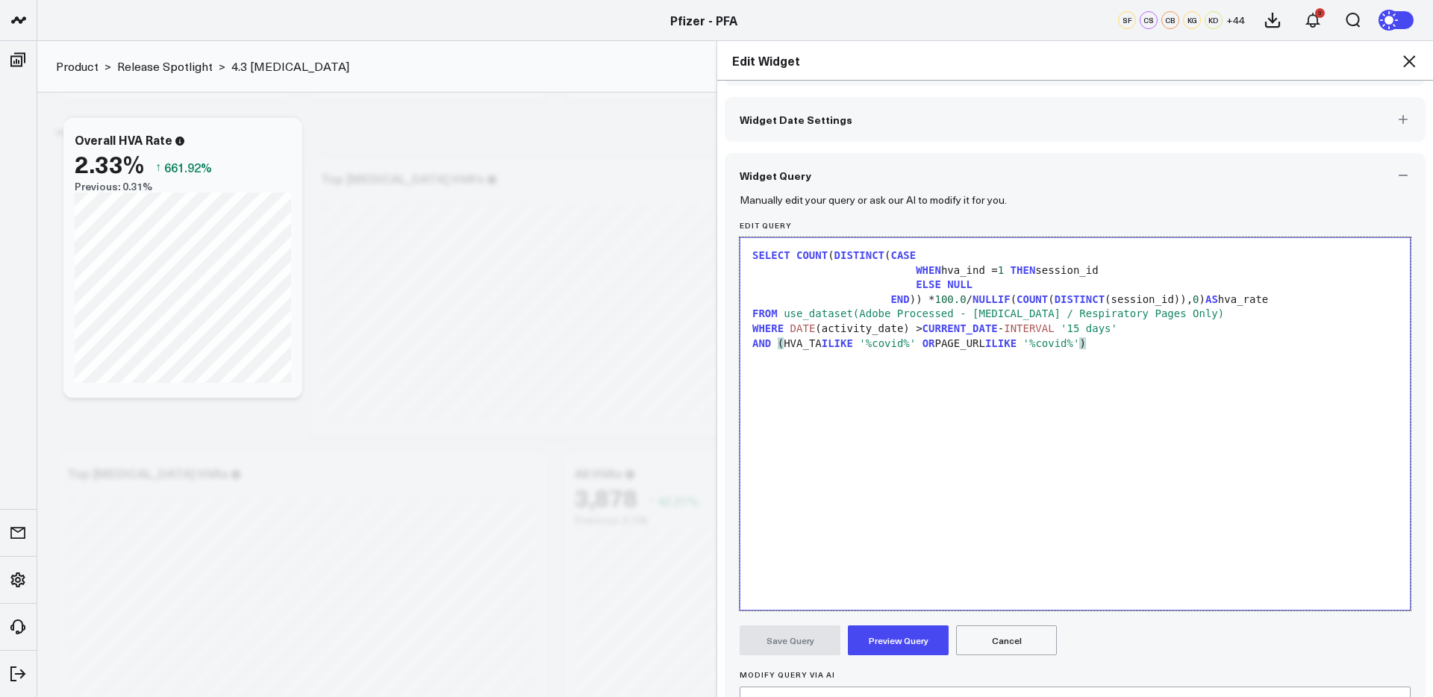
scroll to position [57, 0]
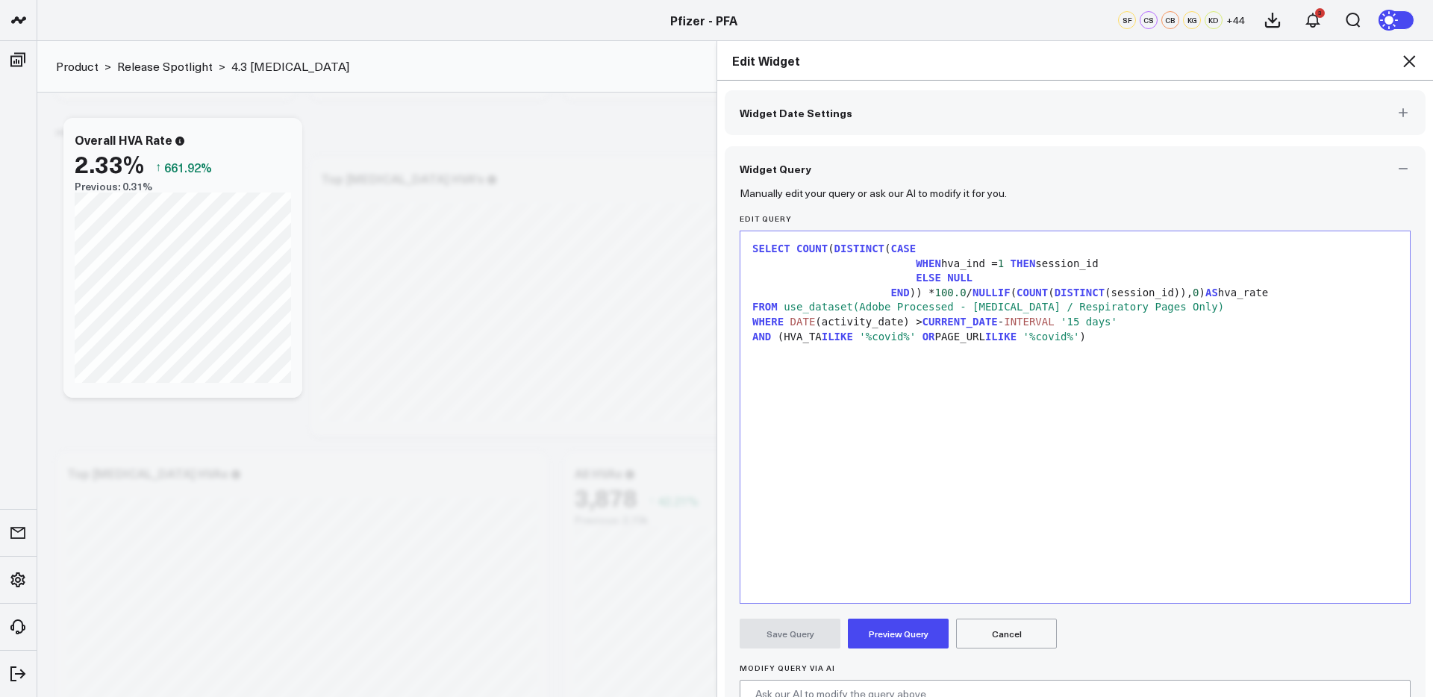
drag, startPoint x: 915, startPoint y: 629, endPoint x: 1060, endPoint y: 634, distance: 144.9
click at [916, 629] on button "Preview Query" at bounding box center [898, 634] width 101 height 30
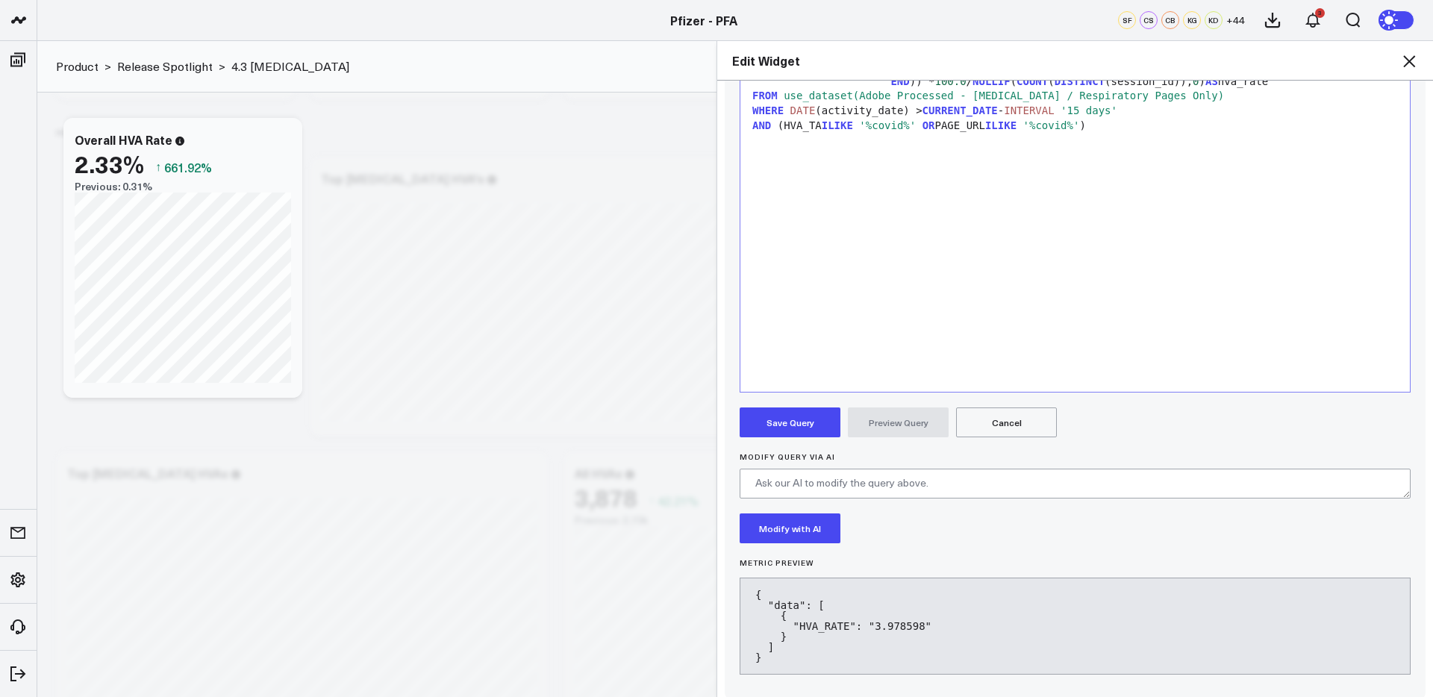
scroll to position [282, 0]
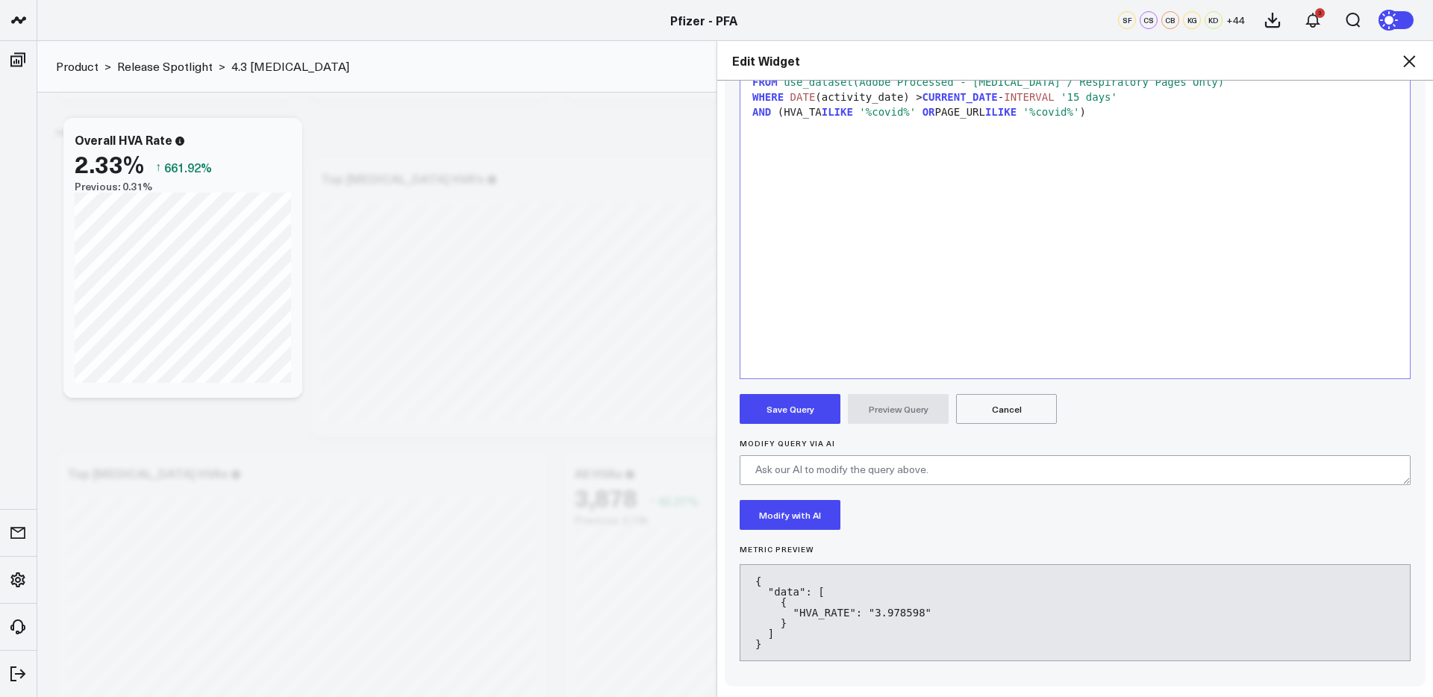
click at [800, 411] on button "Save Query" at bounding box center [790, 409] width 101 height 30
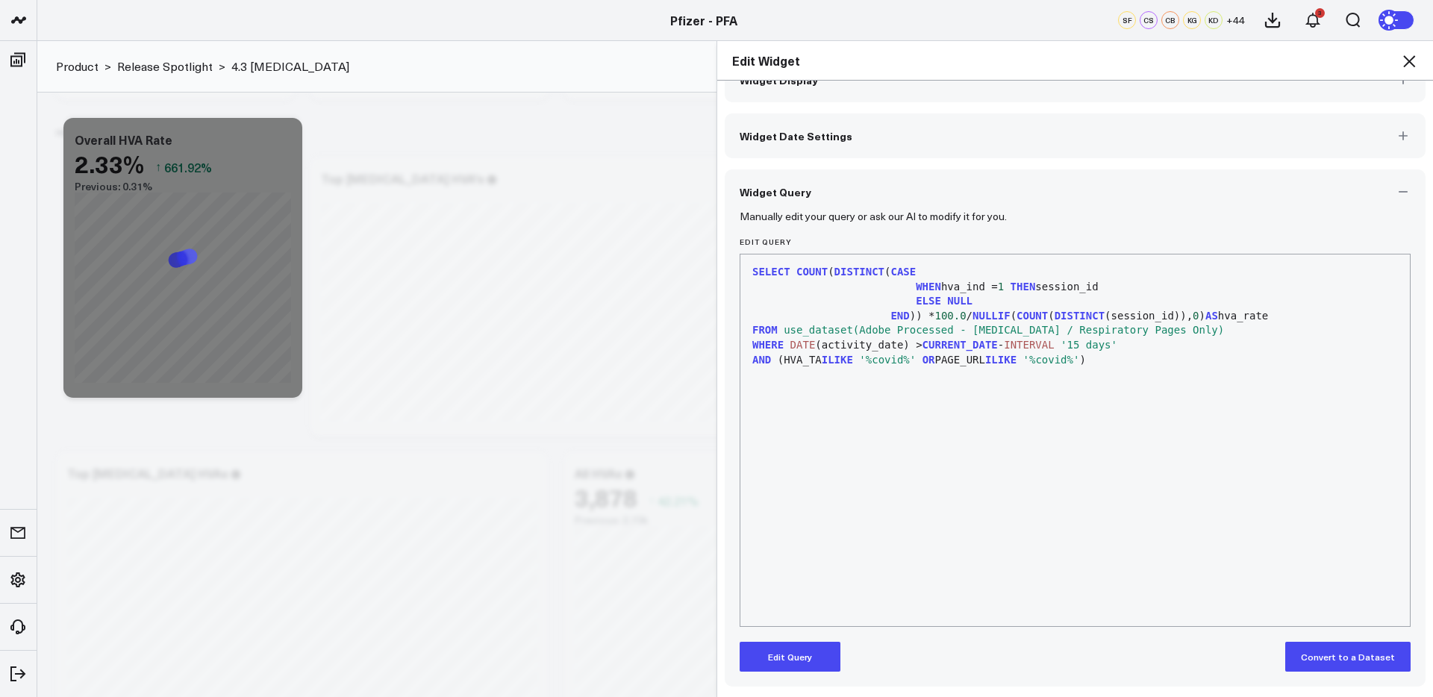
scroll to position [34, 0]
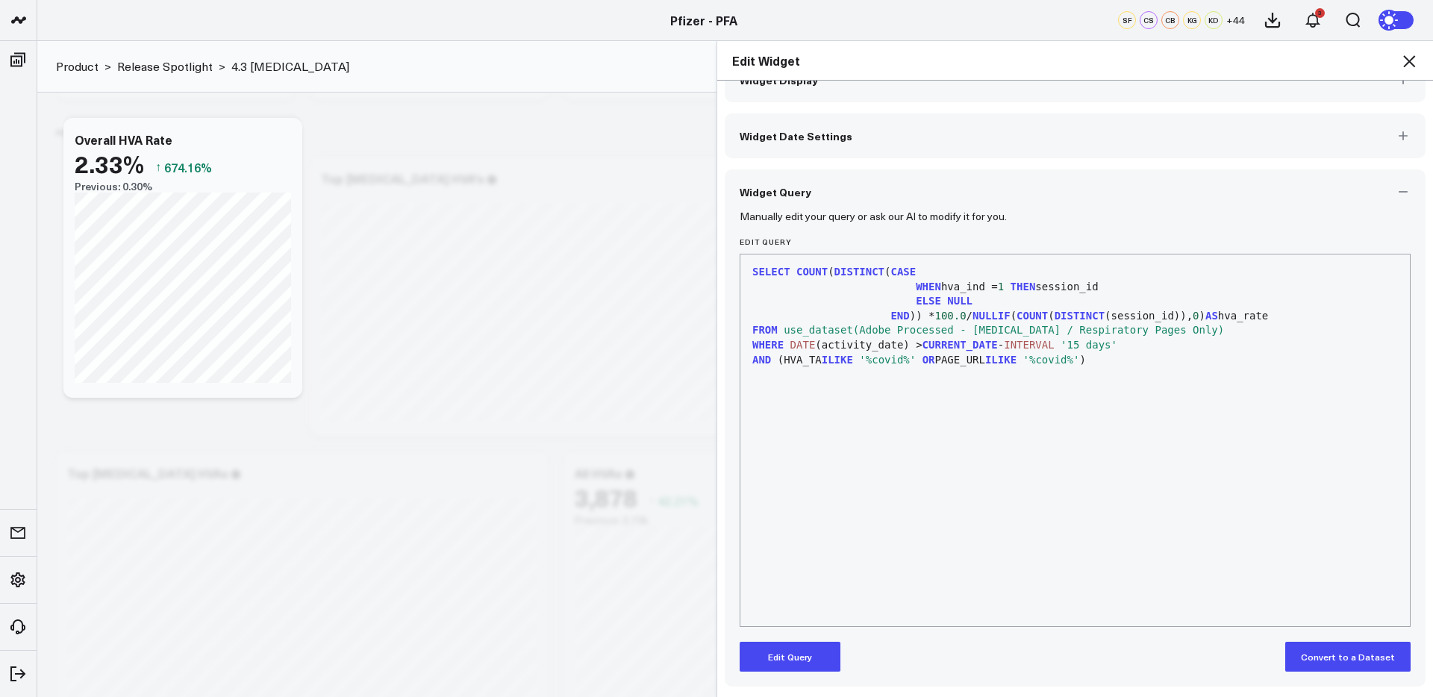
click at [1407, 57] on icon at bounding box center [1409, 61] width 18 height 18
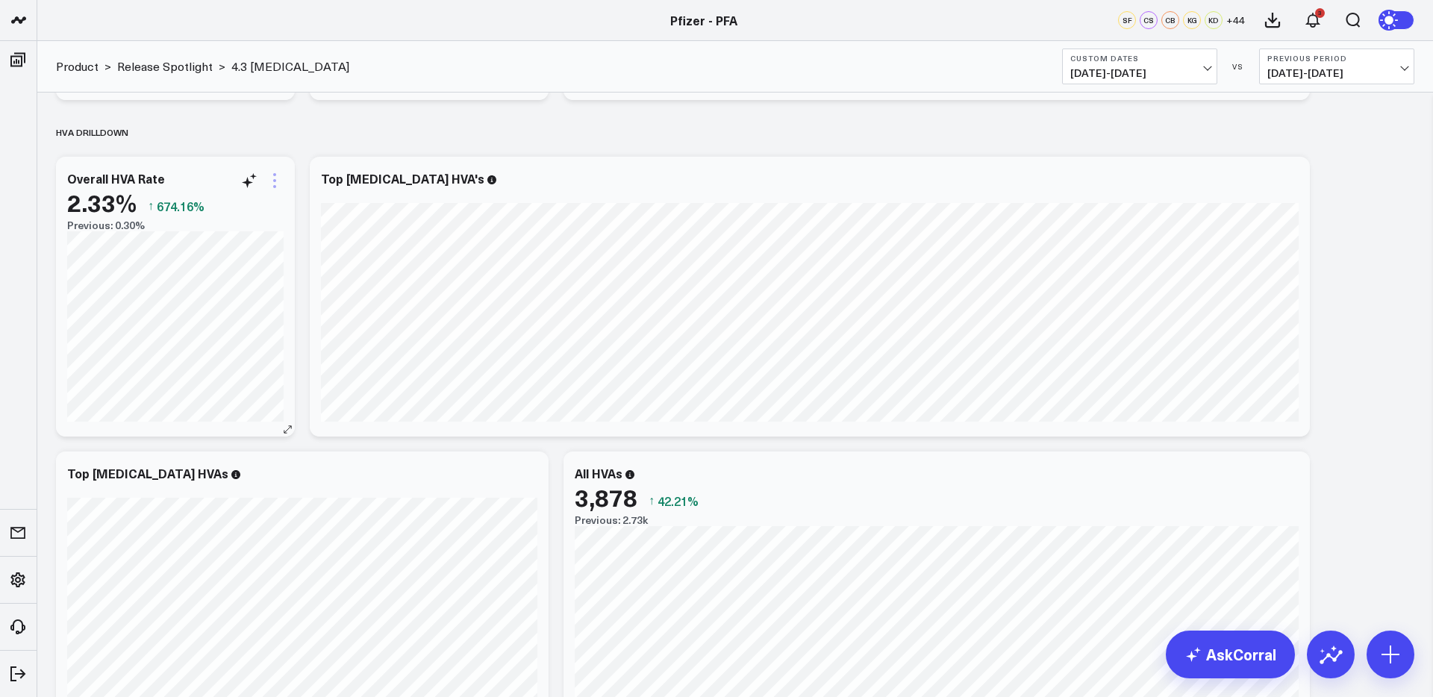
click at [275, 181] on icon at bounding box center [274, 180] width 3 height 3
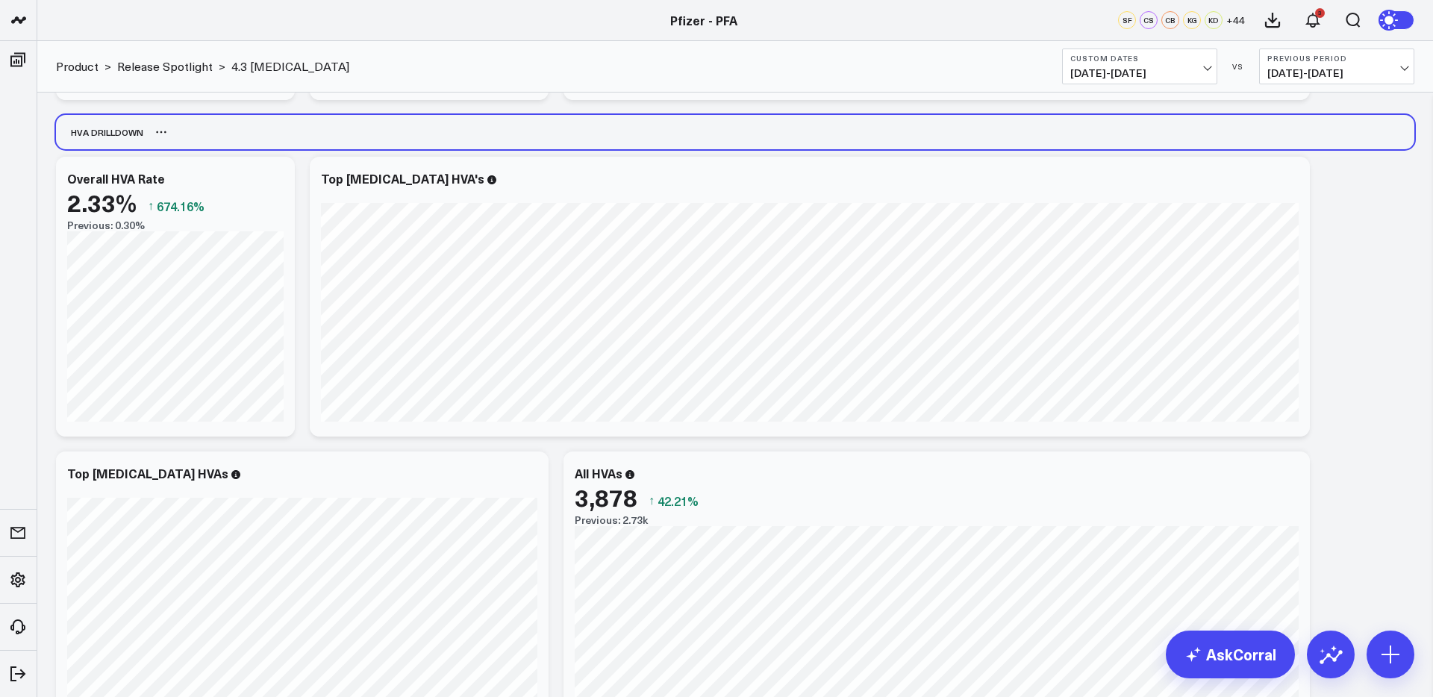
click at [252, 144] on div "HVA Drilldown" at bounding box center [735, 132] width 1359 height 34
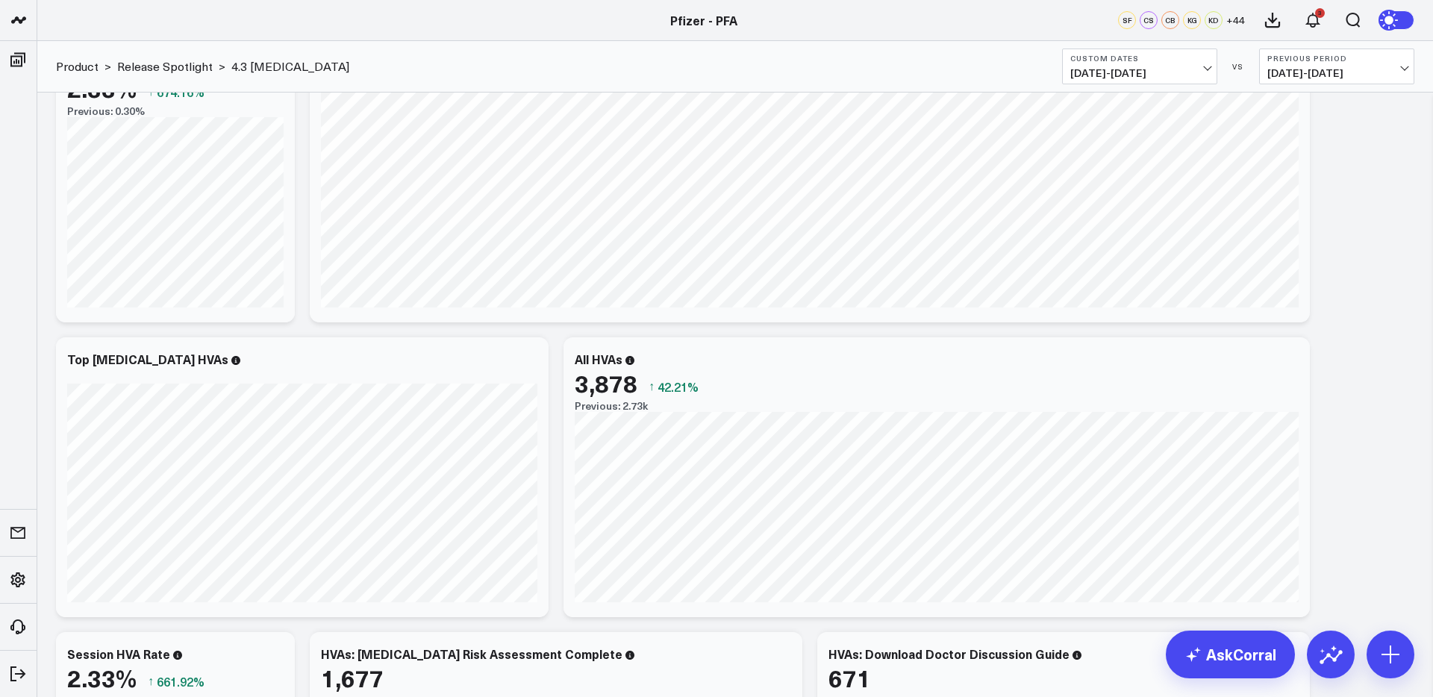
scroll to position [1985, 0]
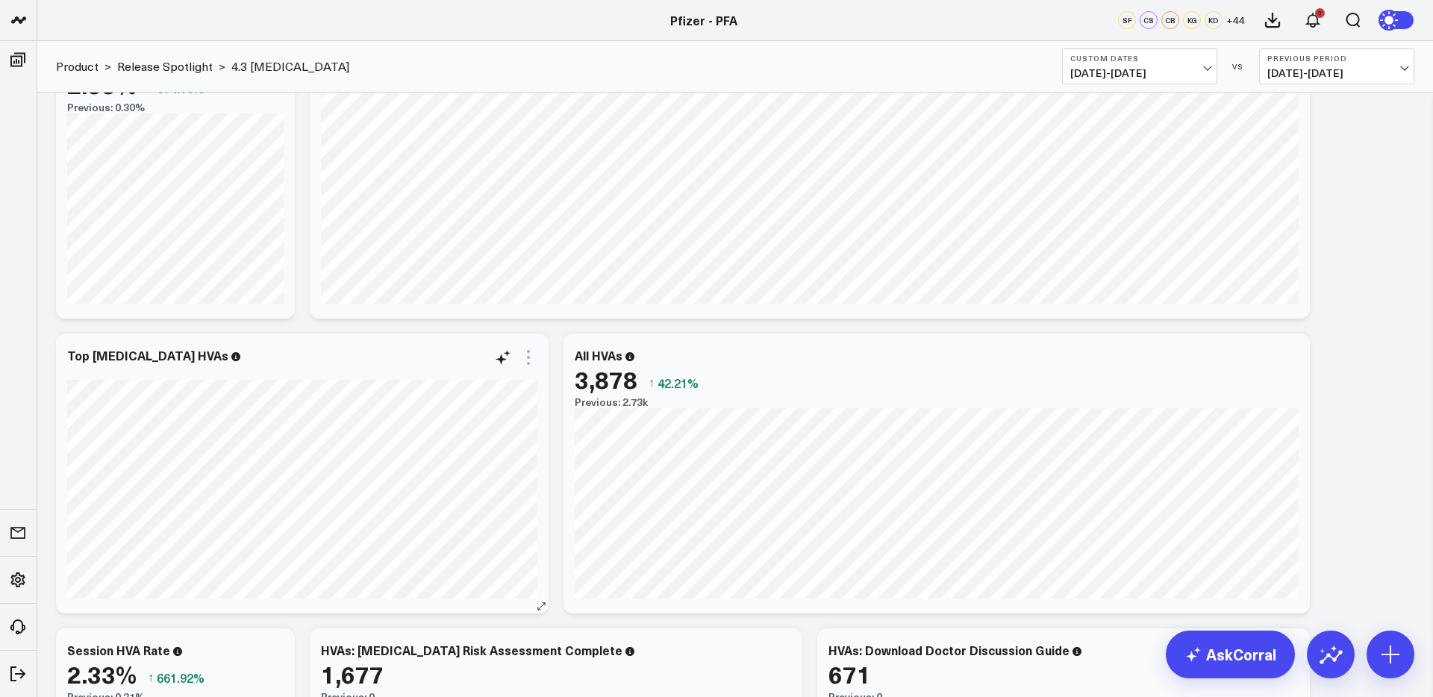
click at [533, 358] on icon at bounding box center [529, 358] width 18 height 18
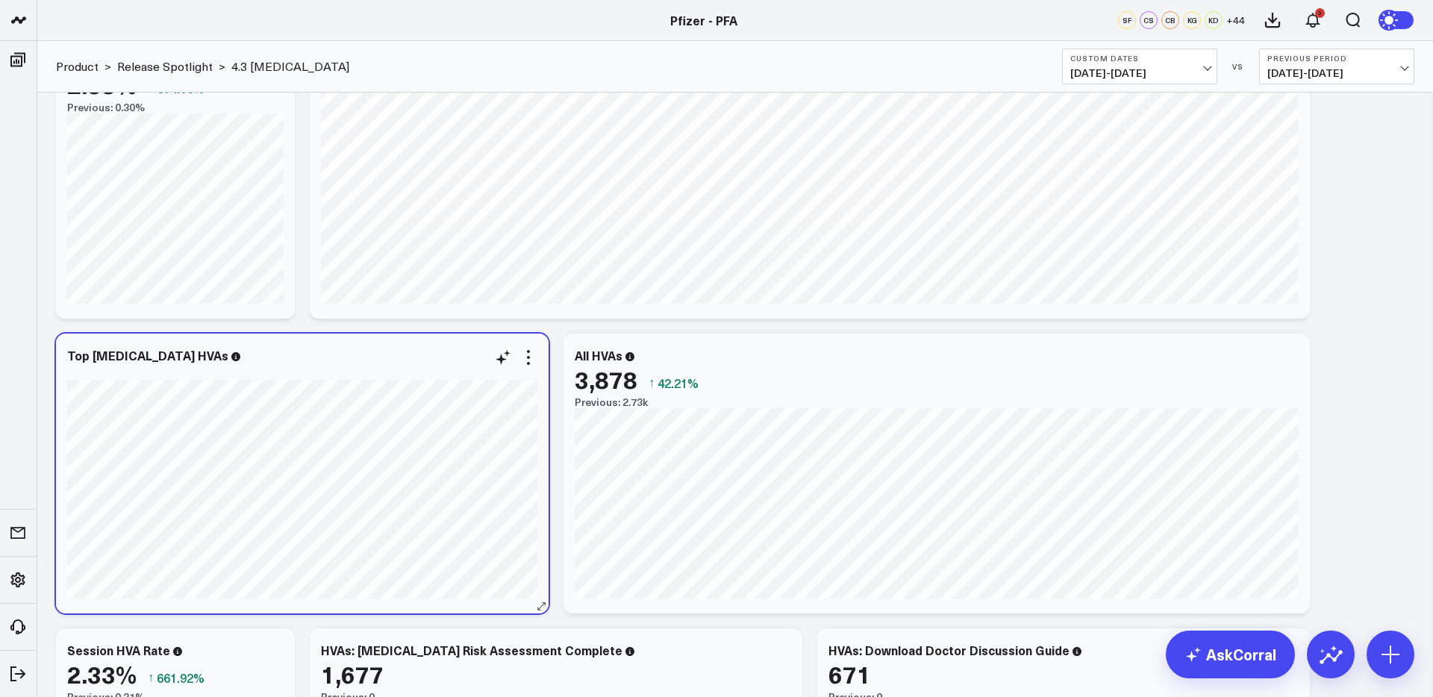
click at [317, 347] on div "Top COVID-19 HVAs [fontSize:14px lineHeight:16px]cta covid treatment[/]: [fontS…" at bounding box center [302, 474] width 493 height 280
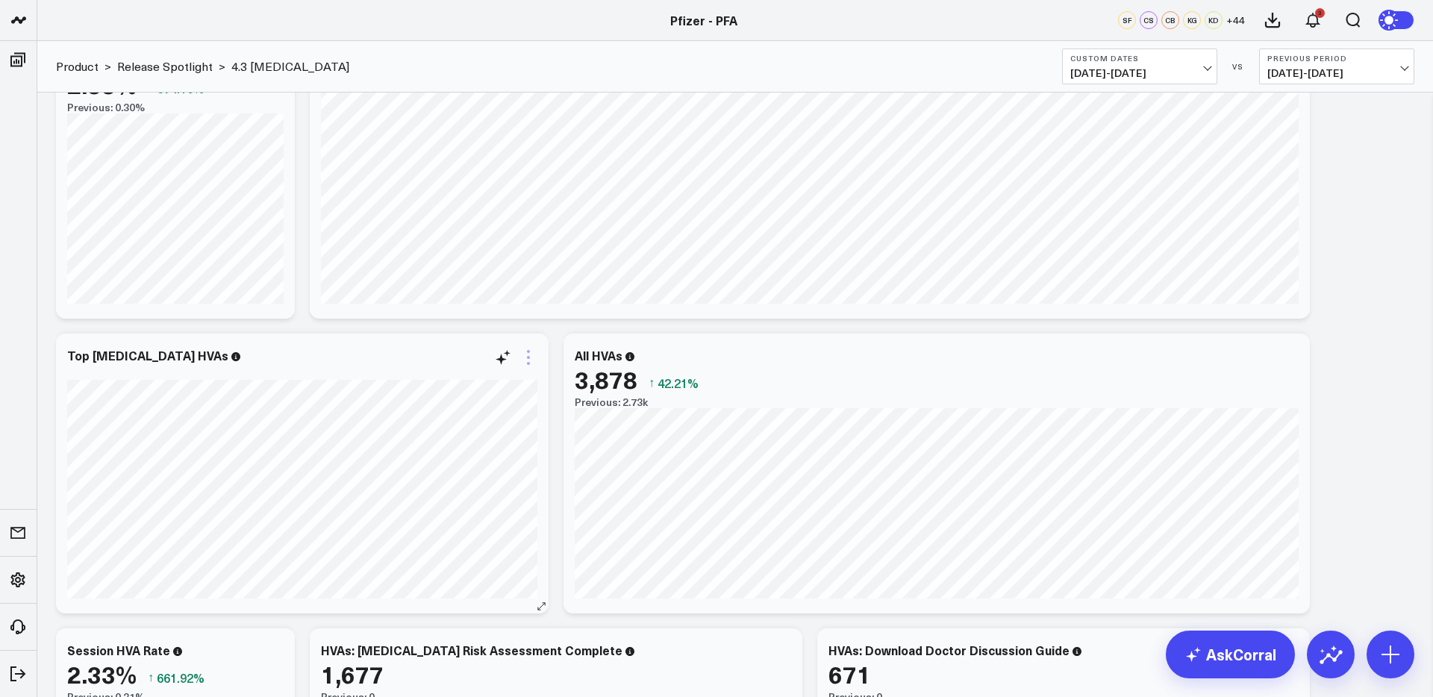
click at [532, 357] on icon at bounding box center [529, 358] width 18 height 18
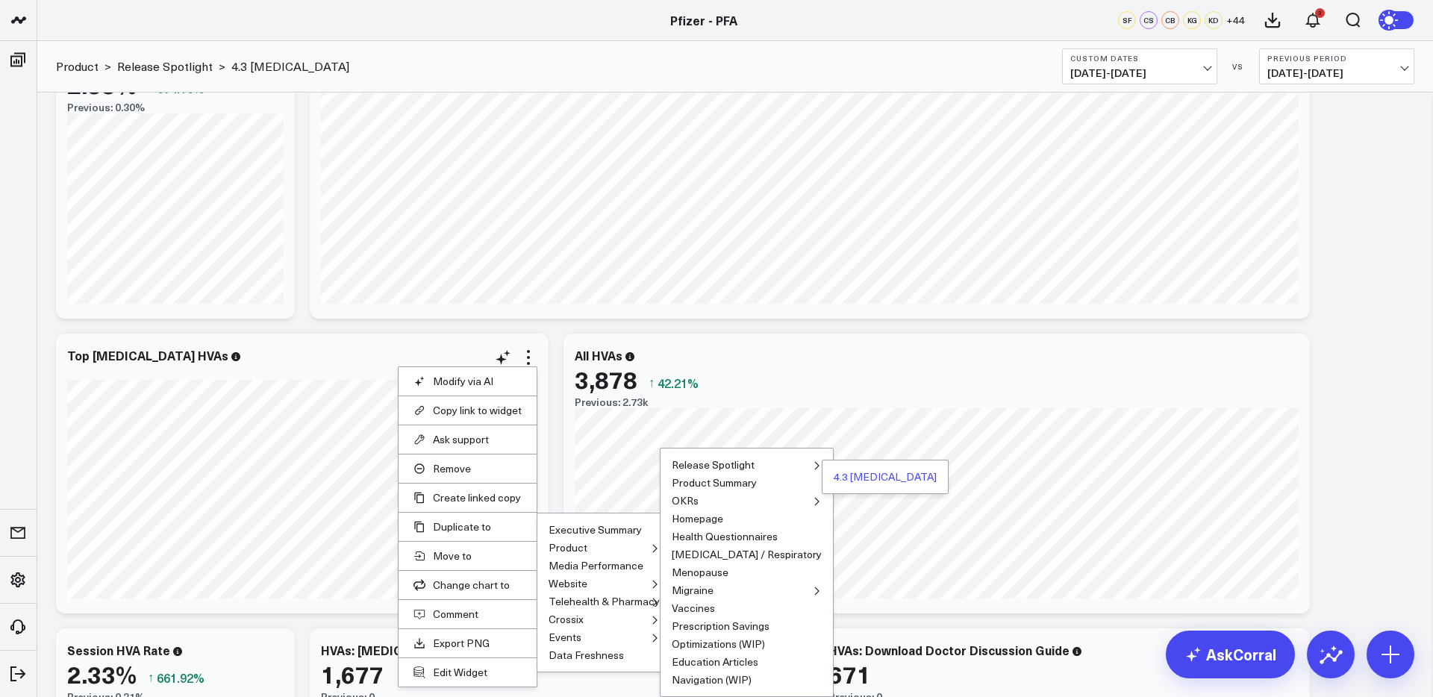
click at [834, 477] on button "4.3 [MEDICAL_DATA]" at bounding box center [885, 477] width 103 height 10
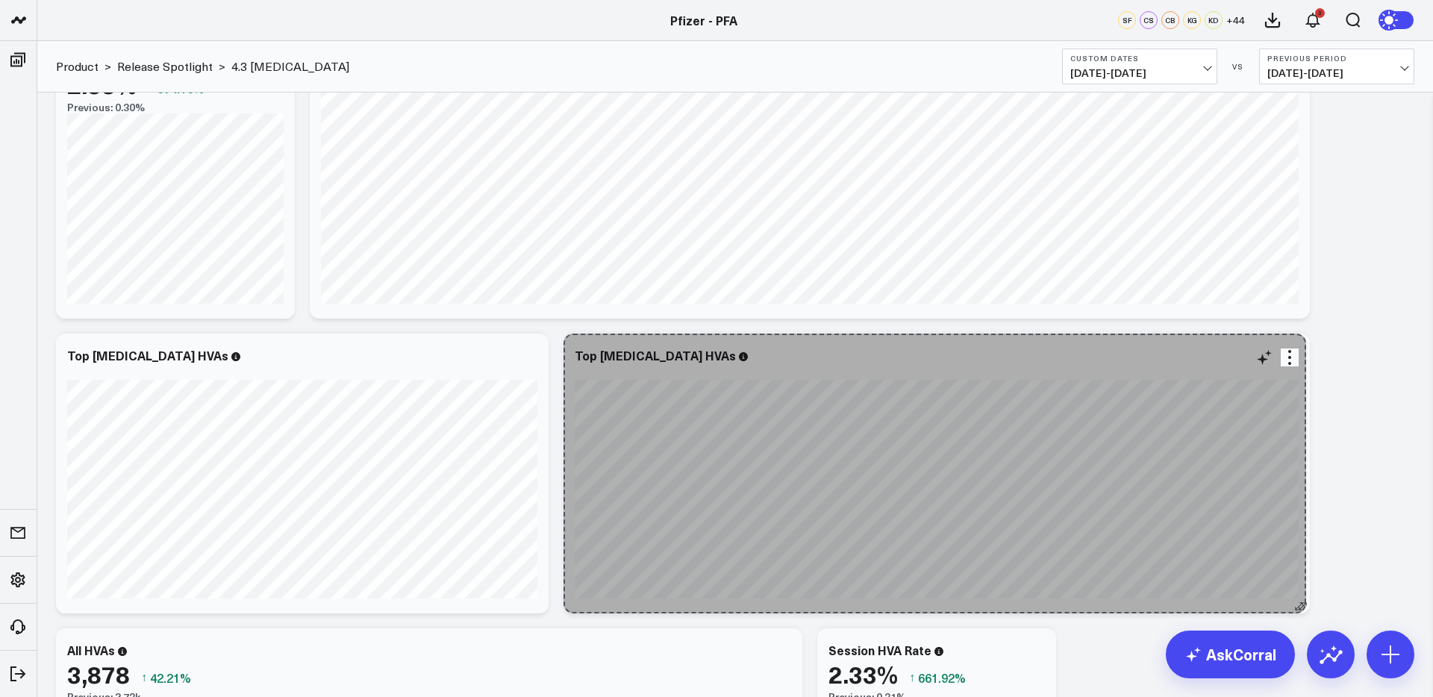
drag, startPoint x: 1049, startPoint y: 609, endPoint x: 1299, endPoint y: 587, distance: 251.1
click at [1299, 587] on div "Top COVID-19 HVAs [fontSize:14px lineHeight:16px][/]: [fontSize:14px lineHeight…" at bounding box center [937, 474] width 746 height 280
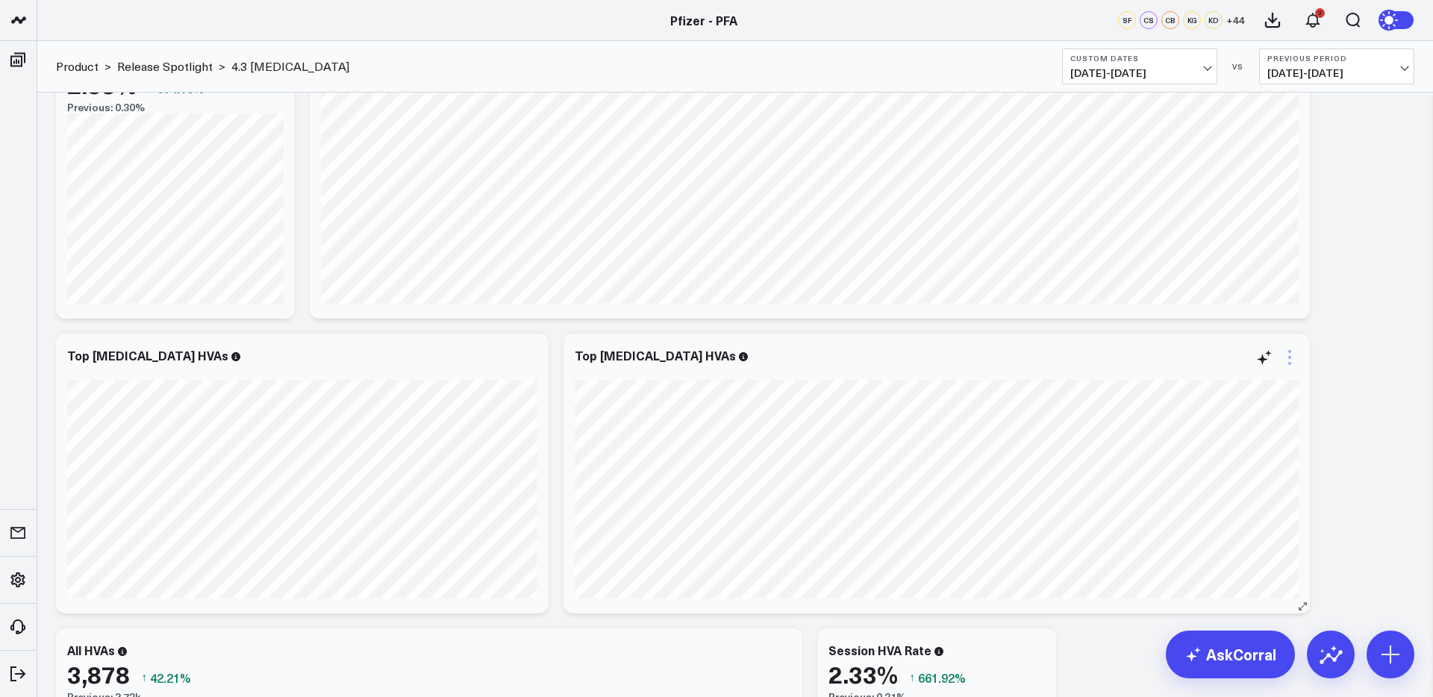
click at [1297, 356] on icon at bounding box center [1290, 358] width 18 height 18
drag, startPoint x: 1012, startPoint y: 646, endPoint x: 1032, endPoint y: 637, distance: 21.4
click at [0, 0] on button "Table" at bounding box center [0, 0] width 0 height 0
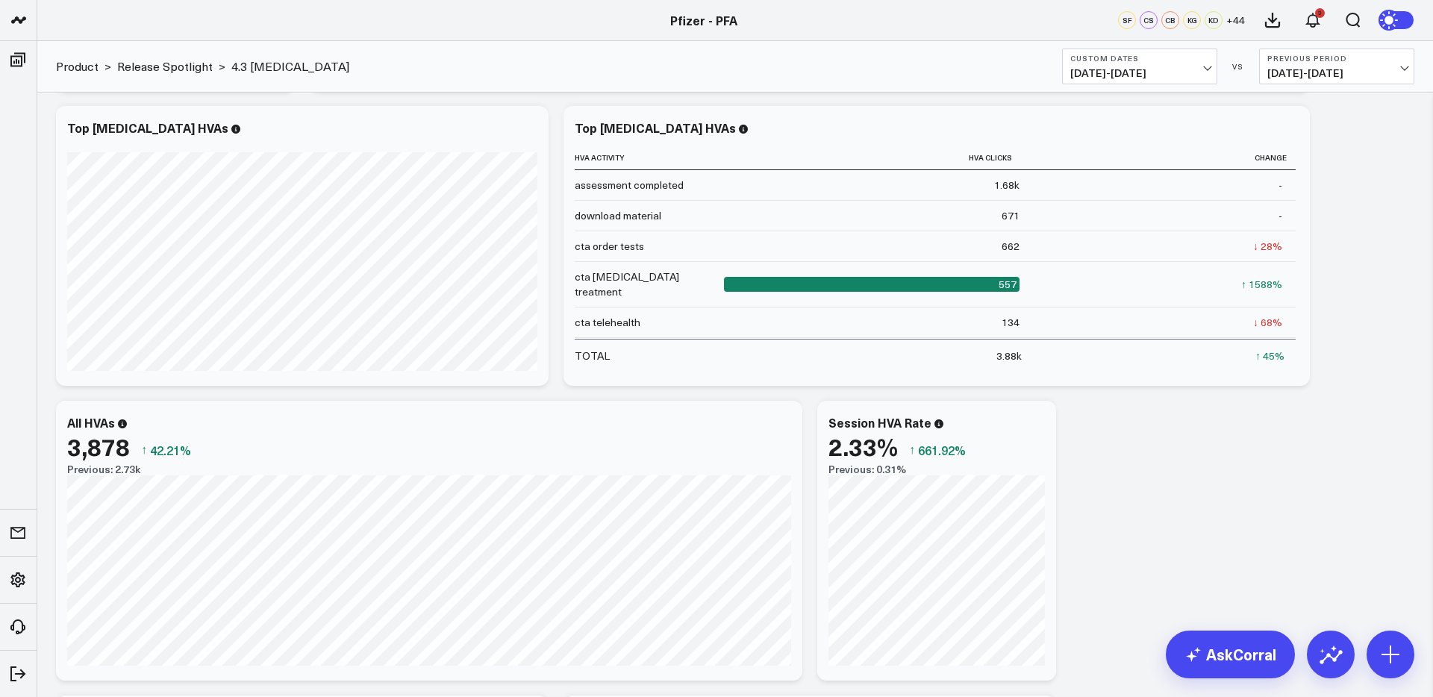
scroll to position [2106, 0]
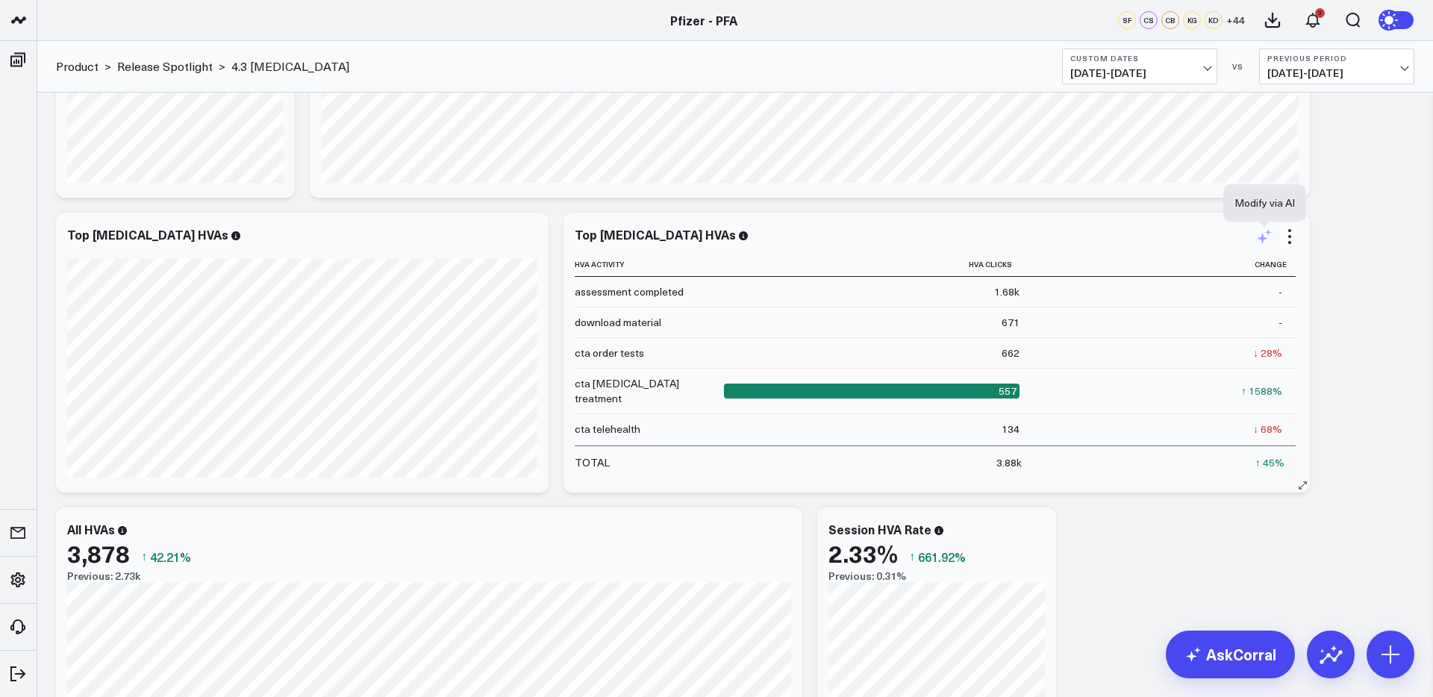
click at [1267, 237] on icon at bounding box center [1265, 237] width 18 height 18
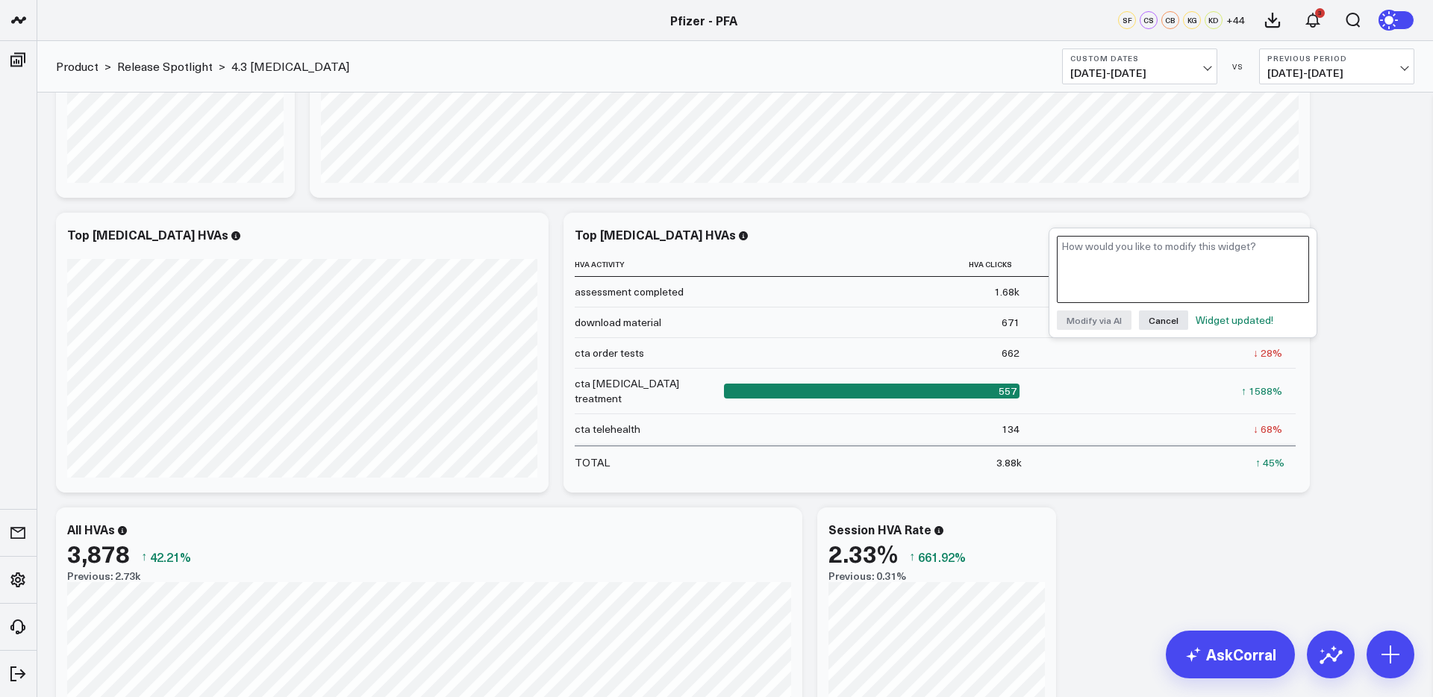
click at [1220, 268] on textarea at bounding box center [1183, 269] width 252 height 67
type textarea "add column for HVA CTA type"
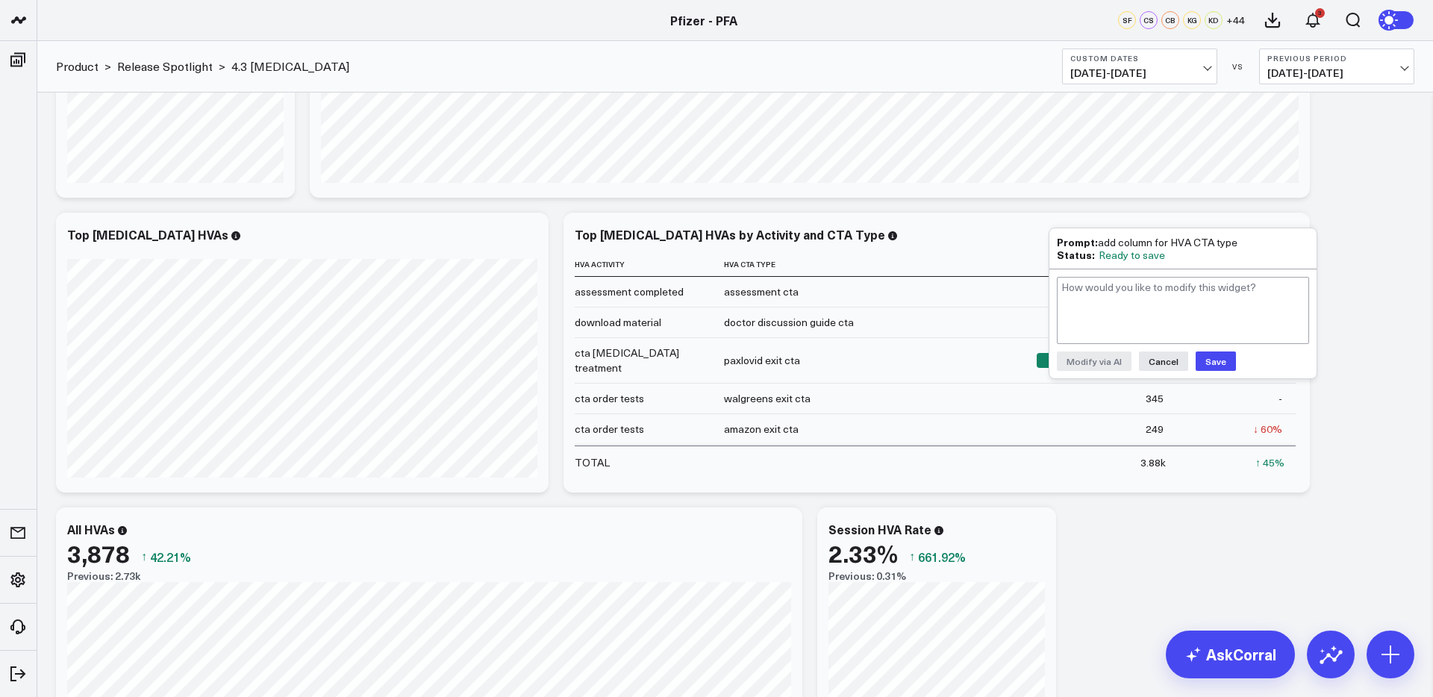
click at [1217, 361] on button "Save" at bounding box center [1216, 361] width 40 height 19
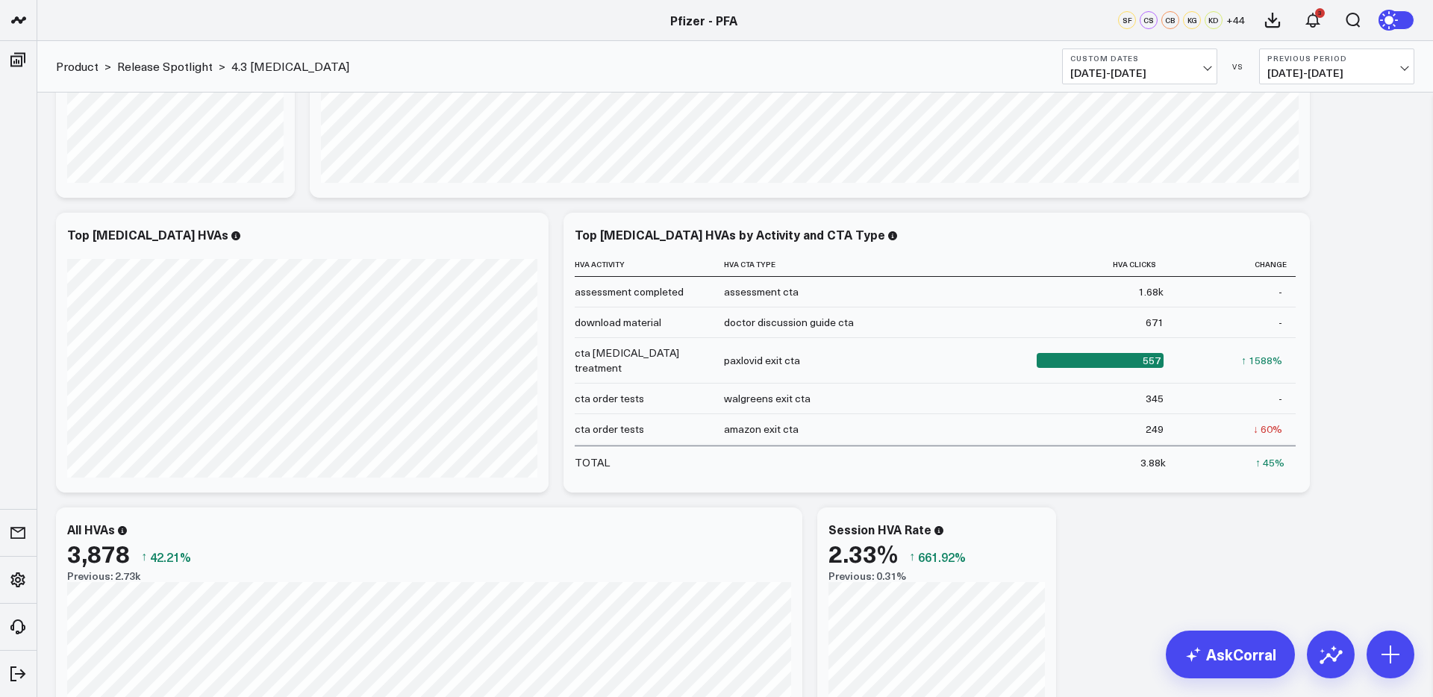
scroll to position [2112, 0]
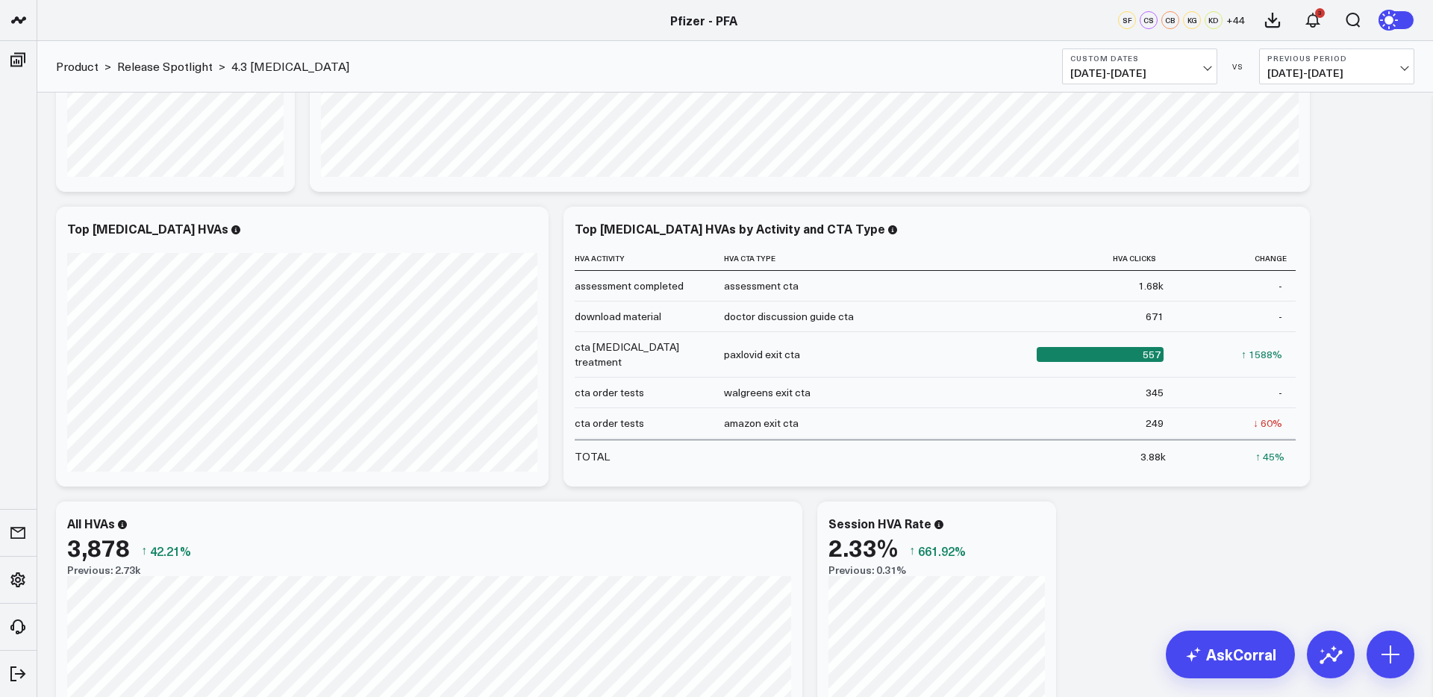
click at [1148, 82] on button "Custom Dates 06/11/25 - 08/05/25" at bounding box center [1139, 67] width 155 height 36
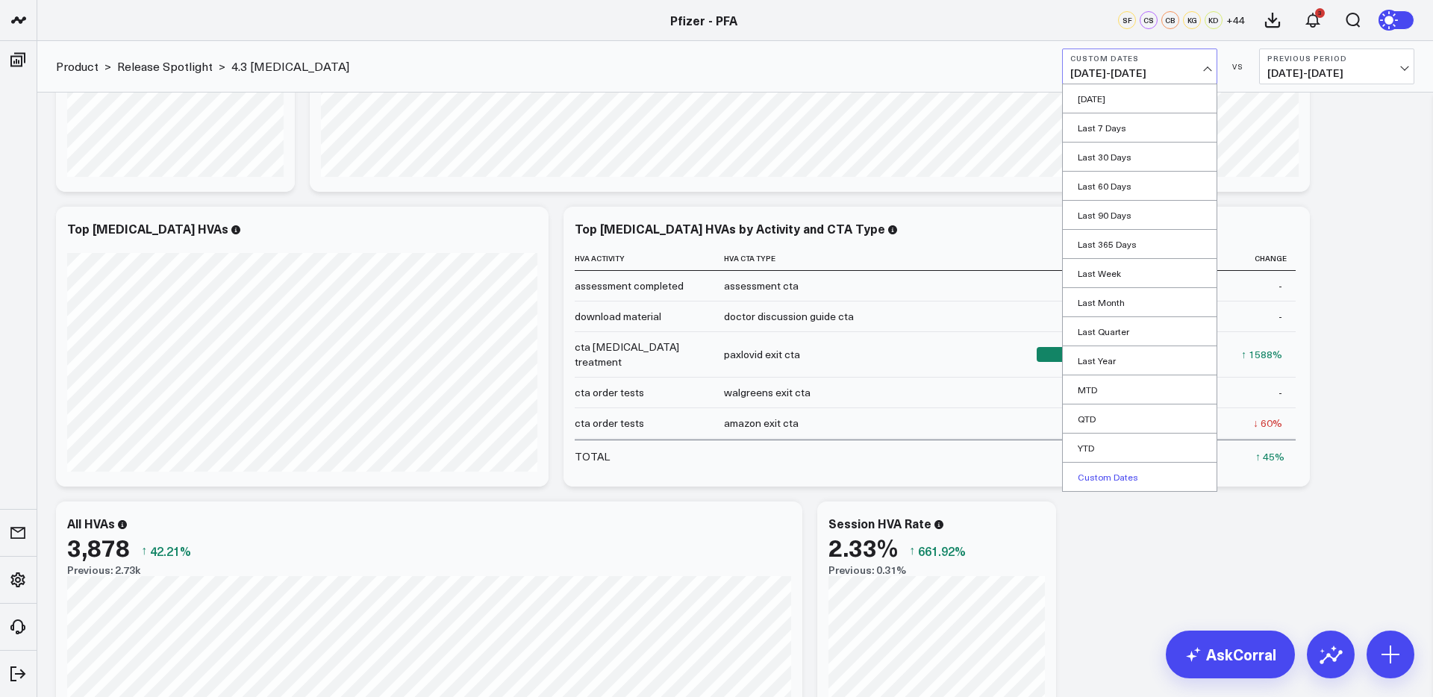
click at [1099, 471] on link "Custom Dates" at bounding box center [1140, 477] width 154 height 28
select select "7"
select select "2025"
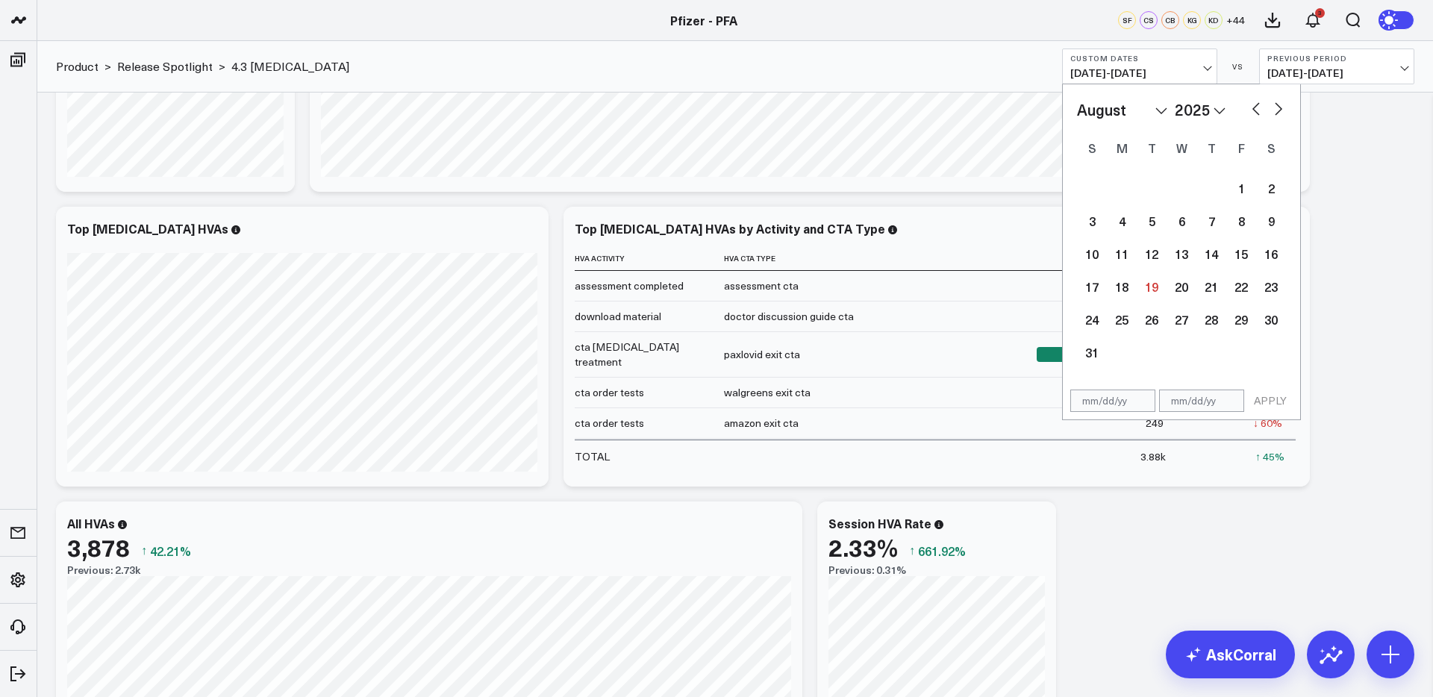
click at [1255, 110] on button "button" at bounding box center [1256, 108] width 15 height 18
select select "6"
select select "2025"
click at [1255, 110] on button "button" at bounding box center [1256, 108] width 15 height 18
select select "5"
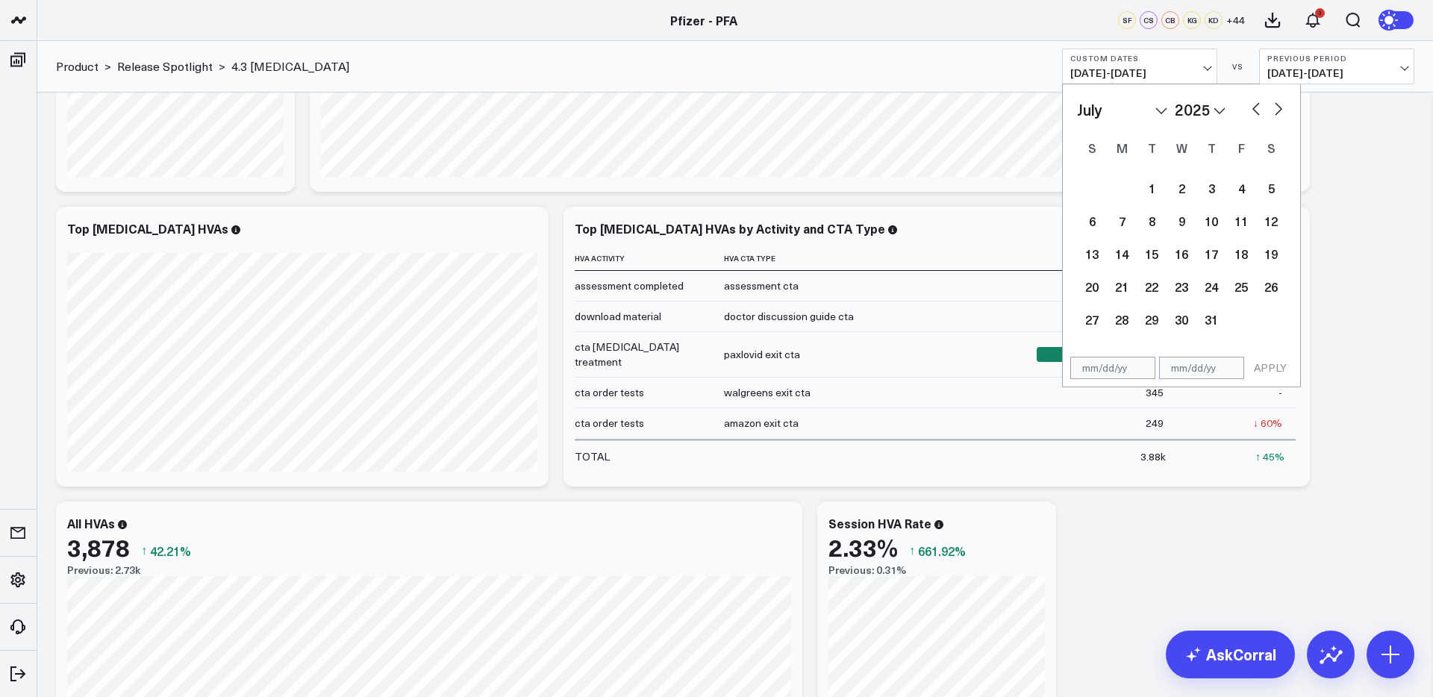
select select "2025"
click at [1255, 110] on button "button" at bounding box center [1256, 108] width 15 height 18
select select "4"
select select "2025"
click at [1255, 110] on button "button" at bounding box center [1256, 108] width 15 height 18
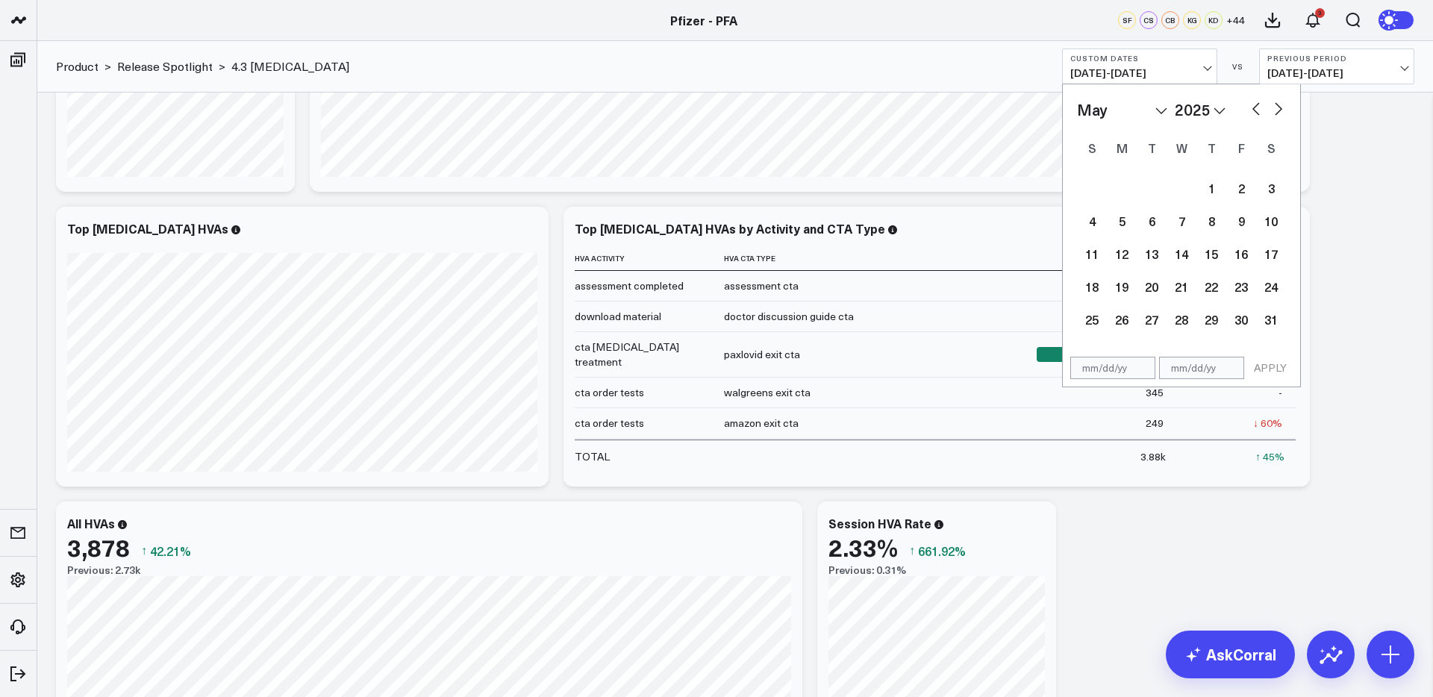
select select "3"
select select "2025"
click at [1238, 224] on div "11" at bounding box center [1241, 221] width 30 height 30
type input "04/11/25"
select select "3"
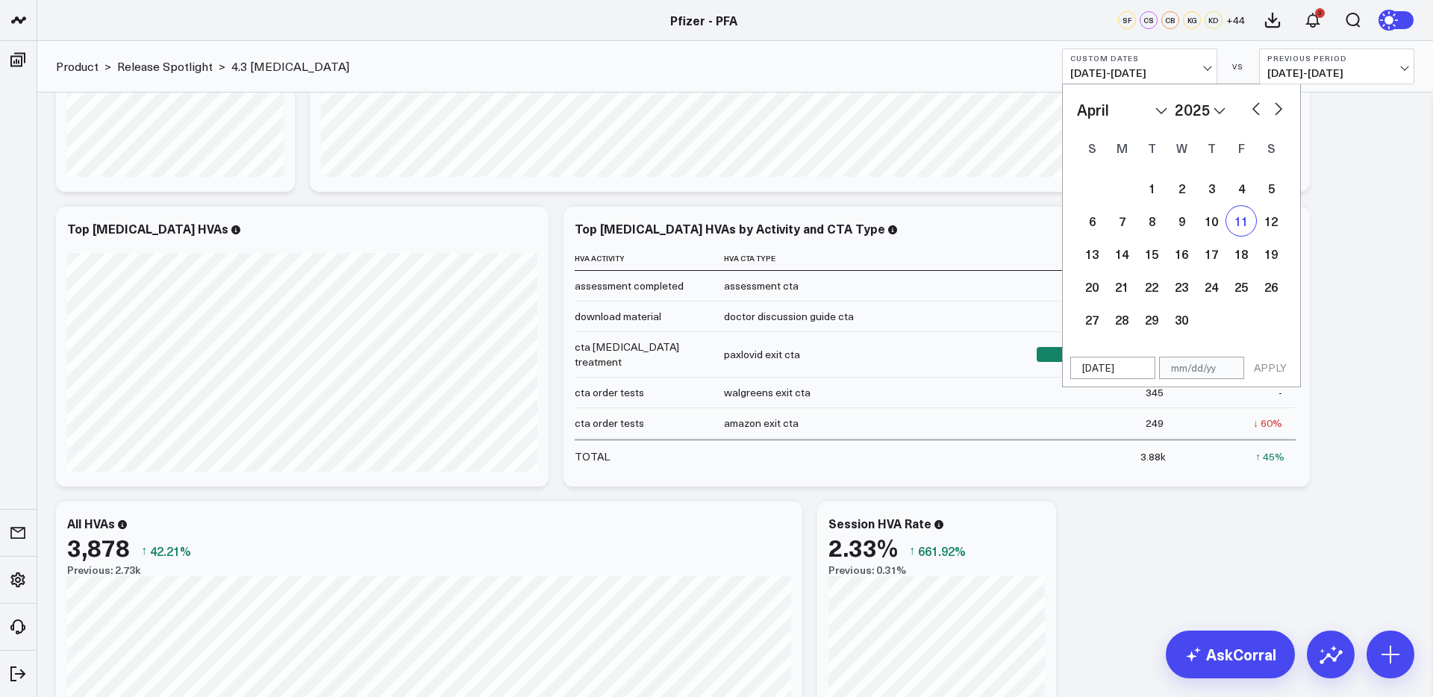
select select "2025"
click at [1285, 105] on button "button" at bounding box center [1278, 108] width 15 height 18
select select "4"
select select "2025"
click at [1282, 105] on button "button" at bounding box center [1278, 108] width 15 height 18
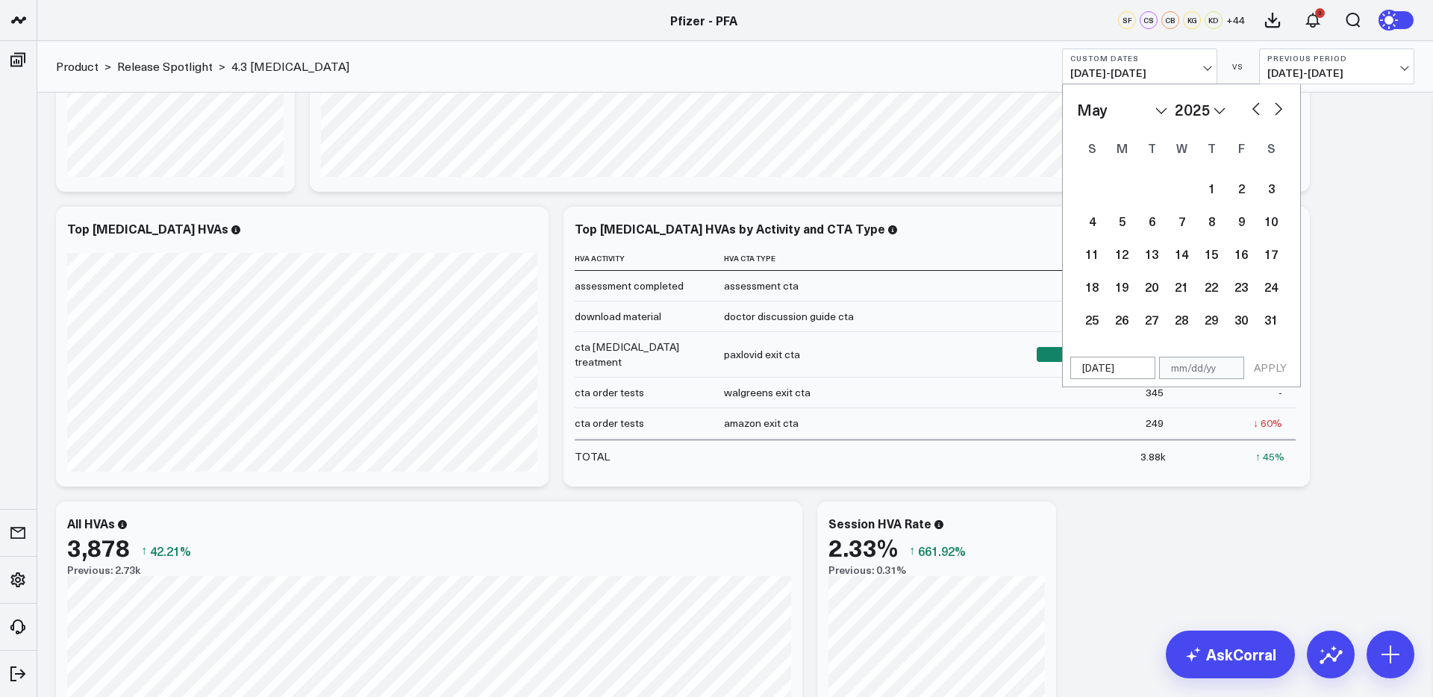
select select "5"
select select "2025"
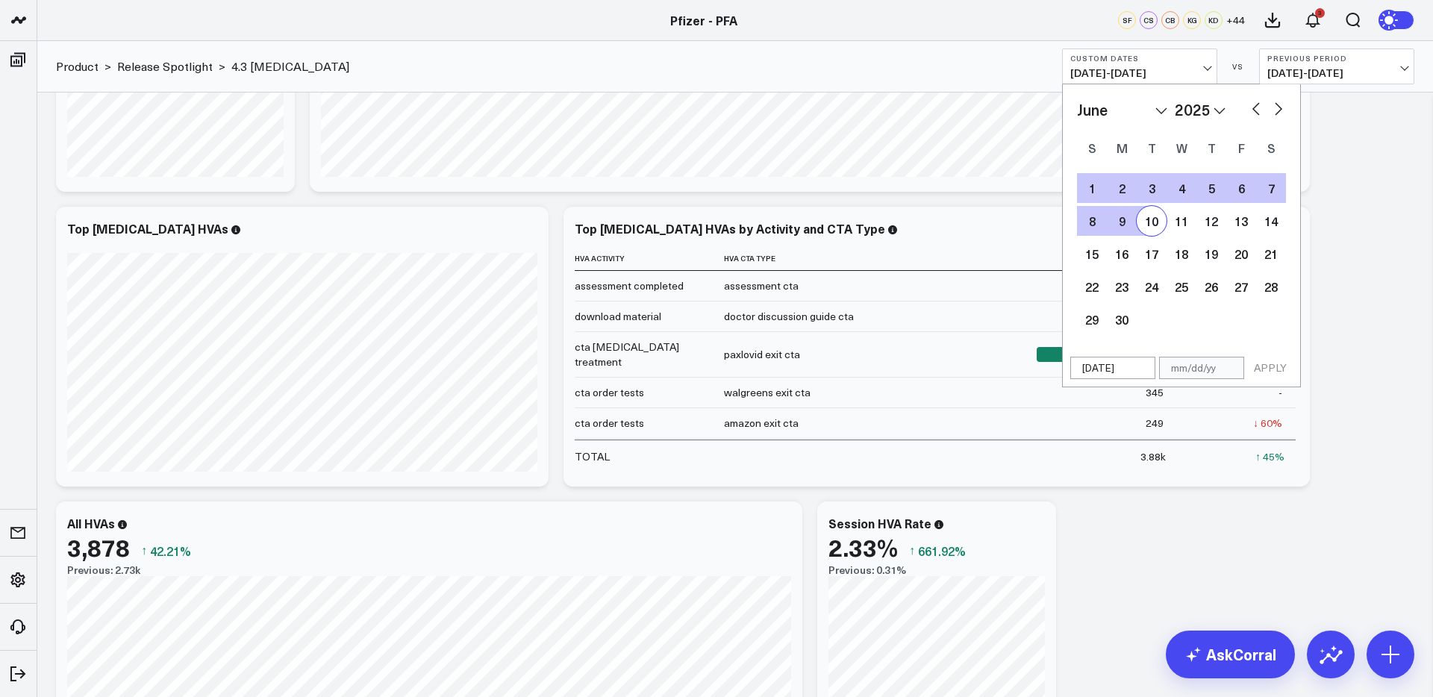
click at [1155, 225] on div "10" at bounding box center [1152, 221] width 30 height 30
type input "06/10/25"
select select "5"
select select "2025"
drag, startPoint x: 1276, startPoint y: 367, endPoint x: 1300, endPoint y: 342, distance: 35.4
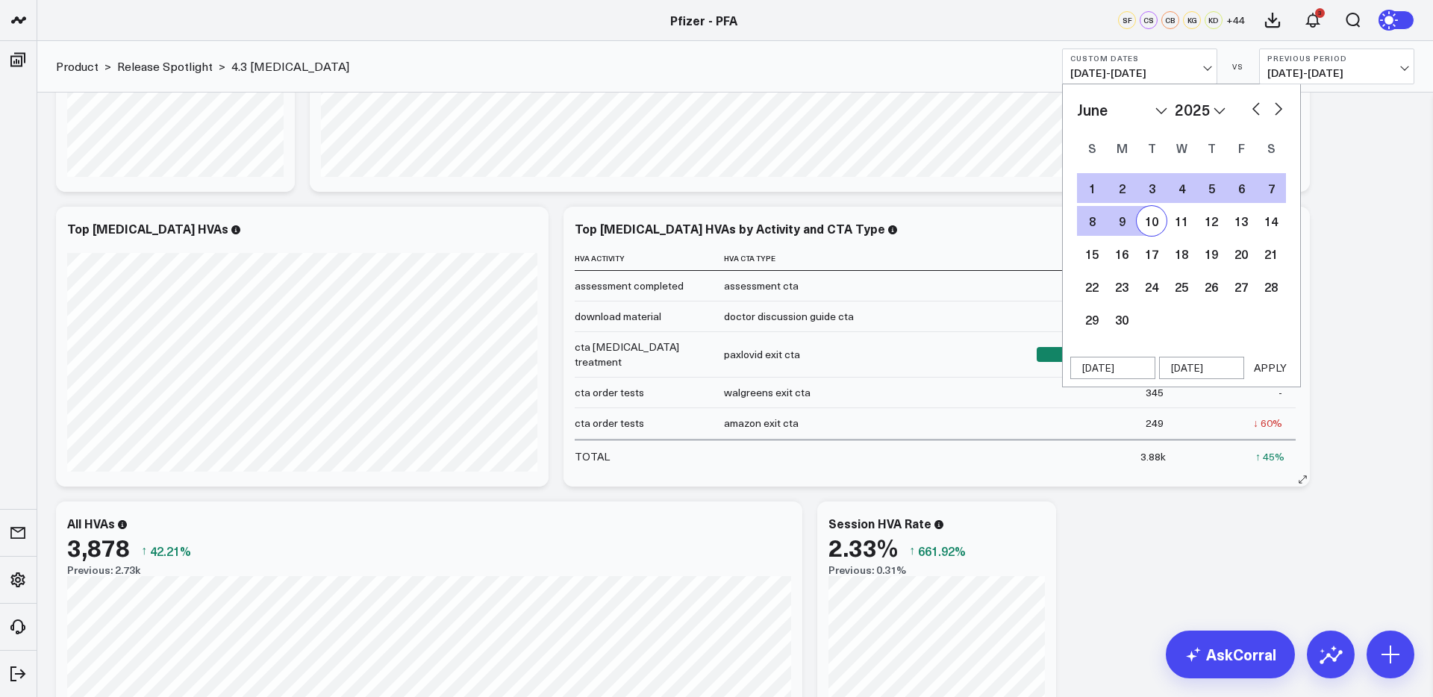
click at [1276, 367] on button "APPLY" at bounding box center [1270, 368] width 45 height 22
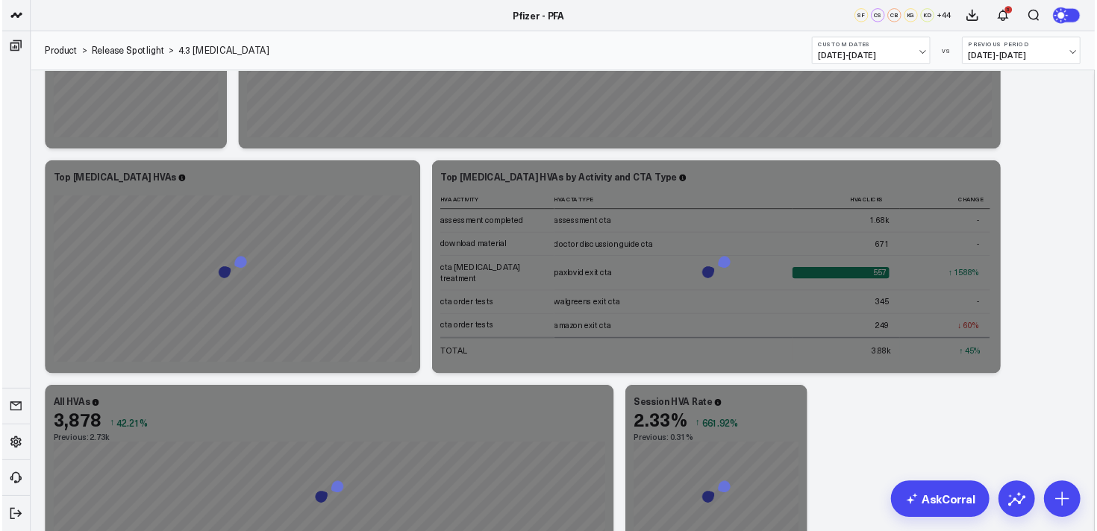
scroll to position [2098, 0]
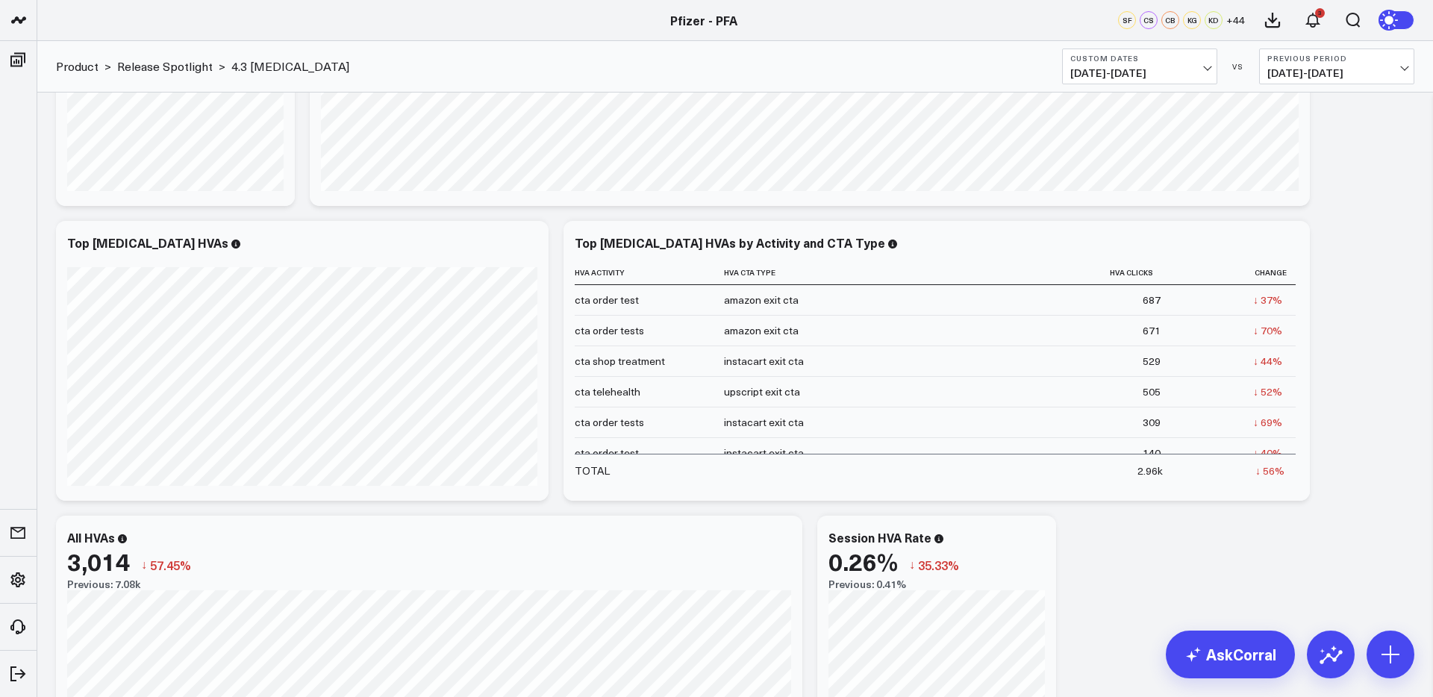
drag, startPoint x: 1137, startPoint y: 70, endPoint x: 1138, endPoint y: 79, distance: 9.0
click at [1137, 70] on span "04/11/25 - 06/10/25" at bounding box center [1139, 73] width 139 height 12
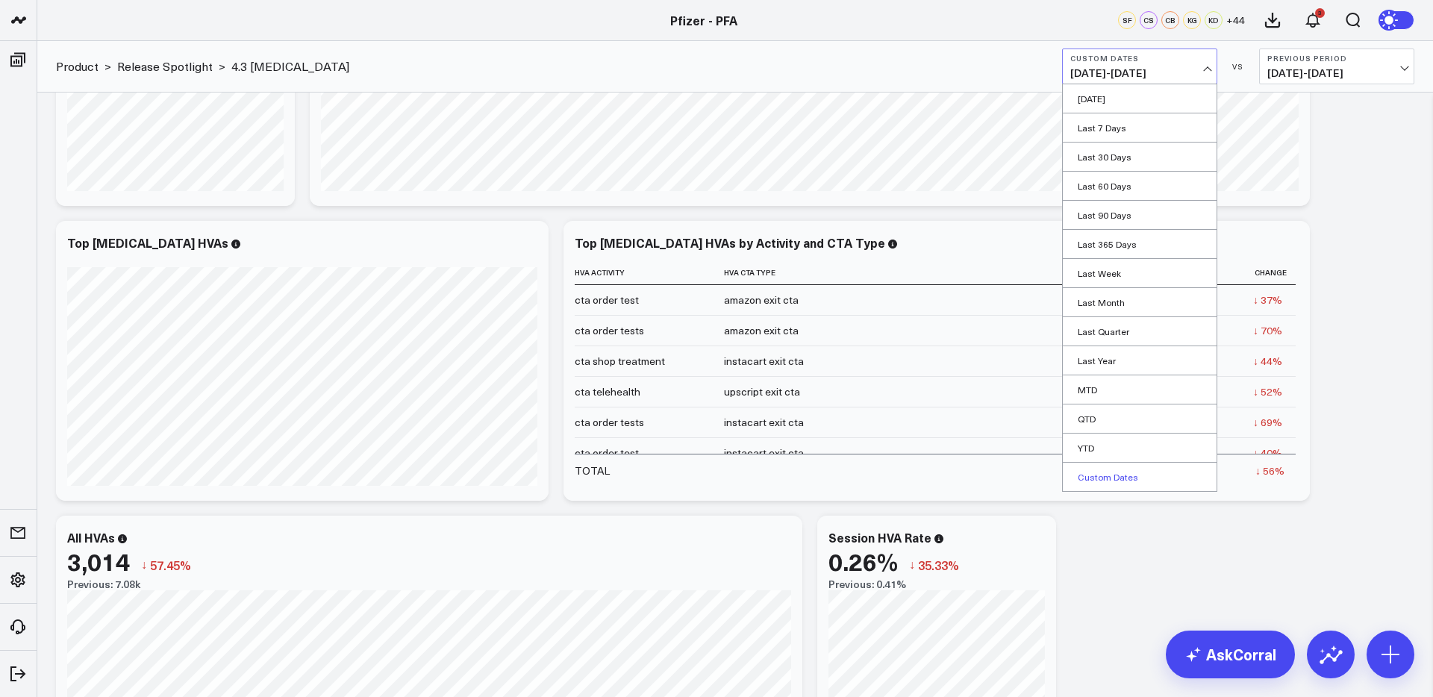
click at [1114, 481] on link "Custom Dates" at bounding box center [1140, 477] width 154 height 28
select select "7"
select select "2025"
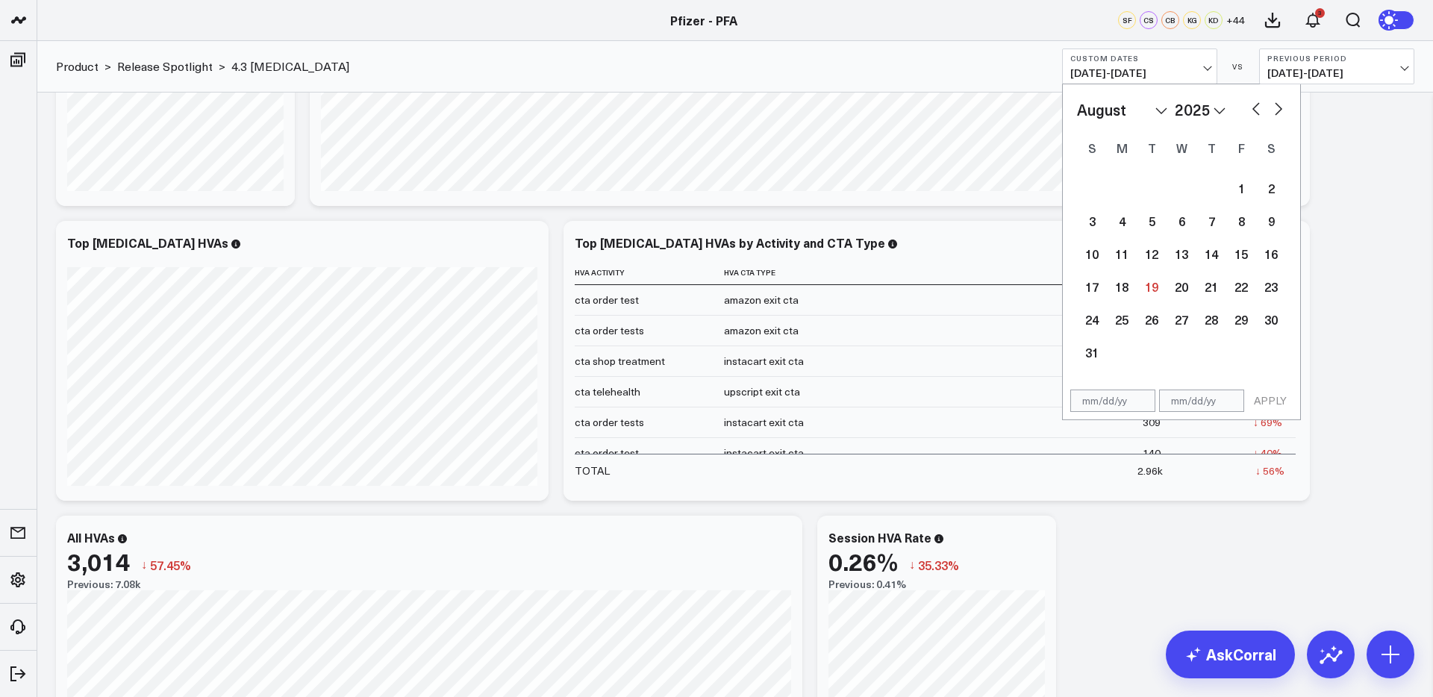
click at [1277, 104] on button "button" at bounding box center [1278, 108] width 15 height 18
select select "8"
select select "2025"
click at [1254, 108] on button "button" at bounding box center [1256, 108] width 15 height 18
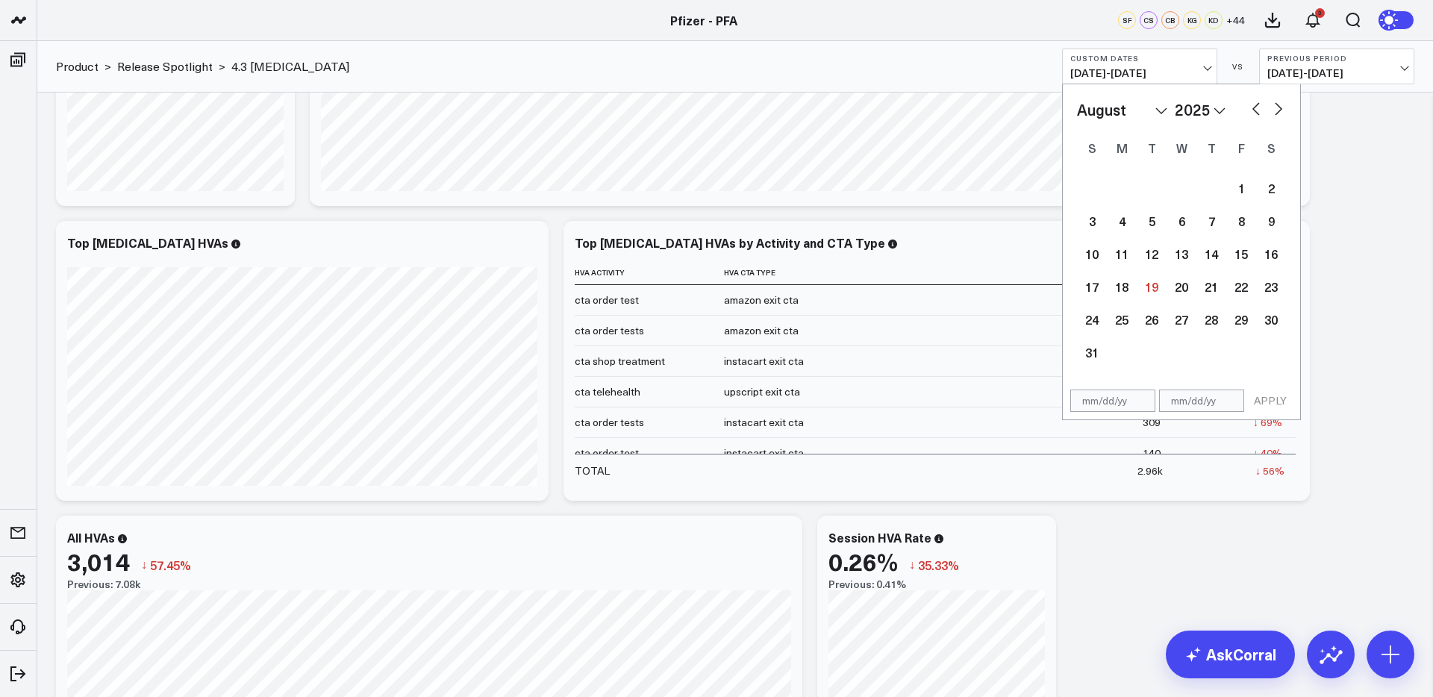
select select "6"
select select "2025"
click at [1254, 108] on button "button" at bounding box center [1256, 108] width 15 height 18
select select "5"
select select "2025"
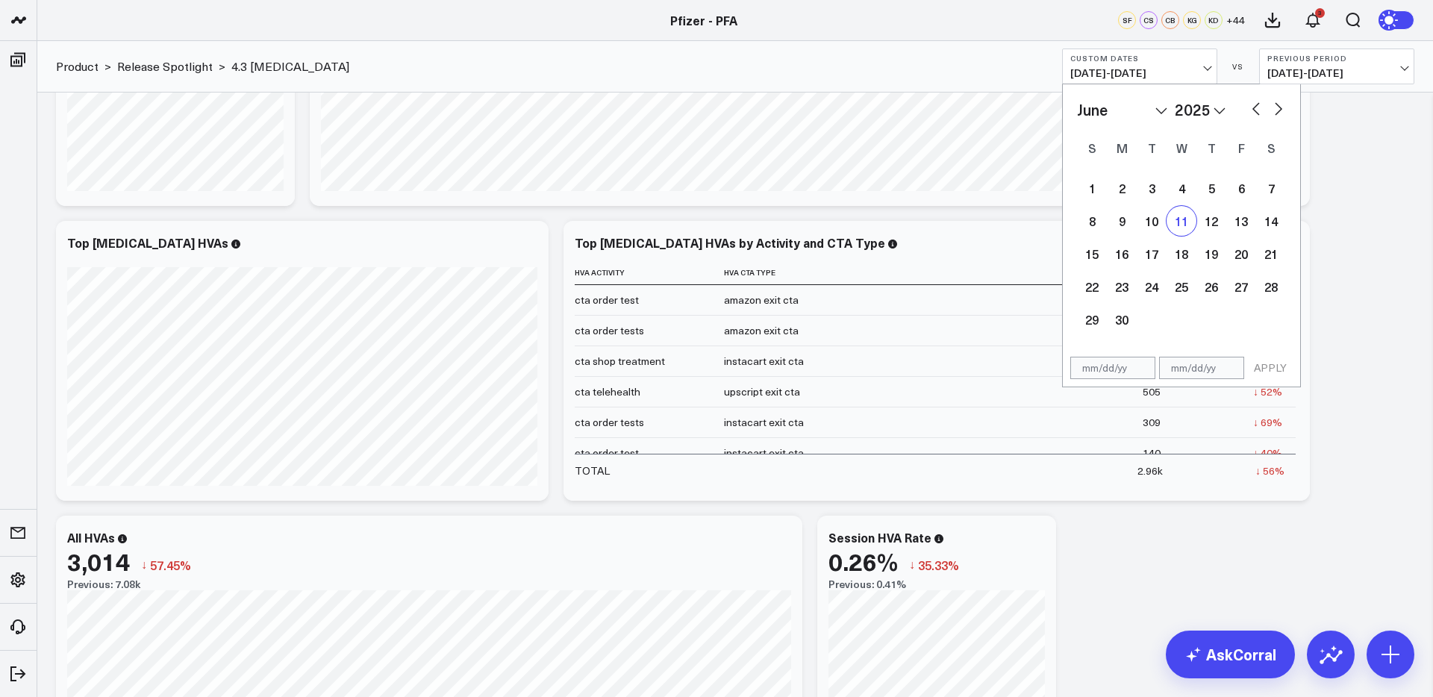
click at [1189, 217] on div "11" at bounding box center [1182, 221] width 30 height 30
type input "06/11/25"
select select "5"
select select "2025"
click at [1271, 108] on button "button" at bounding box center [1278, 108] width 15 height 18
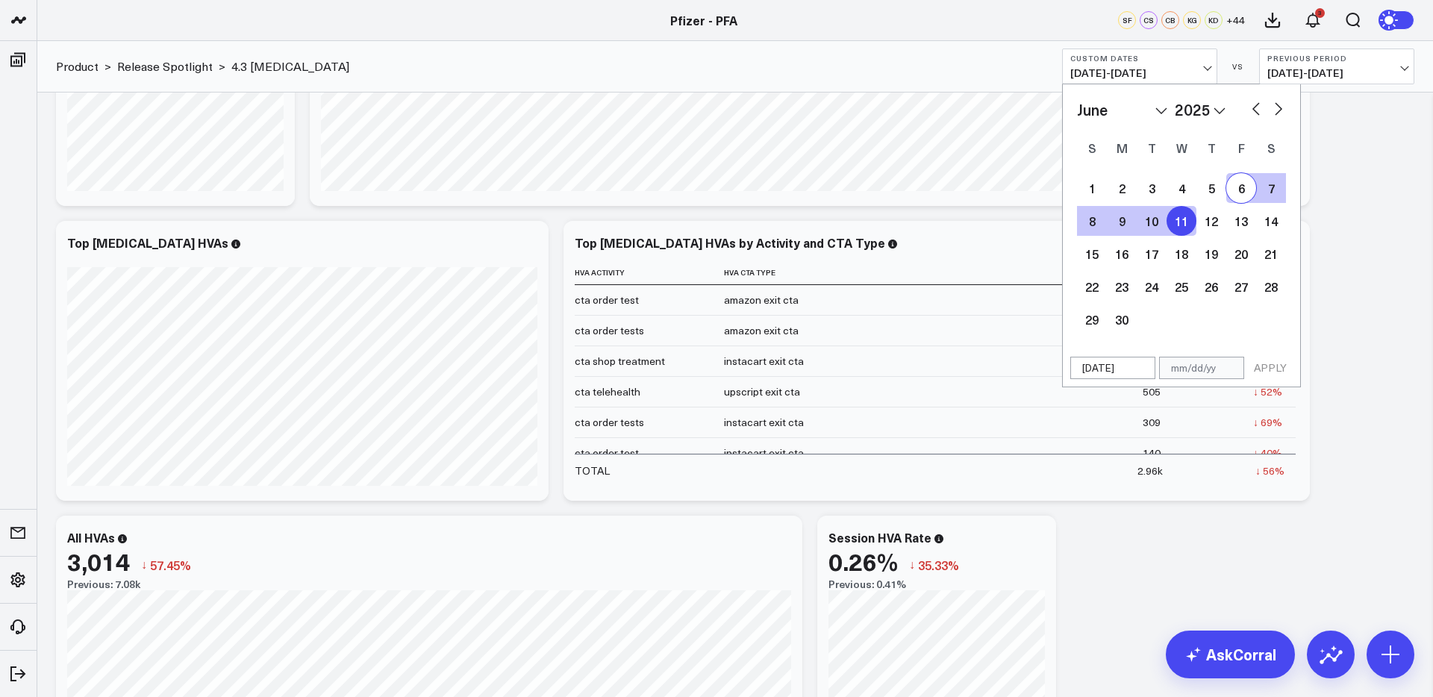
select select "6"
select select "2025"
click at [1275, 108] on button "button" at bounding box center [1278, 108] width 15 height 18
select select "7"
select select "2025"
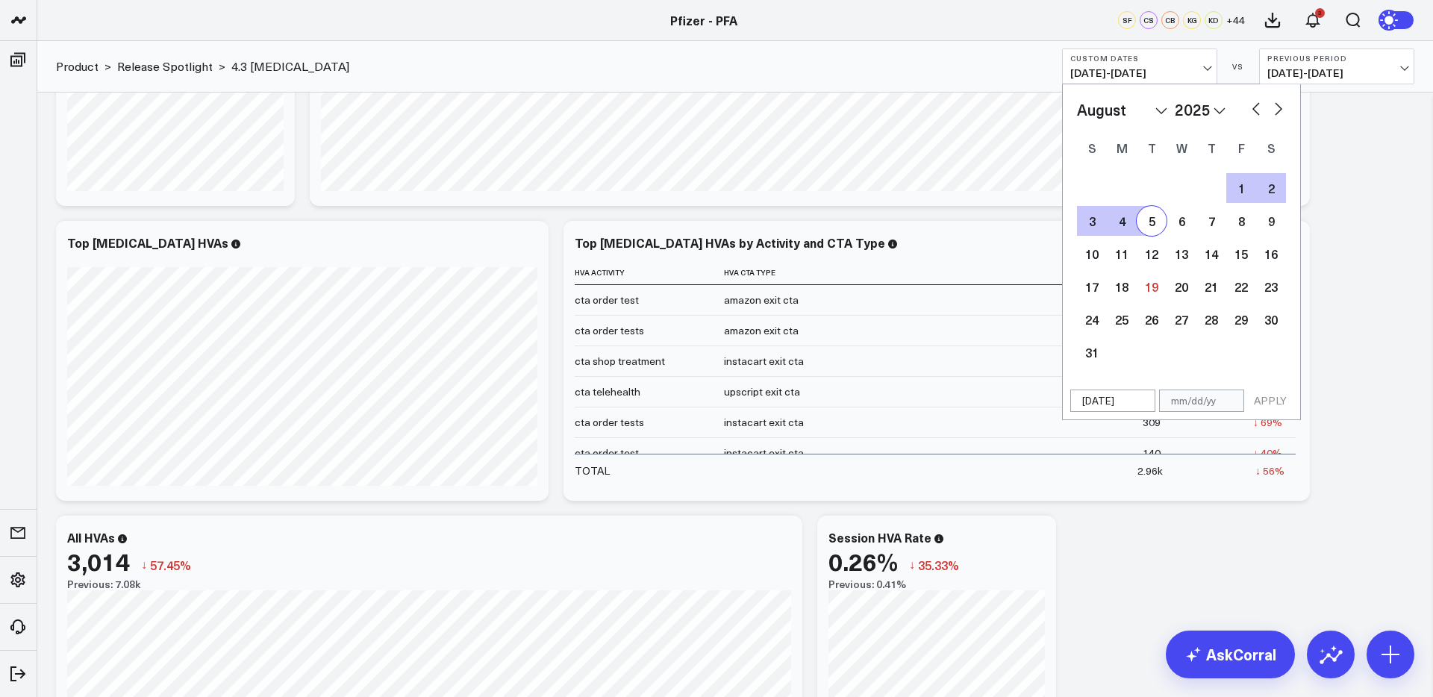
click at [1156, 231] on div "5" at bounding box center [1152, 221] width 30 height 30
type input "08/05/25"
select select "7"
select select "2025"
drag, startPoint x: 1259, startPoint y: 407, endPoint x: 1268, endPoint y: 405, distance: 9.1
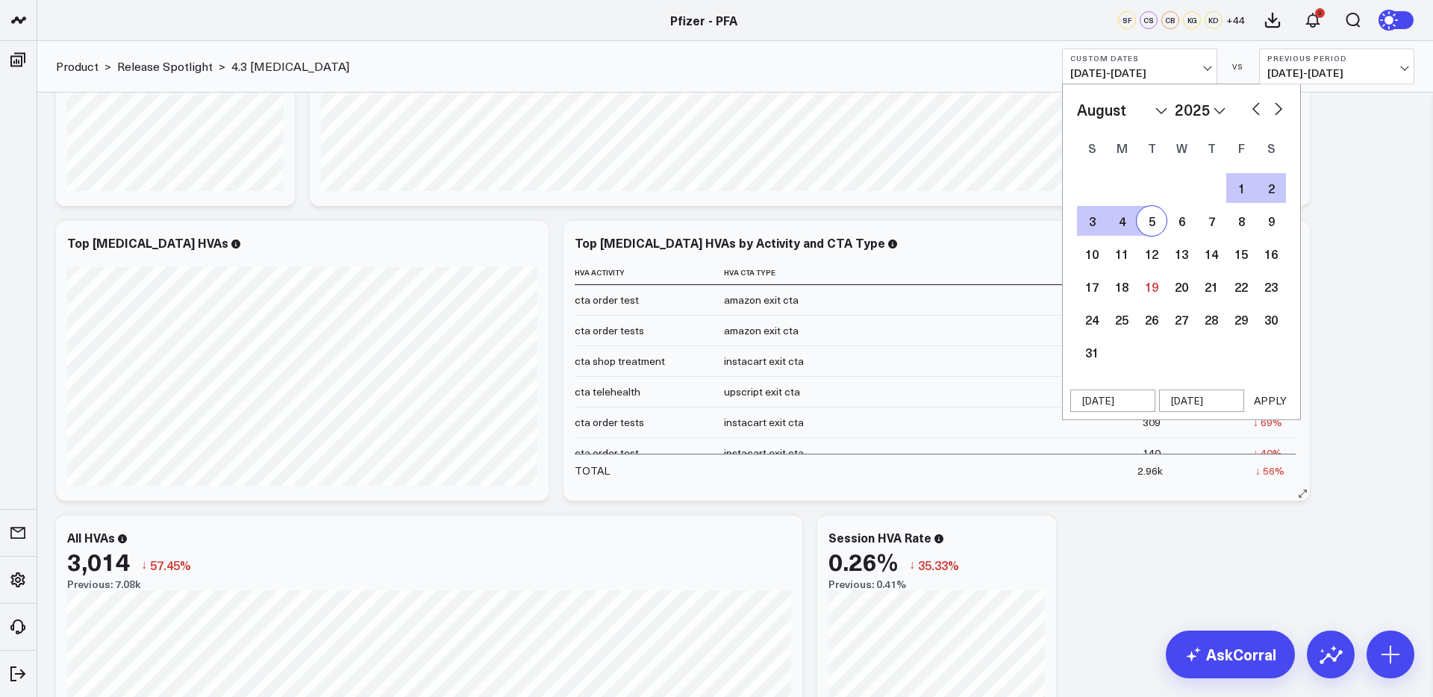
click at [1260, 407] on button "APPLY" at bounding box center [1270, 401] width 45 height 22
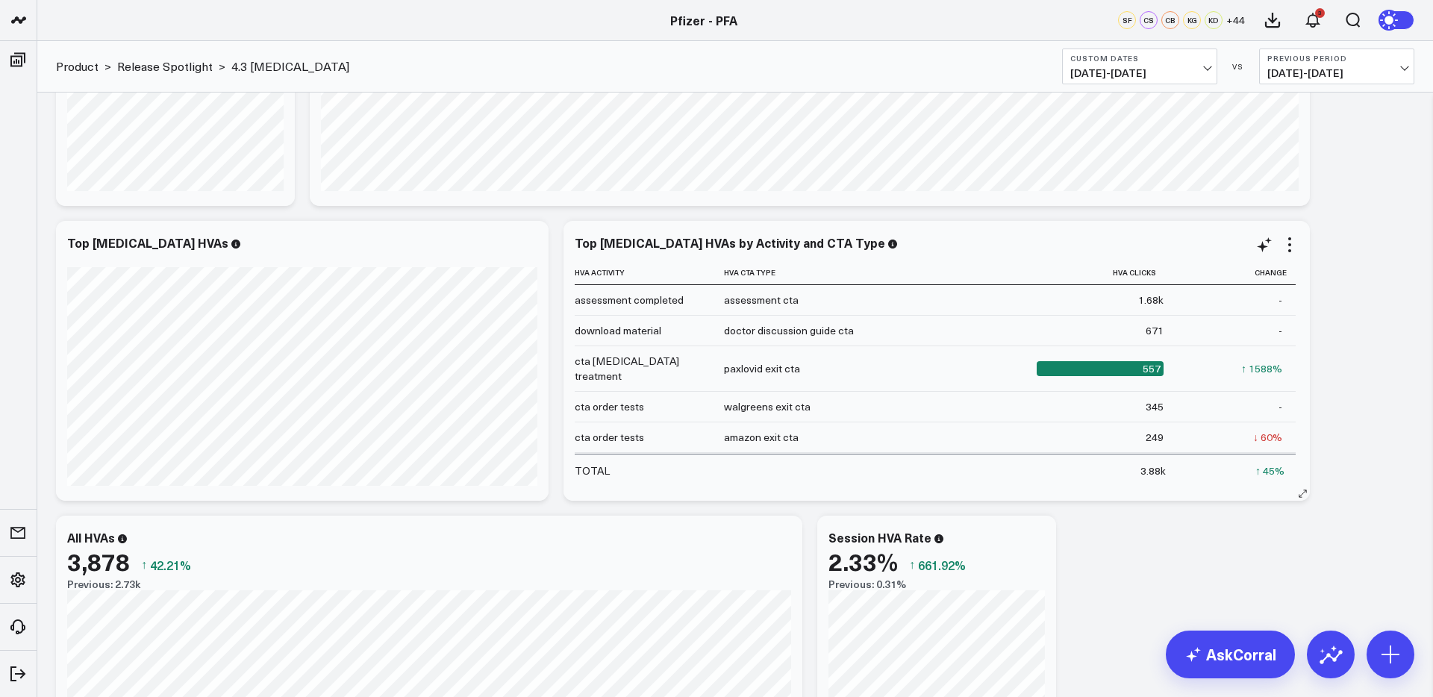
click at [1124, 75] on span "06/11/25 - 08/05/25" at bounding box center [1139, 73] width 139 height 12
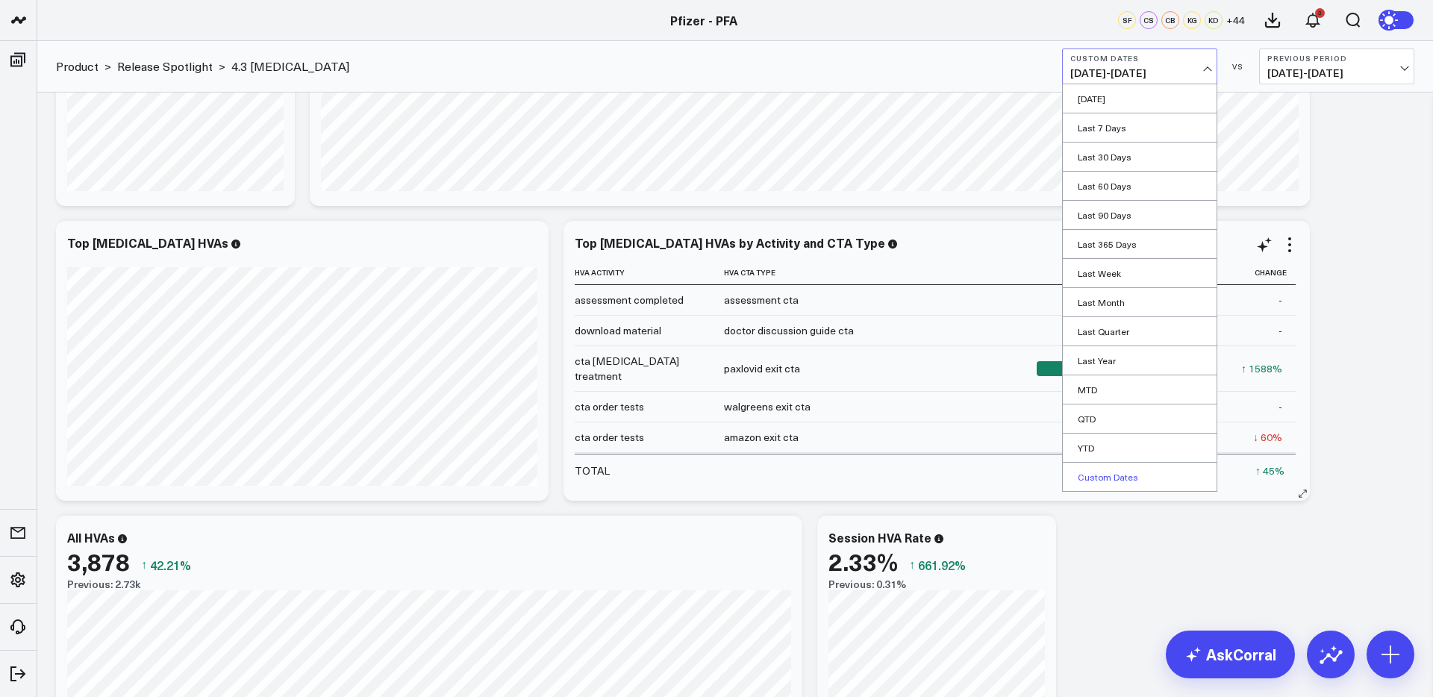
click at [1111, 479] on link "Custom Dates" at bounding box center [1140, 477] width 154 height 28
select select "7"
select select "2025"
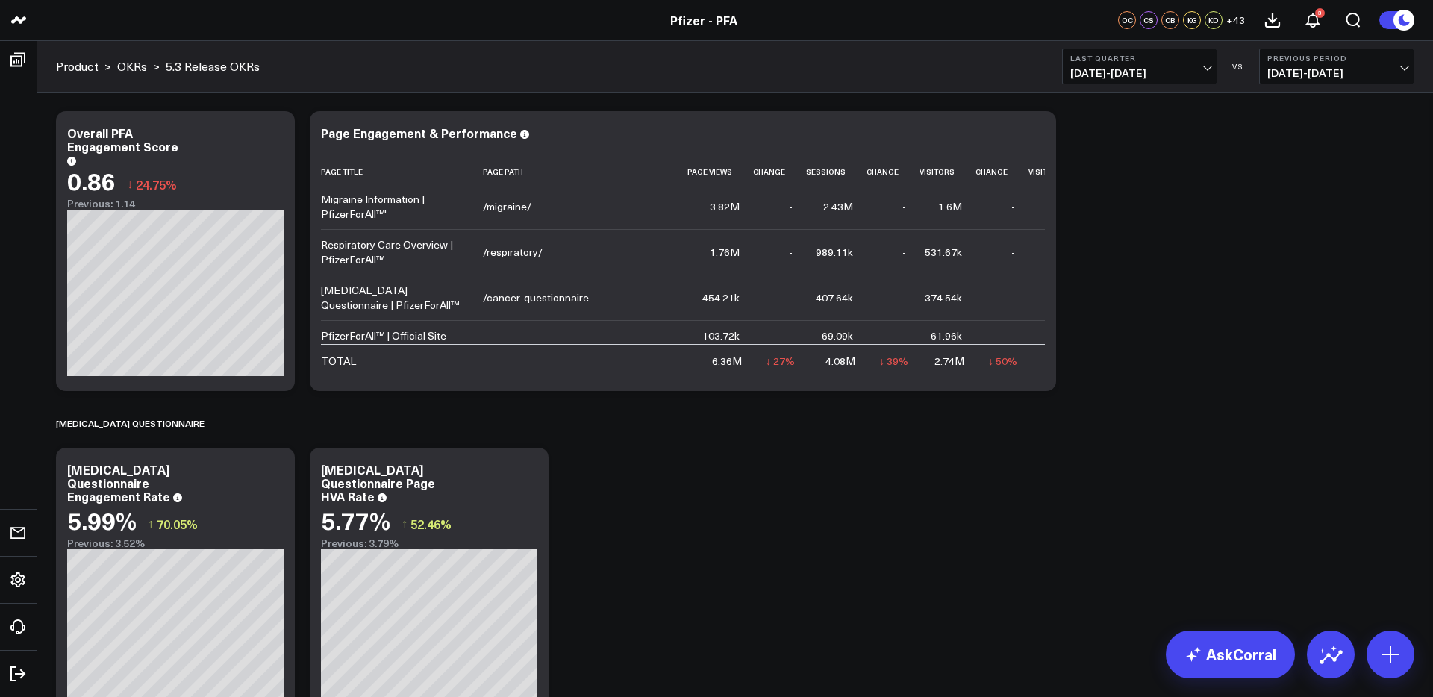
scroll to position [71, 0]
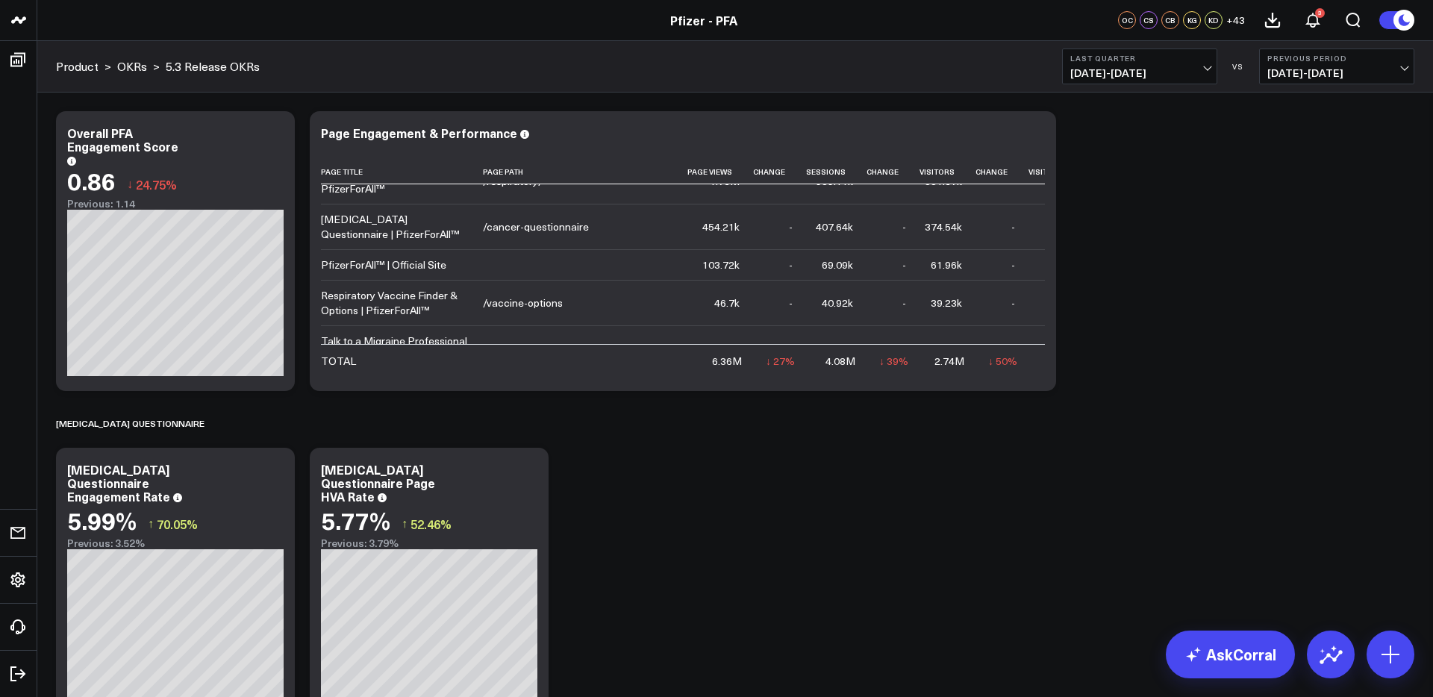
click at [1193, 64] on button "Last Quarter [DATE] - [DATE]" at bounding box center [1139, 67] width 155 height 36
click at [1094, 479] on link "Custom Dates" at bounding box center [1140, 477] width 154 height 28
select select "7"
select select "2025"
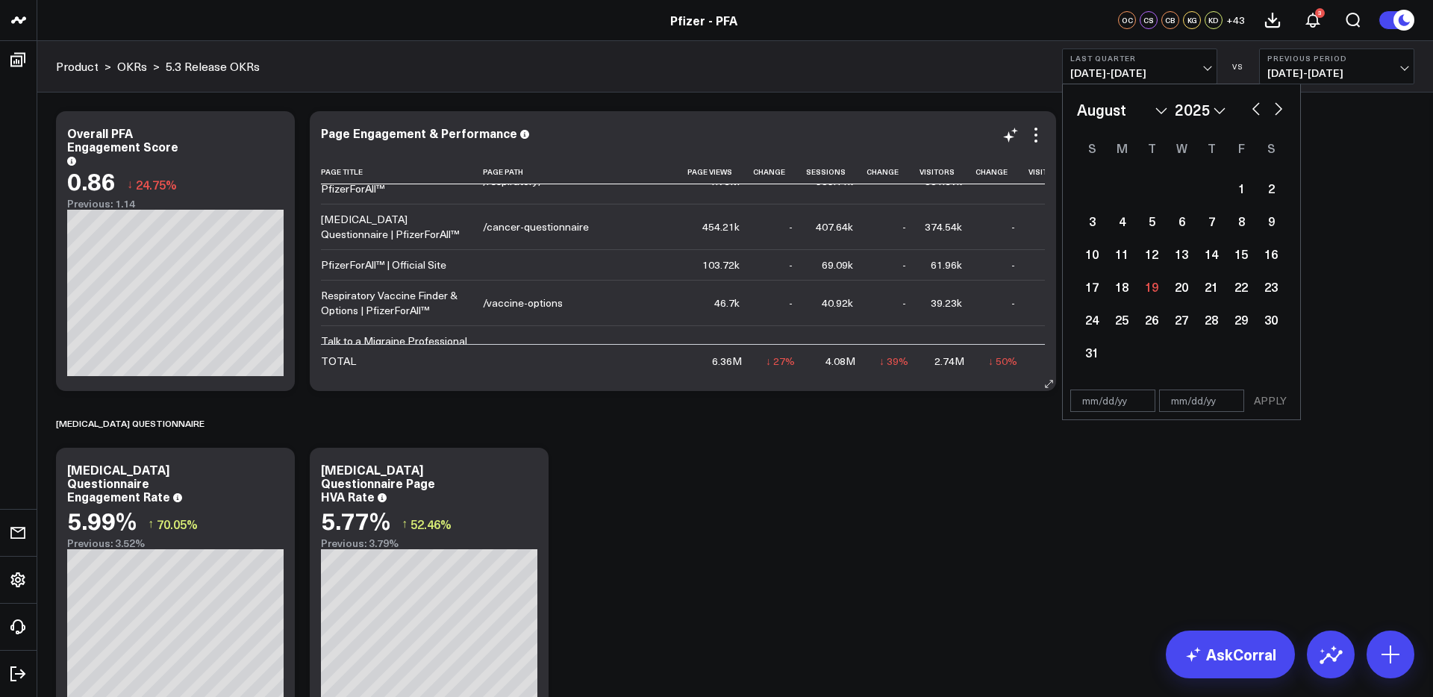
drag, startPoint x: 785, startPoint y: 460, endPoint x: 949, endPoint y: 331, distance: 209.5
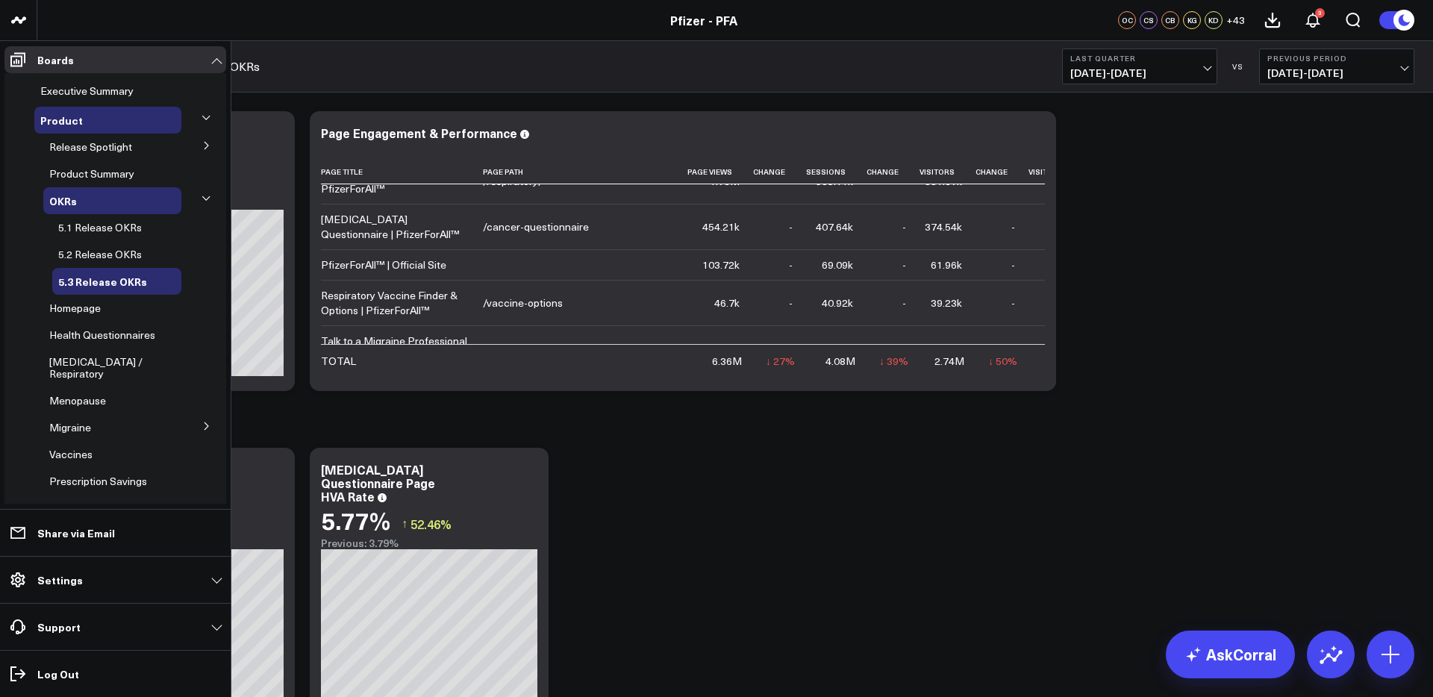
click at [202, 118] on icon at bounding box center [205, 118] width 7 height 4
click at [202, 118] on icon at bounding box center [206, 117] width 9 height 9
click at [202, 198] on icon at bounding box center [206, 198] width 9 height 9
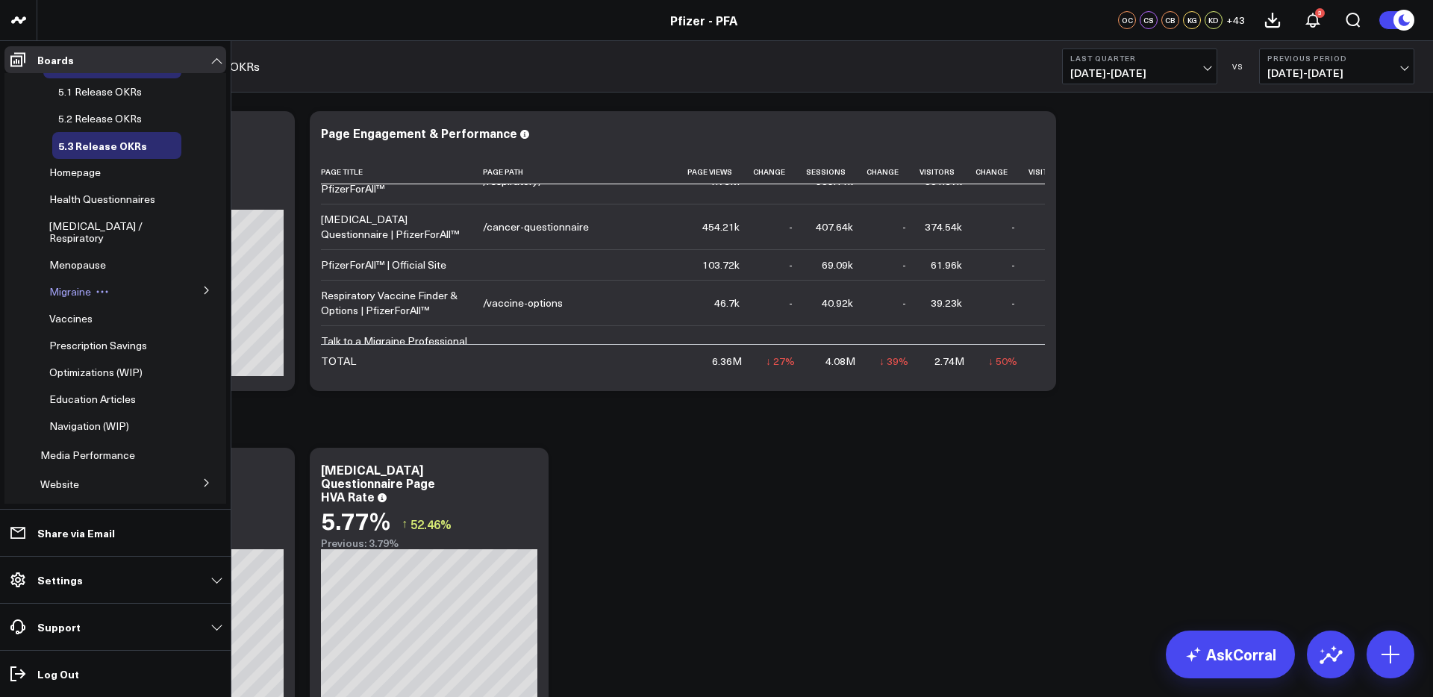
scroll to position [174, 0]
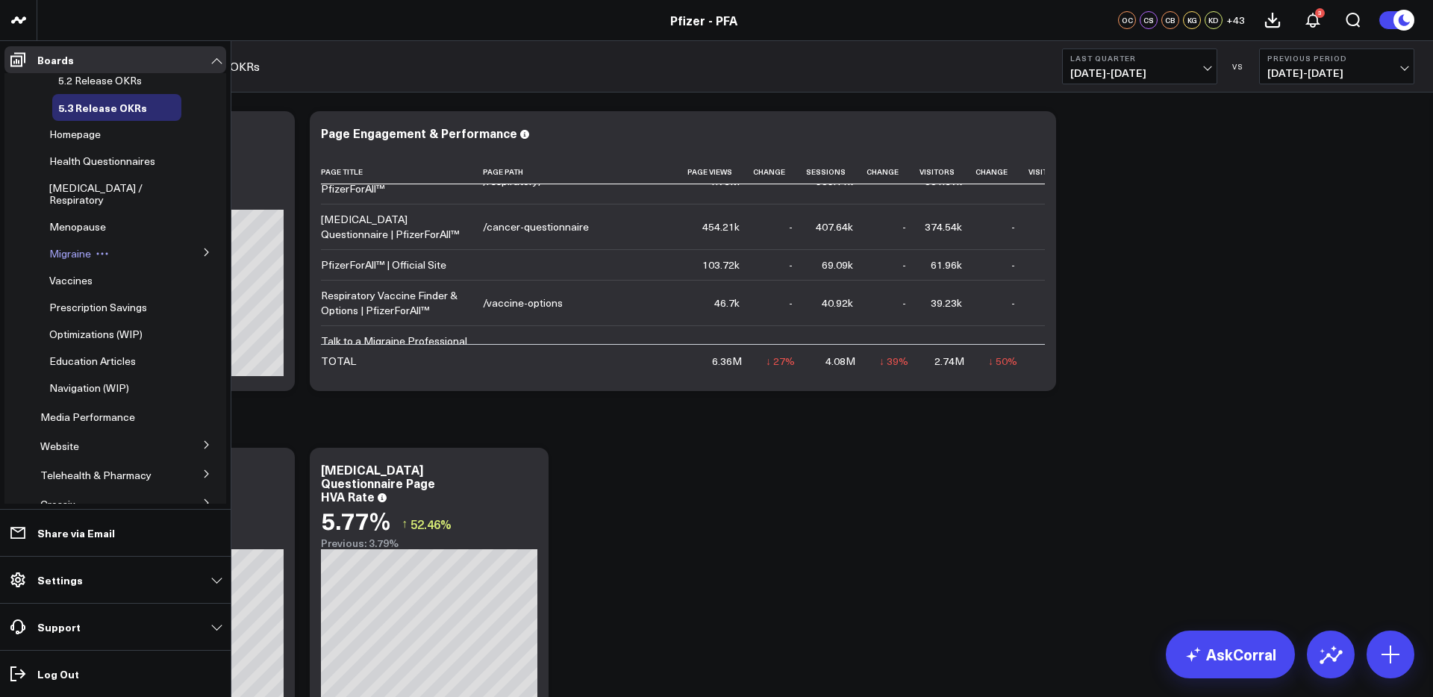
click at [97, 424] on span "Media Performance" at bounding box center [87, 417] width 95 height 14
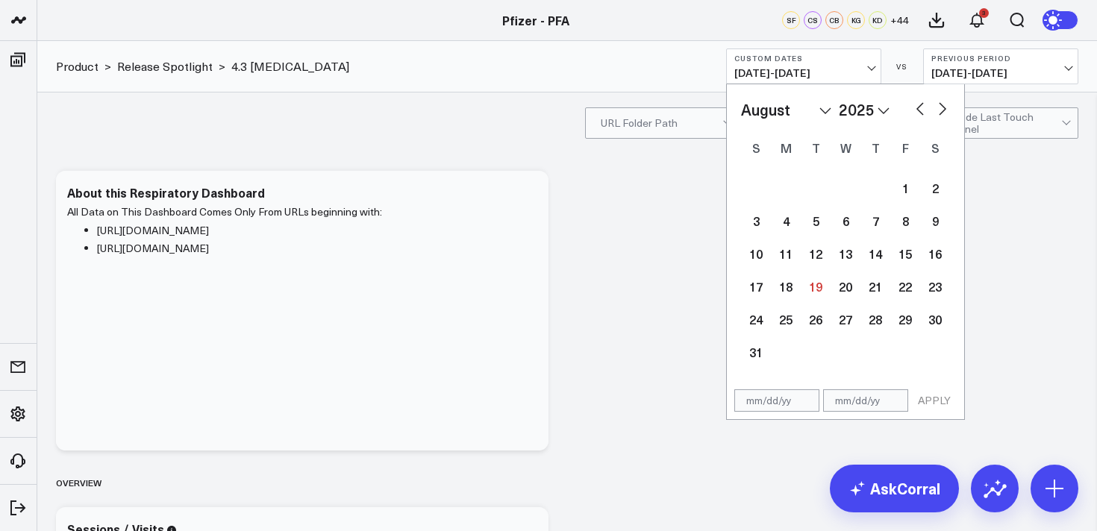
select select "7"
select select "2025"
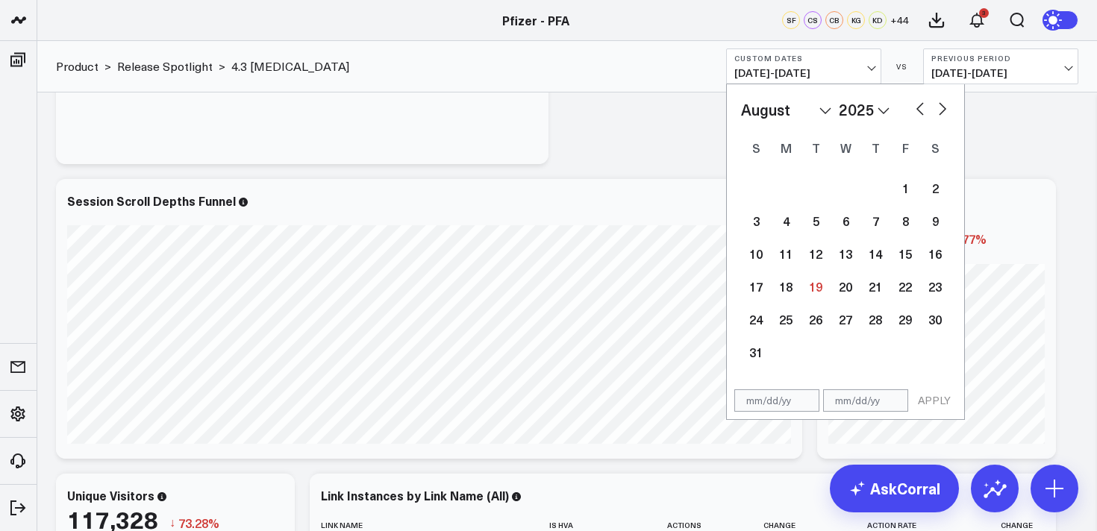
click at [920, 107] on button "button" at bounding box center [920, 108] width 15 height 18
select select "6"
select select "2025"
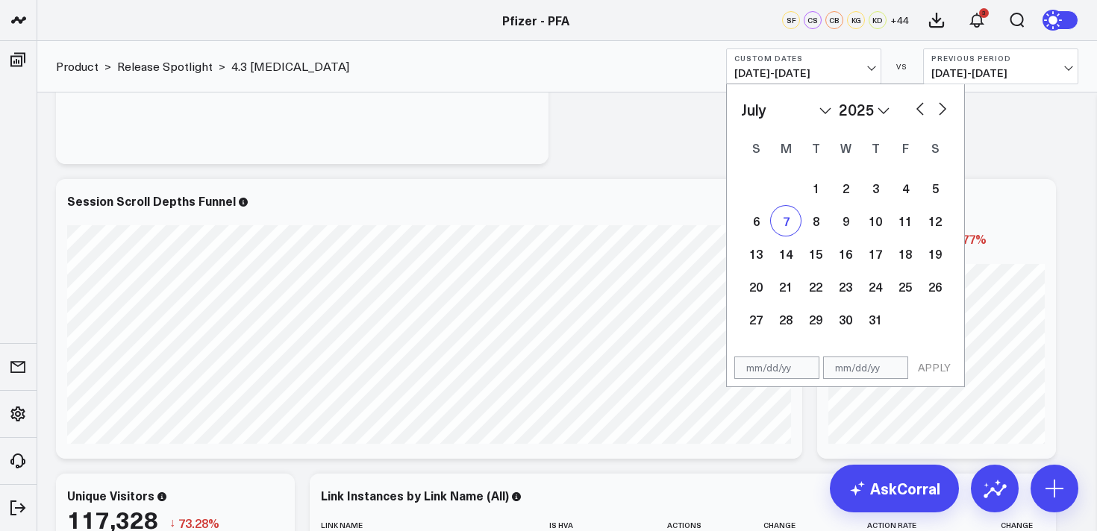
click at [788, 226] on div "7" at bounding box center [786, 221] width 30 height 30
type input "[DATE]"
select select "6"
select select "2025"
click at [940, 106] on button "button" at bounding box center [942, 108] width 15 height 18
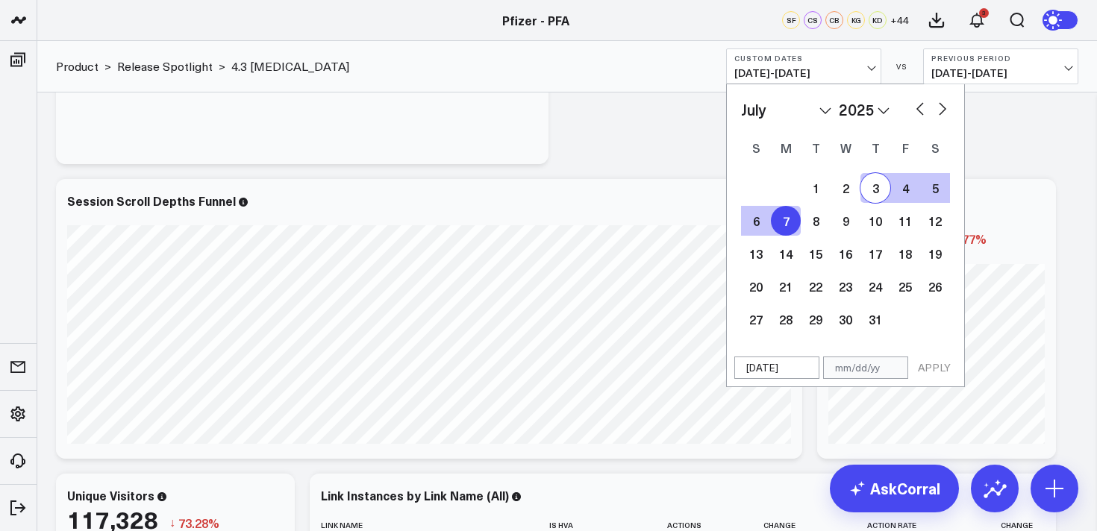
select select "7"
select select "2025"
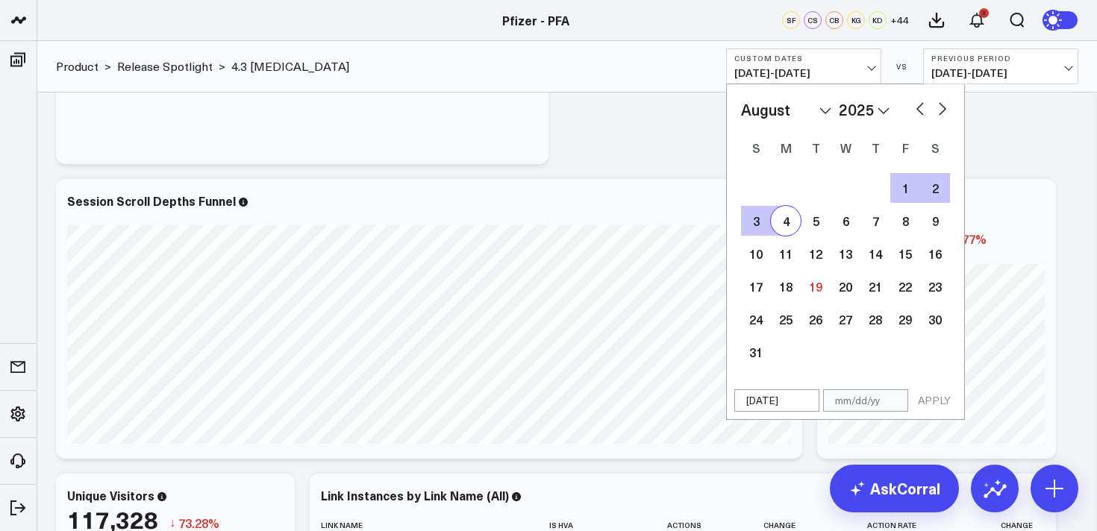
click at [791, 226] on div "4" at bounding box center [786, 221] width 30 height 30
type input "[DATE]"
select select "7"
select select "2025"
drag, startPoint x: 931, startPoint y: 403, endPoint x: 1087, endPoint y: 28, distance: 405.9
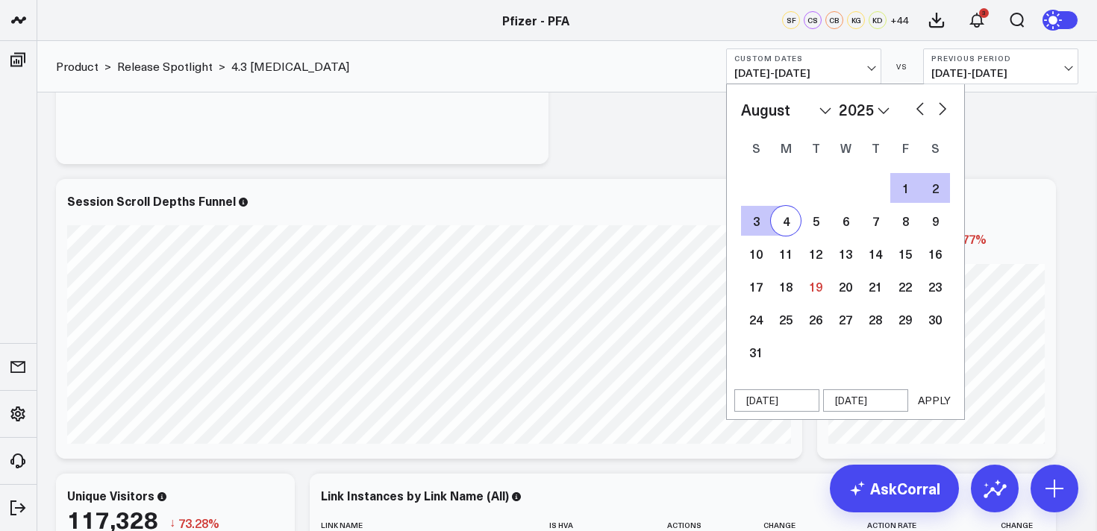
click at [932, 400] on button "APPLY" at bounding box center [934, 401] width 45 height 22
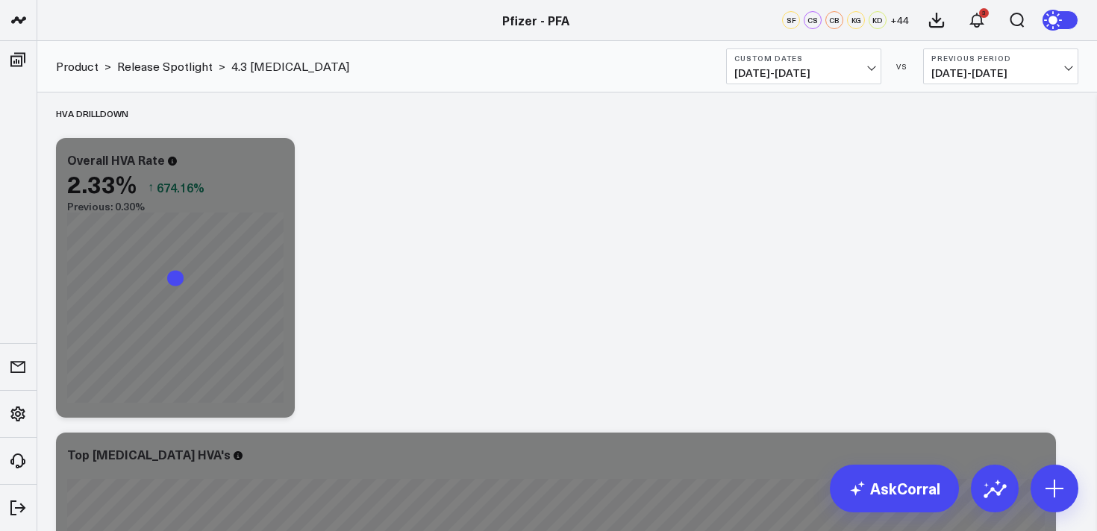
scroll to position [2772, 0]
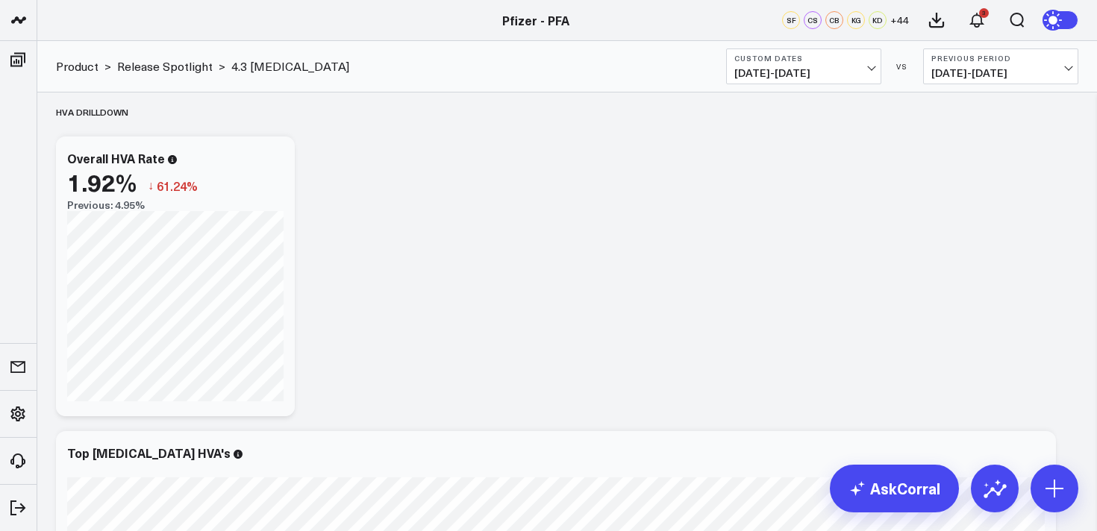
click at [812, 63] on button "Custom Dates [DATE] - [DATE]" at bounding box center [803, 67] width 155 height 36
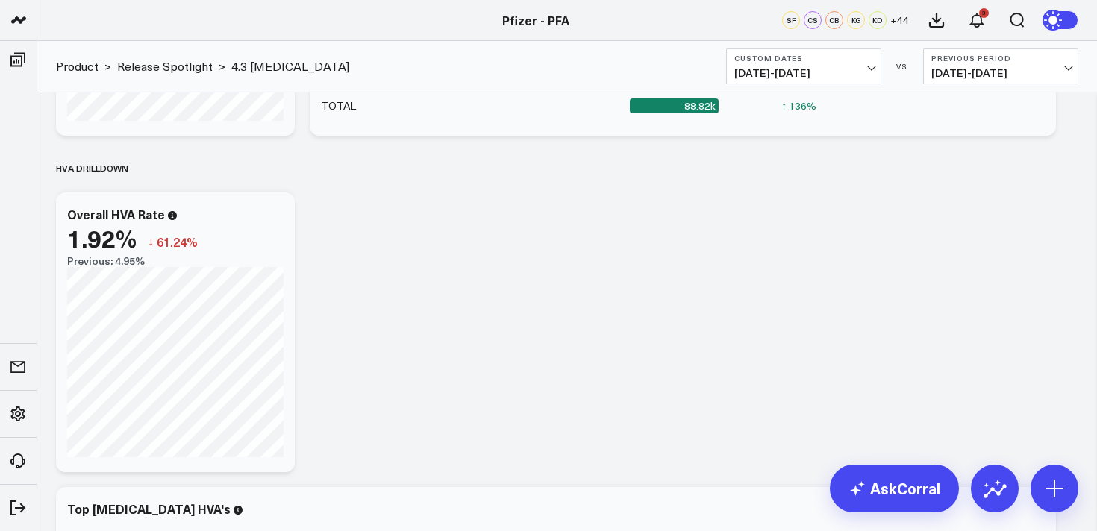
scroll to position [2719, 0]
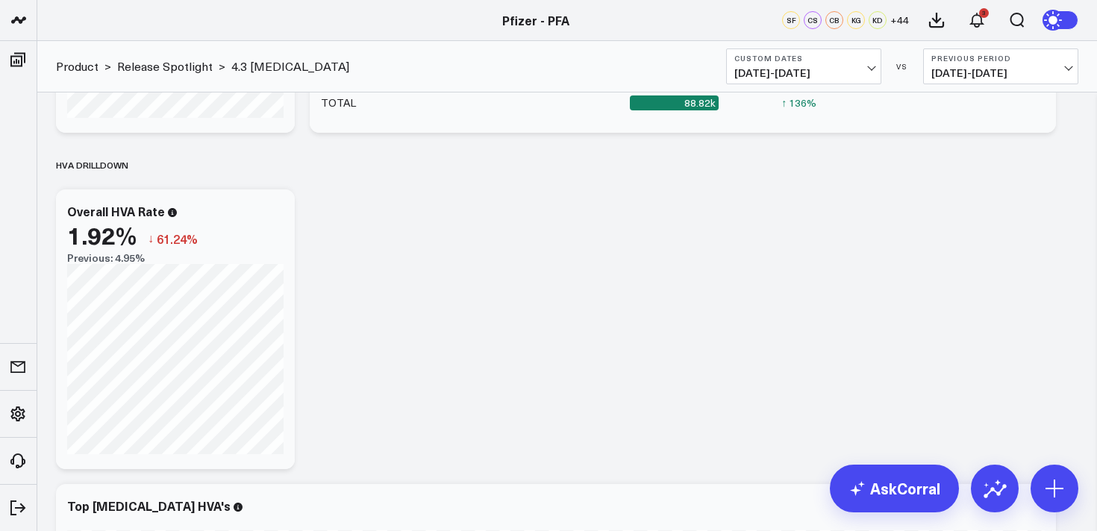
click at [809, 67] on span "[DATE] - [DATE]" at bounding box center [804, 73] width 139 height 12
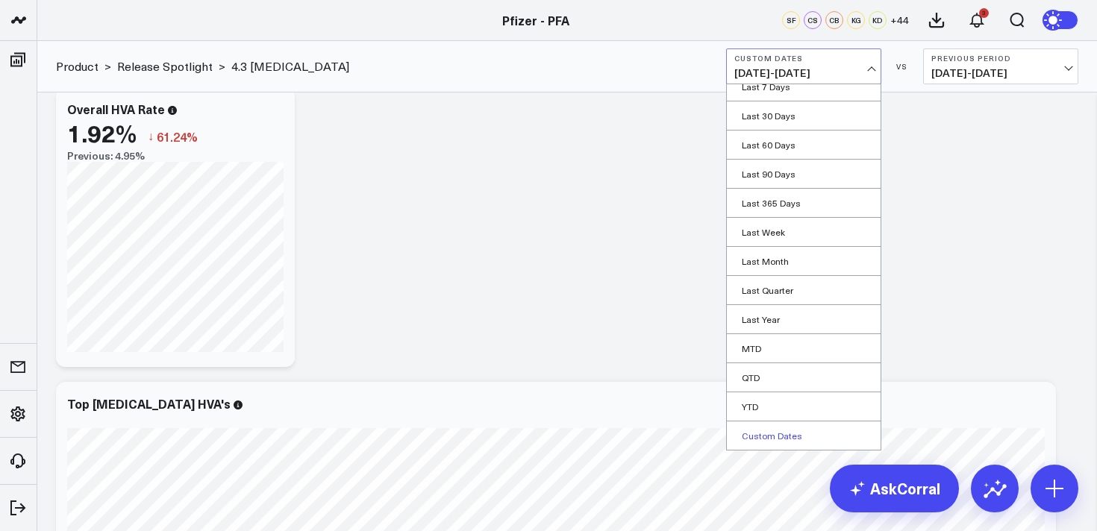
scroll to position [2824, 0]
click at [767, 437] on link "Custom Dates" at bounding box center [804, 436] width 154 height 28
select select "7"
select select "2025"
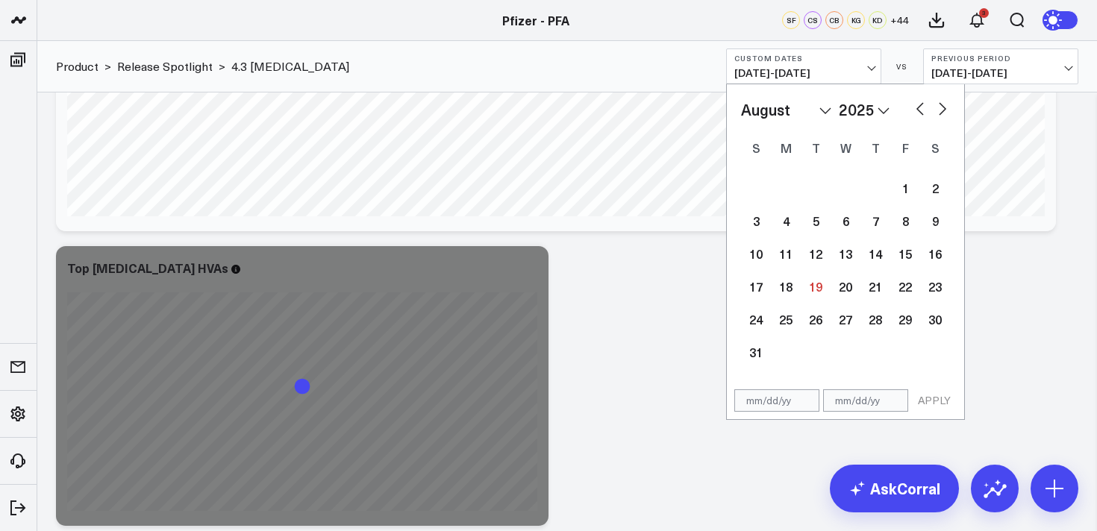
scroll to position [3252, 0]
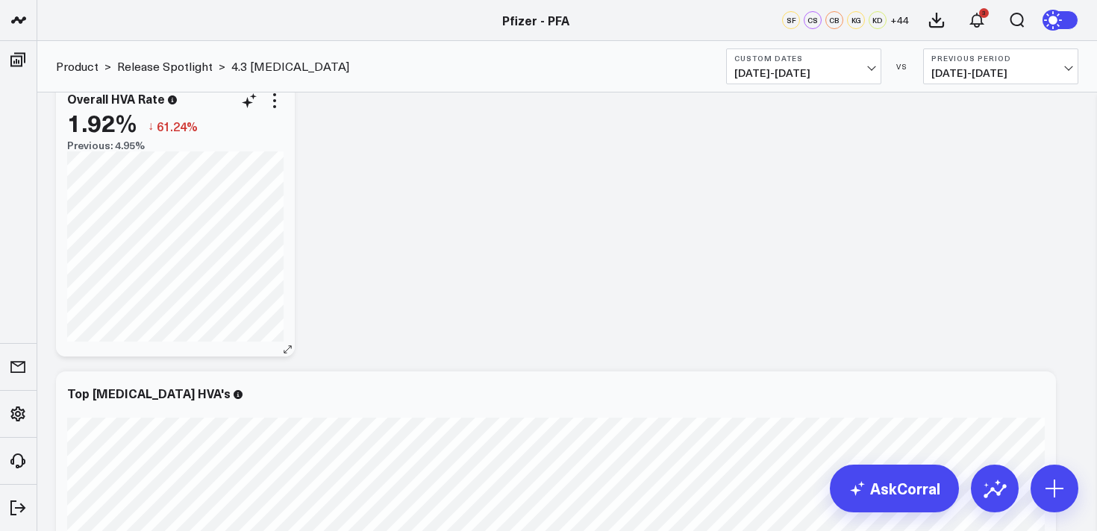
scroll to position [2831, 0]
click at [277, 109] on icon at bounding box center [275, 102] width 18 height 18
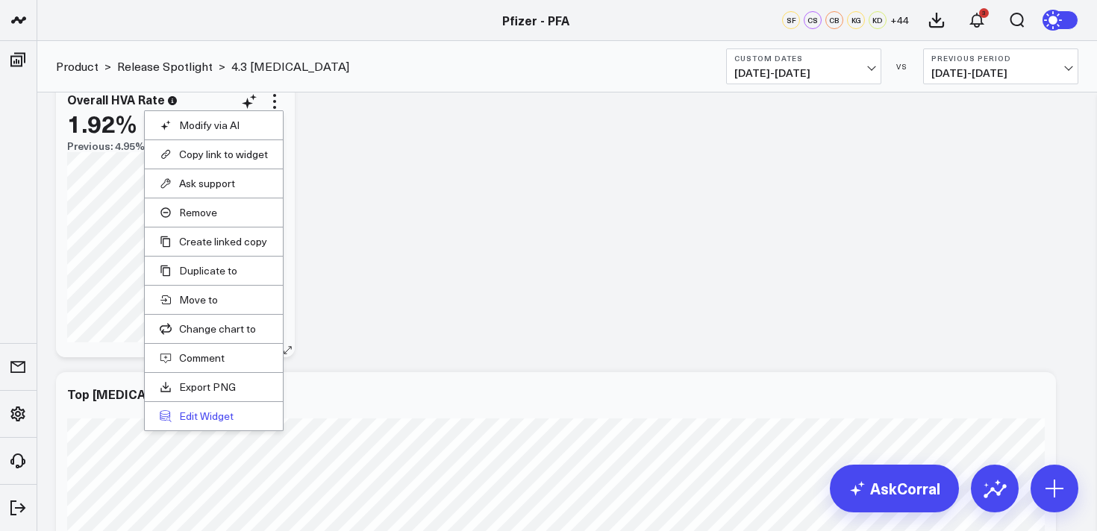
click at [208, 414] on button "Edit Widget" at bounding box center [214, 416] width 108 height 13
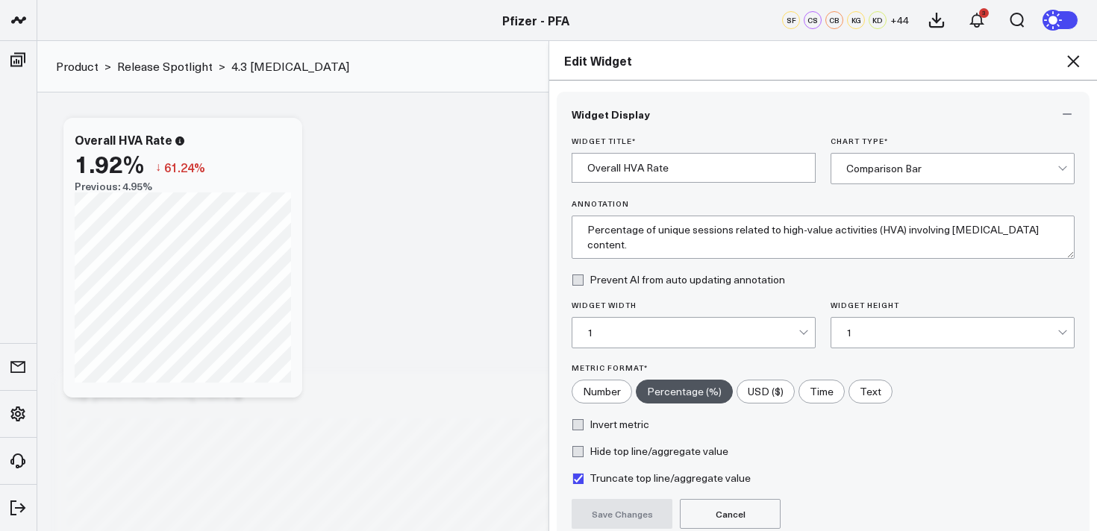
scroll to position [135, 0]
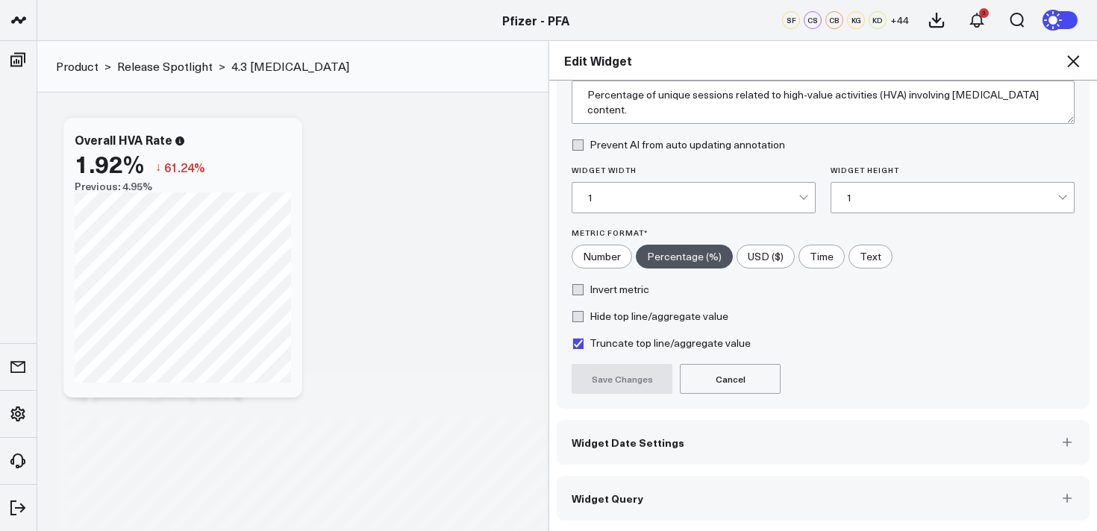
click at [743, 496] on button "Widget Query" at bounding box center [823, 498] width 533 height 45
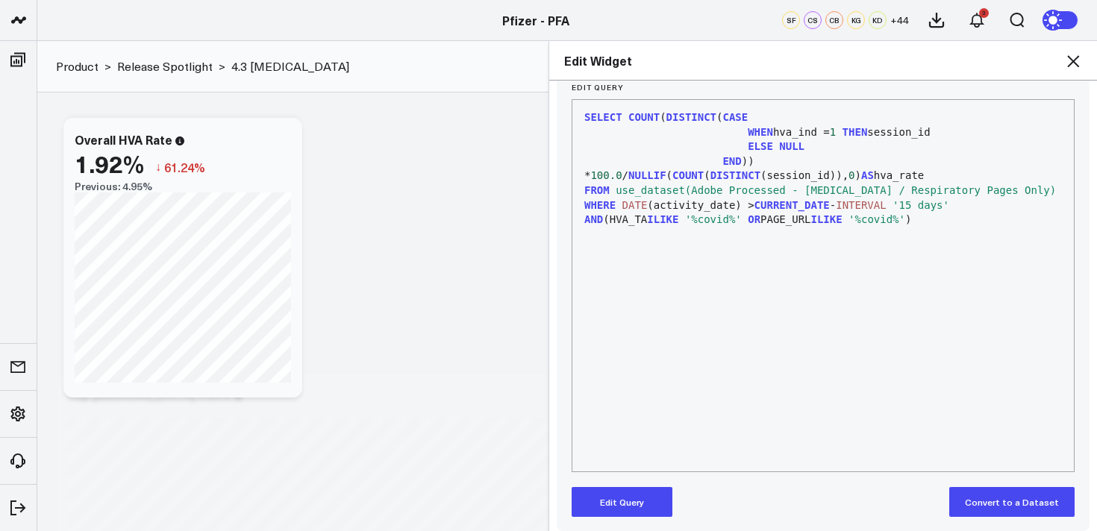
scroll to position [190, 0]
drag, startPoint x: 642, startPoint y: 500, endPoint x: 735, endPoint y: 446, distance: 107.0
click at [642, 499] on button "Edit Query" at bounding box center [622, 501] width 101 height 30
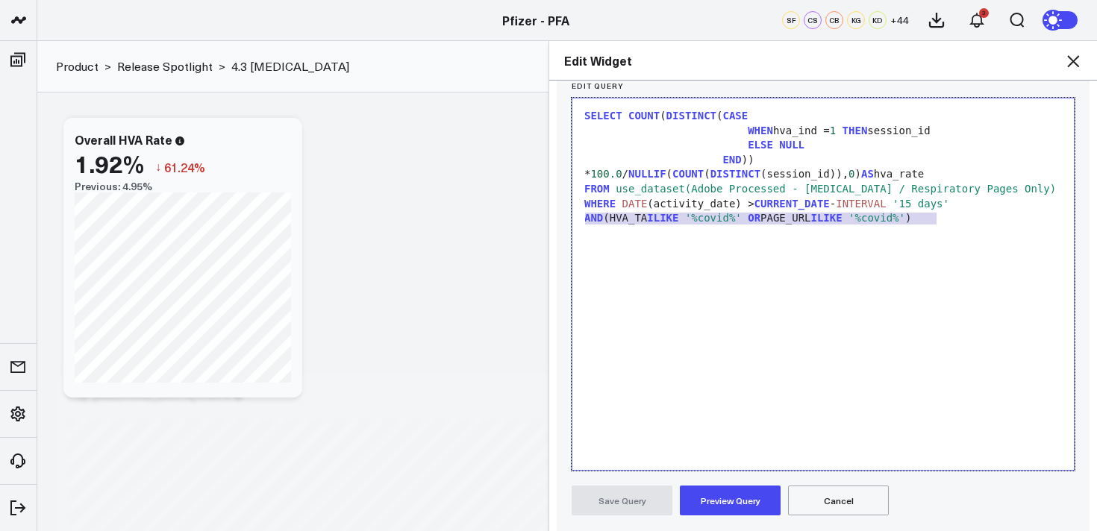
drag, startPoint x: 895, startPoint y: 222, endPoint x: 570, endPoint y: 225, distance: 325.5
click at [570, 225] on div "Manually edit your query or ask our AI to modify it for you. Edit Query 9 1 2 3…" at bounding box center [823, 387] width 533 height 658
click at [716, 505] on button "Preview Query" at bounding box center [730, 501] width 101 height 30
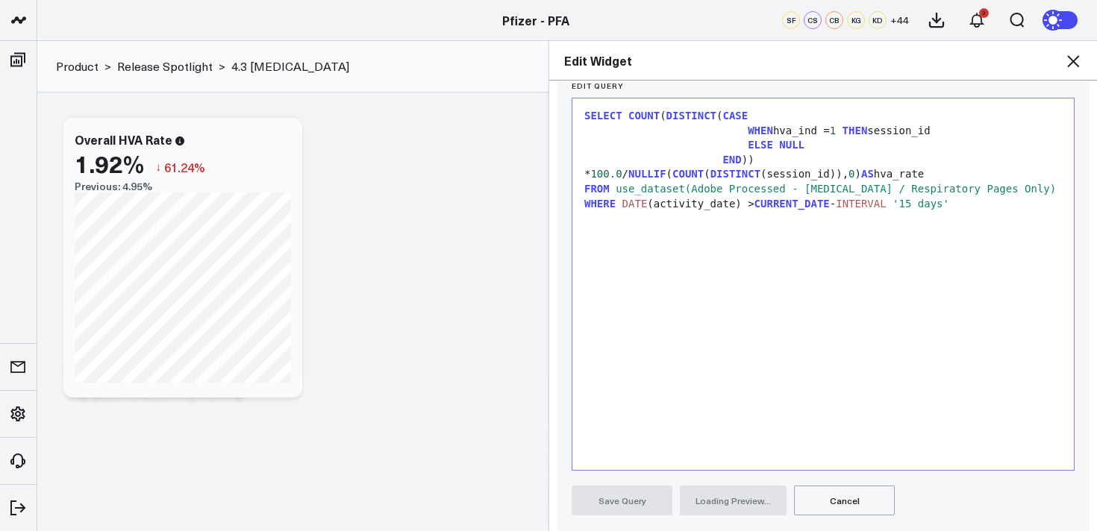
scroll to position [385, 0]
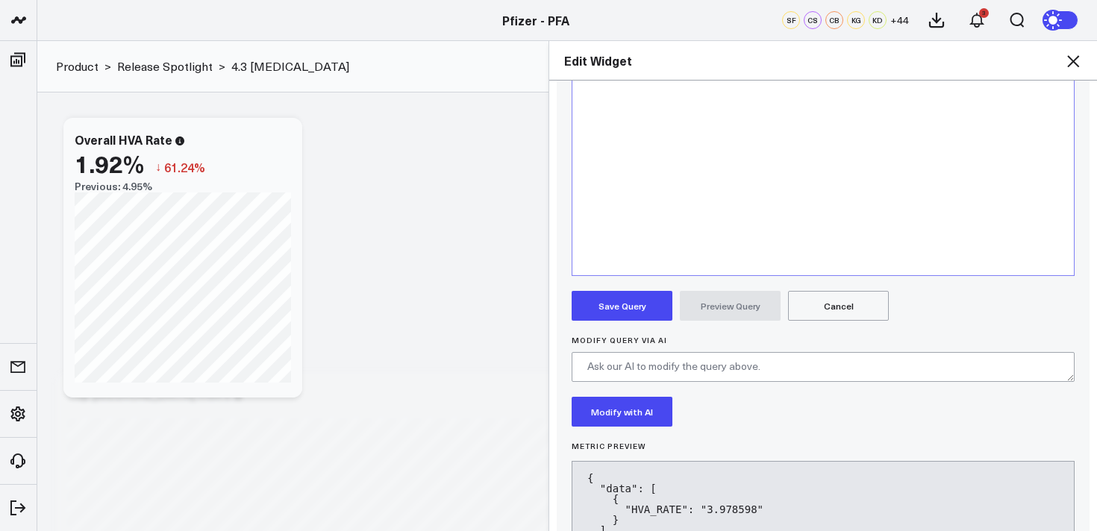
click at [617, 296] on button "Save Query" at bounding box center [622, 306] width 101 height 30
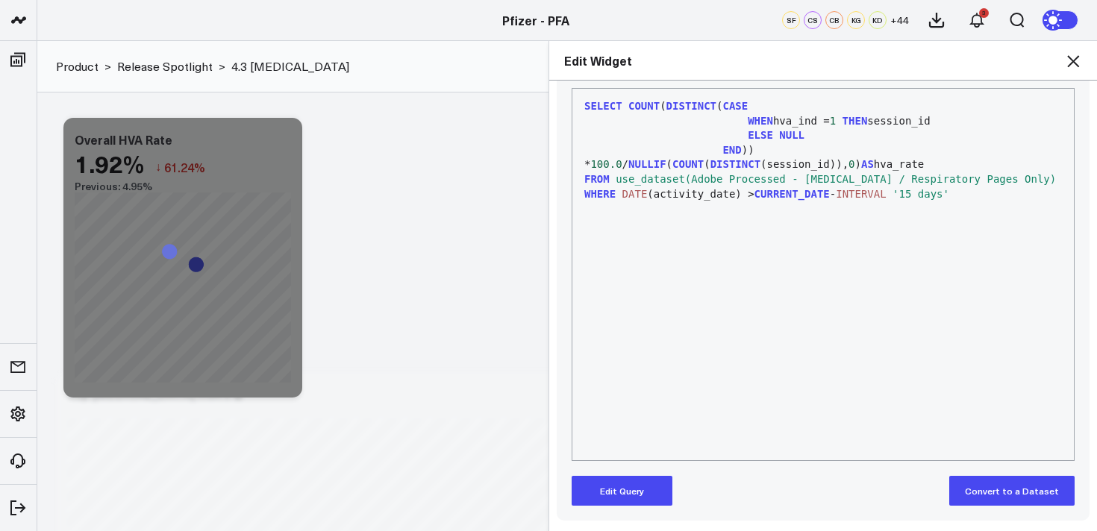
scroll to position [200, 0]
click at [1072, 64] on icon at bounding box center [1073, 61] width 18 height 18
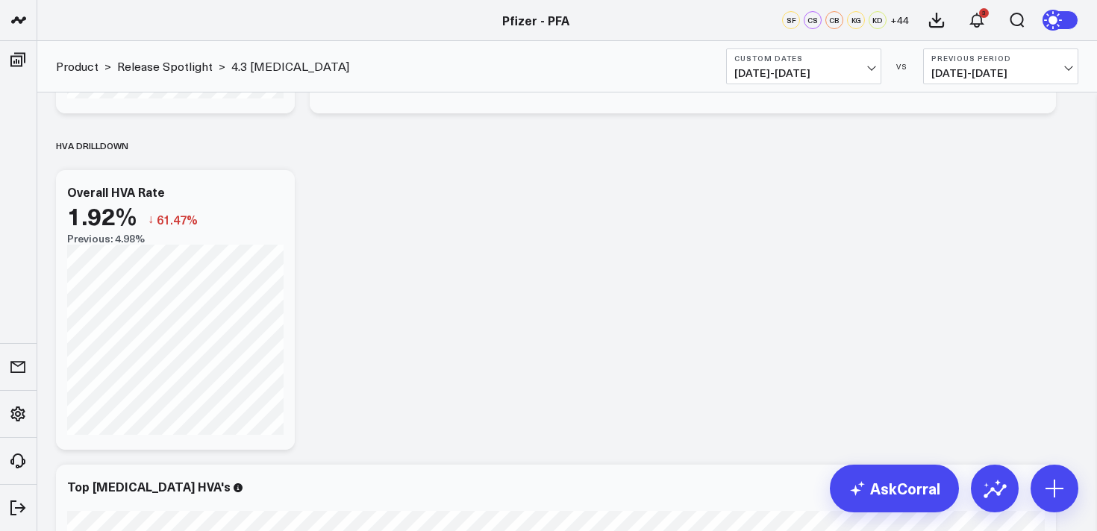
scroll to position [2739, 0]
click at [822, 77] on span "[DATE] - [DATE]" at bounding box center [804, 73] width 139 height 12
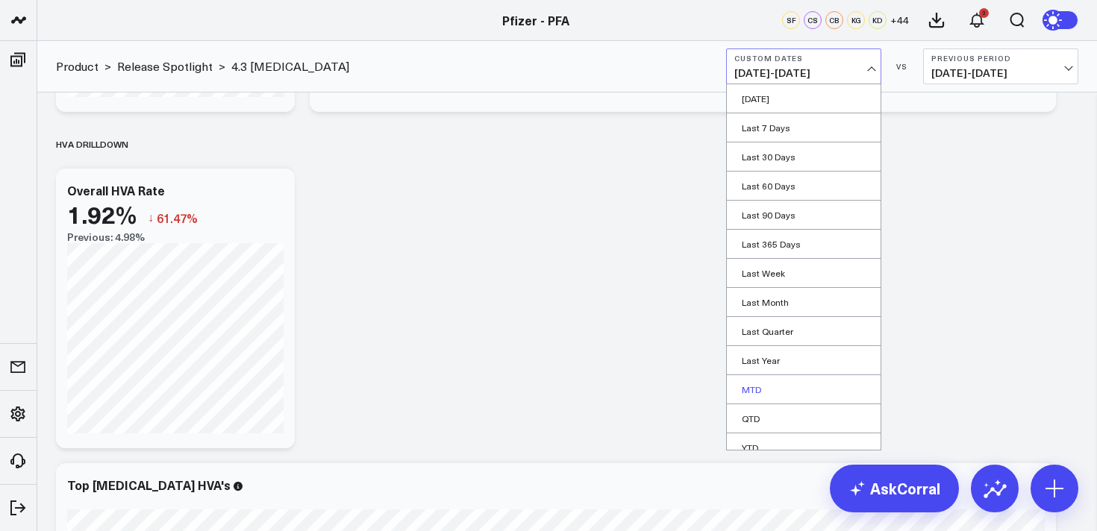
scroll to position [41, 0]
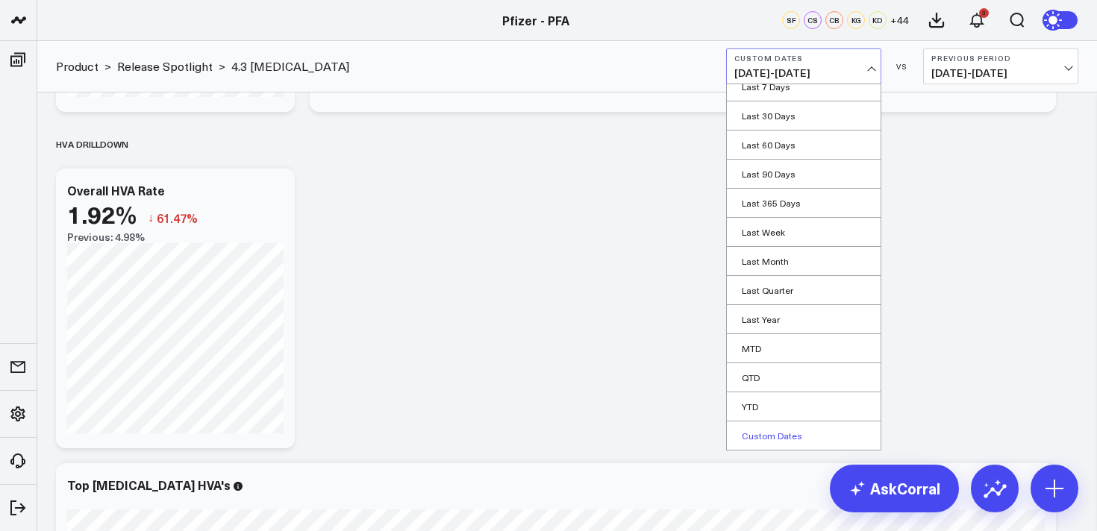
click at [763, 433] on link "Custom Dates" at bounding box center [804, 436] width 154 height 28
select select "7"
select select "2025"
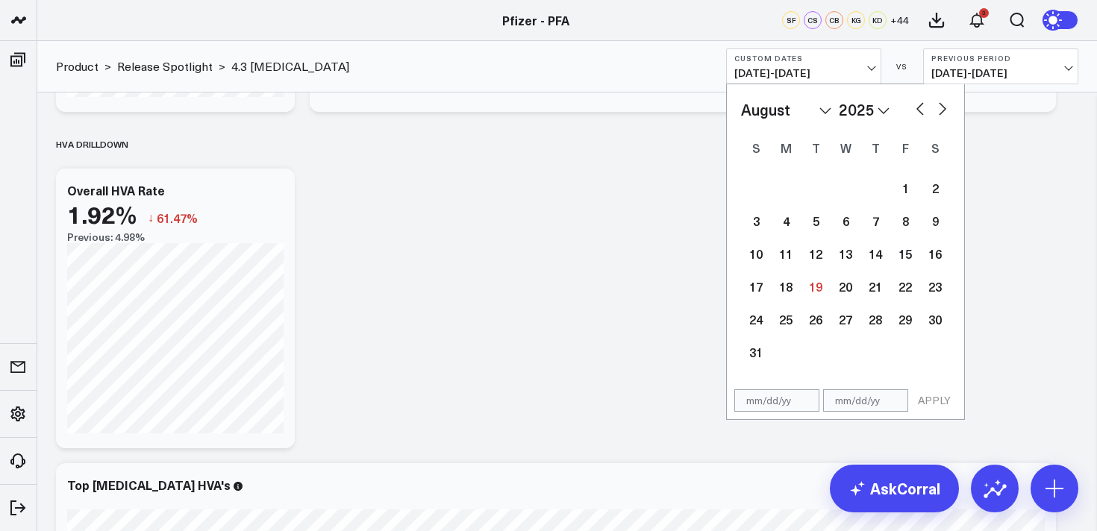
click at [926, 116] on button "button" at bounding box center [920, 108] width 15 height 18
select select "6"
select select "2025"
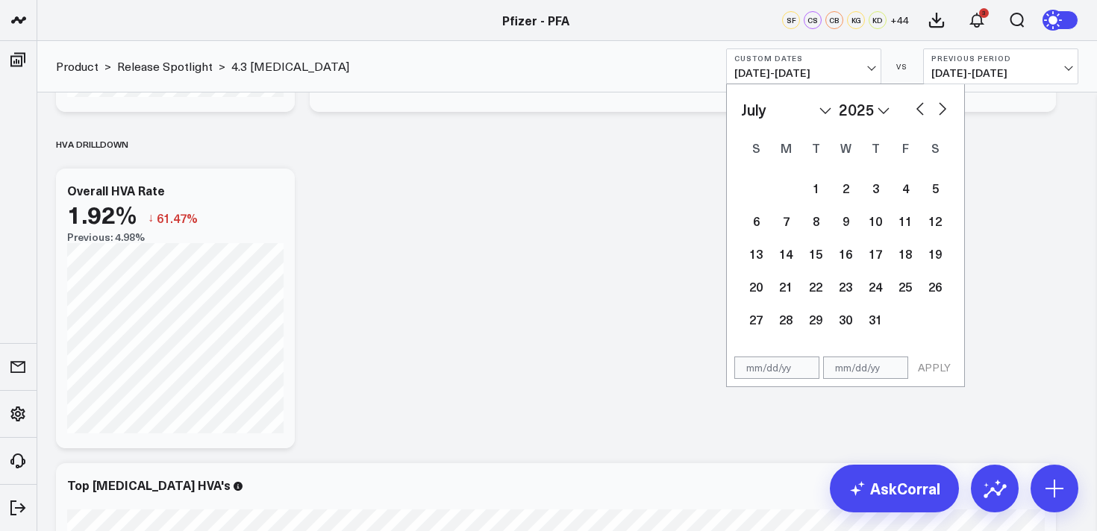
click at [920, 113] on button "button" at bounding box center [920, 108] width 15 height 18
select select "5"
select select "2025"
click at [848, 223] on div "11" at bounding box center [846, 221] width 30 height 30
type input "[DATE]"
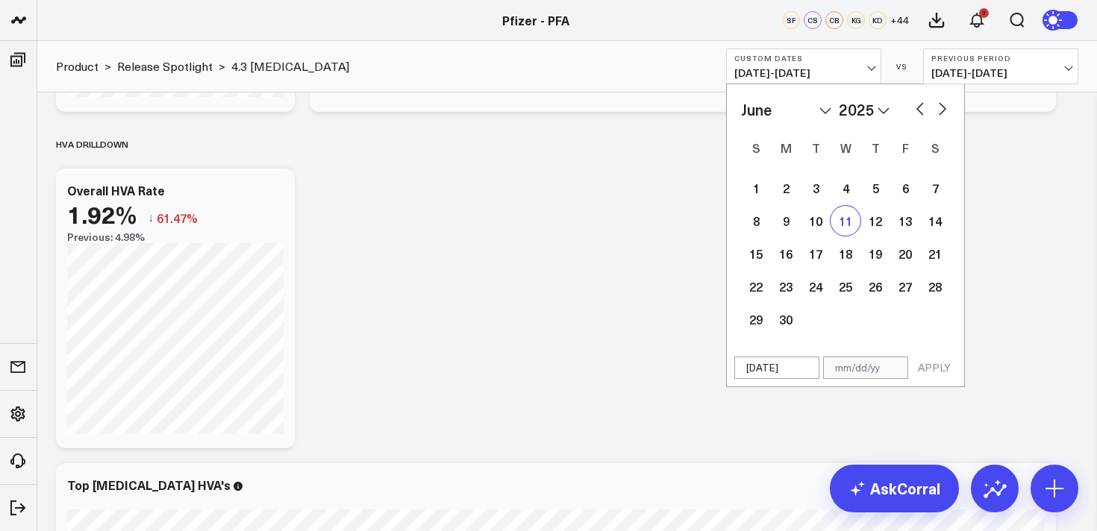
select select "5"
select select "2025"
click at [940, 107] on button "button" at bounding box center [942, 108] width 15 height 18
select select "6"
select select "2025"
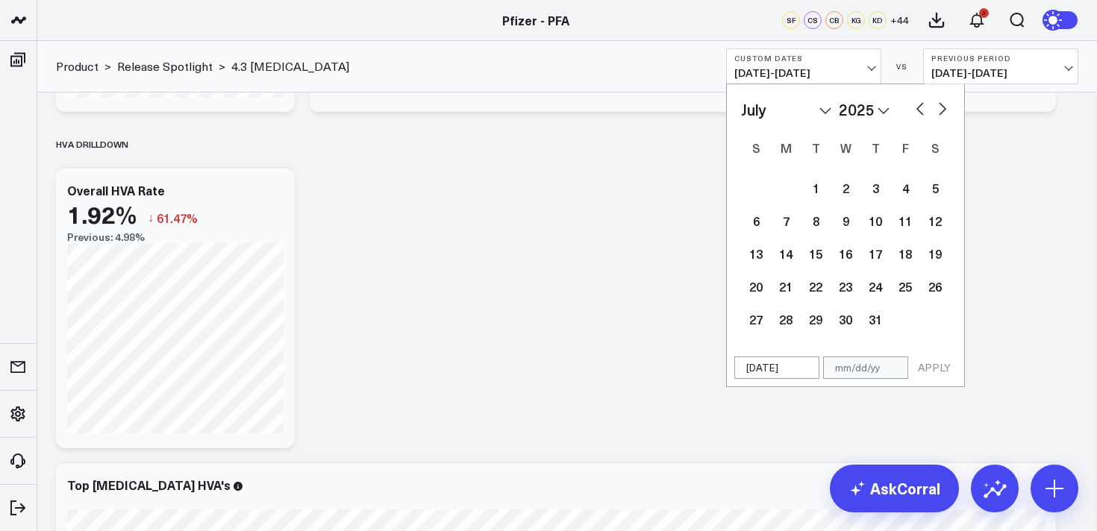
click at [940, 107] on button "button" at bounding box center [942, 108] width 15 height 18
select select "7"
select select "2025"
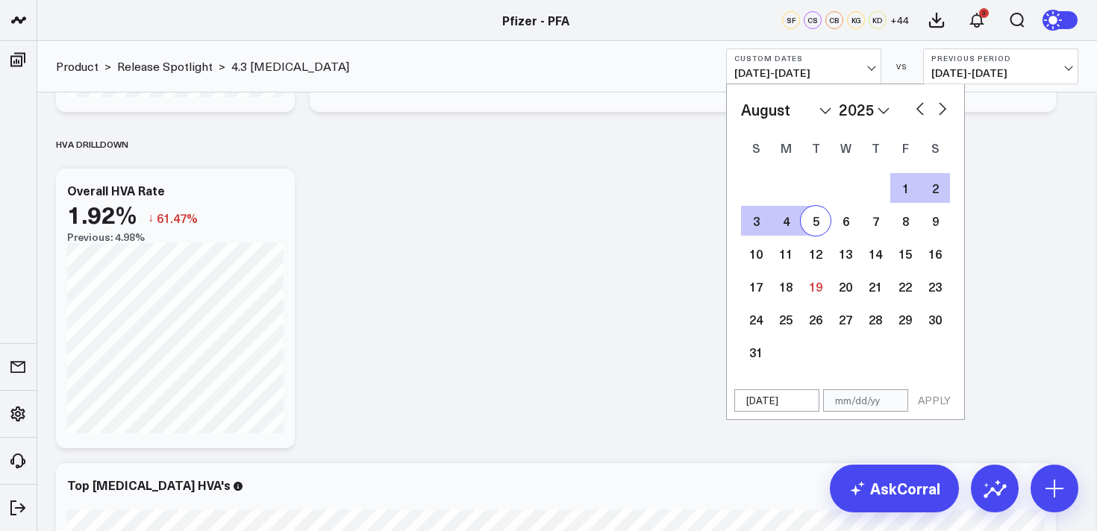
click at [819, 224] on div "5" at bounding box center [816, 221] width 30 height 30
type input "[DATE]"
select select "7"
select select "2025"
drag, startPoint x: 935, startPoint y: 406, endPoint x: 972, endPoint y: 396, distance: 38.6
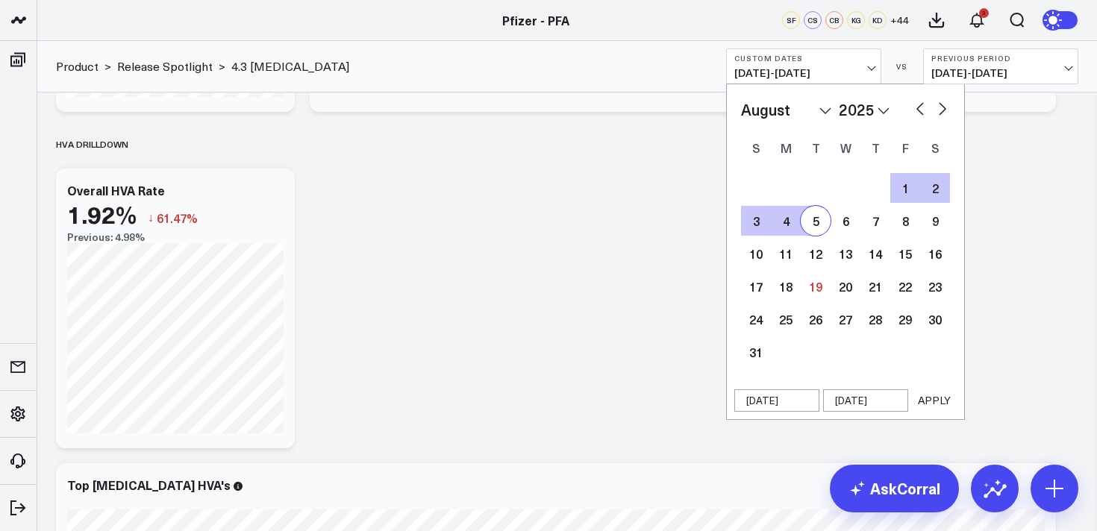
click at [935, 406] on button "APPLY" at bounding box center [934, 401] width 45 height 22
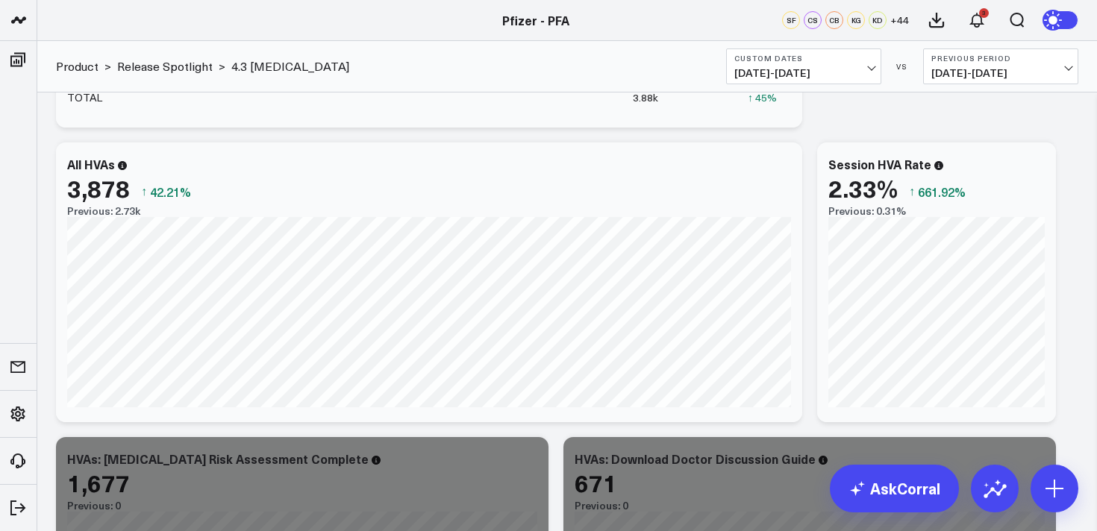
scroll to position [3949, 0]
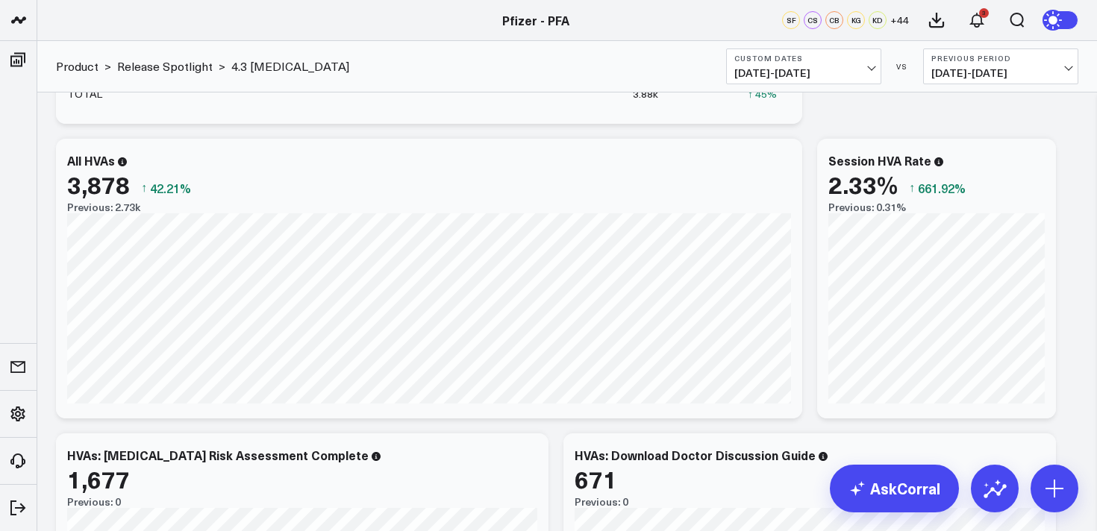
click at [781, 75] on span "[DATE] - [DATE]" at bounding box center [804, 73] width 139 height 12
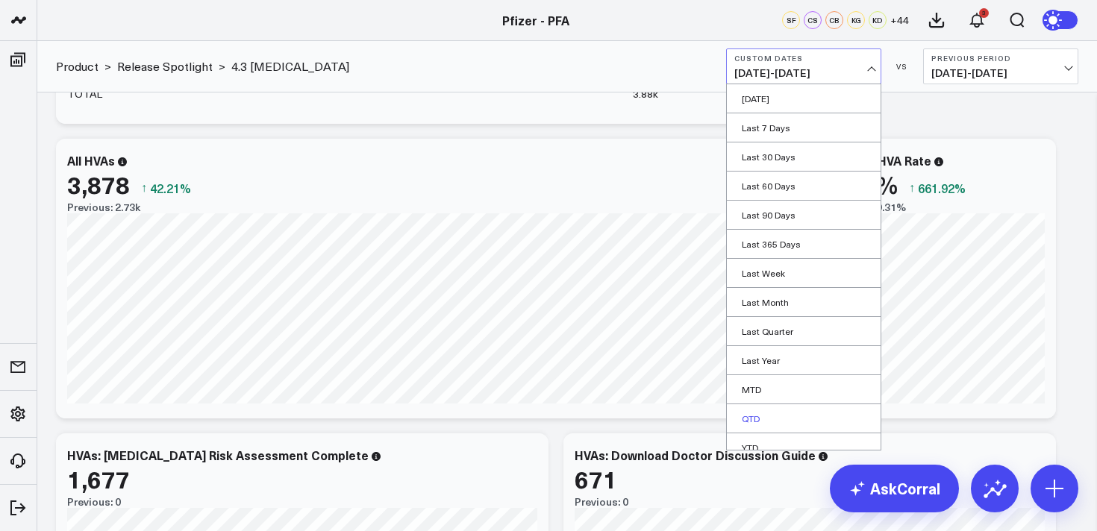
scroll to position [41, 0]
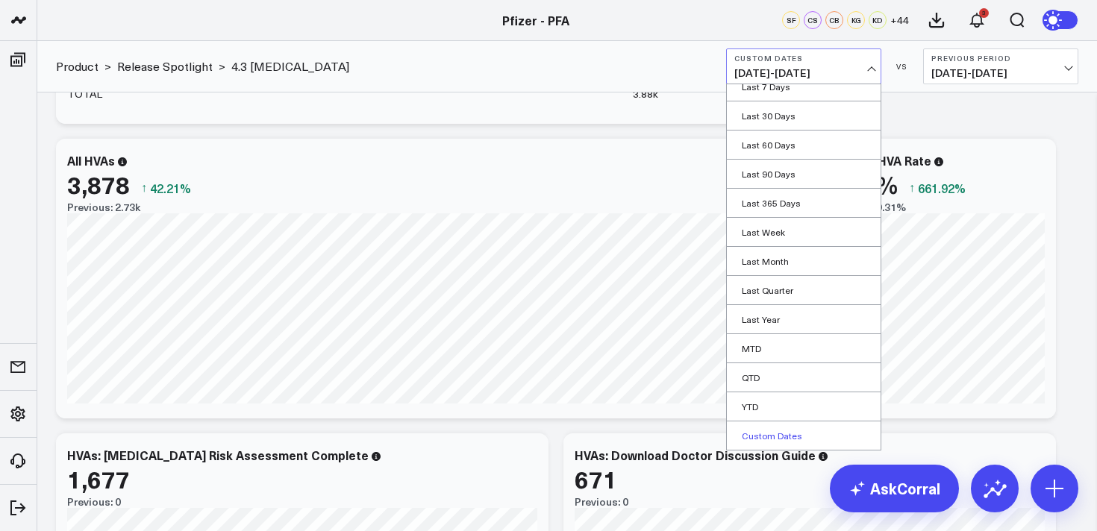
click at [773, 438] on link "Custom Dates" at bounding box center [804, 436] width 154 height 28
select select "7"
select select "2025"
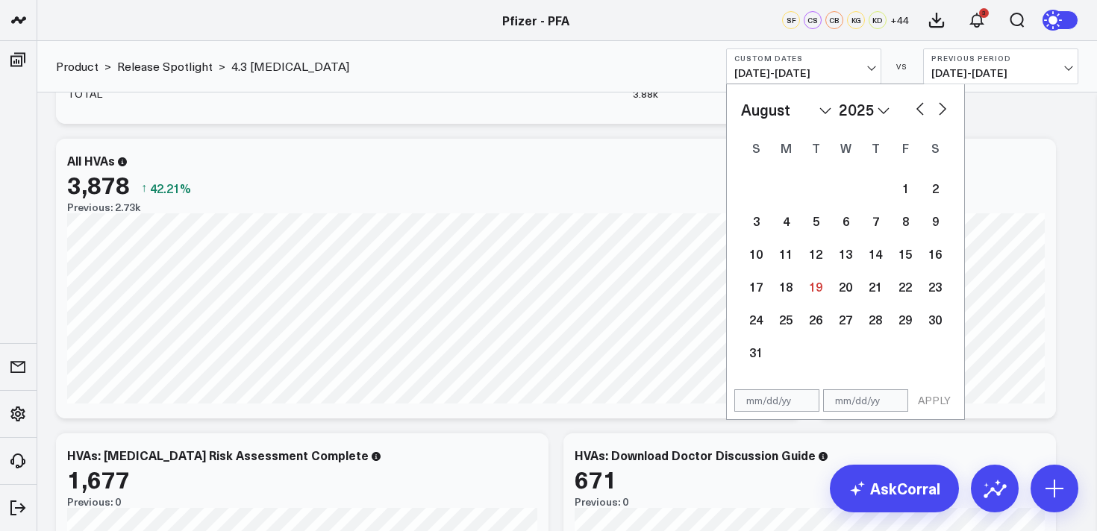
click at [919, 106] on button "button" at bounding box center [920, 108] width 15 height 18
select select "6"
select select "2025"
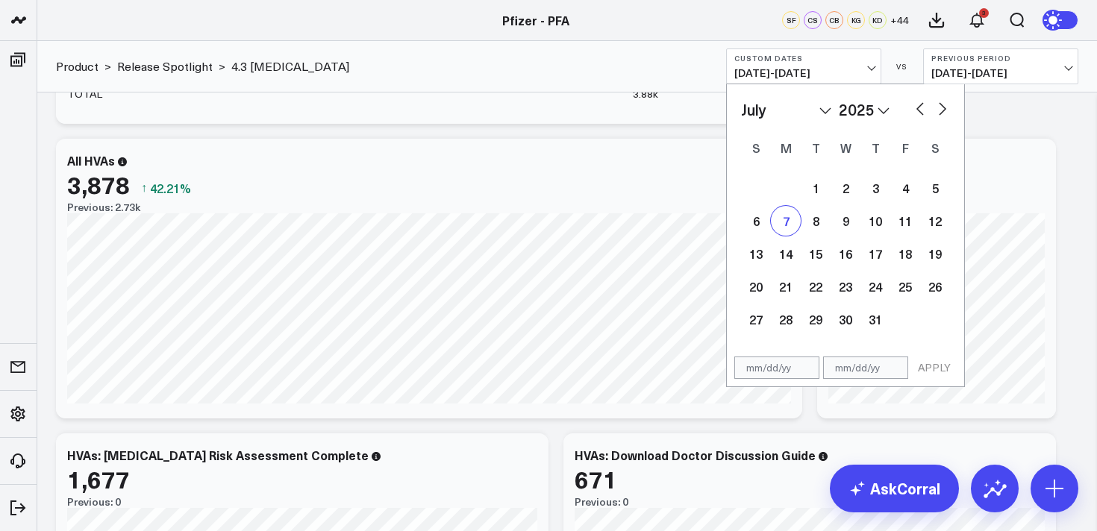
click at [798, 214] on div "7" at bounding box center [786, 221] width 30 height 30
type input "[DATE]"
select select "6"
select select "2025"
click at [935, 107] on button "button" at bounding box center [942, 108] width 15 height 18
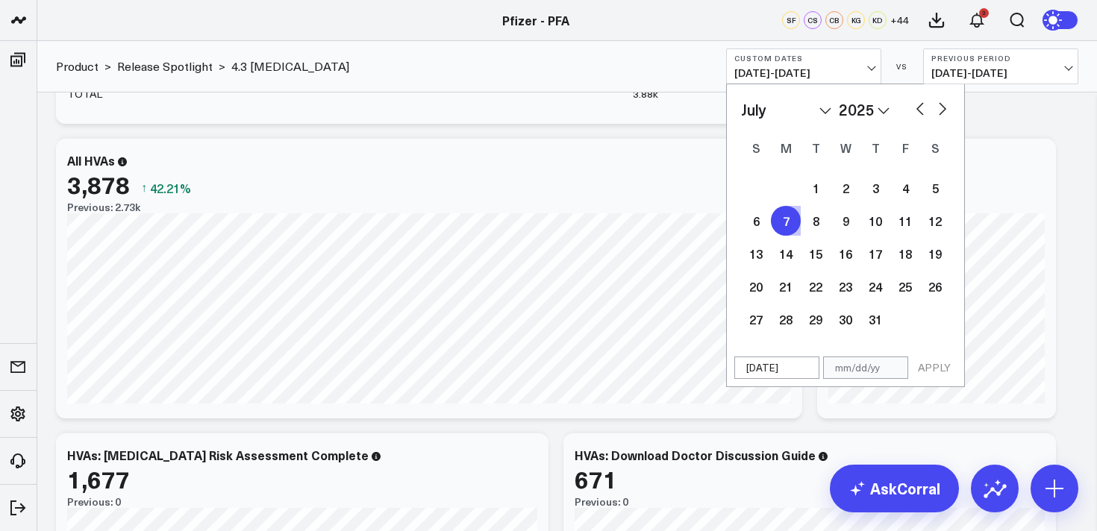
select select "7"
select select "2025"
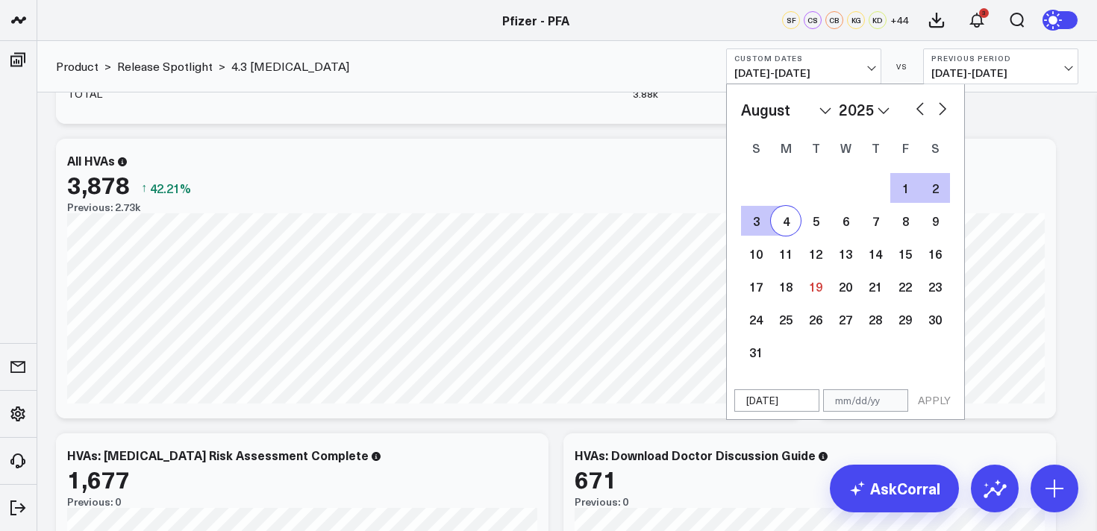
click at [784, 225] on div "4" at bounding box center [786, 221] width 30 height 30
type input "[DATE]"
select select "7"
select select "2025"
click at [941, 401] on button "APPLY" at bounding box center [934, 401] width 45 height 22
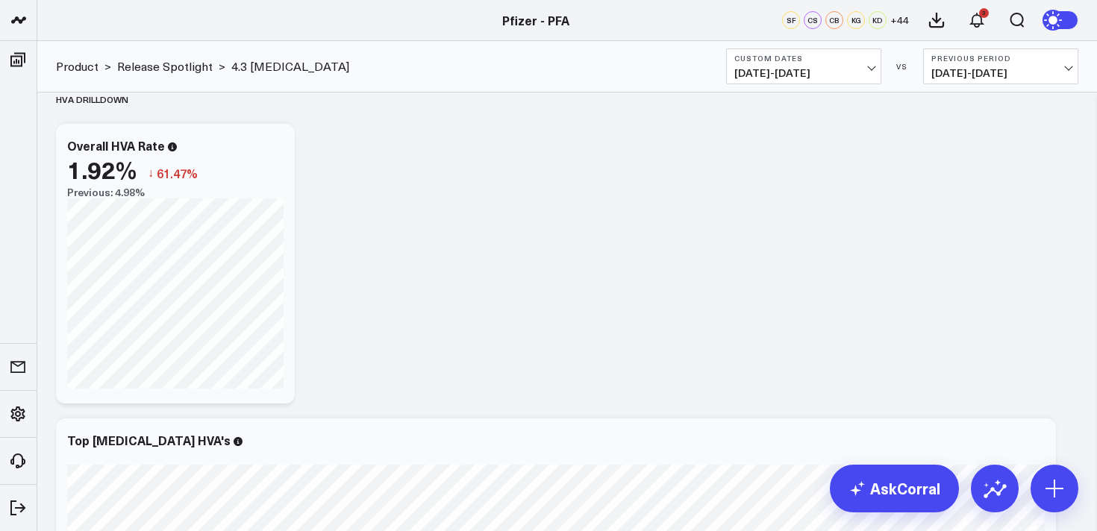
scroll to position [2778, 0]
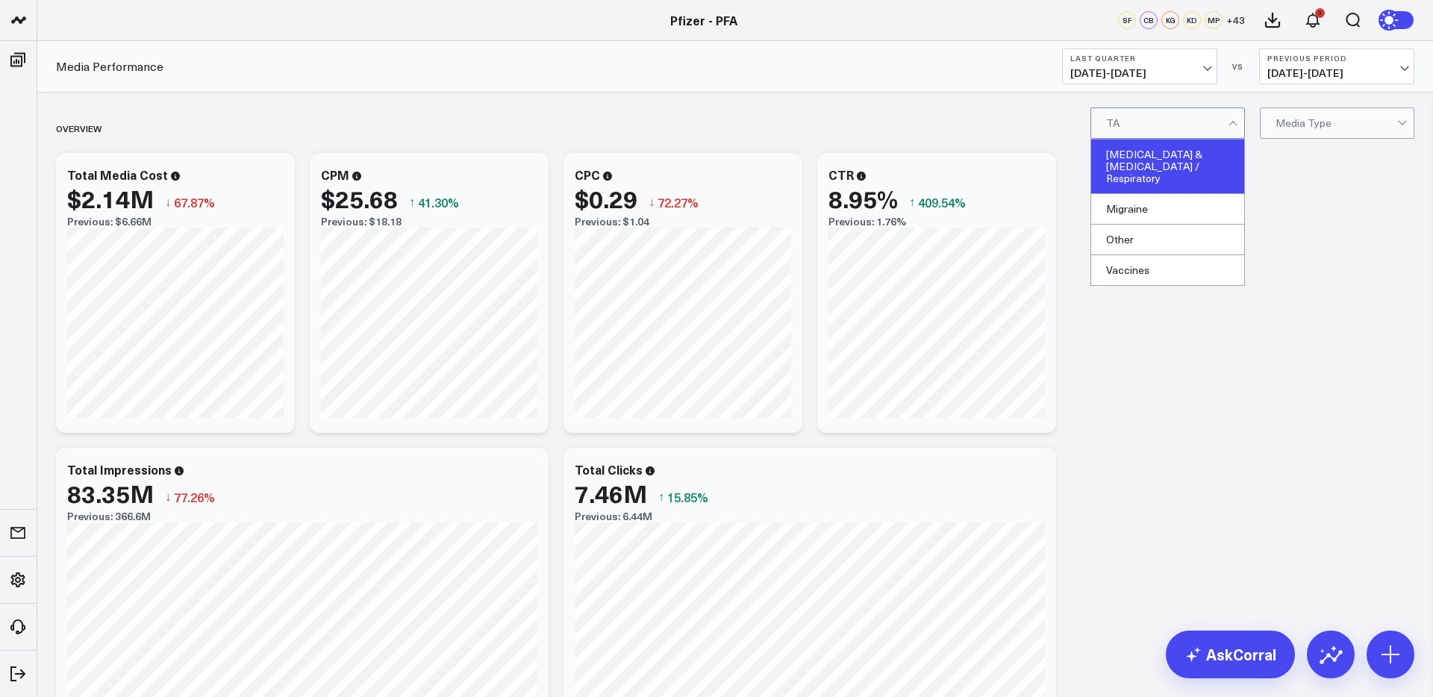
click at [1155, 162] on div "[MEDICAL_DATA] & [MEDICAL_DATA] / Respiratory" at bounding box center [1167, 167] width 153 height 54
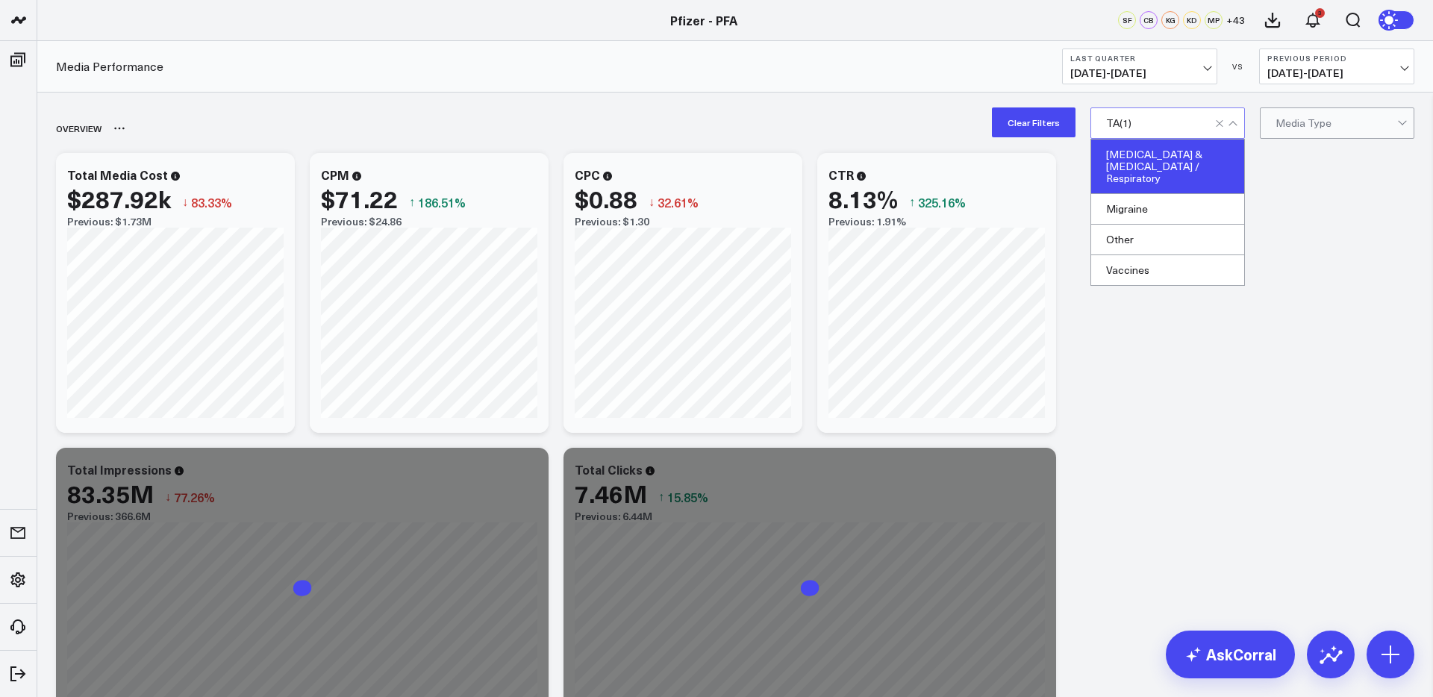
drag, startPoint x: 1317, startPoint y: 263, endPoint x: 1217, endPoint y: 143, distance: 156.8
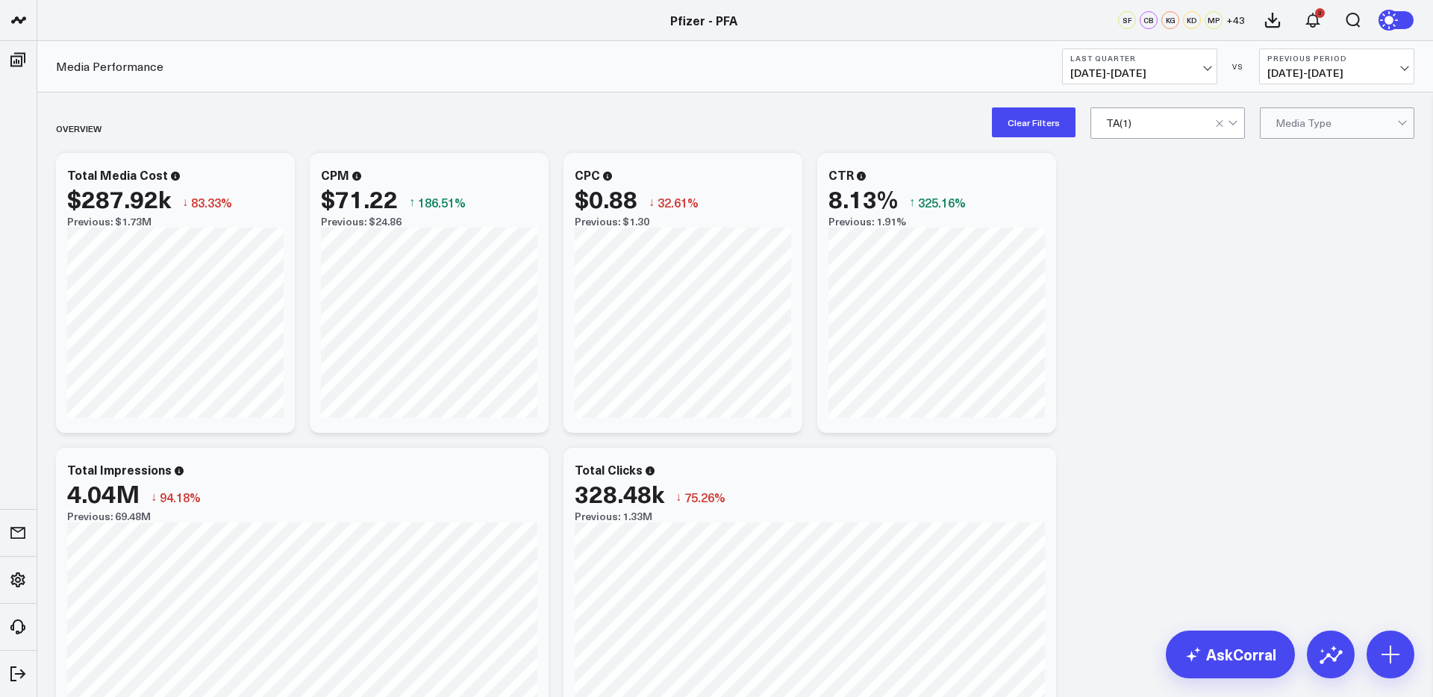
click at [1149, 78] on span "[DATE] - [DATE]" at bounding box center [1139, 73] width 139 height 12
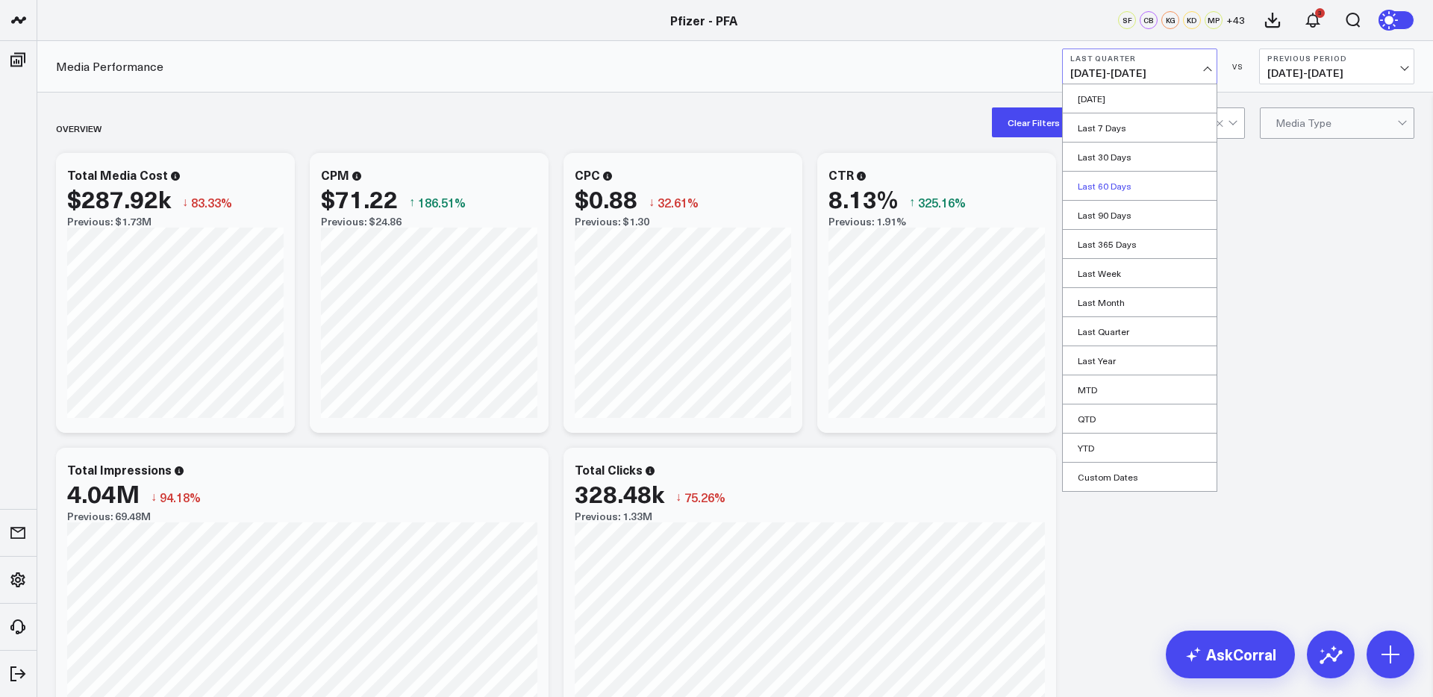
click at [1100, 187] on link "Last 60 Days" at bounding box center [1140, 186] width 154 height 28
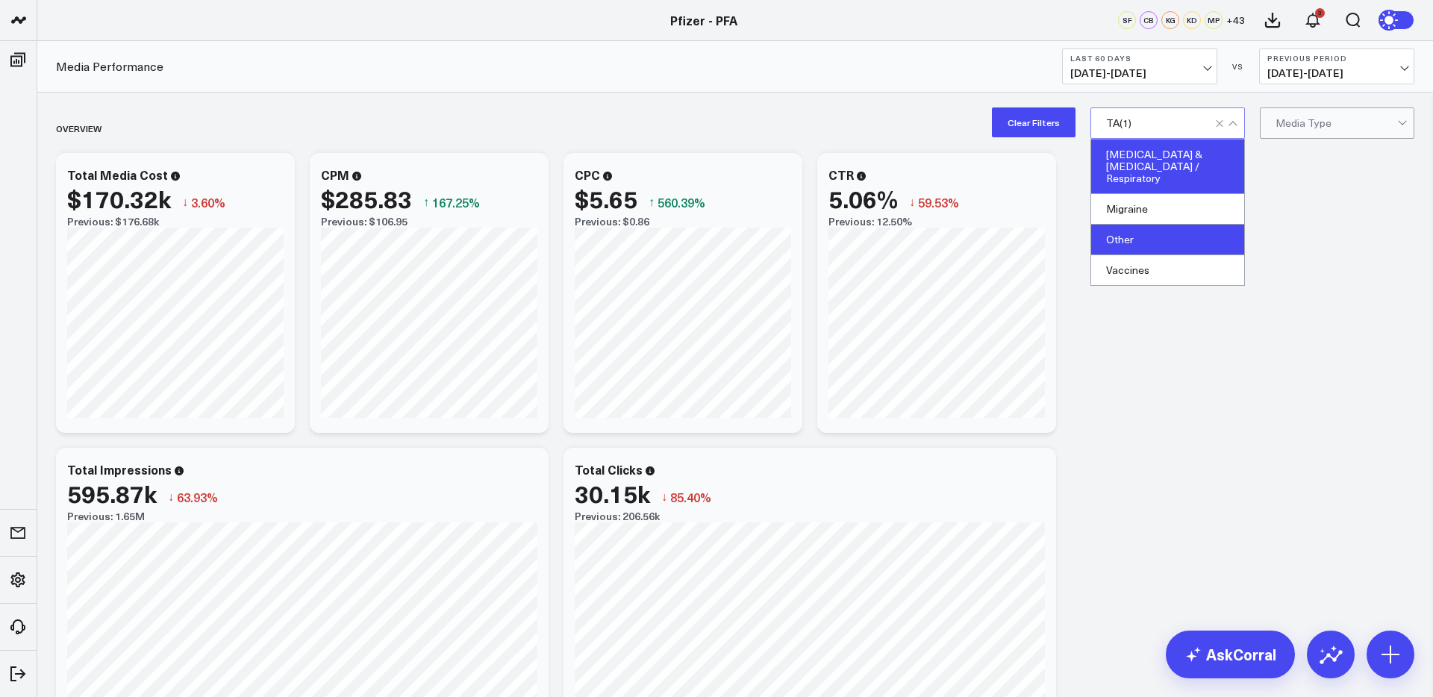
click at [1157, 225] on div "Other" at bounding box center [1167, 240] width 153 height 31
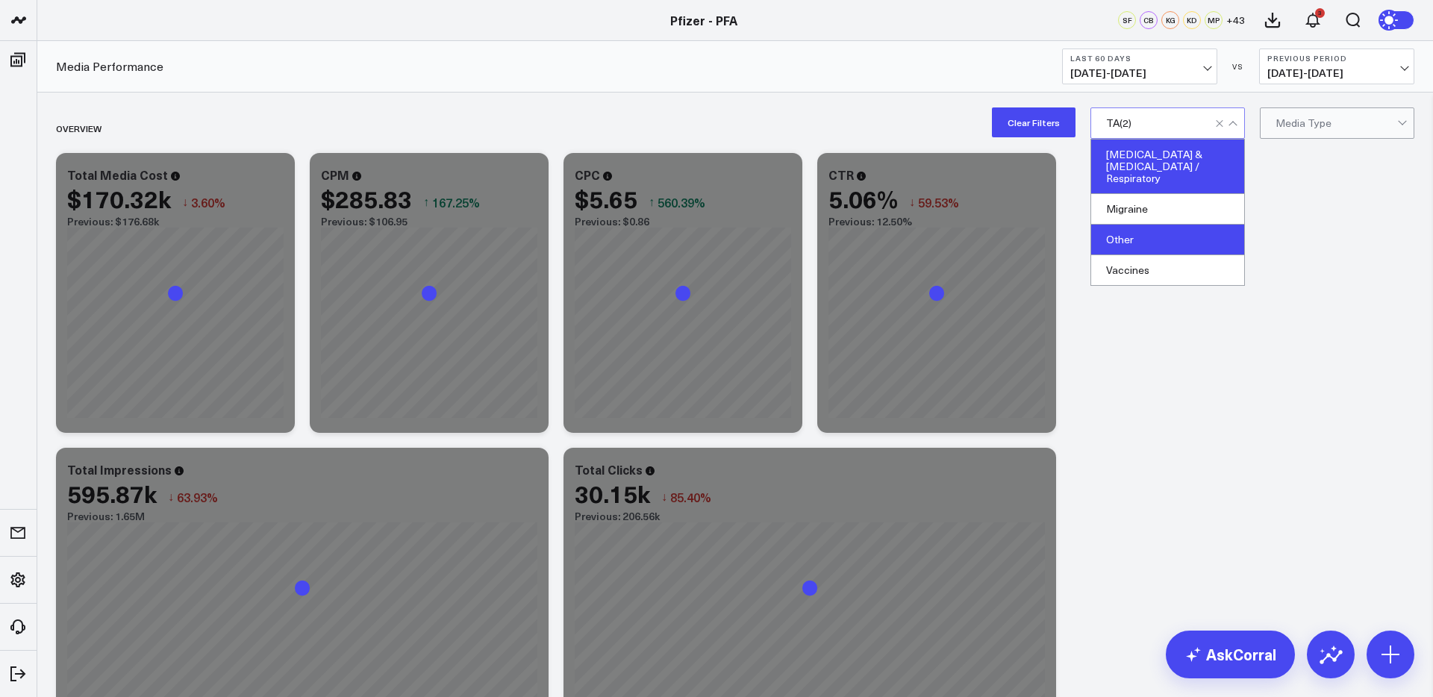
click at [1170, 163] on div "[MEDICAL_DATA] & [MEDICAL_DATA] / Respiratory" at bounding box center [1167, 167] width 153 height 54
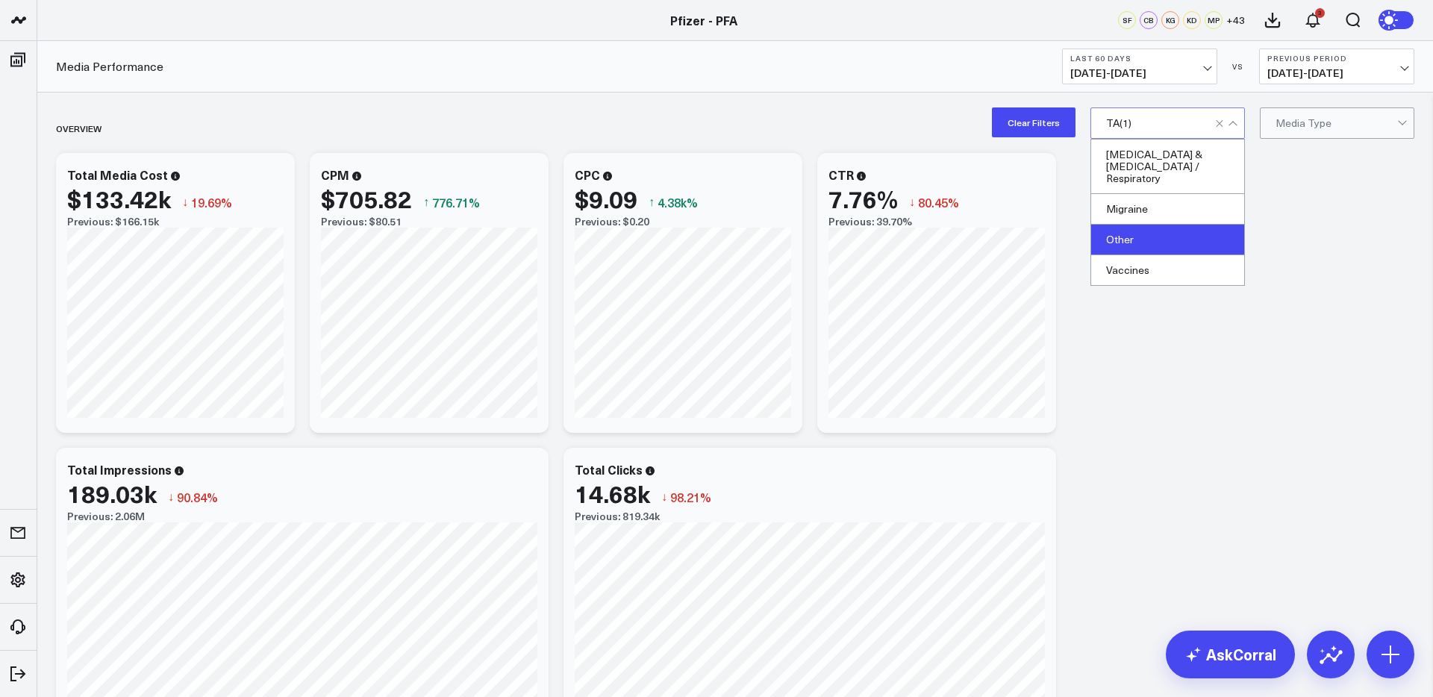
click at [1014, 116] on button "Clear Filters" at bounding box center [1034, 122] width 84 height 30
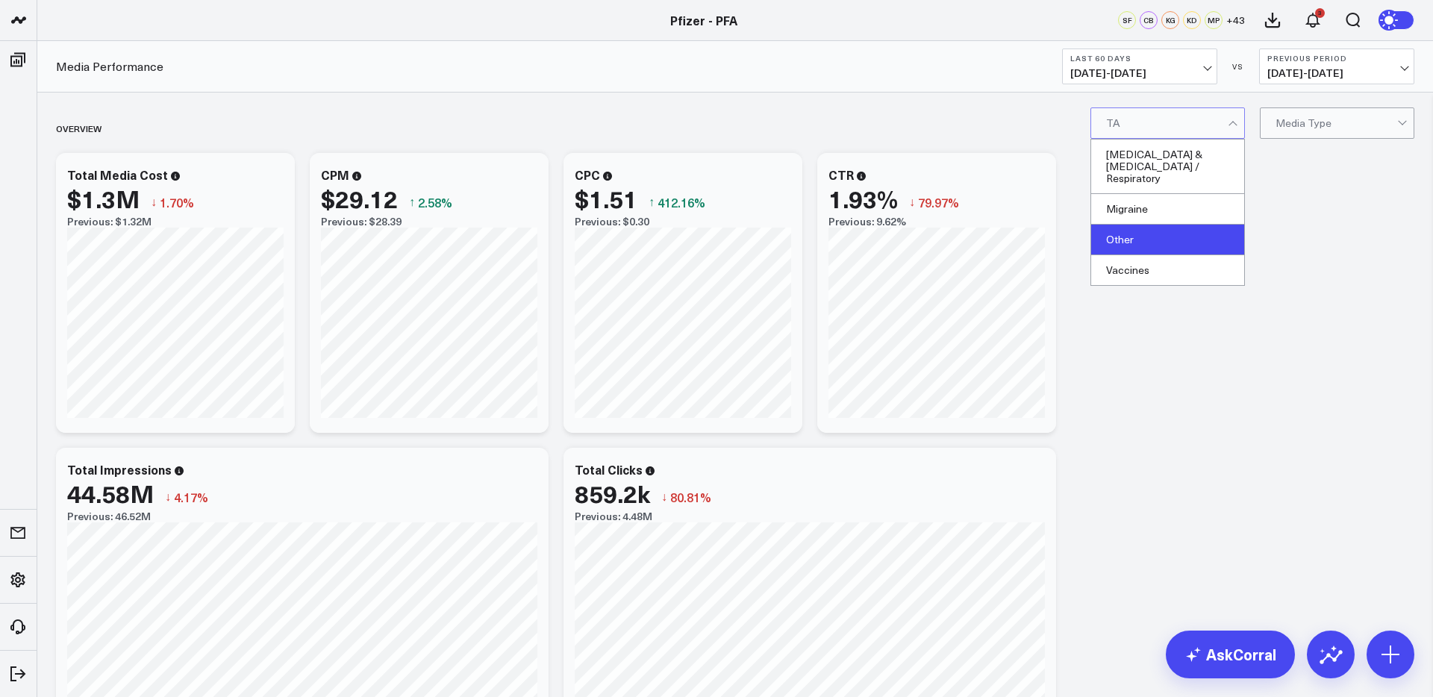
click at [1156, 225] on div "Other" at bounding box center [1167, 240] width 153 height 31
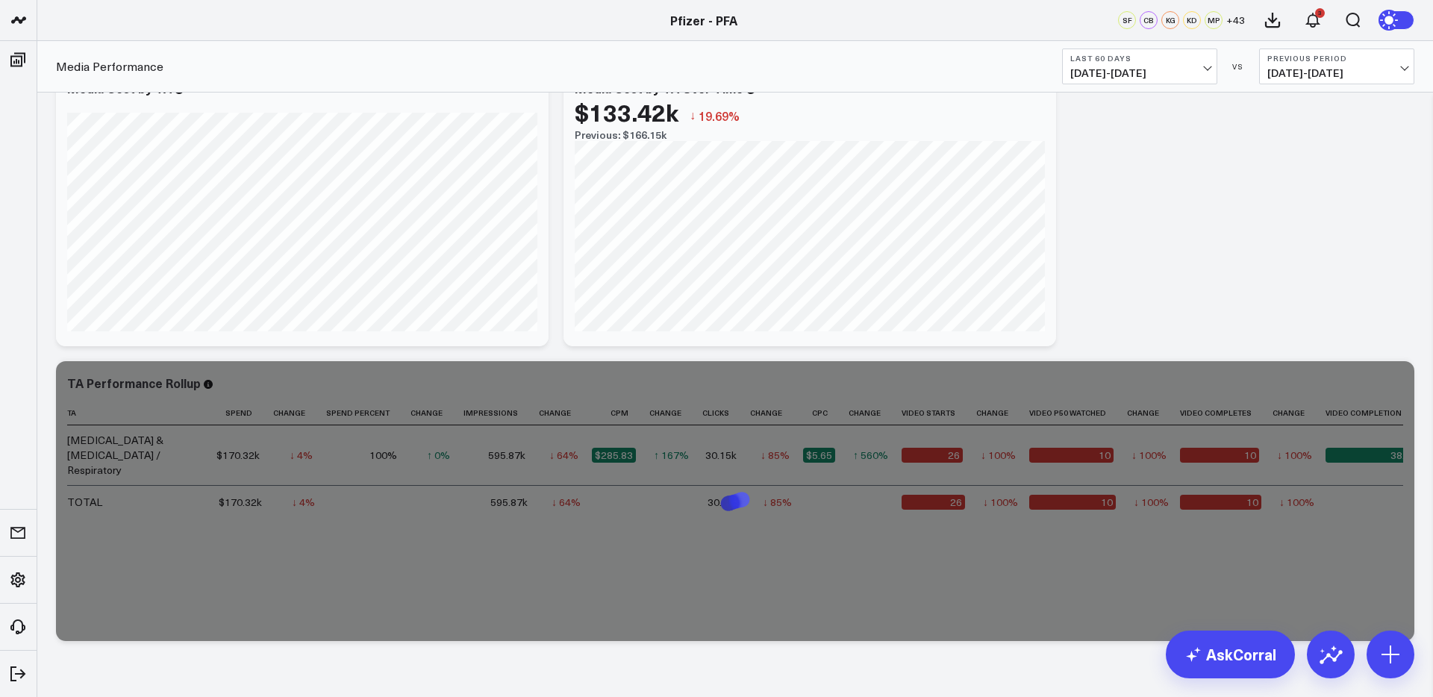
scroll to position [1686, 0]
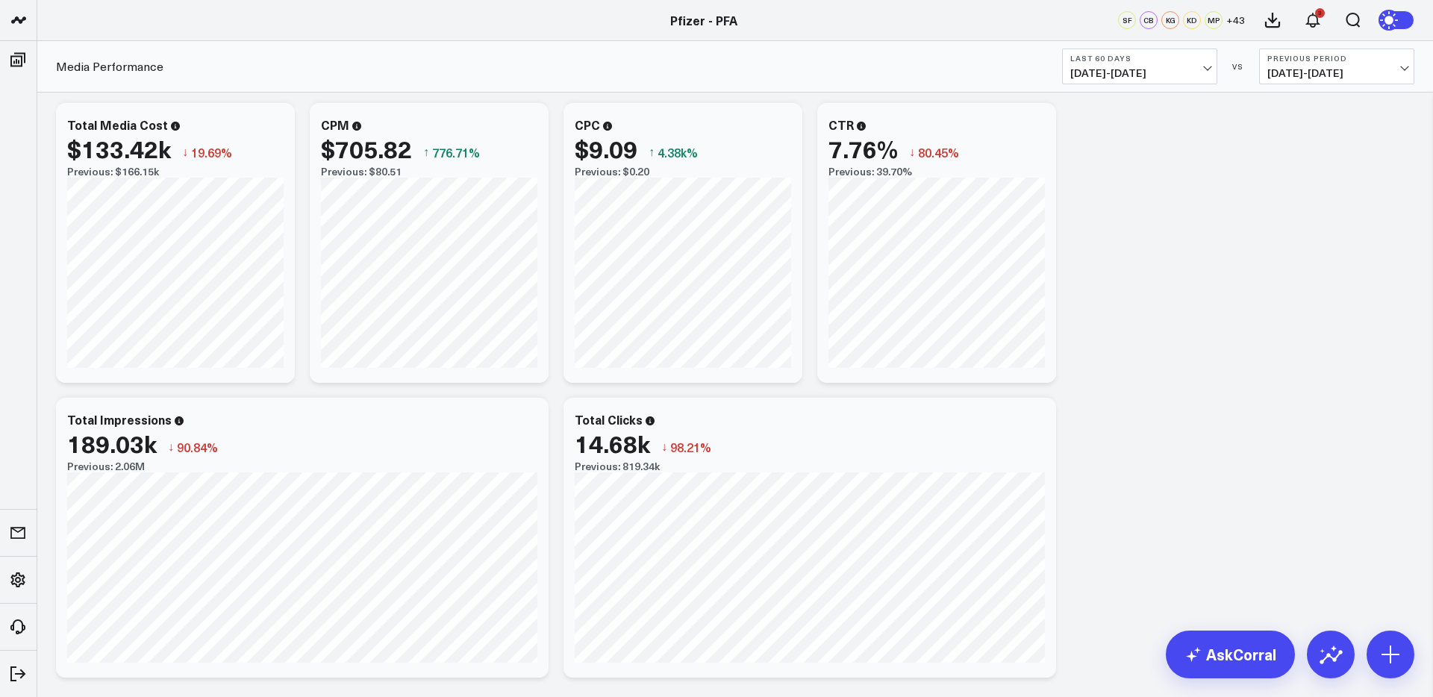
scroll to position [0, 0]
